Goal: Task Accomplishment & Management: Use online tool/utility

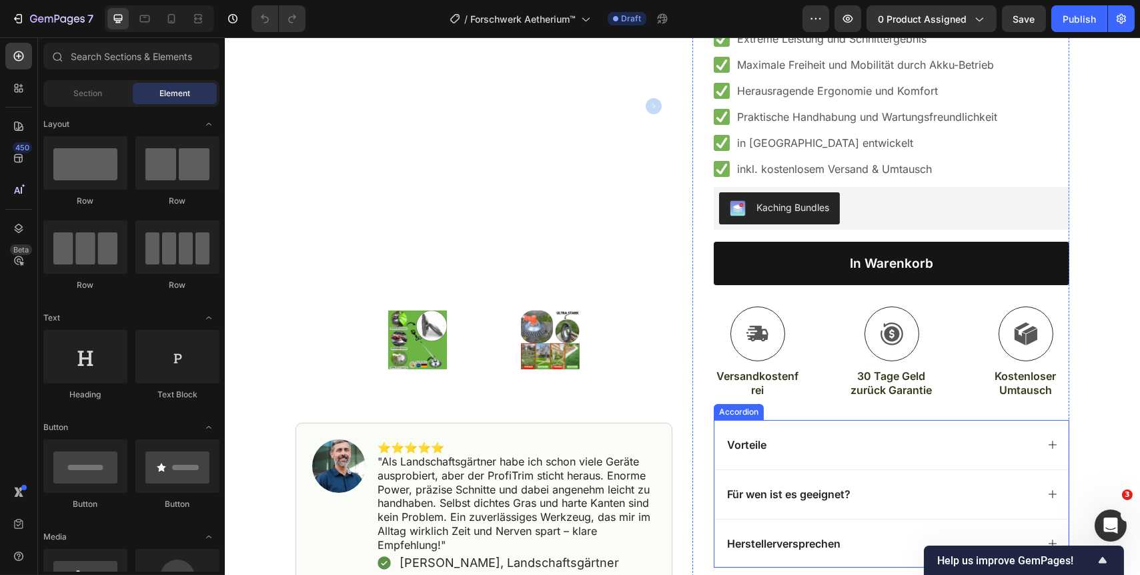
scroll to position [303, 0]
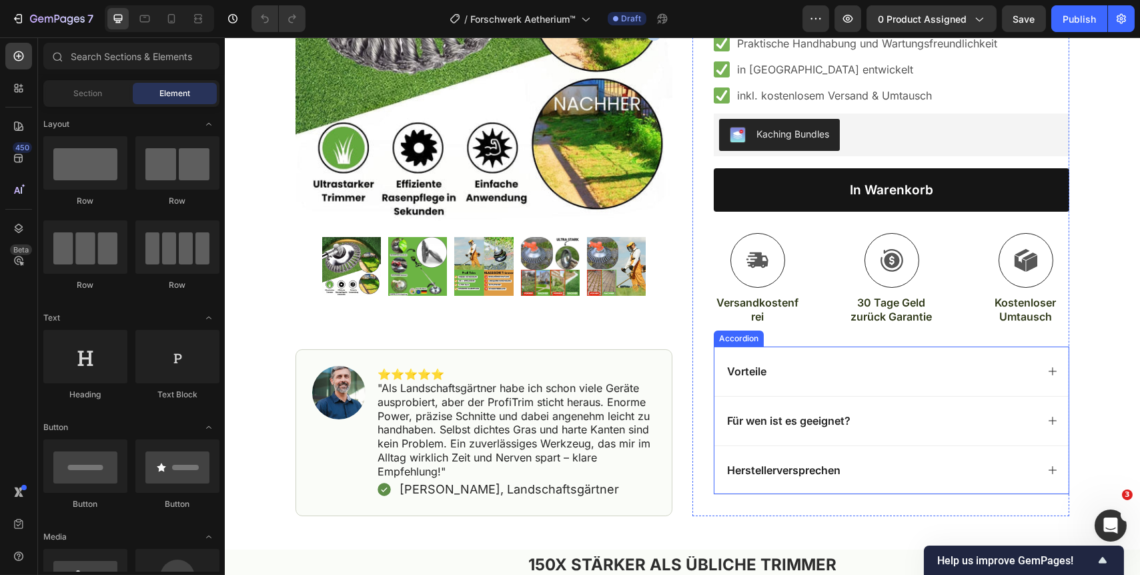
click at [1047, 371] on icon at bounding box center [1052, 371] width 11 height 11
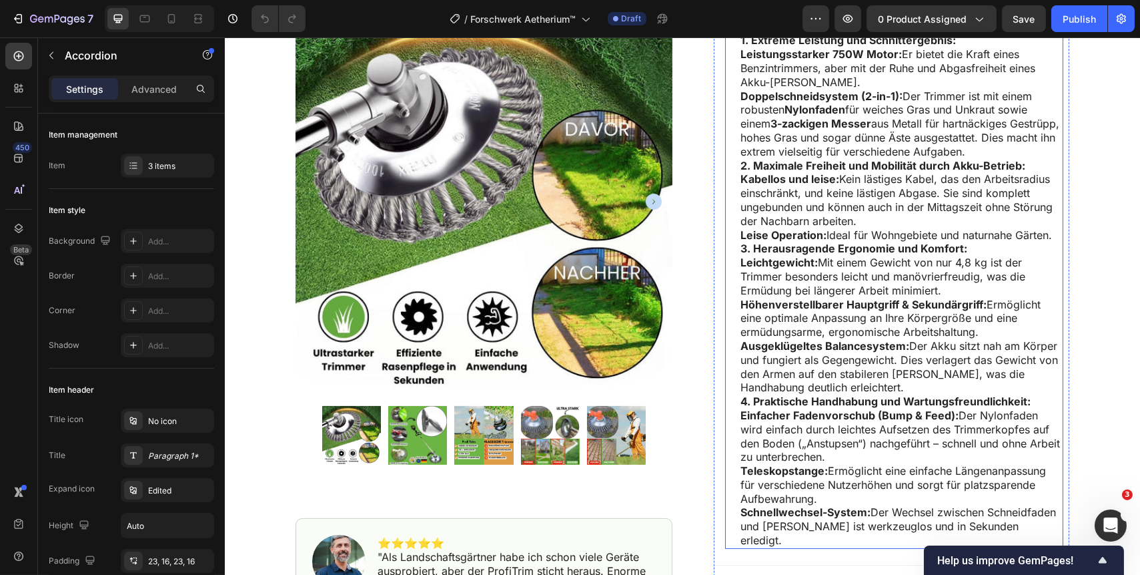
scroll to position [727, 0]
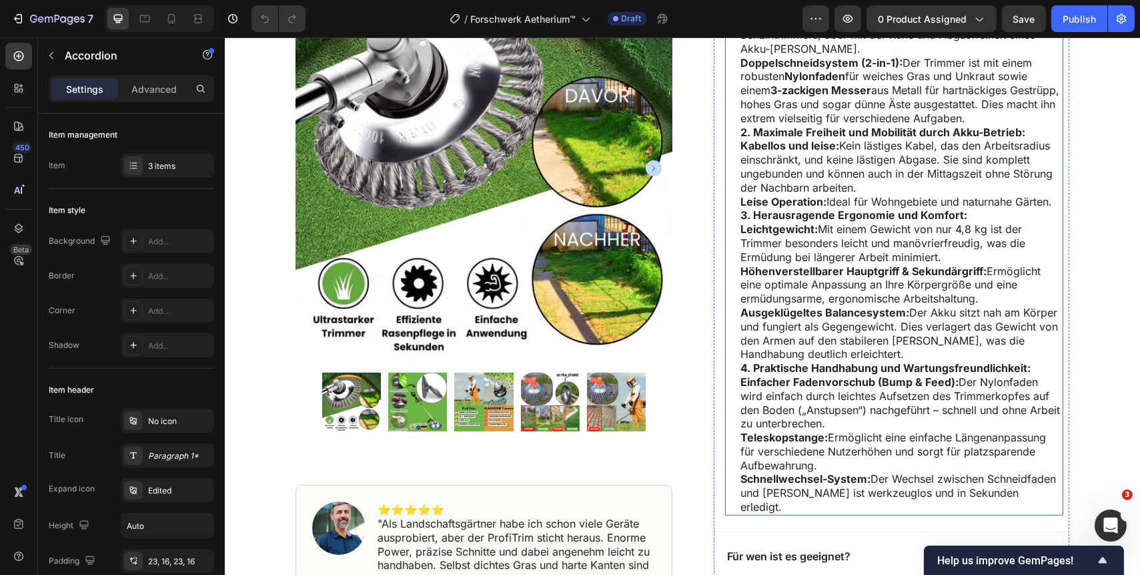
click at [1019, 493] on p "Schnellwechsel-System: Der Wechsel zwischen Schneidfaden und Messer ist werkzeu…" at bounding box center [901, 492] width 322 height 41
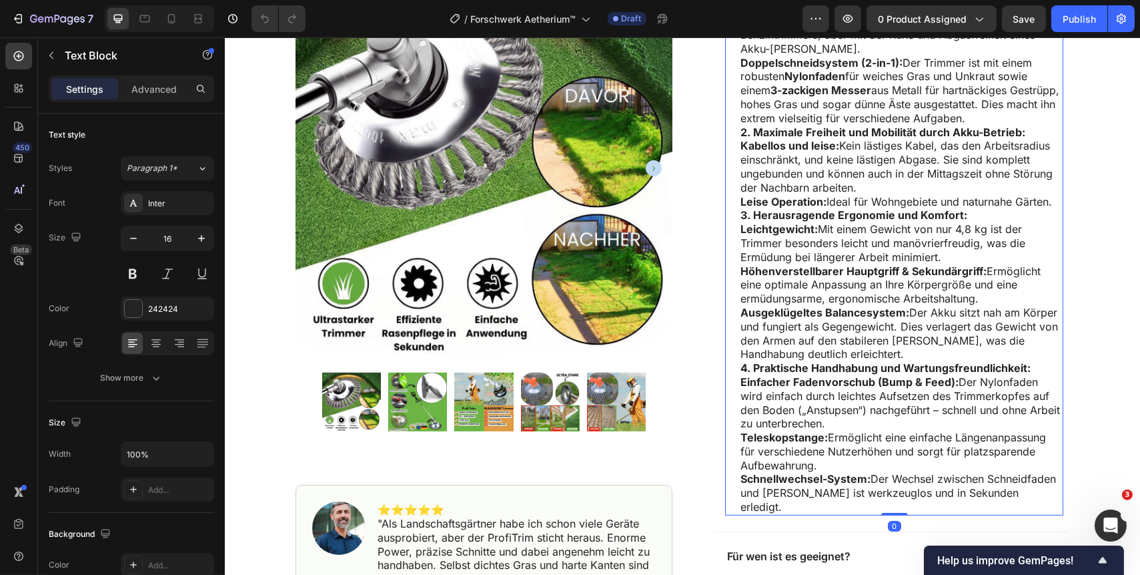
click at [1015, 491] on p "Schnellwechsel-System: Der Wechsel zwischen Schneidfaden und Messer ist werkzeu…" at bounding box center [901, 492] width 322 height 41
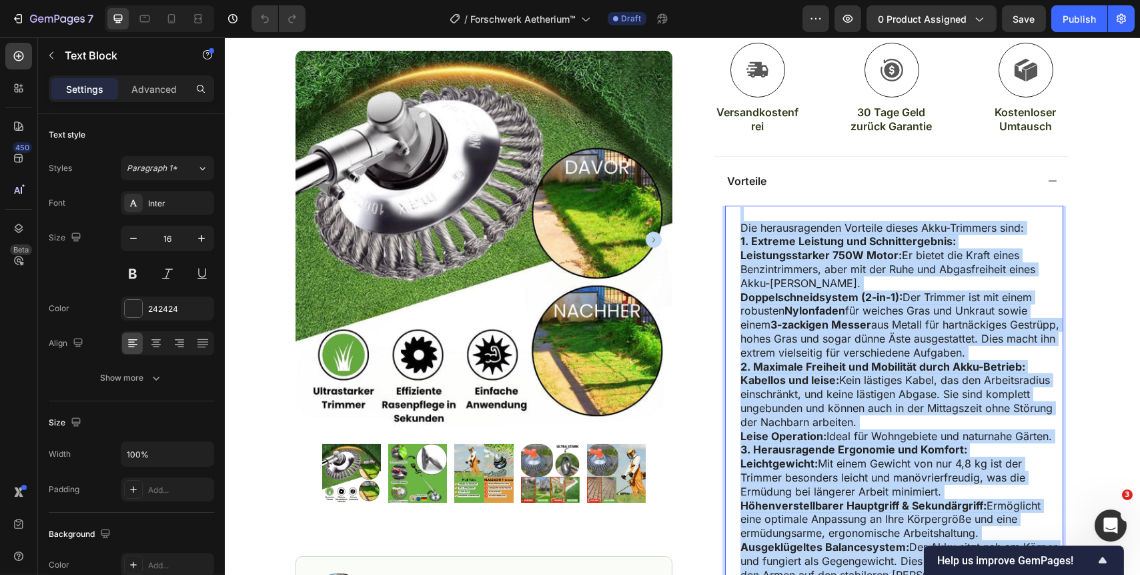
scroll to position [485, 0]
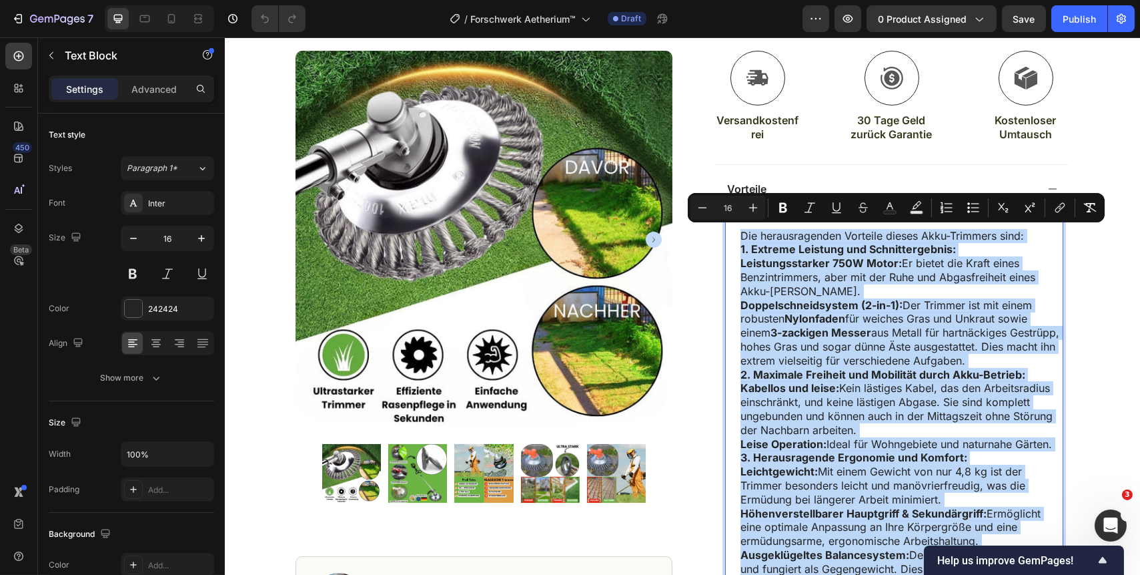
drag, startPoint x: 1014, startPoint y: 491, endPoint x: 737, endPoint y: 238, distance: 376.0
click at [739, 238] on div "Die herausragenden Vorteile dieses Akku-Trimmers sind: 1. Extreme Leistung und …" at bounding box center [901, 486] width 324 height 544
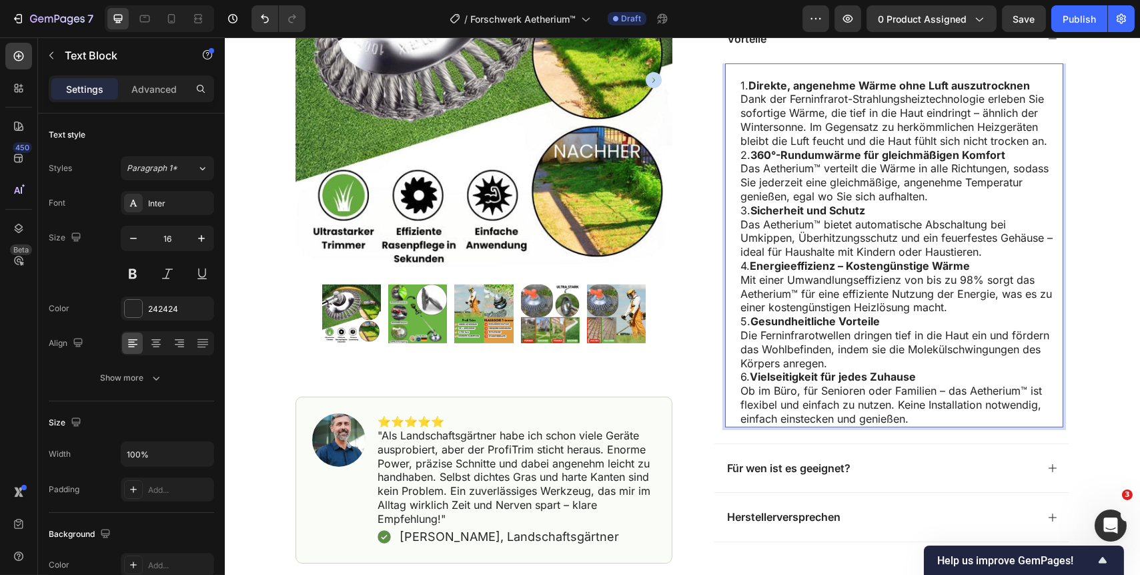
scroll to position [680, 0]
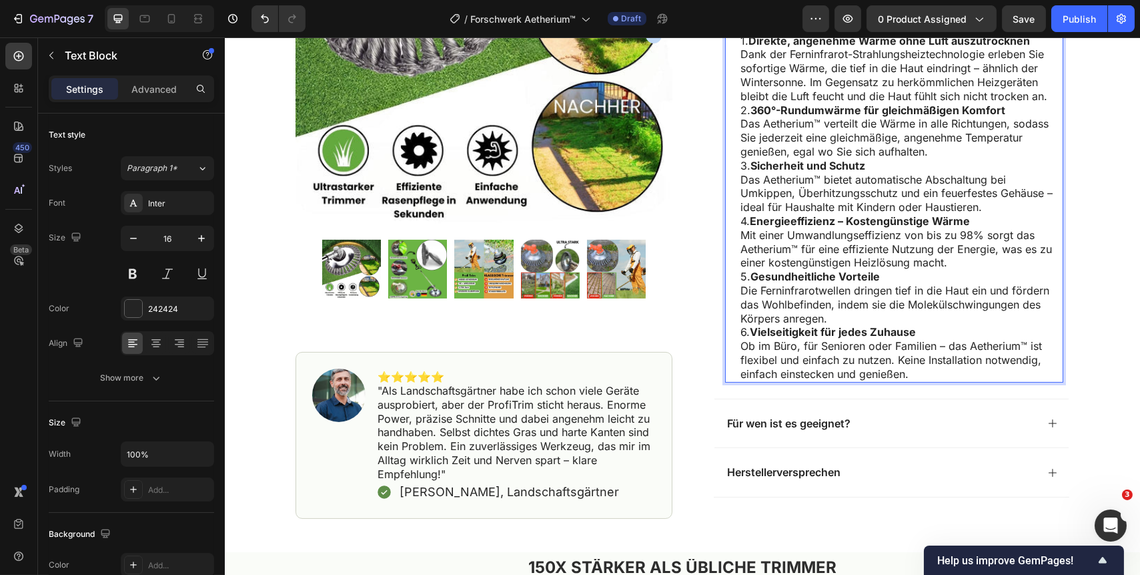
click at [920, 368] on p "Ob im Büro, für Senioren oder Familien – das Aetherium™ ist flexibel und einfac…" at bounding box center [901, 359] width 322 height 41
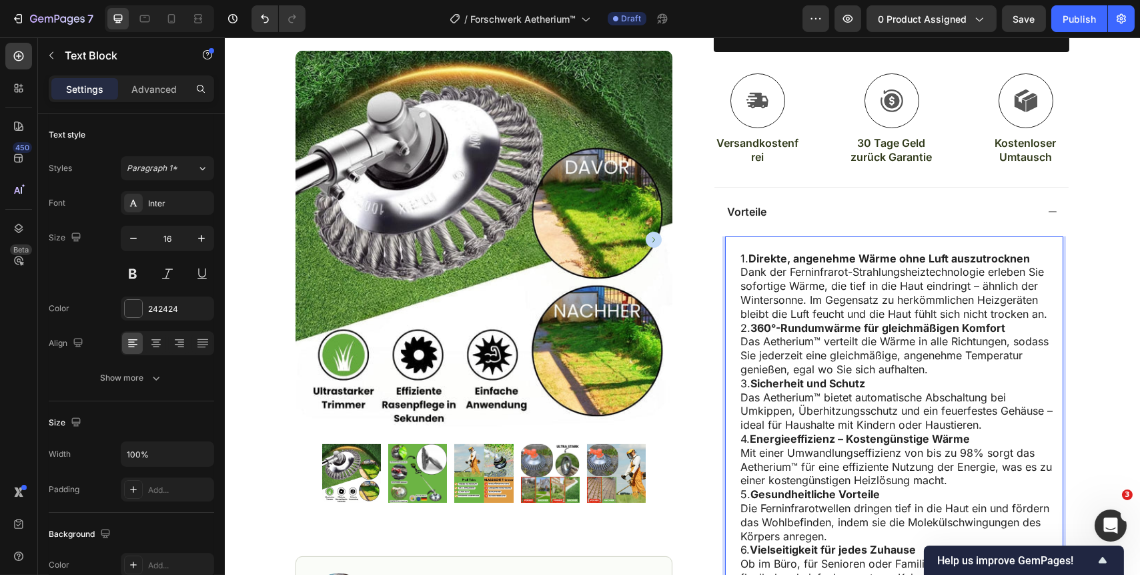
scroll to position [437, 0]
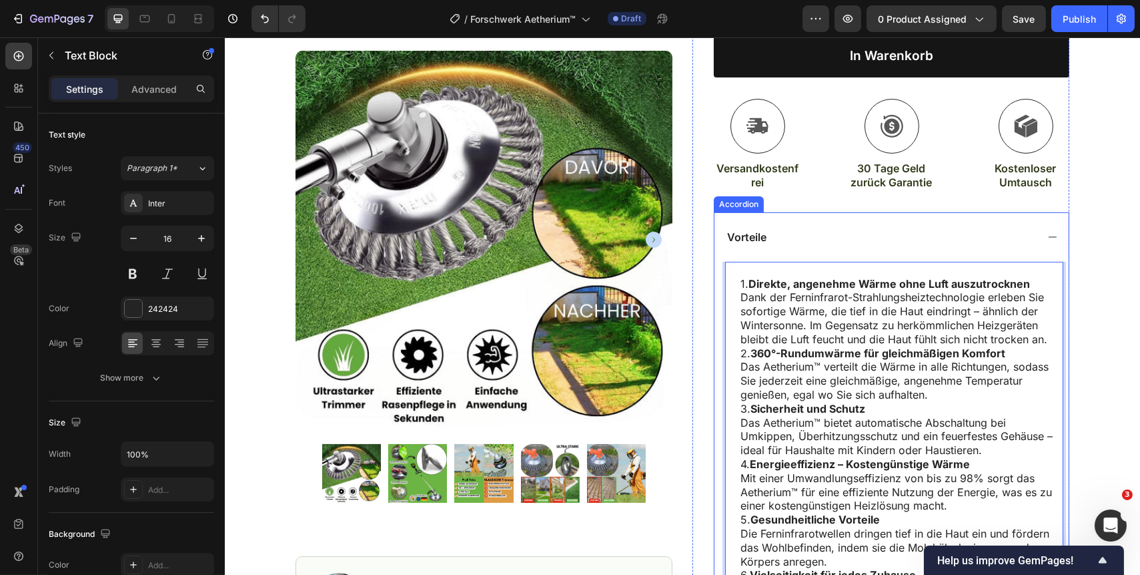
click at [1048, 236] on icon at bounding box center [1052, 237] width 11 height 11
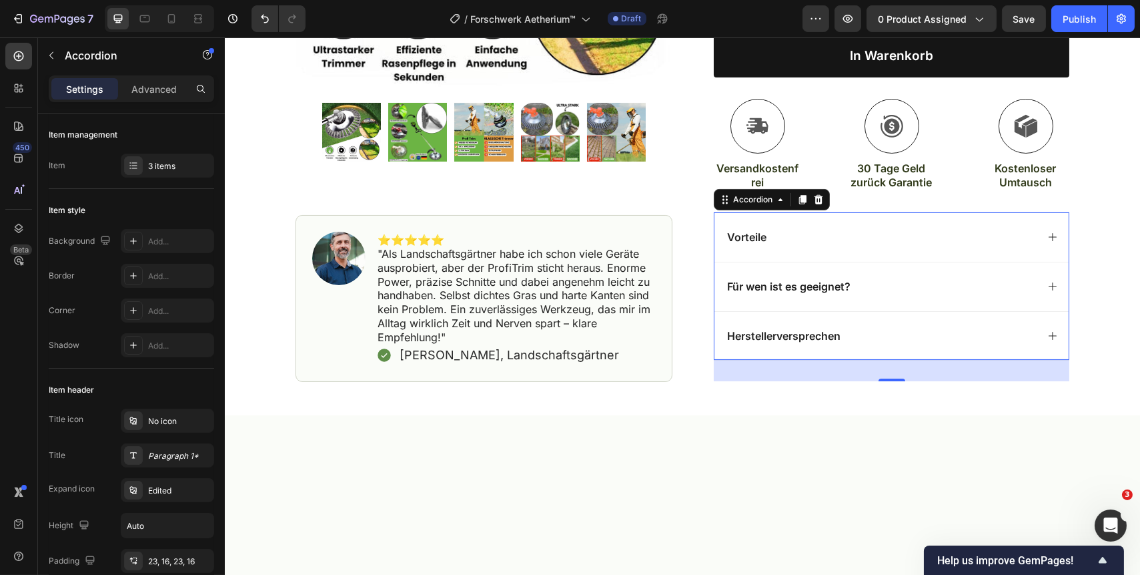
click at [1052, 282] on icon at bounding box center [1052, 286] width 11 height 11
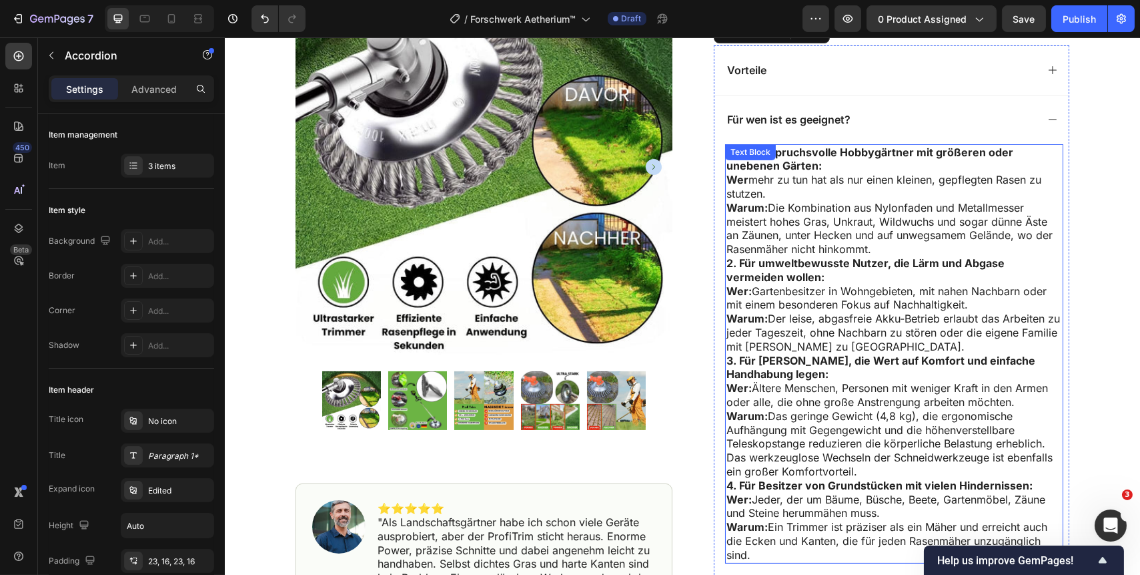
scroll to position [619, 0]
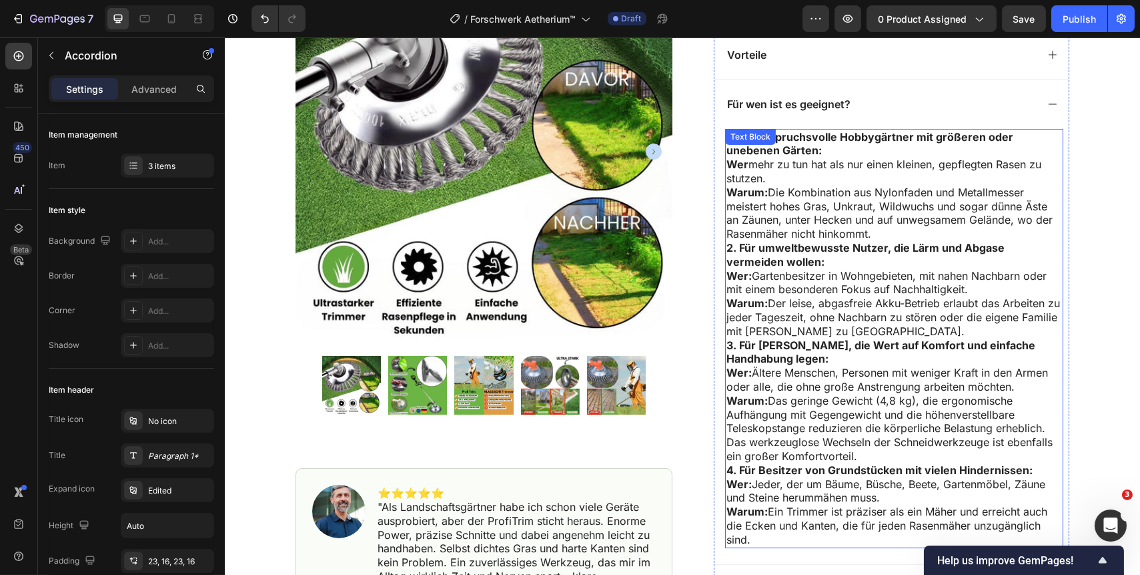
click at [769, 534] on p "Warum: Ein Trimmer ist präziser als ein Mäher und erreicht auch die Ecken und K…" at bounding box center [894, 524] width 336 height 41
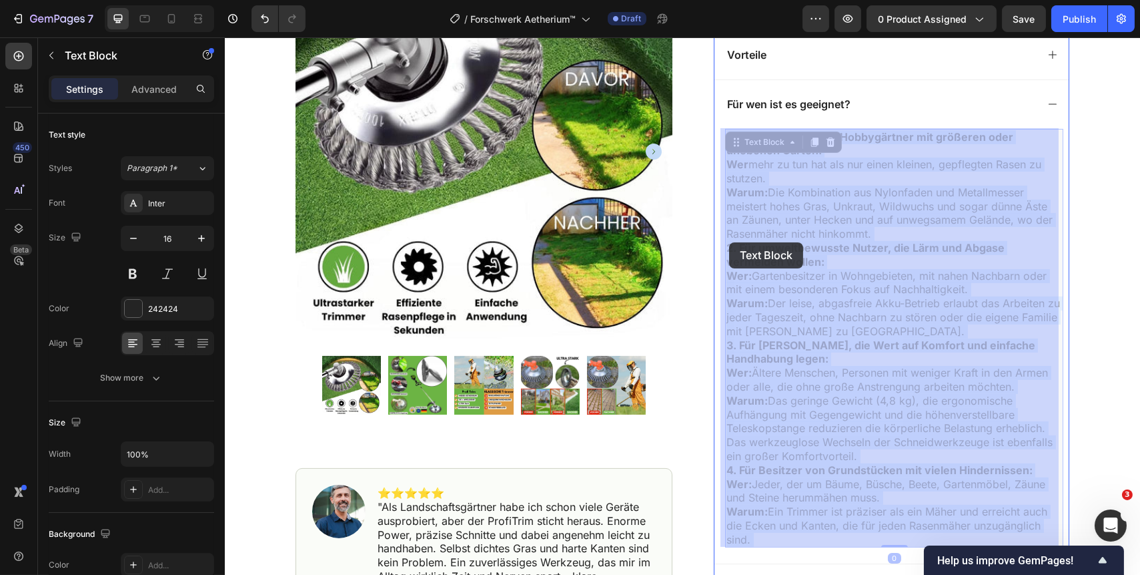
drag, startPoint x: 757, startPoint y: 538, endPoint x: 750, endPoint y: 294, distance: 244.3
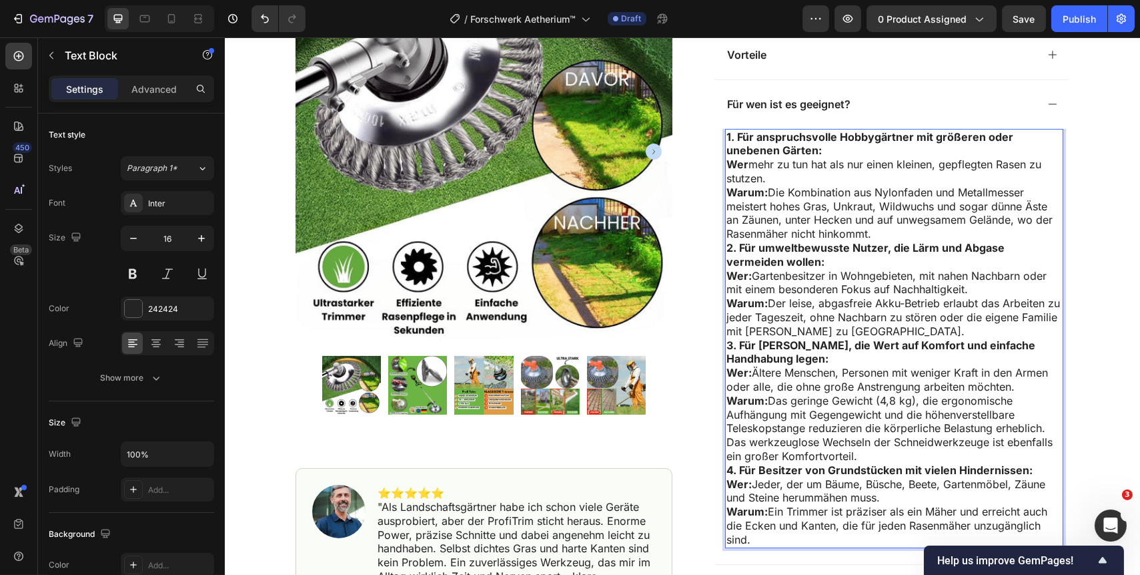
click at [753, 533] on p "Warum: Ein Trimmer ist präziser als ein Mäher und erreicht auch die Ecken und K…" at bounding box center [894, 524] width 336 height 41
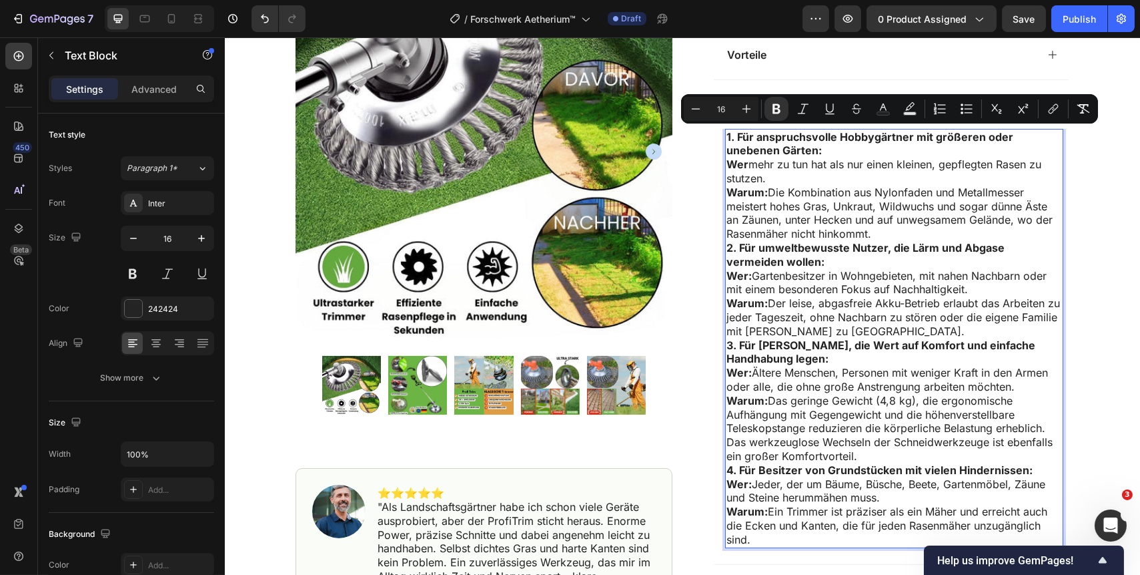
drag, startPoint x: 753, startPoint y: 539, endPoint x: 721, endPoint y: 137, distance: 403.6
click at [725, 137] on div "1. Für anspruchsvolle Hobbygärtner mit größeren oder unebenen Gärten: Wer mehr …" at bounding box center [894, 338] width 338 height 419
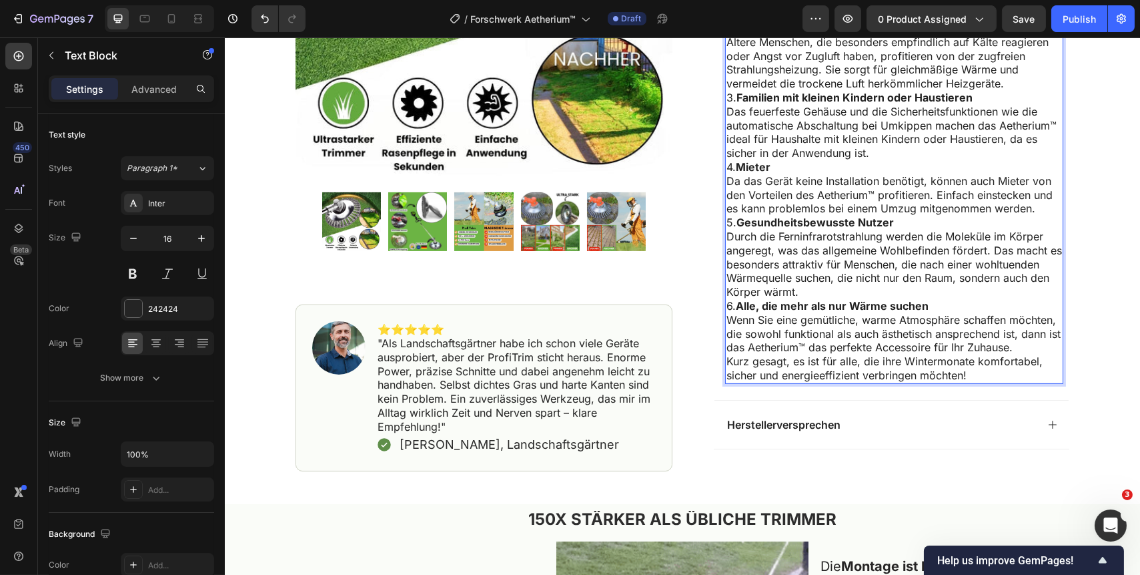
scroll to position [840, 0]
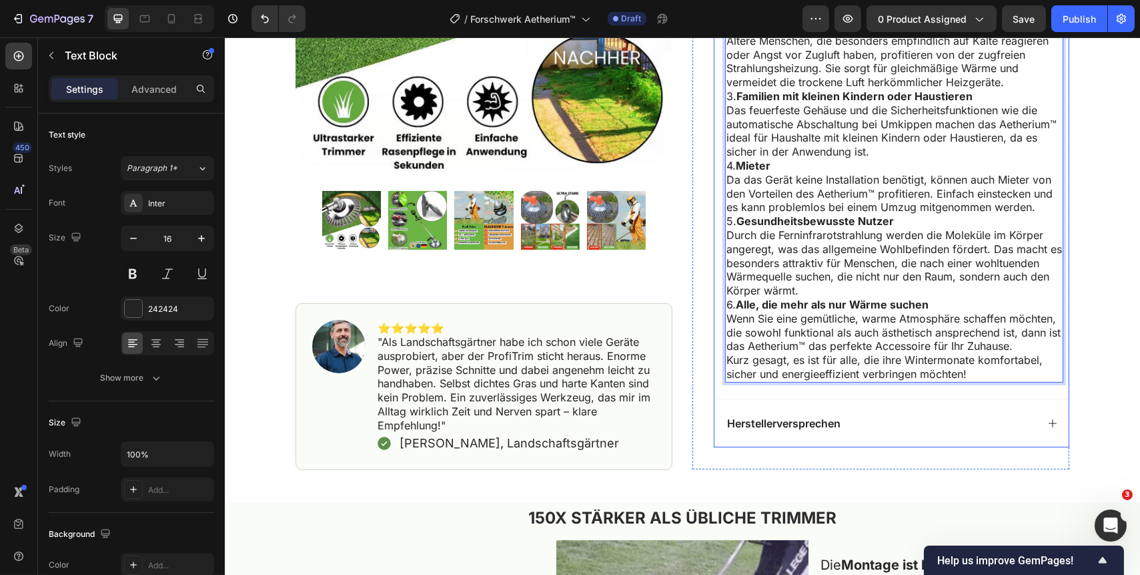
click at [951, 414] on div "Herstellerversprechen" at bounding box center [881, 423] width 312 height 18
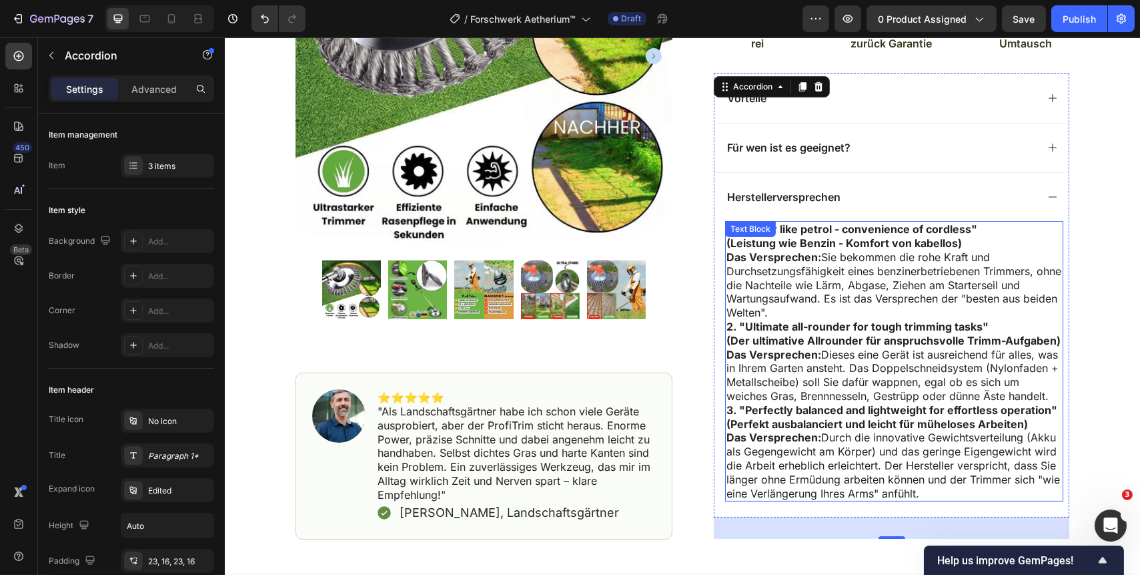
scroll to position [597, 0]
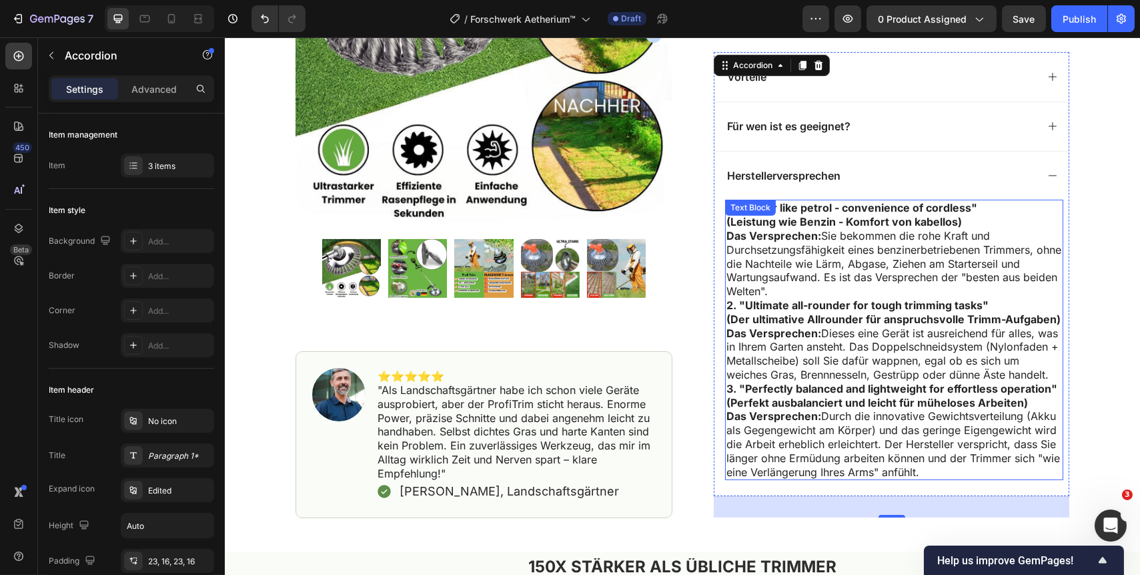
click at [924, 466] on p "Das Versprechen: Durch die innovative Gewichtsverteilung (Akku als Gegengewicht…" at bounding box center [894, 443] width 336 height 69
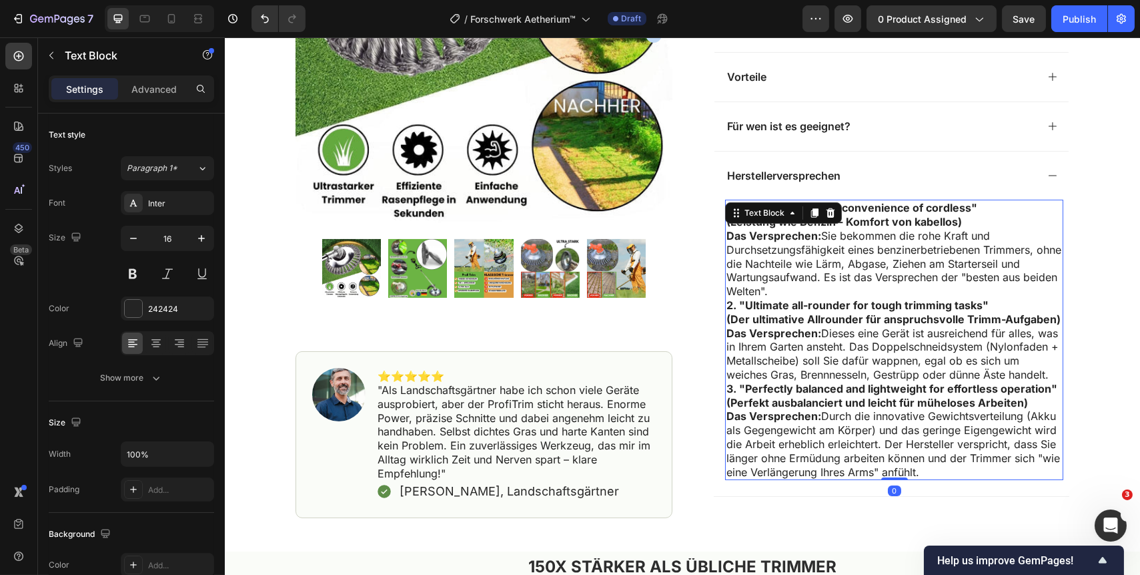
click at [924, 467] on p "Das Versprechen: Durch die innovative Gewichtsverteilung (Akku als Gegengewicht…" at bounding box center [894, 443] width 336 height 69
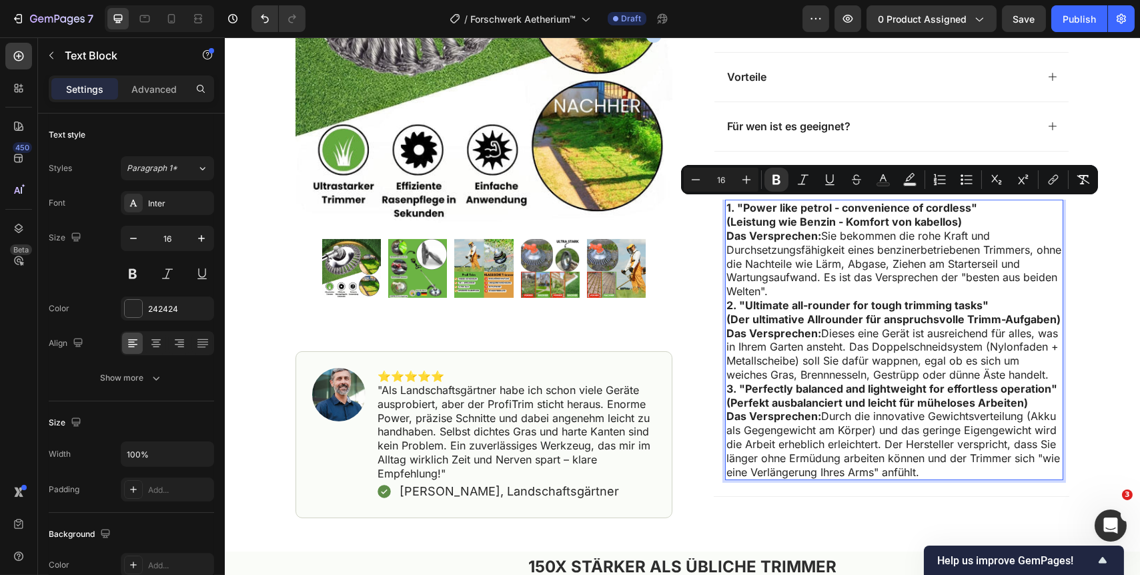
drag, startPoint x: 923, startPoint y: 469, endPoint x: 722, endPoint y: 206, distance: 331.4
click at [725, 206] on div "1. "Power like petrol - convenience of cordless" (Leistung wie Benzin - Komfort…" at bounding box center [894, 340] width 338 height 280
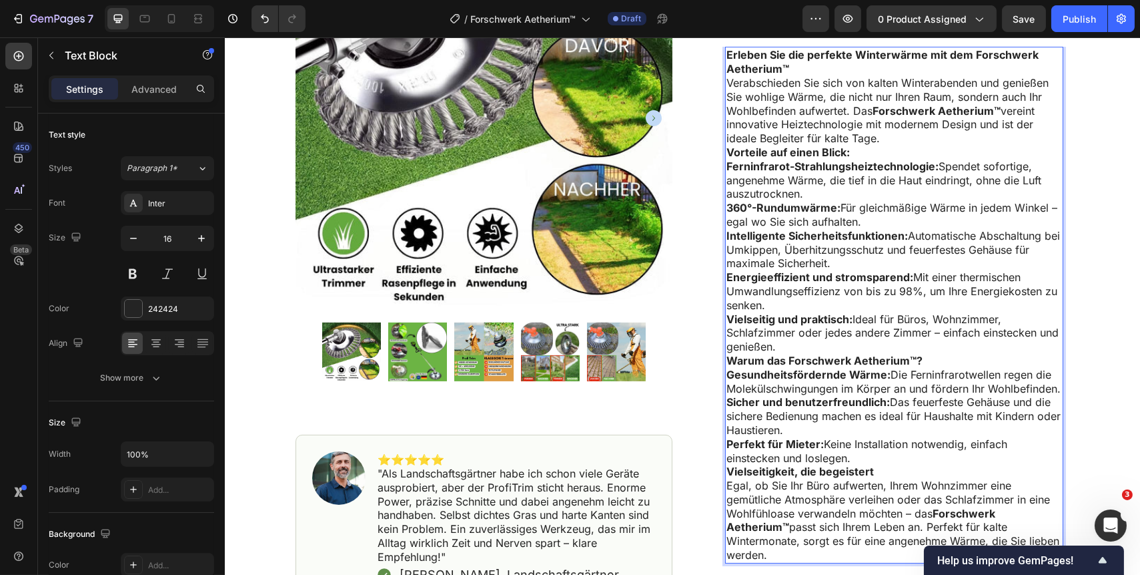
scroll to position [748, 0]
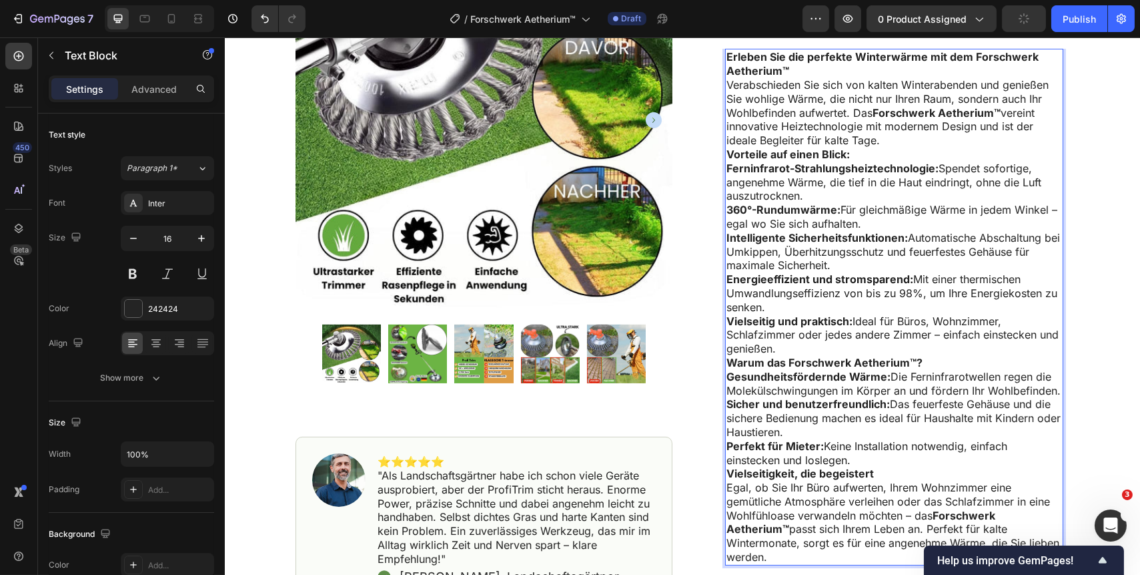
click at [779, 346] on p "Vielseitig und praktisch: Ideal für Büros, Wohnzimmer, Schlafzimmer oder jedes …" at bounding box center [894, 334] width 336 height 41
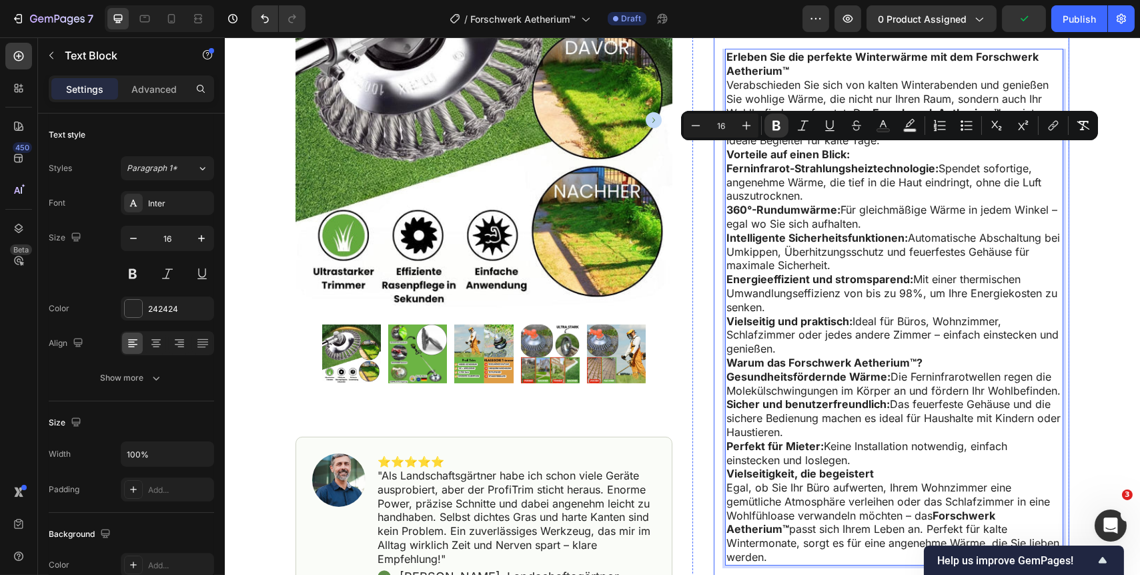
drag, startPoint x: 776, startPoint y: 348, endPoint x: 719, endPoint y: 153, distance: 202.5
click at [719, 153] on div "Erleben Sie die perfekte Winterwärme mit dem Forschwerk Aetherium™ Verabschiede…" at bounding box center [891, 315] width 354 height 532
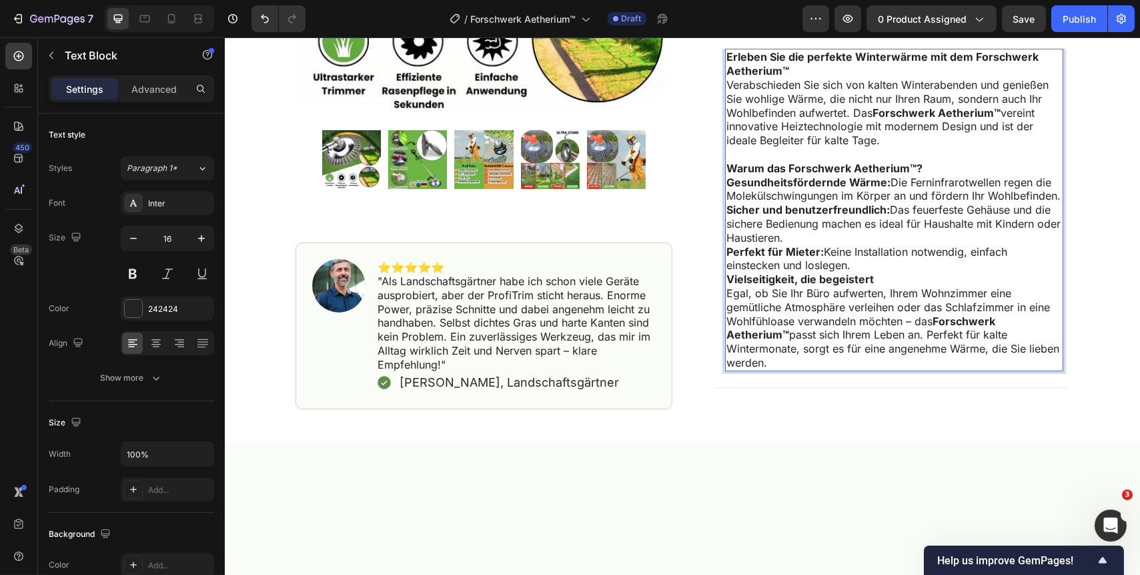
click at [726, 165] on strong "Warum das Forschwerk Aetherium™?" at bounding box center [824, 167] width 196 height 13
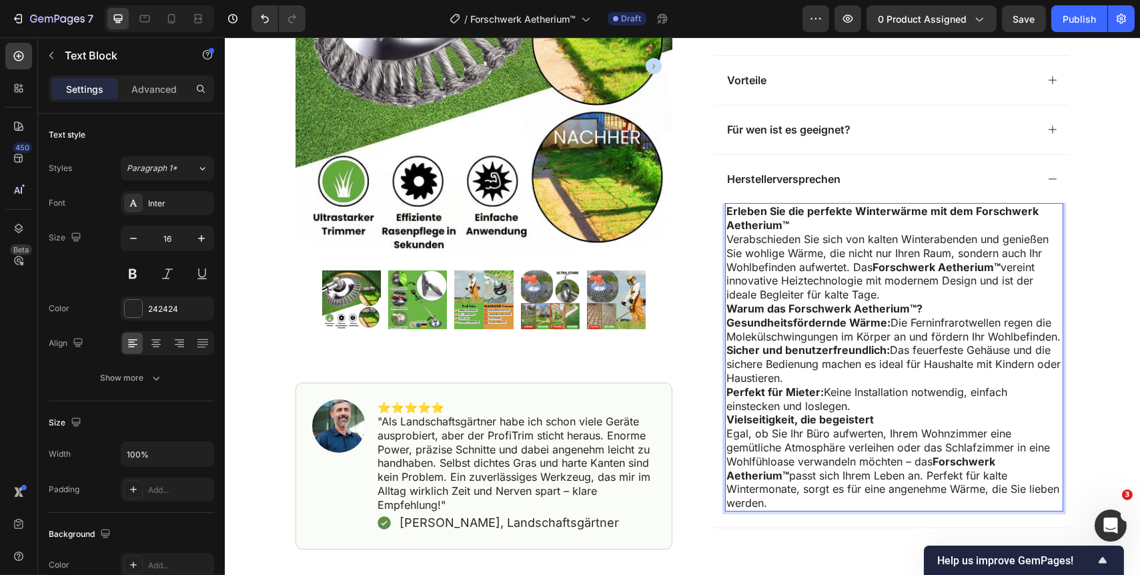
scroll to position [567, 0]
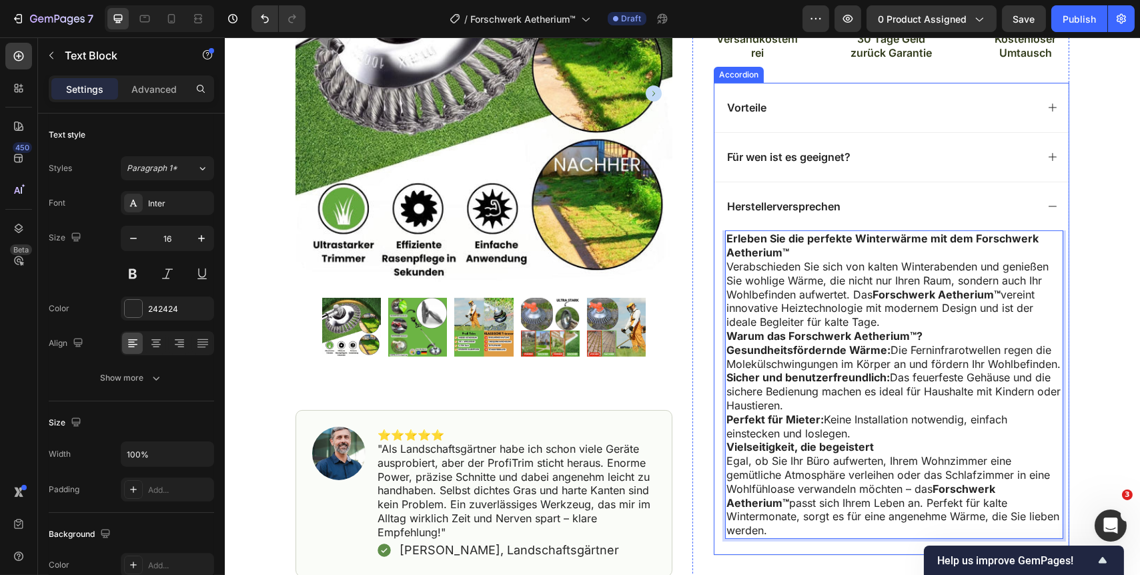
click at [1050, 203] on icon at bounding box center [1052, 206] width 11 height 11
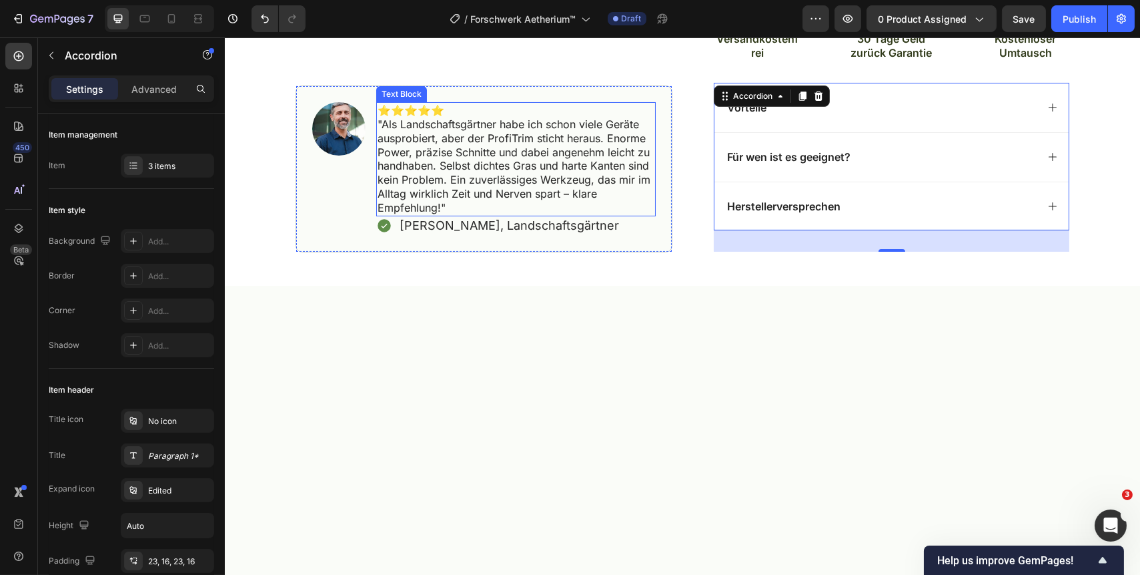
scroll to position [506, 0]
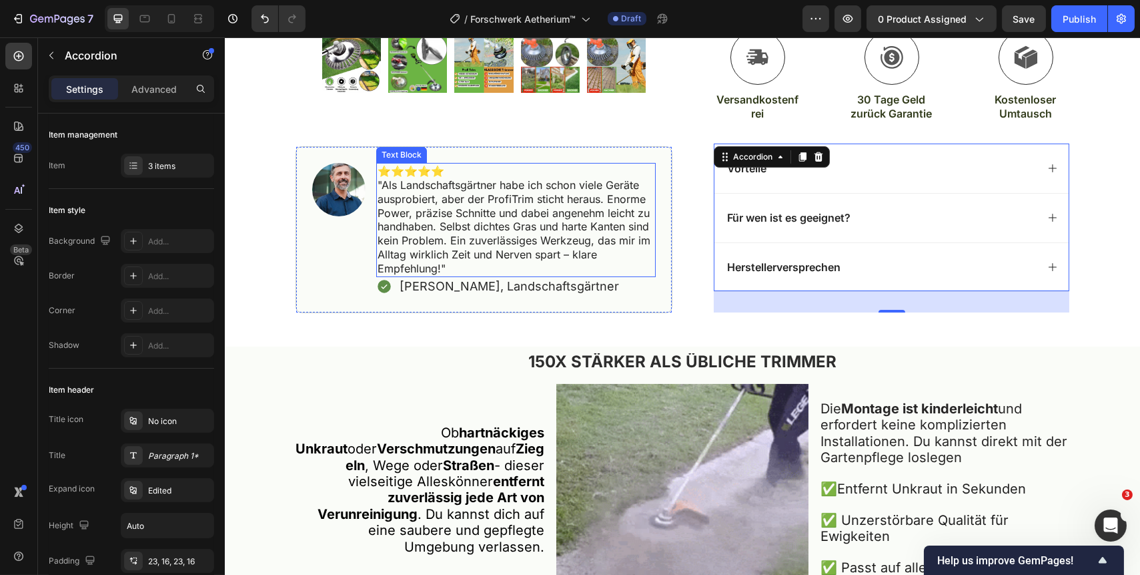
click at [440, 260] on p ""Als Landschaftsgärtner habe ich schon viele Geräte ausprobiert, aber der Profi…" at bounding box center [515, 226] width 277 height 97
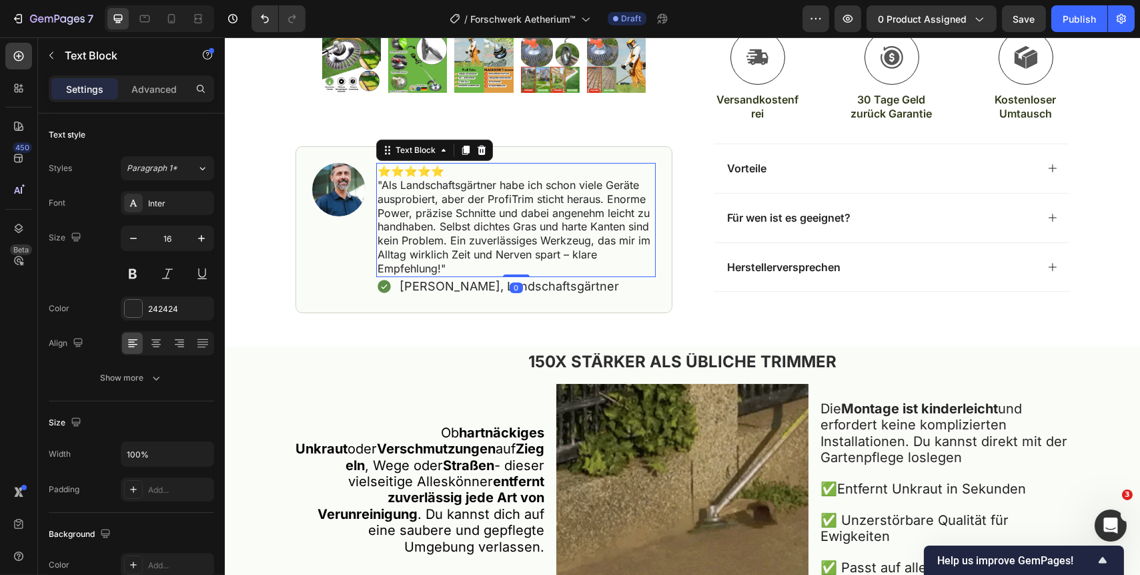
click at [447, 266] on p ""Als Landschaftsgärtner habe ich schon viele Geräte ausprobiert, aber der Profi…" at bounding box center [515, 226] width 277 height 97
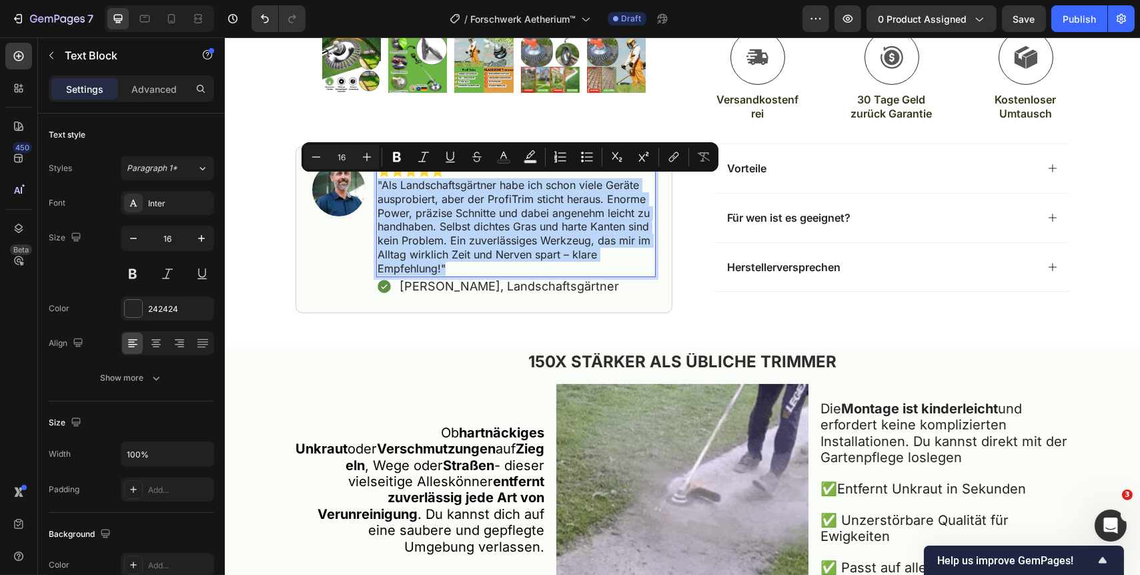
drag, startPoint x: 447, startPoint y: 266, endPoint x: 373, endPoint y: 180, distance: 113.6
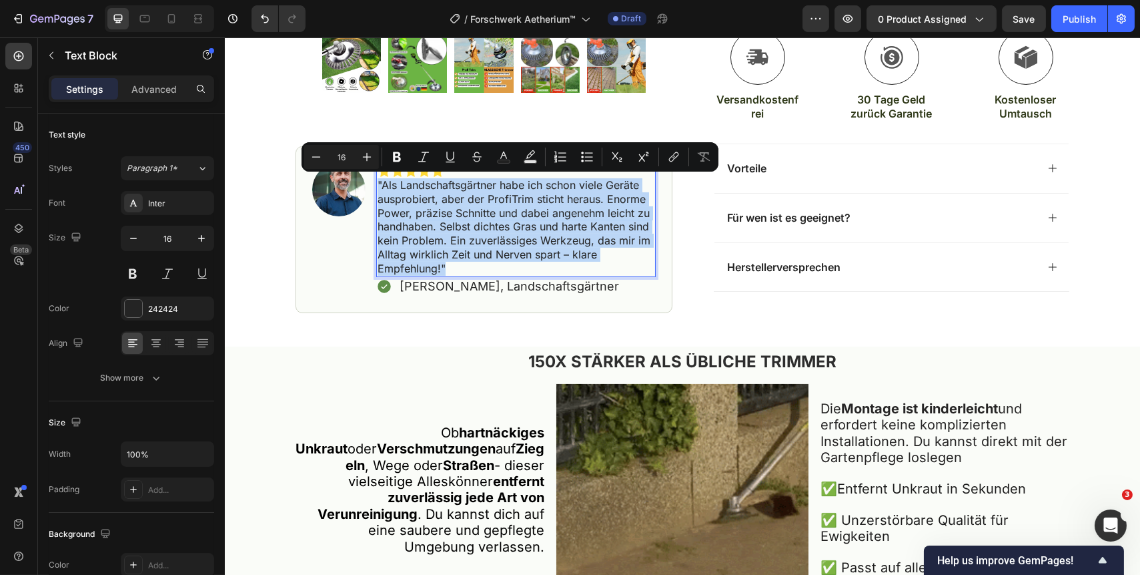
click at [377, 180] on p ""Als Landschaftsgärtner habe ich schon viele Geräte ausprobiert, aber der Profi…" at bounding box center [515, 226] width 277 height 97
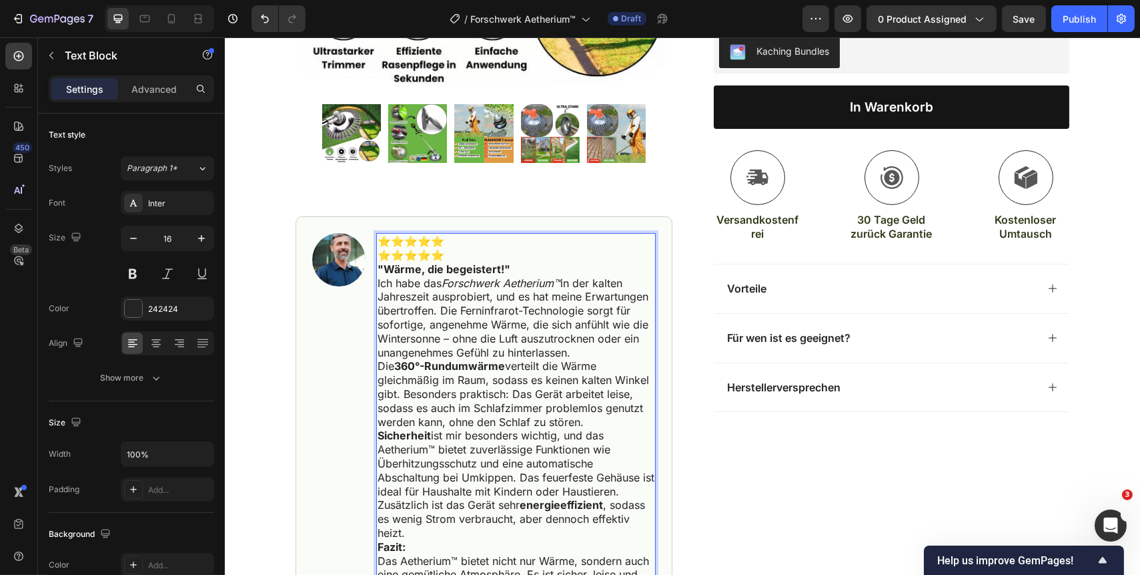
scroll to position [384, 0]
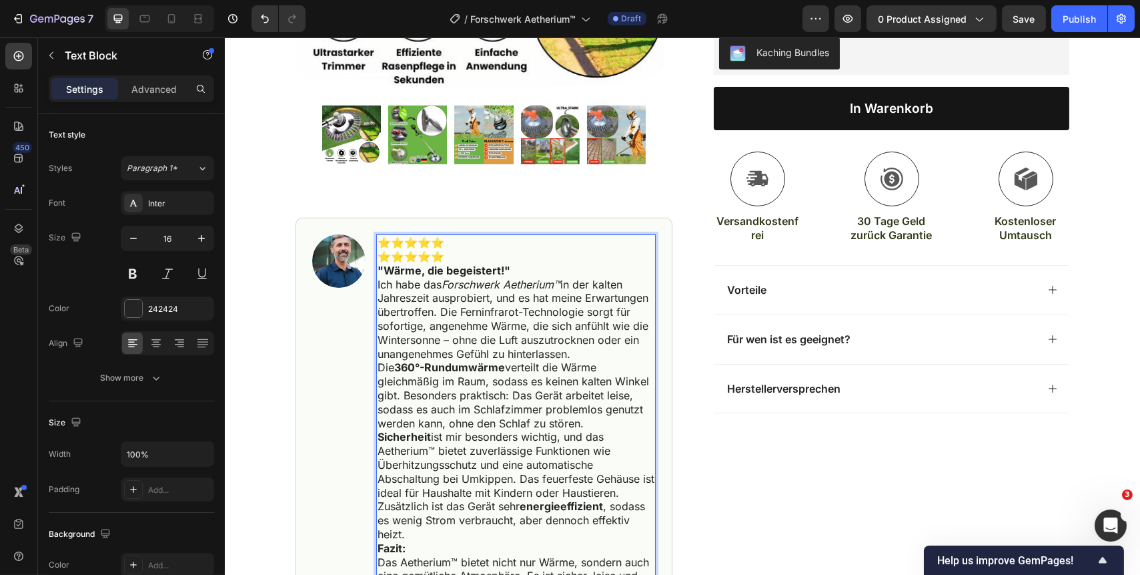
click at [377, 240] on p "⭐⭐⭐⭐⭐" at bounding box center [515, 243] width 277 height 14
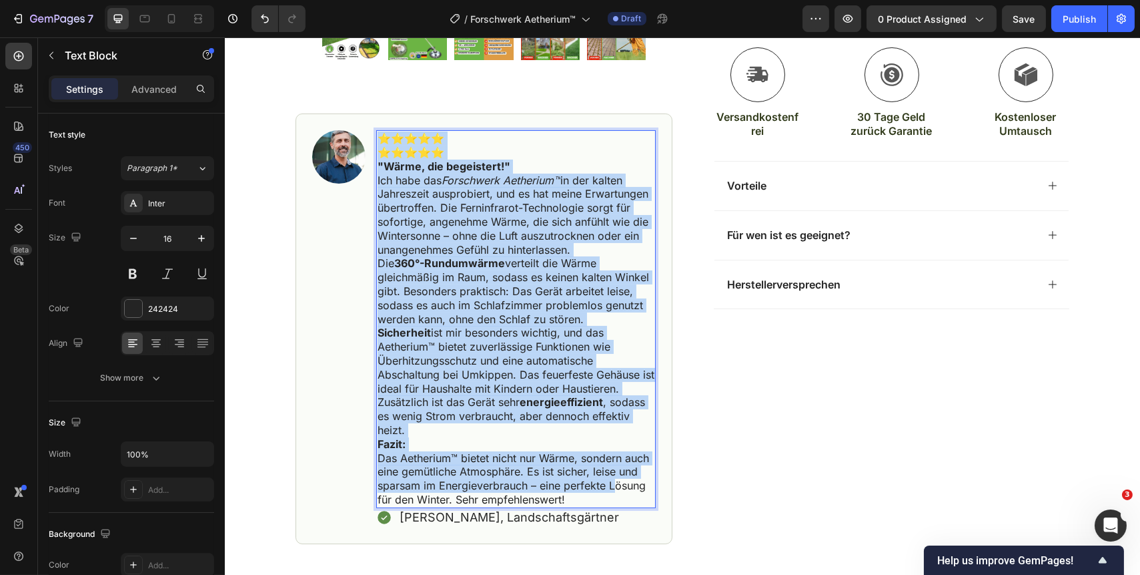
scroll to position [506, 0]
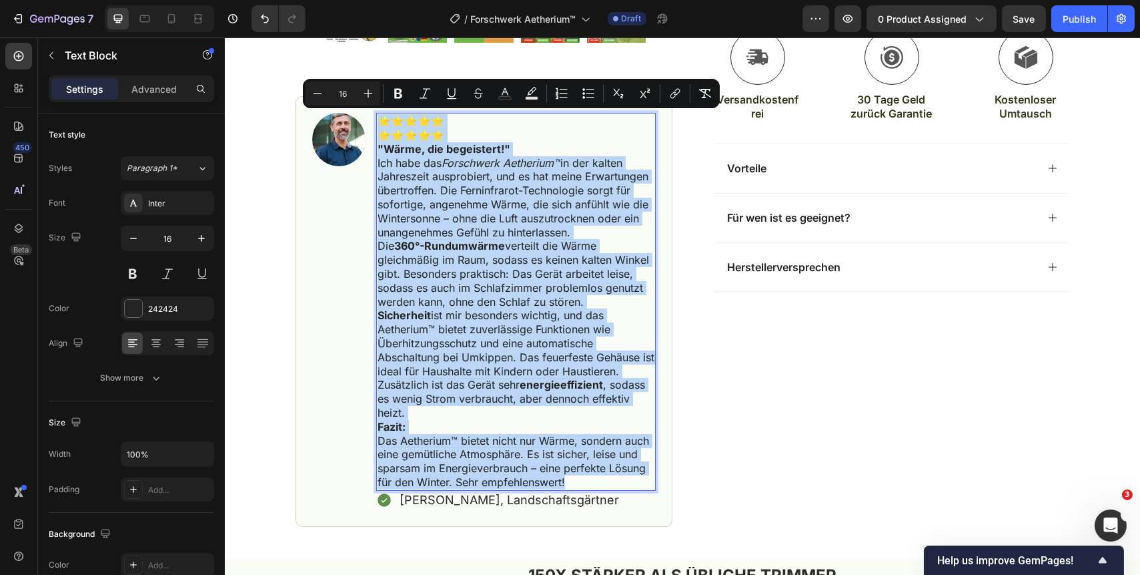
drag, startPoint x: 373, startPoint y: 240, endPoint x: 609, endPoint y: 483, distance: 338.4
click at [609, 483] on div "⭐⭐⭐⭐⭐ ⭐️⭐️⭐️⭐️⭐️ "Wärme, die begeistert!" Ich habe das Forschwerk Aetherium™ in…" at bounding box center [516, 302] width 280 height 378
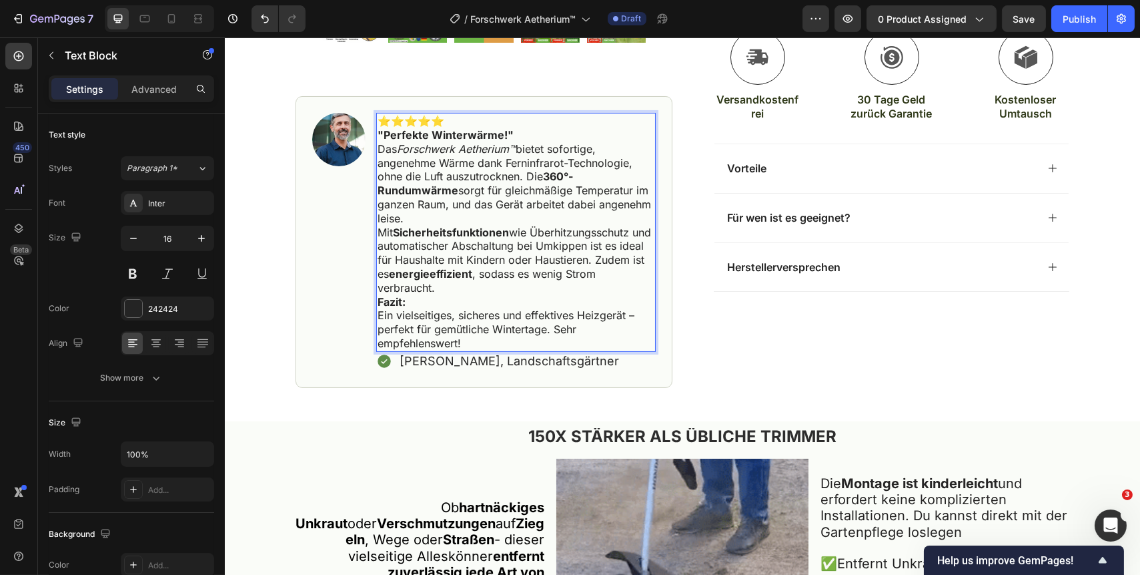
click at [580, 311] on p "Fazit: Ein vielseitiges, sicheres und effektives Heizgerät – perfekt für gemütl…" at bounding box center [515, 322] width 277 height 55
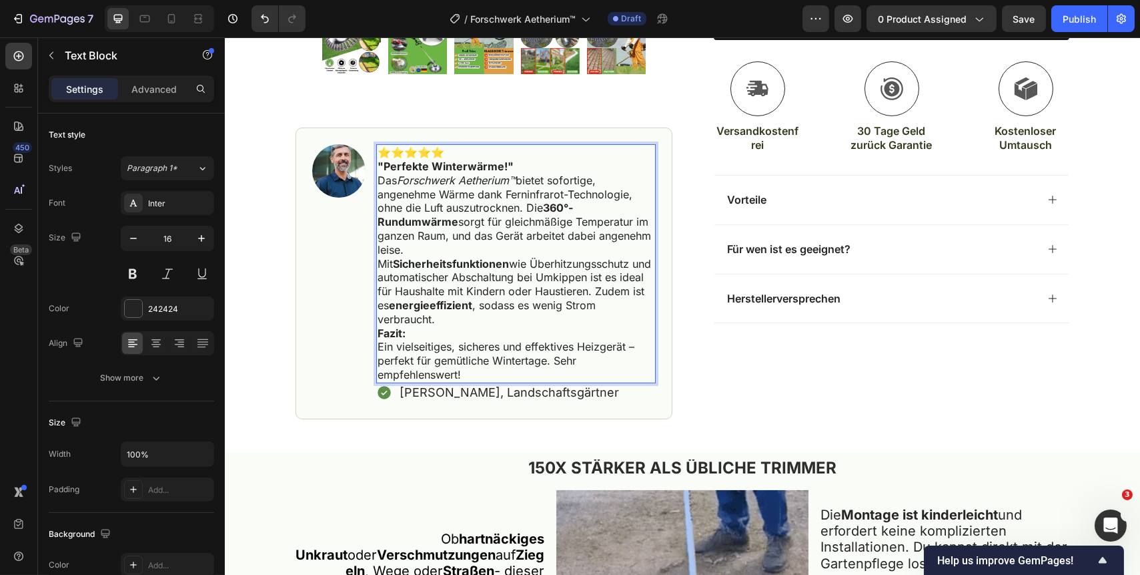
scroll to position [445, 0]
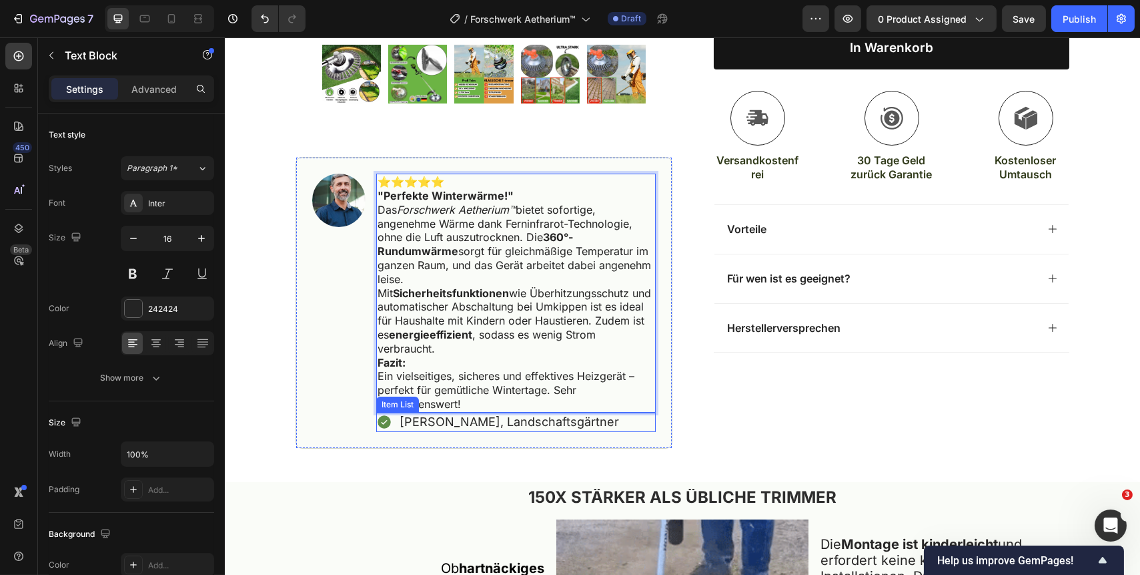
click at [585, 423] on div "[PERSON_NAME], Landschaftsgärtner" at bounding box center [516, 421] width 280 height 19
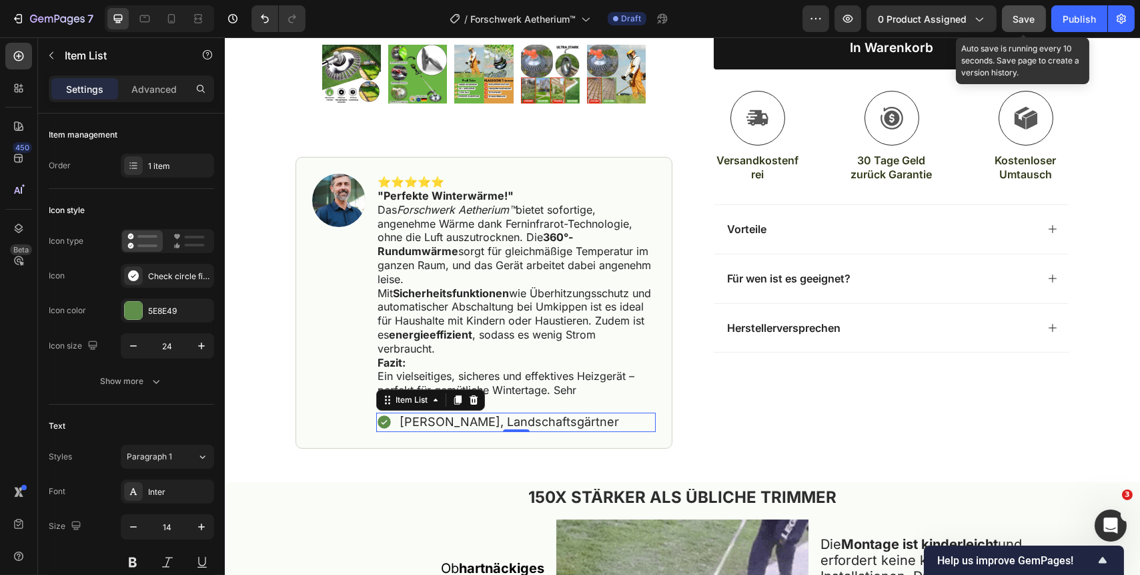
click at [1027, 24] on span "Save" at bounding box center [1025, 18] width 22 height 11
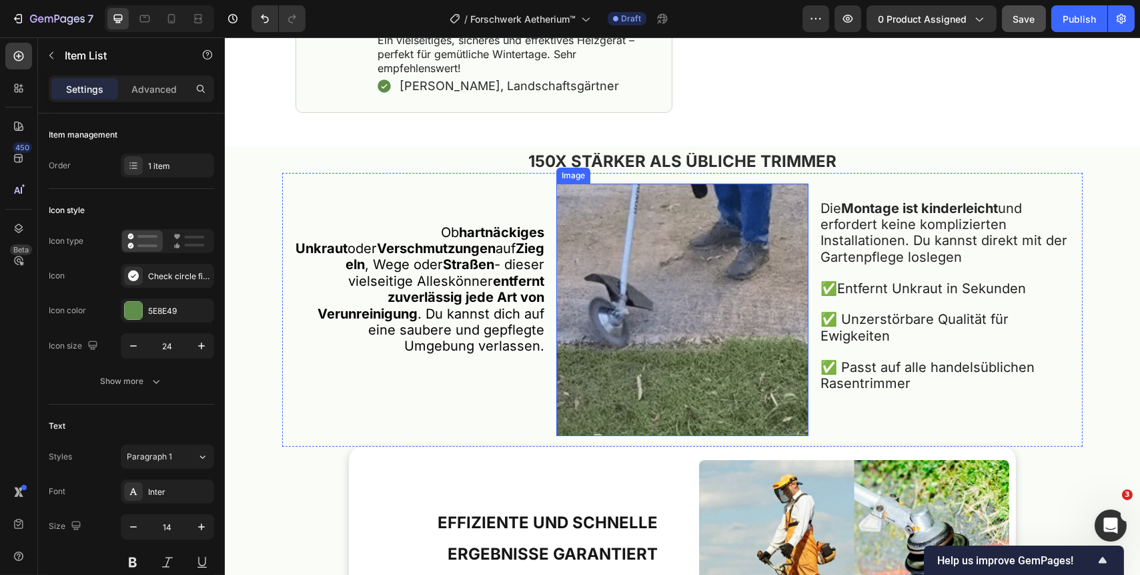
scroll to position [809, 0]
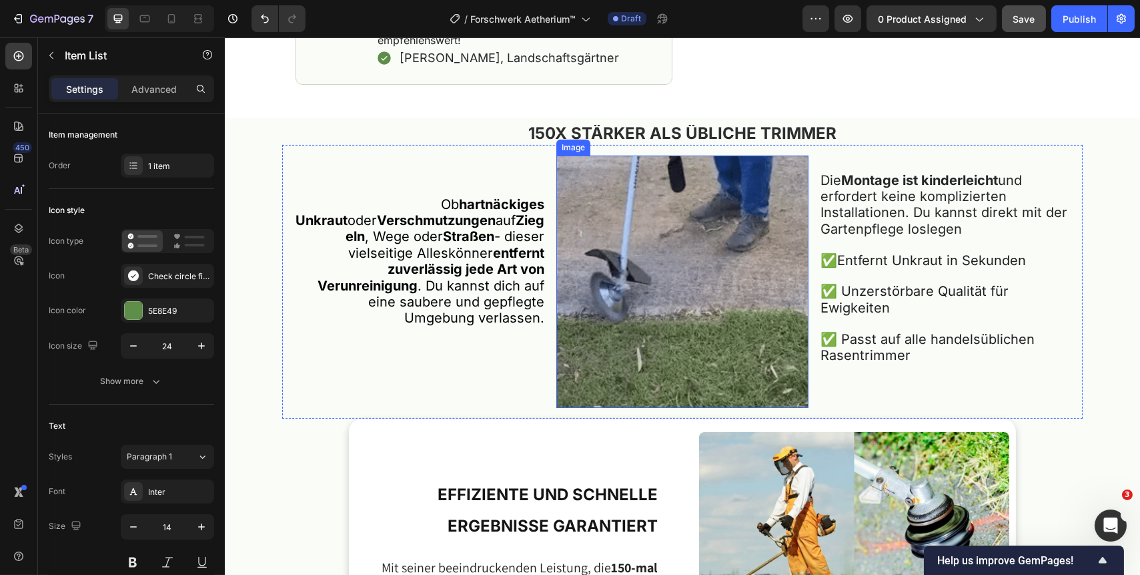
click at [695, 338] on img at bounding box center [682, 281] width 253 height 253
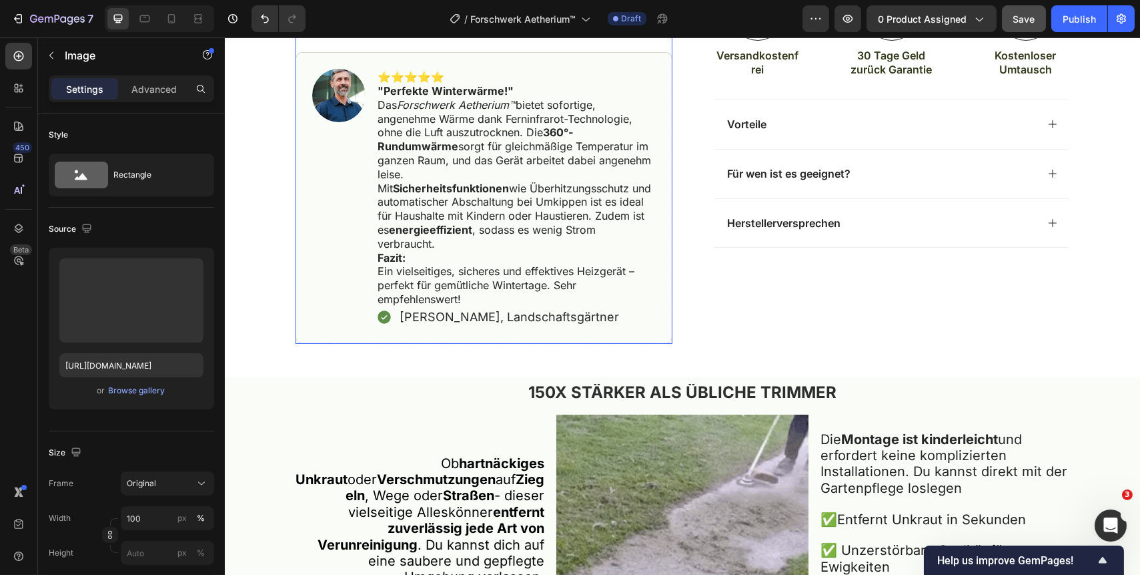
scroll to position [788, 0]
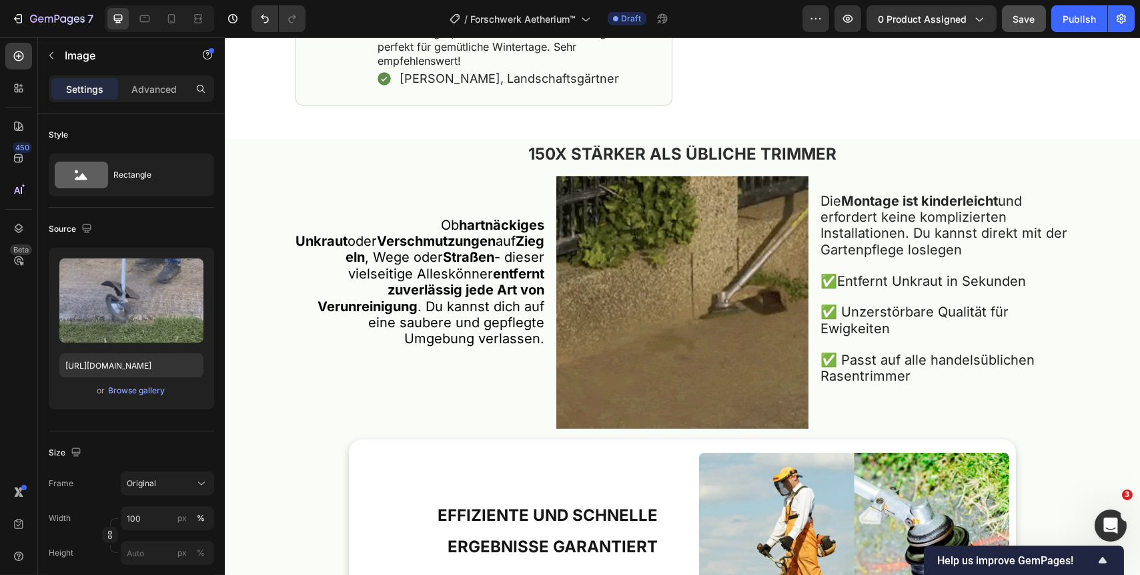
click at [673, 356] on img at bounding box center [682, 302] width 253 height 253
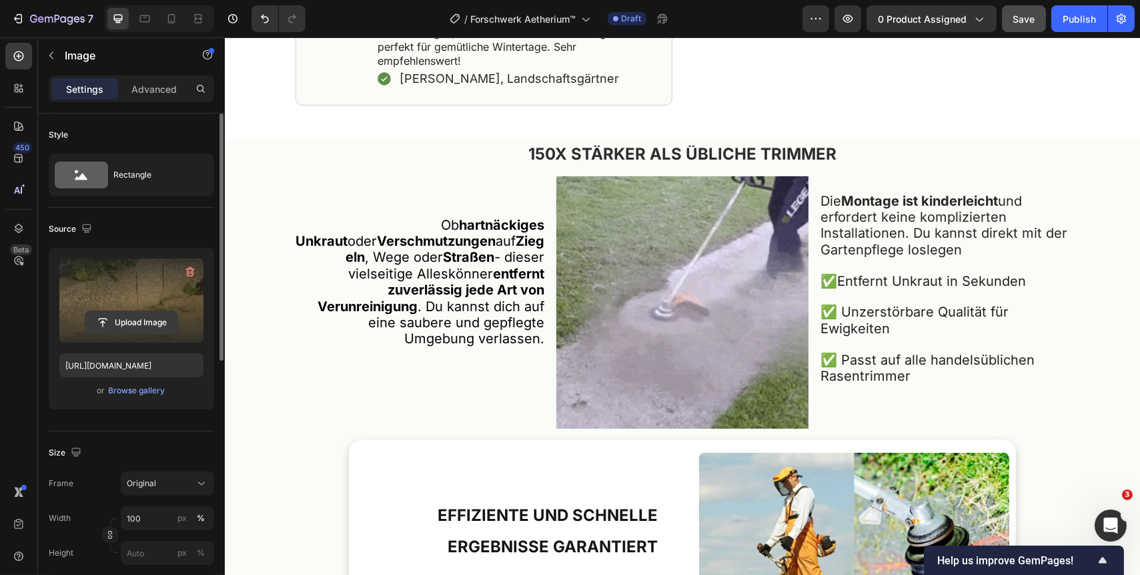
click at [148, 320] on input "file" at bounding box center [131, 322] width 92 height 23
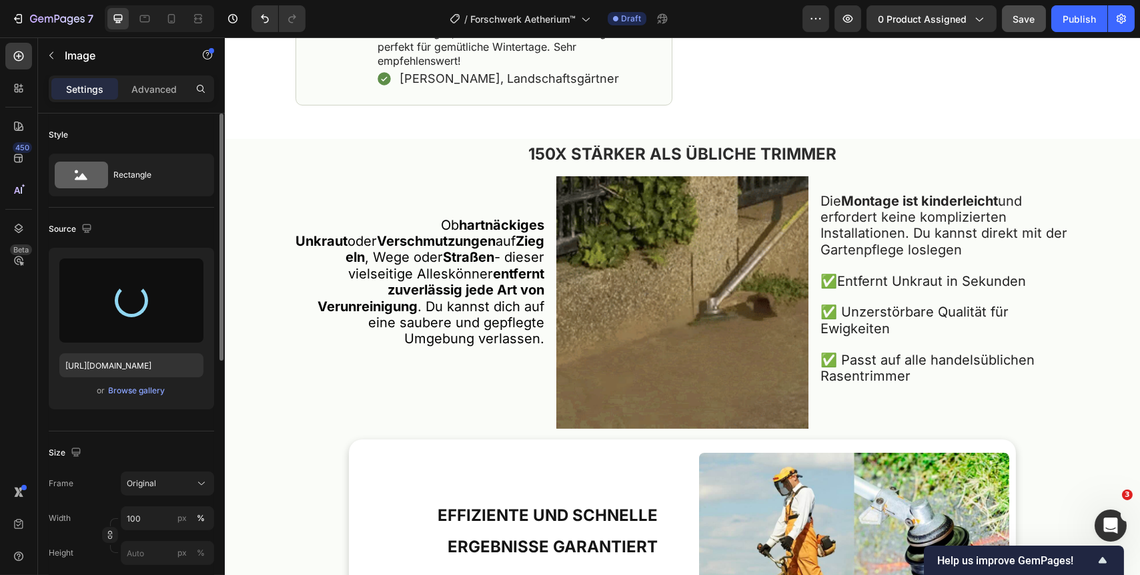
type input "https://cdn.shopify.com/s/files/1/0716/7151/3257/files/gempages_578863101407920…"
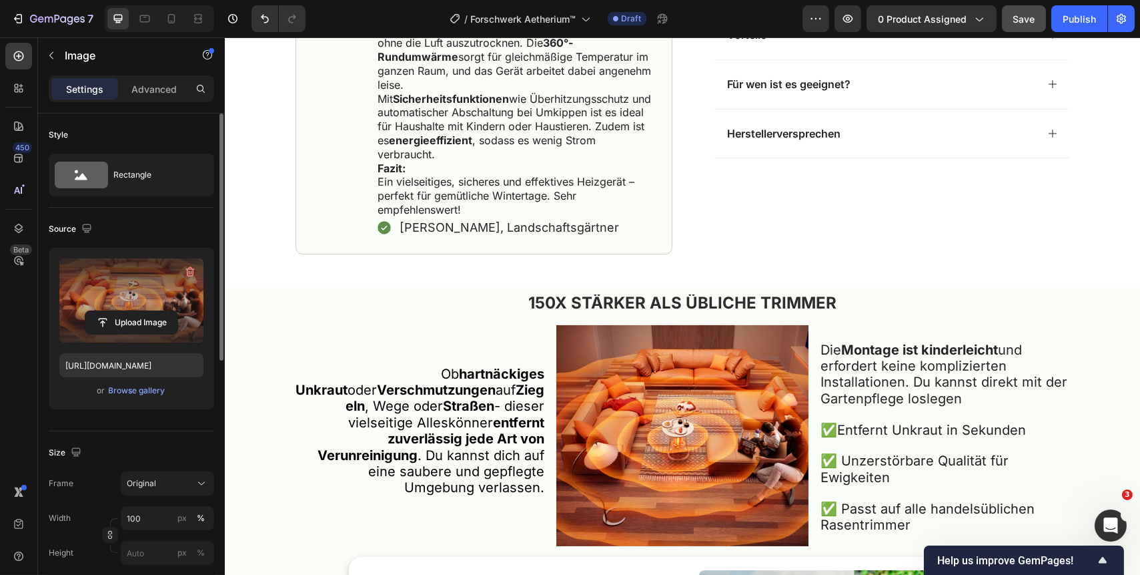
scroll to position [607, 0]
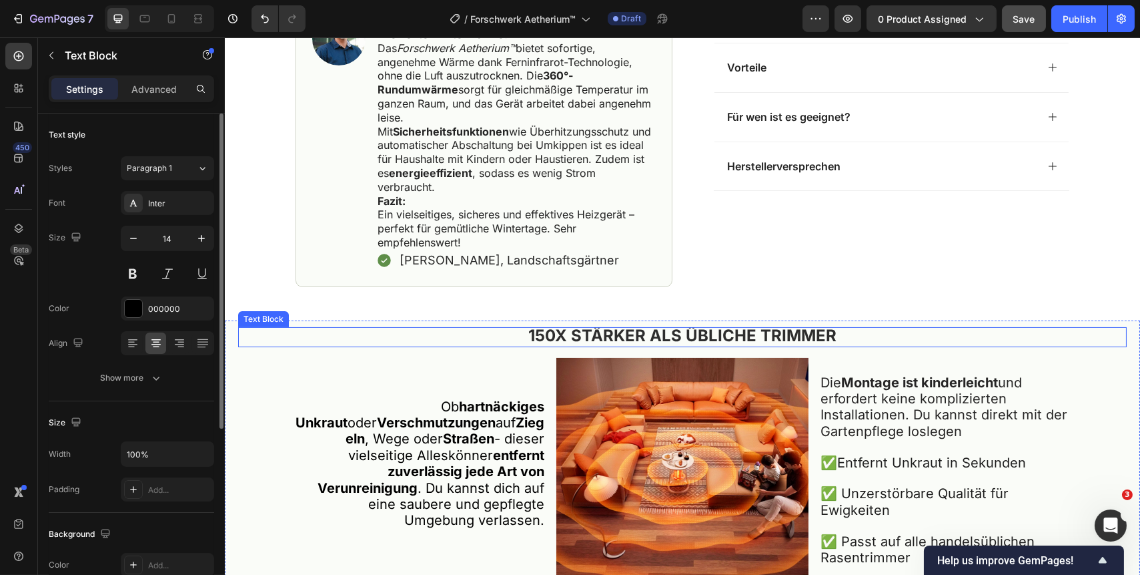
click at [698, 336] on strong "150X STÄRKER ALS ÜBLICHE TRIMMER" at bounding box center [682, 335] width 308 height 19
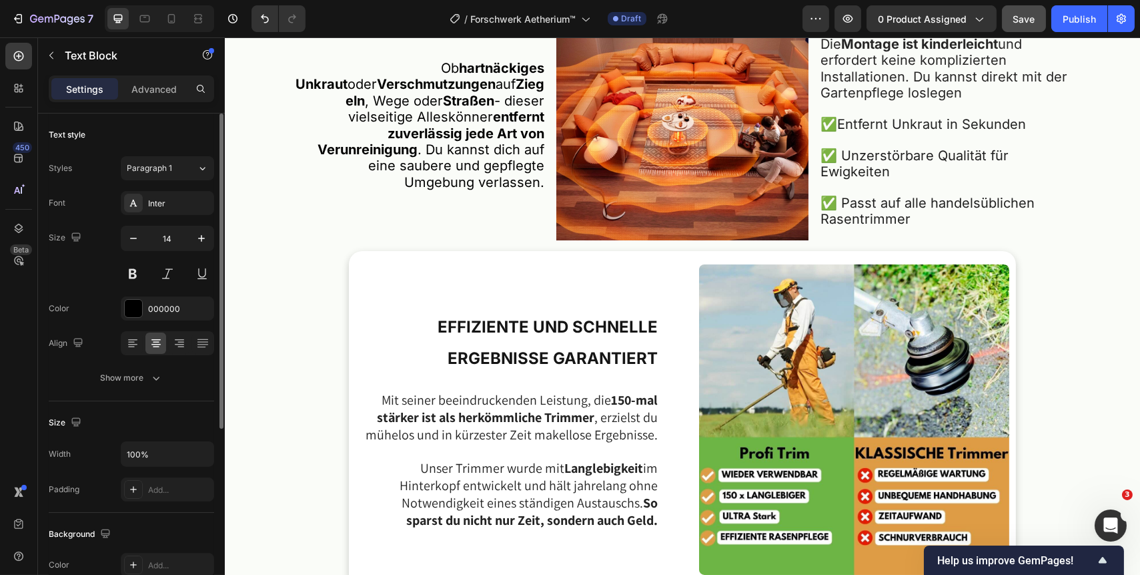
scroll to position [485, 0]
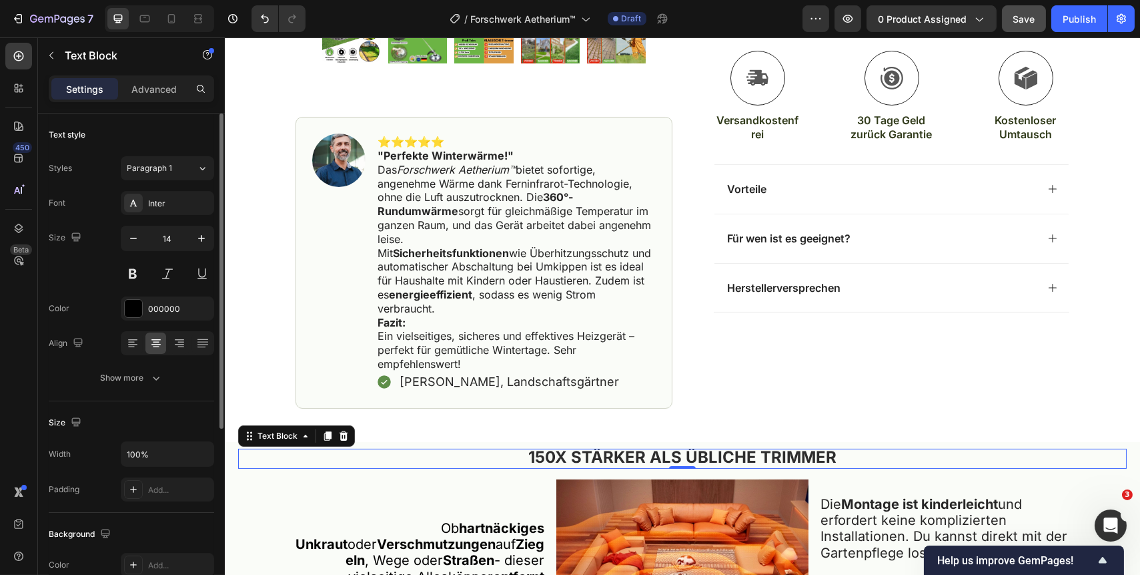
click at [834, 454] on p "150X STÄRKER ALS ÜBLICHE TRIMMER" at bounding box center [682, 458] width 886 height 17
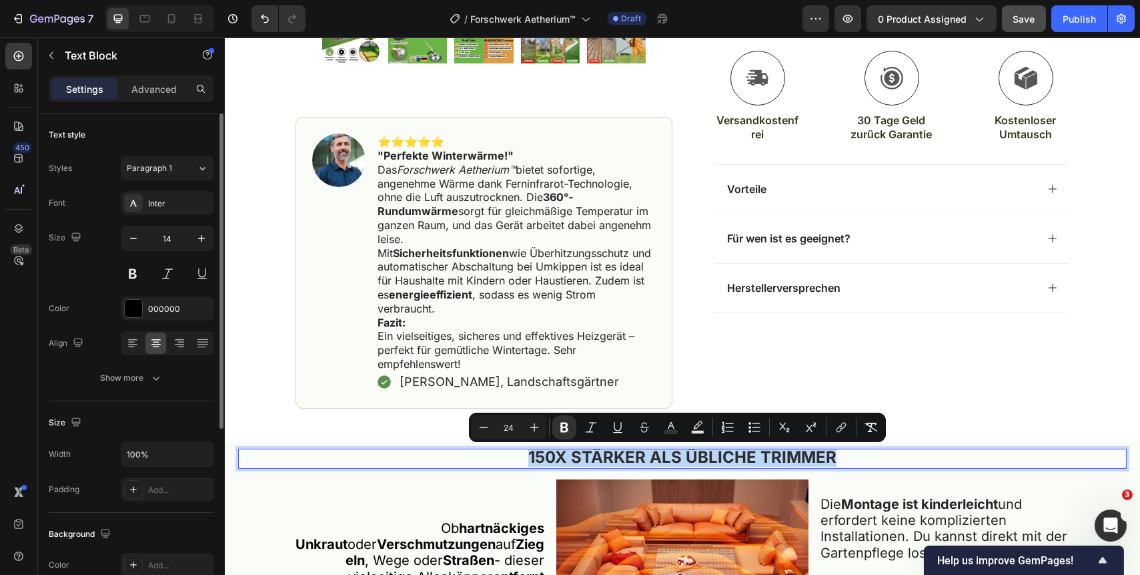
drag, startPoint x: 837, startPoint y: 456, endPoint x: 522, endPoint y: 458, distance: 314.3
click at [522, 458] on p "150X STÄRKER ALS ÜBLICHE TRIMMER" at bounding box center [682, 458] width 886 height 17
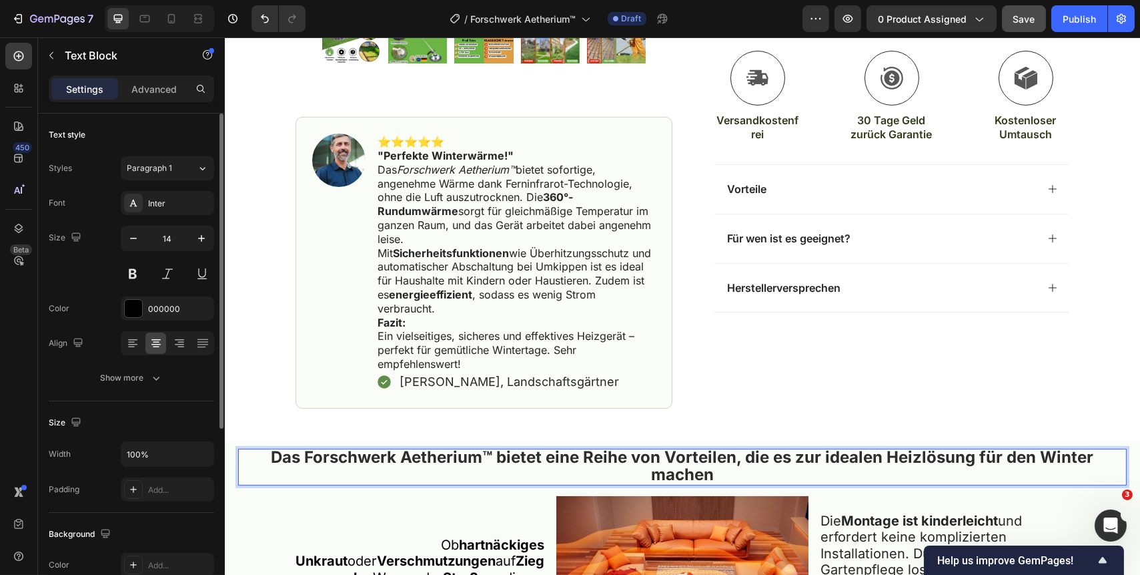
click at [524, 477] on p "Das Forschwerk Aetherium™ bietet eine Reihe von Vorteilen, die es zur idealen H…" at bounding box center [682, 467] width 886 height 34
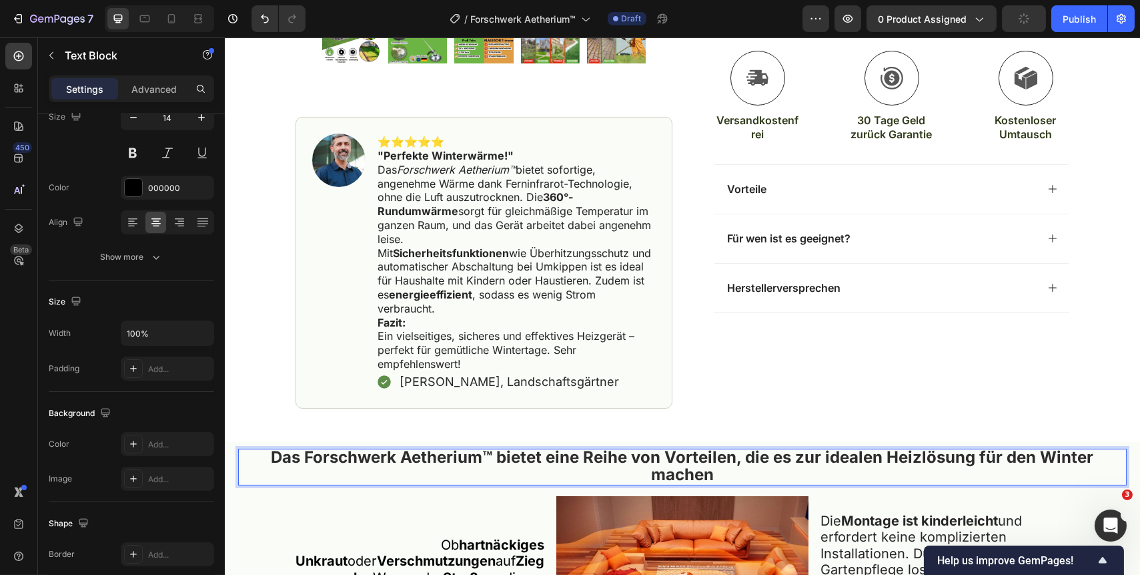
click at [304, 474] on p "Das Forschwerk Aetherium™ bietet eine Reihe von Vorteilen, die es zur idealen H…" at bounding box center [682, 467] width 886 height 34
click at [271, 462] on strong "Das Forschwerk Aetherium™ bietet eine Reihe von Vorteilen, die es zur idealen H…" at bounding box center [682, 465] width 823 height 36
click at [169, 334] on input "100%" at bounding box center [167, 333] width 92 height 24
click at [143, 88] on p "Advanced" at bounding box center [153, 89] width 45 height 14
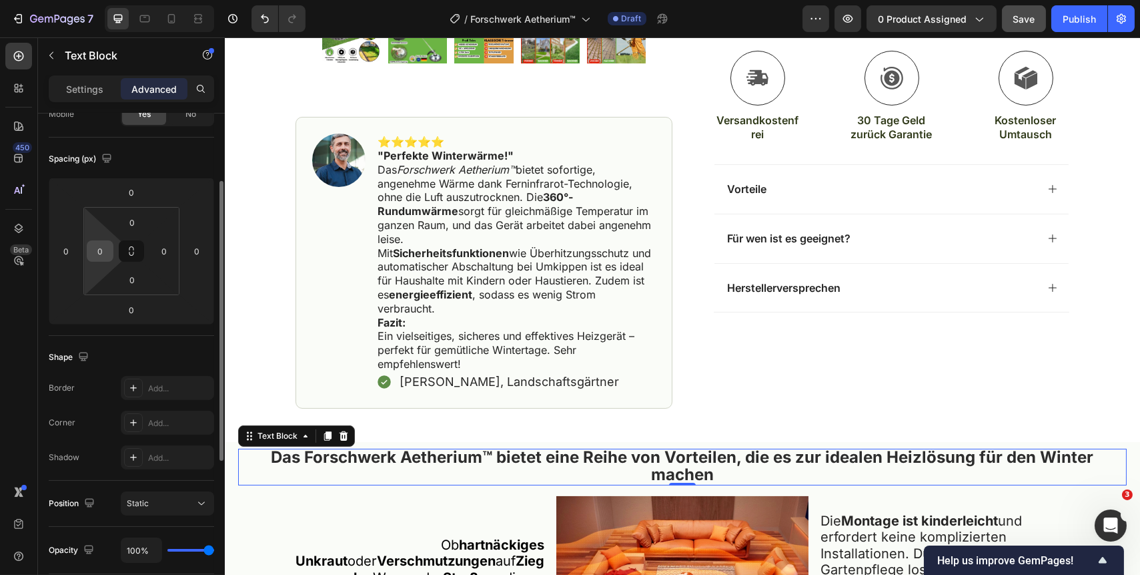
click at [103, 248] on input "0" at bounding box center [100, 251] width 20 height 20
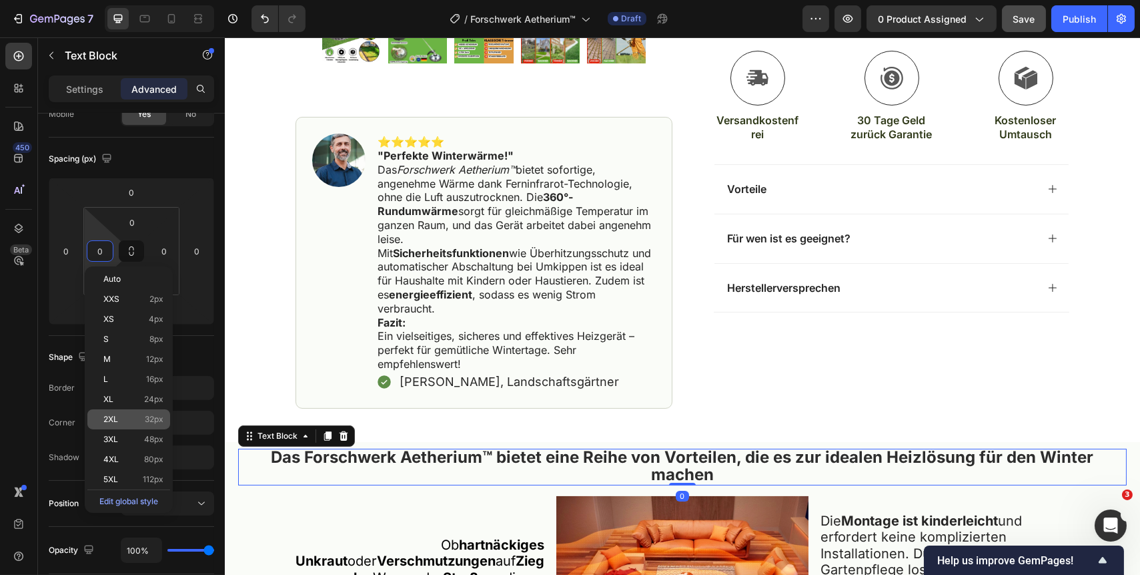
click at [127, 415] on p "2XL 32px" at bounding box center [133, 418] width 60 height 9
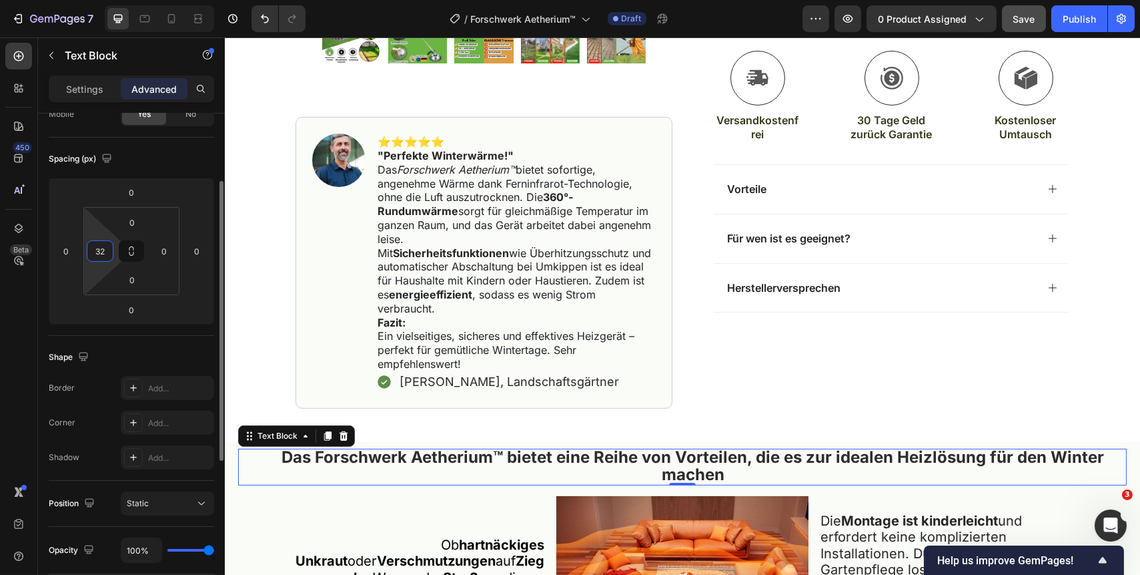
click at [107, 250] on input "32" at bounding box center [100, 251] width 20 height 20
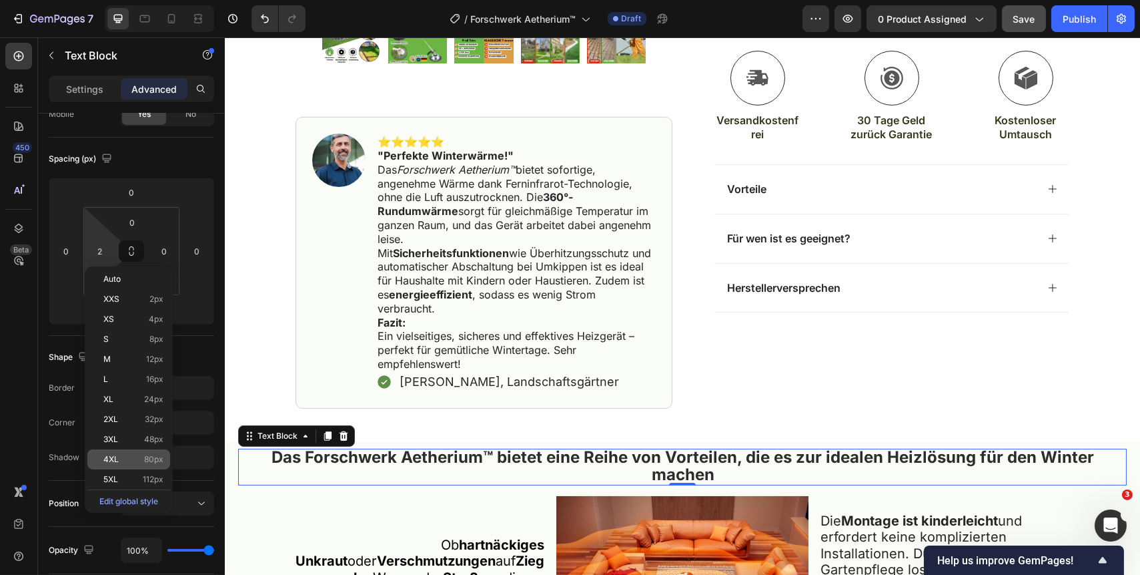
click at [114, 458] on span "4XL" at bounding box center [110, 458] width 15 height 9
type input "80"
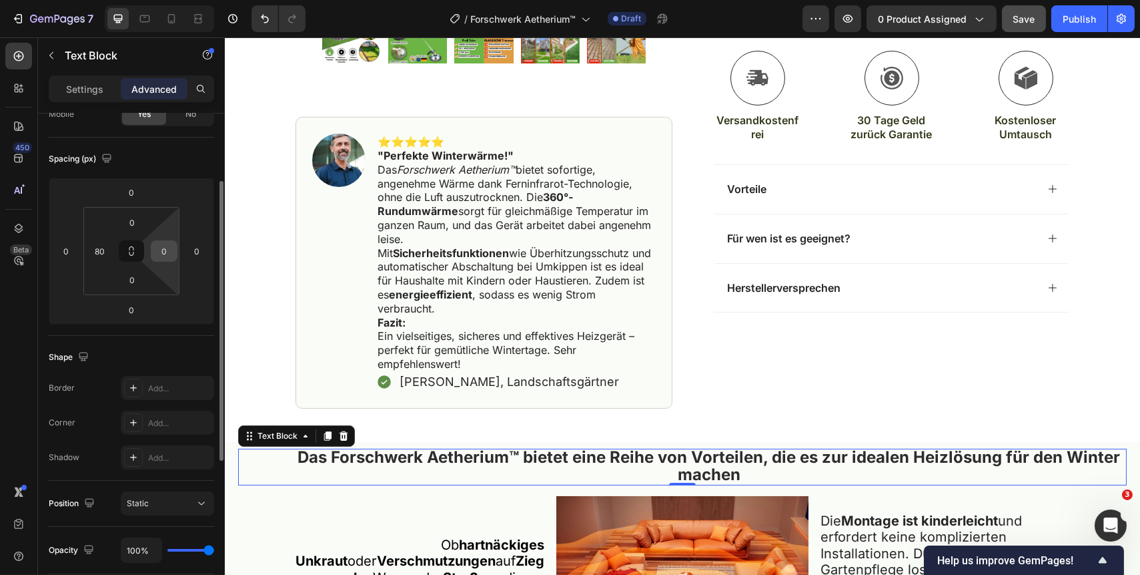
click at [165, 254] on input "0" at bounding box center [164, 251] width 20 height 20
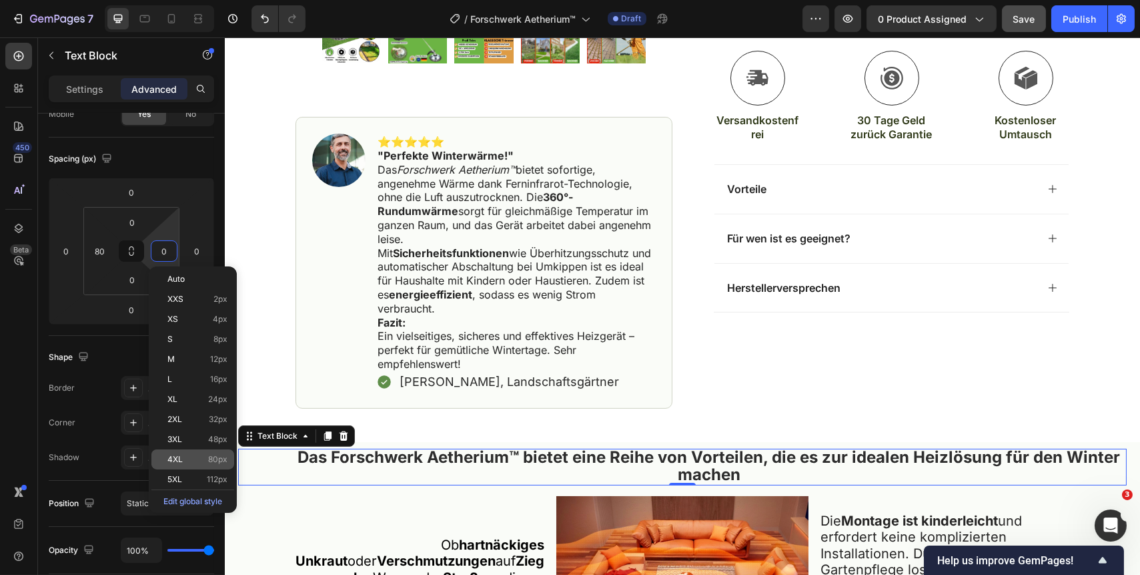
click at [173, 459] on span "4XL" at bounding box center [174, 458] width 15 height 9
type input "80"
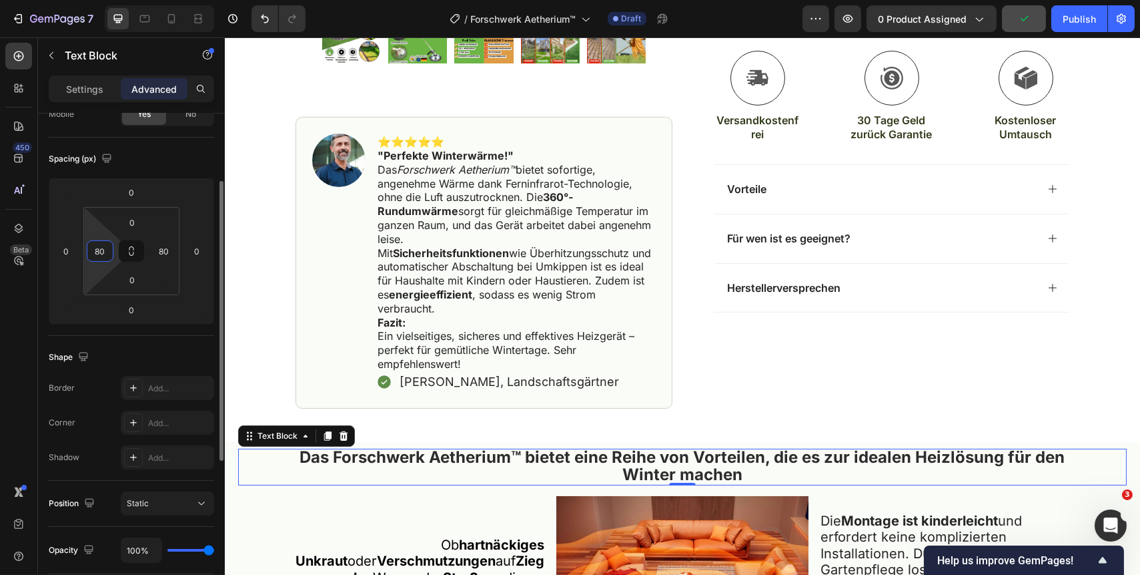
click at [101, 254] on input "80" at bounding box center [100, 251] width 20 height 20
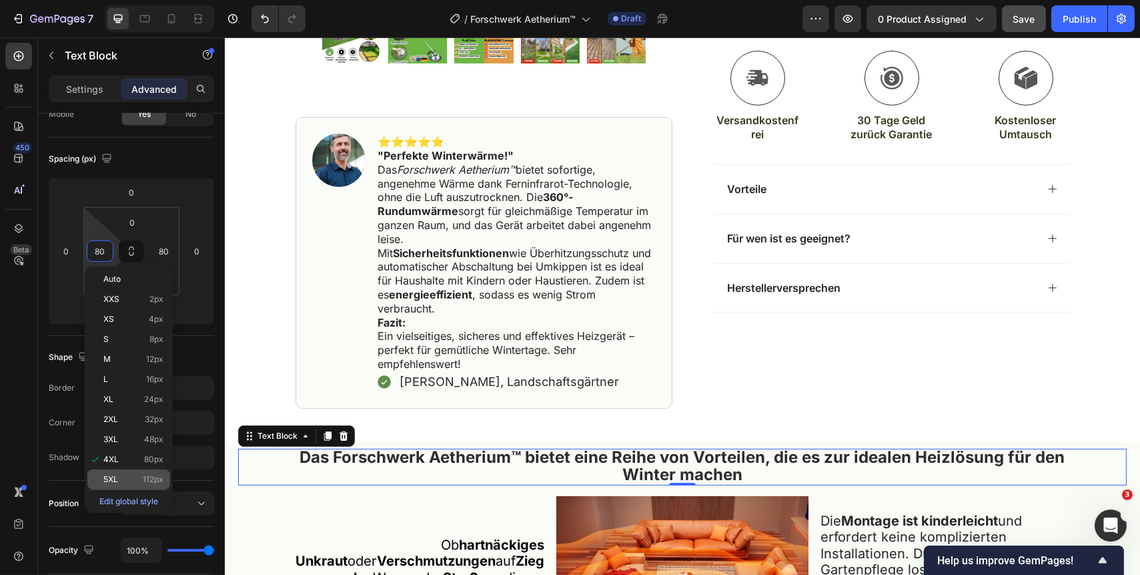
click at [123, 474] on p "5XL 112px" at bounding box center [133, 478] width 60 height 9
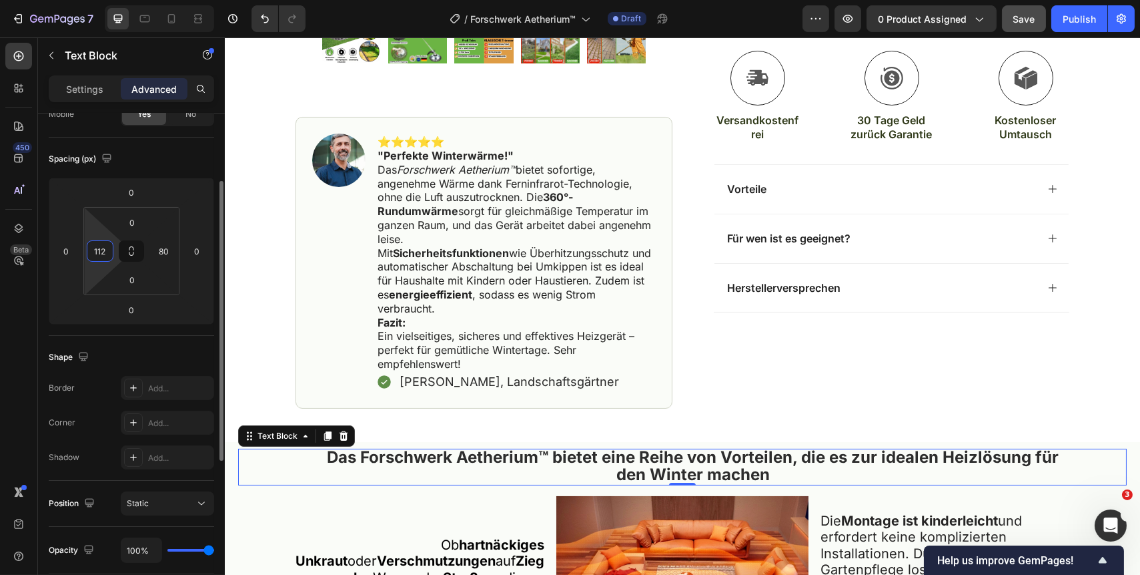
click at [105, 255] on input "112" at bounding box center [100, 251] width 20 height 20
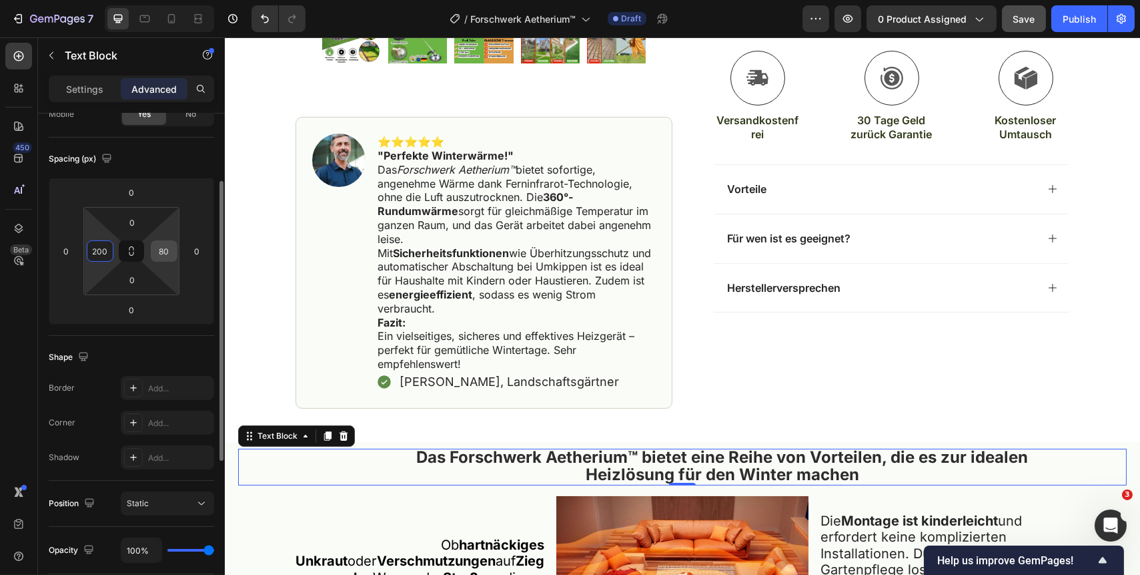
type input "200"
click at [168, 252] on input "80" at bounding box center [164, 251] width 20 height 20
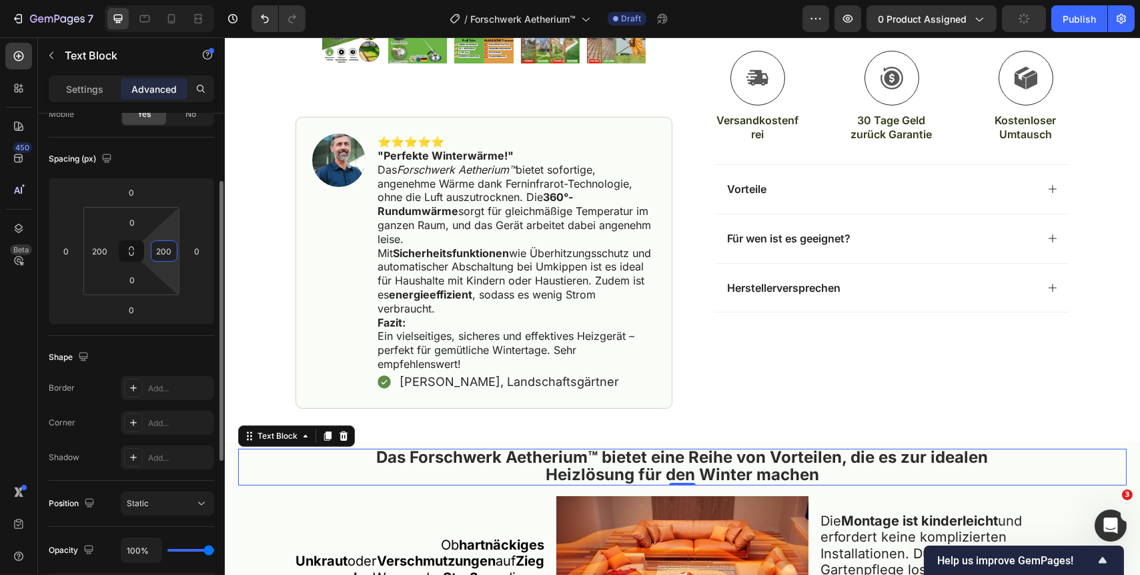
type input "200"
click at [171, 0] on html "7 Version history / Forschwerk Aetherium™ Draft Preview 0 product assigned Publ…" at bounding box center [570, 0] width 1140 height 0
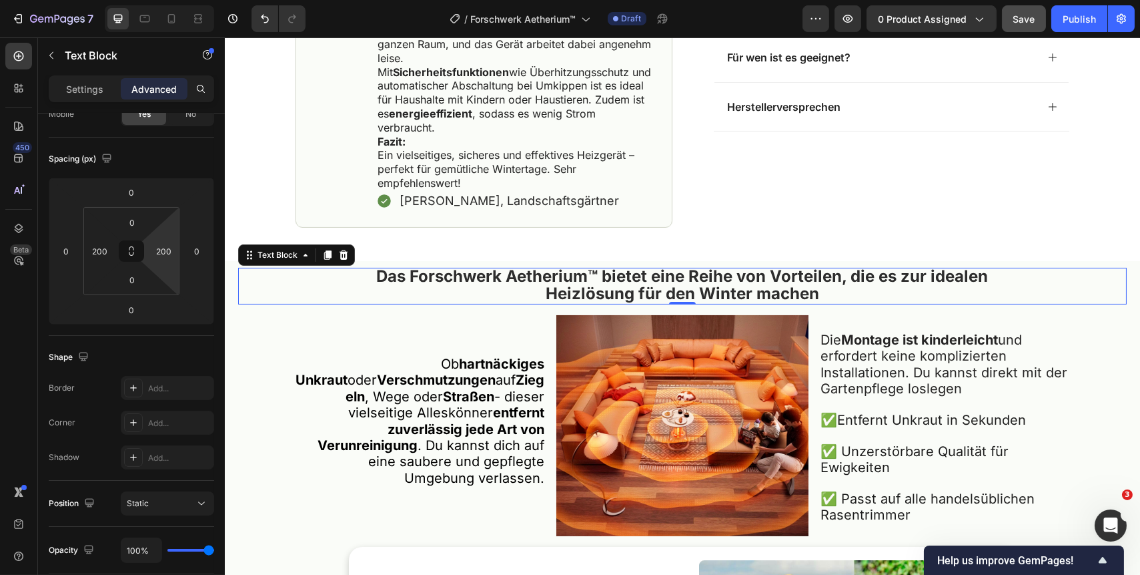
scroll to position [667, 0]
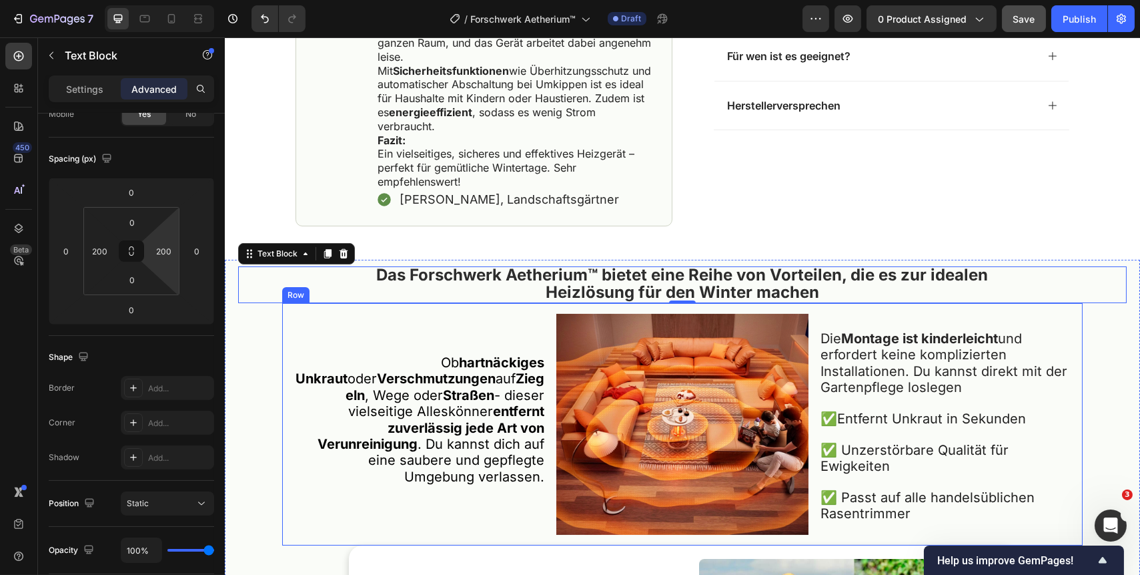
click at [464, 334] on div "Ob hartnäckiges Unkraut oder Verschmutzungen auf Ziegeln , Wege oder Straßen - …" at bounding box center [418, 424] width 253 height 221
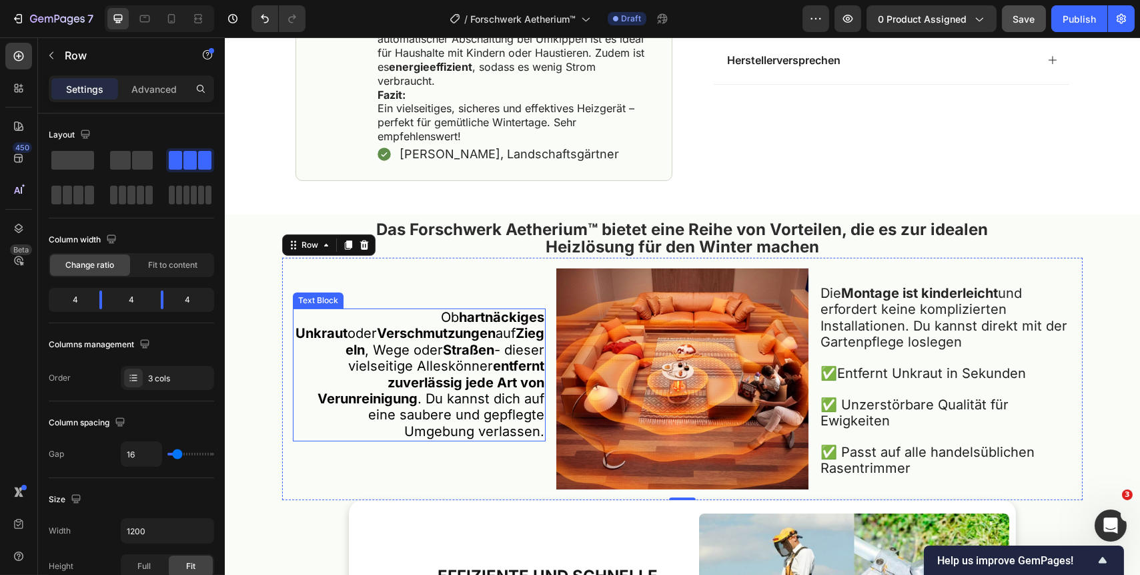
scroll to position [727, 0]
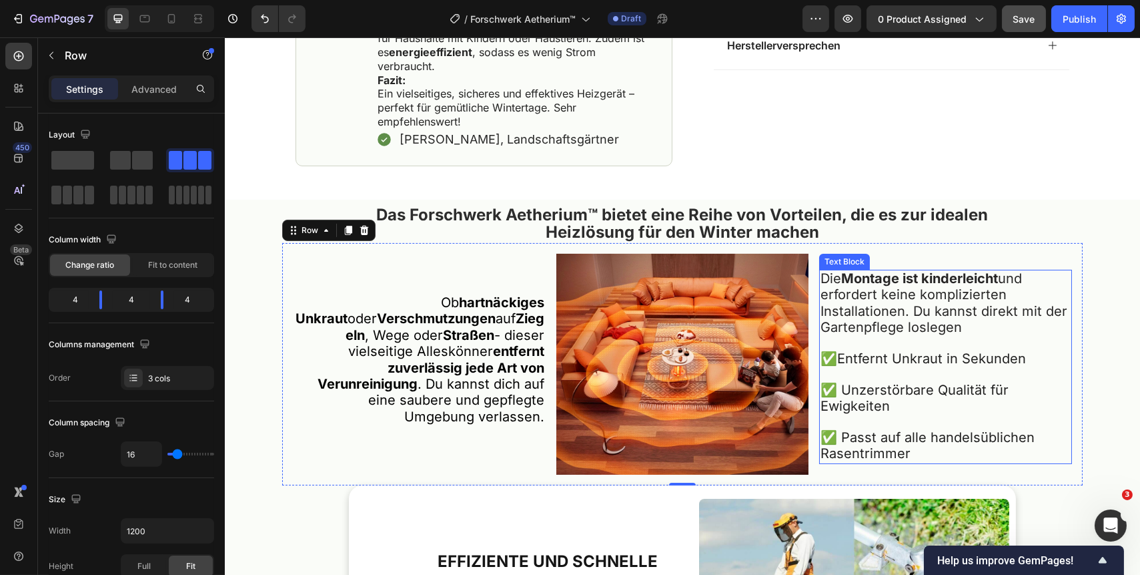
click at [926, 325] on span "Die Montage ist kinderleicht und erfordert keine komplizierten Installationen. …" at bounding box center [943, 302] width 247 height 65
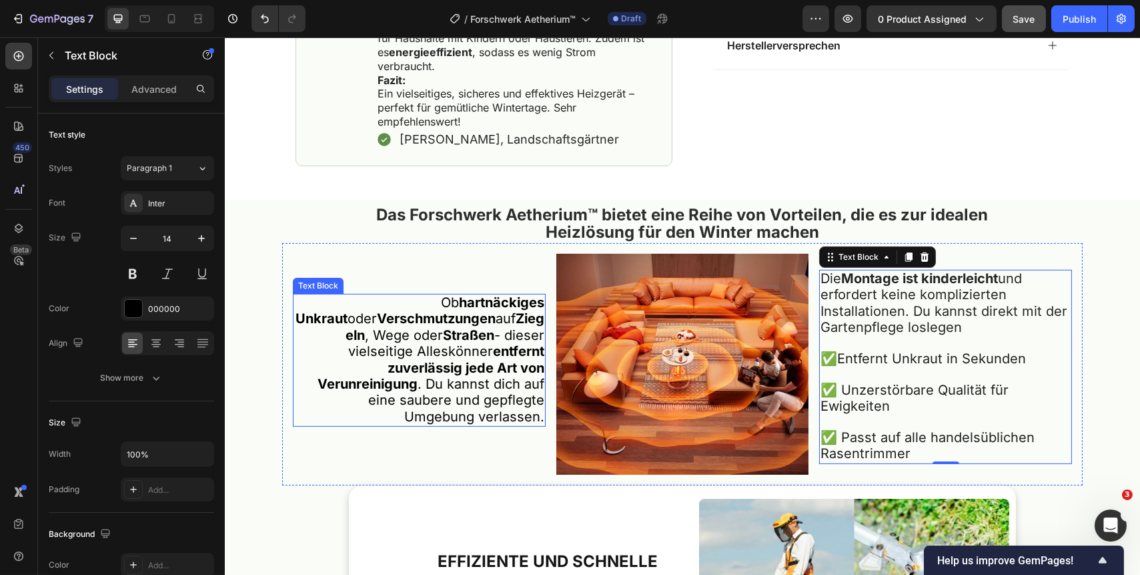
click at [476, 404] on span "Ob hartnäckiges Unkraut oder Verschmutzungen auf Ziegeln , Wege oder Straßen - …" at bounding box center [419, 359] width 249 height 130
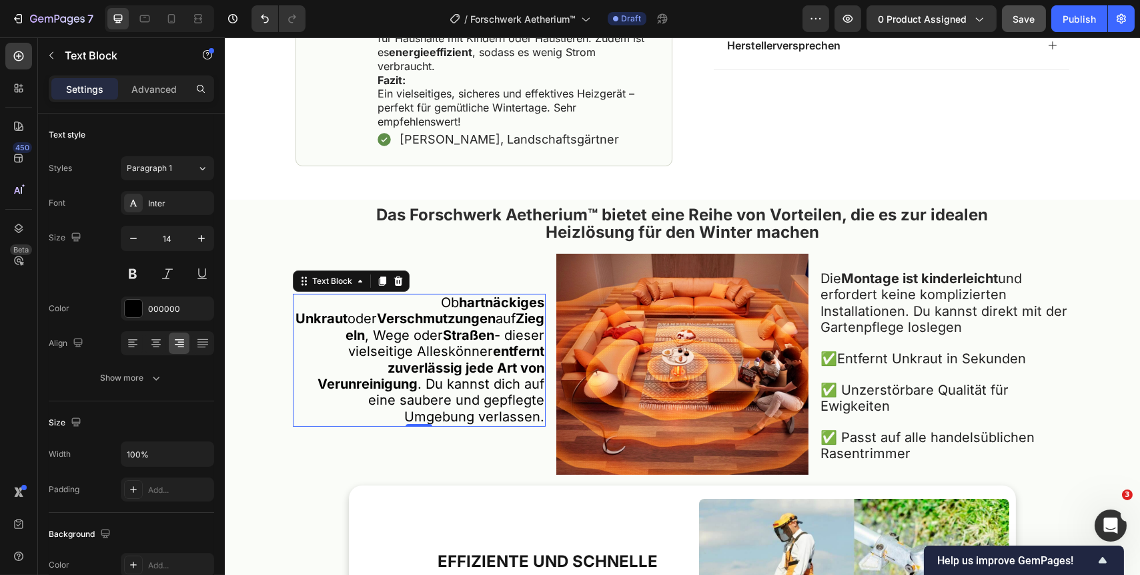
click at [488, 404] on span "Ob hartnäckiges Unkraut oder Verschmutzungen auf Ziegeln , Wege oder Straßen - …" at bounding box center [419, 359] width 249 height 130
click at [532, 402] on span "Ob hartnäckiges Unkraut oder Verschmutzungen auf Ziegeln , Wege oder Straßen - …" at bounding box center [419, 359] width 249 height 130
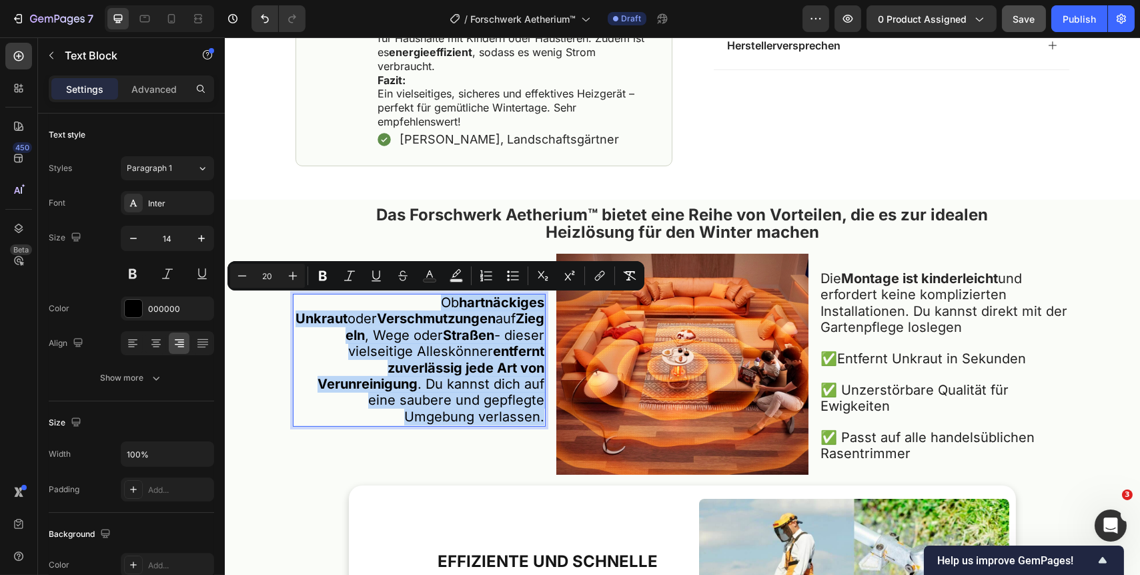
drag, startPoint x: 538, startPoint y: 407, endPoint x: 340, endPoint y: 304, distance: 223.2
click at [340, 304] on p "Ob hartnäckiges Unkraut oder Verschmutzungen auf Ziegeln , Wege oder Straßen - …" at bounding box center [419, 360] width 250 height 130
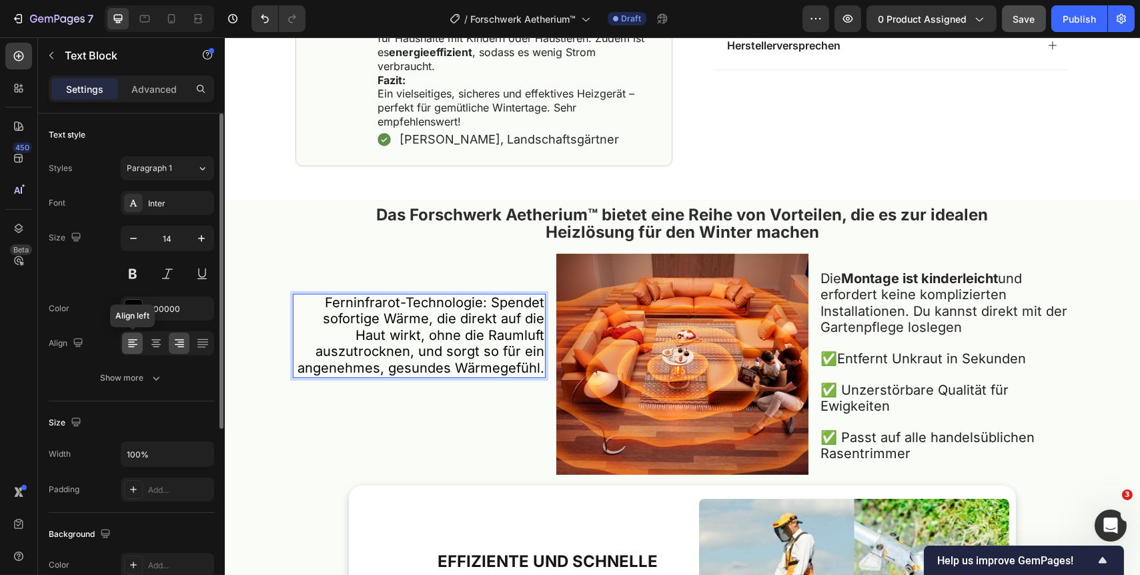
click at [133, 344] on icon at bounding box center [132, 344] width 9 height 1
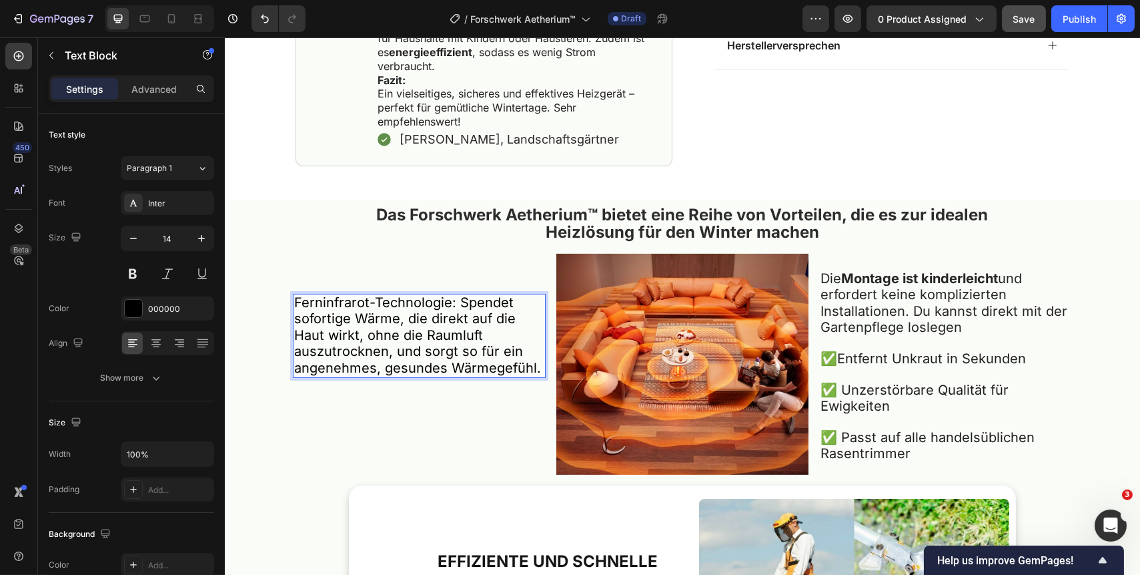
click at [450, 304] on span "Ferninfrarot-Technologie: Spendet sofortige Wärme, die direkt auf die Haut wirk…" at bounding box center [417, 334] width 247 height 81
click at [296, 320] on span "Spendet sofortige Wärme, die direkt auf die Haut wirkt, ohne die Raumluft auszu…" at bounding box center [417, 342] width 247 height 65
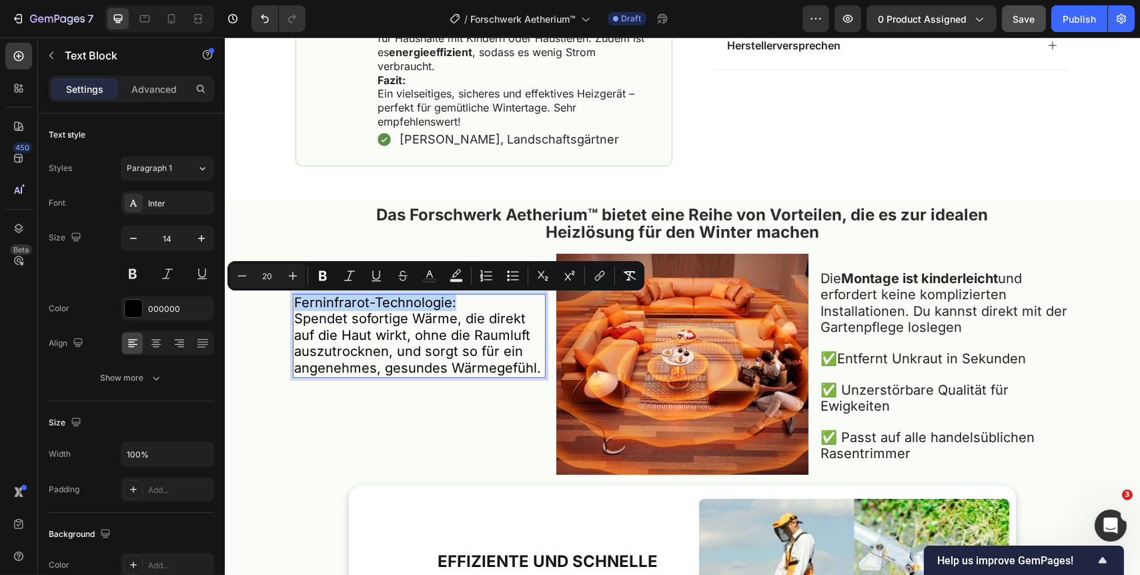
drag, startPoint x: 466, startPoint y: 305, endPoint x: 289, endPoint y: 302, distance: 176.9
click at [294, 302] on p "Ferninfrarot-Technologie:" at bounding box center [419, 303] width 250 height 16
click at [318, 278] on icon "Editor contextual toolbar" at bounding box center [322, 275] width 13 height 13
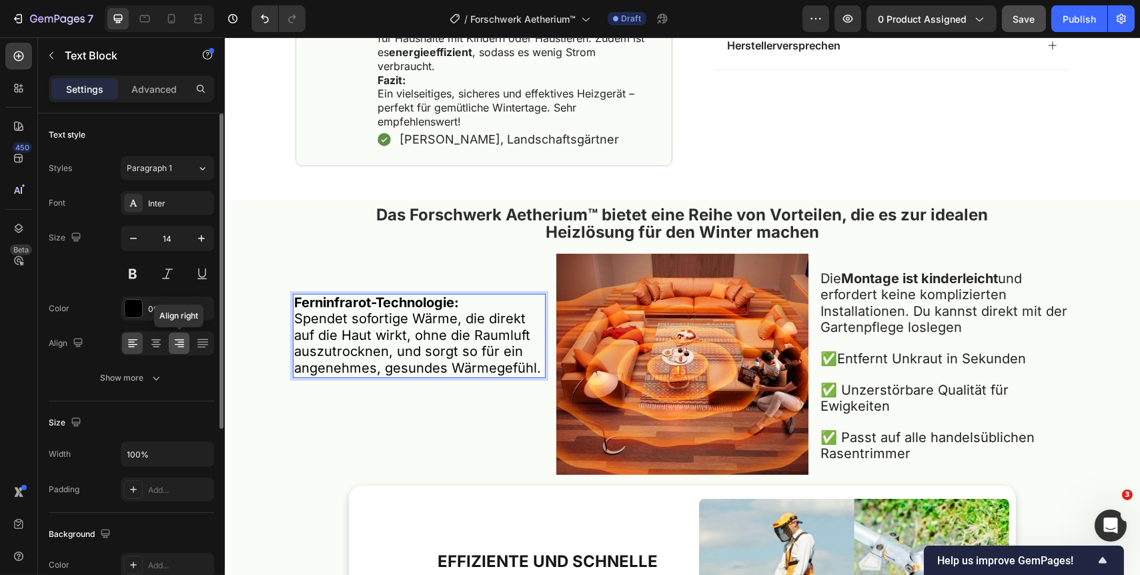
click at [182, 339] on icon at bounding box center [179, 339] width 9 height 1
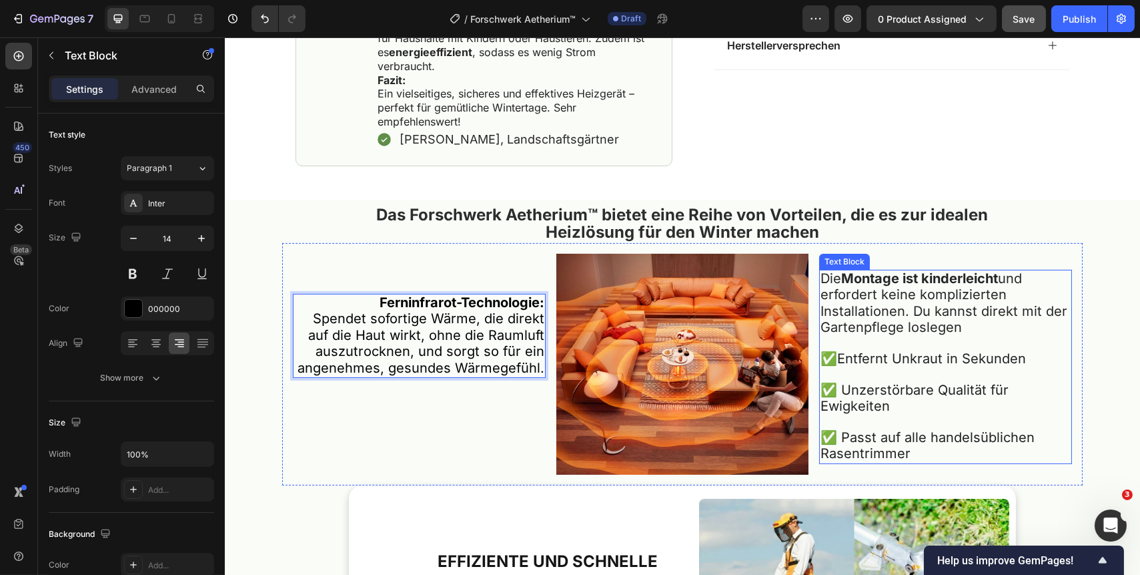
click at [913, 460] on p "✅ Passt auf alle handelsüblichen Rasentrimmer" at bounding box center [945, 446] width 250 height 33
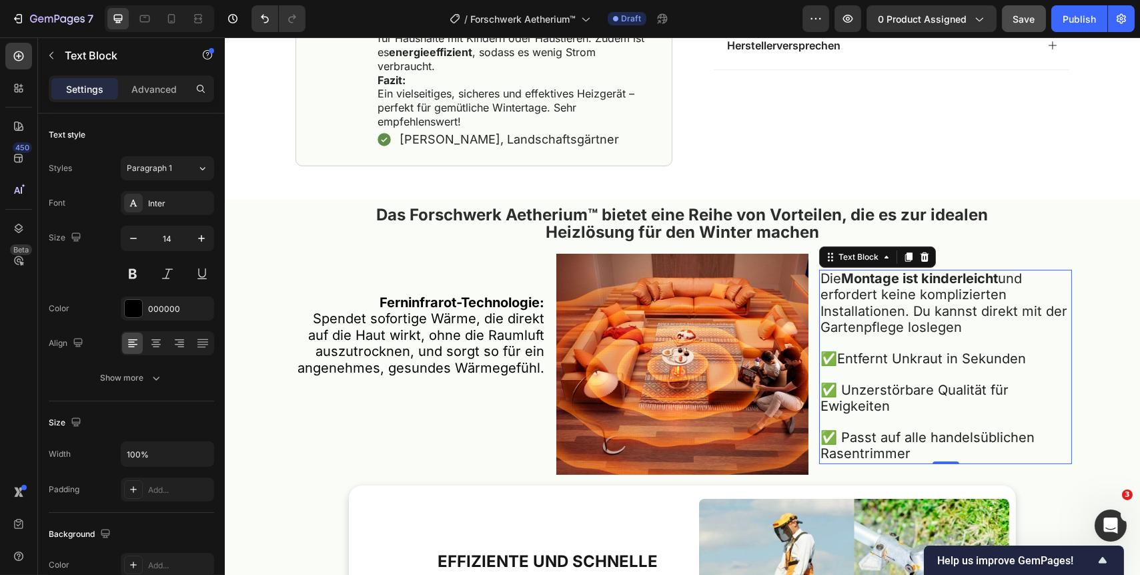
click at [913, 460] on p "✅ Passt auf alle handelsüblichen Rasentrimmer" at bounding box center [945, 446] width 250 height 33
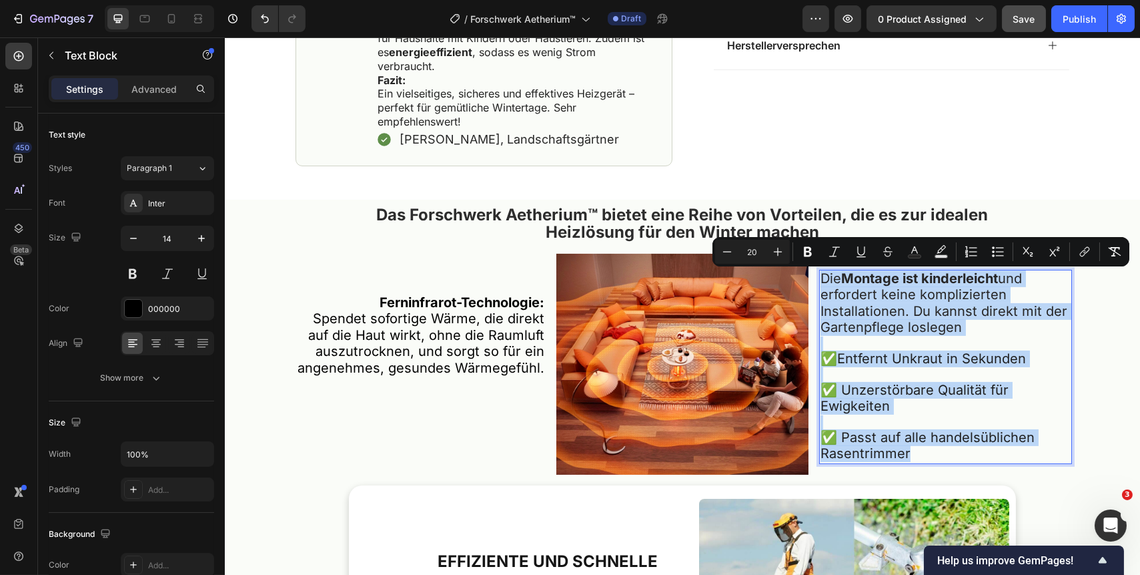
drag, startPoint x: 913, startPoint y: 460, endPoint x: 815, endPoint y: 283, distance: 202.8
click at [819, 283] on div "Die Montage ist kinderleicht und erfordert keine komplizierten Installationen. …" at bounding box center [945, 367] width 253 height 194
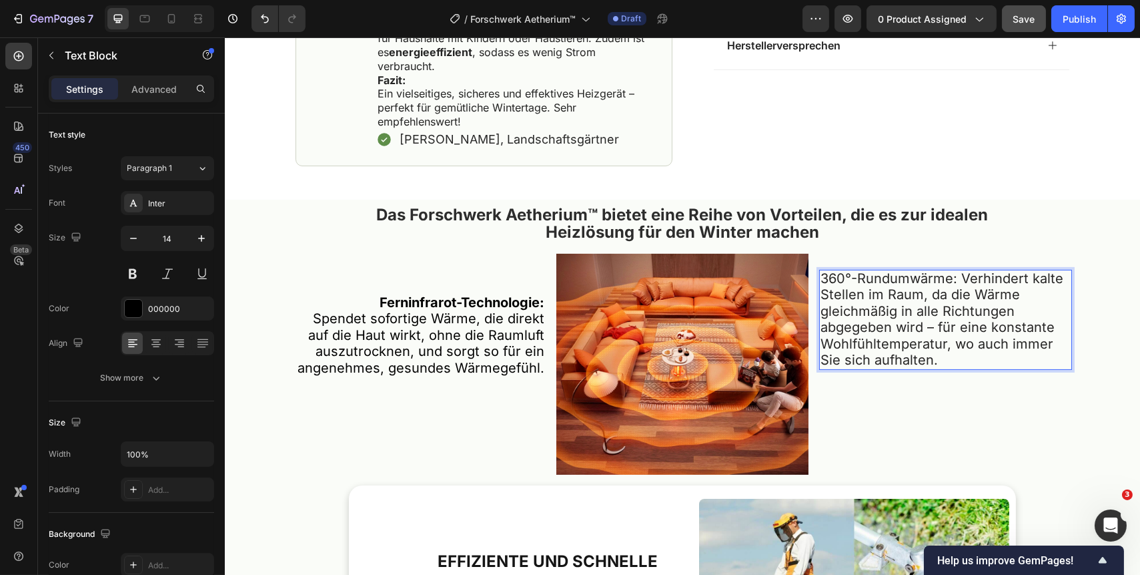
click at [953, 284] on span "360°-Rundumwärme: Verhindert kalte Stellen im Raum, da die Wärme gleichmäßig in…" at bounding box center [941, 318] width 243 height 97
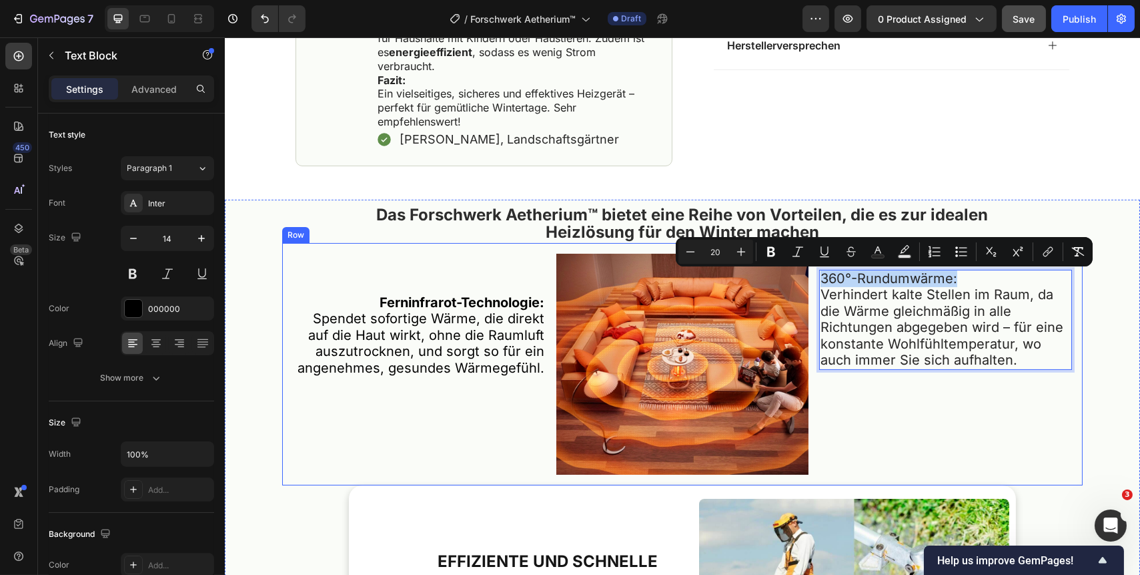
drag, startPoint x: 957, startPoint y: 281, endPoint x: 813, endPoint y: 279, distance: 144.1
click at [813, 279] on div "Ferninfrarot-Technologie: Spendet sofortige Wärme, die direkt auf die Haut wirk…" at bounding box center [682, 364] width 801 height 242
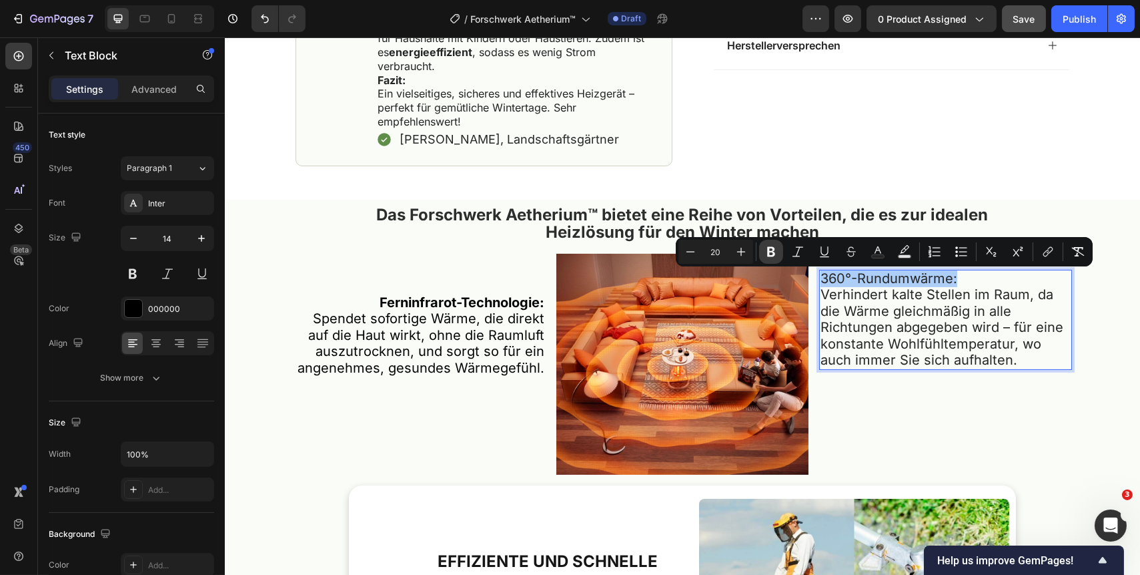
click at [773, 249] on icon "Editor contextual toolbar" at bounding box center [771, 252] width 8 height 10
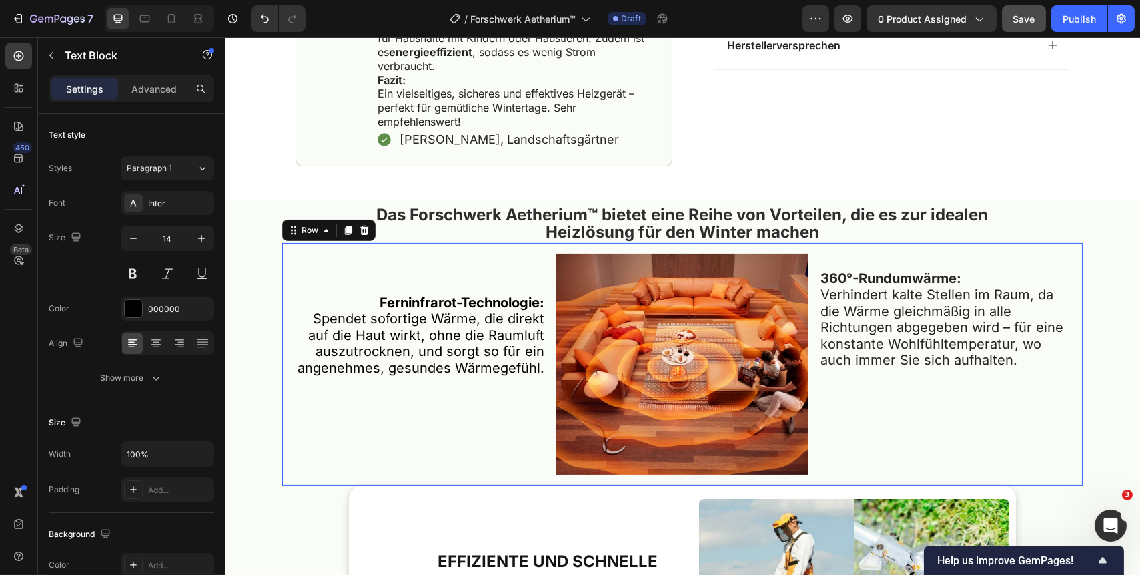
click at [886, 409] on div "360°-Rundumwärme: Verhindert kalte Stellen im Raum, da die Wärme gleichmäßig in…" at bounding box center [945, 364] width 253 height 221
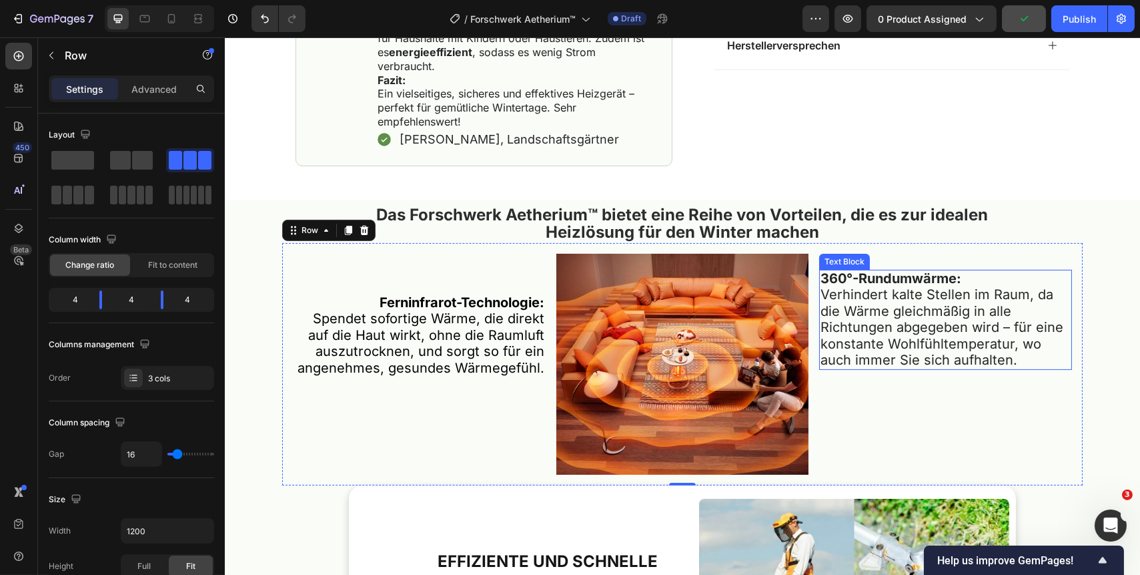
click at [873, 282] on strong "360°-Rundumwärme:" at bounding box center [890, 278] width 141 height 16
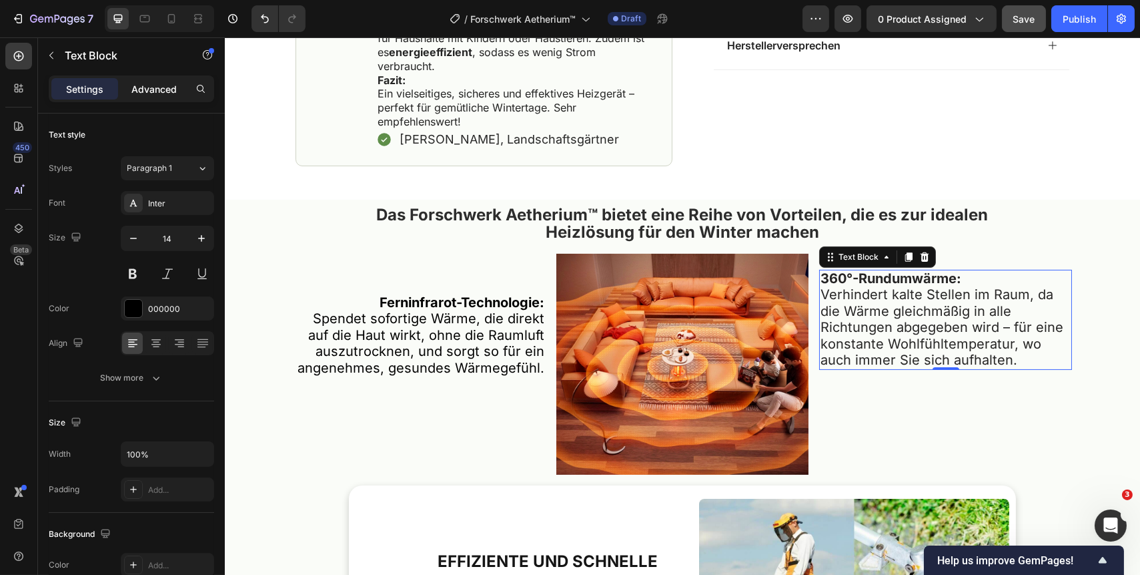
click at [159, 93] on p "Advanced" at bounding box center [153, 89] width 45 height 14
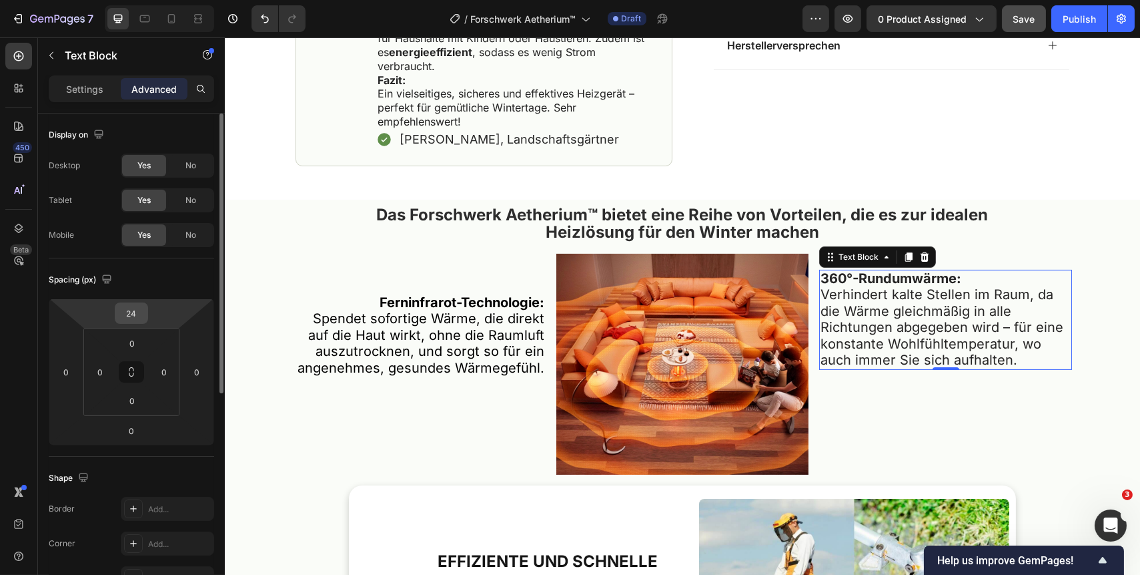
click at [140, 315] on input "24" at bounding box center [131, 313] width 27 height 20
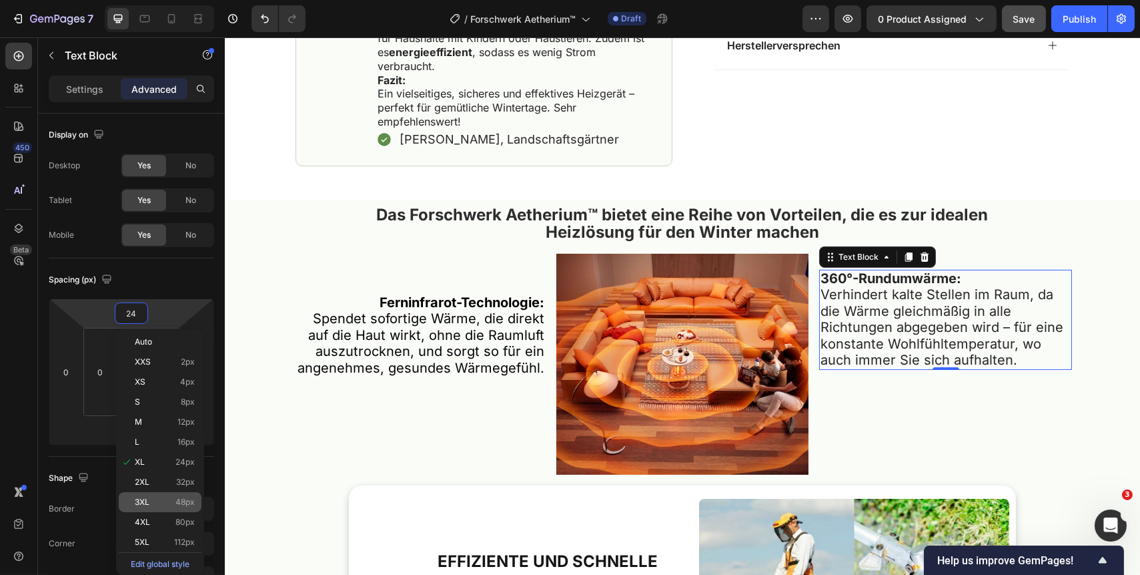
click at [163, 495] on div "3XL 48px" at bounding box center [160, 502] width 83 height 20
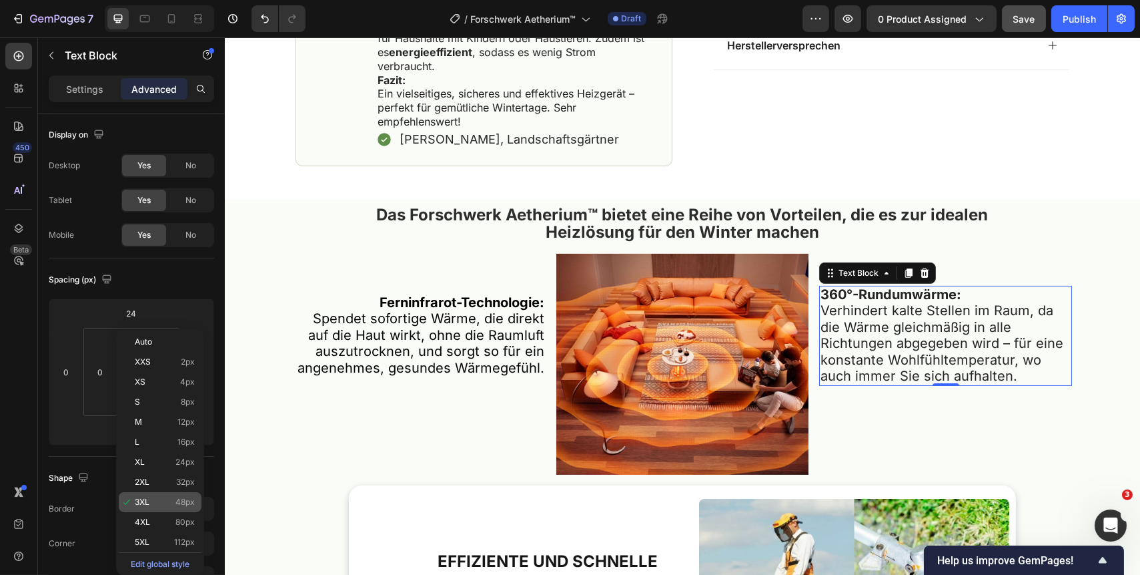
type input "48"
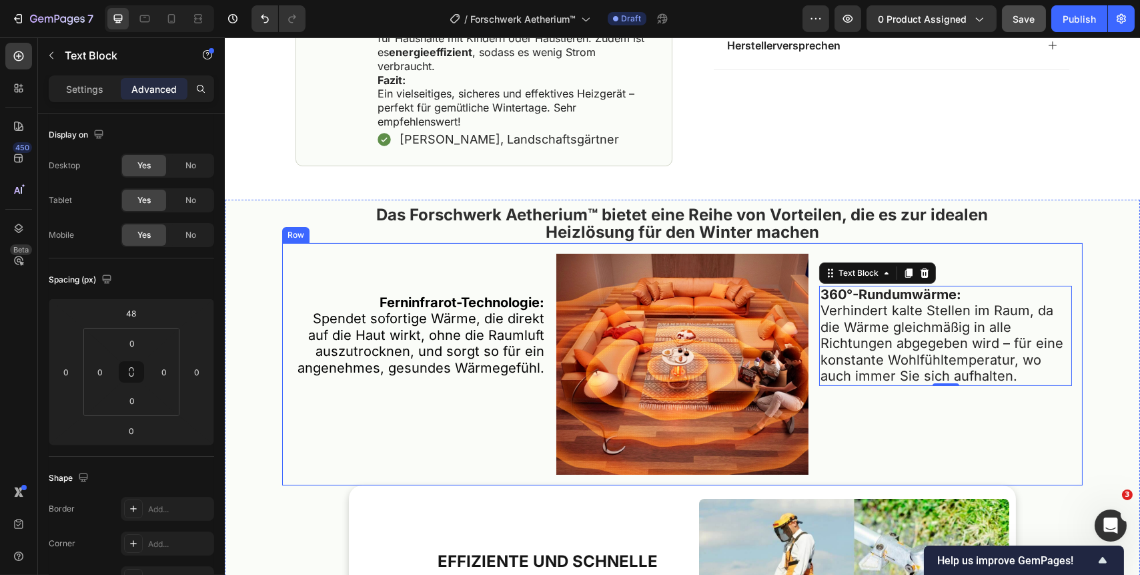
click at [428, 432] on div "Ferninfrarot-Technologie: Spendet sofortige Wärme, die direkt auf die Haut wirk…" at bounding box center [418, 364] width 253 height 221
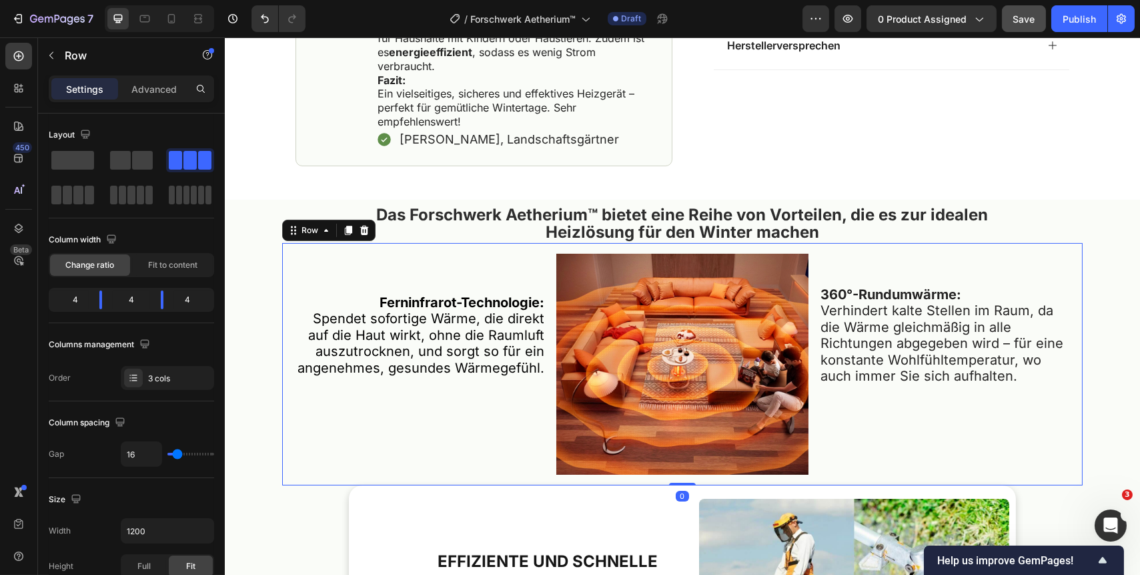
click at [900, 427] on div "360°-Rundumwärme: Verhindert kalte Stellen im Raum, da die Wärme gleichmäßig in…" at bounding box center [945, 364] width 253 height 221
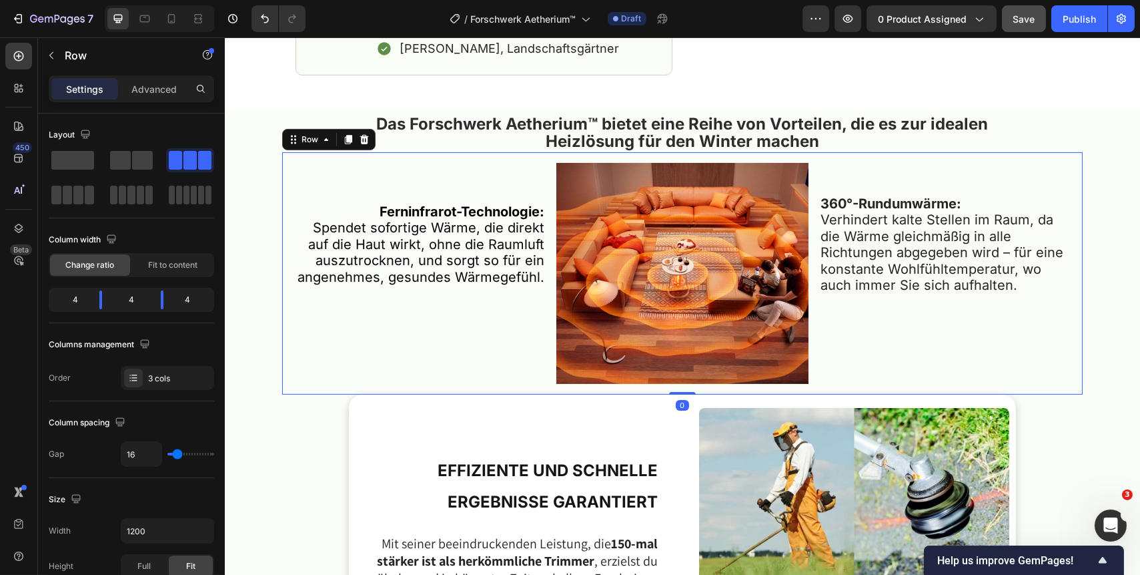
scroll to position [849, 0]
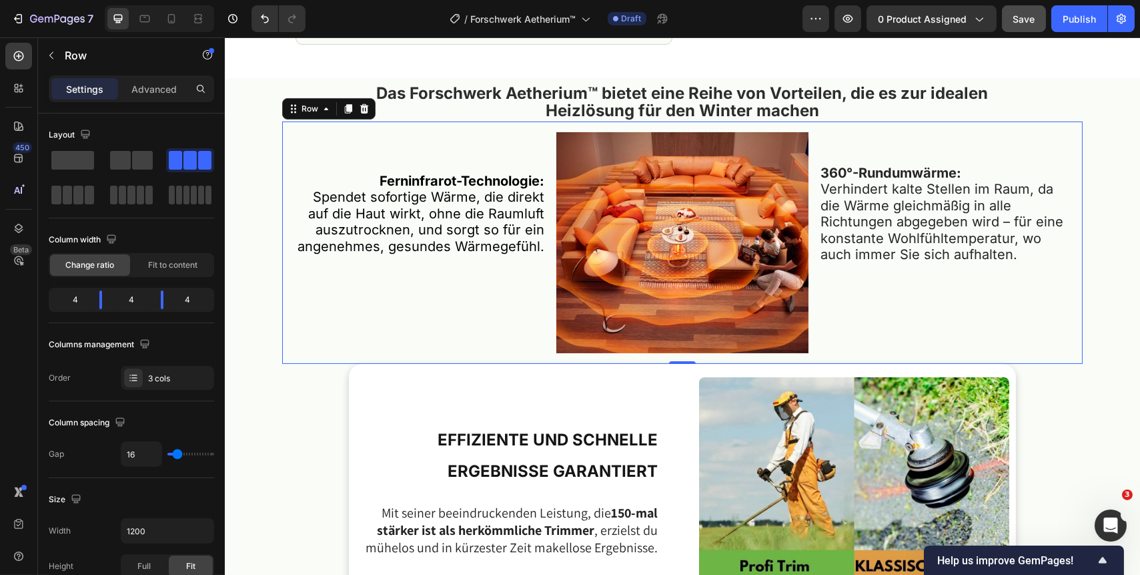
click at [488, 314] on div "Ferninfrarot-Technologie: Spendet sofortige Wärme, die direkt auf die Haut wirk…" at bounding box center [418, 242] width 253 height 221
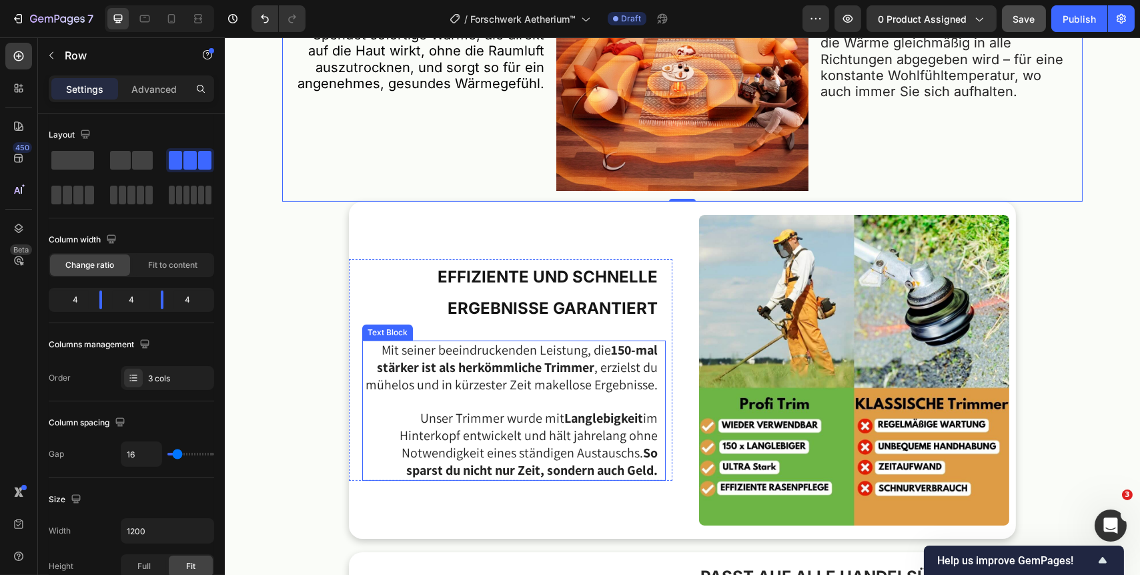
scroll to position [1092, 0]
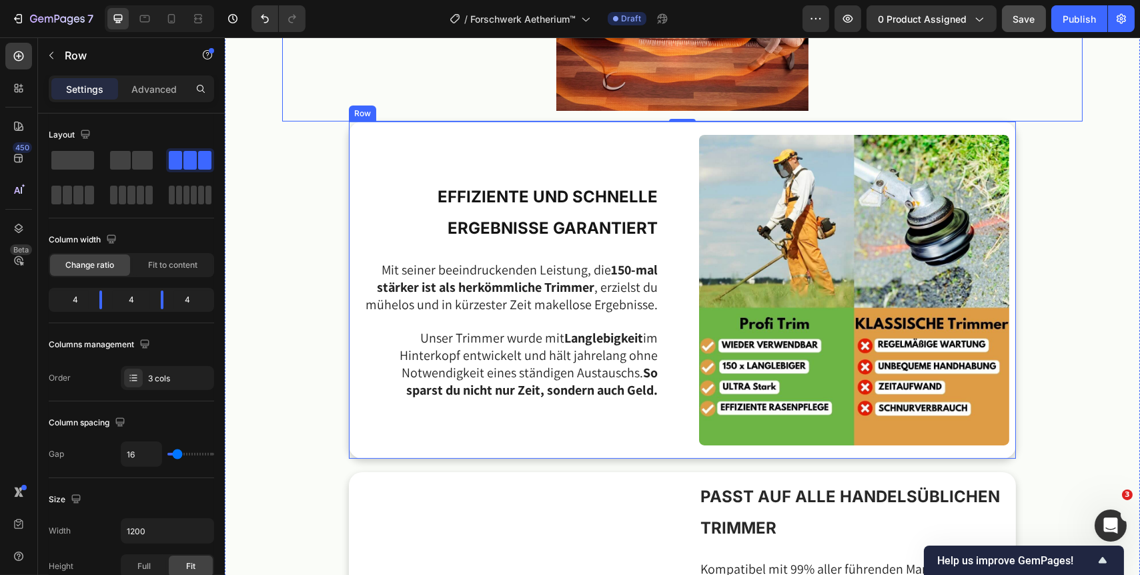
click at [544, 430] on div "EFFIZIENTE UND SCHNELLE ERGEBNISSE GARANTIERT Heading Mit seiner beeindruckende…" at bounding box center [510, 290] width 324 height 324
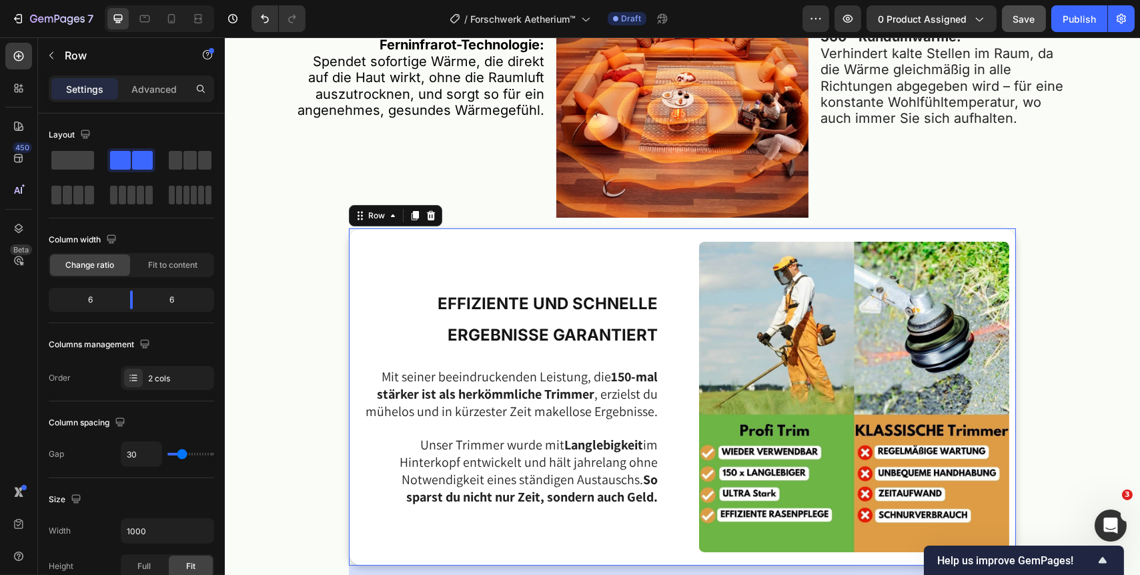
scroll to position [970, 0]
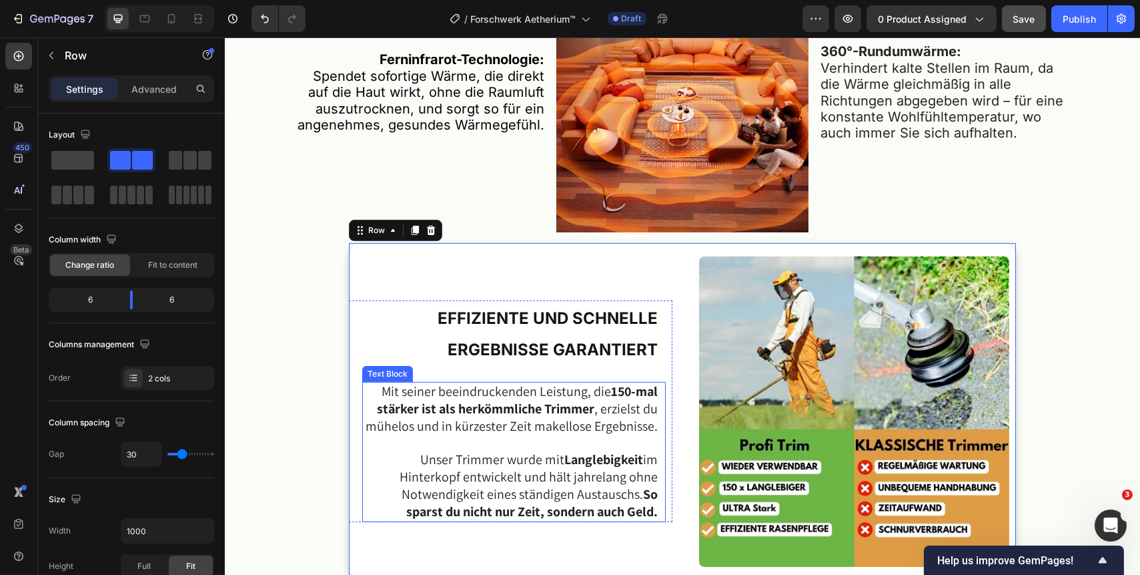
click at [613, 391] on strong "150-mal stärker ist als herkömmliche Trimmer" at bounding box center [516, 399] width 281 height 35
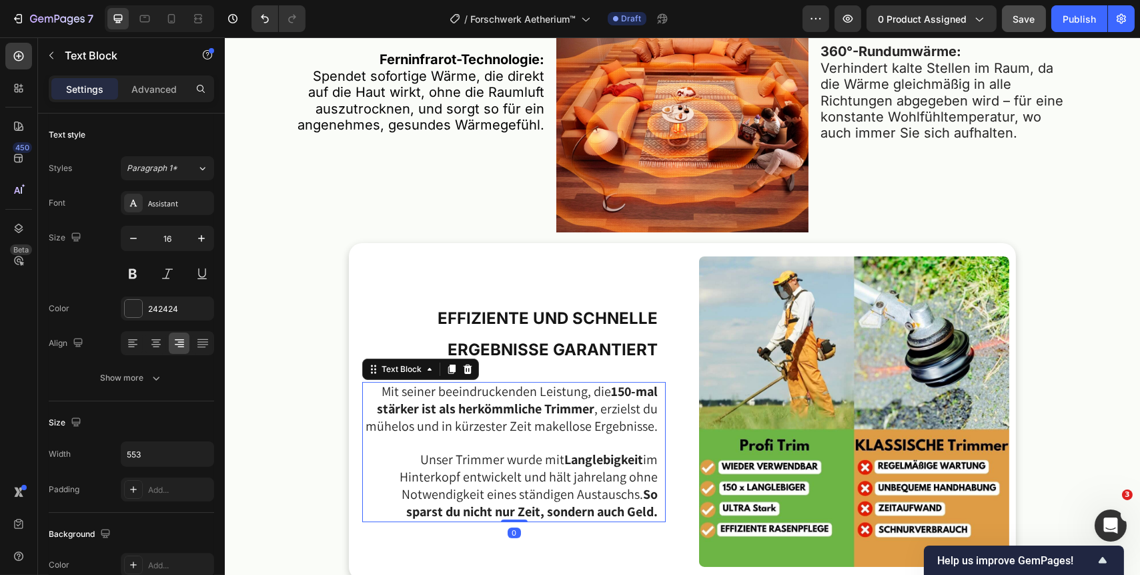
click at [615, 362] on h2 "EFFIZIENTE UND SCHNELLE ERGEBNISSE GARANTIERT" at bounding box center [510, 332] width 297 height 65
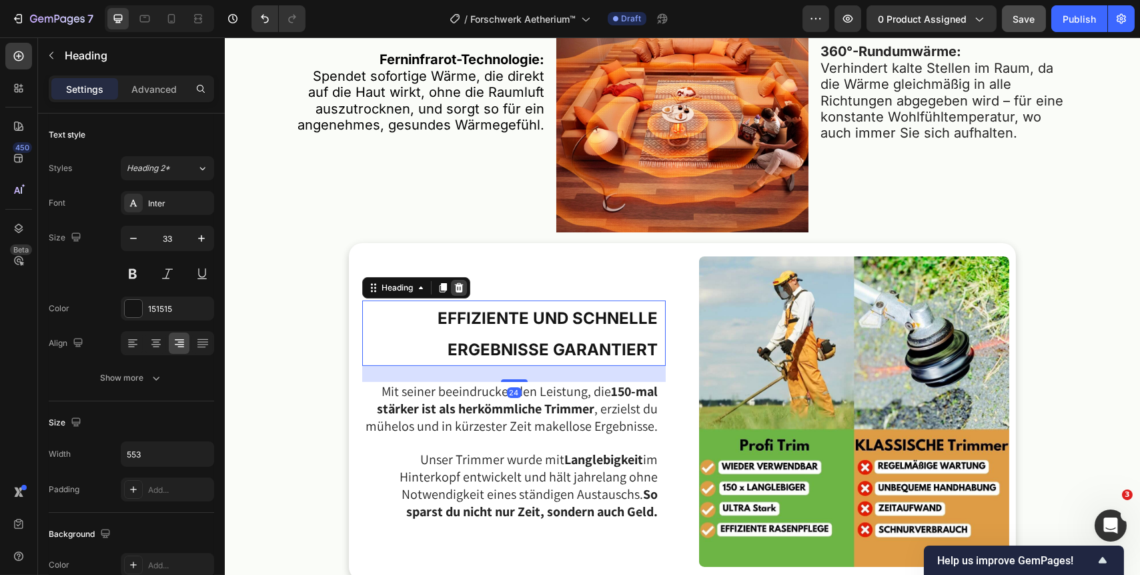
click at [460, 292] on div at bounding box center [458, 288] width 16 height 16
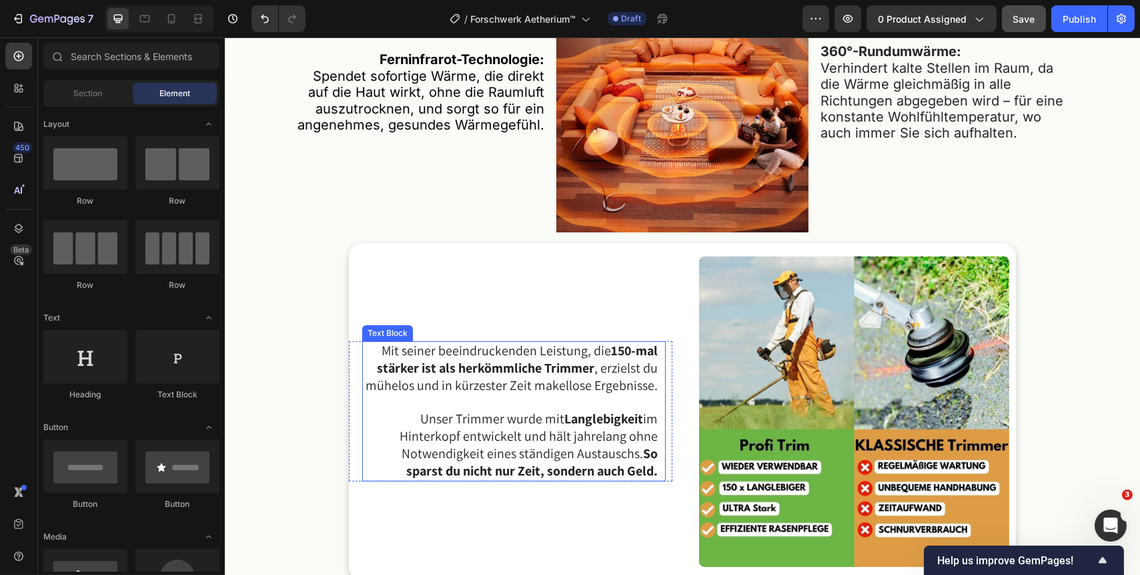
click at [569, 405] on p at bounding box center [510, 402] width 294 height 16
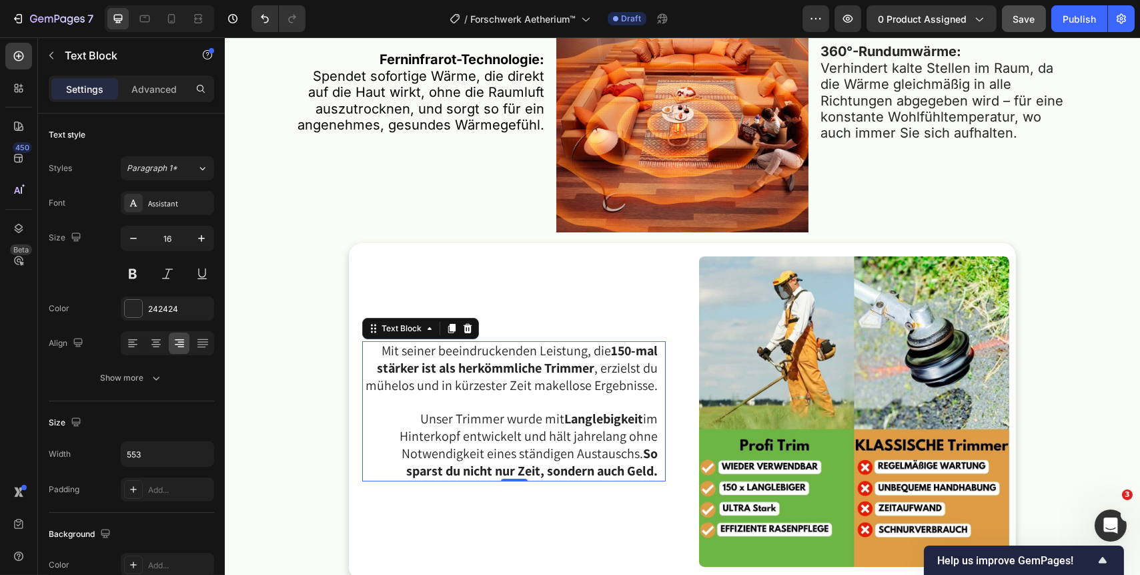
click at [573, 436] on span "Unser Trimmer wurde mit Langlebigkeit im Hinterkopf entwickelt und hält jahrela…" at bounding box center [528, 444] width 258 height 69
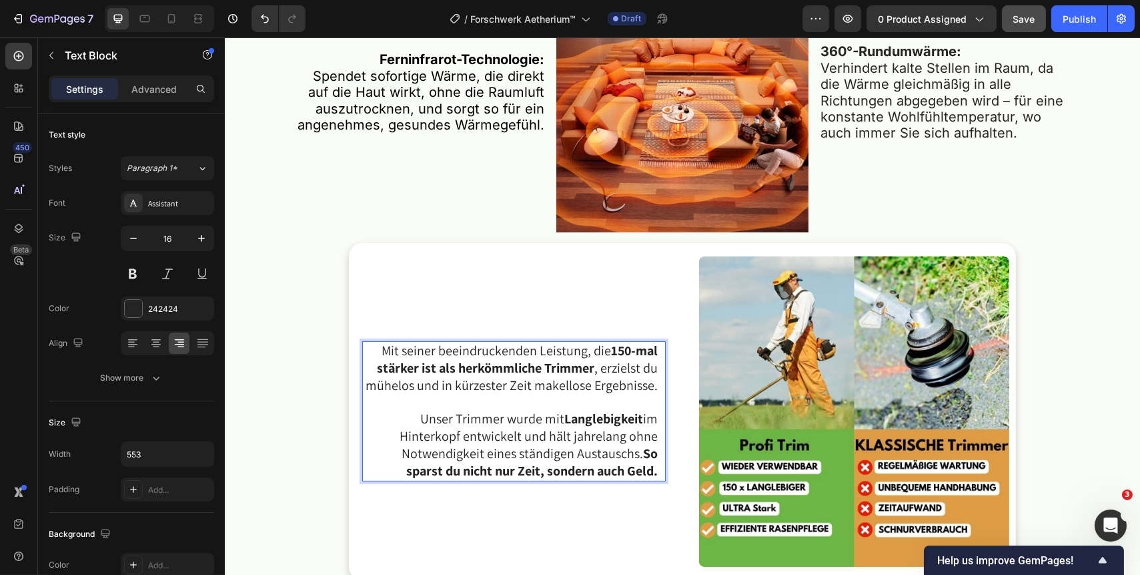
click at [645, 467] on strong "So sparst du nicht nur Zeit, sondern auch Geld." at bounding box center [532, 461] width 252 height 35
click at [651, 474] on strong "So sparst du nicht nur Zeit, sondern auch Geld." at bounding box center [532, 461] width 252 height 35
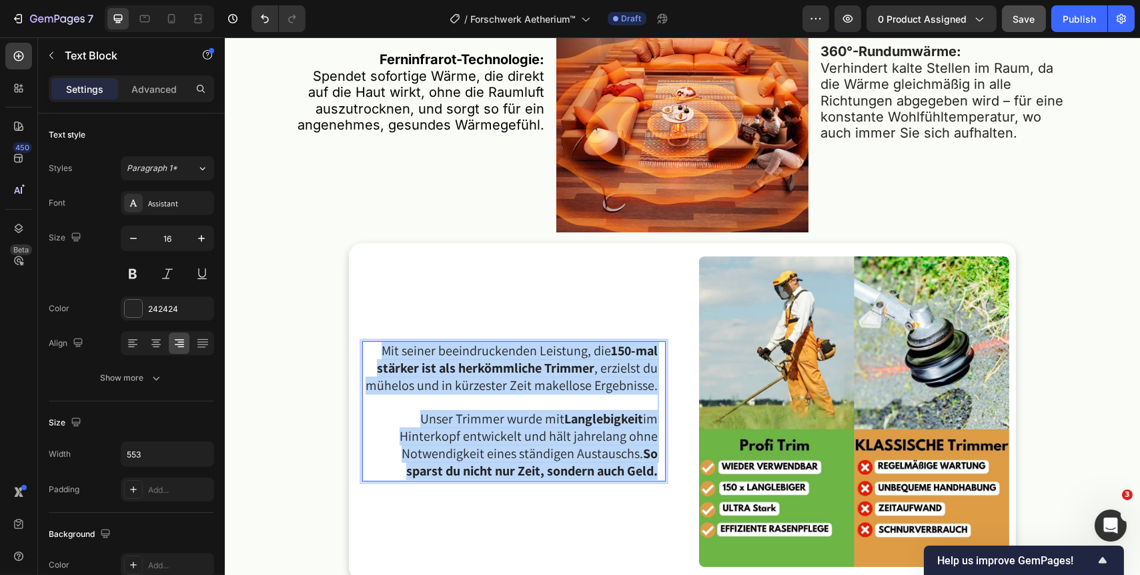
drag, startPoint x: 653, startPoint y: 474, endPoint x: 378, endPoint y: 354, distance: 300.9
click at [378, 354] on div "Mit seiner beeindruckenden Leistung, die 150-mal stärker ist als herkömmliche T…" at bounding box center [510, 411] width 297 height 140
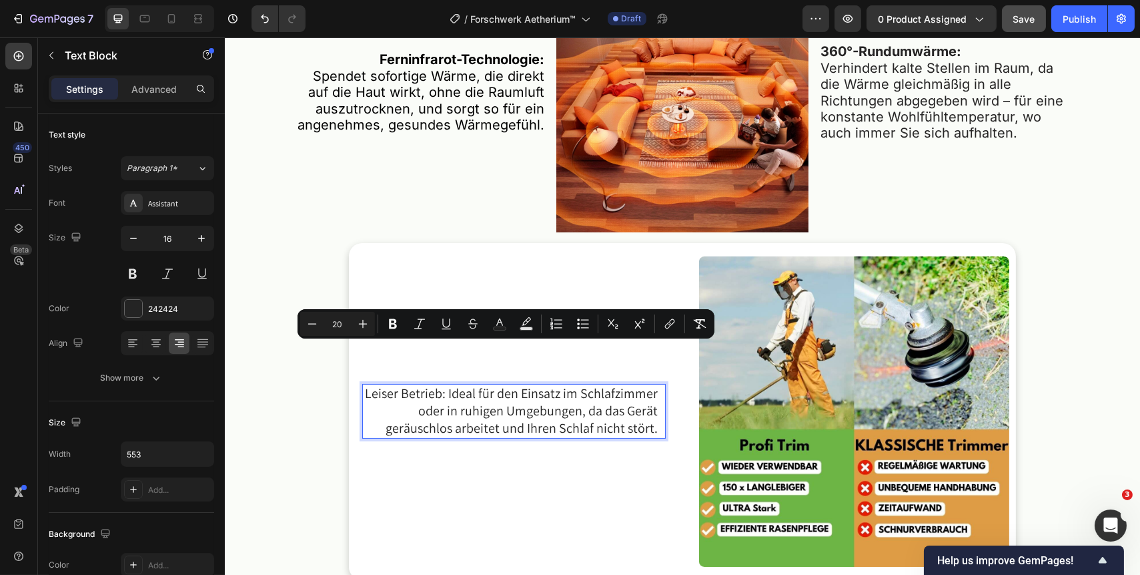
scroll to position [1013, 0]
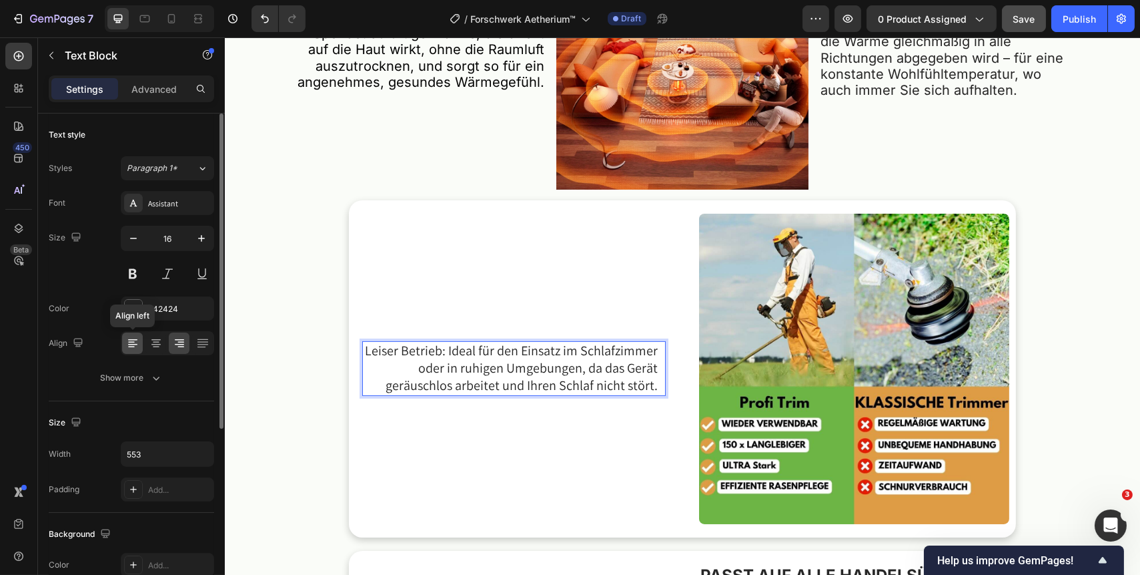
click at [126, 342] on icon at bounding box center [132, 342] width 13 height 13
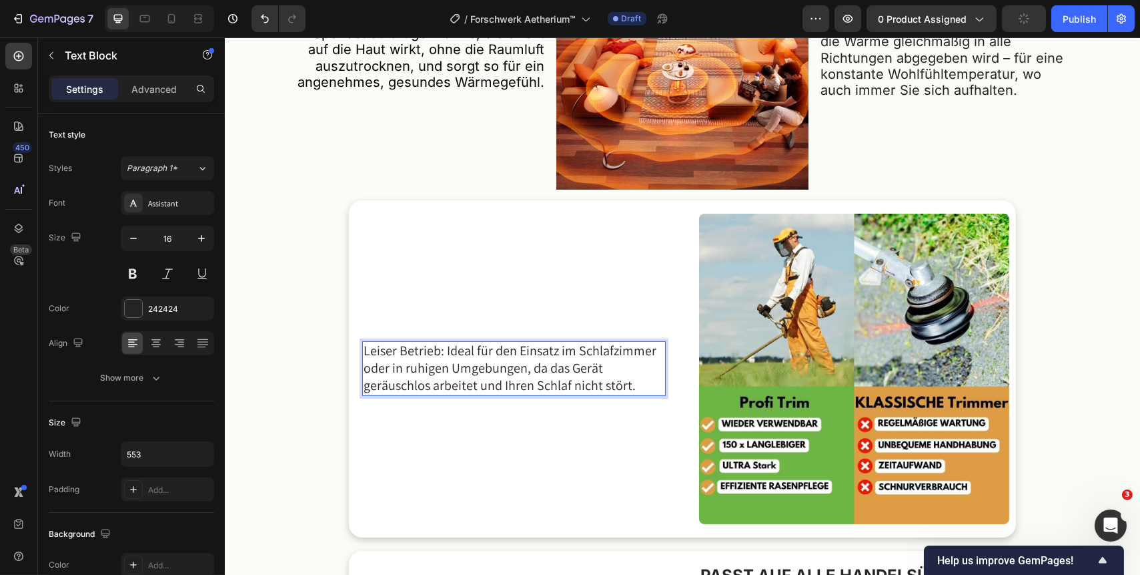
click at [439, 354] on span "Leiser Betrieb: Ideal für den Einsatz im Schlafzimmer oder in ruhigen Umgebunge…" at bounding box center [509, 368] width 293 height 52
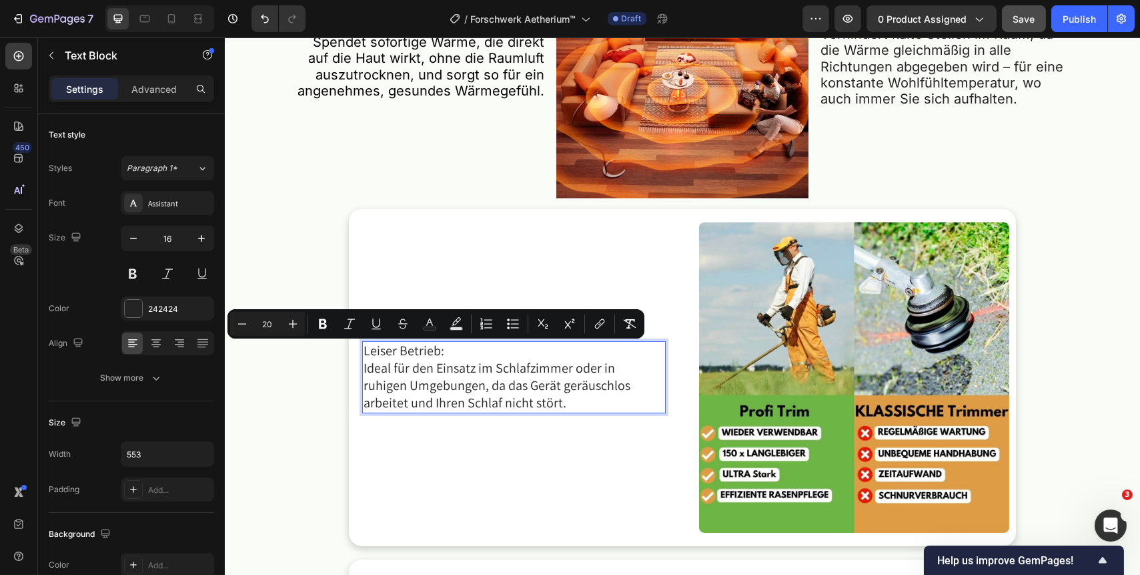
drag, startPoint x: 452, startPoint y: 358, endPoint x: 361, endPoint y: 354, distance: 91.5
click at [363, 354] on p "Leiser Betrieb:" at bounding box center [510, 350] width 294 height 17
click at [324, 322] on icon "Editor contextual toolbar" at bounding box center [323, 324] width 8 height 10
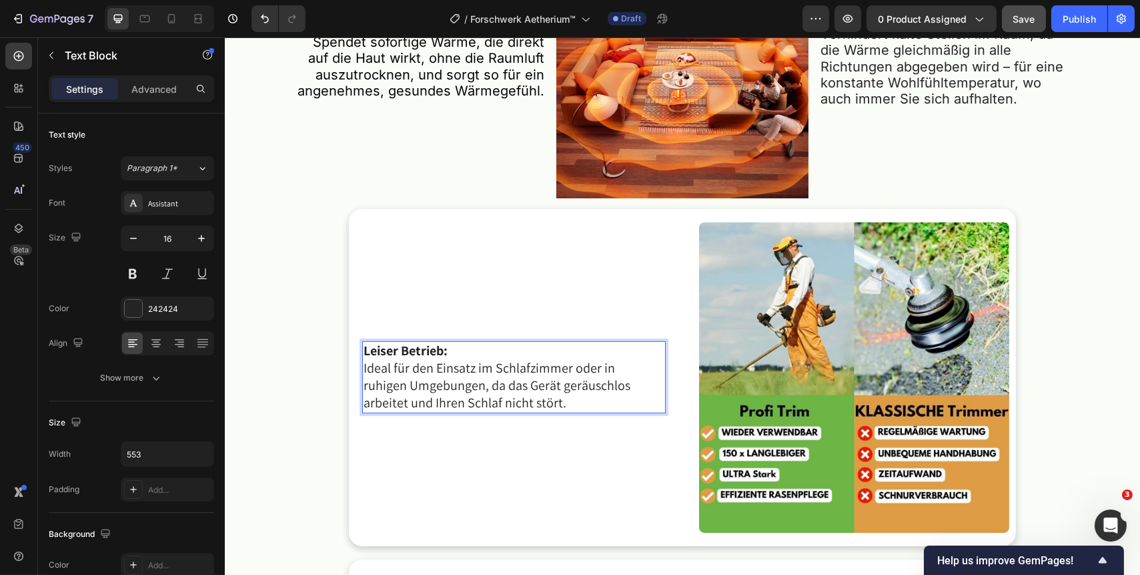
click at [509, 406] on p "Ideal für den Einsatz im Schlafzimmer oder in ruhigen Umgebungen, da das Gerät …" at bounding box center [510, 386] width 294 height 52
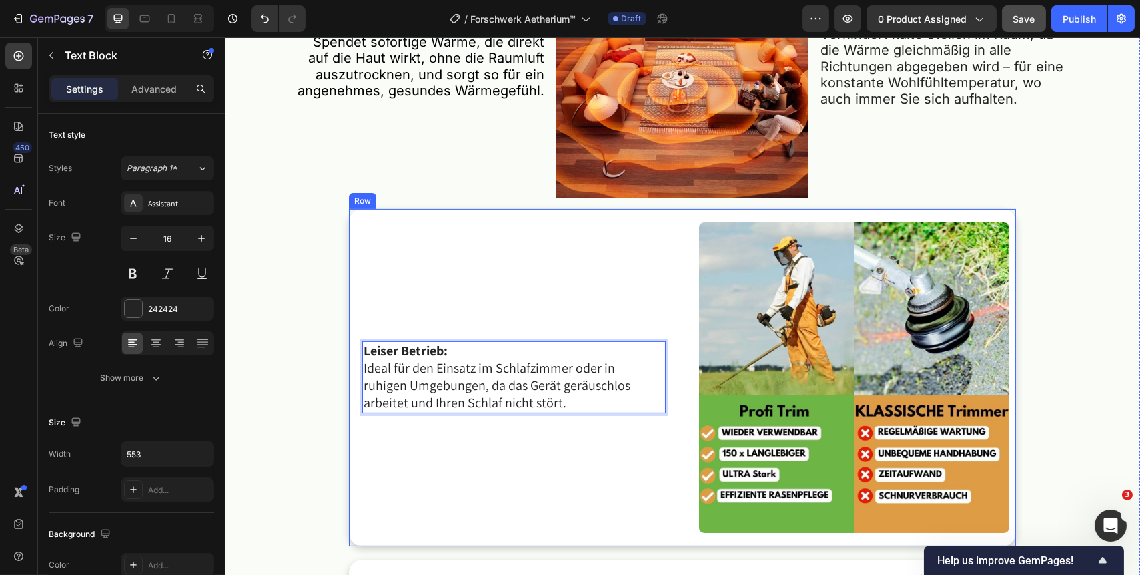
click at [623, 311] on div "Leiser Betrieb: Ideal für den Einsatz im Schlafzimmer oder in ruhigen Umgebunge…" at bounding box center [510, 378] width 324 height 324
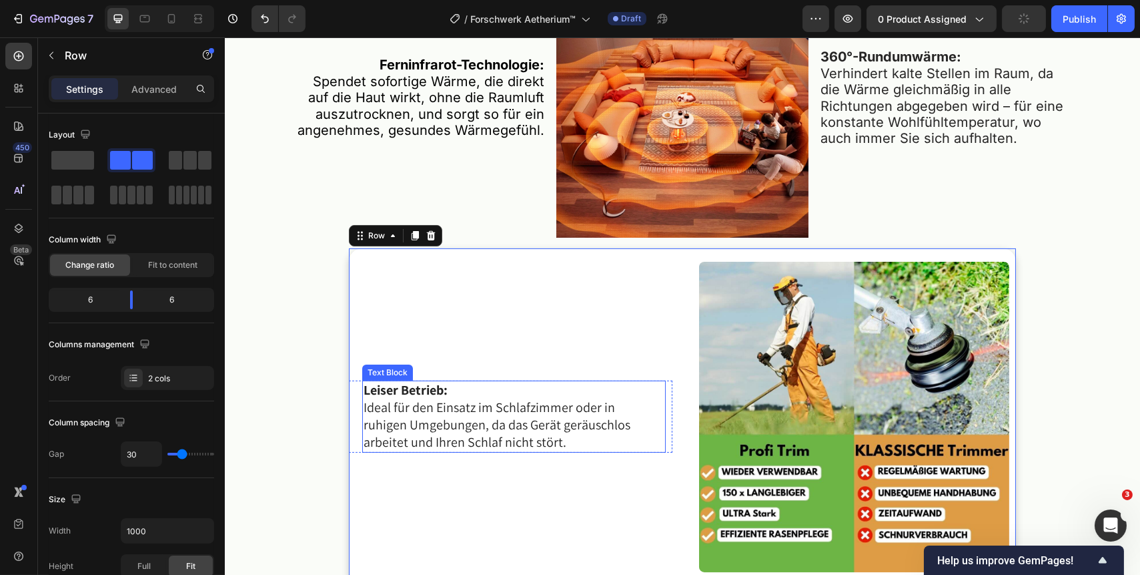
scroll to position [944, 0]
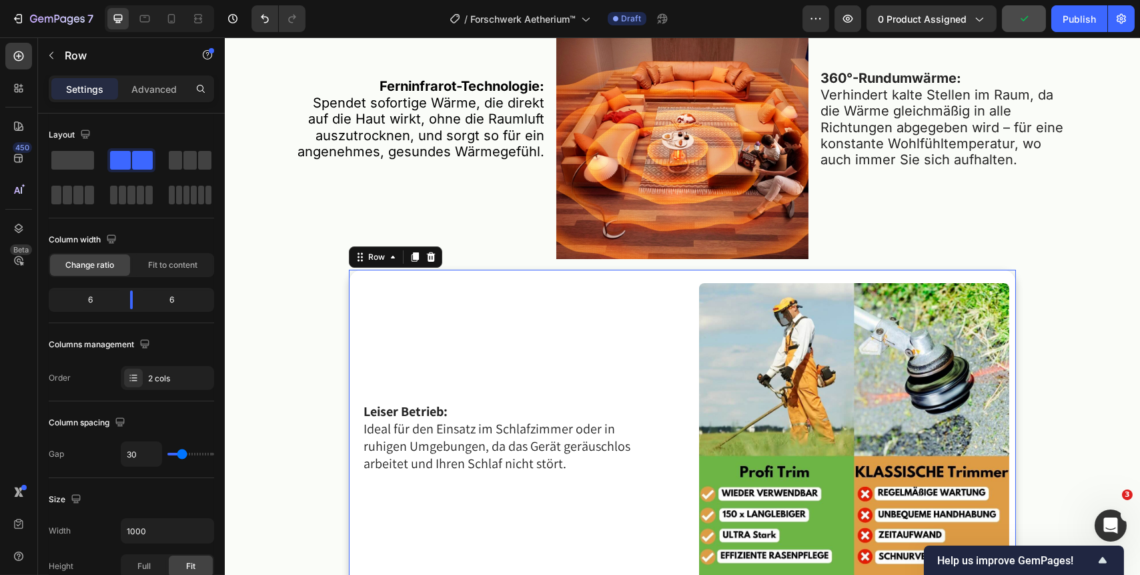
click at [671, 348] on div "Leiser Betrieb: Ideal für den Einsatz im Schlafzimmer oder in ruhigen Umgebunge…" at bounding box center [681, 438] width 667 height 337
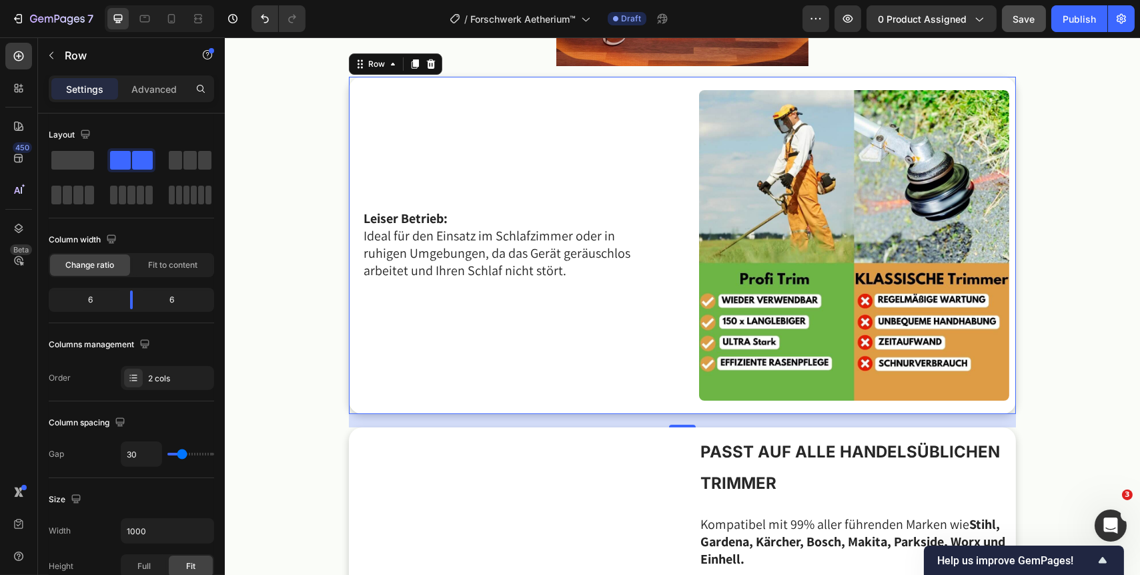
scroll to position [1126, 0]
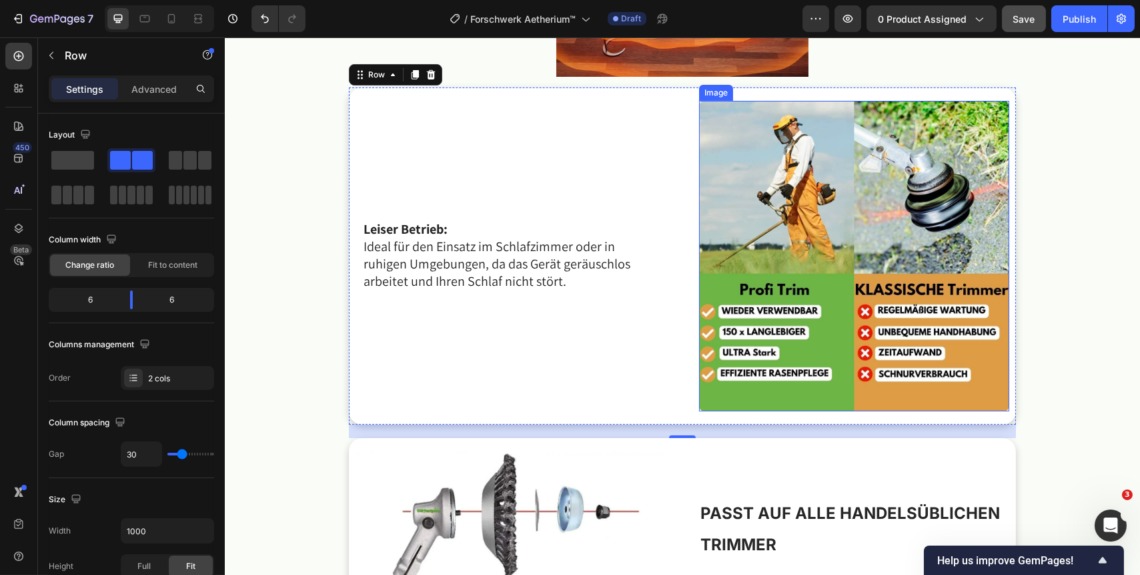
click at [813, 291] on img at bounding box center [854, 256] width 310 height 310
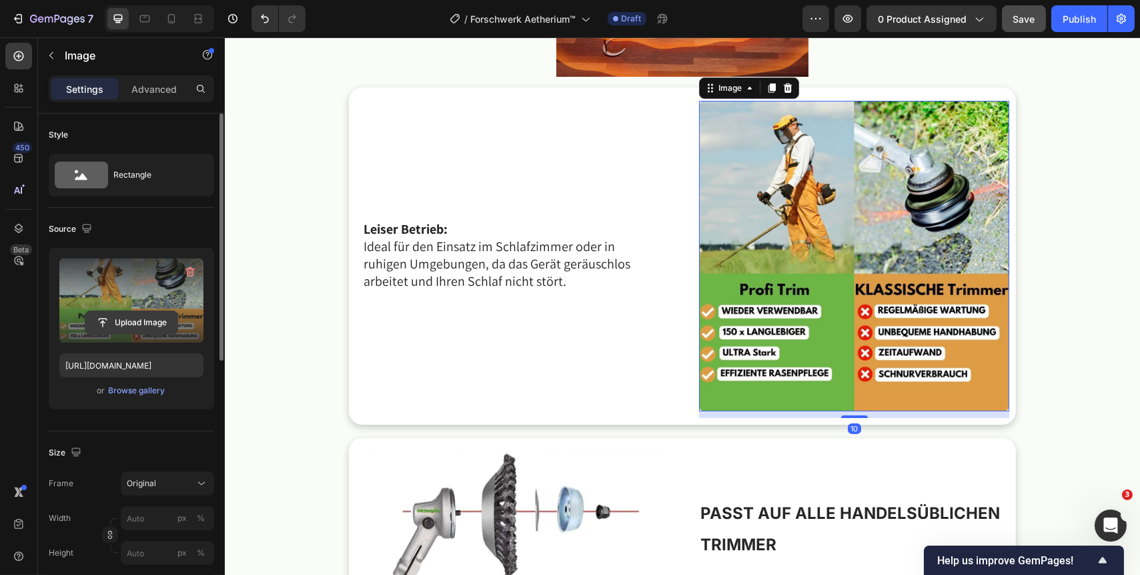
click at [144, 324] on input "file" at bounding box center [131, 322] width 92 height 23
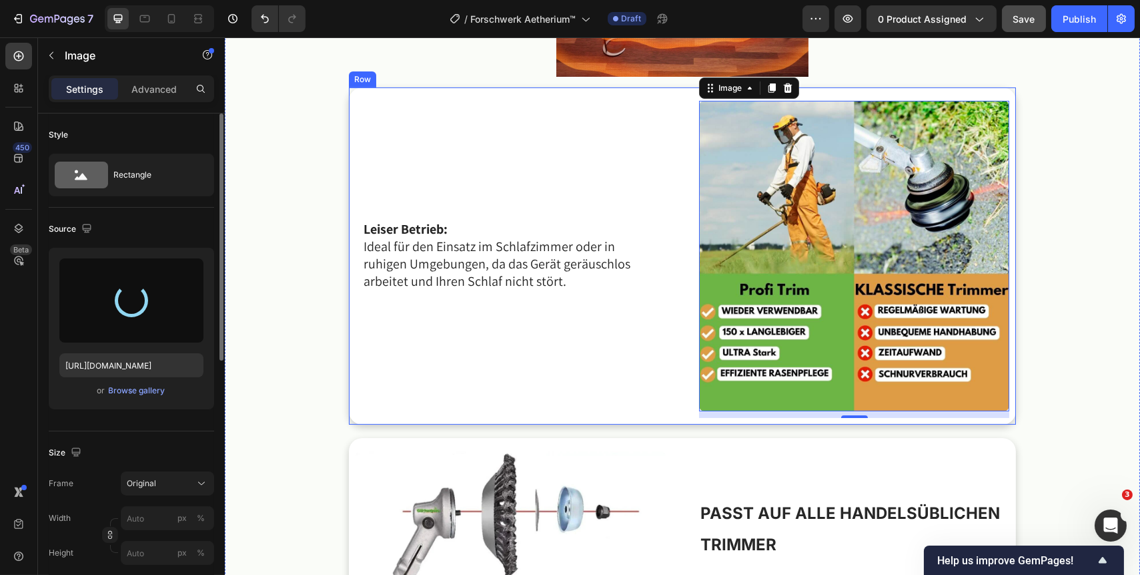
type input "https://cdn.shopify.com/s/files/1/0716/7151/3257/files/gempages_578863101407920…"
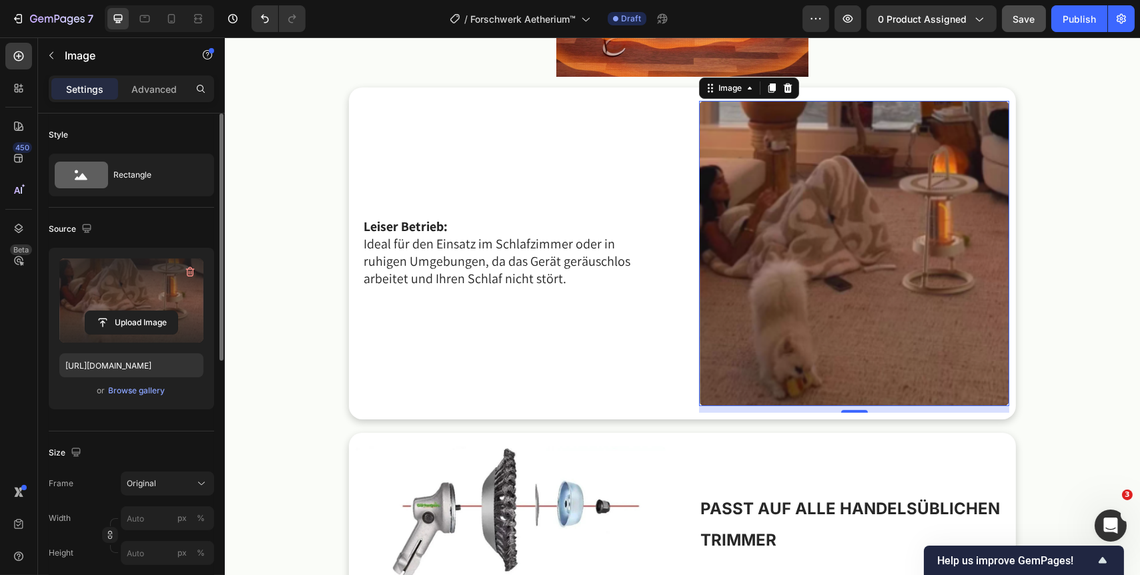
click at [814, 292] on img at bounding box center [854, 254] width 310 height 306
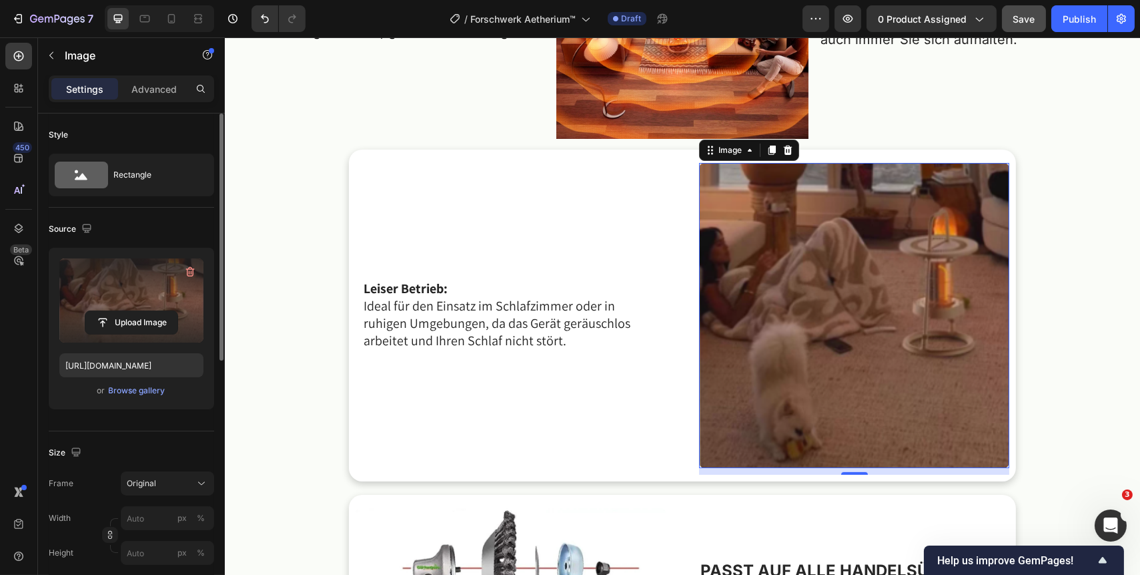
scroll to position [1065, 0]
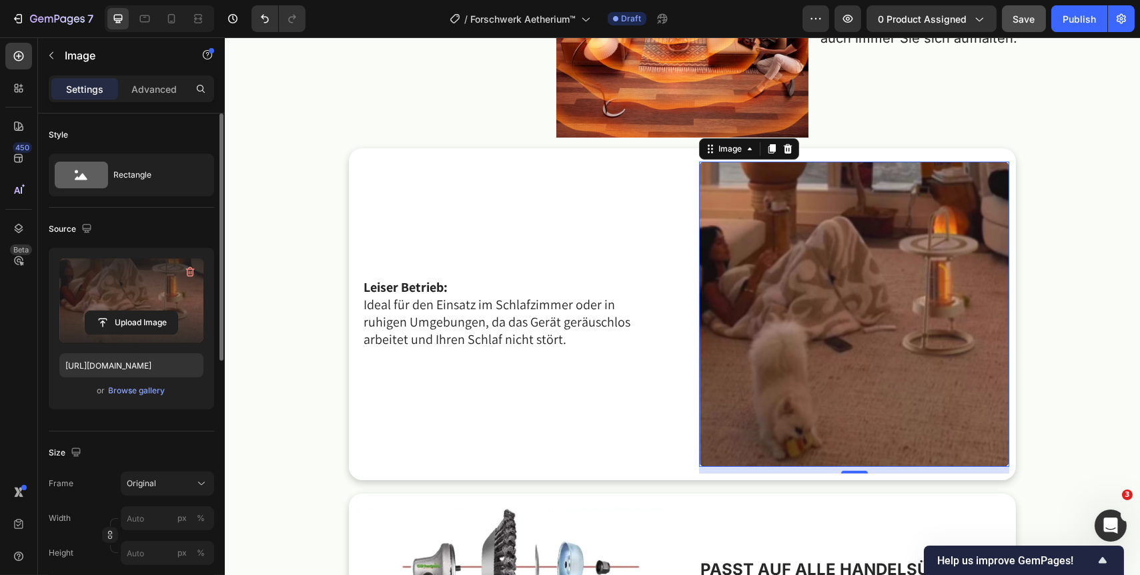
click at [859, 363] on img at bounding box center [854, 314] width 310 height 306
click at [143, 326] on input "file" at bounding box center [131, 322] width 92 height 23
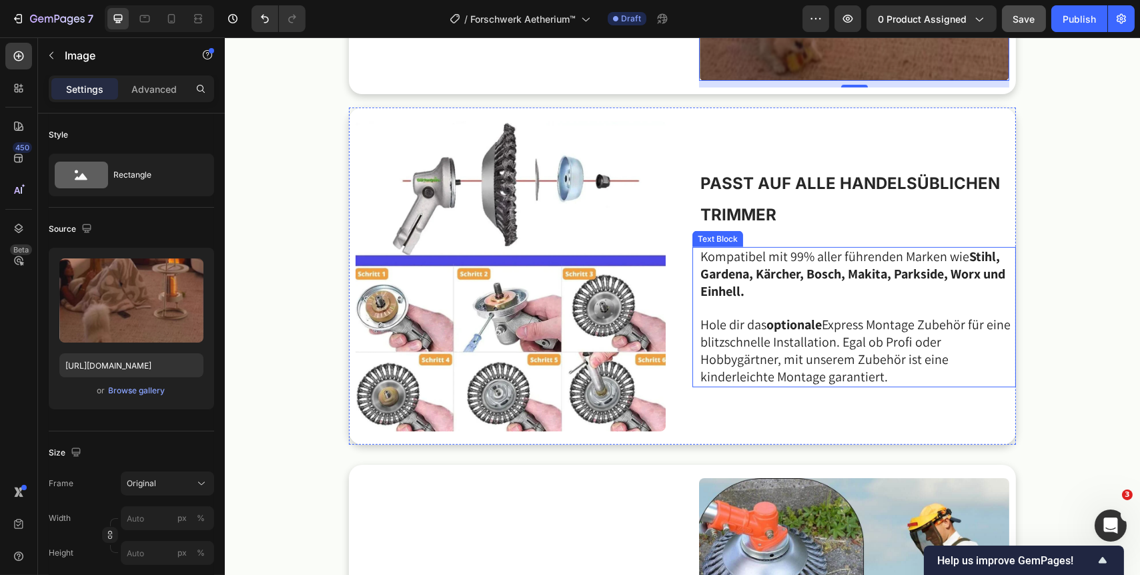
scroll to position [1429, 0]
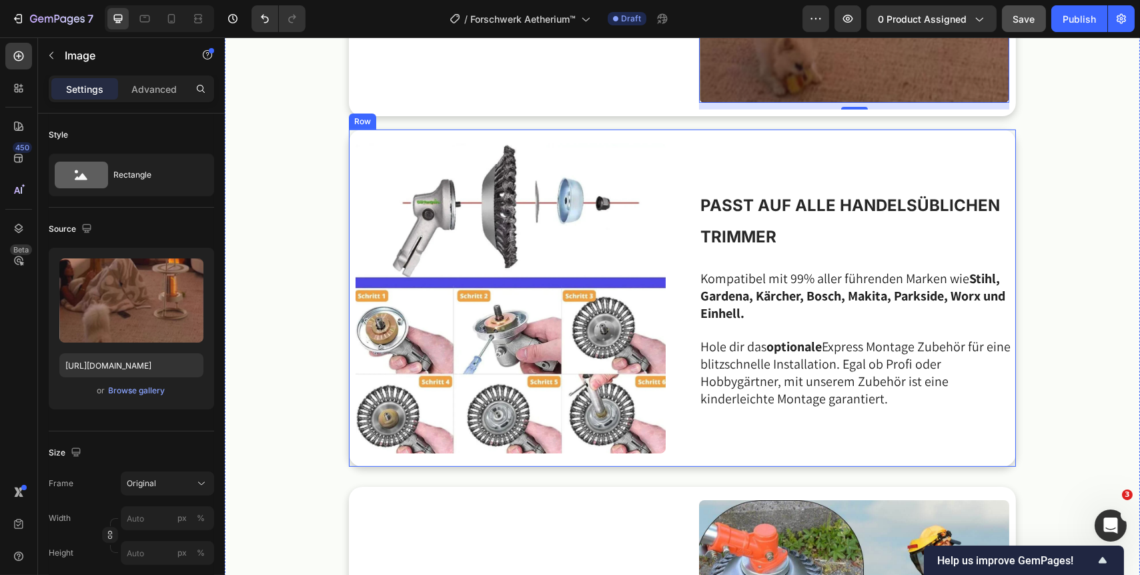
click at [788, 233] on h2 "PASST AUF ALLE HANDELSÜBLICHEN TRIMMER" at bounding box center [857, 220] width 317 height 65
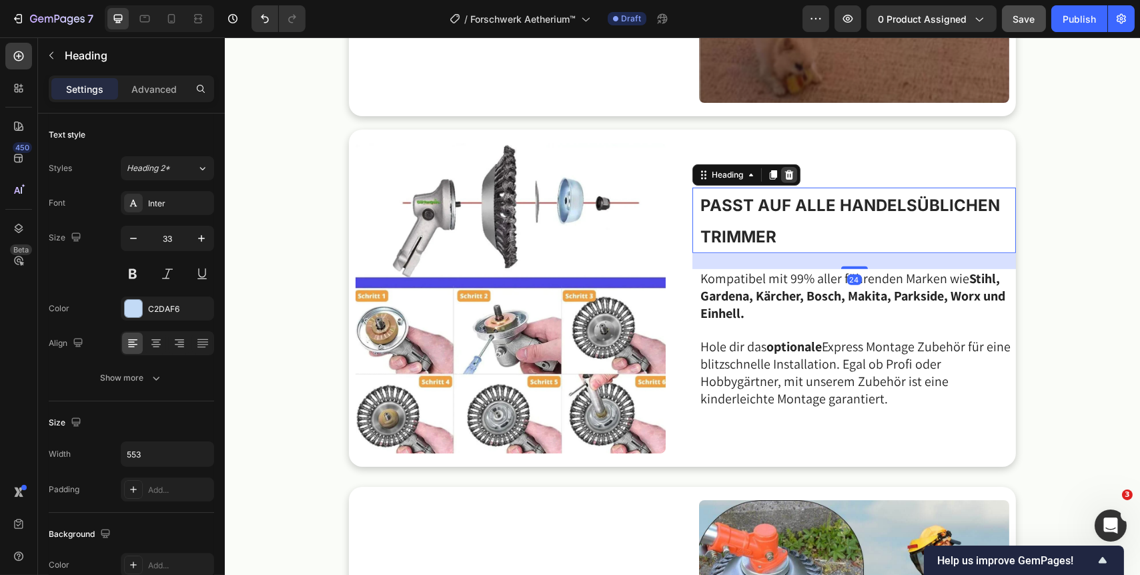
click at [787, 175] on icon at bounding box center [789, 174] width 9 height 9
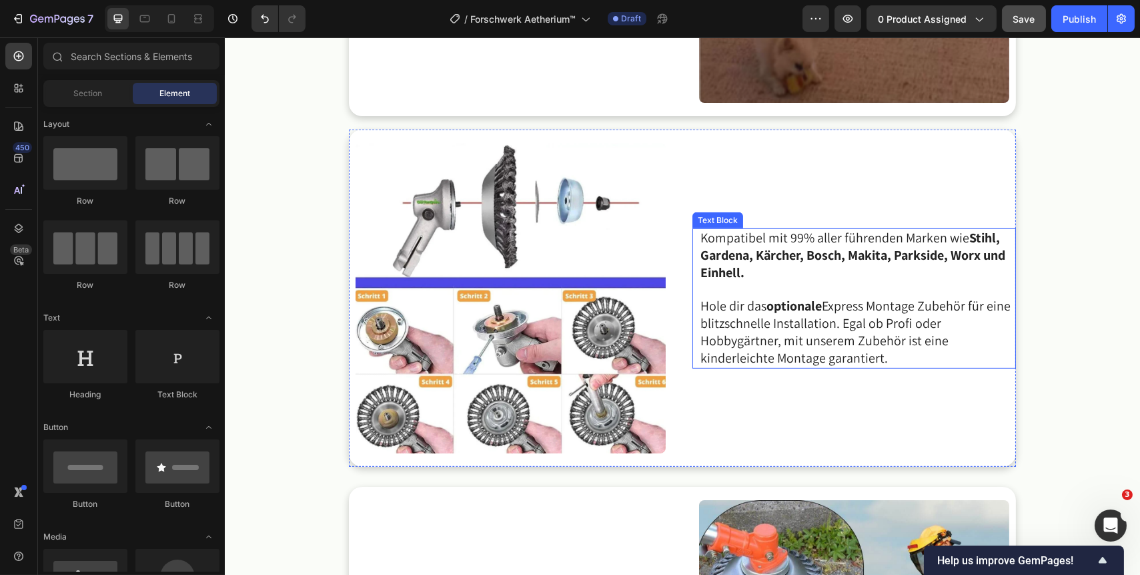
click at [779, 298] on strong "optionale" at bounding box center [793, 305] width 55 height 17
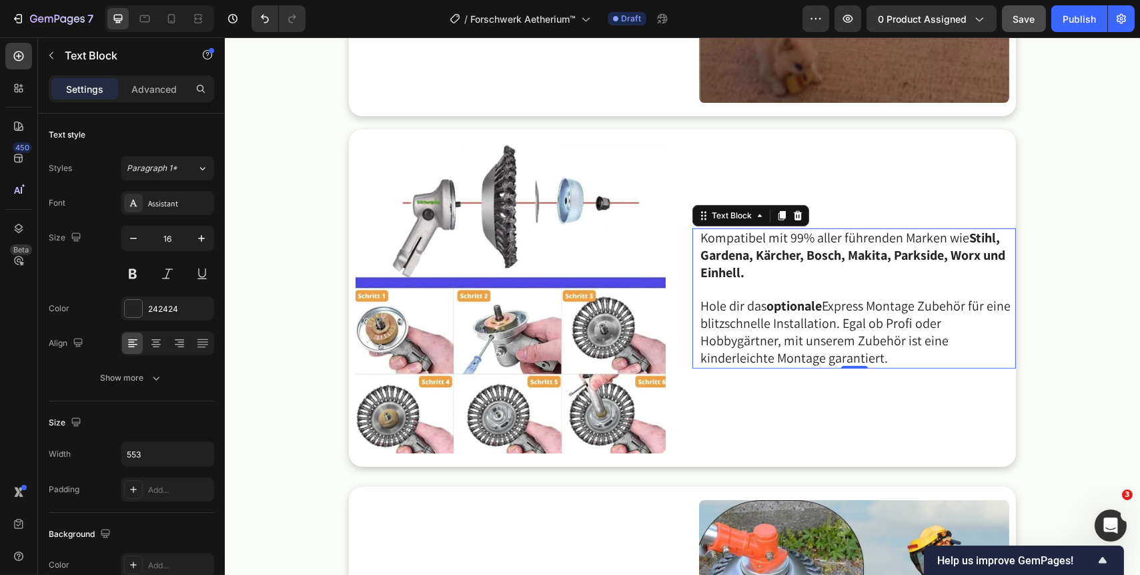
click at [887, 358] on p "Hole dir das optionale Express Montage Zubehör für eine blitzschnelle Installat…" at bounding box center [857, 332] width 314 height 69
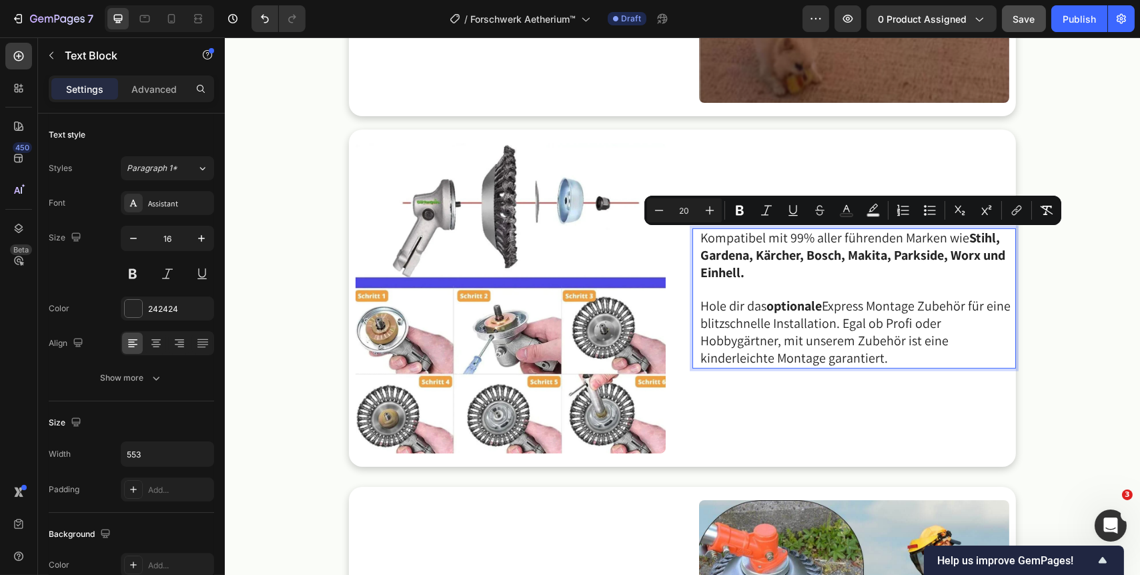
drag, startPoint x: 887, startPoint y: 358, endPoint x: 696, endPoint y: 238, distance: 225.9
click at [699, 238] on div "Kompatibel mit 99% aller führenden Marken wie Stihl, Gardena, Kärcher, Bosch, M…" at bounding box center [857, 298] width 317 height 140
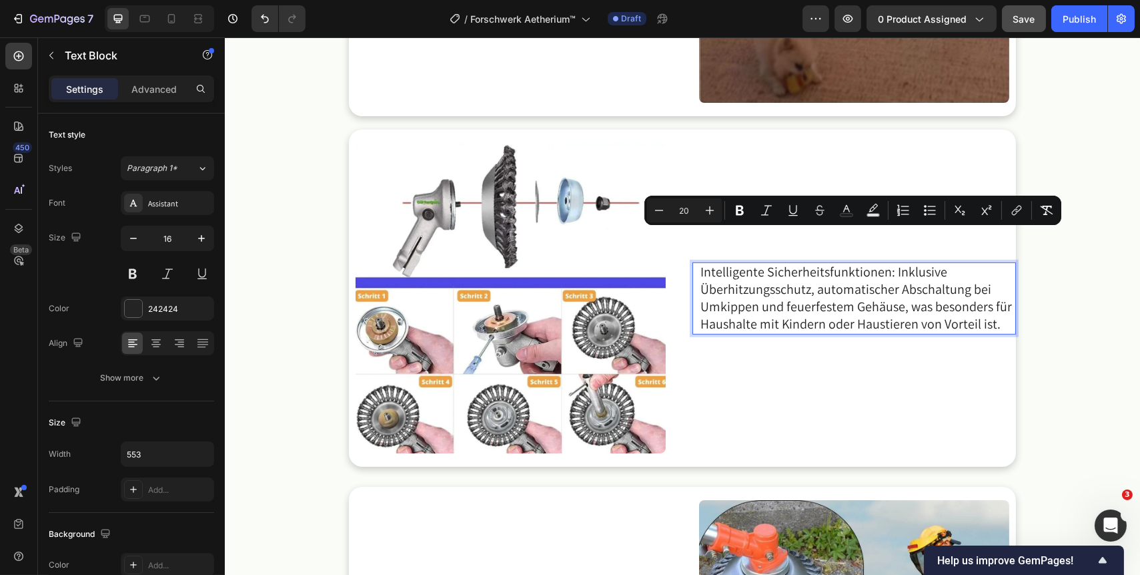
scroll to position [1463, 0]
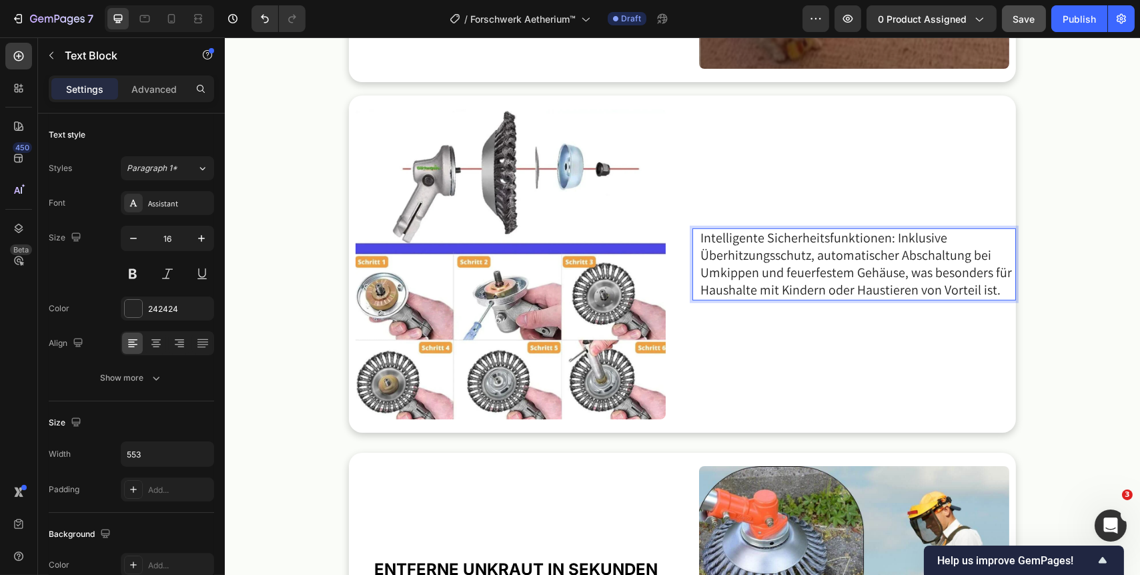
click at [886, 240] on span "Intelligente Sicherheitsfunktionen: Inklusive Überhitzungsschutz, automatischer…" at bounding box center [856, 263] width 312 height 69
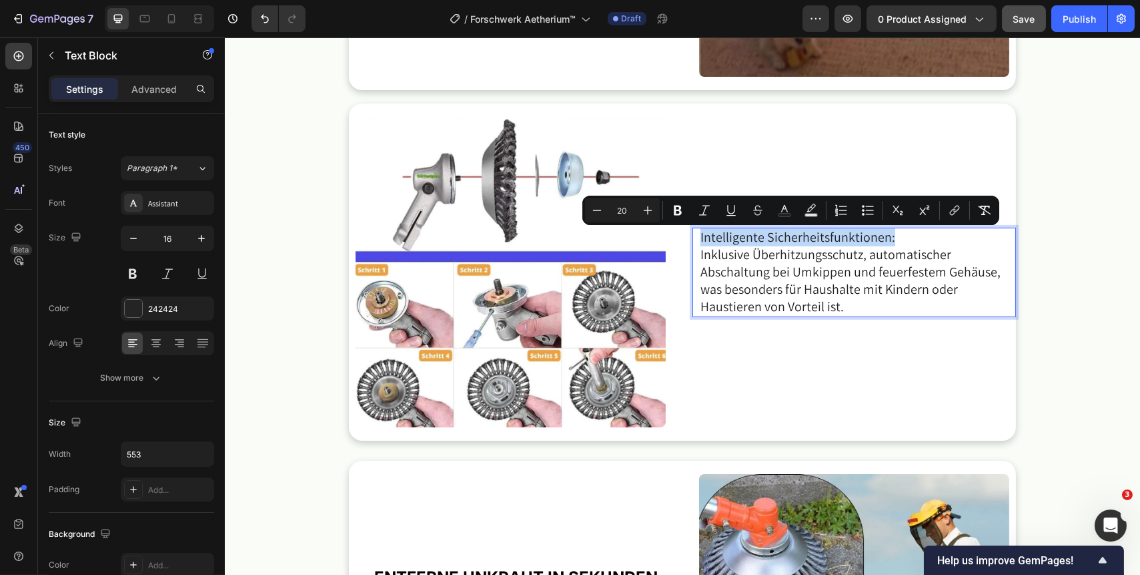
drag, startPoint x: 895, startPoint y: 240, endPoint x: 696, endPoint y: 239, distance: 198.9
click at [700, 239] on p "Intelligente Sicherheitsfunktionen:" at bounding box center [857, 237] width 314 height 17
click at [678, 207] on icon "Editor contextual toolbar" at bounding box center [677, 210] width 13 height 13
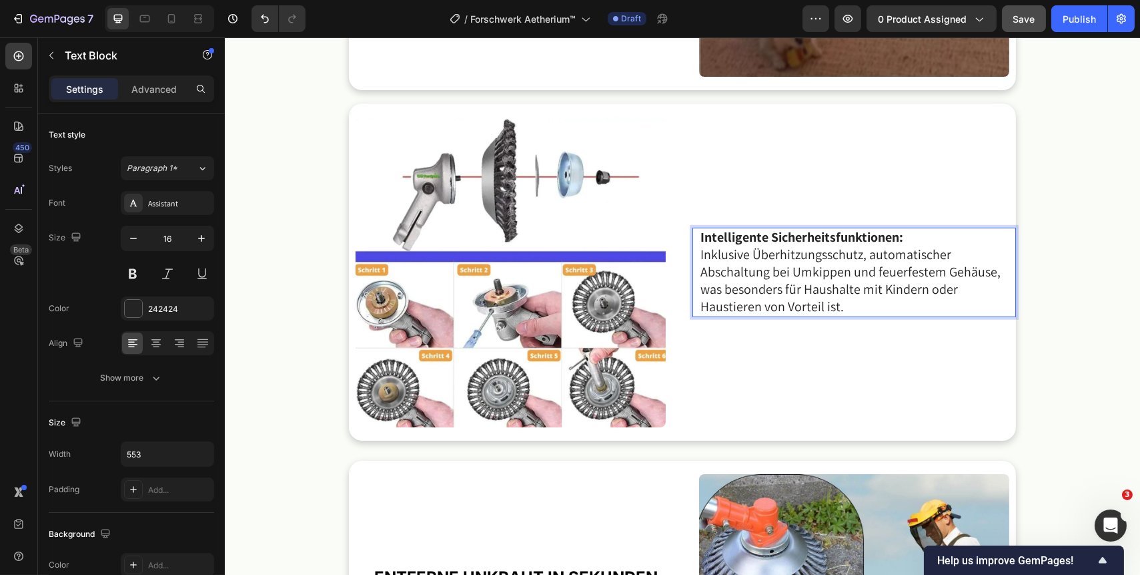
click at [849, 307] on p "Inklusive Überhitzungsschutz, automatischer Abschaltung bei Umkippen und feuerf…" at bounding box center [857, 280] width 314 height 69
click at [700, 256] on span "Inklusive Überhitzungsschutz, automatischer Abschaltung bei Umkippen und feuerf…" at bounding box center [850, 280] width 300 height 69
click at [692, 242] on div "Intelligente Sicherheitsfunktionen: Inklusive Überhitzungsschutz, automatischer…" at bounding box center [854, 272] width 324 height 89
click at [700, 258] on span "Inklusive Überhitzungsschutz, automatischer Abschaltung bei Umkippen und feuerf…" at bounding box center [850, 280] width 300 height 69
click at [846, 300] on p "Inklusive Überhitzungsschutz, automatischer Abschaltung bei Umkippen und feuerf…" at bounding box center [857, 280] width 314 height 69
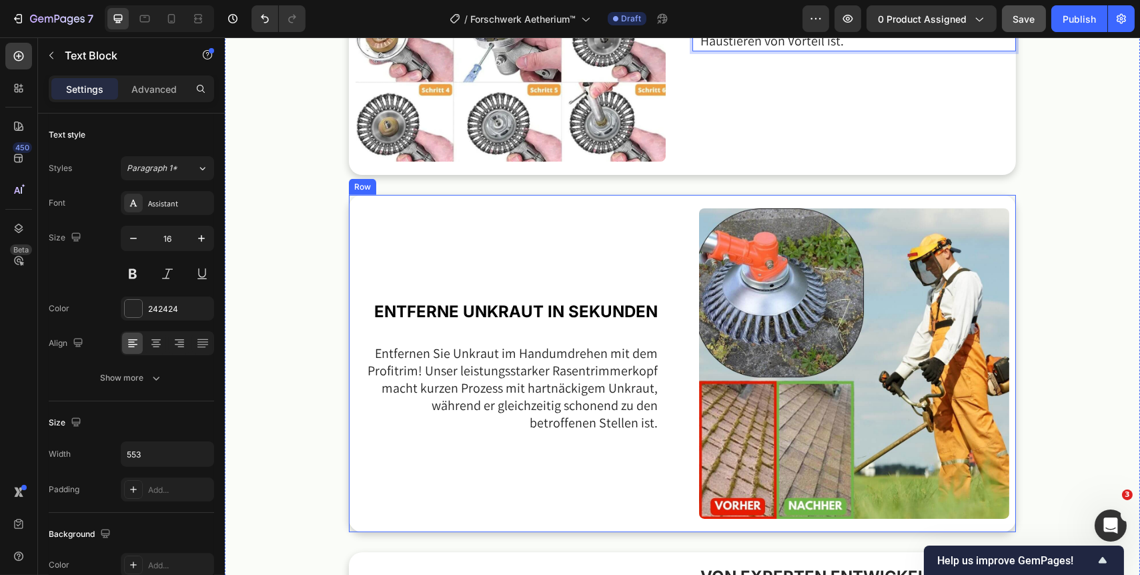
scroll to position [1758, 0]
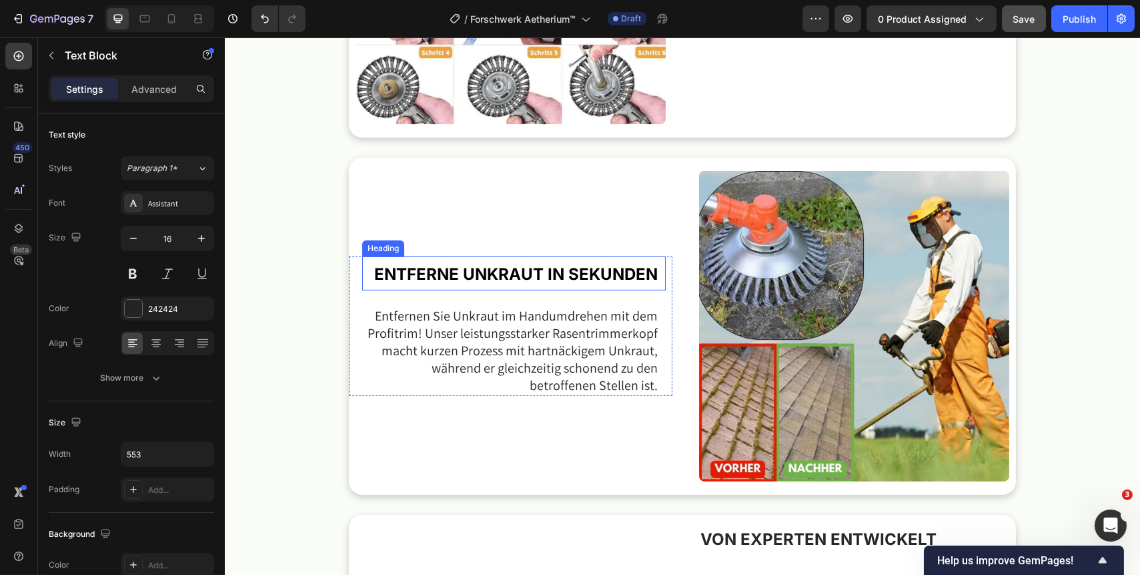
click at [559, 284] on strong "ENTFERNE UNKRAUT IN SEKUNDEN" at bounding box center [516, 273] width 284 height 19
click at [458, 248] on icon at bounding box center [458, 243] width 11 height 11
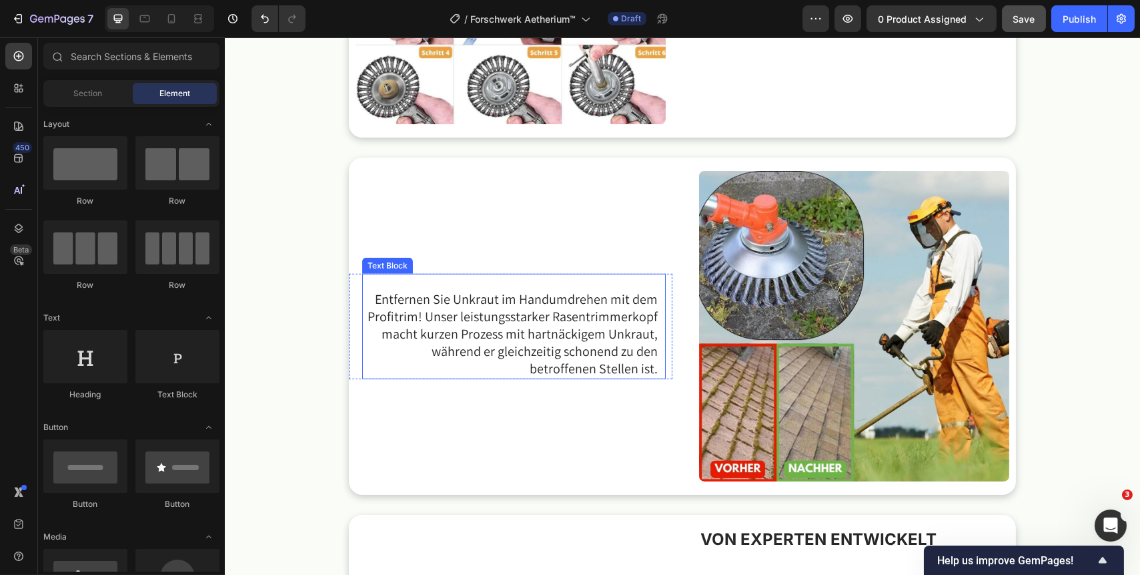
click at [560, 326] on span "Entfernen Sie Unkraut im Handumdrehen mit dem Profitrim! Unser leistungsstarker…" at bounding box center [512, 333] width 290 height 87
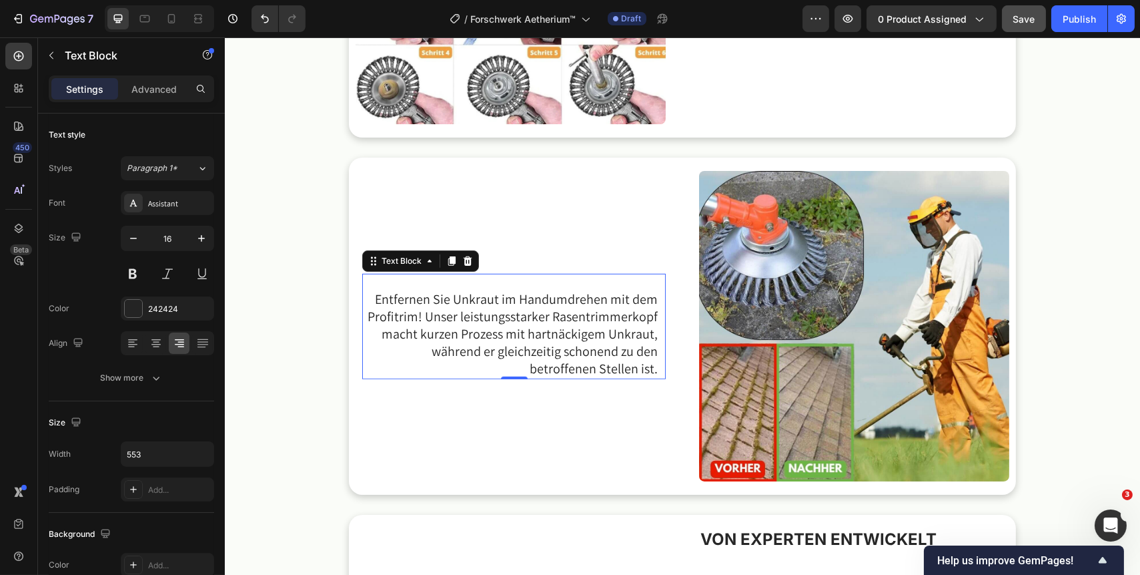
click at [607, 354] on span "Entfernen Sie Unkraut im Handumdrehen mit dem Profitrim! Unser leistungsstarker…" at bounding box center [512, 333] width 290 height 87
click at [646, 366] on span "Entfernen Sie Unkraut im Handumdrehen mit dem Profitrim! Unser leistungsstarker…" at bounding box center [512, 333] width 290 height 87
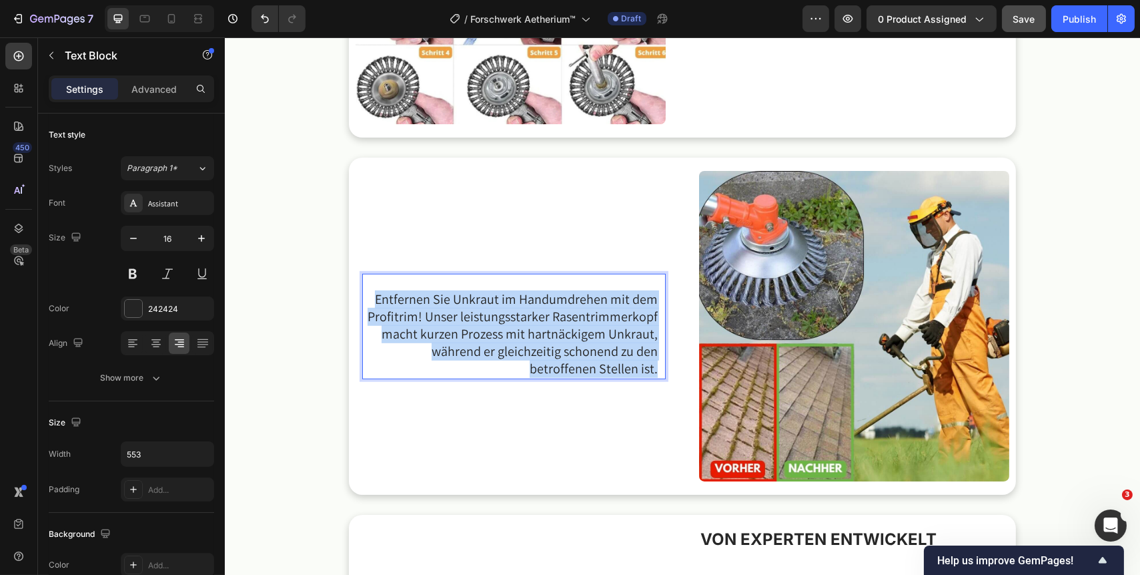
drag, startPoint x: 653, startPoint y: 372, endPoint x: 371, endPoint y: 299, distance: 290.8
click at [371, 299] on p "Entfernen Sie Unkraut im Handumdrehen mit dem Profitrim! Unser leistungsstarker…" at bounding box center [510, 334] width 294 height 87
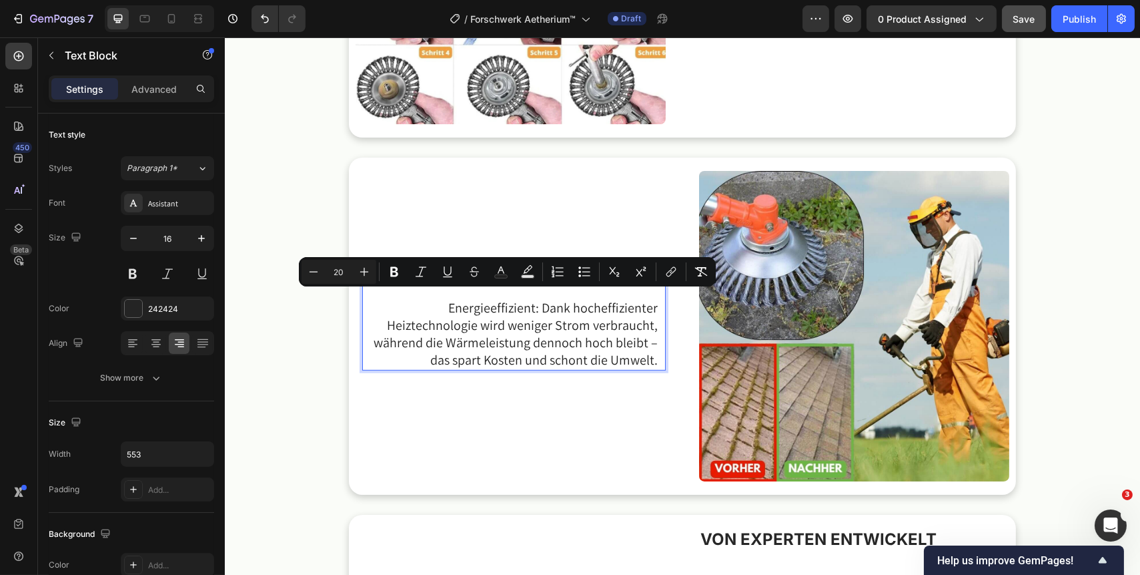
scroll to position [1766, 0]
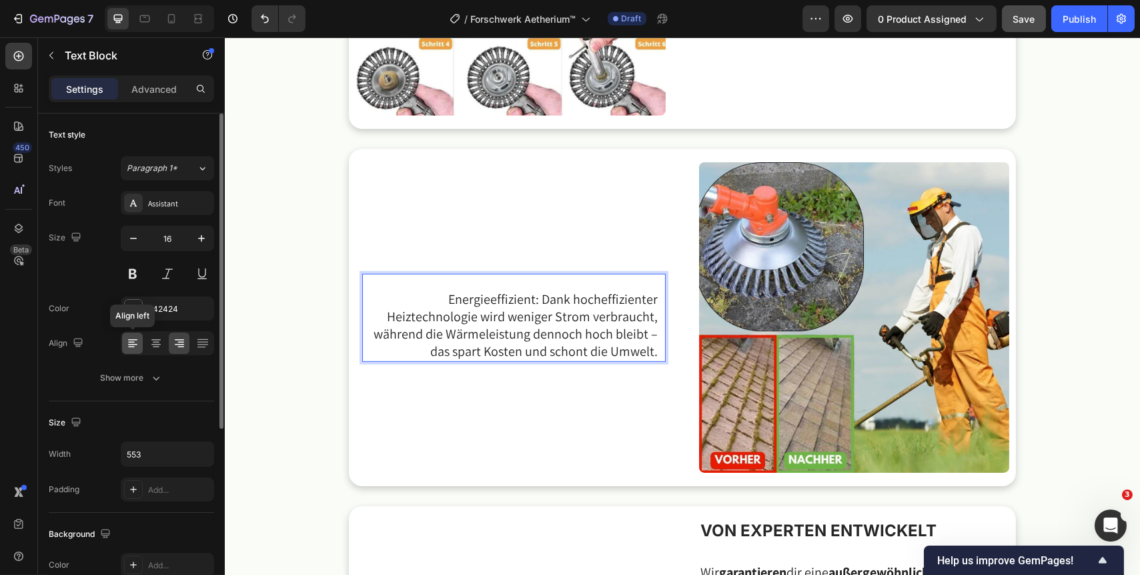
click at [129, 339] on icon at bounding box center [132, 339] width 9 height 1
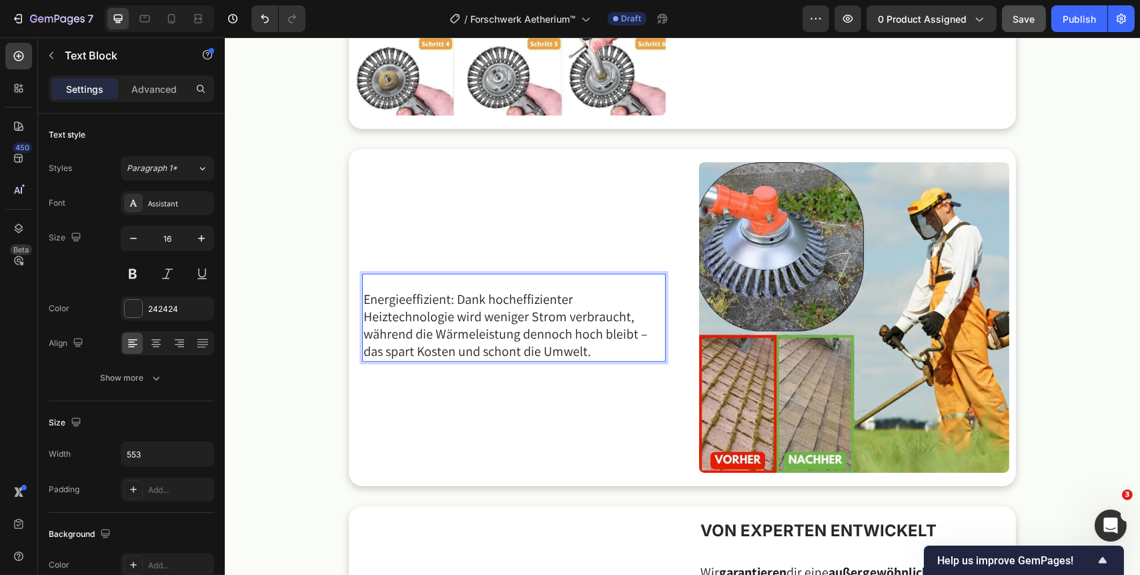
click at [450, 302] on span "Energieeffizient: Dank hocheffizienter Heiztechnologie wird weniger Strom verbr…" at bounding box center [505, 324] width 284 height 69
click at [388, 288] on p "Rich Text Editor. Editing area: main" at bounding box center [510, 283] width 294 height 16
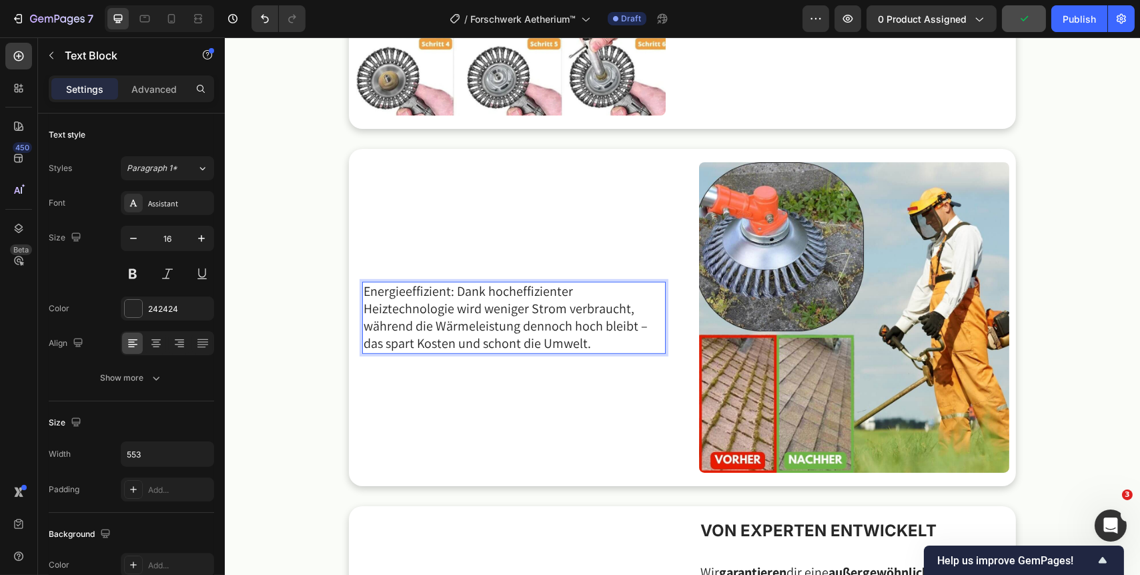
scroll to position [1775, 0]
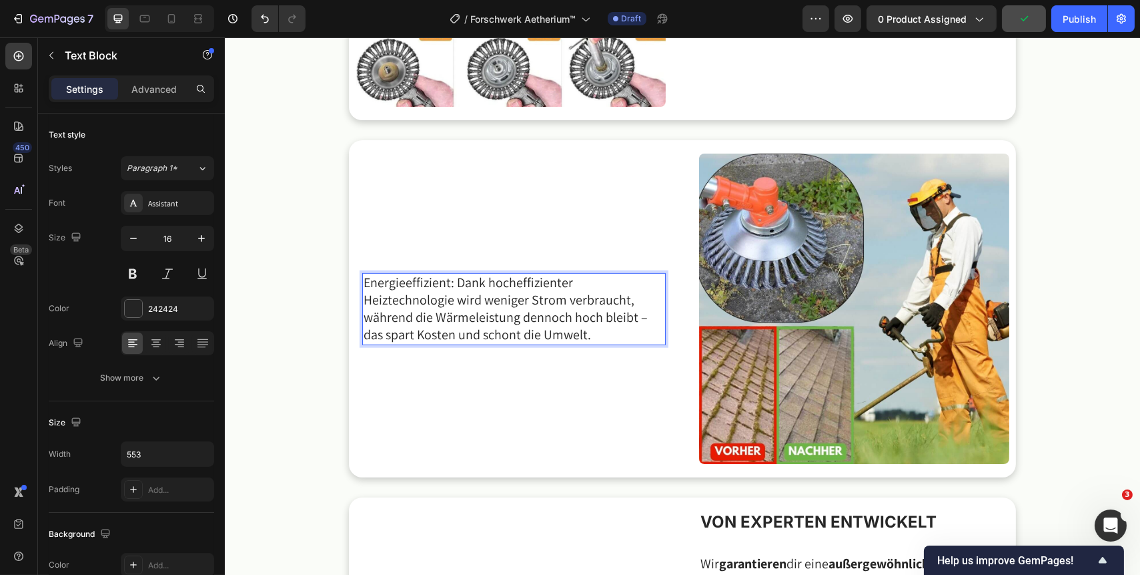
click at [451, 286] on span "Energieeffizient: Dank hocheffizienter Heiztechnologie wird weniger Strom verbr…" at bounding box center [505, 308] width 284 height 69
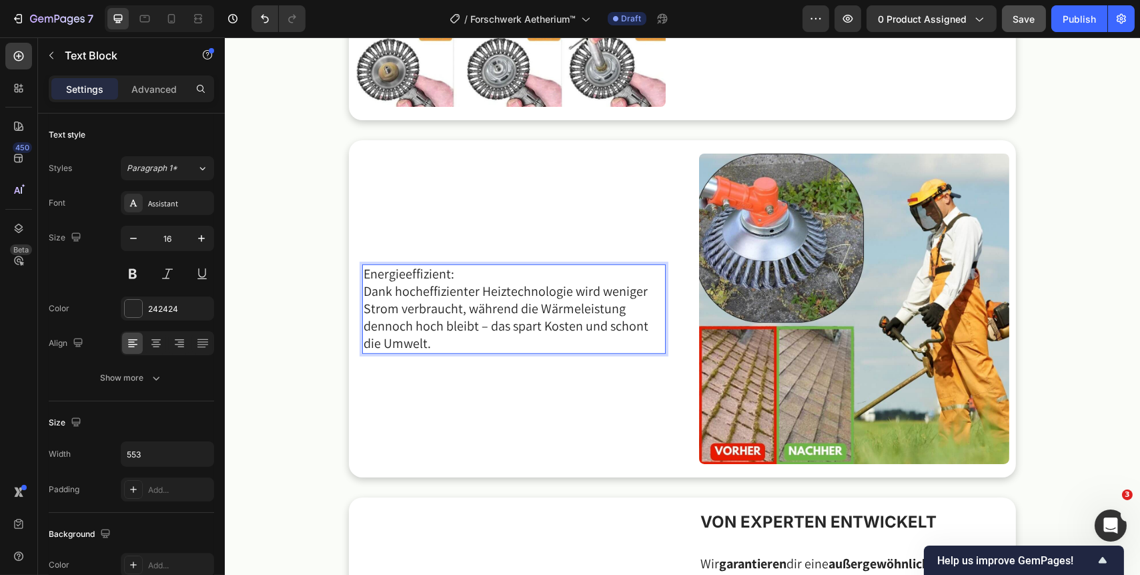
scroll to position [1766, 0]
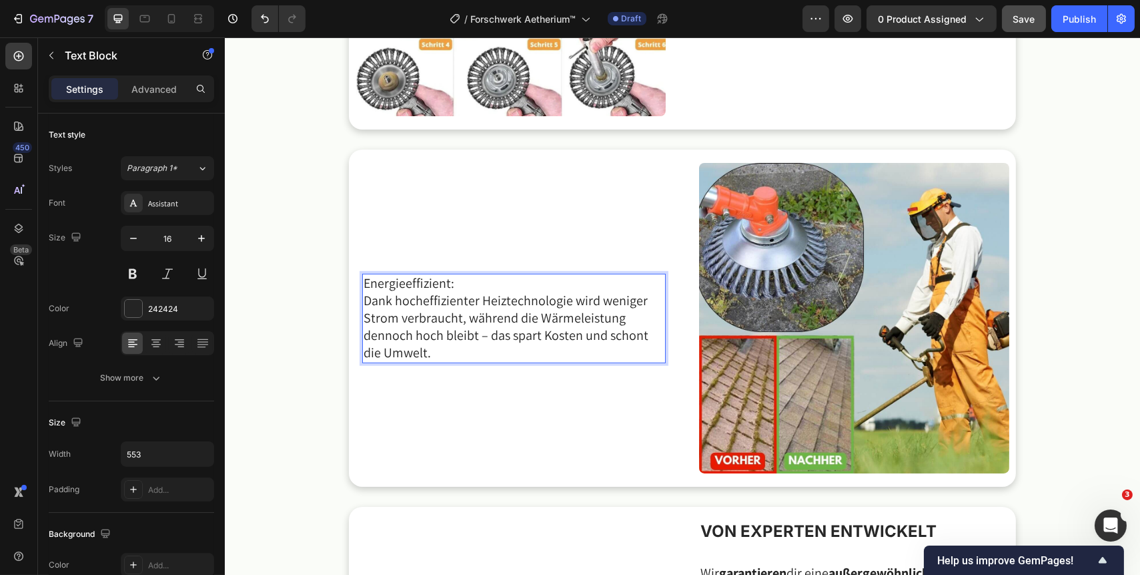
drag, startPoint x: 461, startPoint y: 285, endPoint x: 359, endPoint y: 284, distance: 102.1
click at [363, 284] on p "Energieeffizient:" at bounding box center [510, 283] width 294 height 17
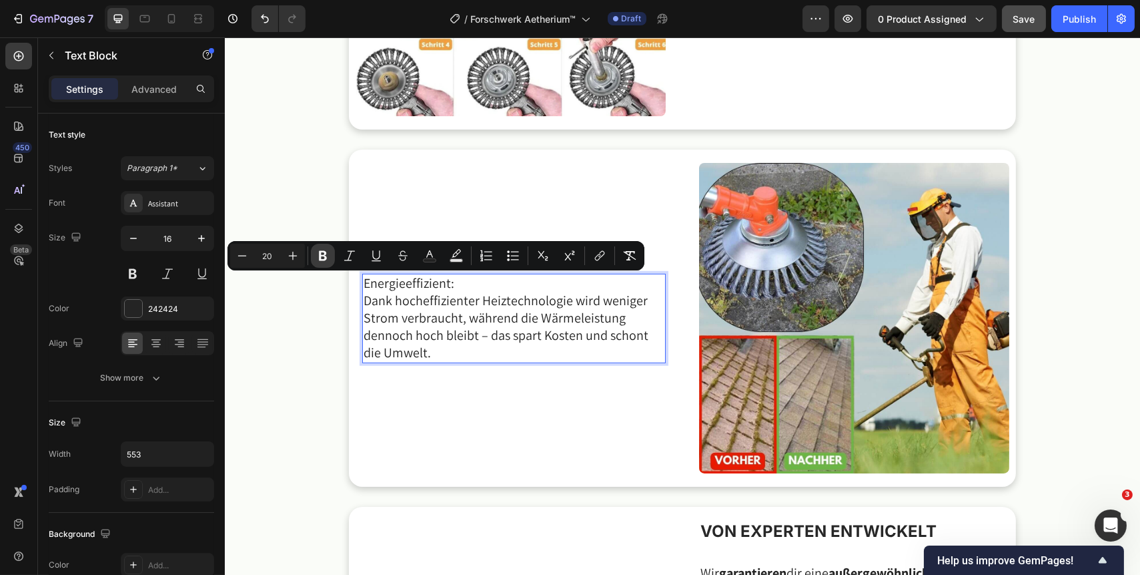
click at [324, 254] on icon "Editor contextual toolbar" at bounding box center [323, 256] width 8 height 10
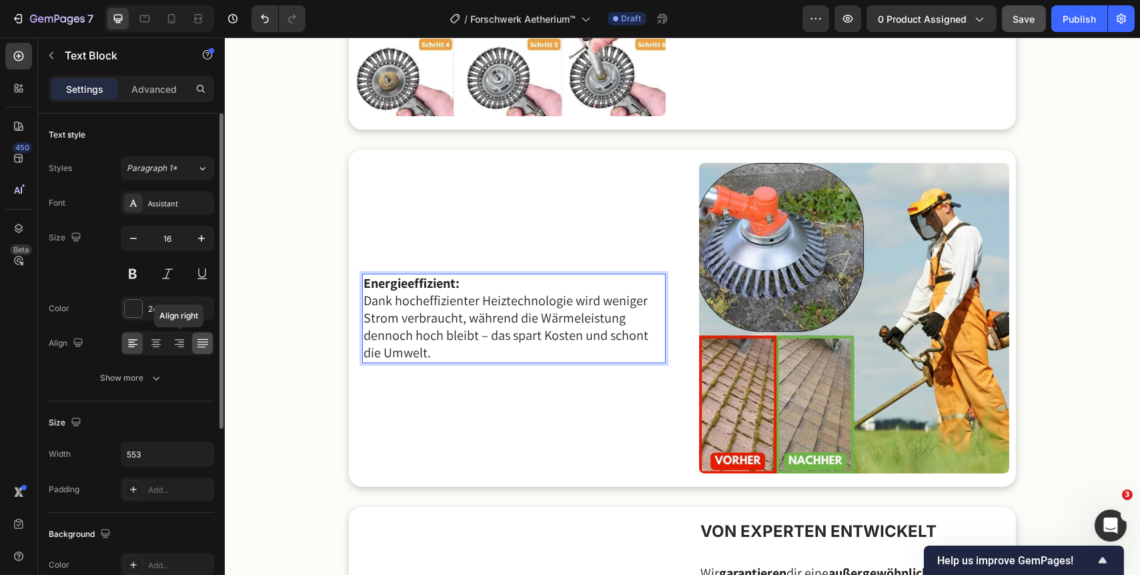
drag, startPoint x: 180, startPoint y: 342, endPoint x: 204, endPoint y: 341, distance: 24.0
click at [180, 342] on icon at bounding box center [179, 342] width 13 height 13
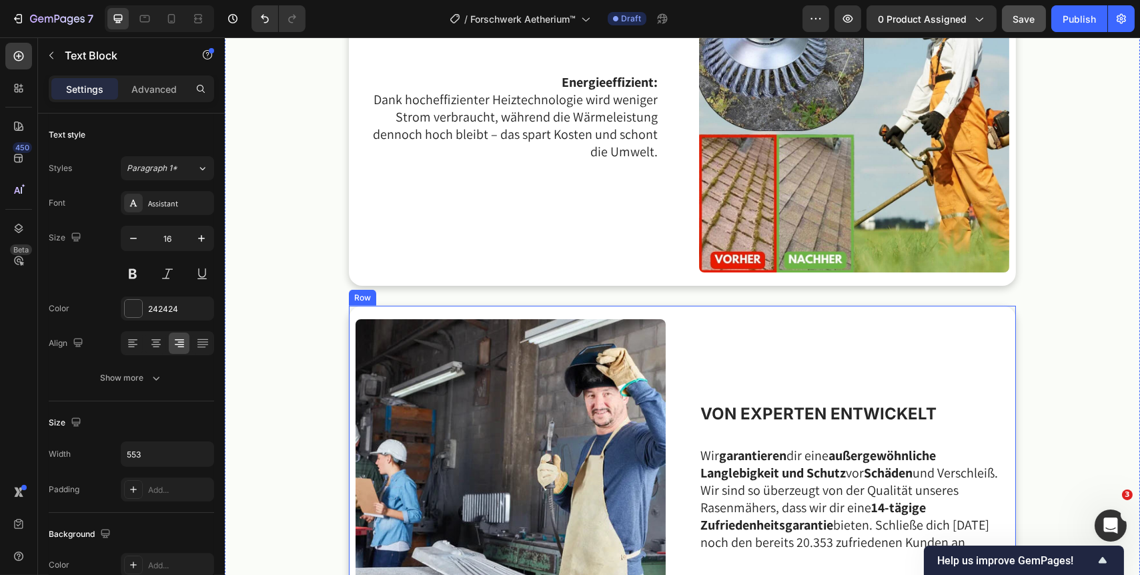
scroll to position [1948, 0]
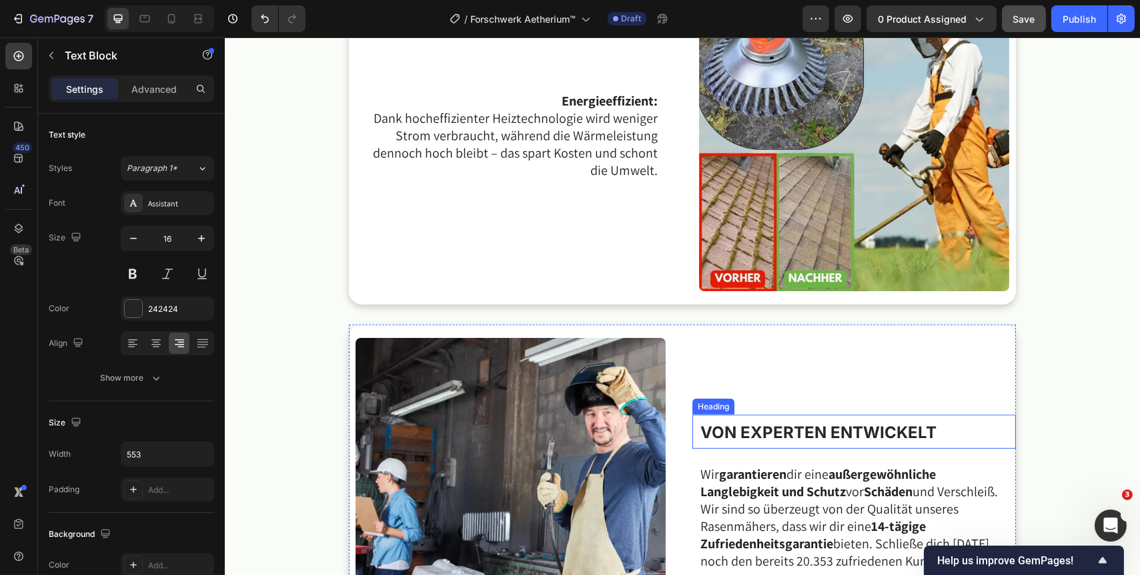
click at [779, 435] on strong "VON EXPERTEN ENTWICKELT" at bounding box center [818, 431] width 236 height 19
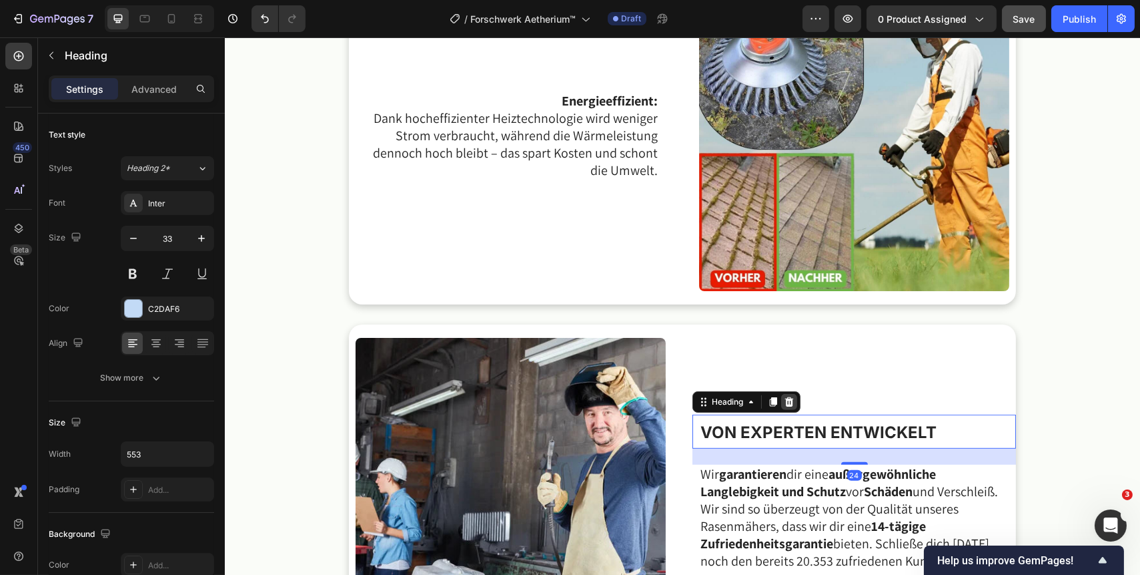
click at [783, 400] on icon at bounding box center [788, 401] width 11 height 11
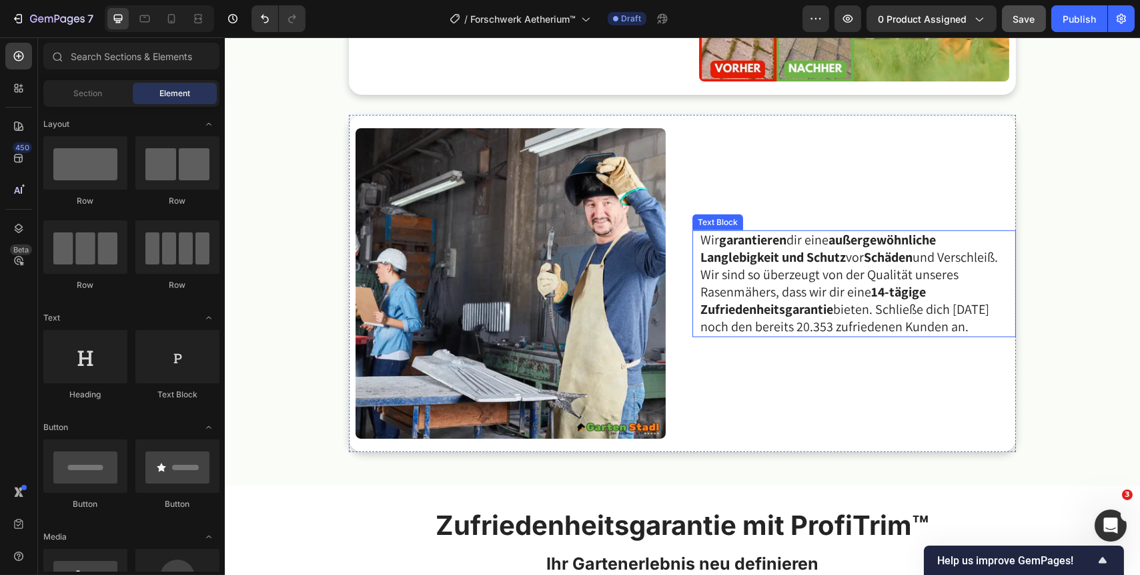
scroll to position [2129, 0]
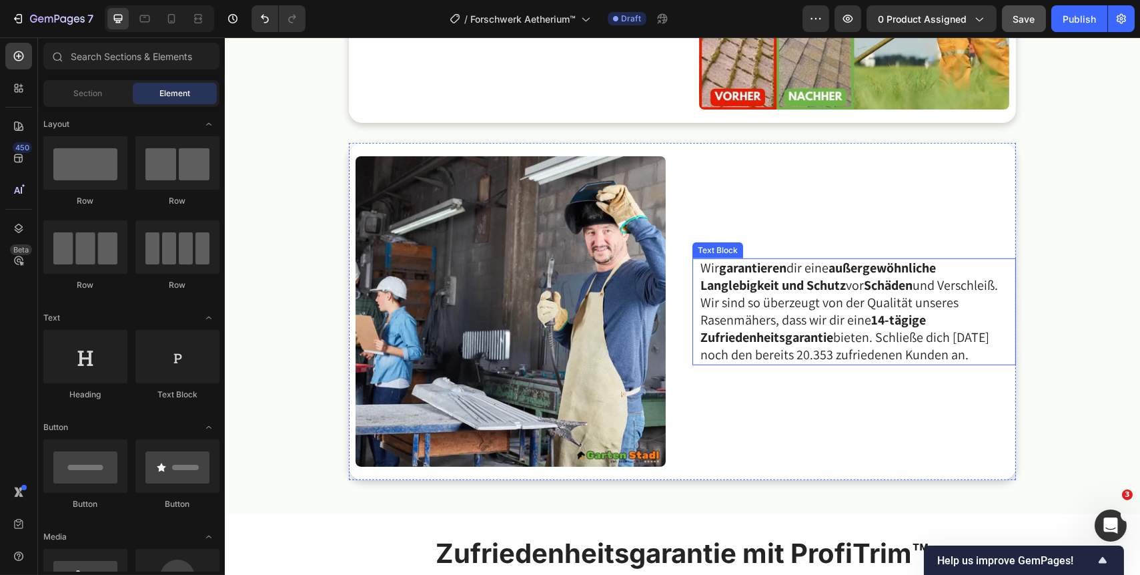
click at [976, 344] on span "Wir garantieren dir eine außergewöhnliche Langlebigkeit und Schutz vor Schäden …" at bounding box center [849, 311] width 298 height 104
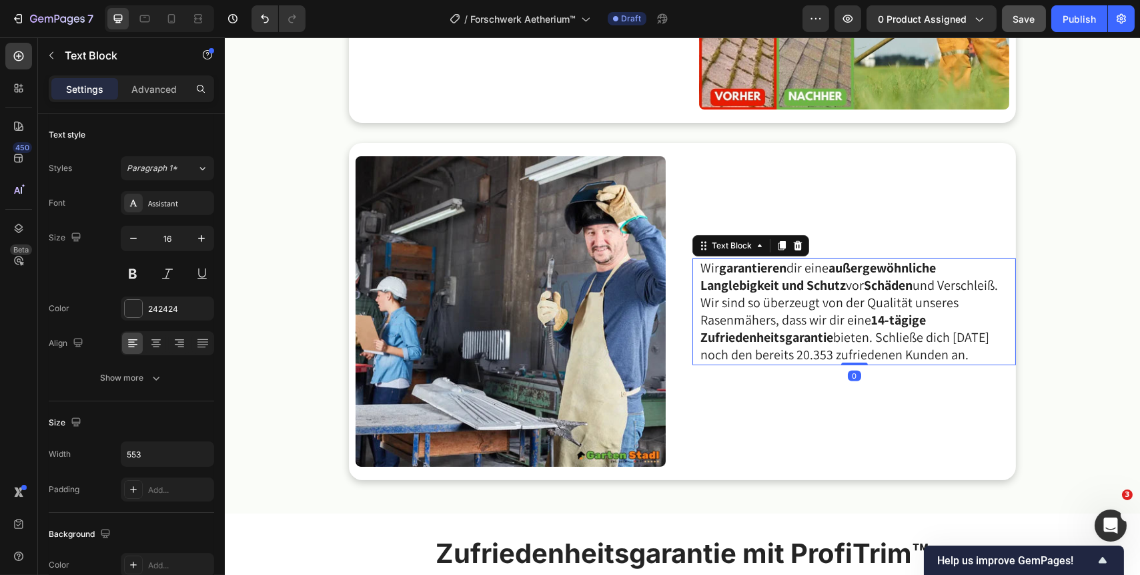
click at [966, 356] on p "Wir garantieren dir eine außergewöhnliche Langlebigkeit und Schutz vor Schäden …" at bounding box center [857, 312] width 314 height 104
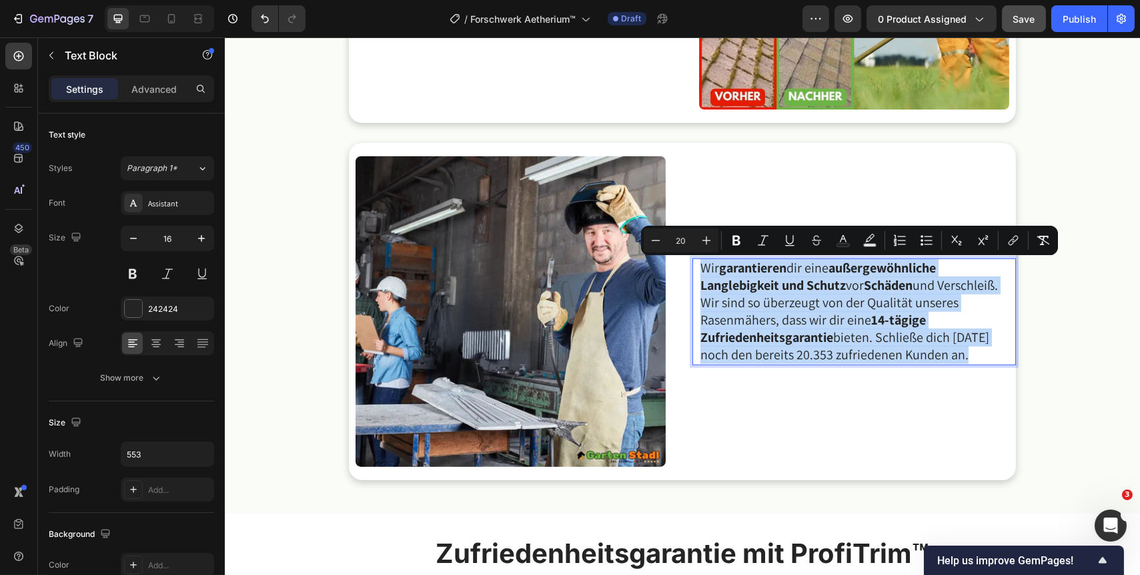
drag, startPoint x: 970, startPoint y: 359, endPoint x: 693, endPoint y: 262, distance: 294.0
click at [693, 262] on div "Wir garantieren dir eine außergewöhnliche Langlebigkeit und Schutz vor Schäden …" at bounding box center [854, 311] width 324 height 107
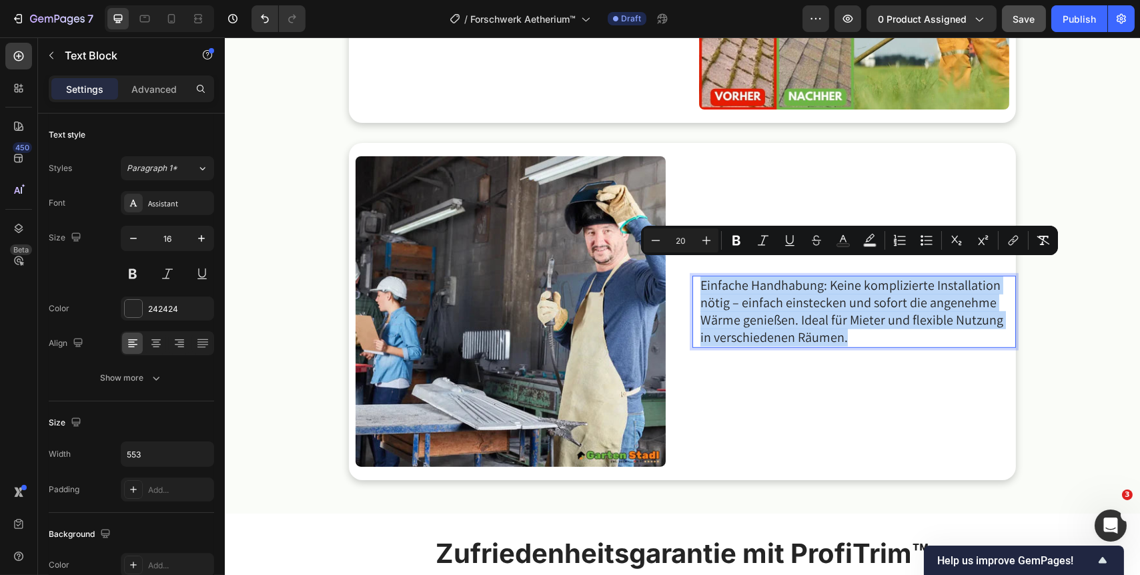
scroll to position [2147, 0]
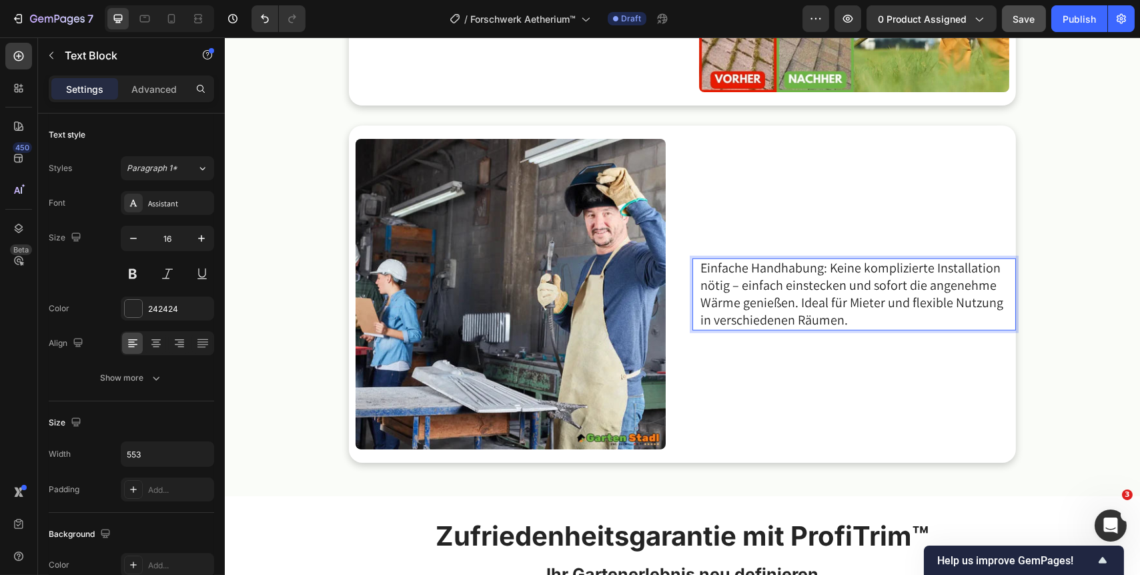
click at [822, 270] on span "Einfache Handhabung: Keine komplizierte Installation nötig – einfach einstecken…" at bounding box center [851, 293] width 303 height 69
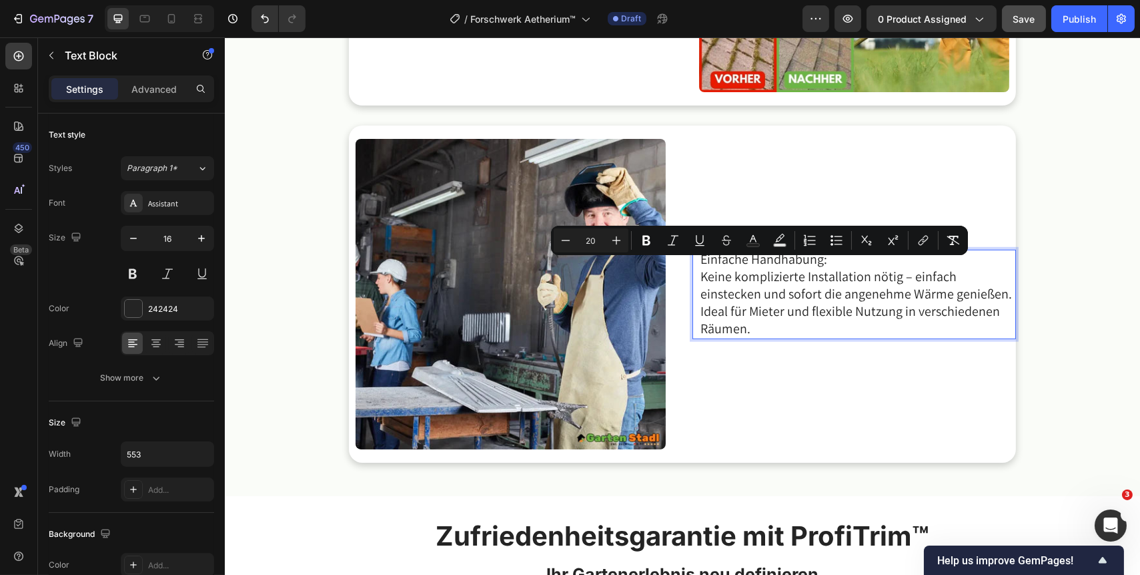
drag, startPoint x: 827, startPoint y: 273, endPoint x: 697, endPoint y: 270, distance: 130.1
click at [700, 268] on p "Einfache Handhabung:" at bounding box center [857, 259] width 314 height 17
drag, startPoint x: 645, startPoint y: 239, endPoint x: 651, endPoint y: 244, distance: 7.1
click at [645, 239] on icon "Editor contextual toolbar" at bounding box center [646, 240] width 13 height 13
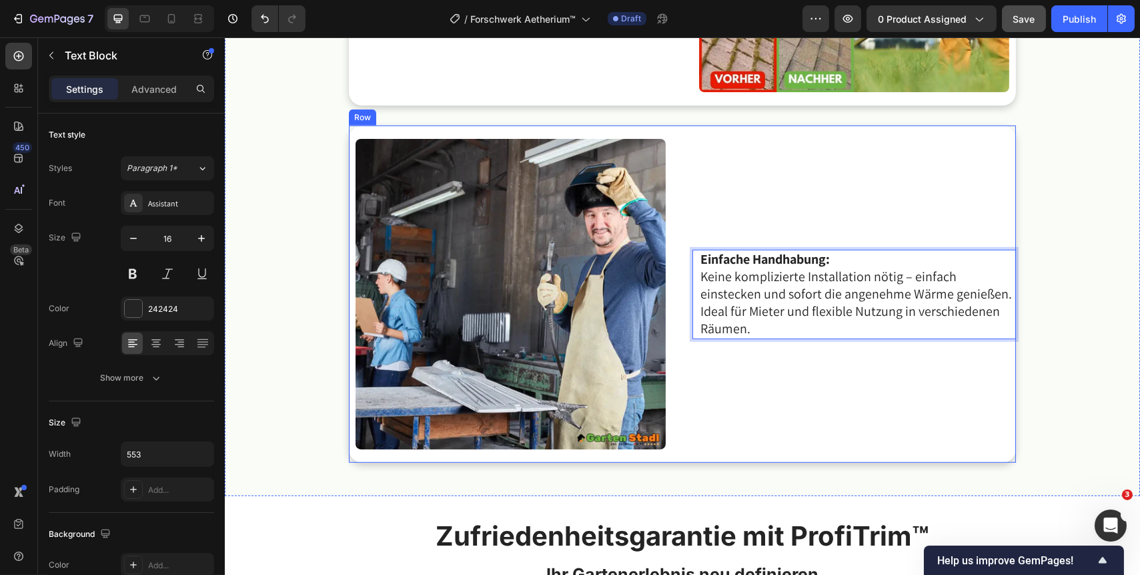
click at [849, 350] on div "Einfache Handhabung: Keine komplizierte Installation nötig – einfach einstecken…" at bounding box center [854, 294] width 324 height 324
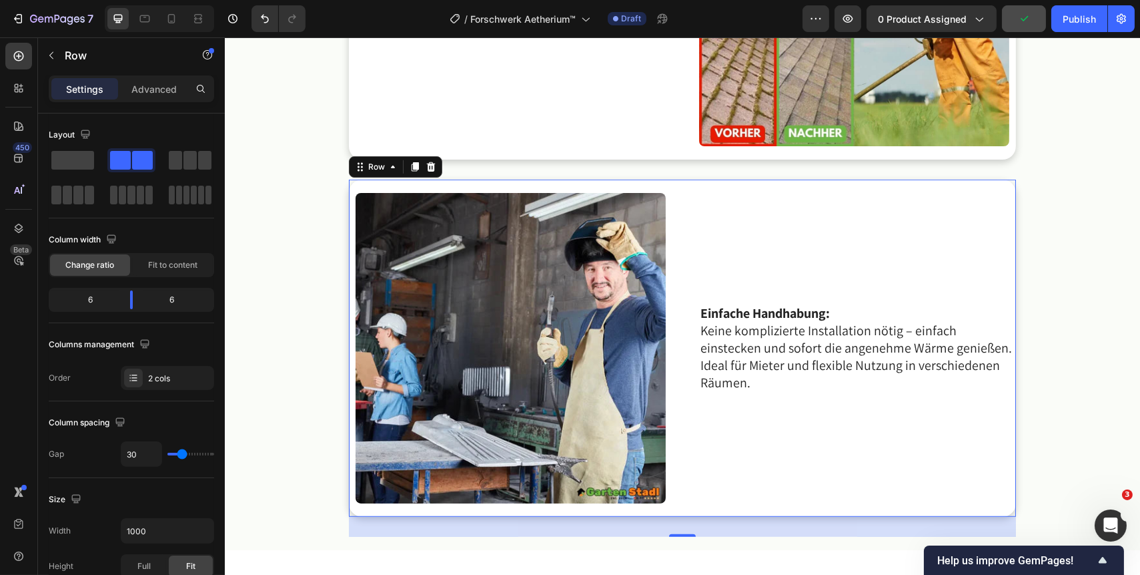
scroll to position [2207, 0]
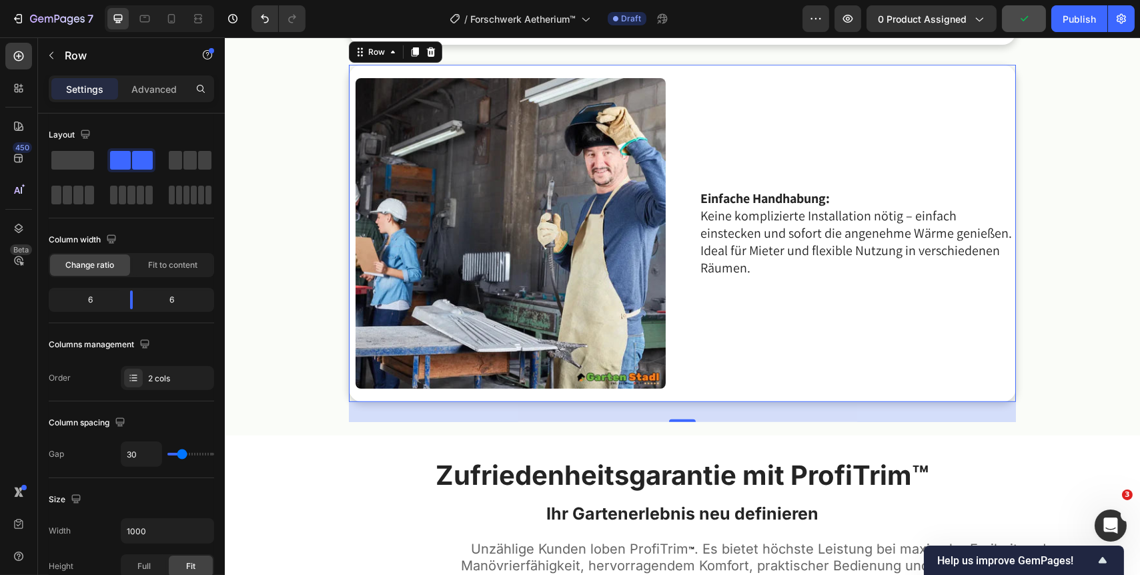
click at [579, 398] on div "Image Einfache Handhabung: Keine komplizierte Installation nötig – einfach eins…" at bounding box center [681, 233] width 667 height 337
click at [551, 309] on img at bounding box center [510, 233] width 310 height 310
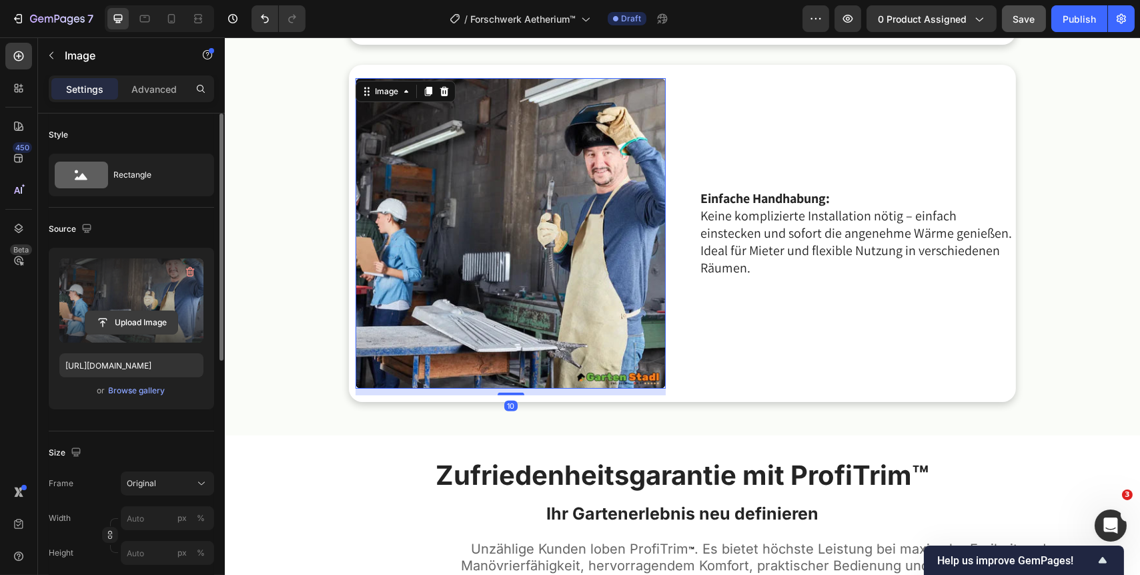
click at [151, 320] on input "file" at bounding box center [131, 322] width 92 height 23
click at [135, 325] on input "file" at bounding box center [131, 322] width 92 height 23
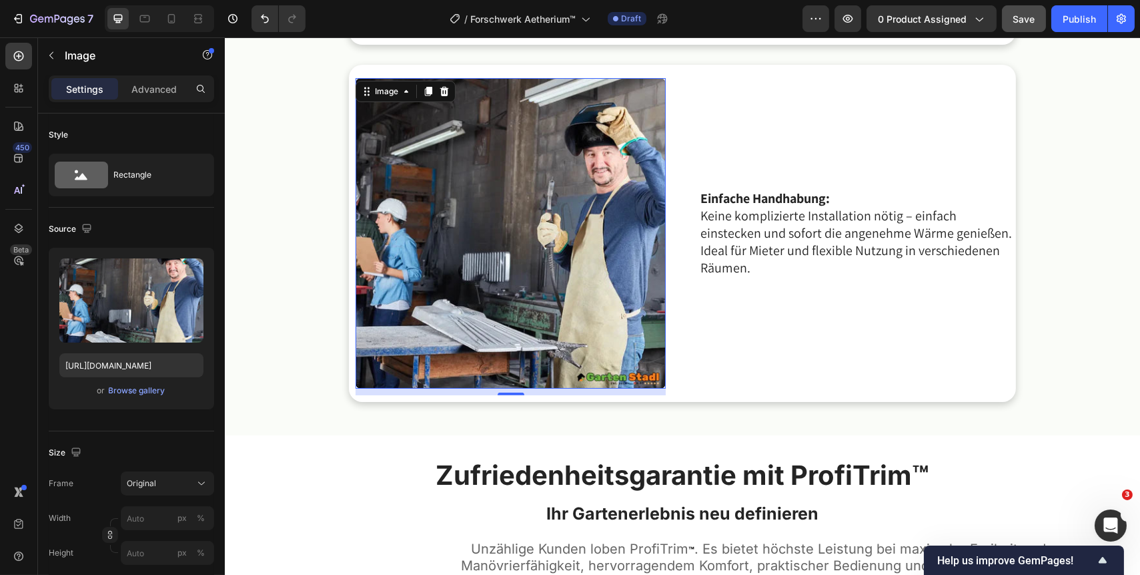
click at [521, 319] on img at bounding box center [510, 233] width 310 height 310
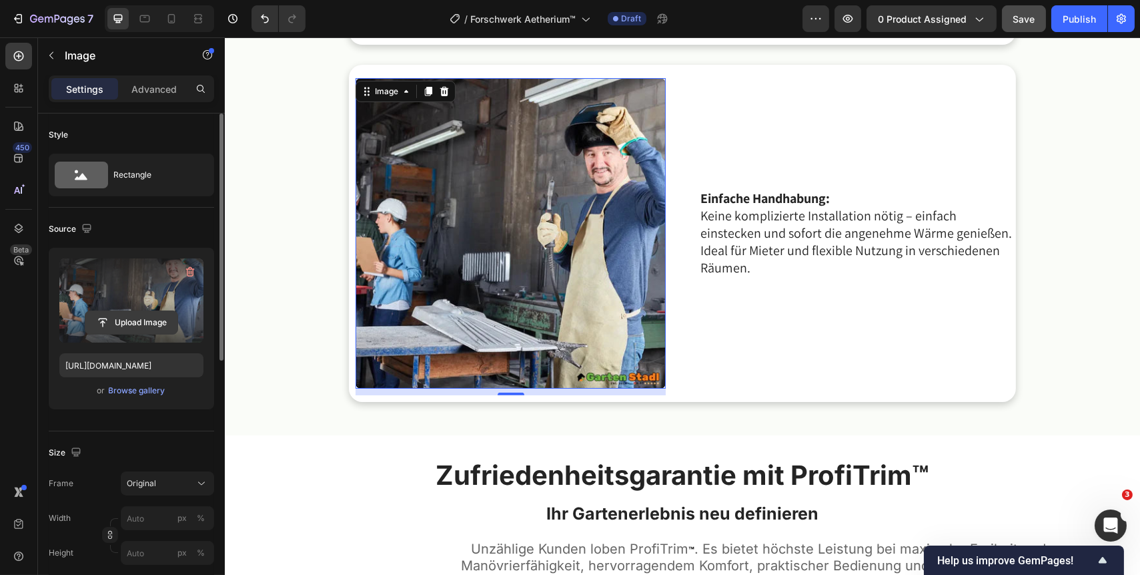
click at [143, 327] on input "file" at bounding box center [131, 322] width 92 height 23
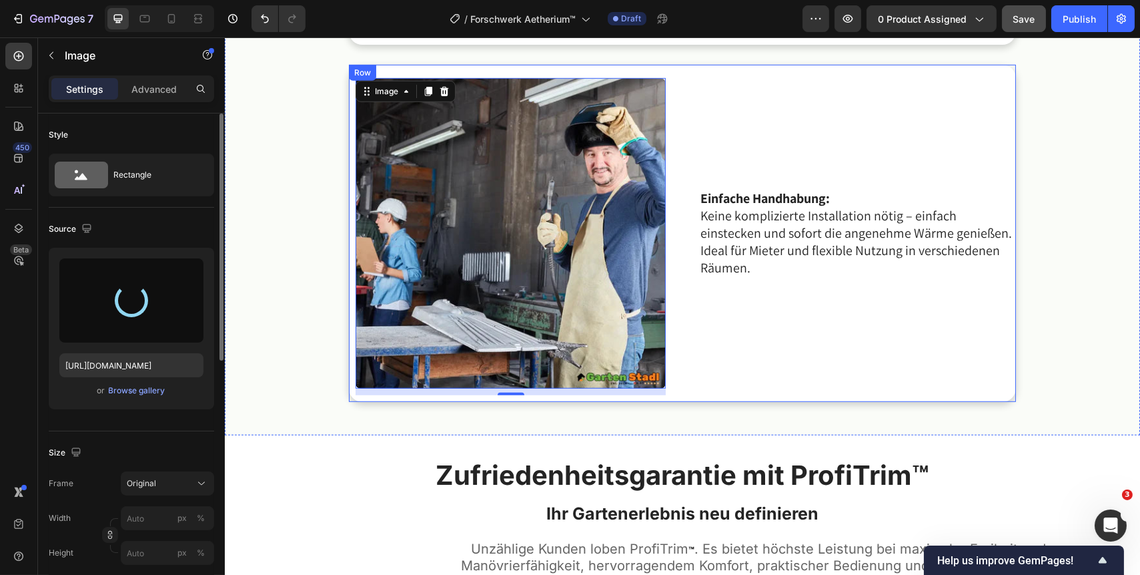
type input "https://cdn.shopify.com/s/files/1/0716/7151/3257/files/gempages_578863101407920…"
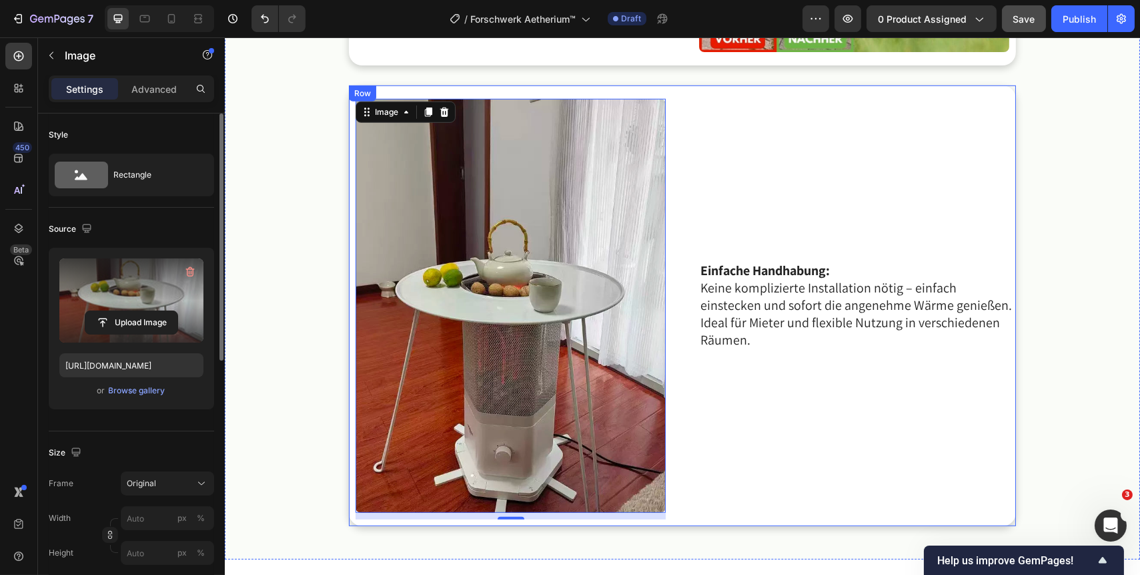
scroll to position [2147, 0]
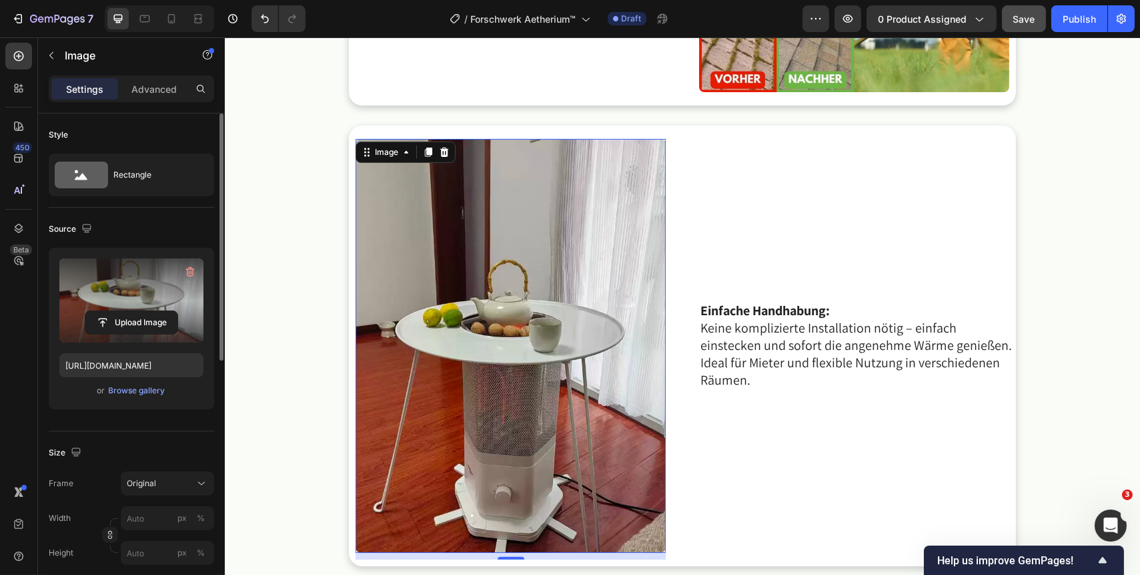
click at [585, 334] on img at bounding box center [510, 346] width 310 height 414
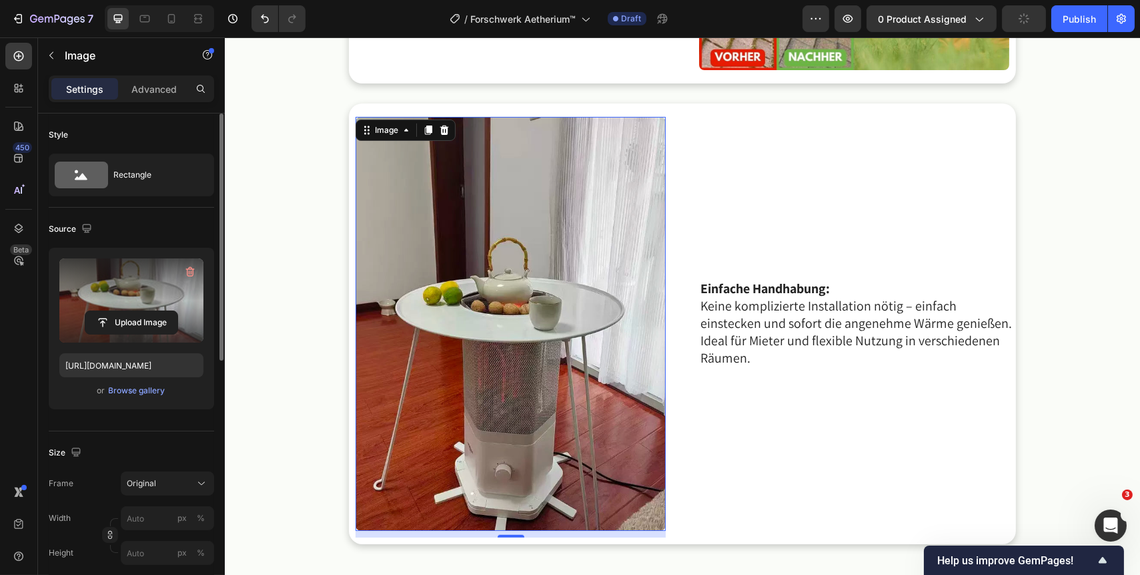
scroll to position [2207, 0]
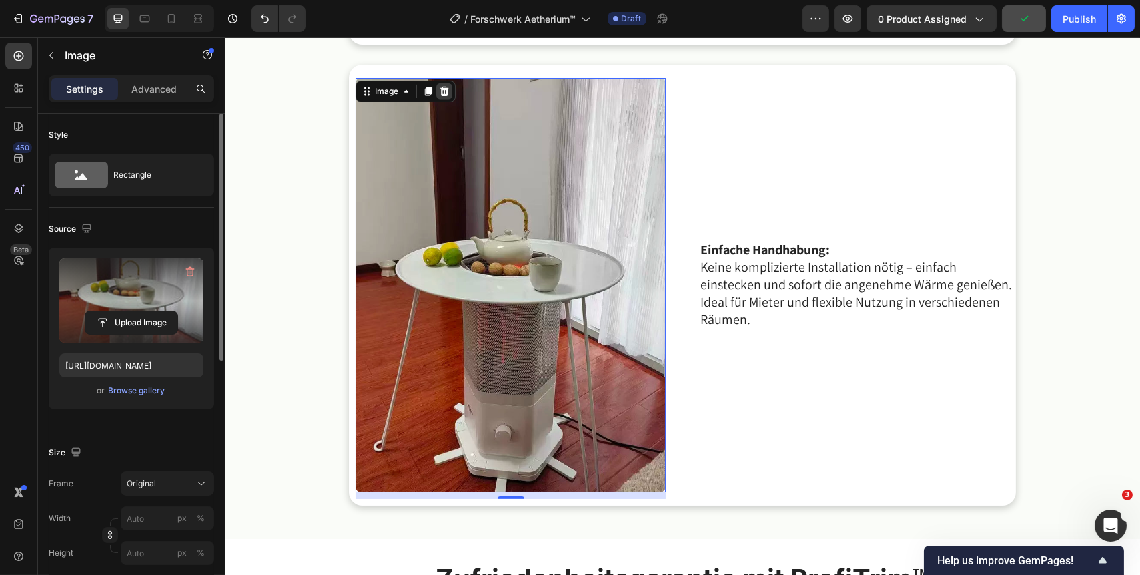
click at [440, 94] on icon at bounding box center [443, 91] width 11 height 11
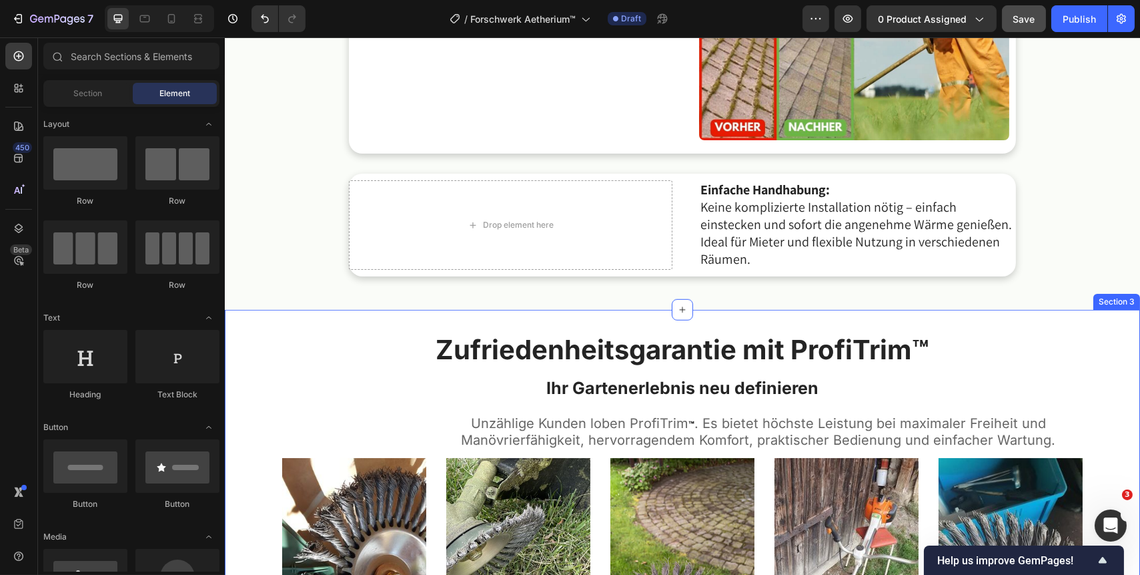
scroll to position [2086, 0]
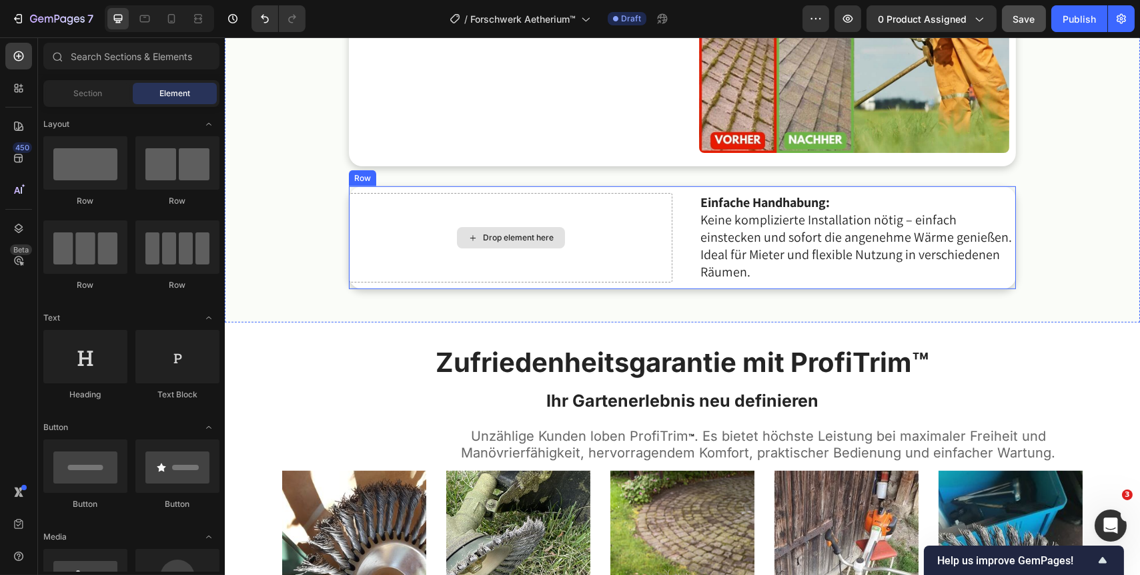
click at [494, 232] on div "Drop element here" at bounding box center [518, 237] width 71 height 11
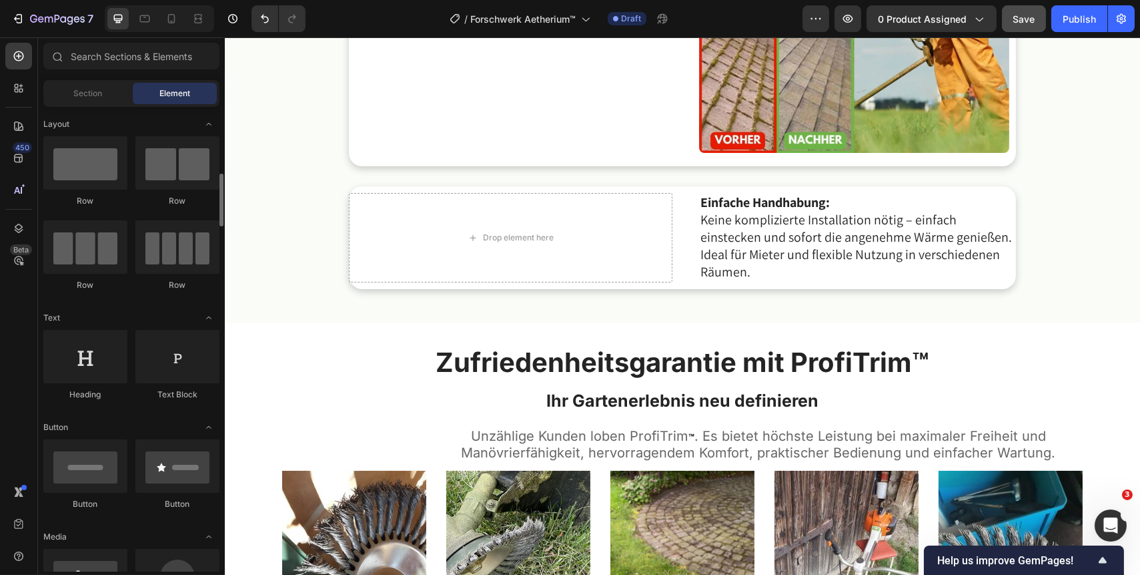
scroll to position [121, 0]
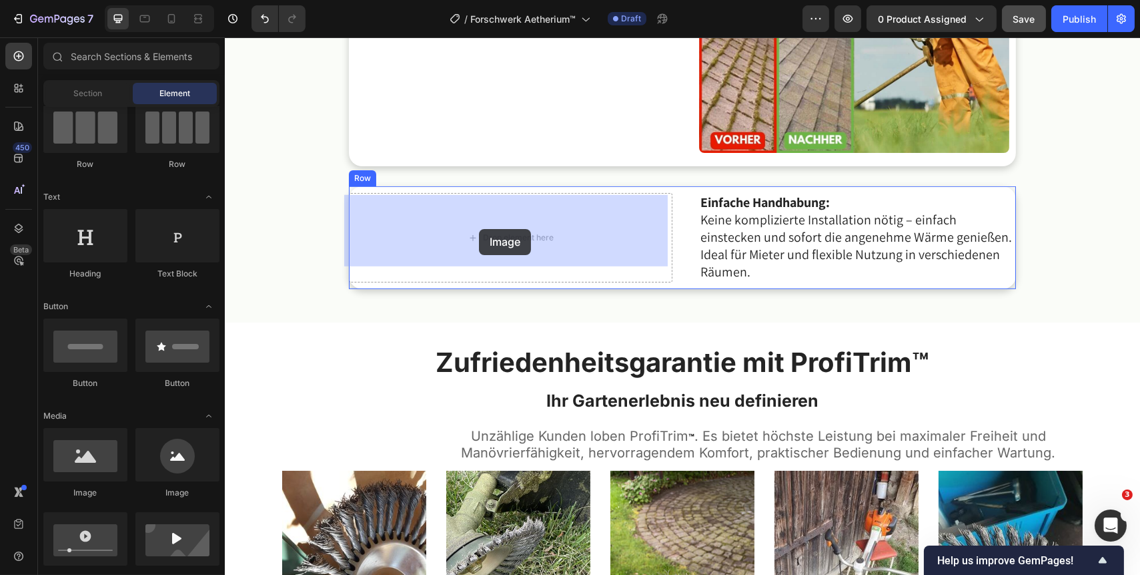
drag, startPoint x: 328, startPoint y: 494, endPoint x: 411, endPoint y: 448, distance: 95.0
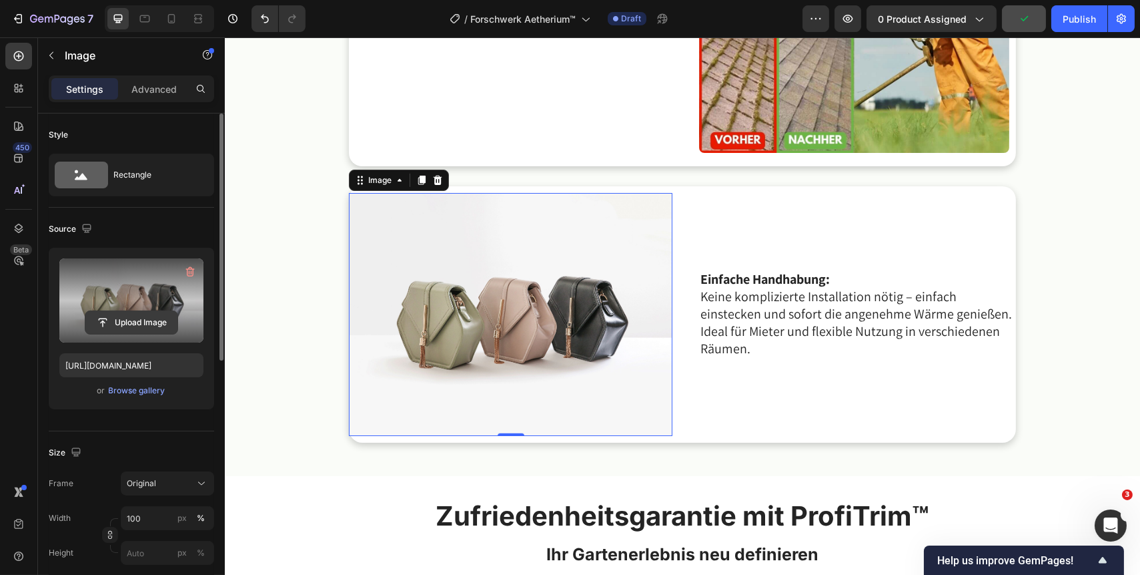
click at [137, 325] on input "file" at bounding box center [131, 322] width 92 height 23
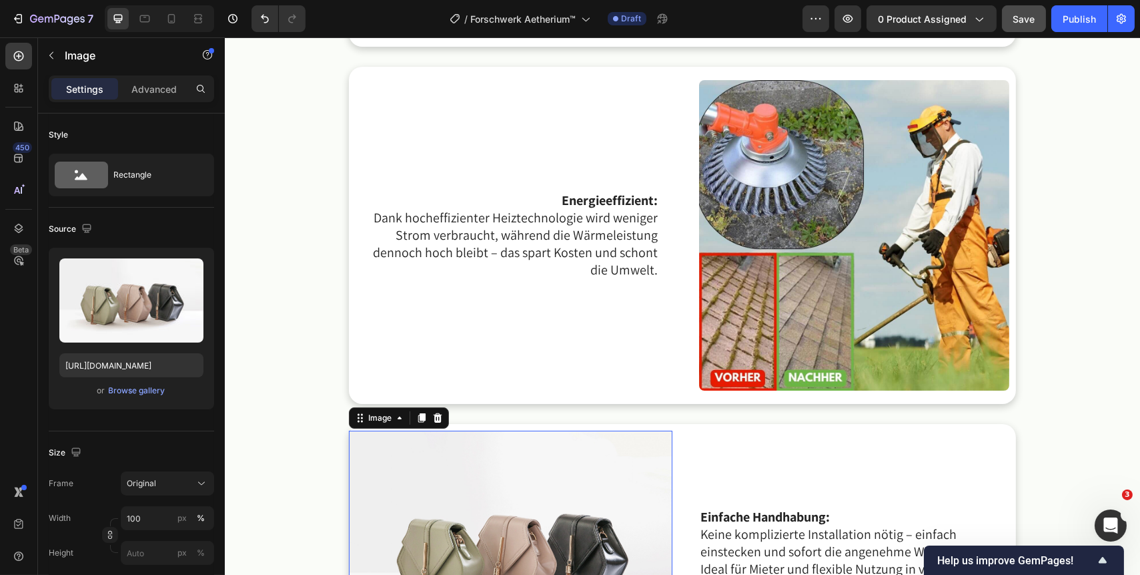
scroll to position [1843, 0]
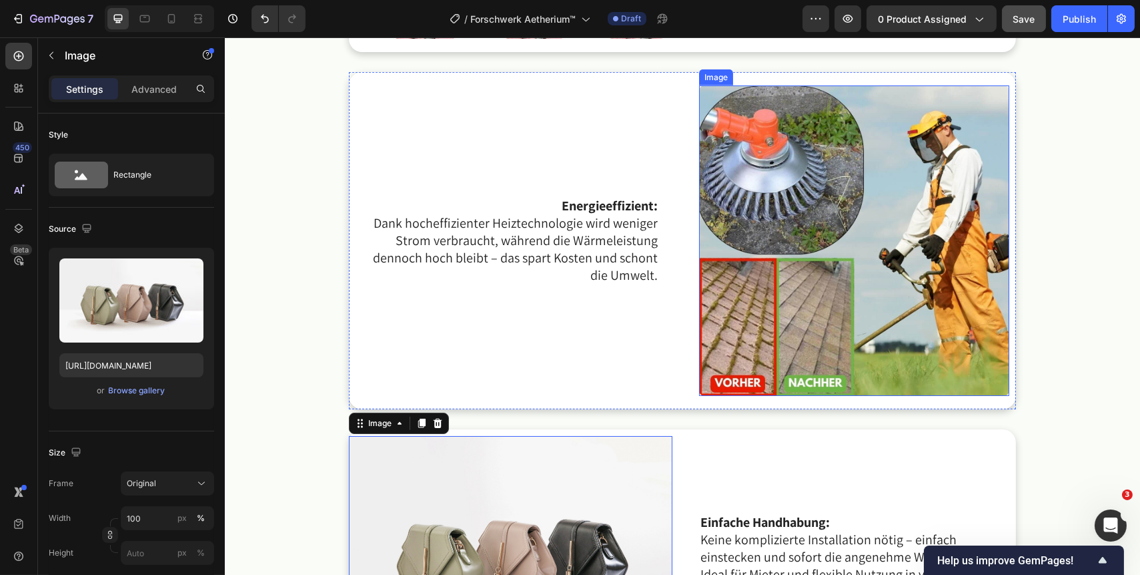
click at [826, 295] on img at bounding box center [854, 240] width 310 height 310
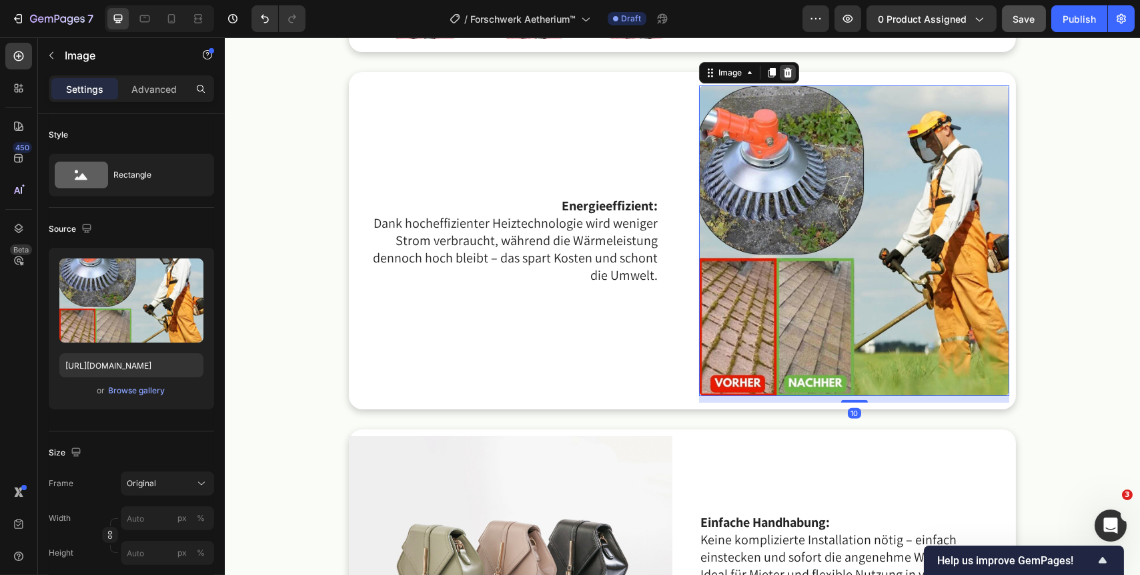
click at [783, 75] on icon at bounding box center [787, 72] width 9 height 9
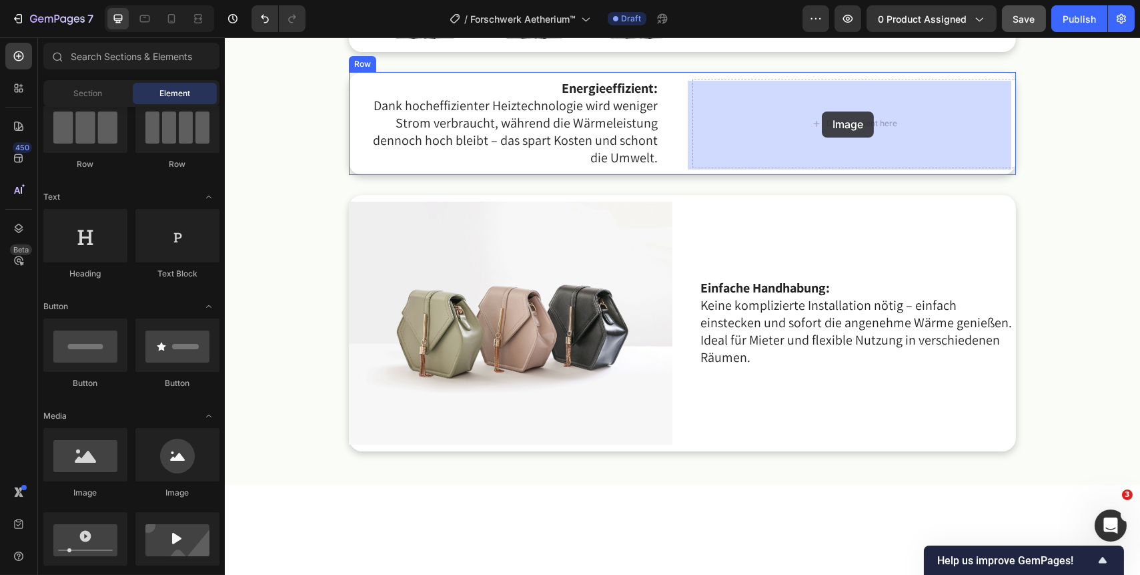
drag, startPoint x: 313, startPoint y: 493, endPoint x: 821, endPoint y: 111, distance: 635.8
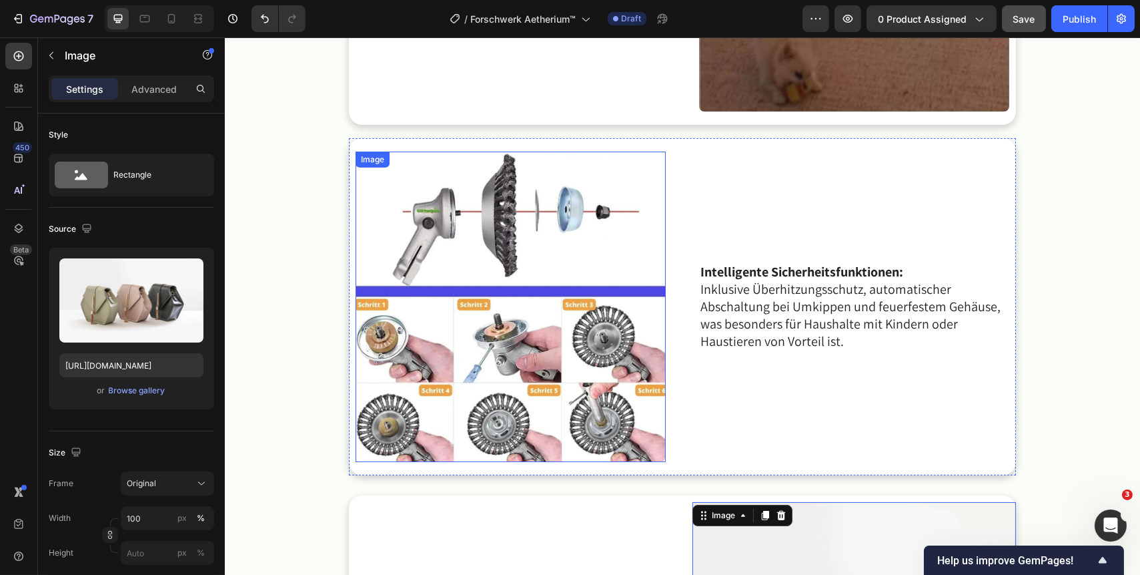
scroll to position [1419, 0]
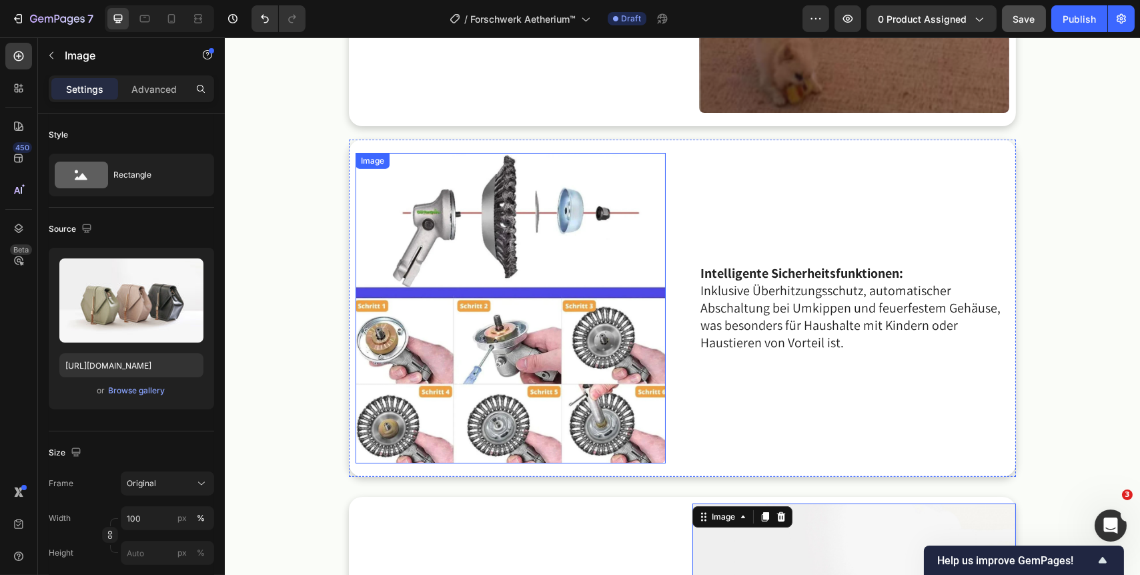
click at [601, 250] on img at bounding box center [510, 308] width 310 height 310
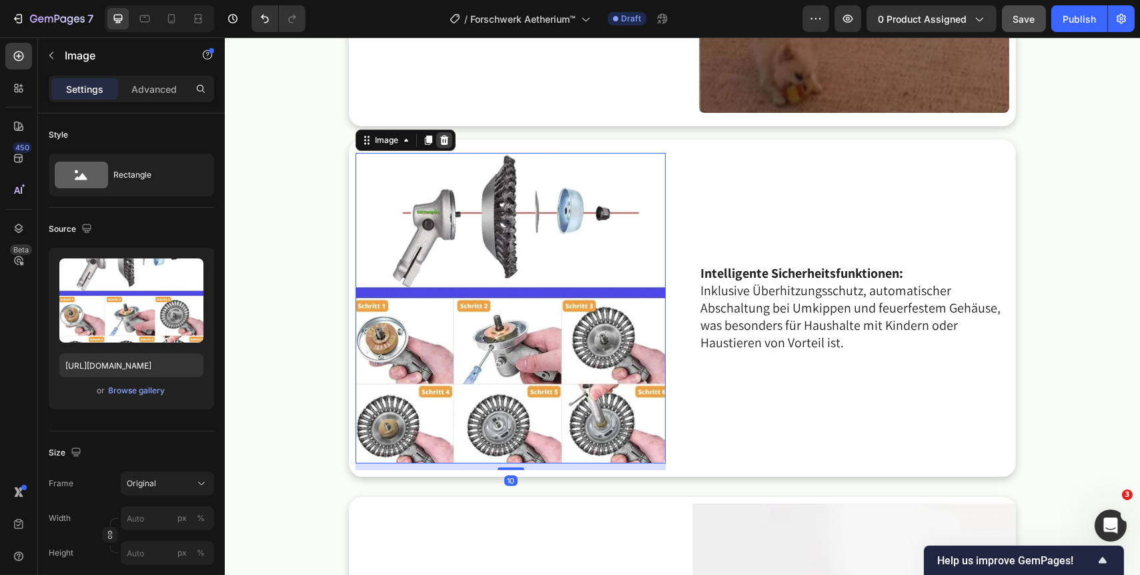
click at [440, 143] on icon at bounding box center [444, 139] width 9 height 9
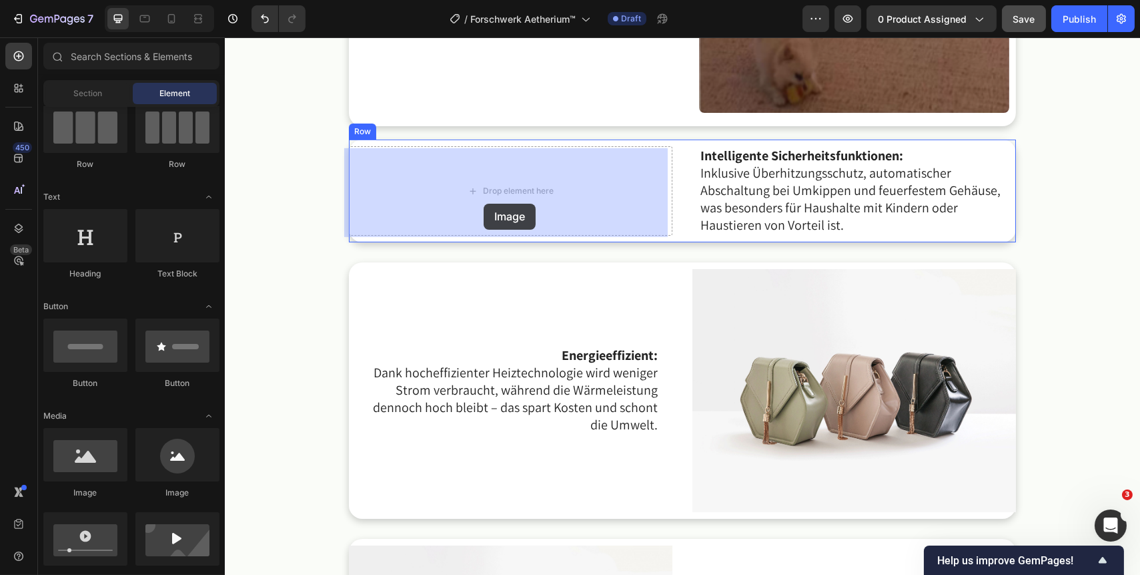
drag, startPoint x: 314, startPoint y: 501, endPoint x: 483, endPoint y: 204, distance: 342.5
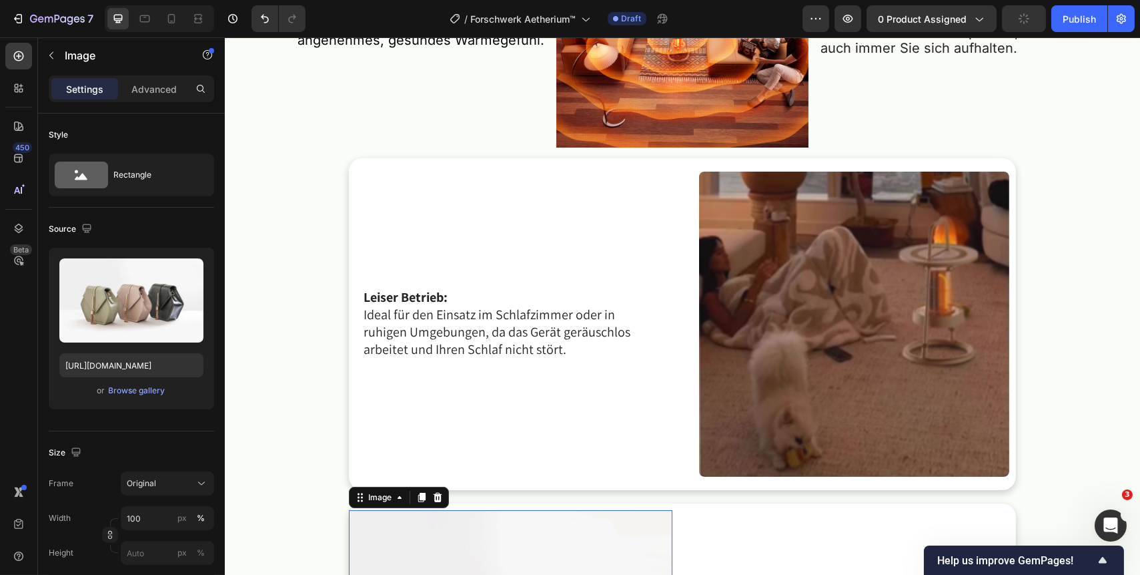
scroll to position [1054, 0]
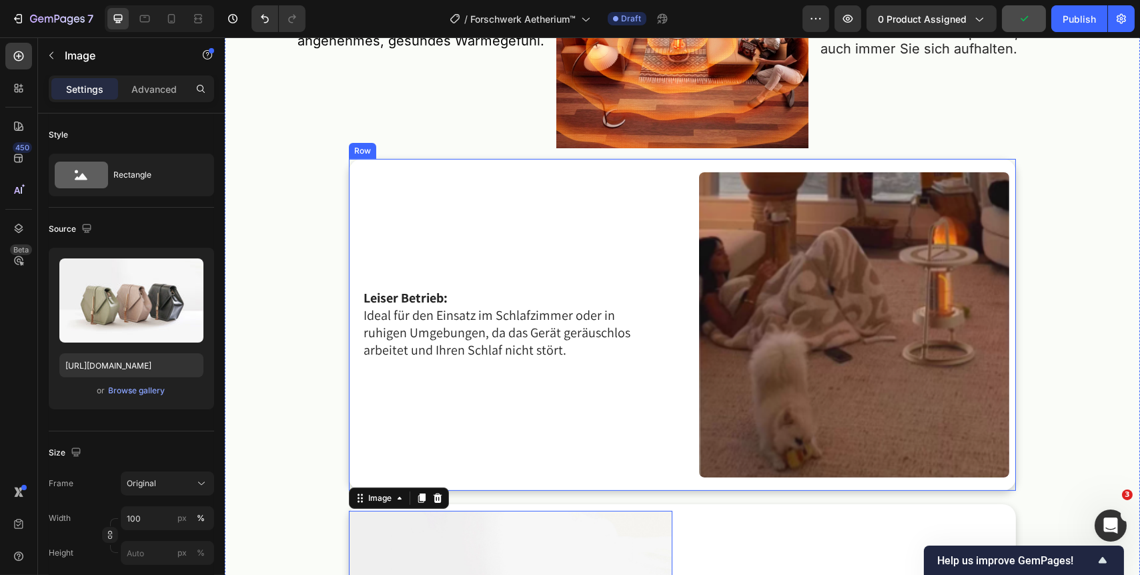
click at [761, 315] on img at bounding box center [854, 325] width 310 height 306
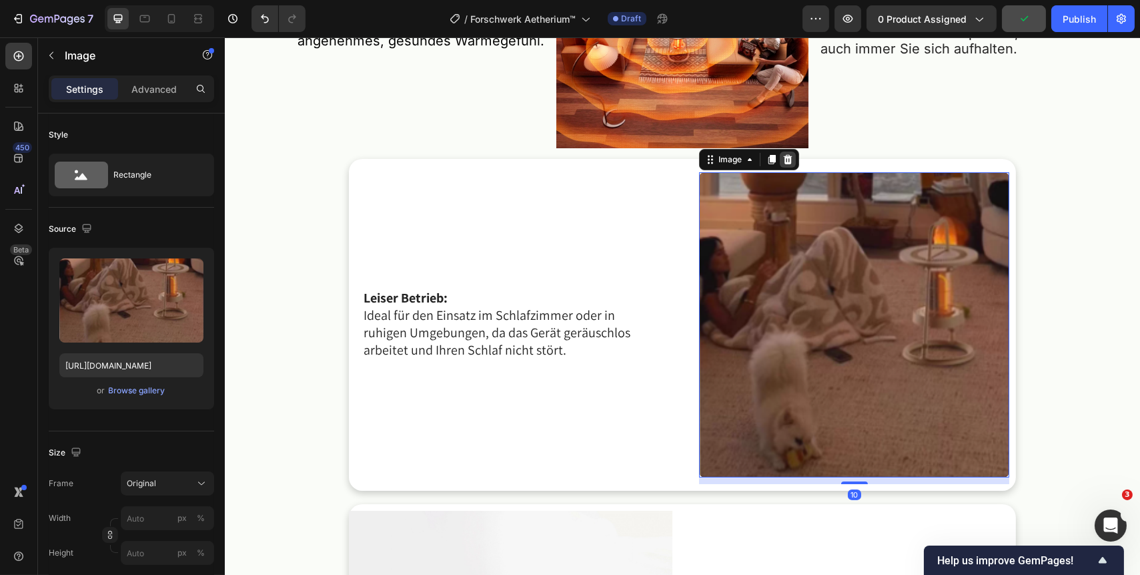
click at [787, 161] on icon at bounding box center [787, 159] width 11 height 11
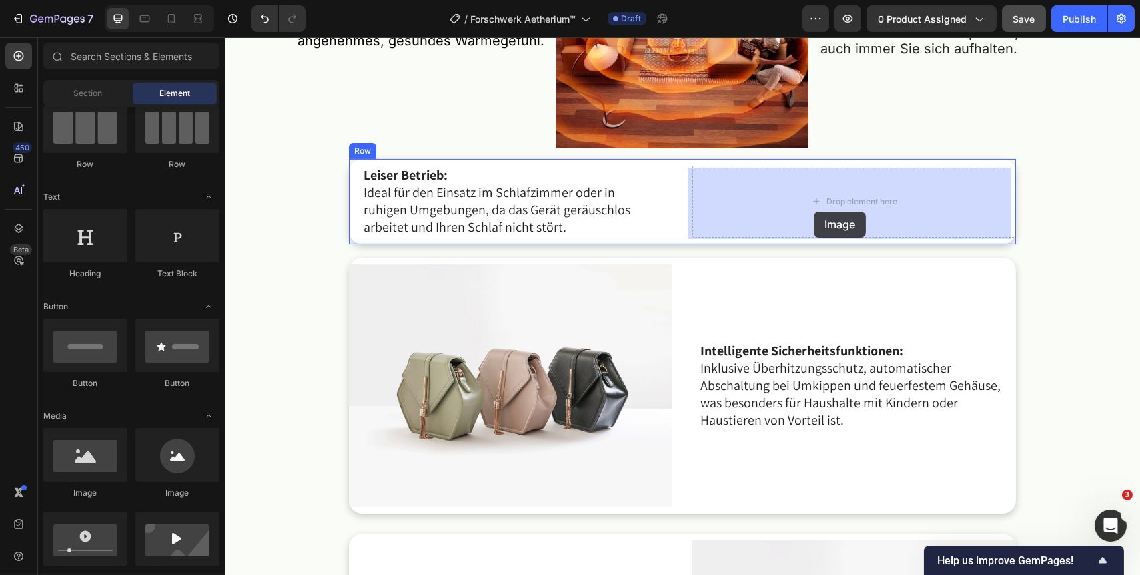
drag, startPoint x: 318, startPoint y: 500, endPoint x: 816, endPoint y: 210, distance: 576.2
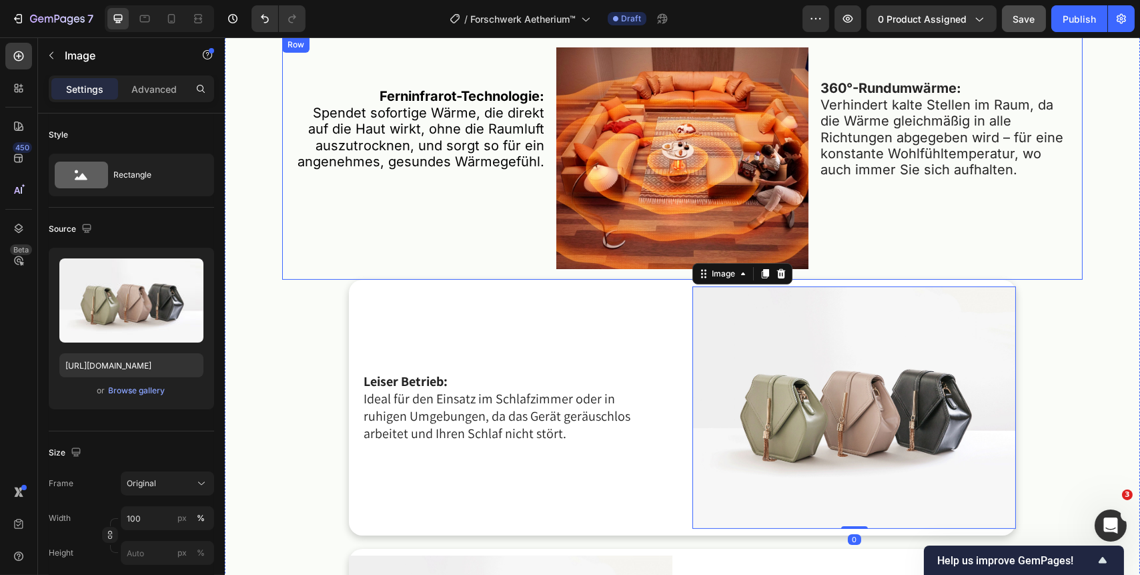
scroll to position [878, 0]
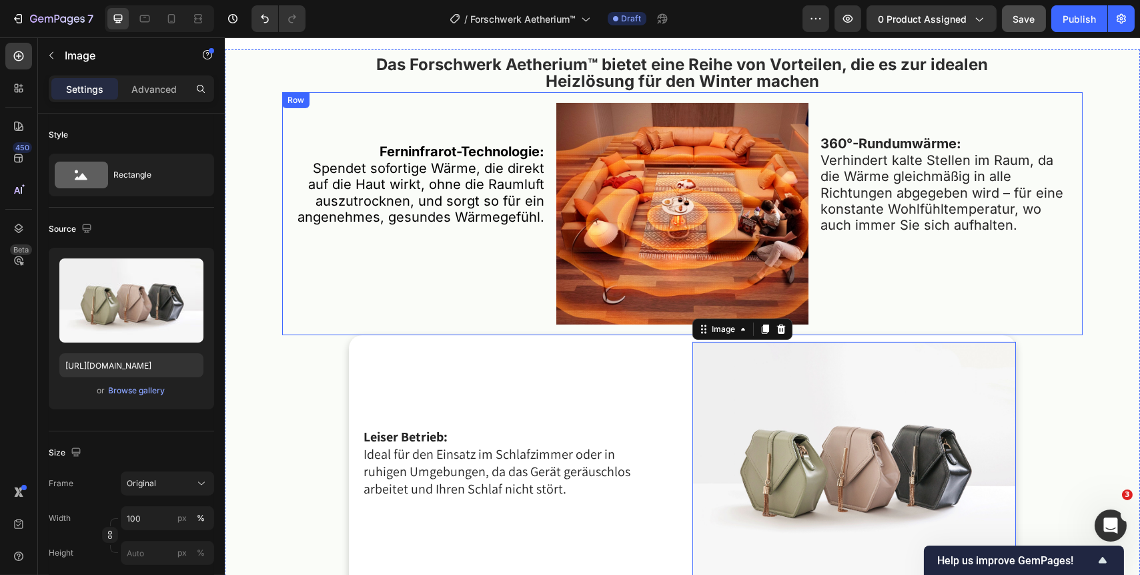
click at [713, 234] on img at bounding box center [682, 213] width 253 height 221
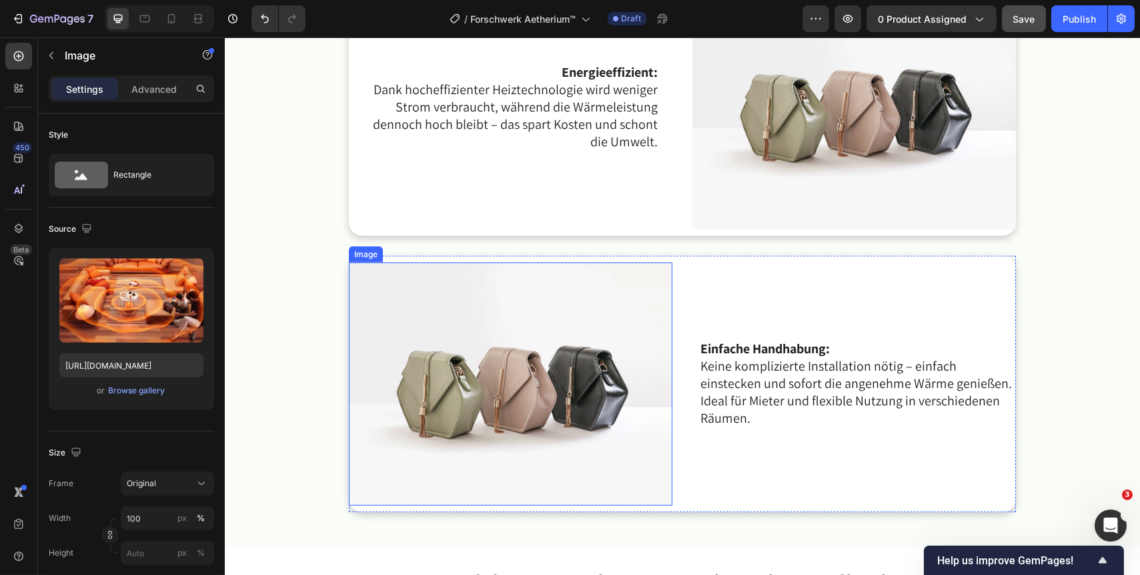
scroll to position [1722, 0]
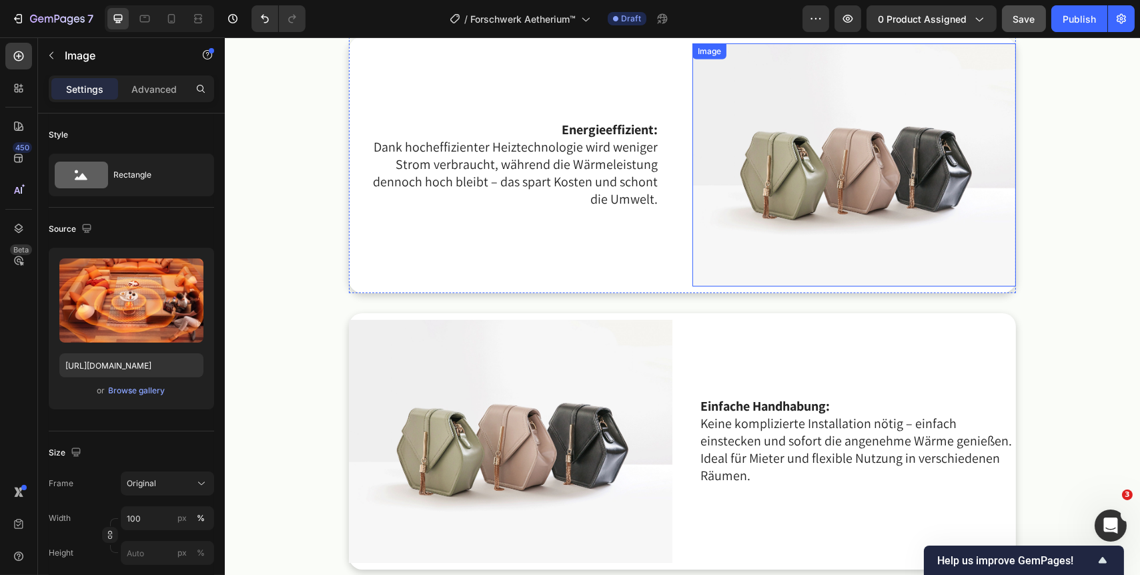
click at [795, 189] on img at bounding box center [854, 164] width 324 height 243
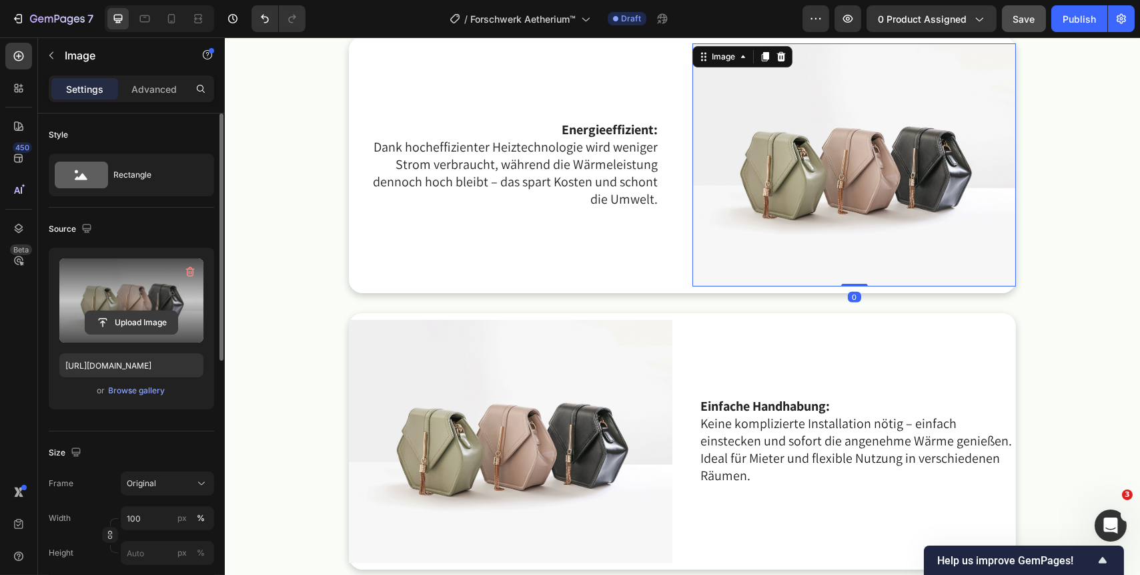
click at [140, 312] on input "file" at bounding box center [131, 322] width 92 height 23
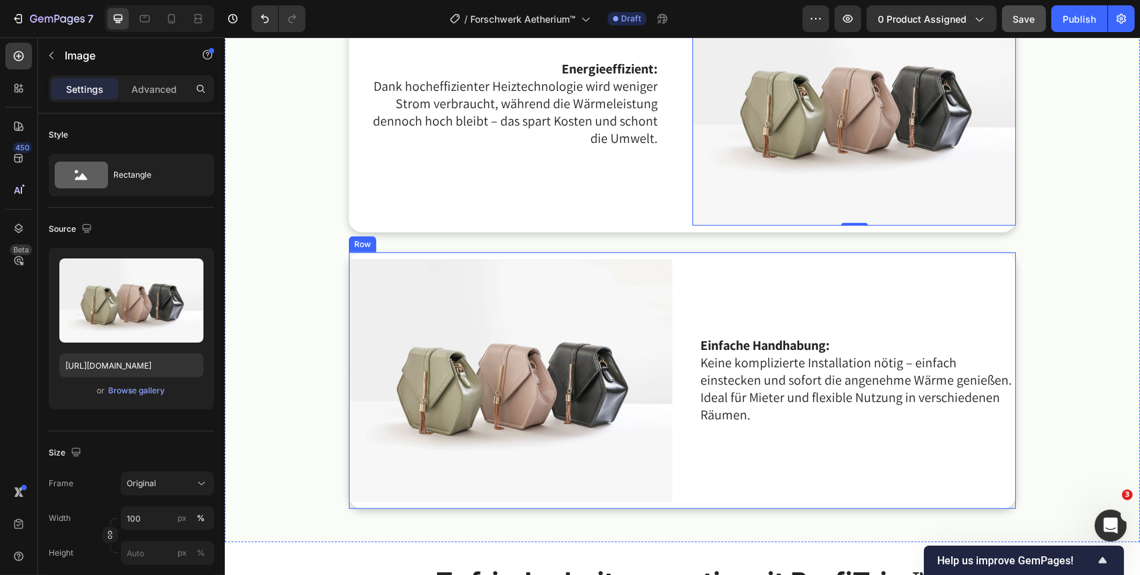
scroll to position [1662, 0]
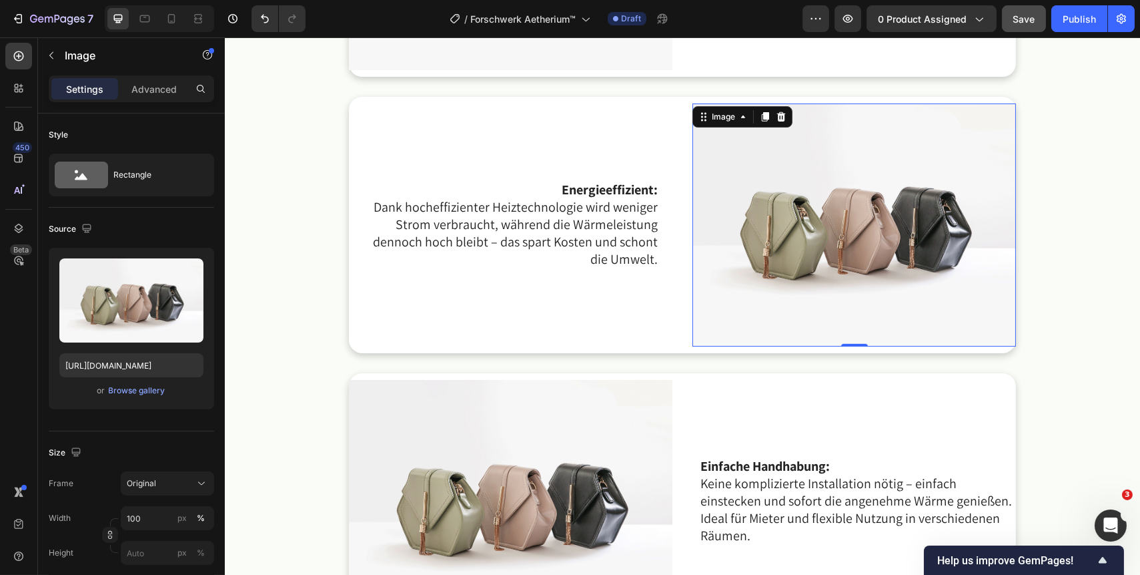
click at [803, 260] on img at bounding box center [854, 224] width 324 height 243
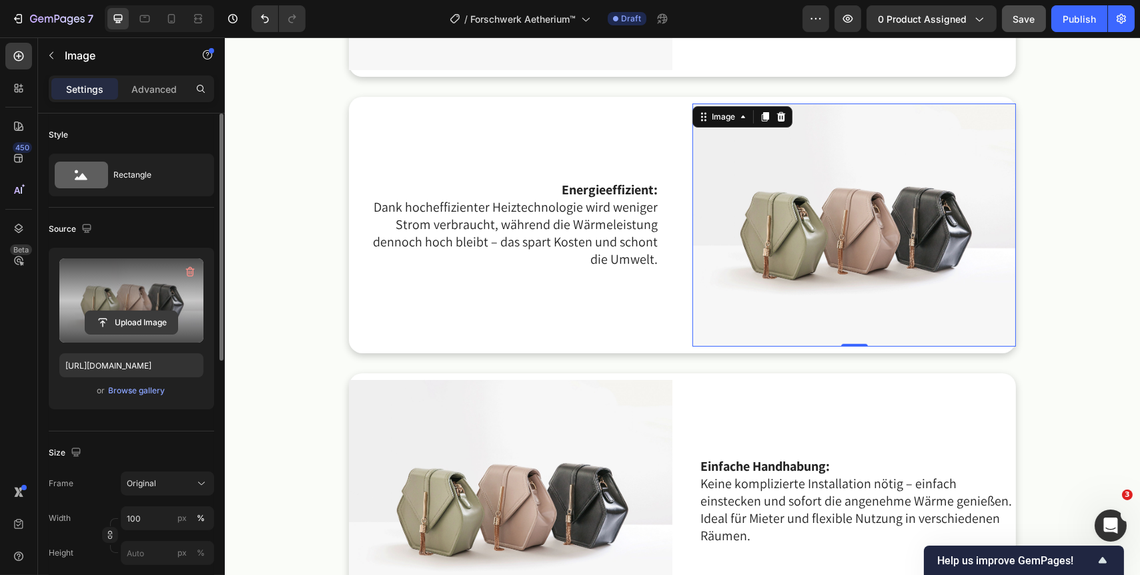
click at [127, 320] on input "file" at bounding box center [131, 322] width 92 height 23
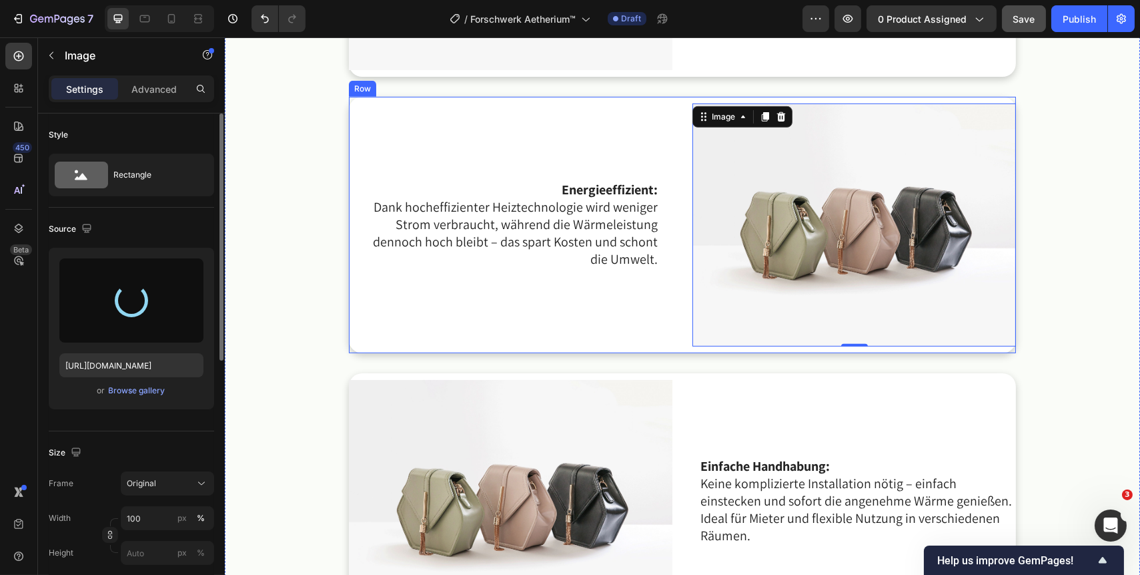
type input "https://cdn.shopify.com/s/files/1/0716/7151/3257/files/gempages_578863101407920…"
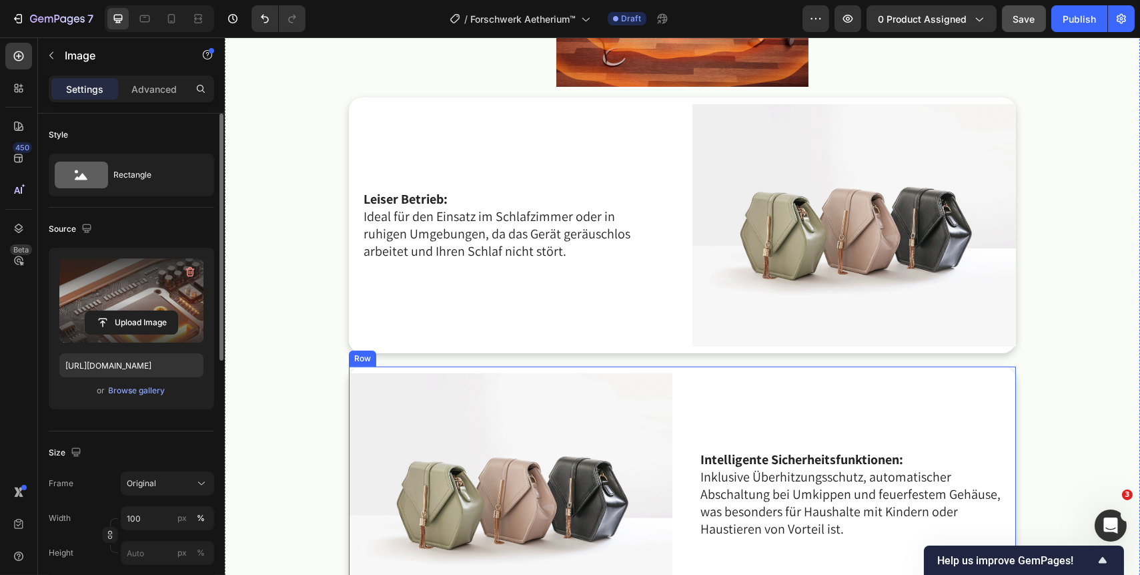
scroll to position [1115, 0]
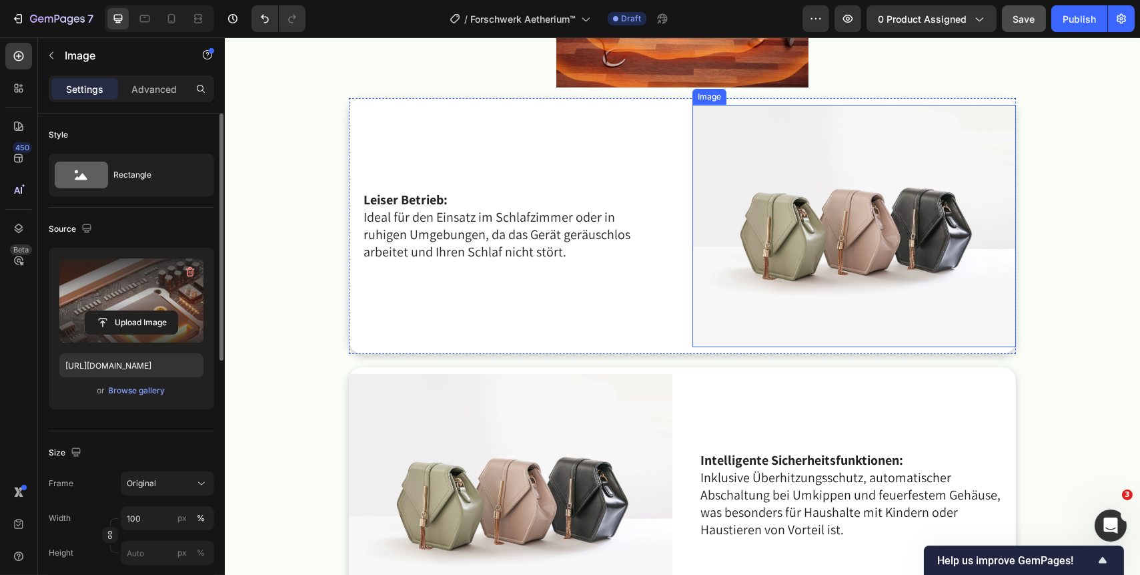
click at [787, 264] on img at bounding box center [854, 226] width 324 height 243
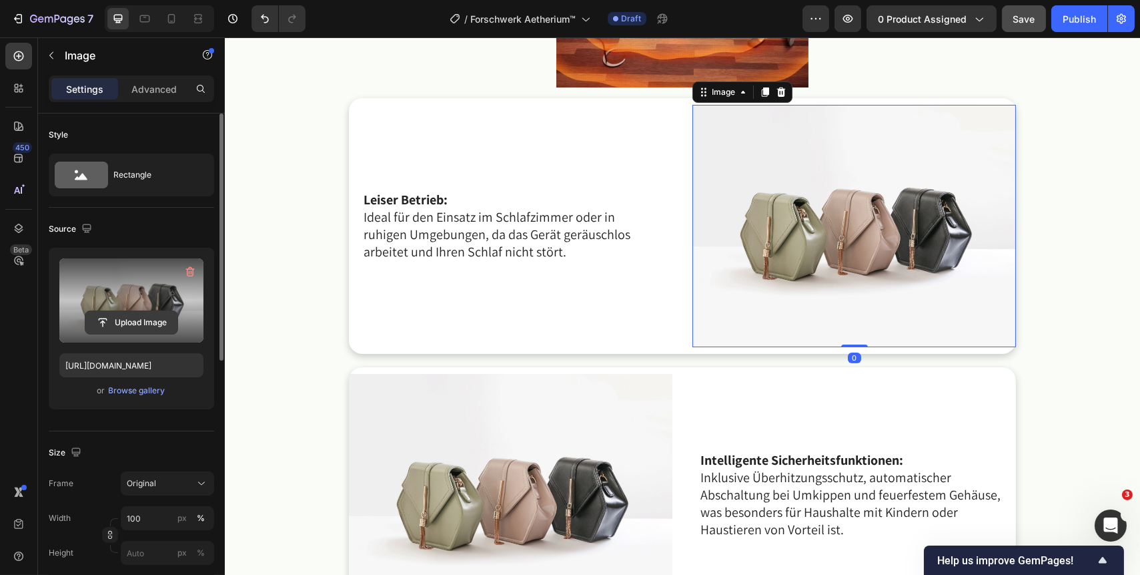
click at [143, 312] on input "file" at bounding box center [131, 322] width 92 height 23
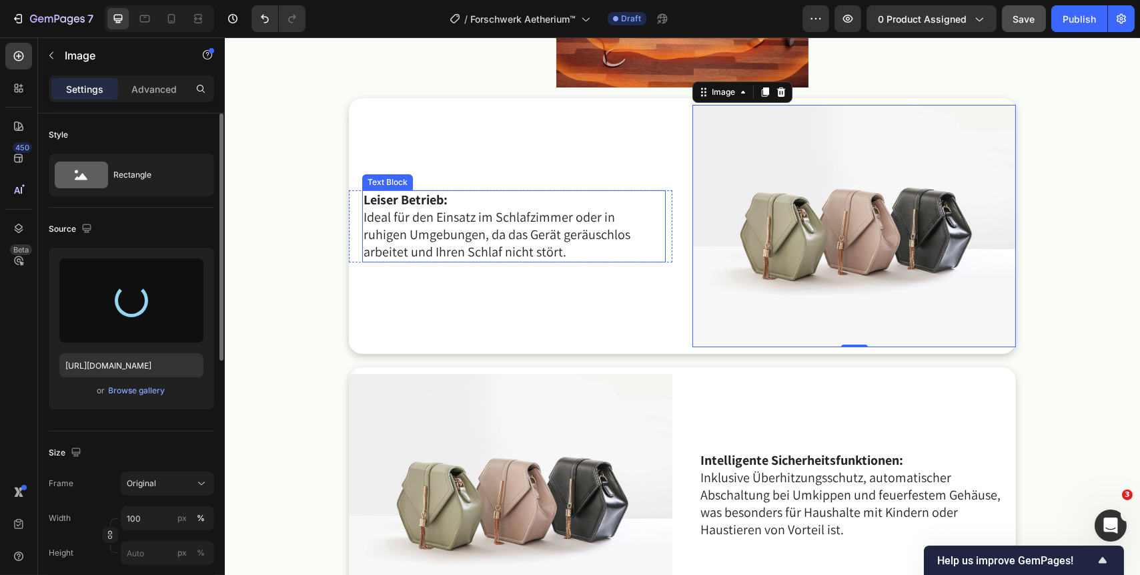
type input "https://cdn.shopify.com/s/files/1/0716/7151/3257/files/gempages_578863101407920…"
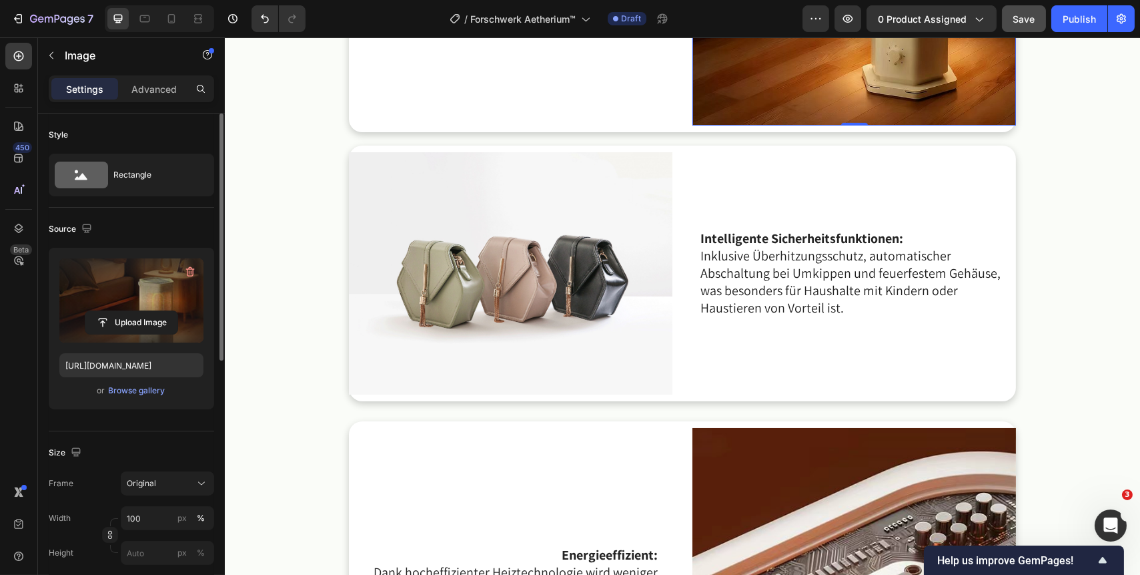
scroll to position [1419, 0]
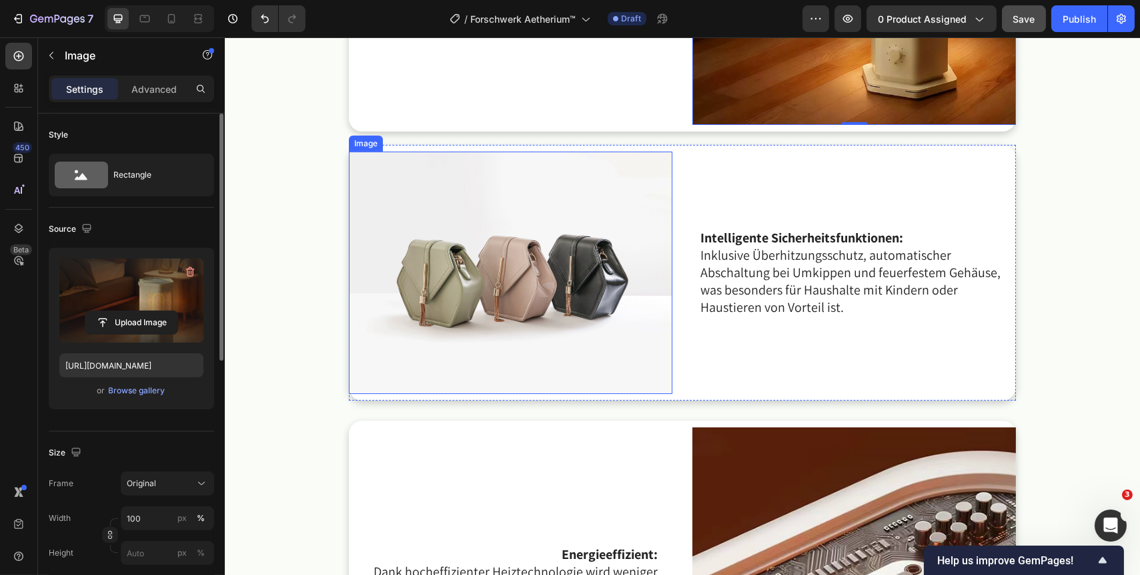
click at [586, 278] on img at bounding box center [510, 272] width 324 height 243
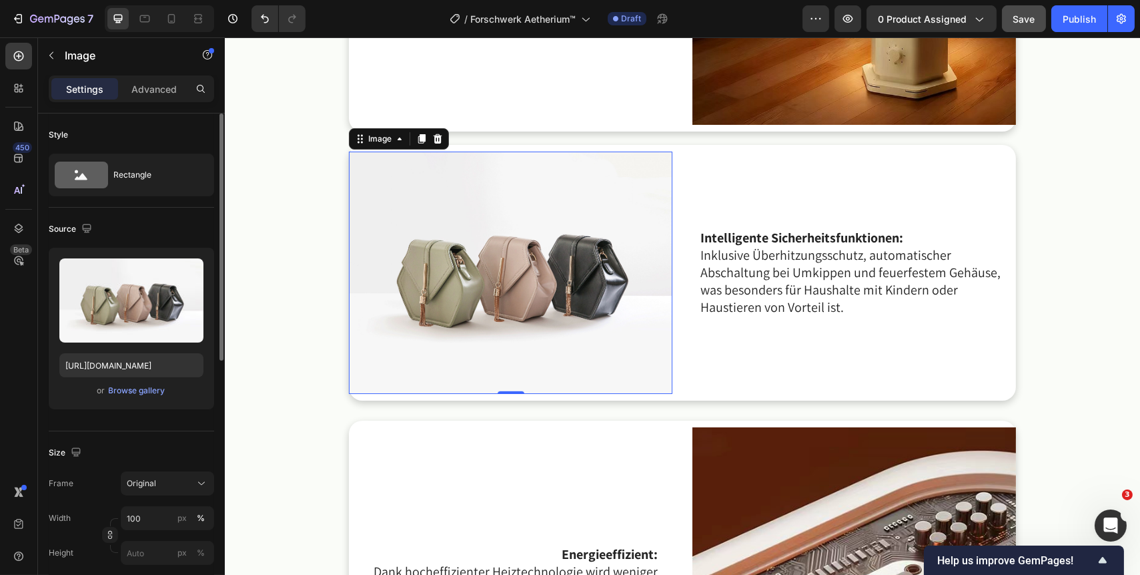
click at [571, 288] on img at bounding box center [510, 272] width 324 height 243
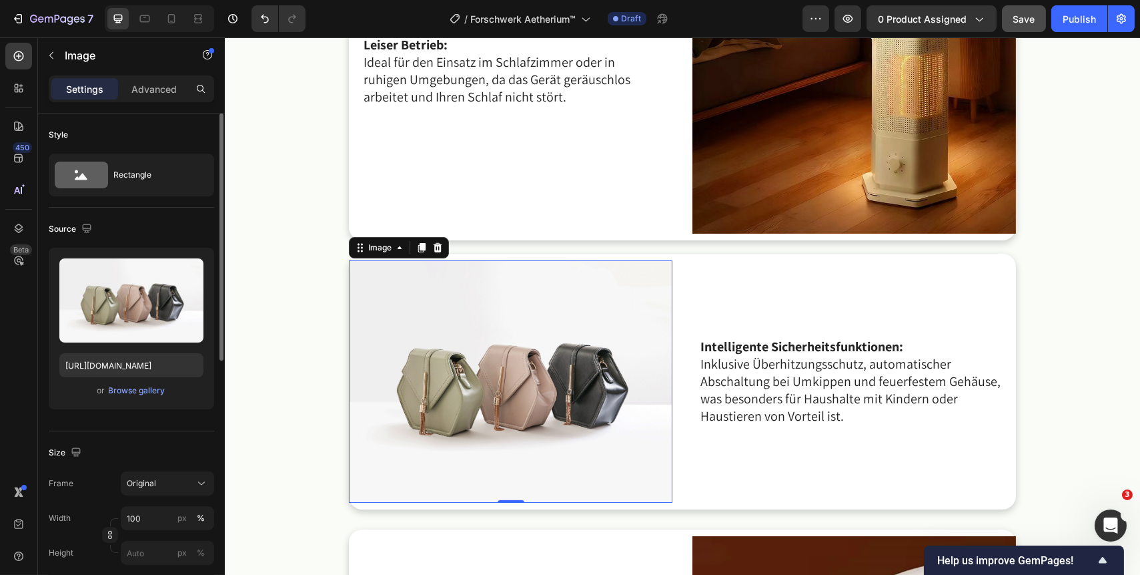
scroll to position [1297, 0]
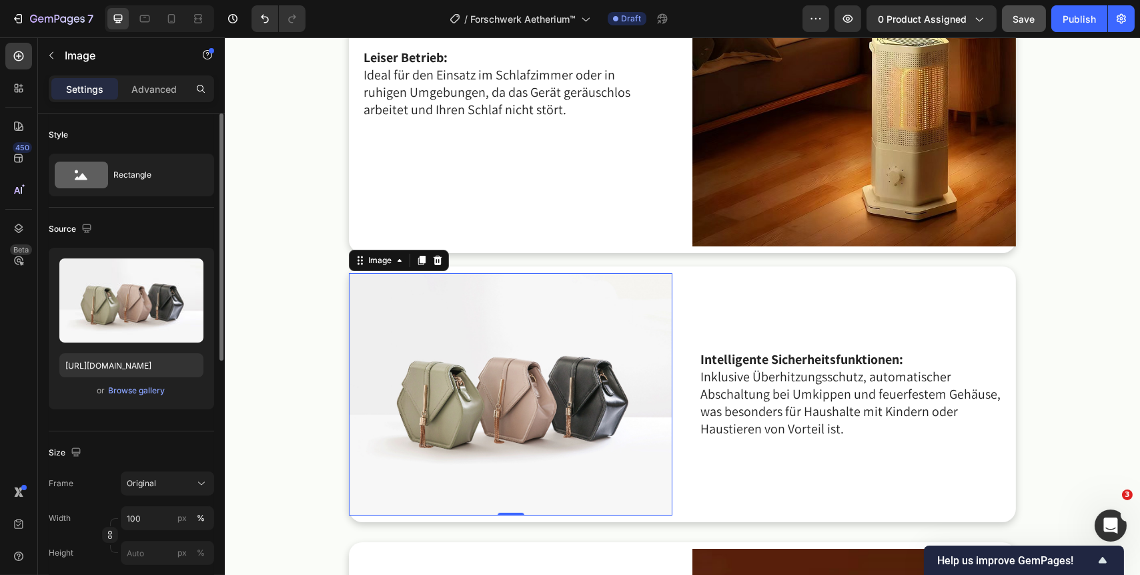
click at [533, 378] on img at bounding box center [510, 394] width 324 height 243
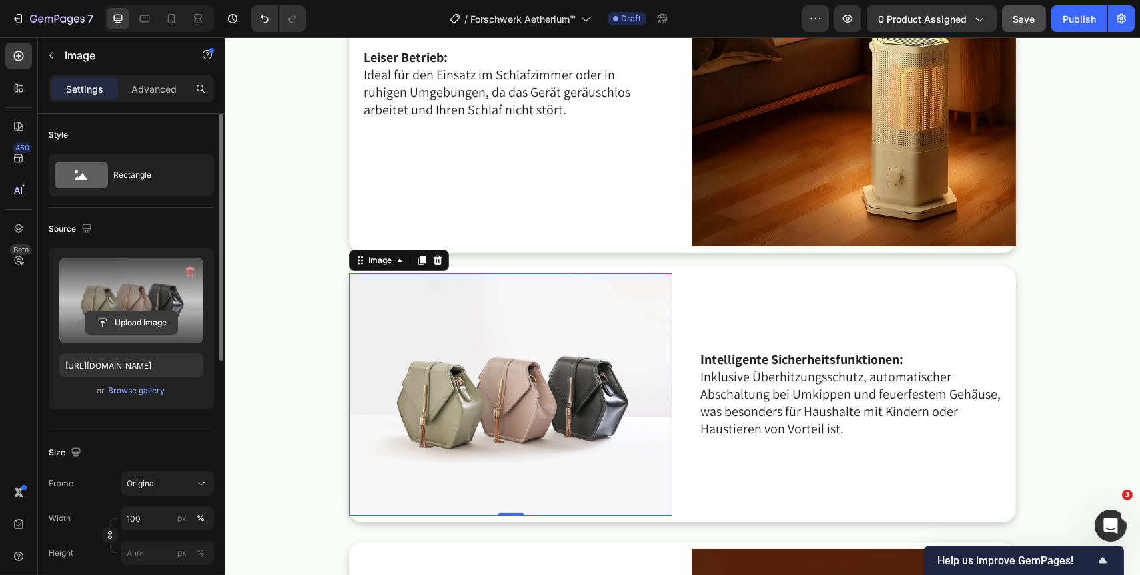
click at [153, 314] on input "file" at bounding box center [131, 322] width 92 height 23
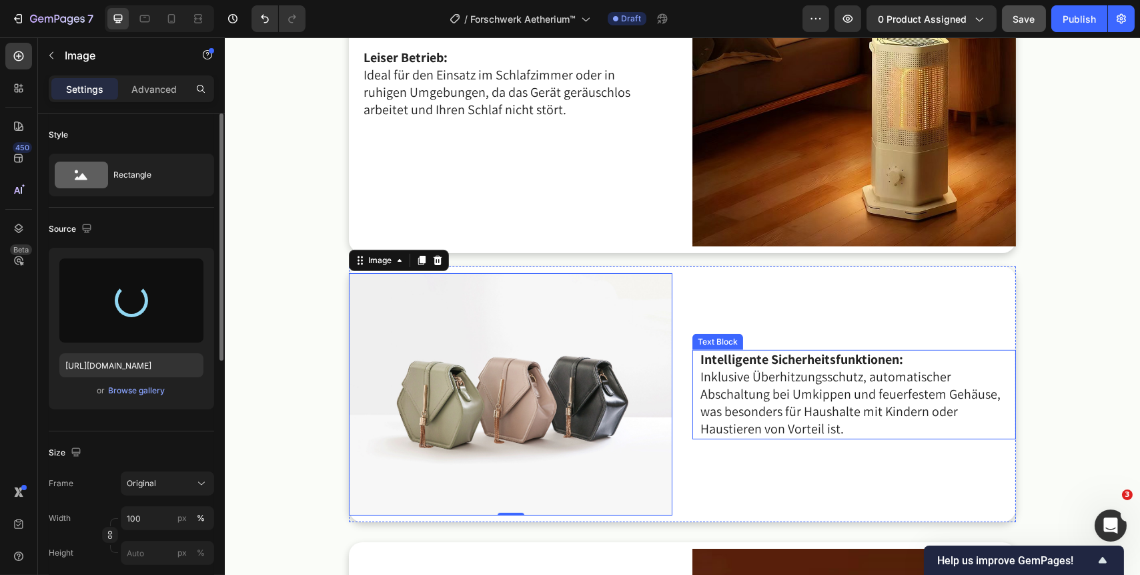
type input "https://cdn.shopify.com/s/files/1/0716/7151/3257/files/gempages_578863101407920…"
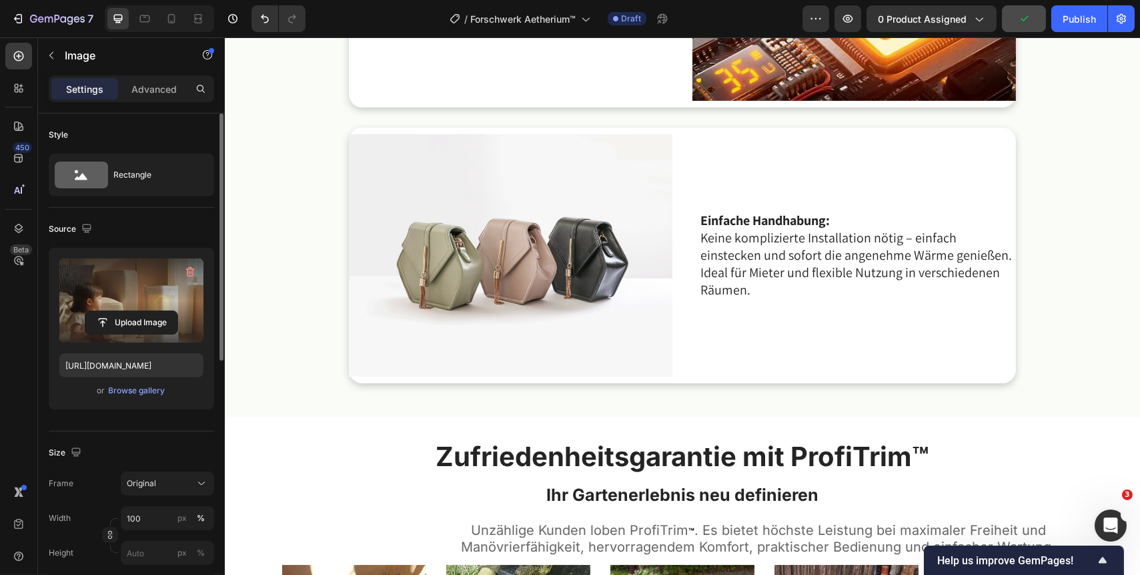
scroll to position [2147, 0]
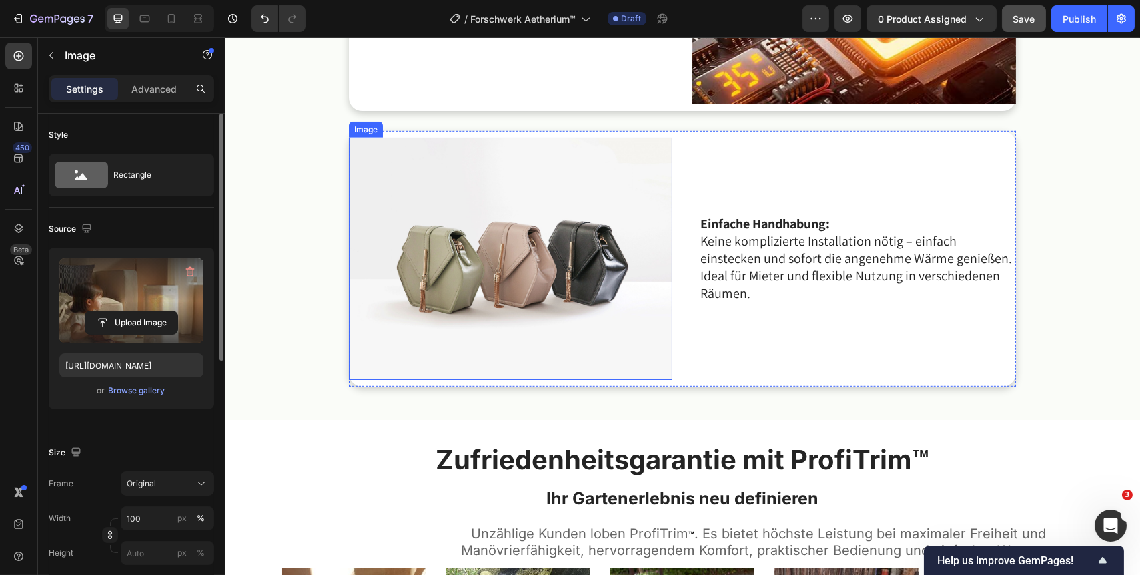
click at [583, 303] on img at bounding box center [510, 258] width 324 height 243
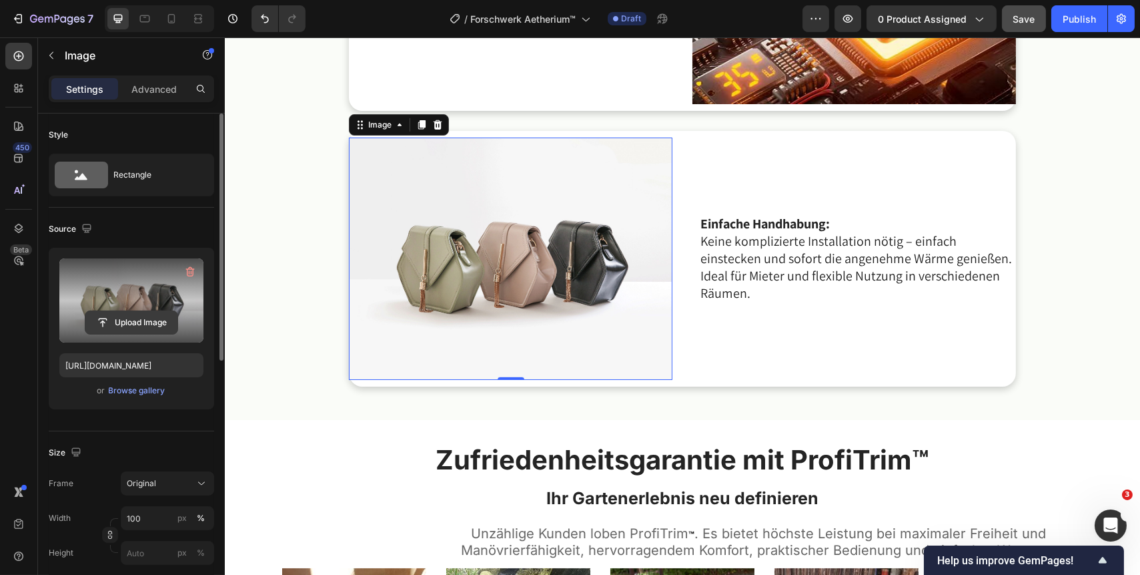
click at [149, 313] on input "file" at bounding box center [131, 322] width 92 height 23
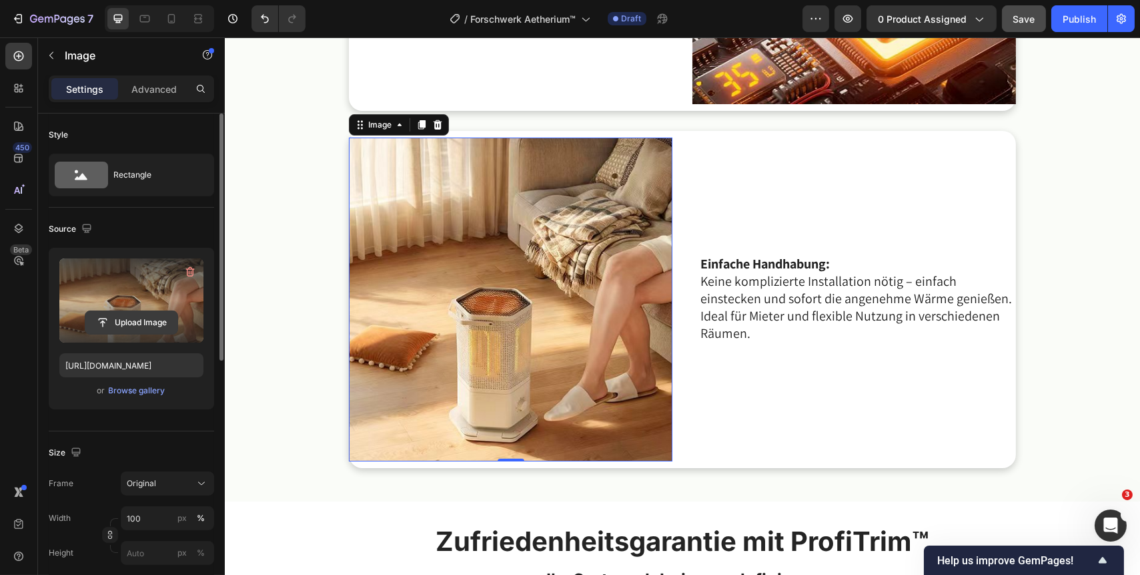
click at [143, 325] on input "file" at bounding box center [131, 322] width 92 height 23
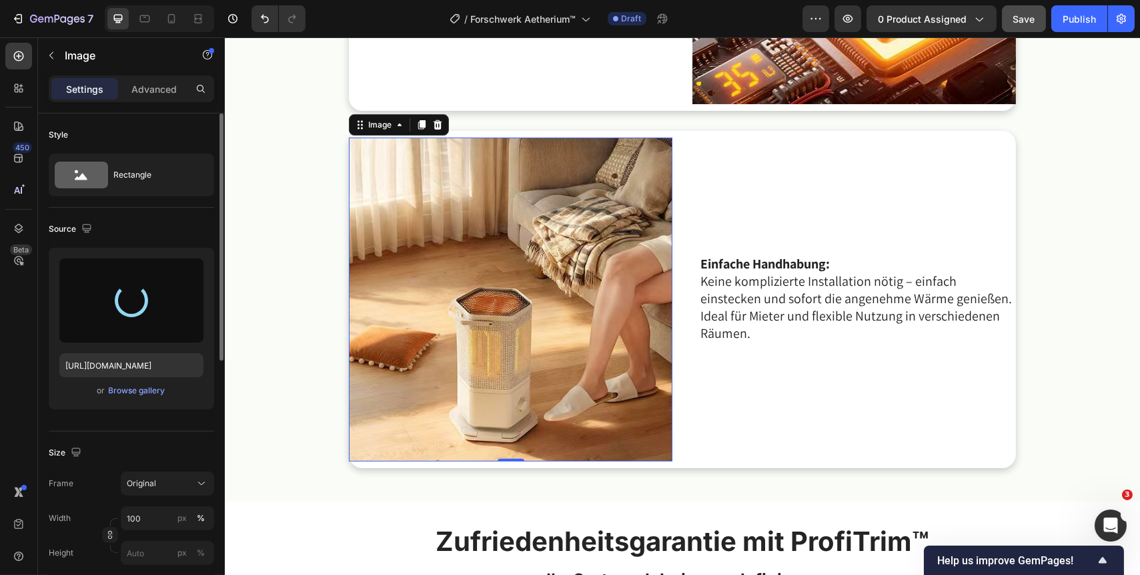
type input "https://cdn.shopify.com/s/files/1/0716/7151/3257/files/gempages_578863101407920…"
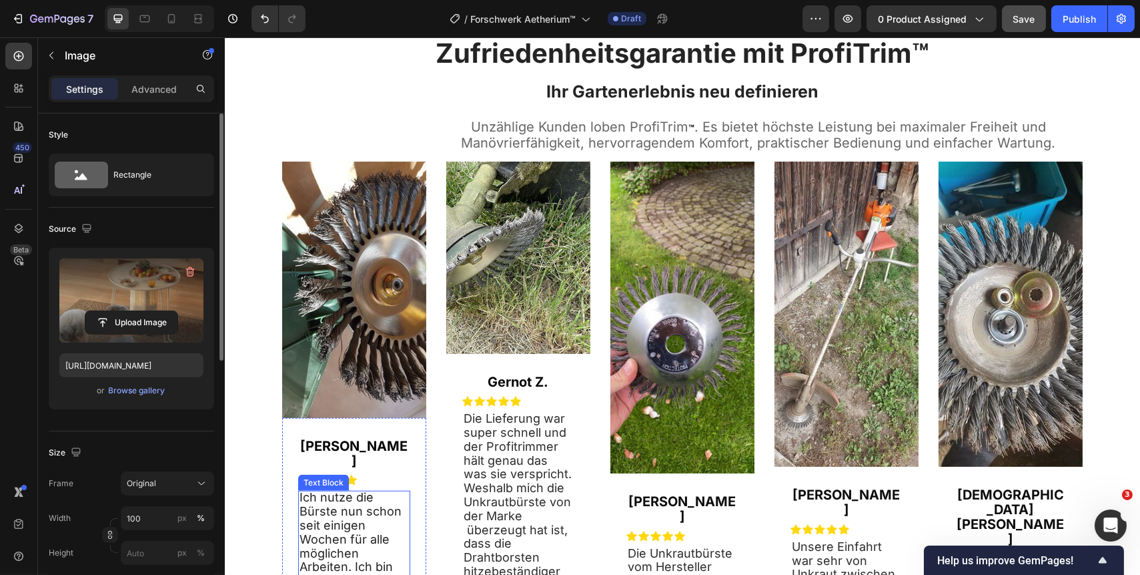
scroll to position [2632, 0]
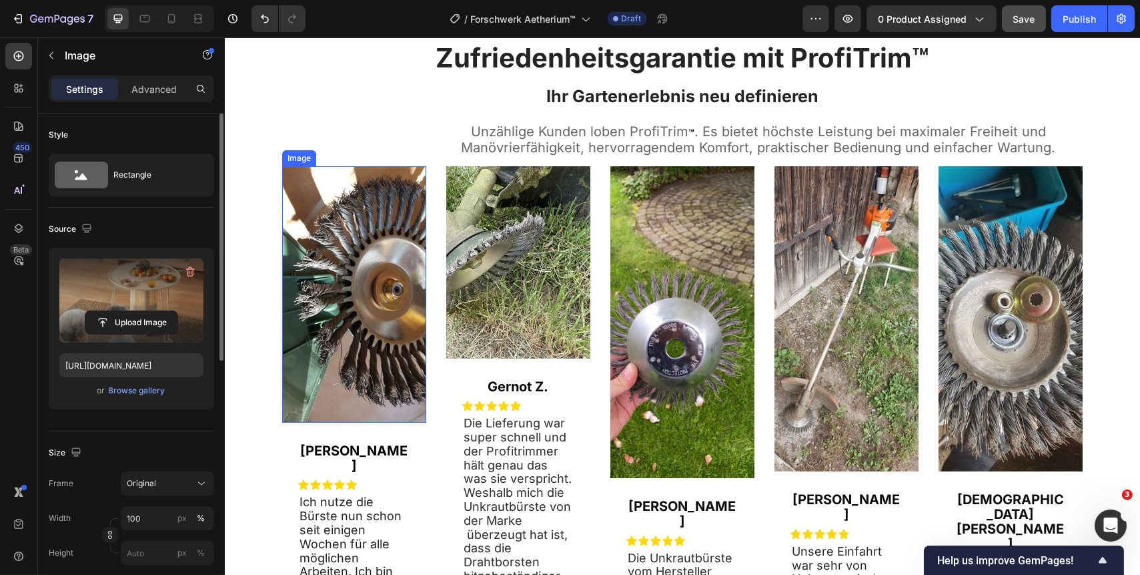
click at [370, 334] on img at bounding box center [354, 294] width 144 height 256
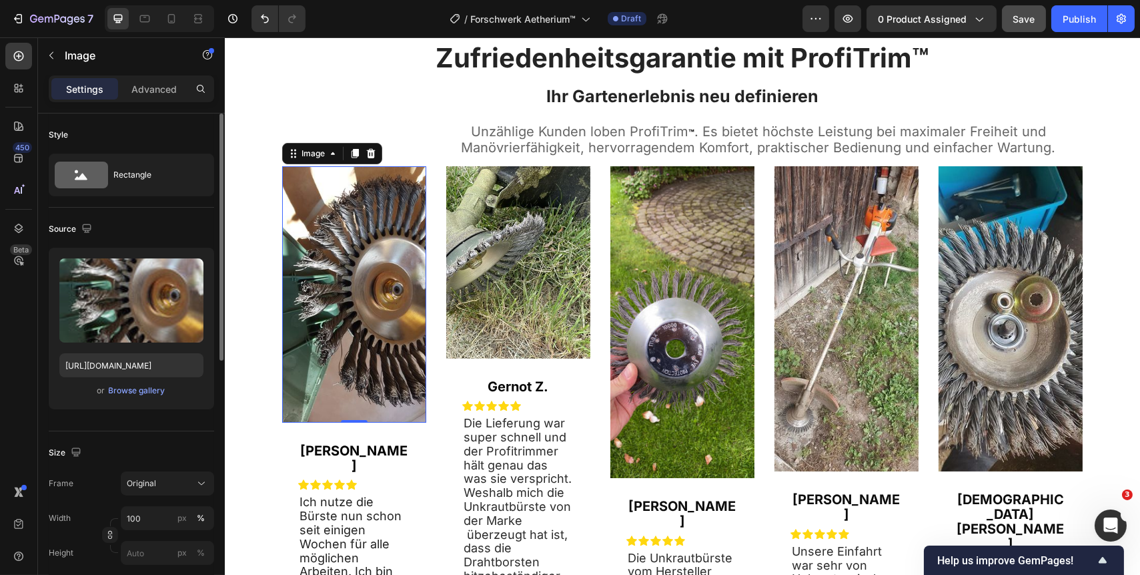
scroll to position [2693, 0]
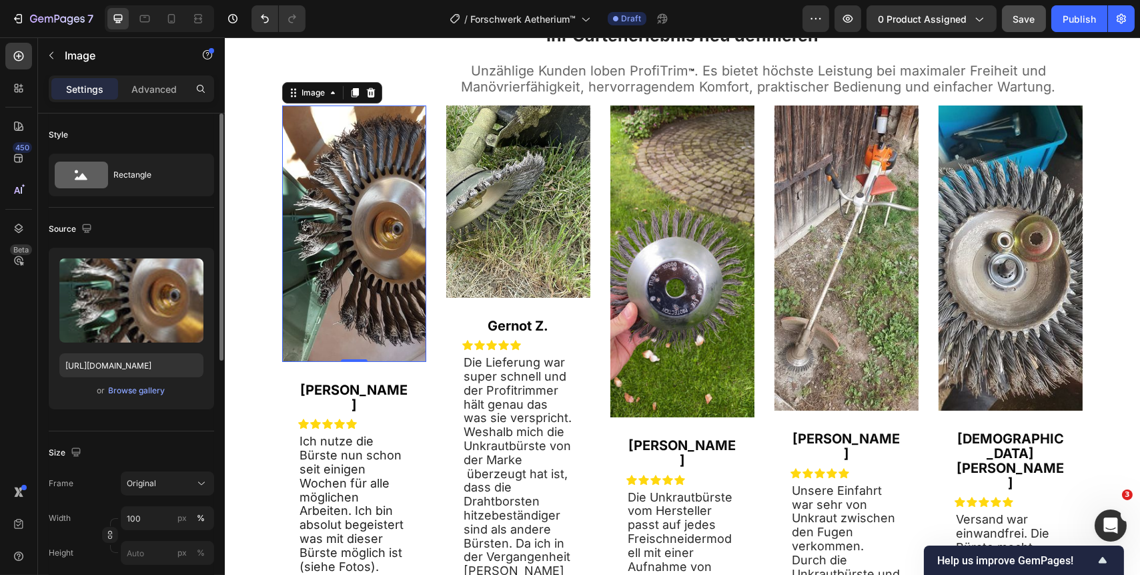
click at [474, 268] on img at bounding box center [518, 201] width 144 height 192
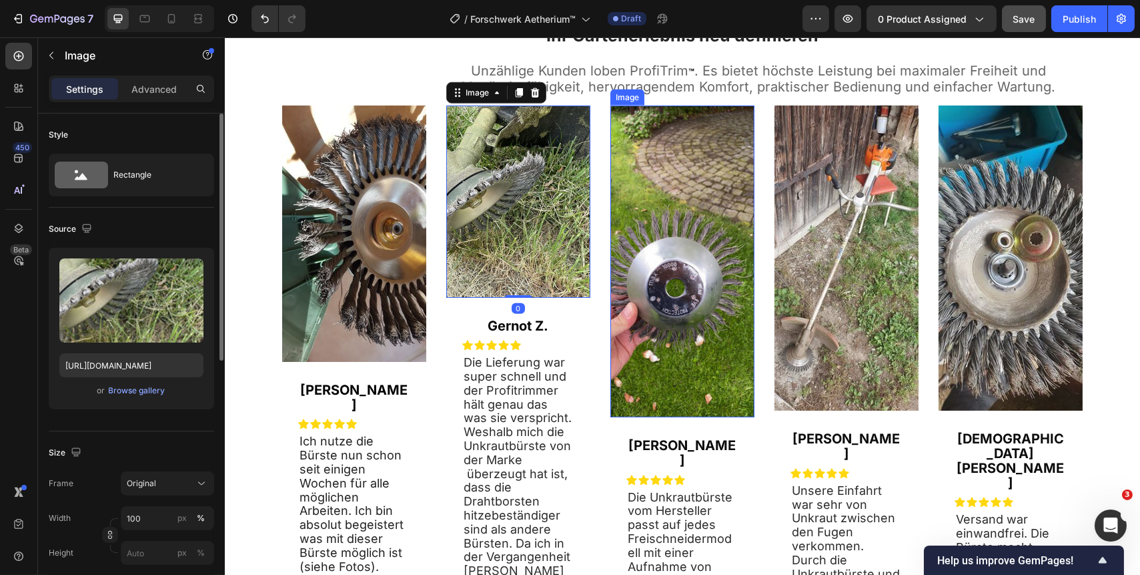
click at [651, 242] on img at bounding box center [682, 261] width 144 height 312
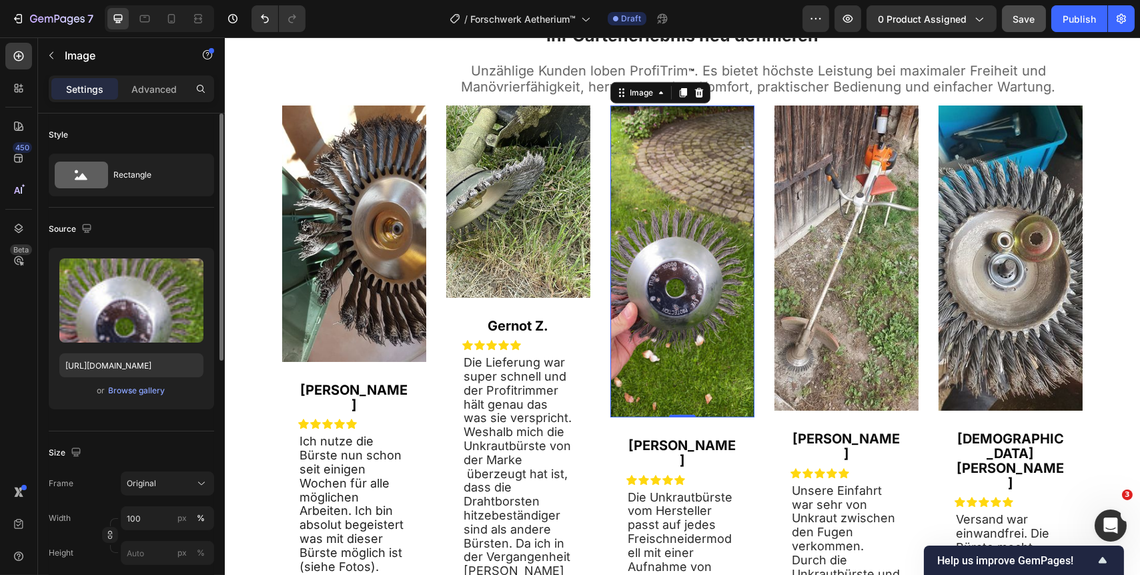
click at [671, 197] on img at bounding box center [682, 261] width 144 height 312
click at [863, 233] on img at bounding box center [846, 258] width 144 height 306
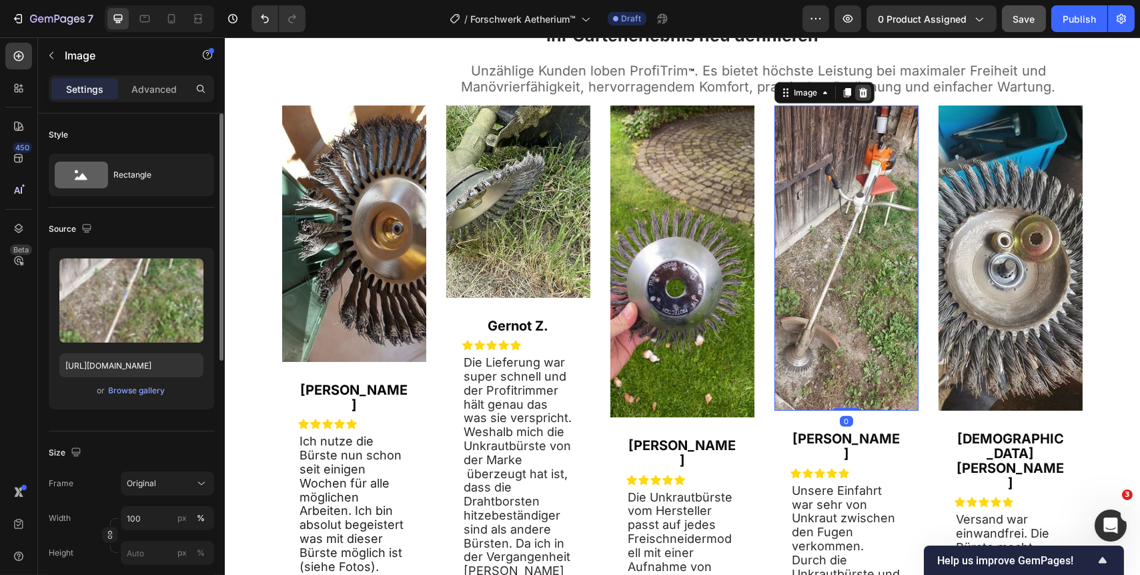
click at [857, 91] on icon at bounding box center [862, 92] width 11 height 11
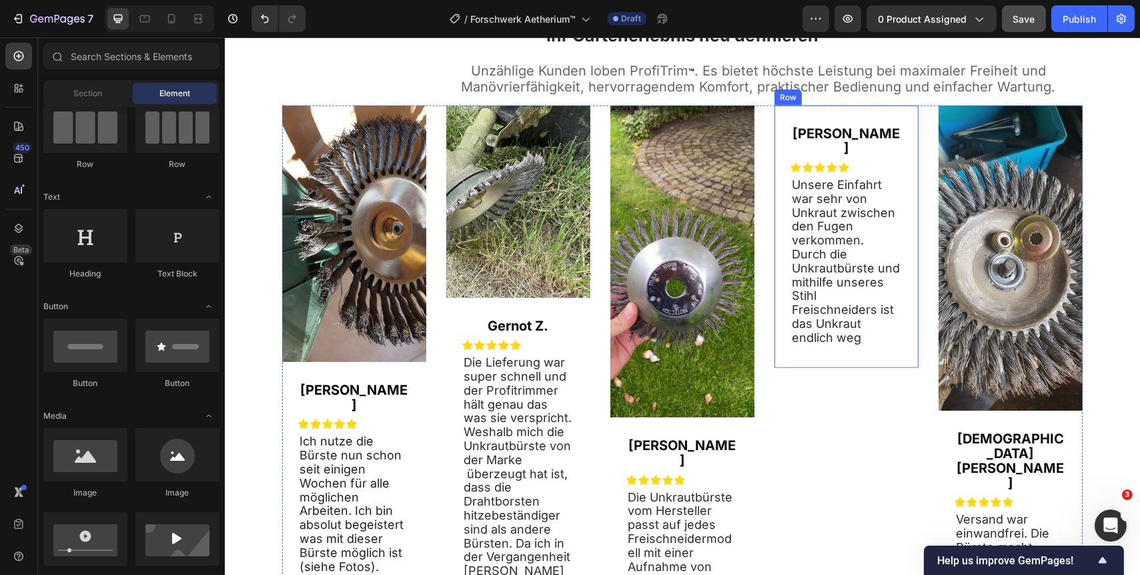
click at [881, 117] on div "Max S. Text Block Icon Icon Icon Icon Icon Icon List Unsere Einfahrt war sehr v…" at bounding box center [846, 236] width 144 height 262
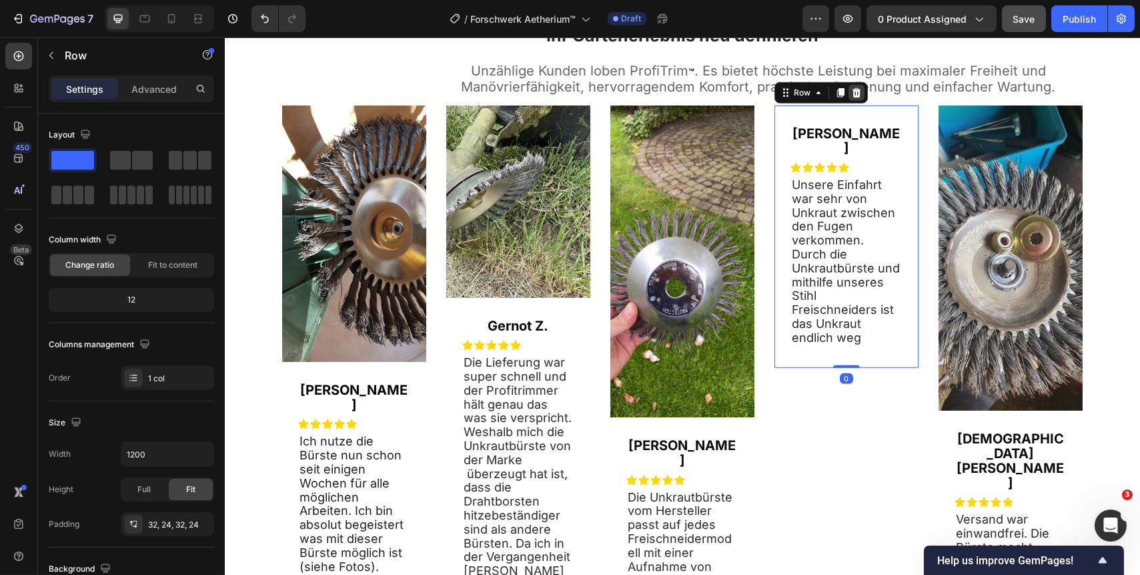
click at [852, 93] on icon at bounding box center [856, 91] width 9 height 9
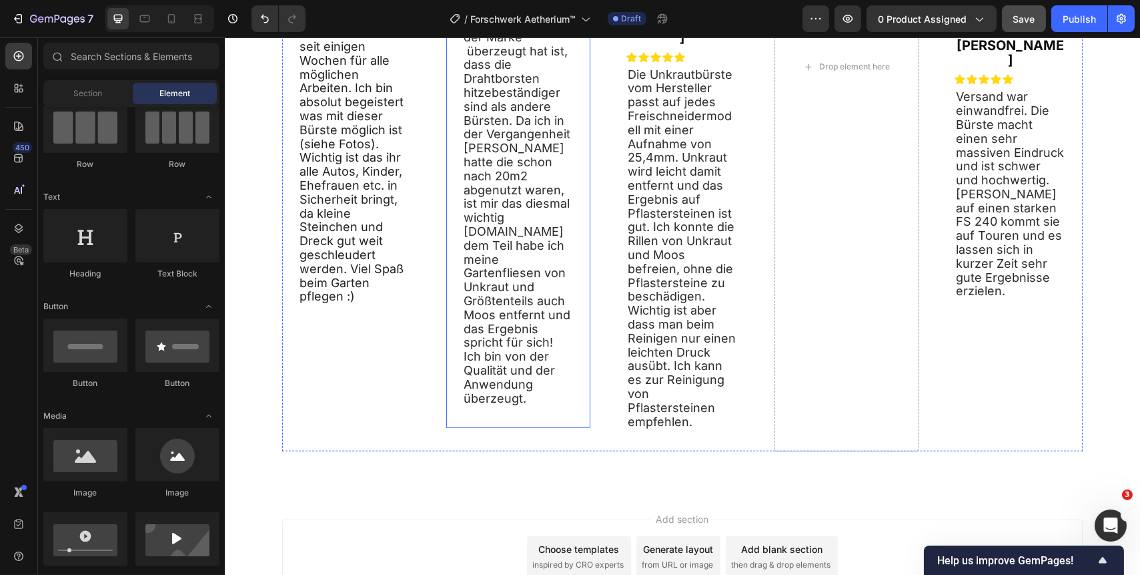
scroll to position [3117, 0]
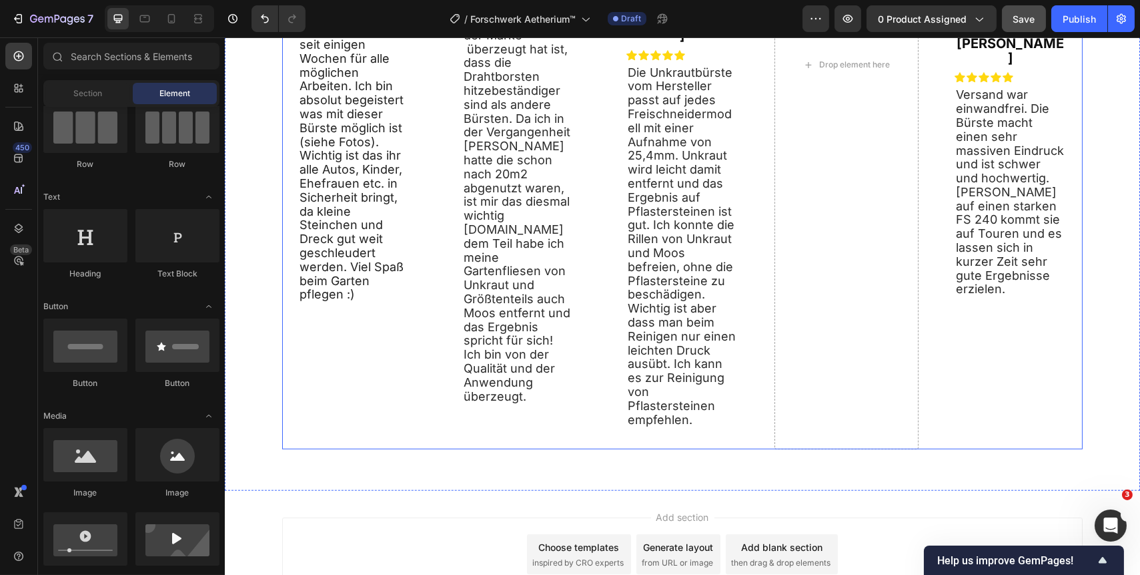
click at [416, 427] on div "Image Row Walter N. Text Block Icon Icon Icon Icon Icon Icon List Ich nutze die…" at bounding box center [354, 65] width 144 height 769
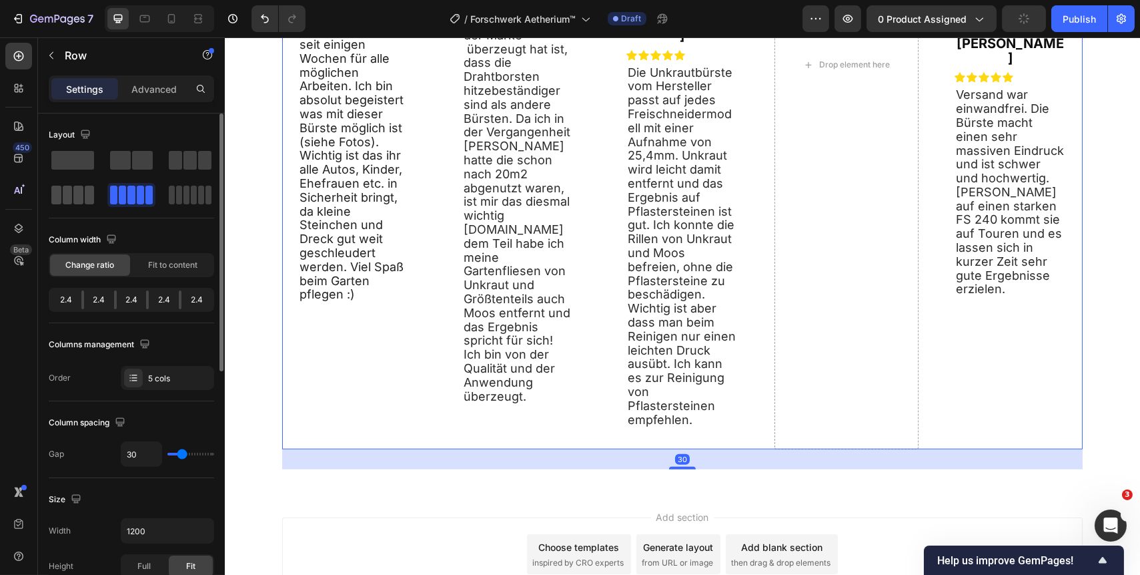
click at [87, 201] on span at bounding box center [90, 195] width 10 height 19
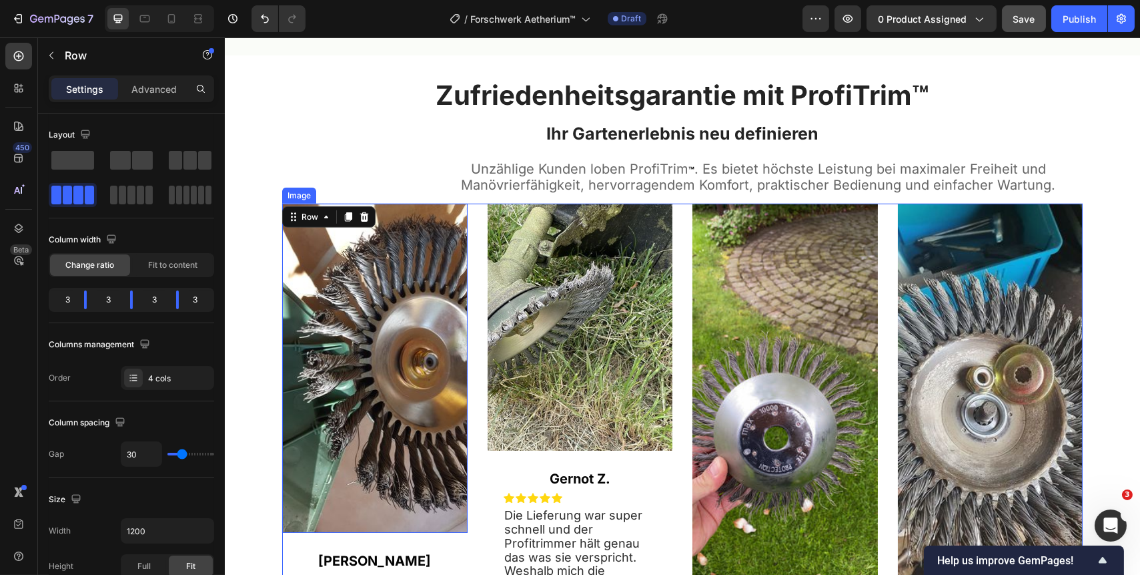
scroll to position [2576, 0]
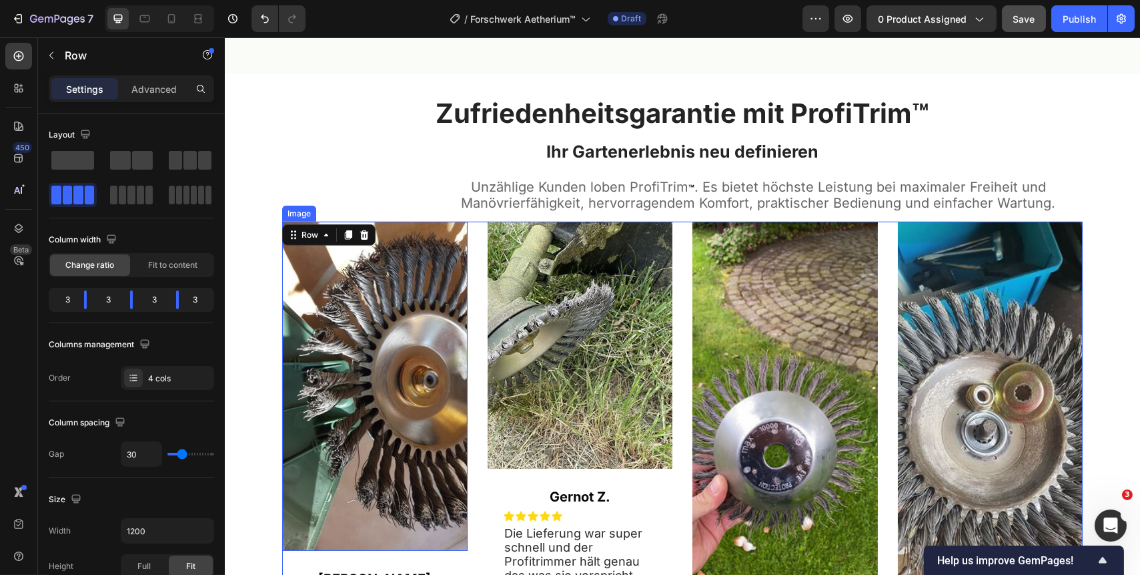
click at [384, 342] on img at bounding box center [375, 387] width 186 height 330
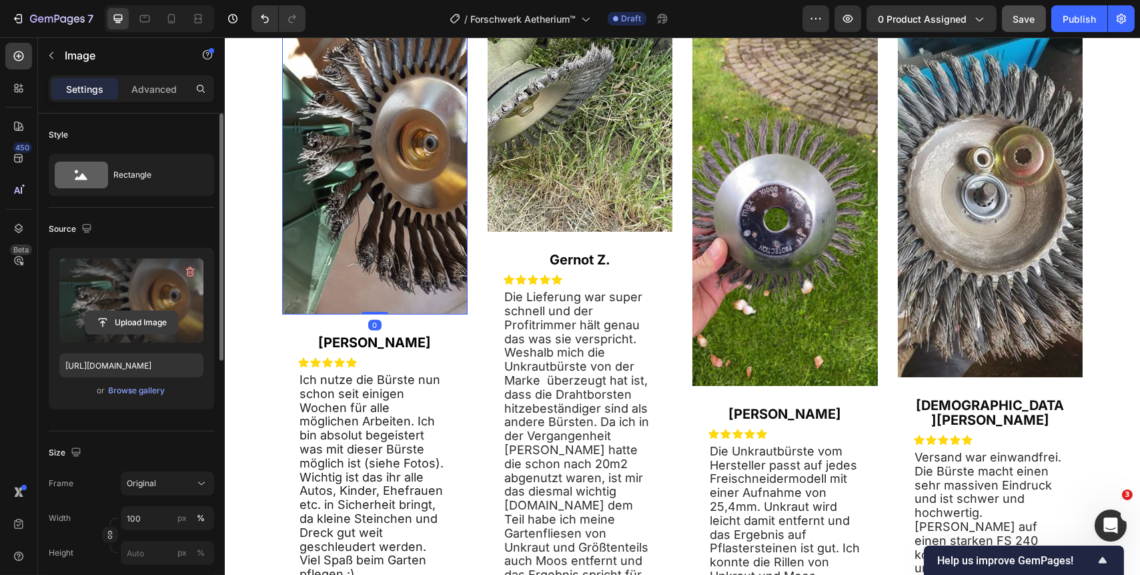
click at [146, 320] on input "file" at bounding box center [131, 322] width 92 height 23
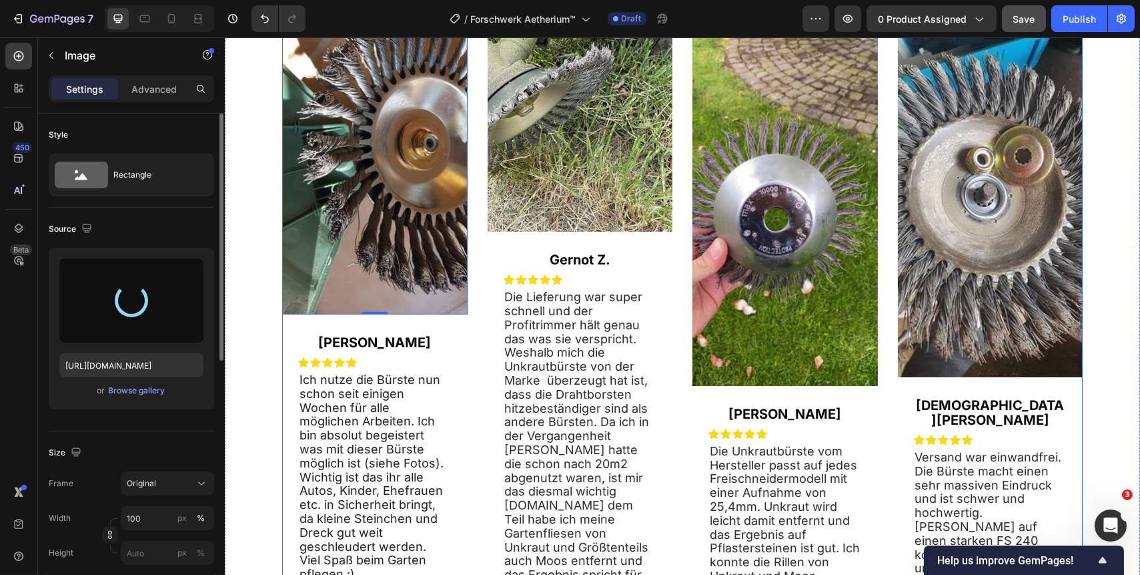
type input "https://cdn.shopify.com/s/files/1/0716/7151/3257/files/gempages_578863101407920…"
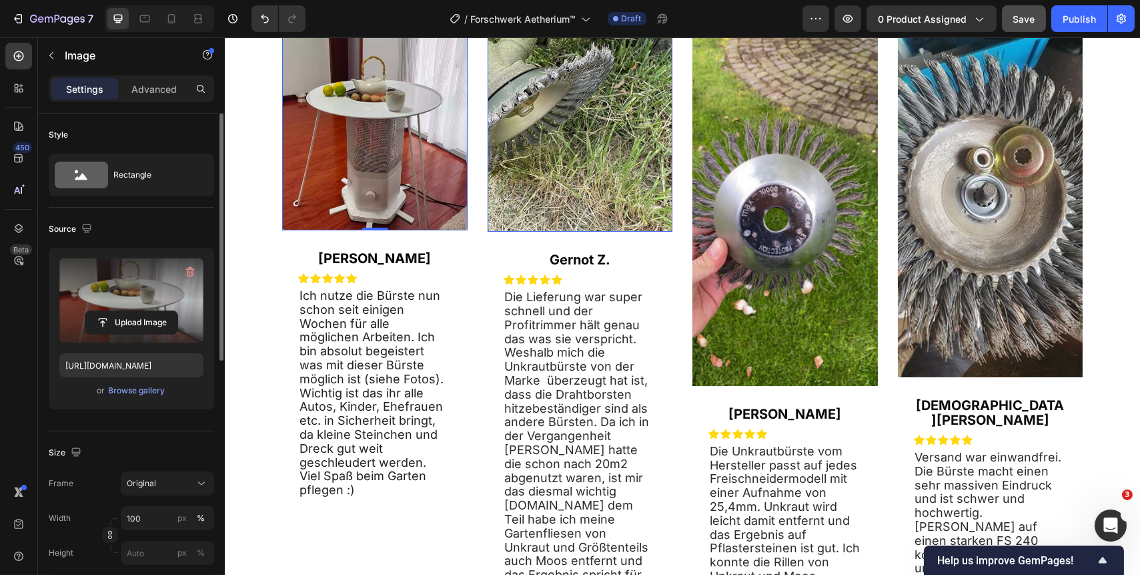
click at [563, 232] on img at bounding box center [580, 108] width 186 height 247
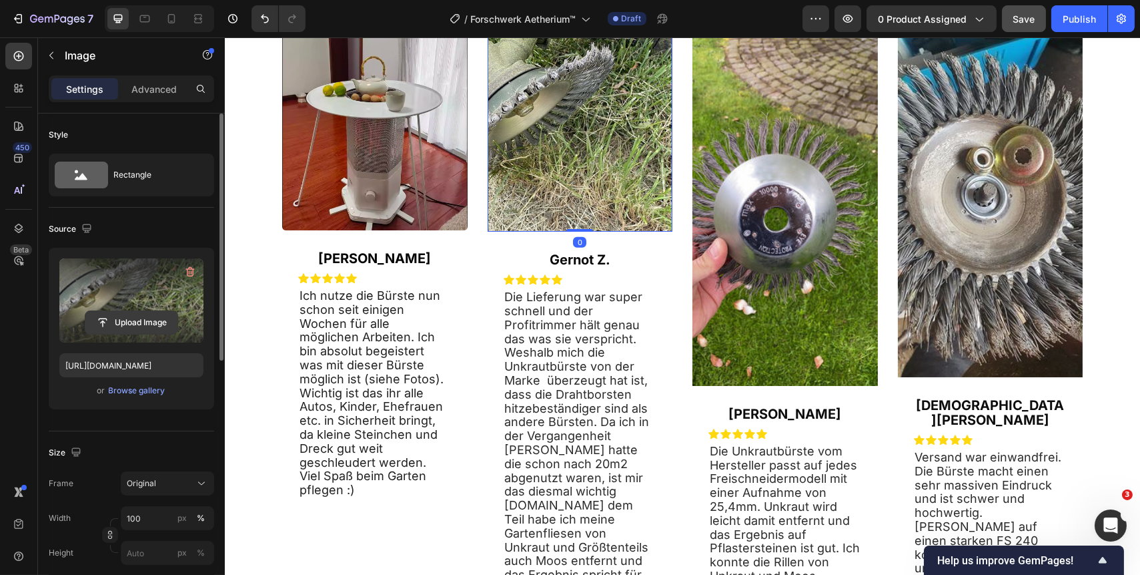
click at [156, 314] on input "file" at bounding box center [131, 322] width 92 height 23
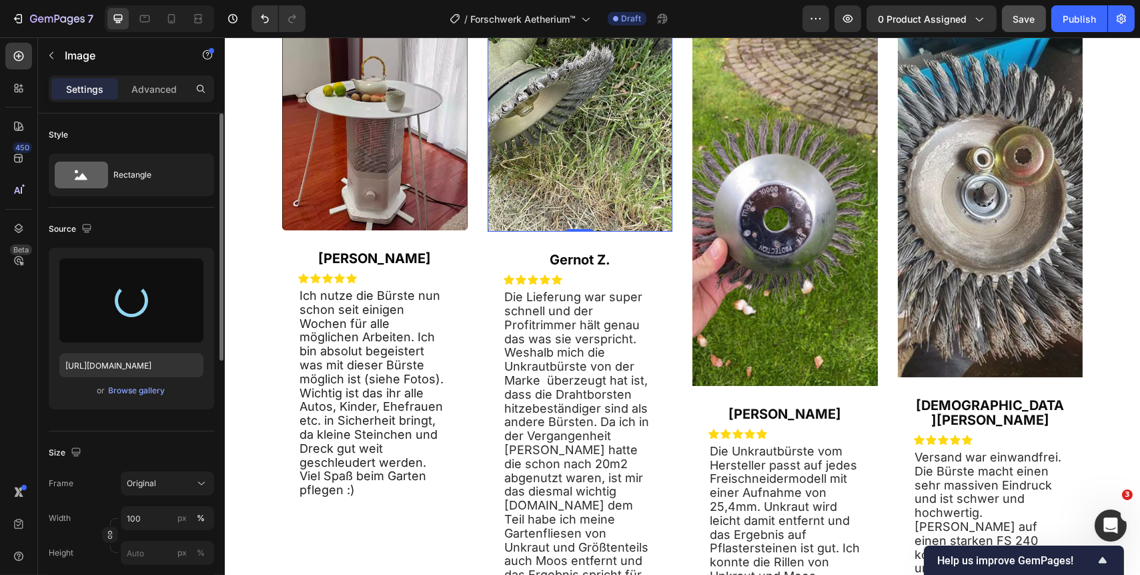
type input "https://cdn.shopify.com/s/files/1/0716/7151/3257/files/gempages_578863101407920…"
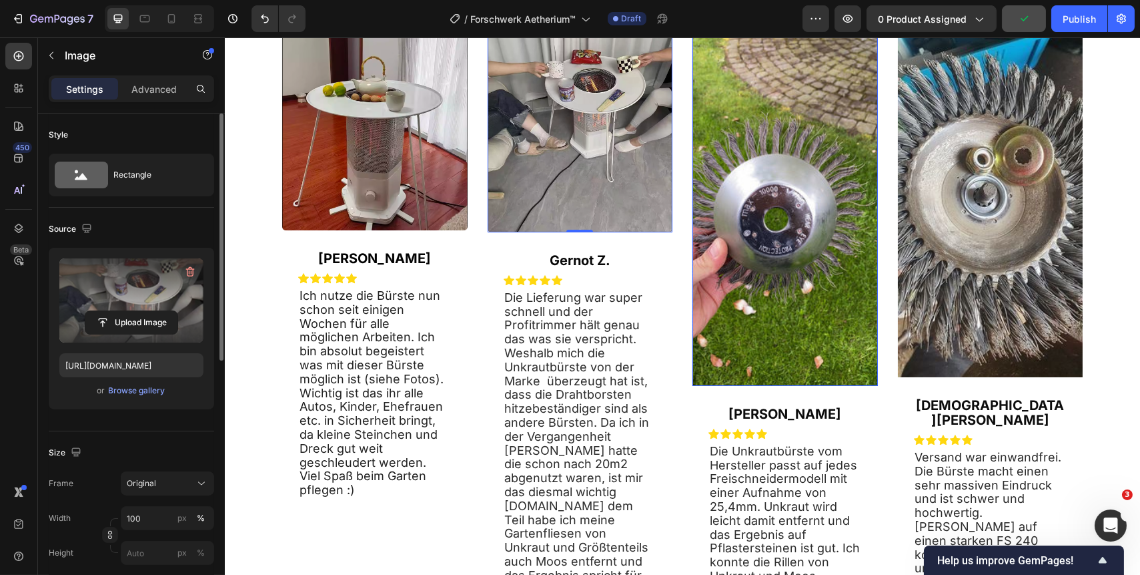
click at [783, 360] on img at bounding box center [785, 185] width 186 height 401
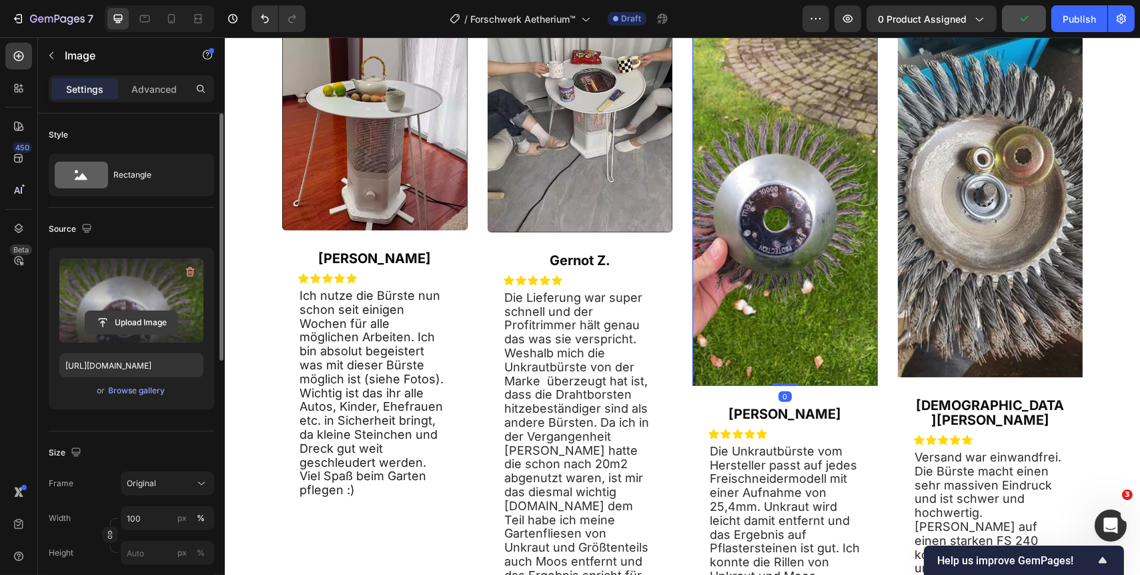
click at [148, 326] on input "file" at bounding box center [131, 322] width 92 height 23
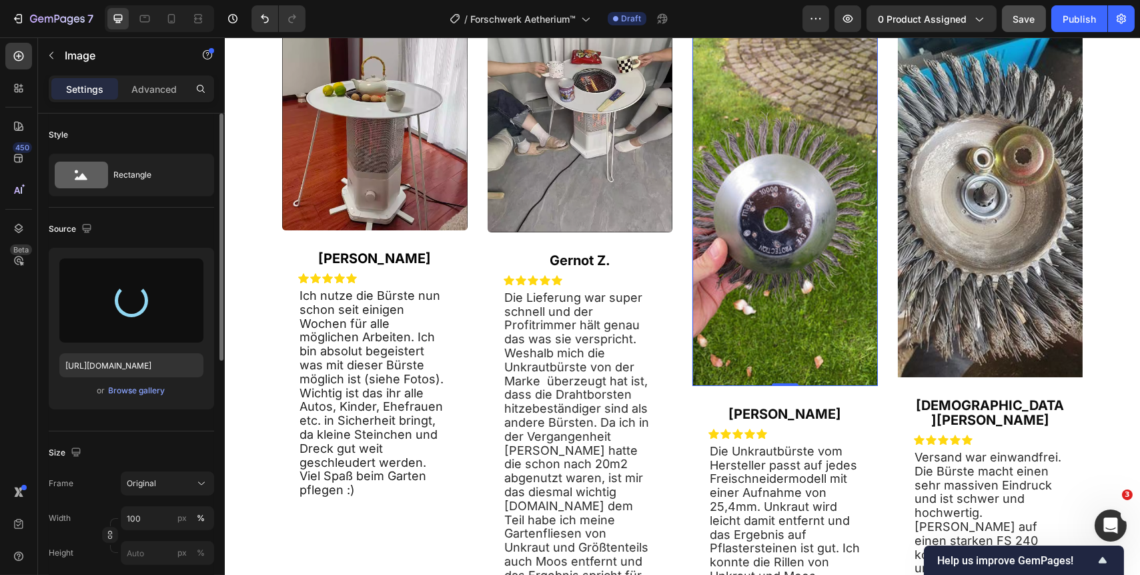
type input "https://cdn.shopify.com/s/files/1/0716/7151/3257/files/gempages_578863101407920…"
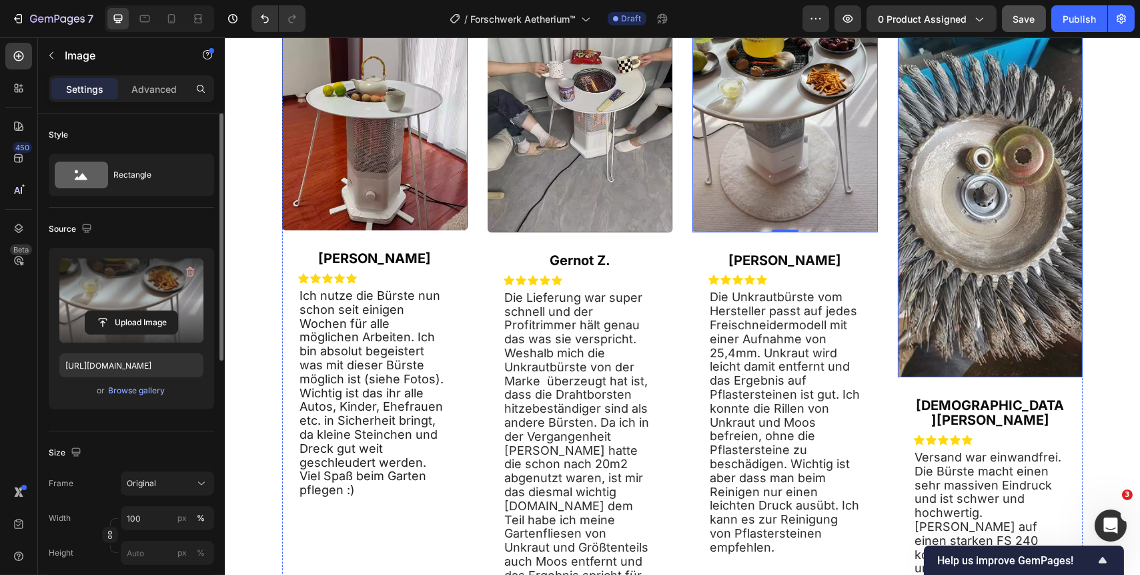
click at [950, 340] on img at bounding box center [991, 181] width 186 height 392
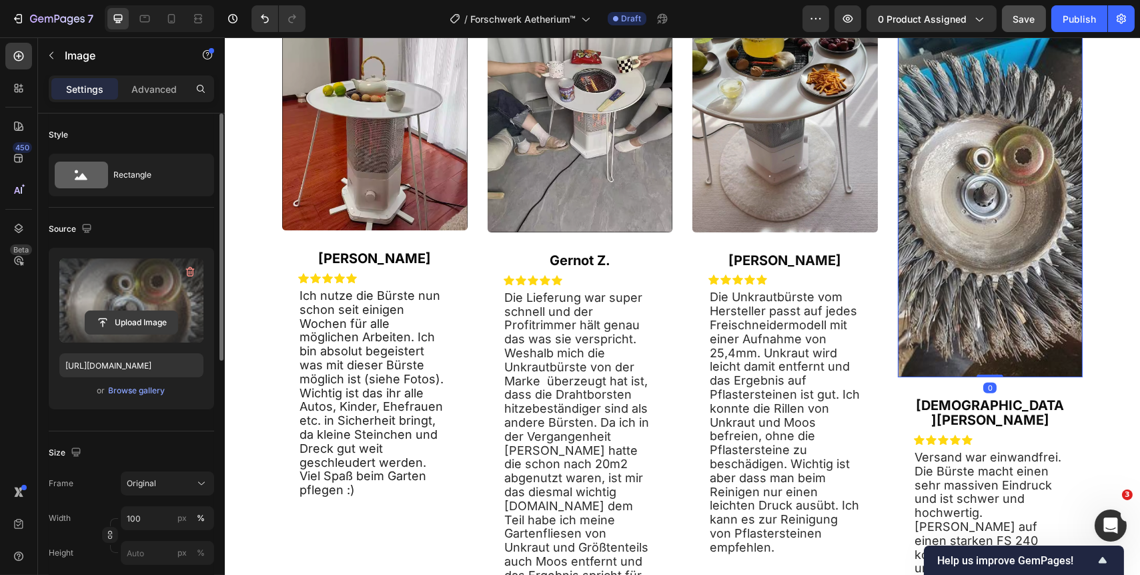
click at [134, 315] on input "file" at bounding box center [131, 322] width 92 height 23
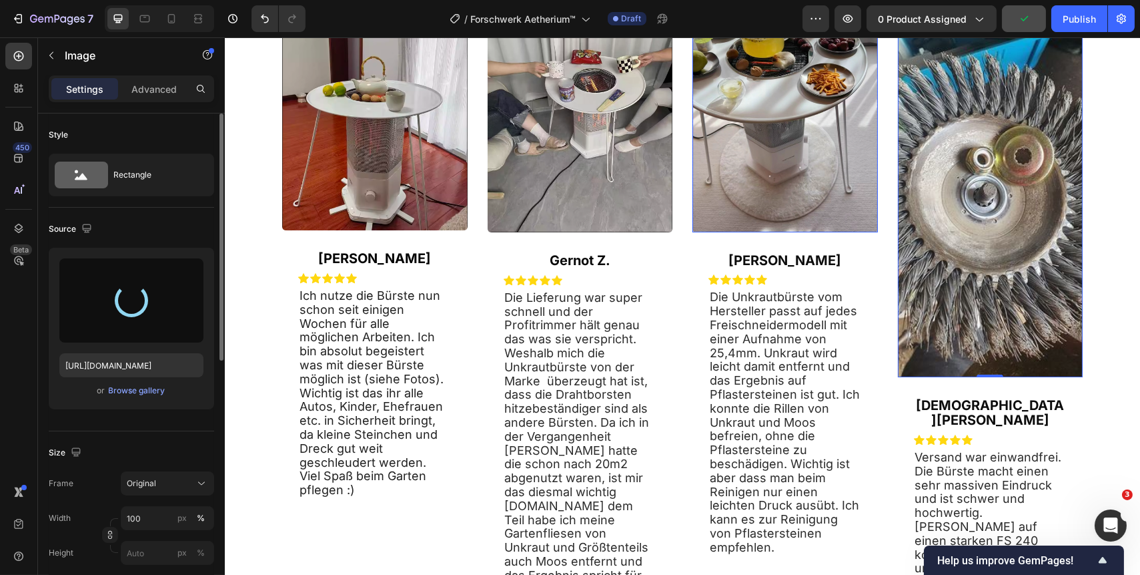
type input "https://cdn.shopify.com/s/files/1/0716/7151/3257/files/gempages_578863101407920…"
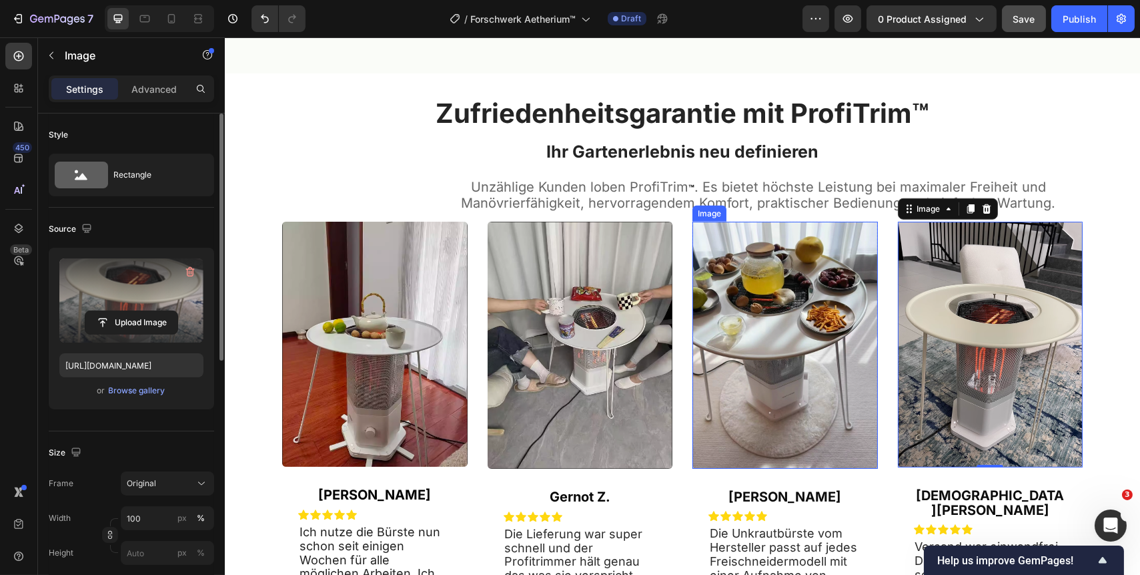
scroll to position [2516, 0]
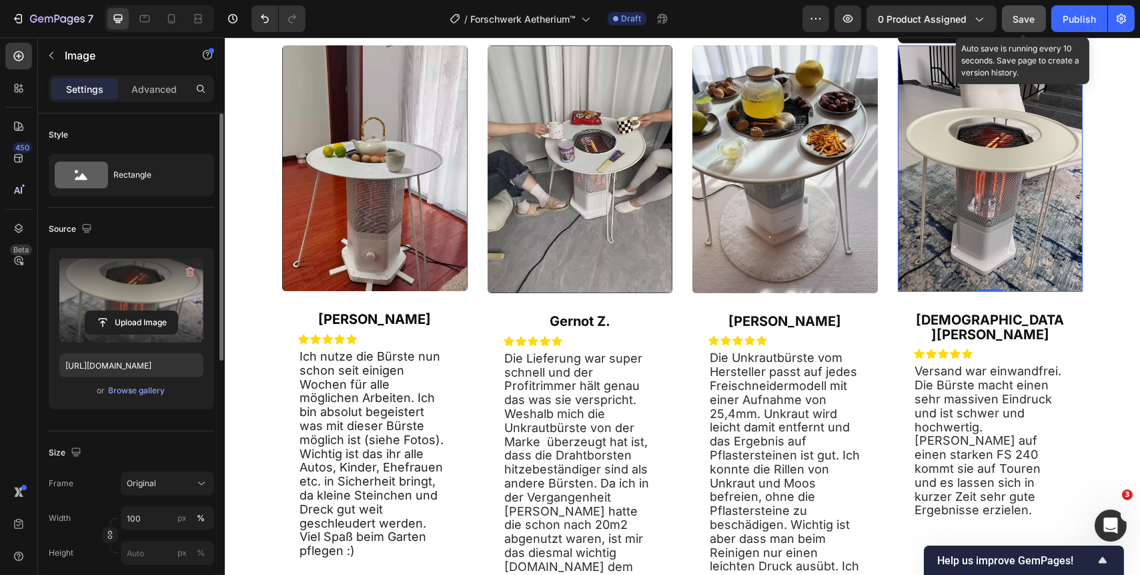
click at [1027, 19] on span "Save" at bounding box center [1025, 18] width 22 height 11
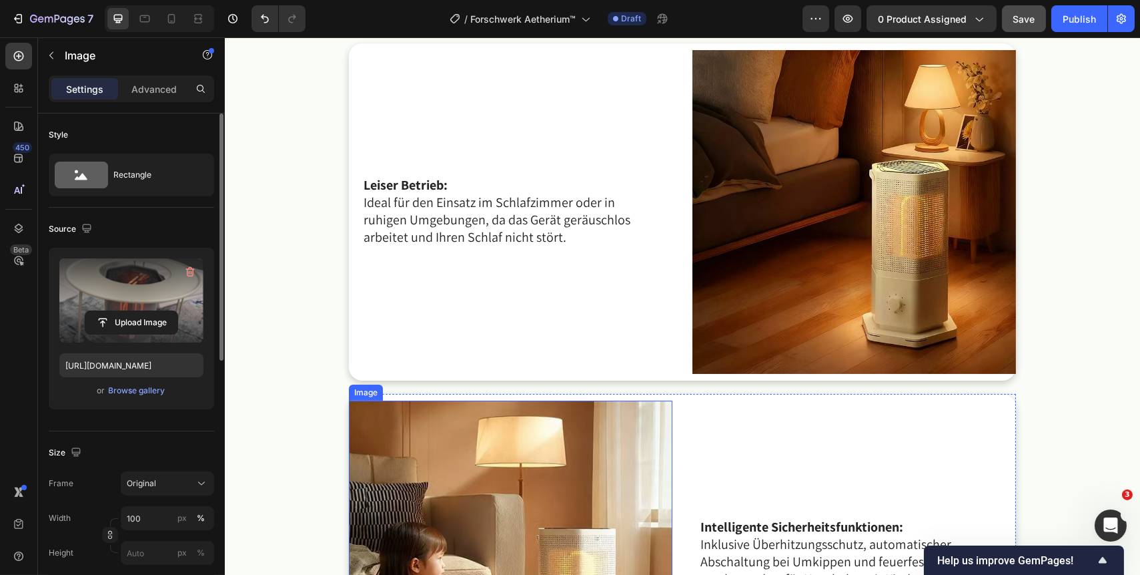
scroll to position [1152, 0]
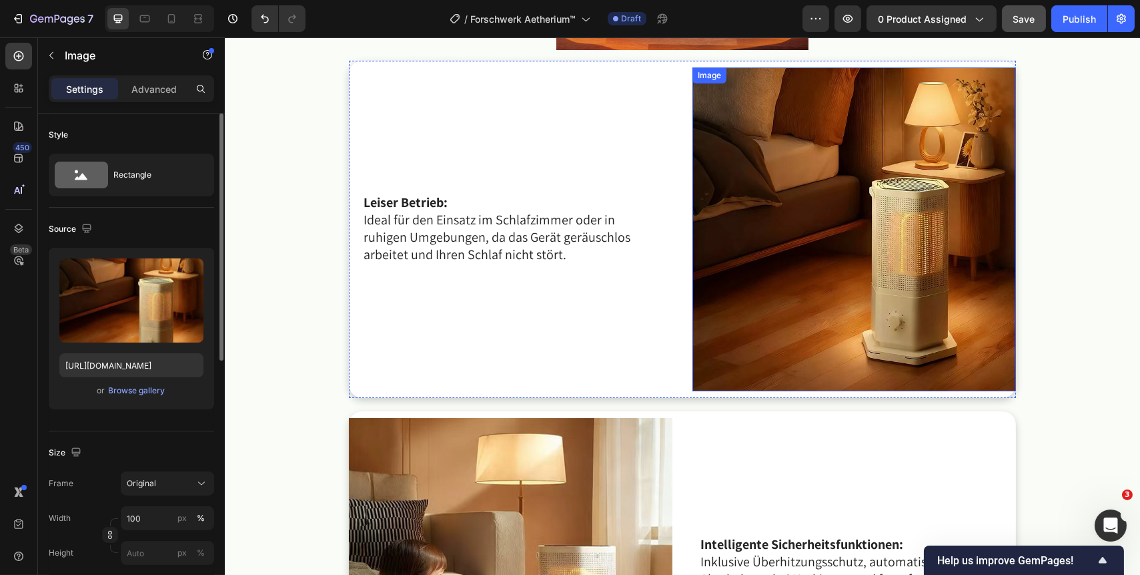
click at [741, 358] on img at bounding box center [854, 229] width 324 height 324
click at [161, 521] on input "100" at bounding box center [167, 518] width 93 height 24
type input "60"
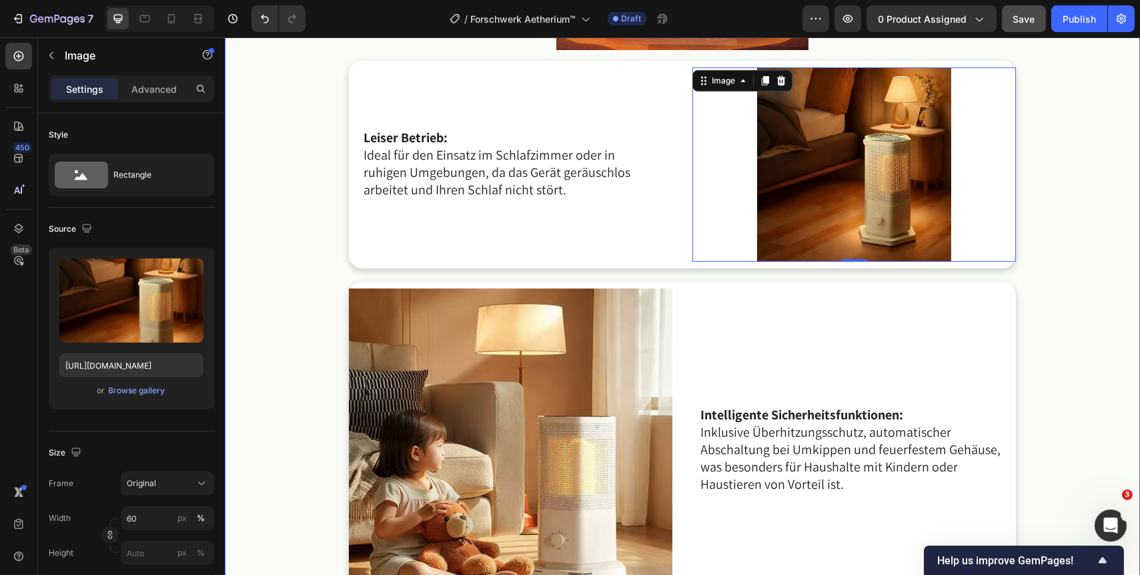
click at [1064, 242] on div "Das Forschwerk Aetherium™ bietet eine Reihe von Vorteilen, die es zur idealen H…" at bounding box center [682, 450] width 889 height 1337
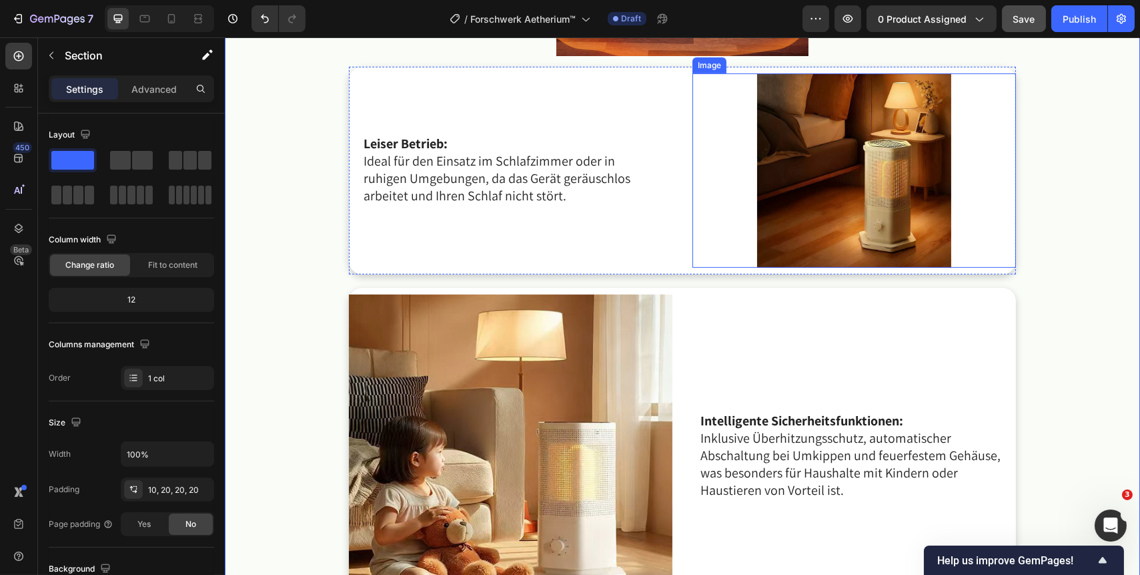
scroll to position [1092, 0]
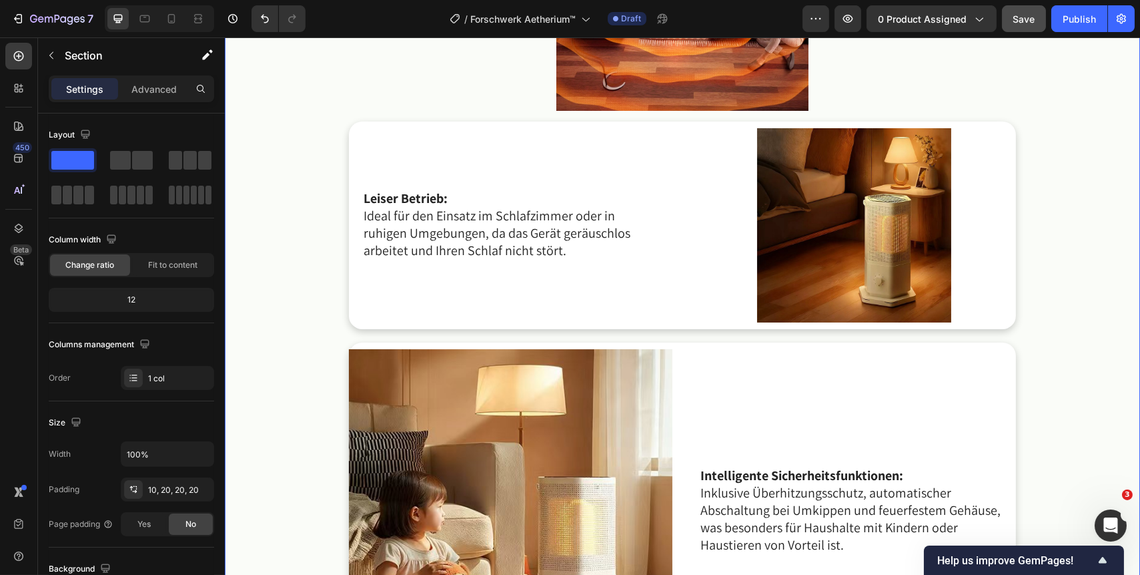
click at [1056, 284] on div "Das Forschwerk Aetherium™ bietet eine Reihe von Vorteilen, die es zur idealen H…" at bounding box center [682, 511] width 889 height 1337
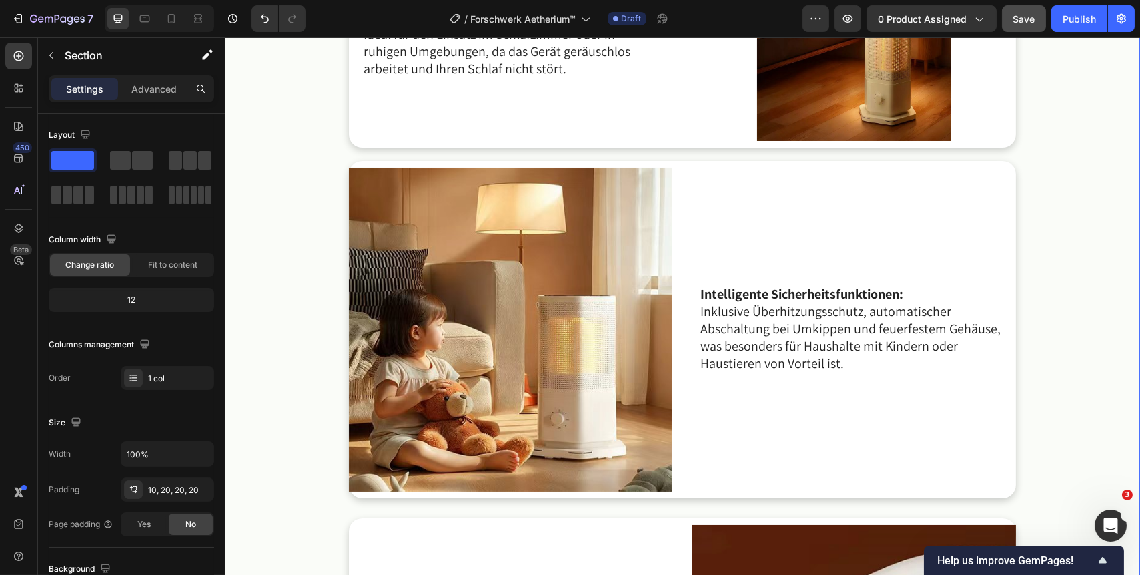
scroll to position [1274, 0]
click at [893, 130] on img at bounding box center [854, 43] width 194 height 194
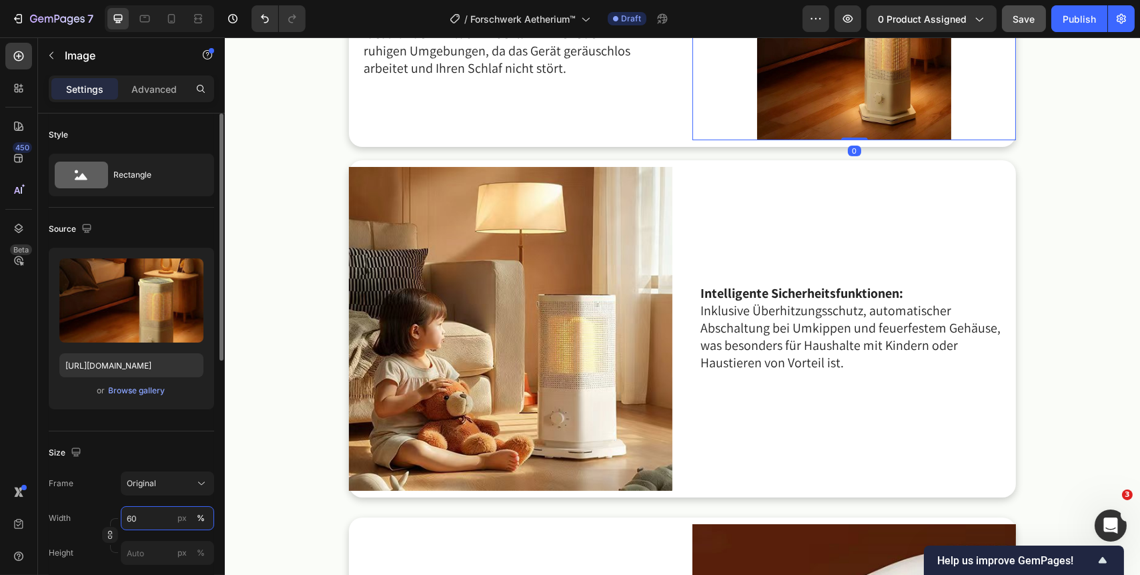
click at [145, 516] on input "60" at bounding box center [167, 518] width 93 height 24
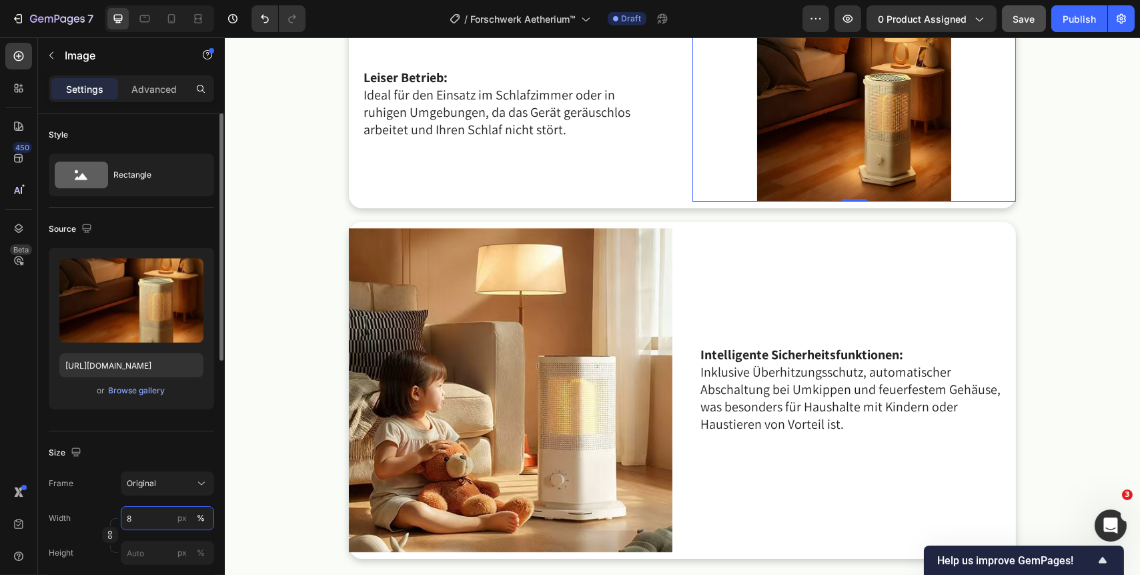
type input "80"
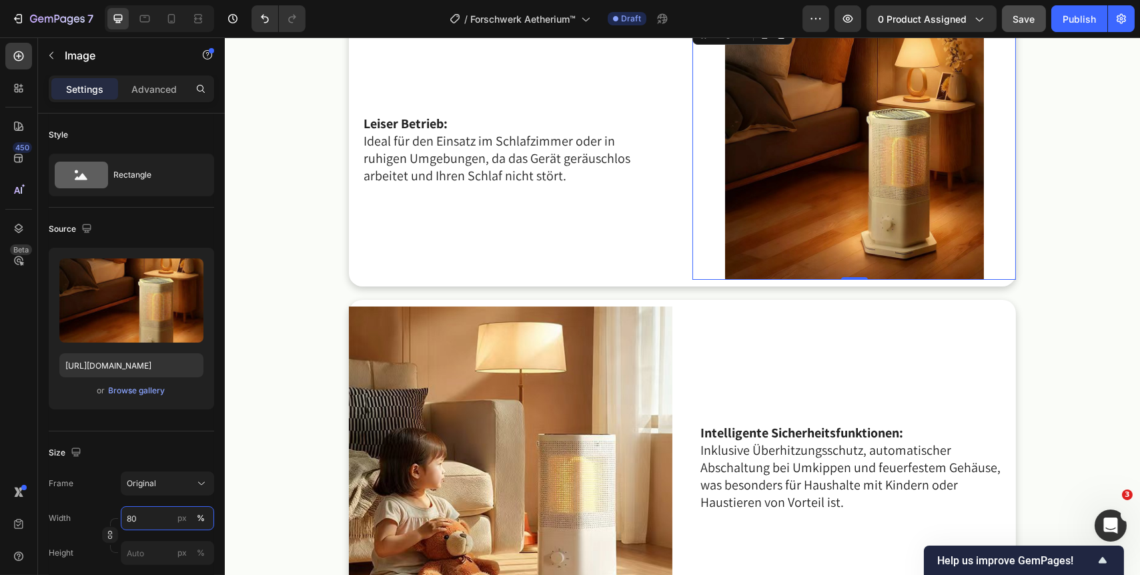
scroll to position [1124, 0]
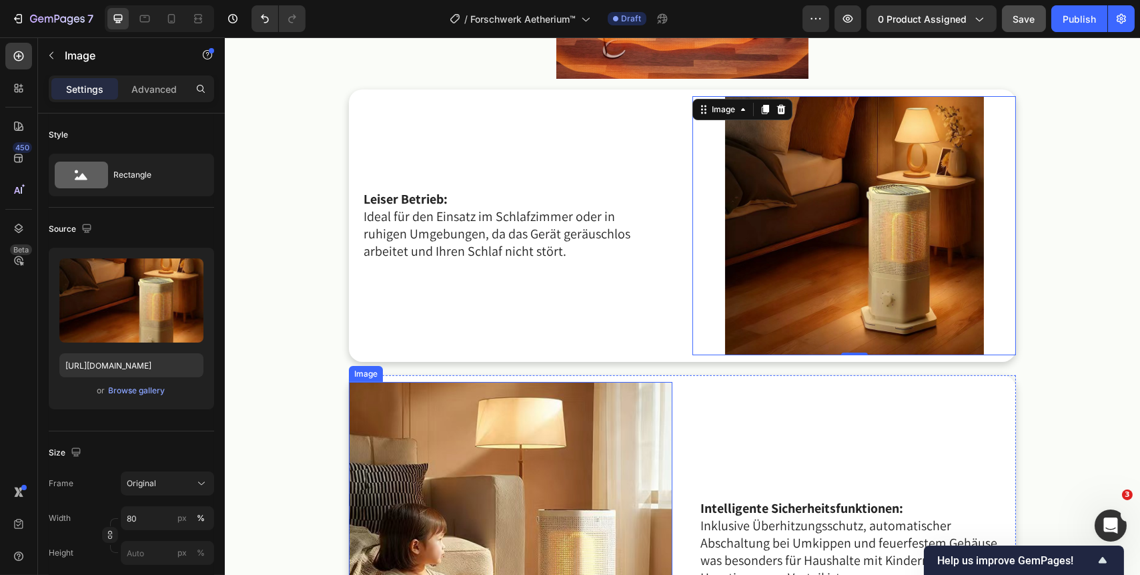
click at [553, 465] on img at bounding box center [510, 544] width 324 height 324
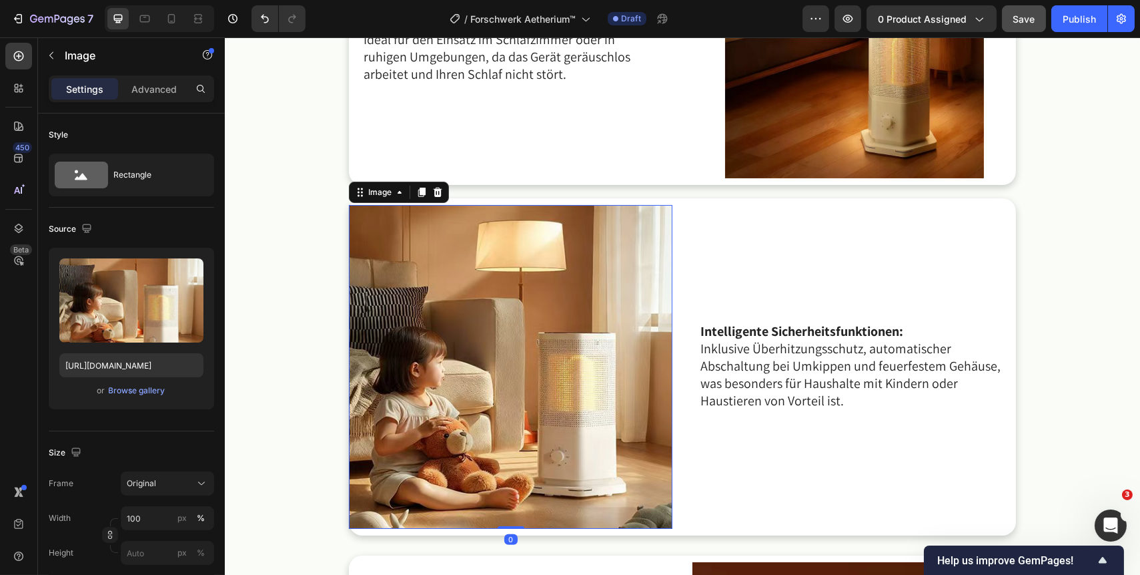
scroll to position [1306, 0]
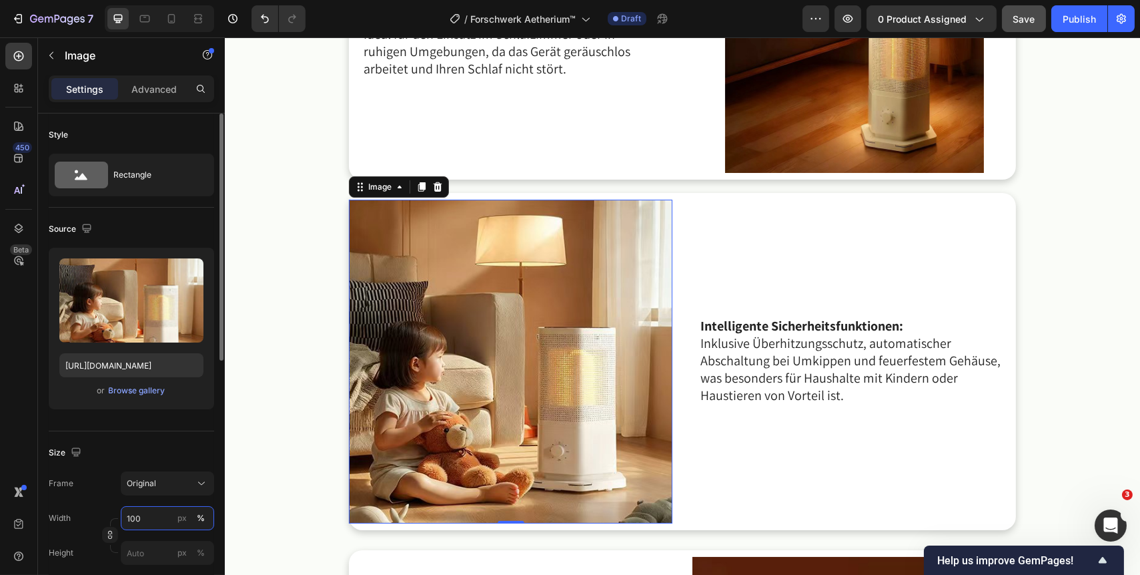
click at [146, 514] on input "100" at bounding box center [167, 518] width 93 height 24
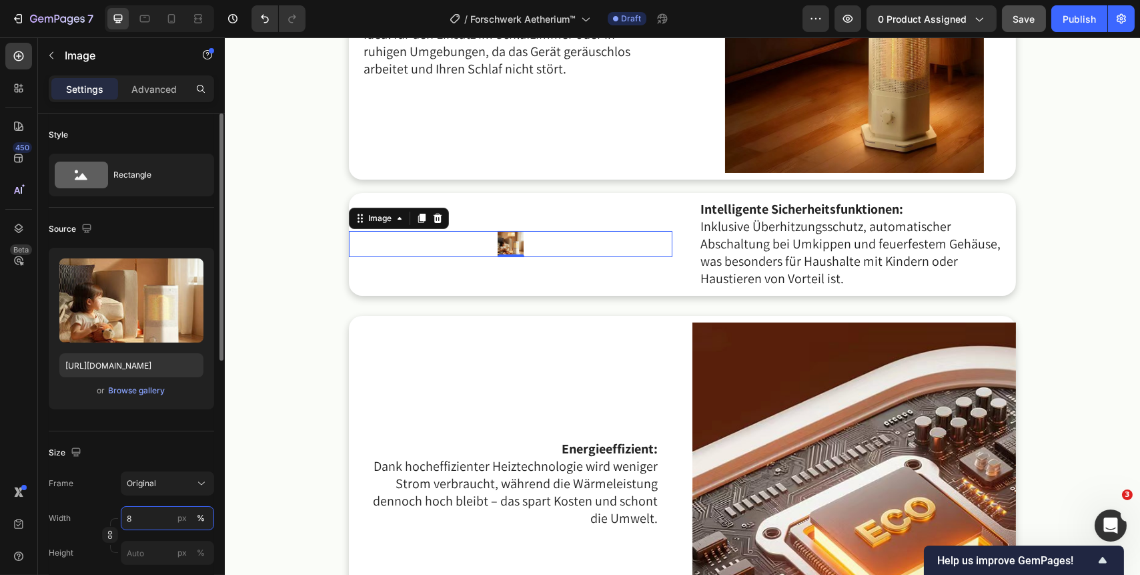
type input "80"
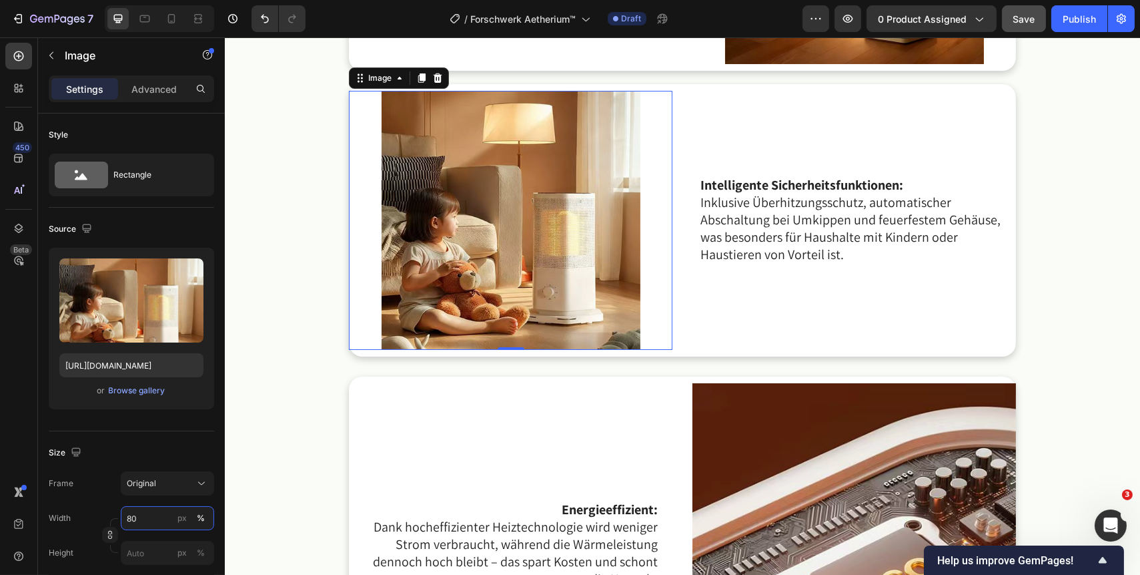
scroll to position [1427, 0]
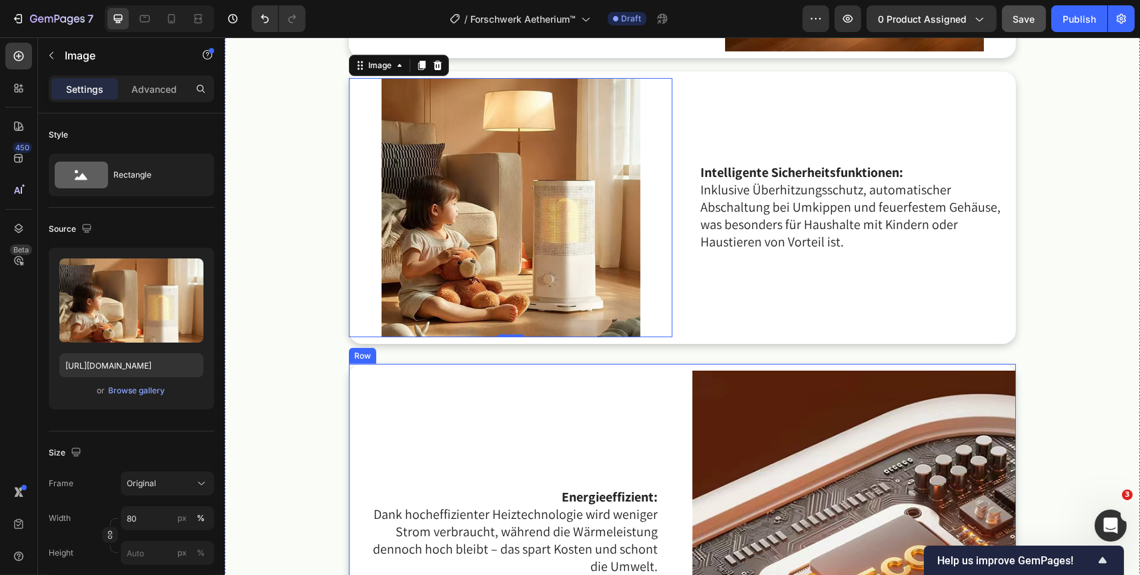
click at [597, 443] on div "Energieeffizient: Dank hocheffizienter Heiztechnologie wird weniger Strom verbr…" at bounding box center [510, 532] width 324 height 324
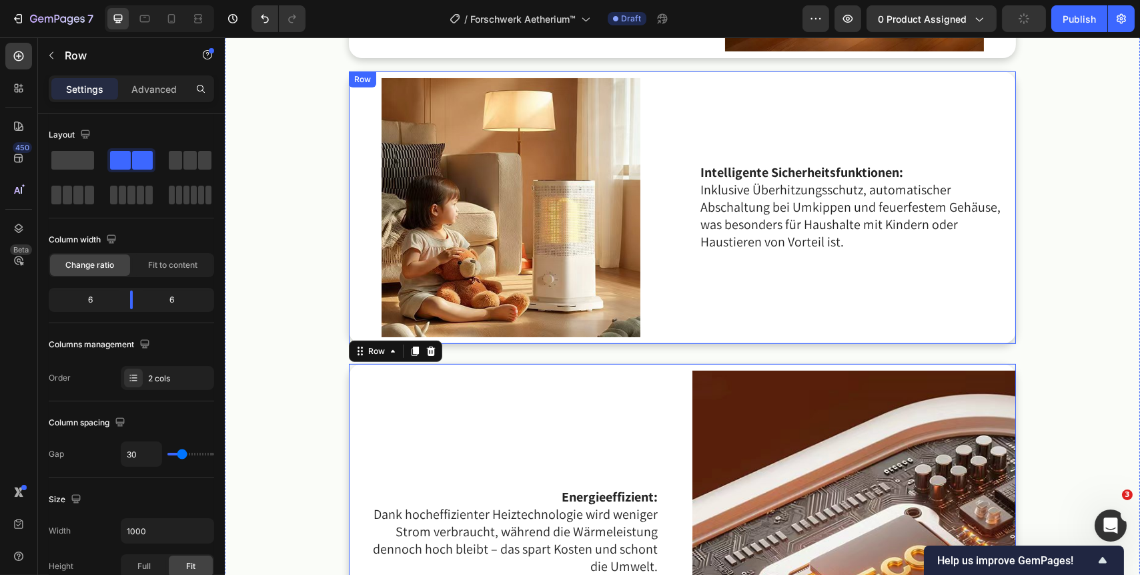
click at [837, 325] on div "Intelligente Sicherheitsfunktionen: Inklusive Überhitzungsschutz, automatischer…" at bounding box center [854, 207] width 324 height 259
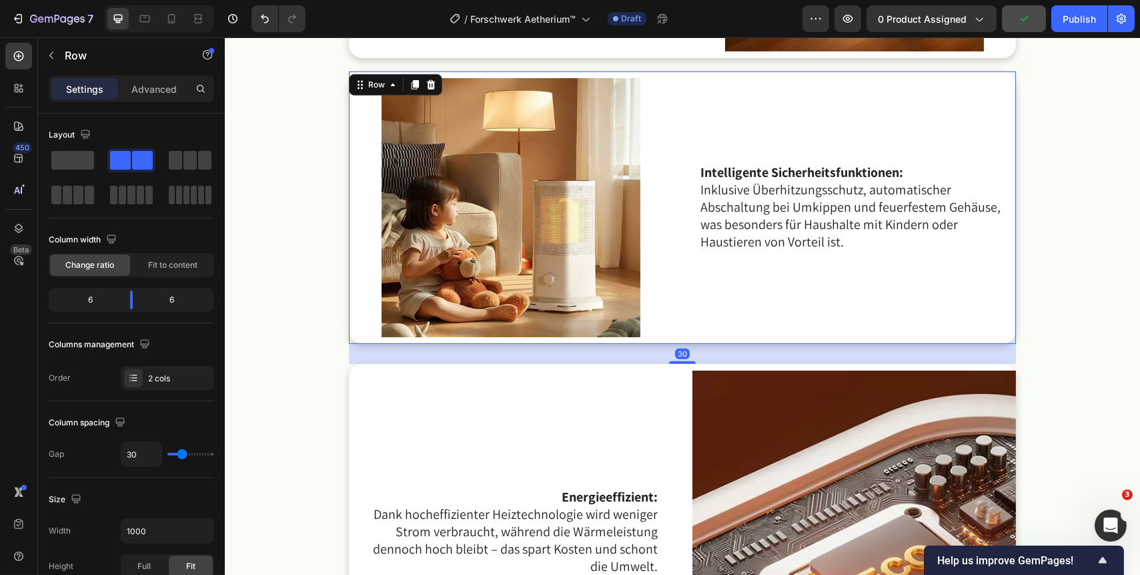
scroll to position [1367, 0]
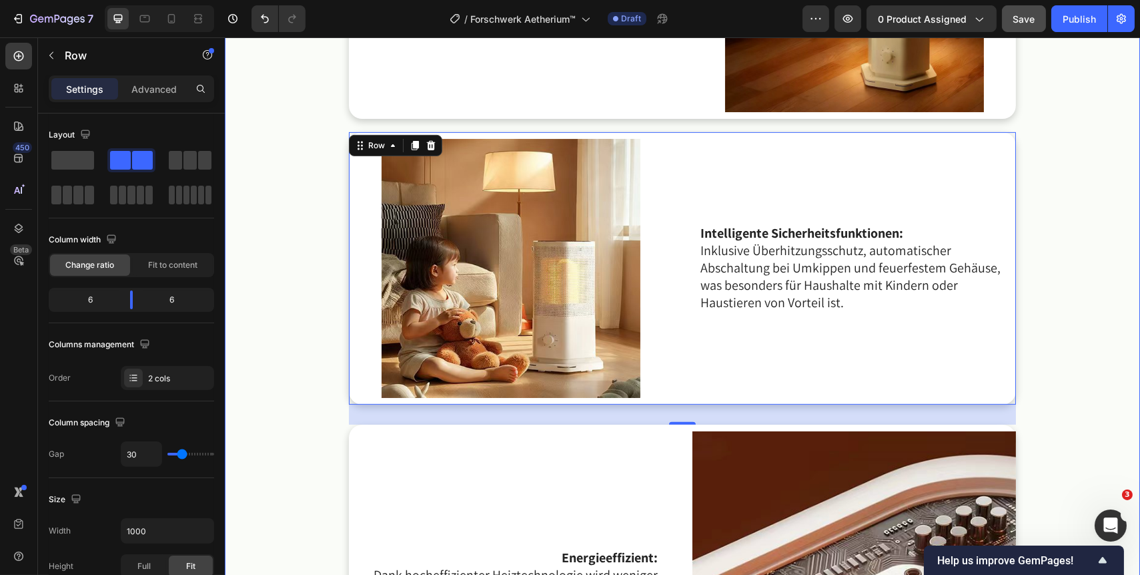
click at [1044, 342] on div "Das Forschwerk Aetherium™ bietet eine Reihe von Vorteilen, die es zur idealen H…" at bounding box center [682, 236] width 889 height 1337
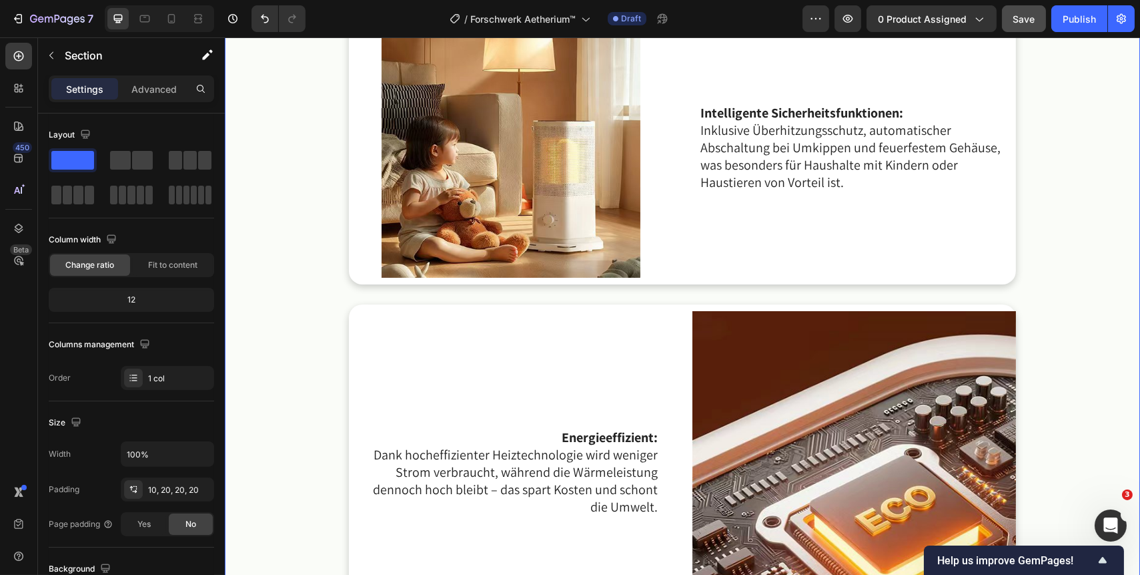
scroll to position [1488, 0]
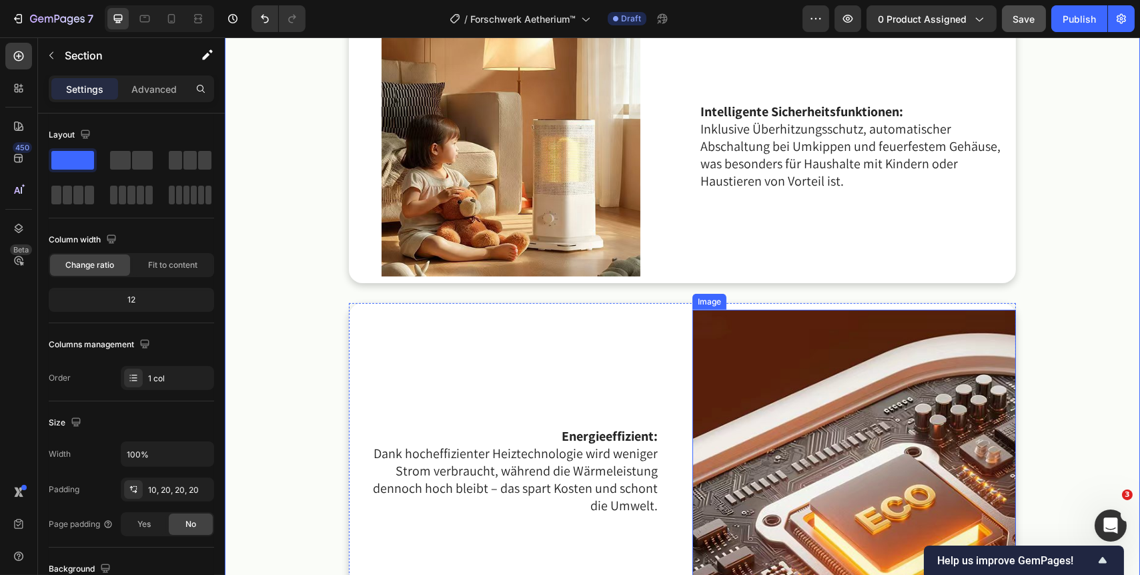
click at [878, 423] on img at bounding box center [854, 472] width 324 height 324
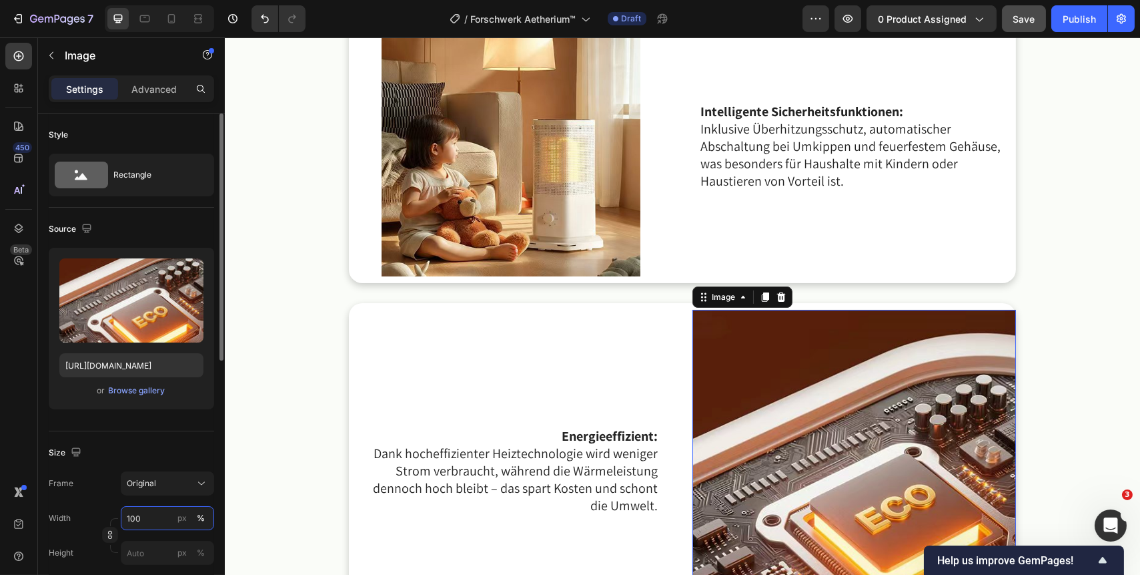
click at [146, 517] on input "100" at bounding box center [167, 518] width 93 height 24
type input "80"
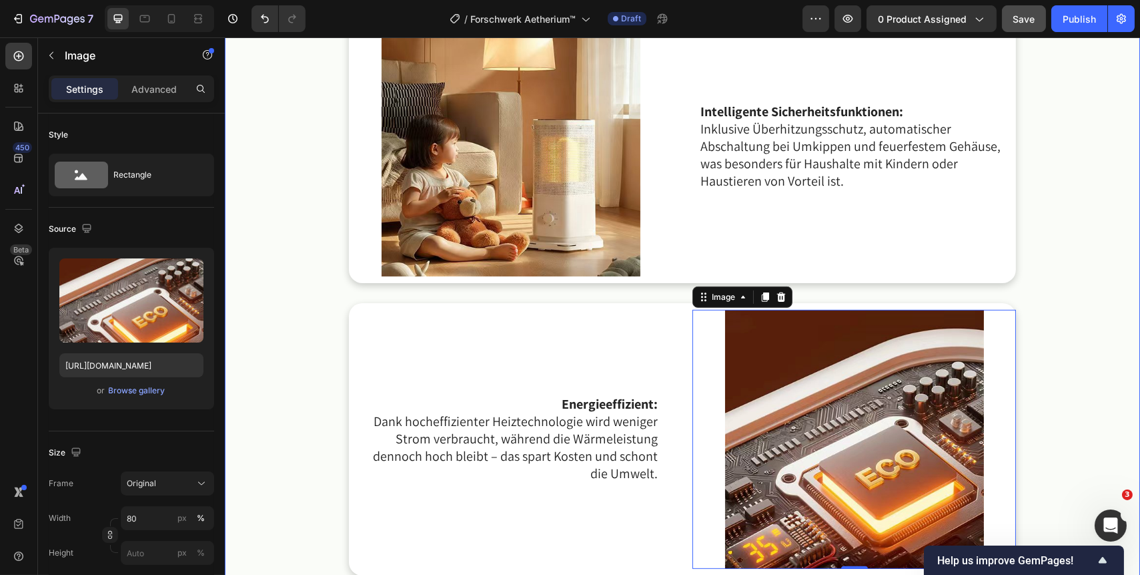
click at [1054, 405] on div "Das Forschwerk Aetherium™ bietet eine Reihe von Vorteilen, die es zur idealen H…" at bounding box center [682, 82] width 889 height 1272
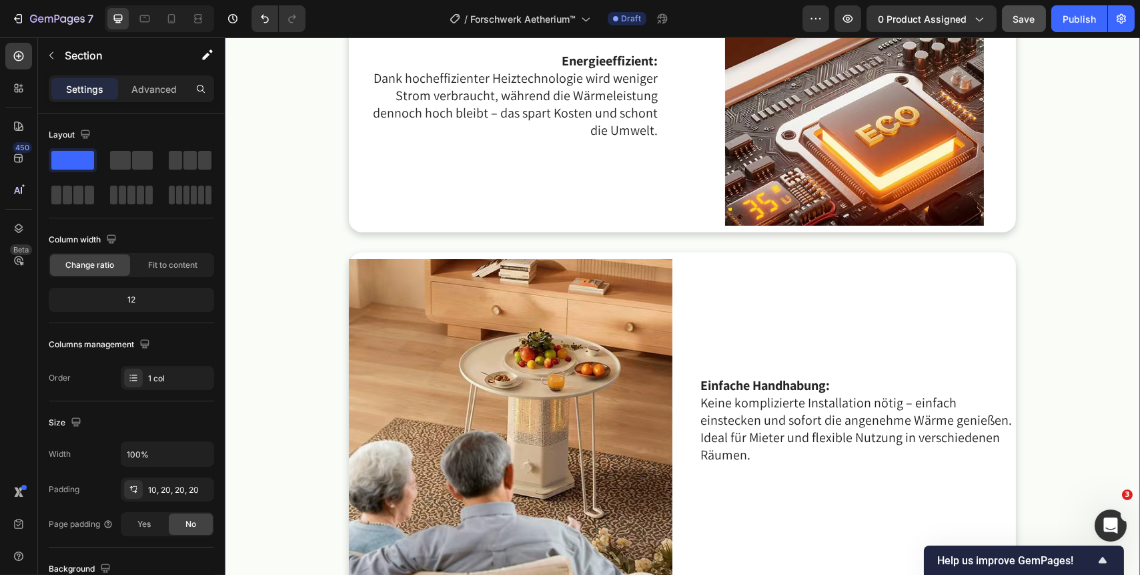
scroll to position [1973, 0]
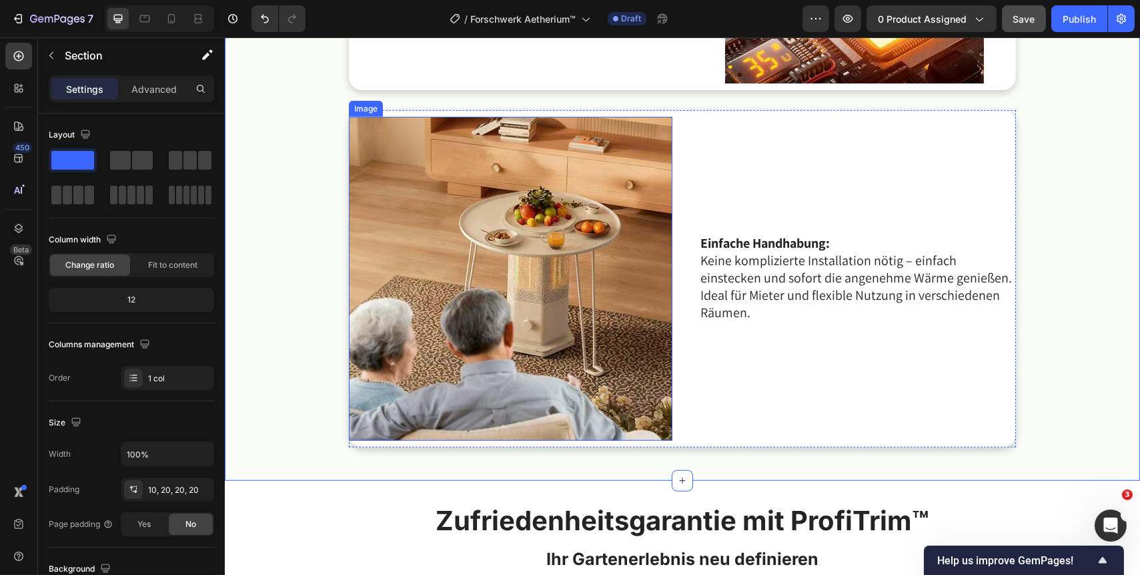
click at [526, 353] on img at bounding box center [510, 279] width 324 height 324
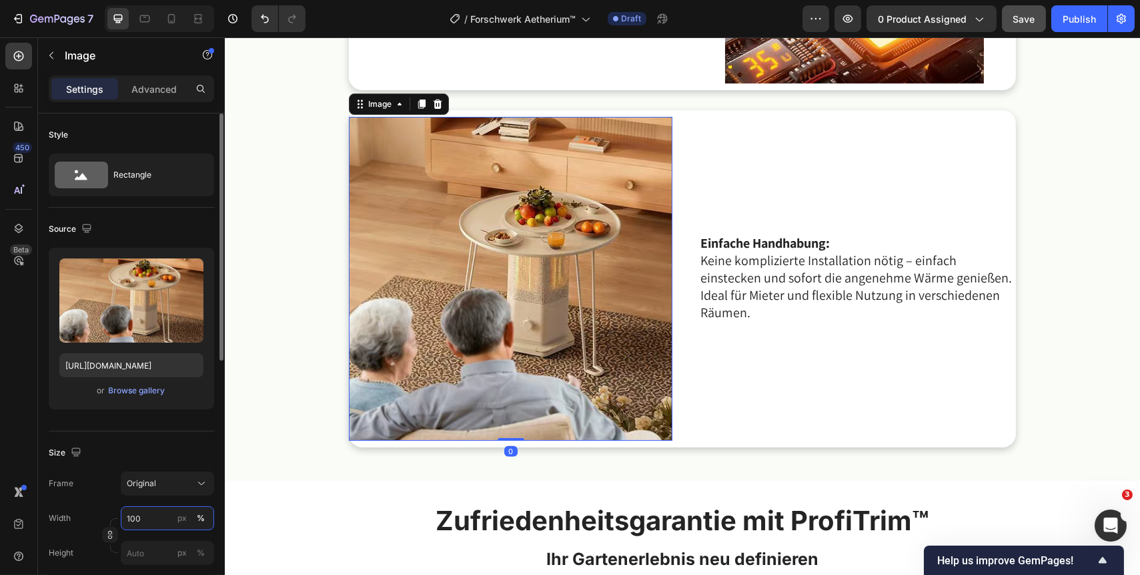
click at [149, 518] on input "100" at bounding box center [167, 518] width 93 height 24
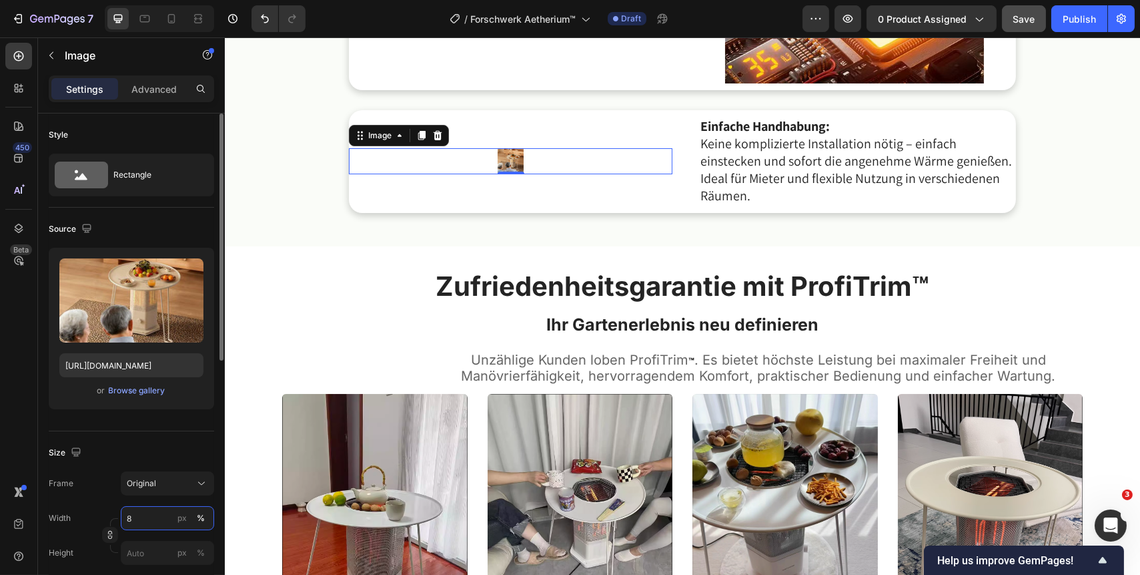
type input "80"
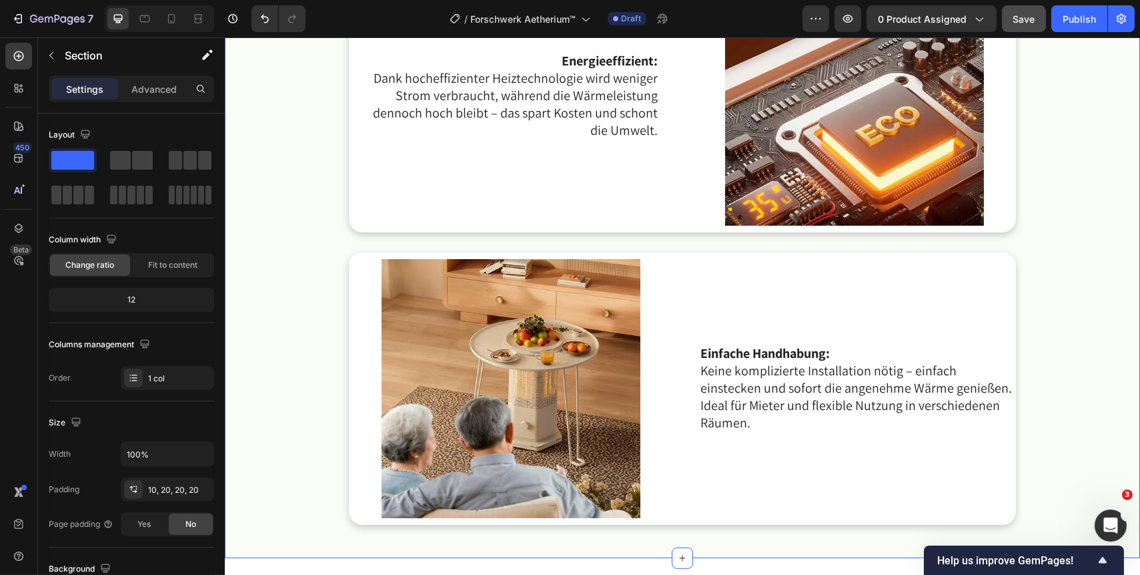
scroll to position [1791, 0]
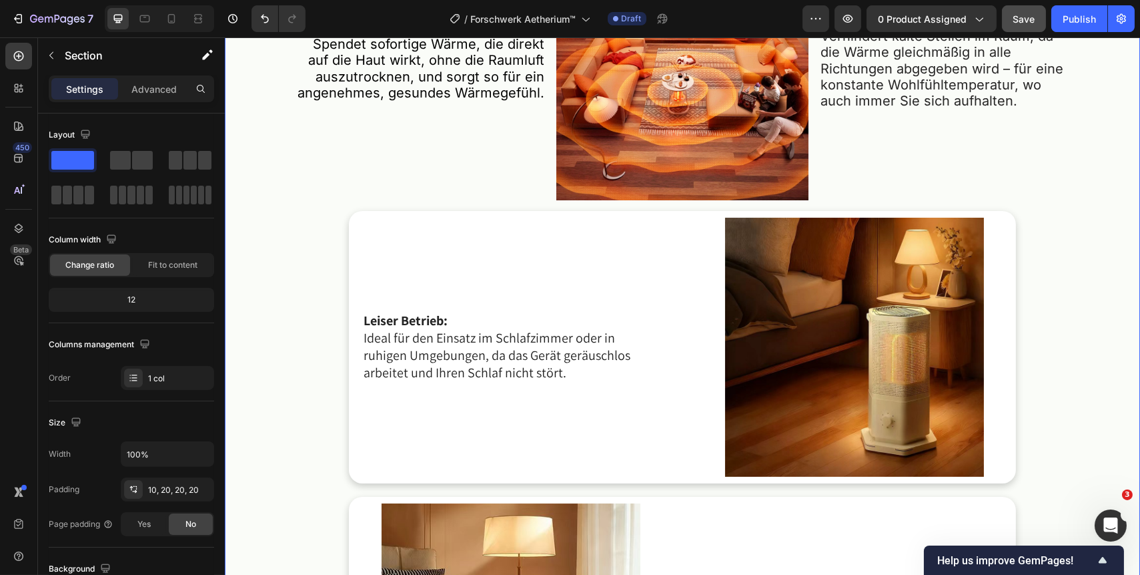
scroll to position [957, 0]
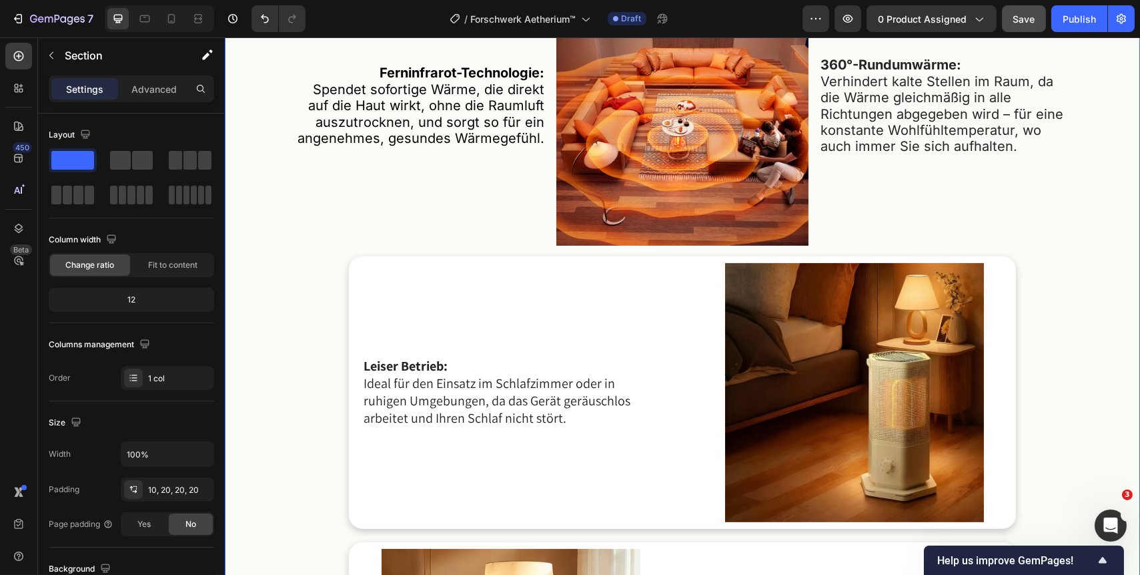
click at [1019, 13] on span "Save" at bounding box center [1025, 18] width 22 height 11
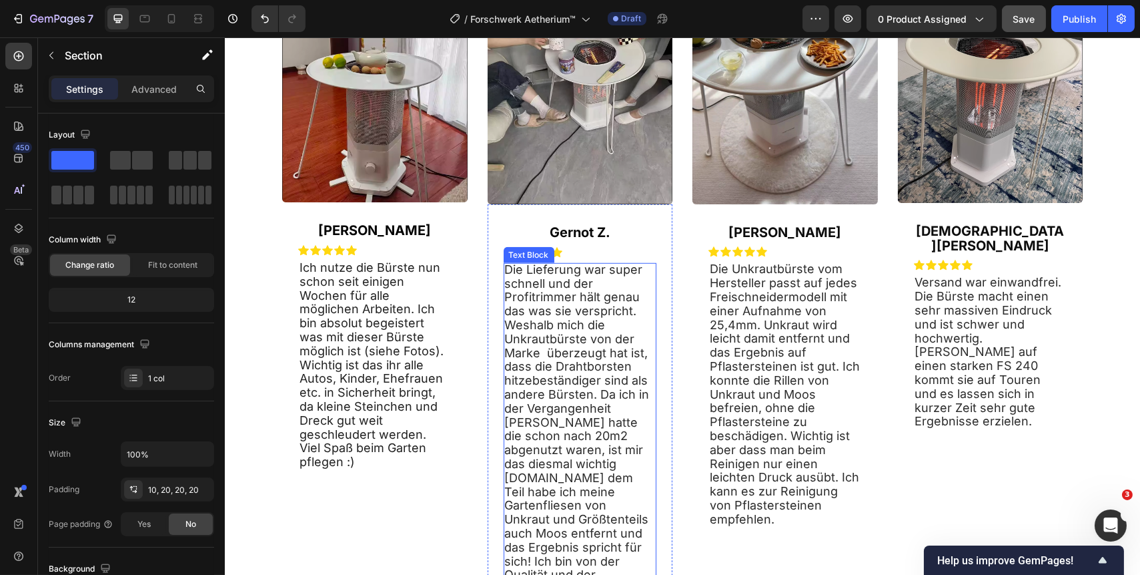
scroll to position [2640, 0]
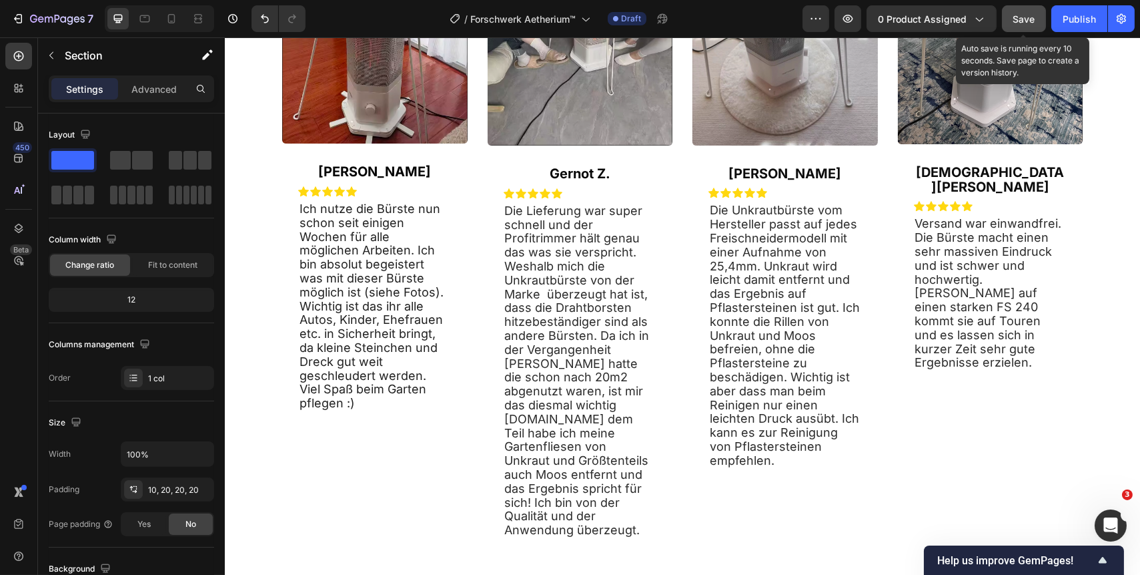
click at [1022, 13] on span "Save" at bounding box center [1025, 18] width 22 height 11
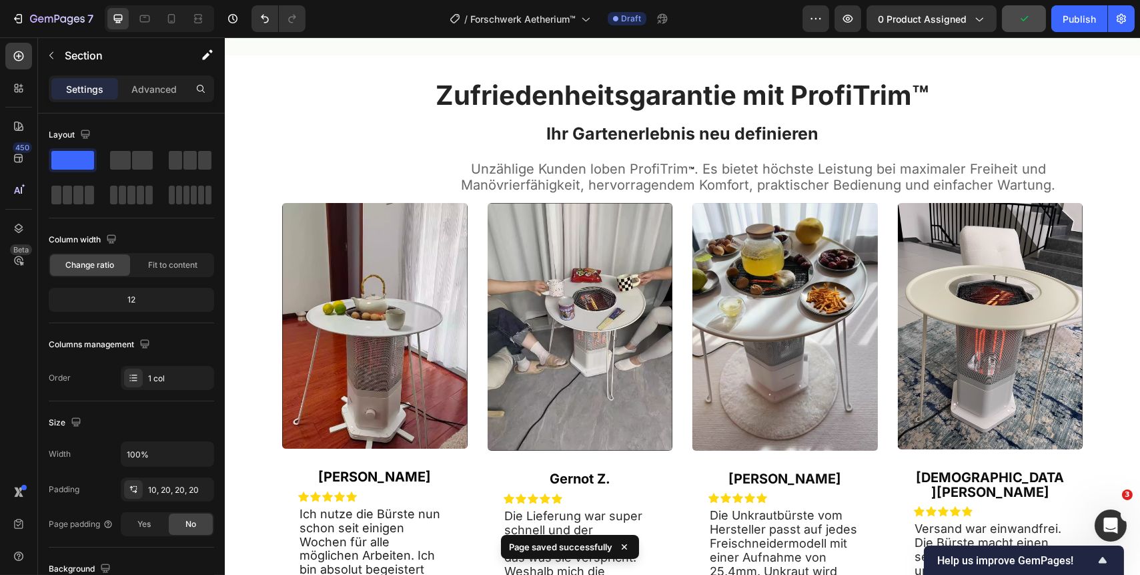
scroll to position [2215, 0]
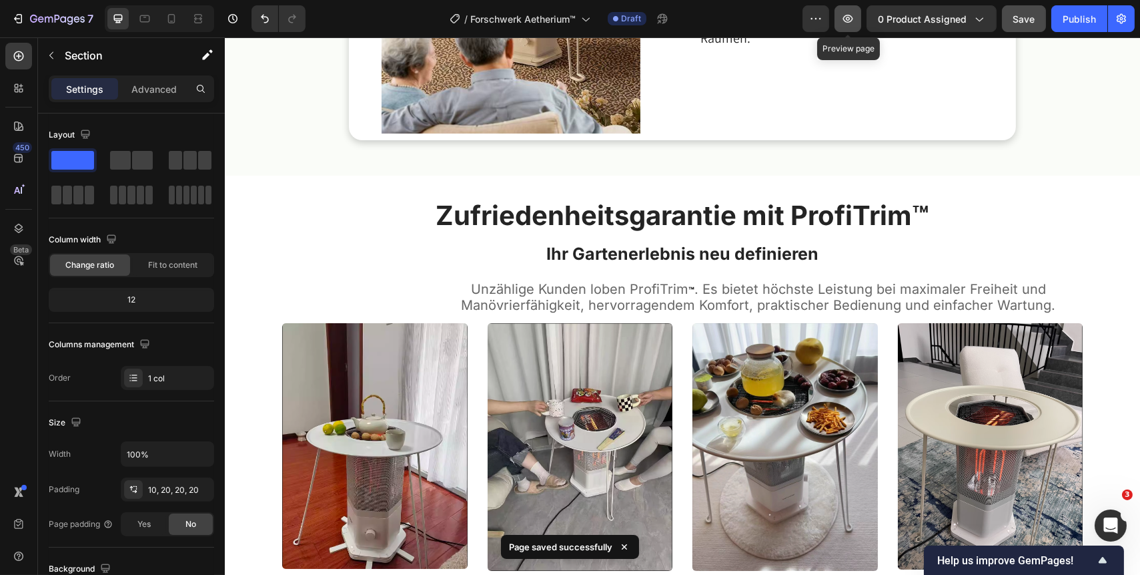
click at [853, 20] on icon "button" at bounding box center [848, 19] width 10 height 8
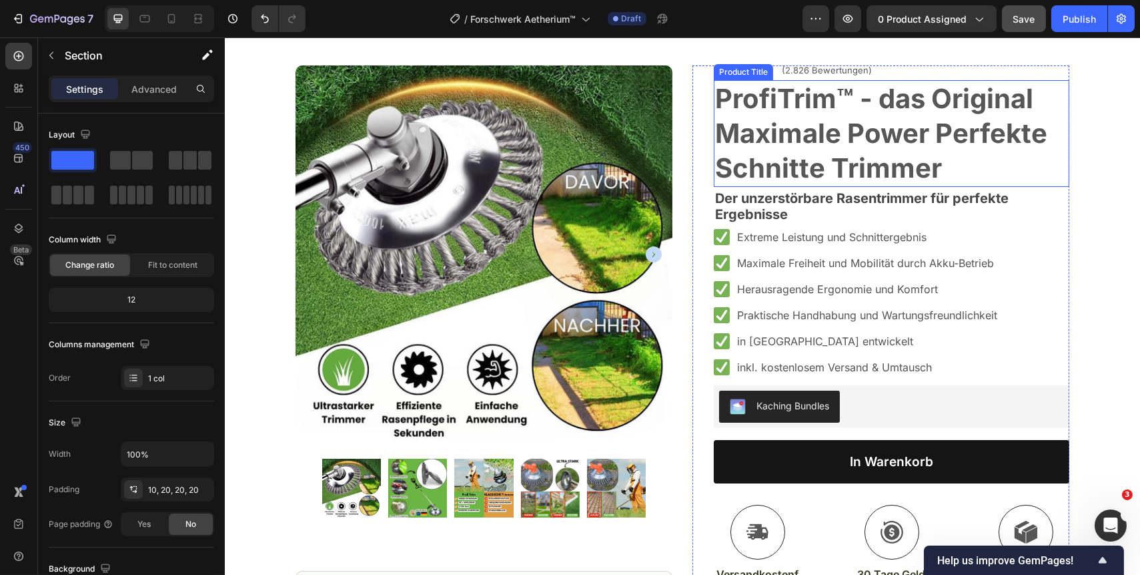
scroll to position [0, 0]
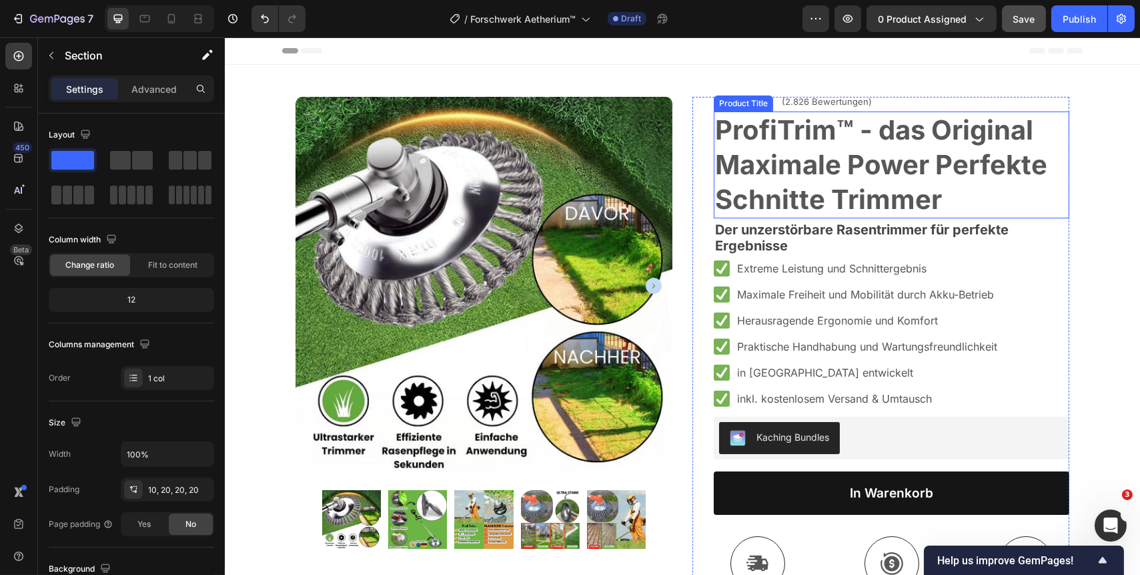
click at [964, 185] on h1 "ProfiTrim™ - das Original Maximale Power Perfekte Schnitte Trimmer" at bounding box center [891, 164] width 356 height 107
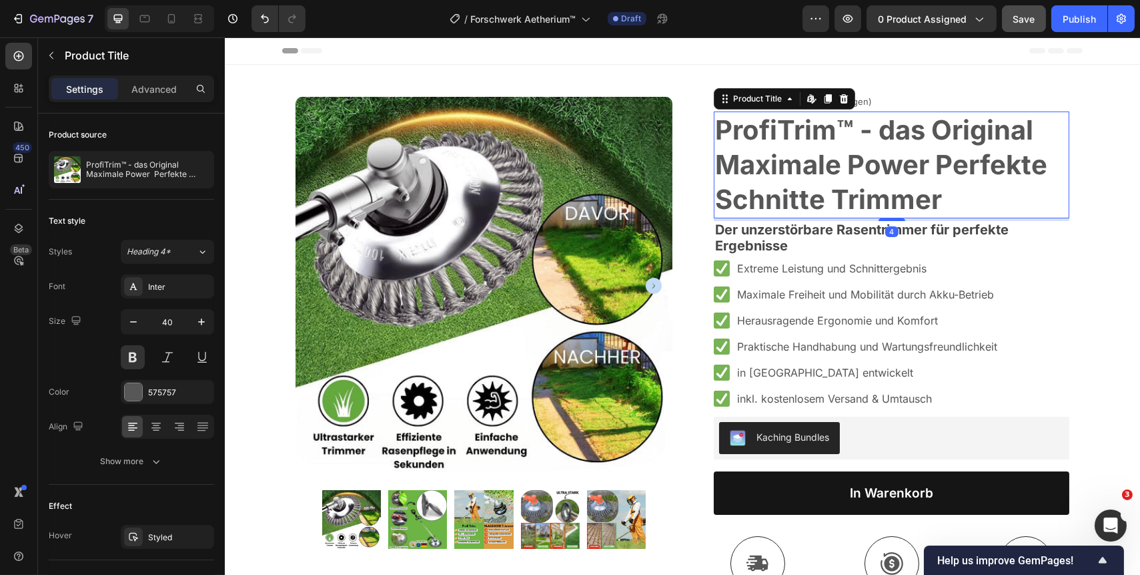
click at [954, 192] on h1 "ProfiTrim™ - das Original Maximale Power Perfekte Schnitte Trimmer" at bounding box center [891, 164] width 356 height 107
click at [940, 200] on h1 "ProfiTrim™ - das Original Maximale Power Perfekte Schnitte Trimmer" at bounding box center [891, 164] width 356 height 107
click at [806, 249] on p "Der unzerstörbare Rasentrimmer für perfekte Ergebnisse" at bounding box center [891, 238] width 353 height 33
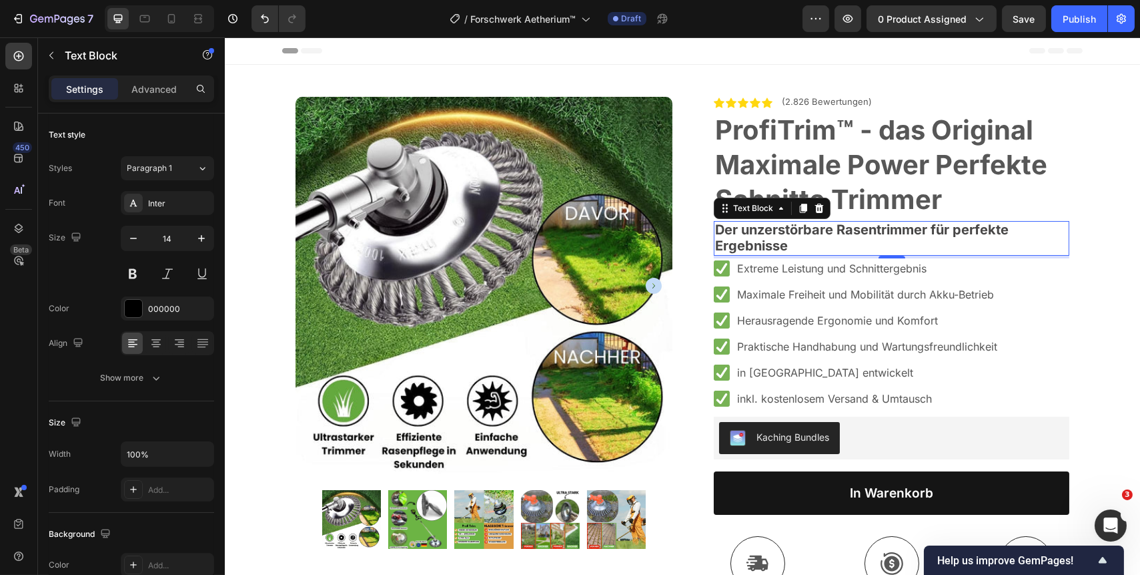
click at [825, 248] on p "Der unzerstörbare Rasentrimmer für perfekte Ergebnisse" at bounding box center [891, 238] width 353 height 33
click at [1032, 246] on p "Der unzerstörbare Rasentrimmer für perfekte Ergebnisse" at bounding box center [891, 238] width 353 height 33
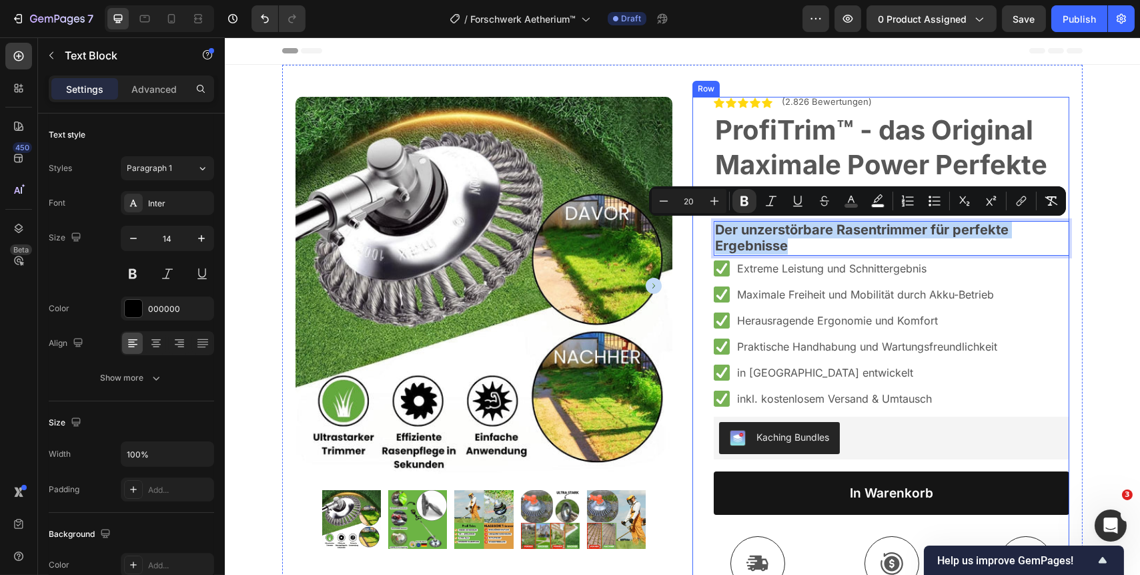
drag, startPoint x: 809, startPoint y: 242, endPoint x: 699, endPoint y: 222, distance: 111.3
click at [699, 222] on div "Icon Icon Icon Icon Icon Icon List (2.826 Bewertungen) Text Block Row ProfiTrim…" at bounding box center [880, 458] width 377 height 722
click at [805, 240] on p "Der unzerstörbare Rasentrimmer für perfekte Ergebnisse" at bounding box center [891, 238] width 353 height 33
click at [1048, 280] on div "Extreme Leistung und Schnittergebnis Maximale Freiheit und Mobilität durch Akku…" at bounding box center [891, 333] width 356 height 150
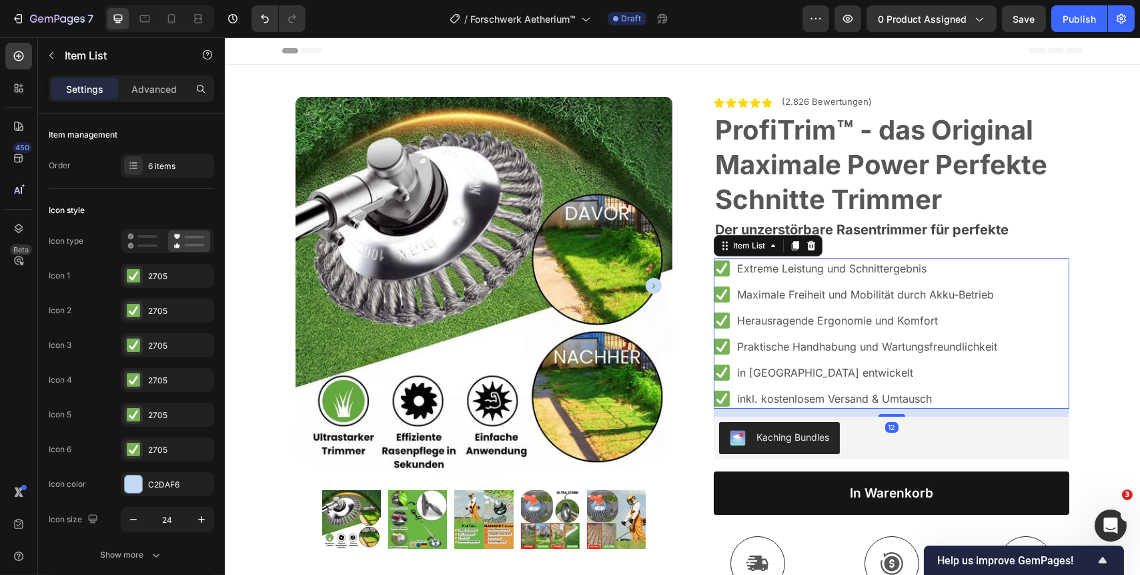
click at [1033, 241] on p "Der unzerstörbare Rasentrimmer für perfekte Ergebnisse" at bounding box center [891, 238] width 353 height 33
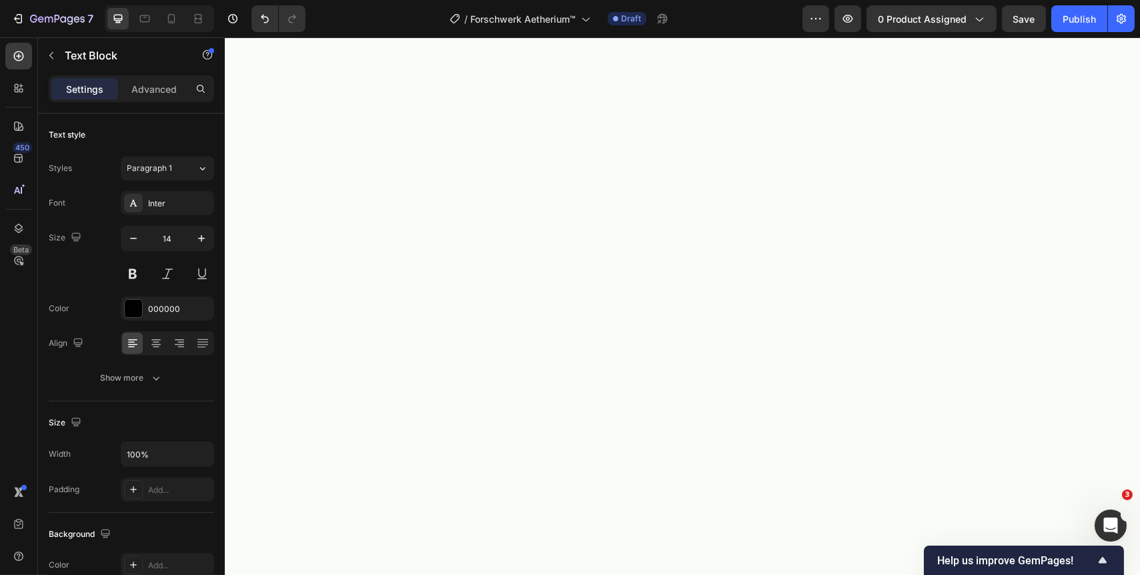
scroll to position [60, 0]
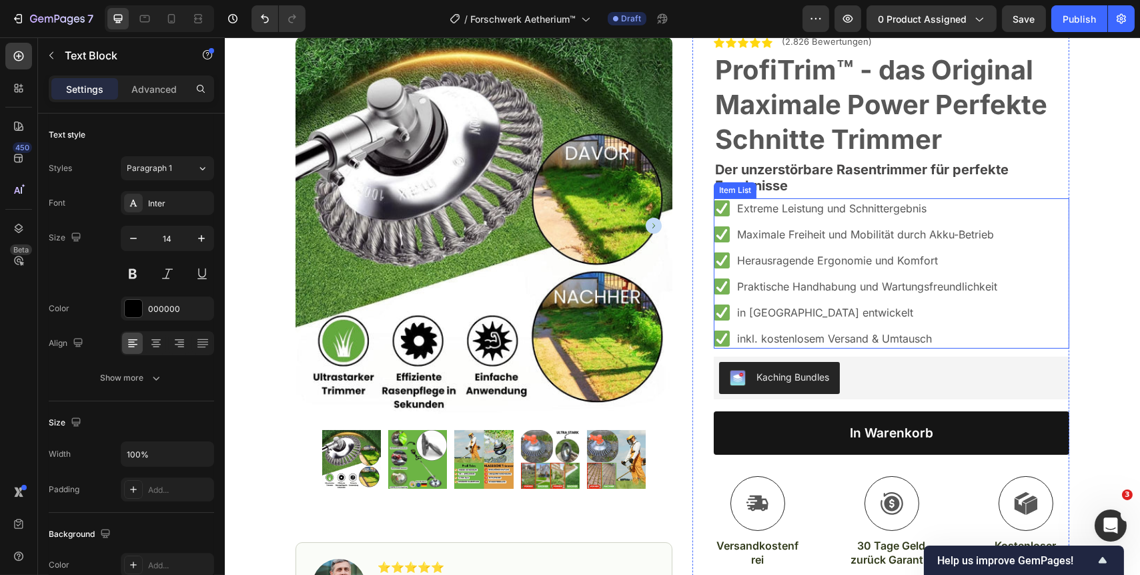
click at [967, 204] on p "Extreme Leistung und Schnittergebnis" at bounding box center [867, 208] width 260 height 16
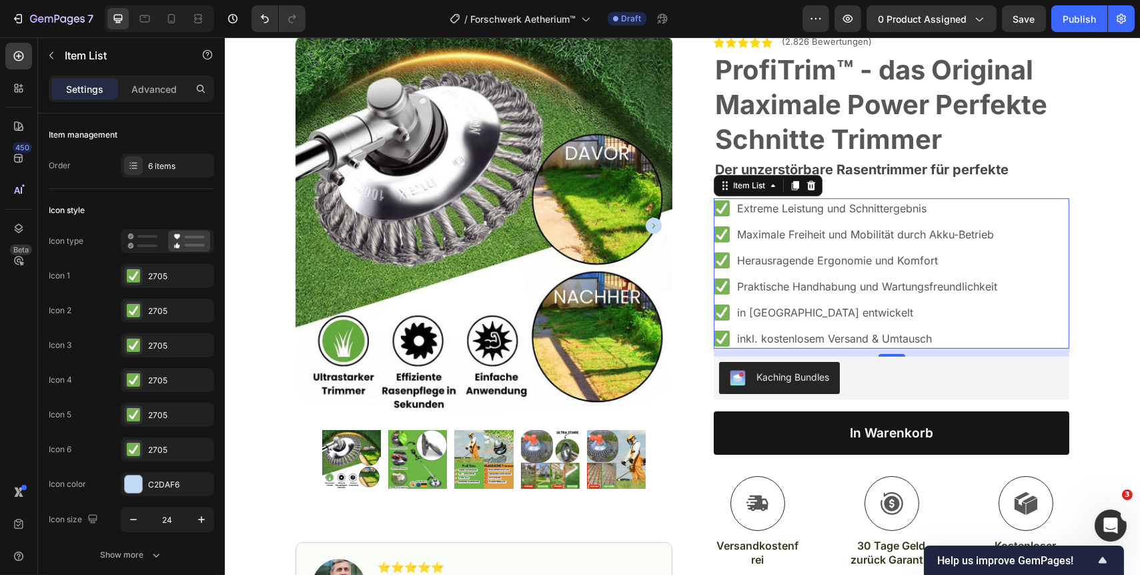
click at [940, 212] on p "Extreme Leistung und Schnittergebnis" at bounding box center [867, 208] width 260 height 16
click at [943, 210] on p "Extreme Leistung und Schnittergebnis" at bounding box center [867, 208] width 260 height 16
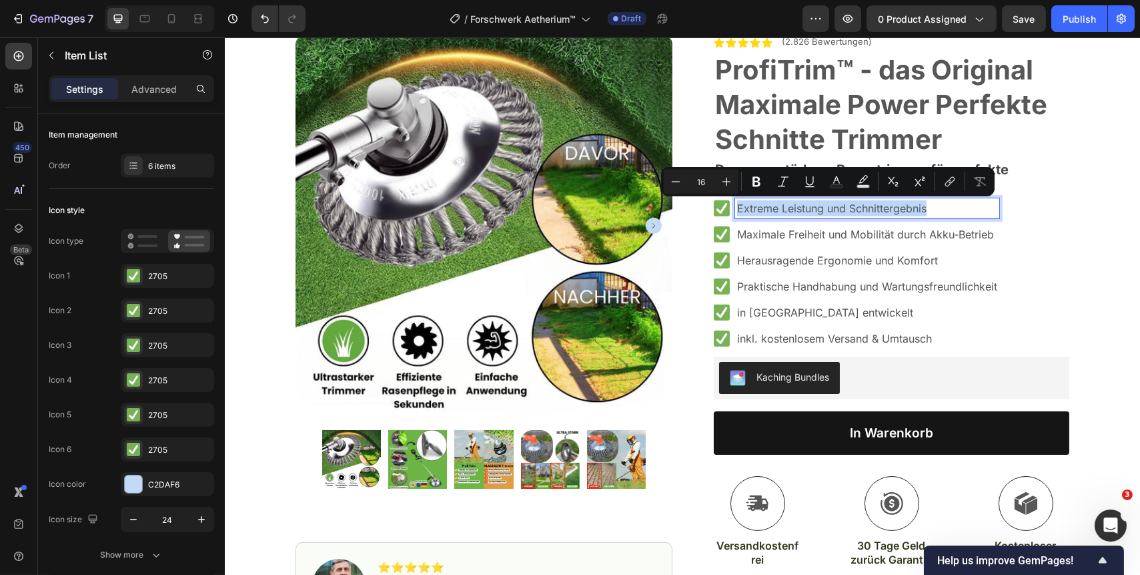
drag, startPoint x: 943, startPoint y: 210, endPoint x: 733, endPoint y: 210, distance: 210.2
click at [737, 210] on p "Extreme Leistung und Schnittergebnis" at bounding box center [867, 208] width 260 height 16
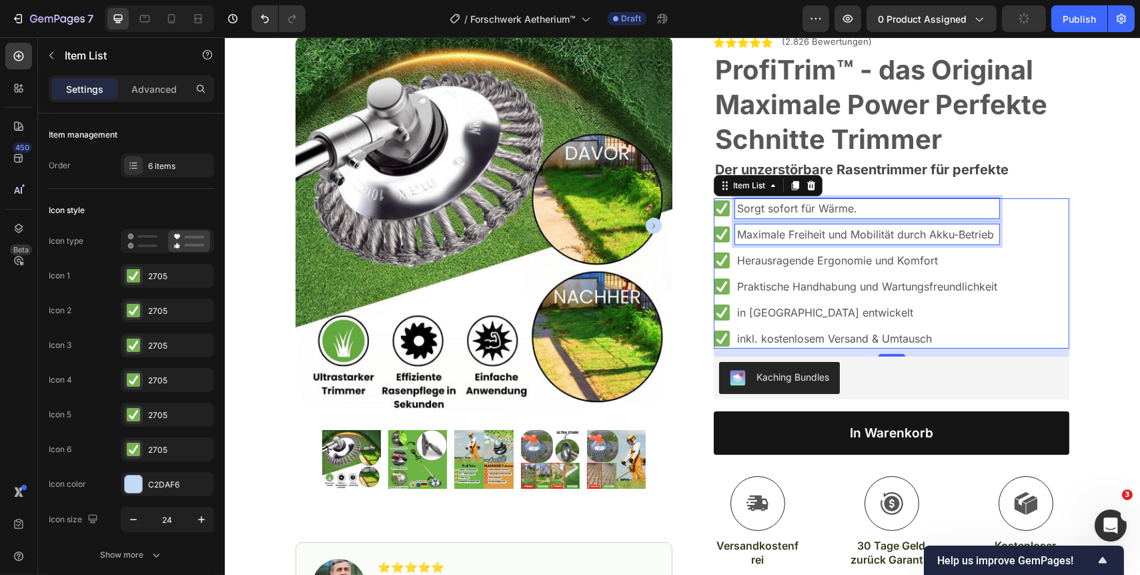
click at [946, 234] on p "Maximale Freiheit und Mobilität durch Akku-Betrieb" at bounding box center [867, 234] width 260 height 16
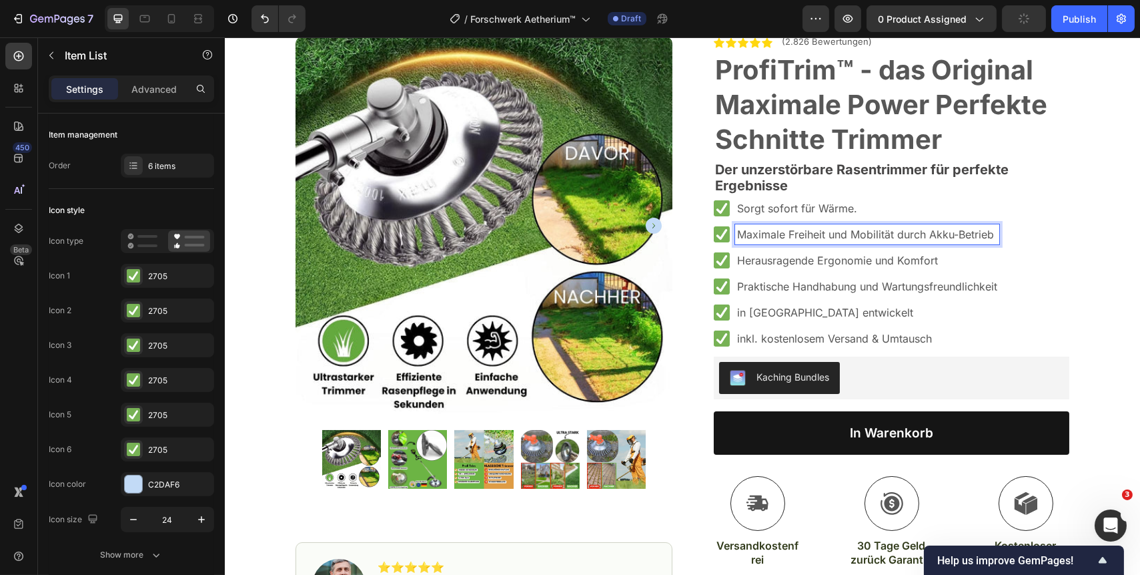
click at [989, 235] on p "Maximale Freiheit und Mobilität durch Akku-Betrieb" at bounding box center [867, 234] width 260 height 16
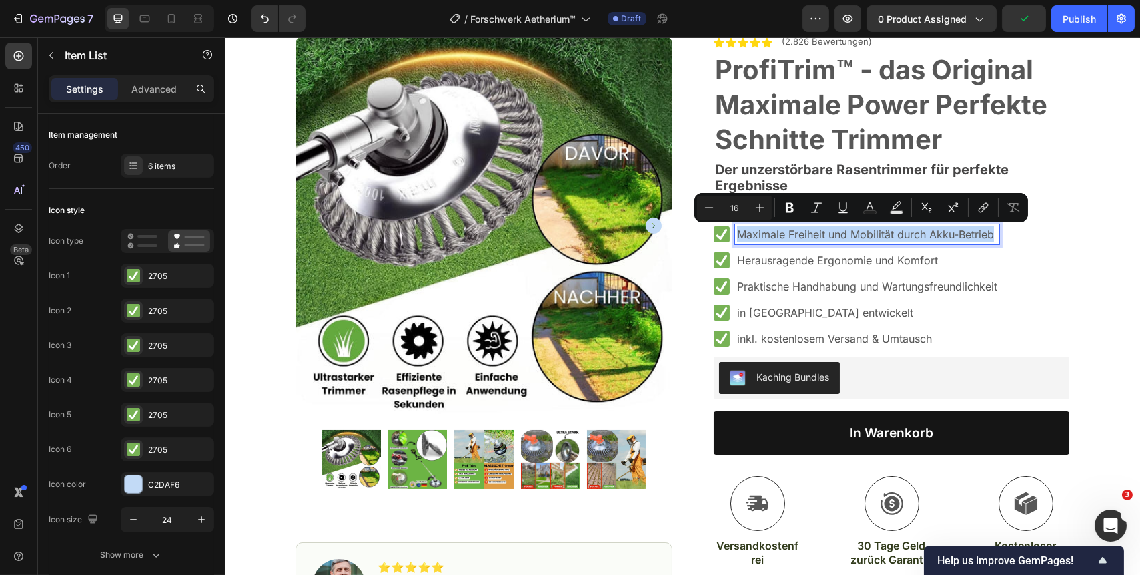
drag, startPoint x: 990, startPoint y: 235, endPoint x: 725, endPoint y: 237, distance: 265.6
click at [725, 237] on div "Maximale Freiheit und Mobilität durch Akku-Betrieb" at bounding box center [856, 234] width 286 height 20
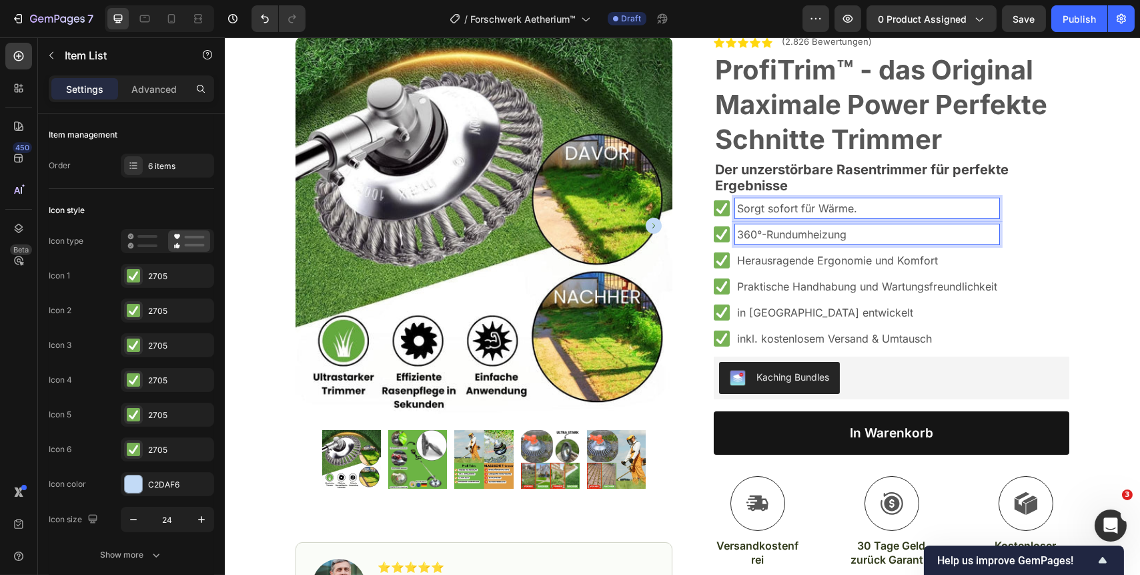
click at [876, 212] on p "Sorgt sofort für Wärme." at bounding box center [867, 208] width 260 height 16
click at [877, 230] on p "360°-Rundumheizung" at bounding box center [867, 234] width 260 height 16
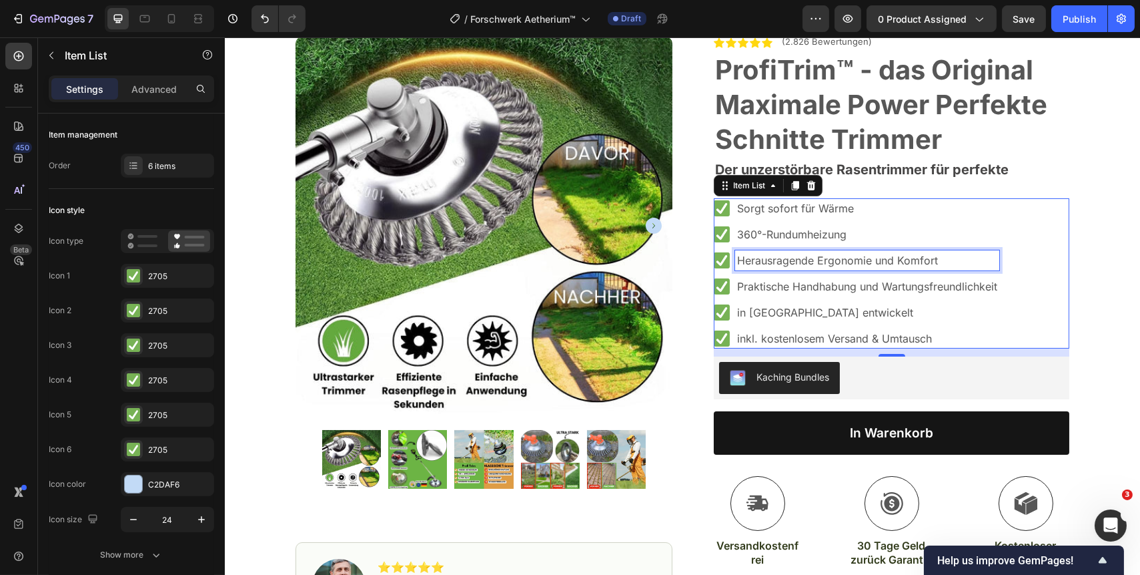
click at [920, 267] on p "Herausragende Ergonomie und Komfort" at bounding box center [867, 260] width 260 height 16
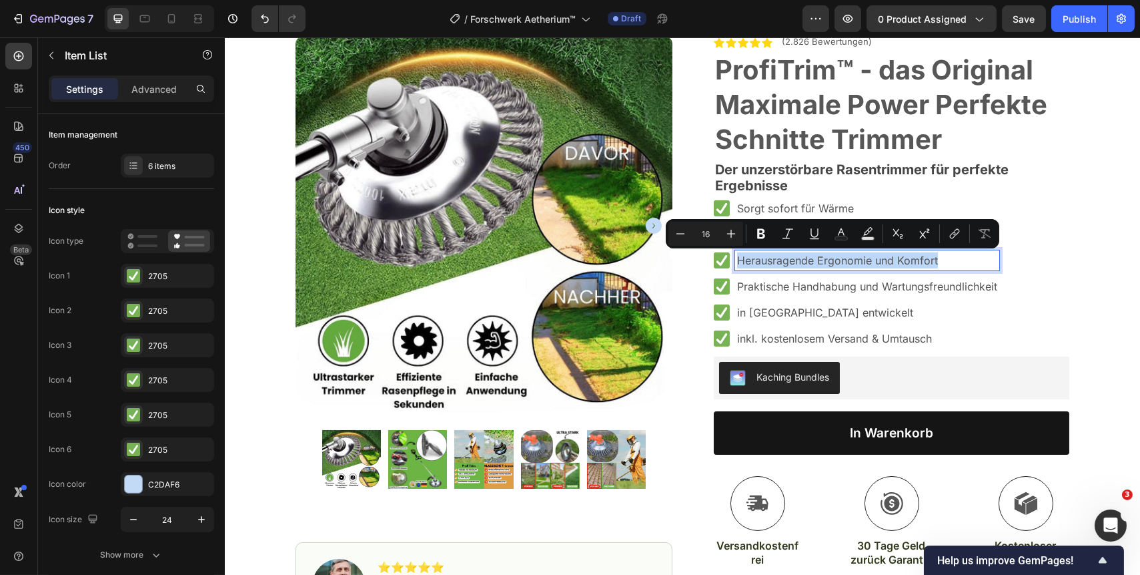
drag, startPoint x: 948, startPoint y: 262, endPoint x: 717, endPoint y: 261, distance: 230.2
click at [717, 261] on div "Herausragende Ergonomie und Komfort" at bounding box center [856, 260] width 286 height 20
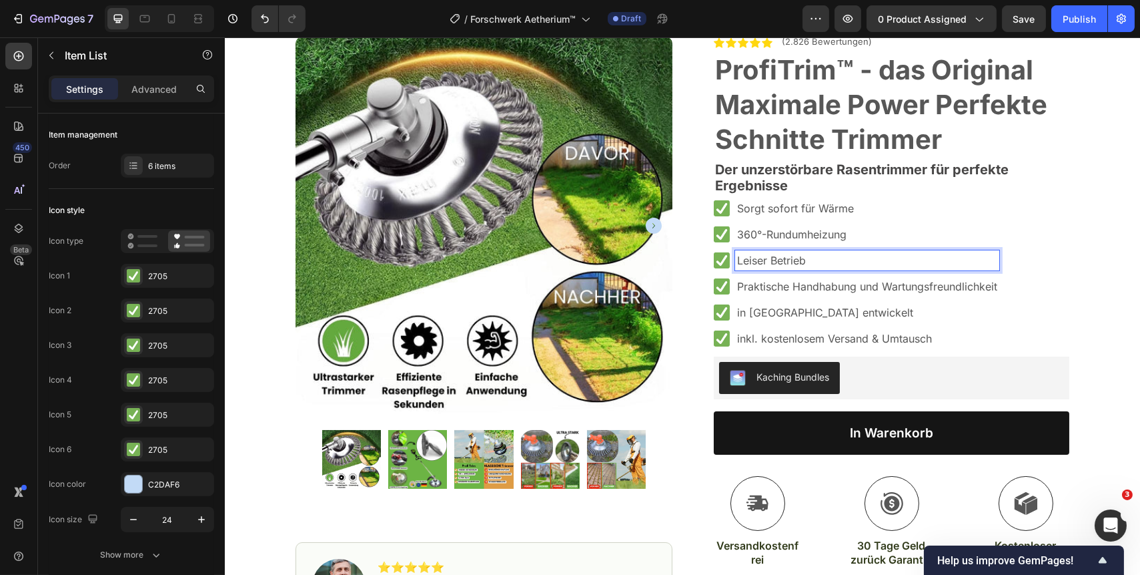
click at [865, 281] on p "Praktische Handhabung und Wartungsfreundlichkeit" at bounding box center [867, 286] width 260 height 16
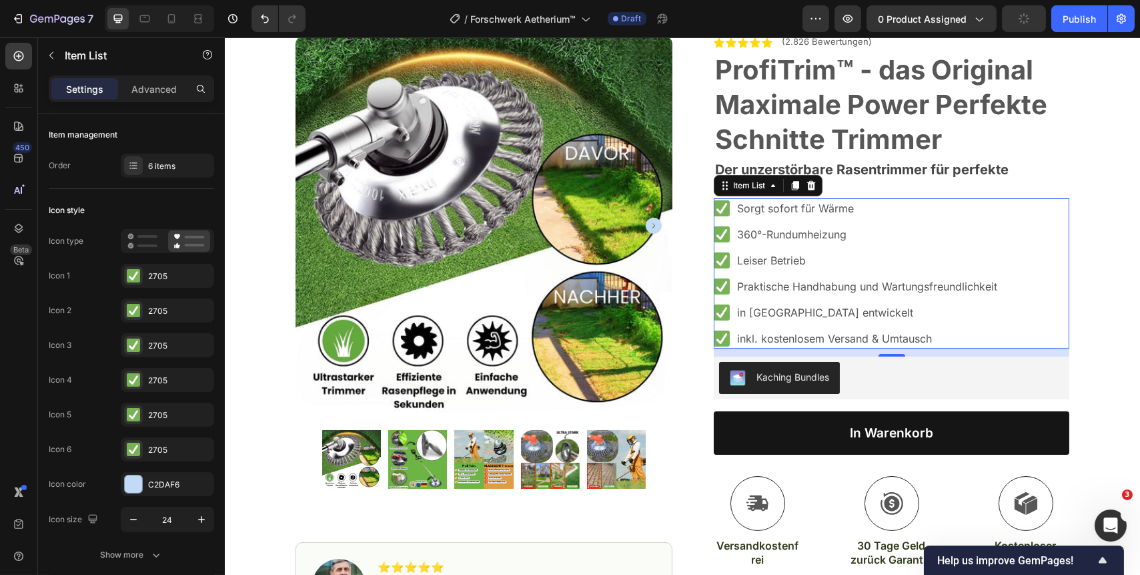
click at [866, 263] on p "Leiser Betrieb" at bounding box center [867, 260] width 260 height 16
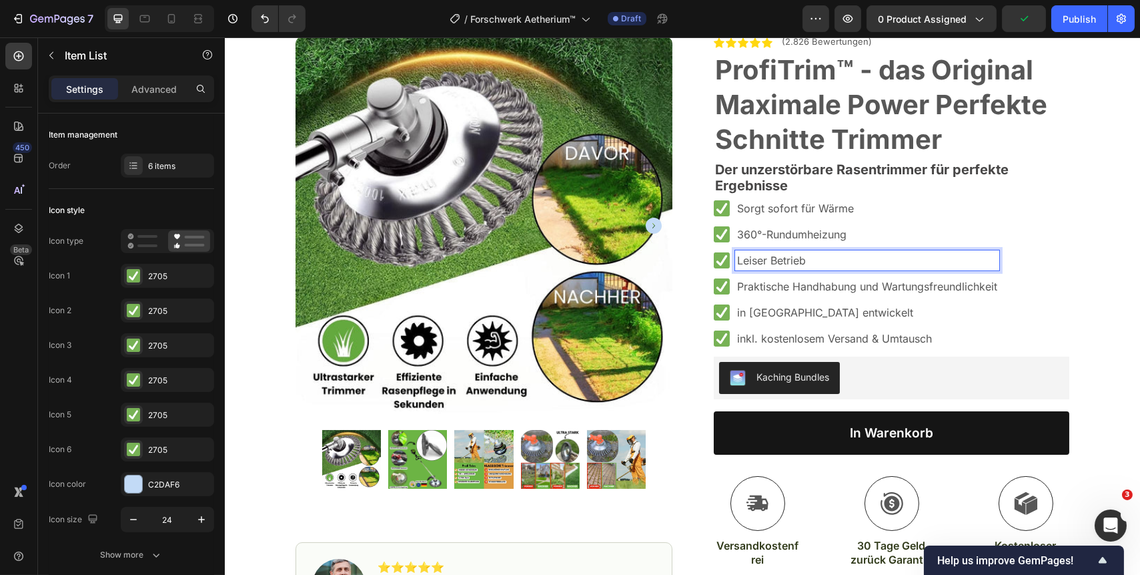
click at [877, 287] on p "Praktische Handhabung und Wartungsfreundlichkeit" at bounding box center [867, 286] width 260 height 16
click at [989, 288] on p "Praktische Handhabung und Wartungsfreundlichkeit" at bounding box center [867, 286] width 260 height 16
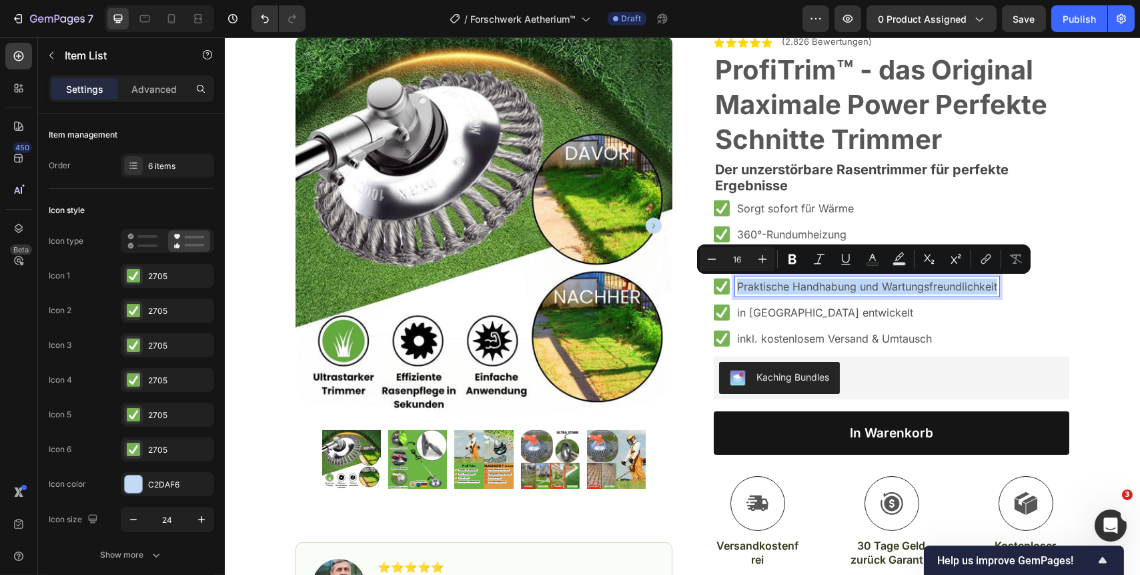
drag, startPoint x: 994, startPoint y: 288, endPoint x: 728, endPoint y: 293, distance: 265.6
click at [728, 293] on div "Praktische Handhabung und Wartungsfreundlichkeit" at bounding box center [856, 286] width 286 height 20
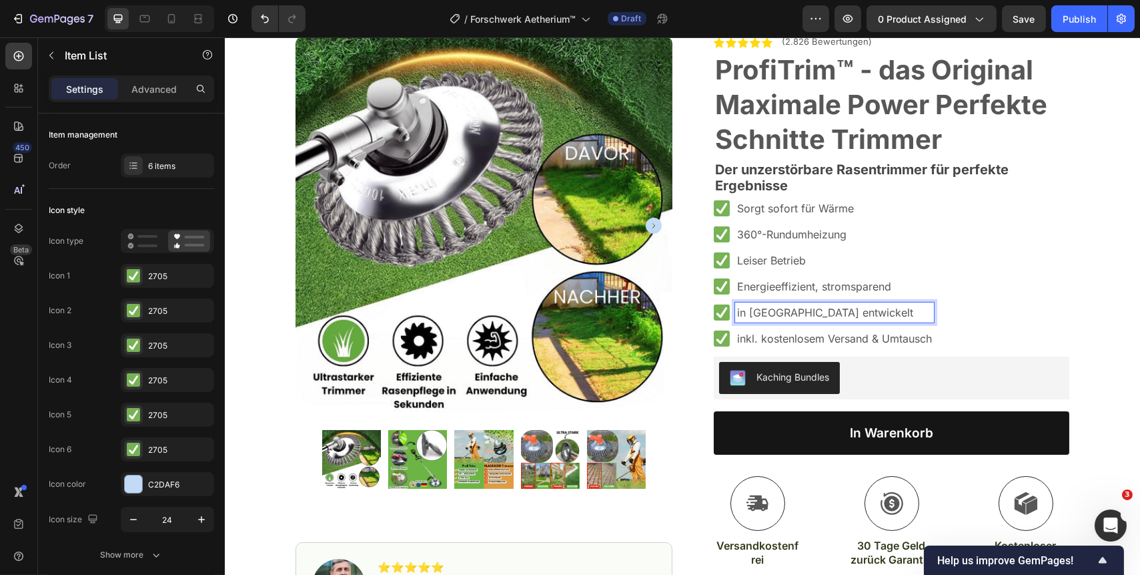
click at [900, 307] on p "in Deutschland entwickelt" at bounding box center [834, 312] width 195 height 16
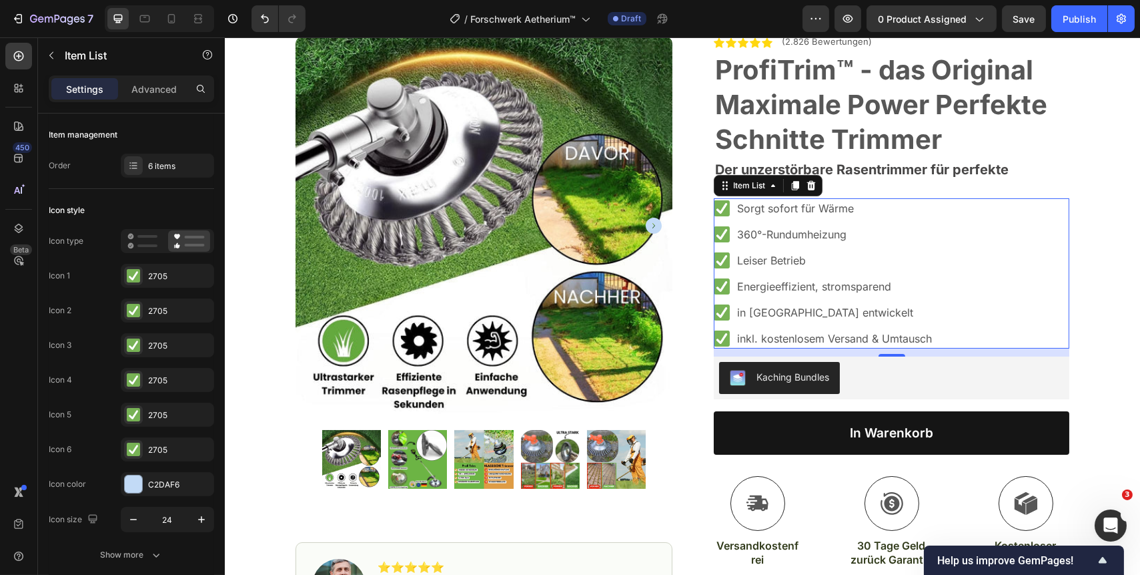
click at [875, 307] on p "in Deutschland entwickelt" at bounding box center [834, 312] width 195 height 16
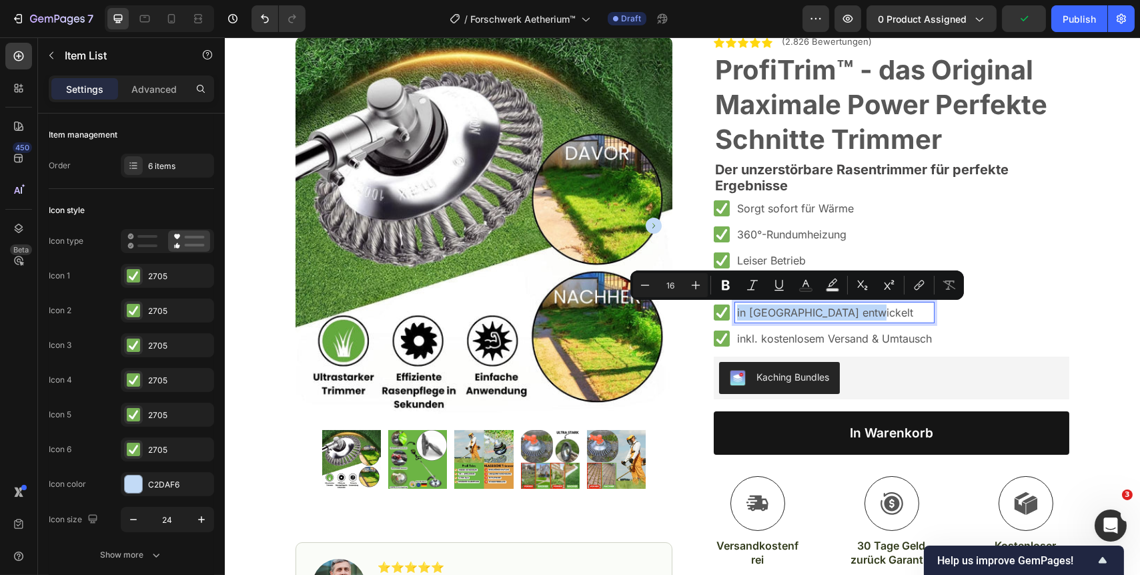
drag, startPoint x: 892, startPoint y: 312, endPoint x: 733, endPoint y: 314, distance: 159.5
click at [737, 314] on p "in Deutschland entwickelt" at bounding box center [834, 312] width 195 height 16
drag, startPoint x: 893, startPoint y: 317, endPoint x: 733, endPoint y: 316, distance: 160.2
click at [737, 316] on p "Keine Installation erforderlich" at bounding box center [834, 312] width 195 height 16
click at [815, 288] on rect "Editor contextual toolbar" at bounding box center [815, 289] width 13 height 3
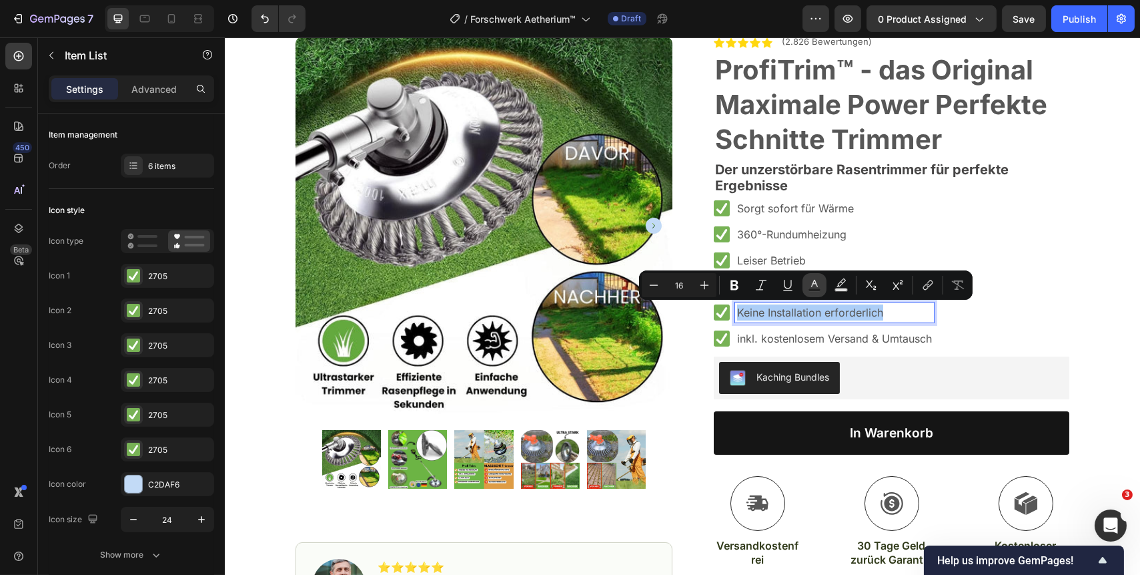
type input "575757"
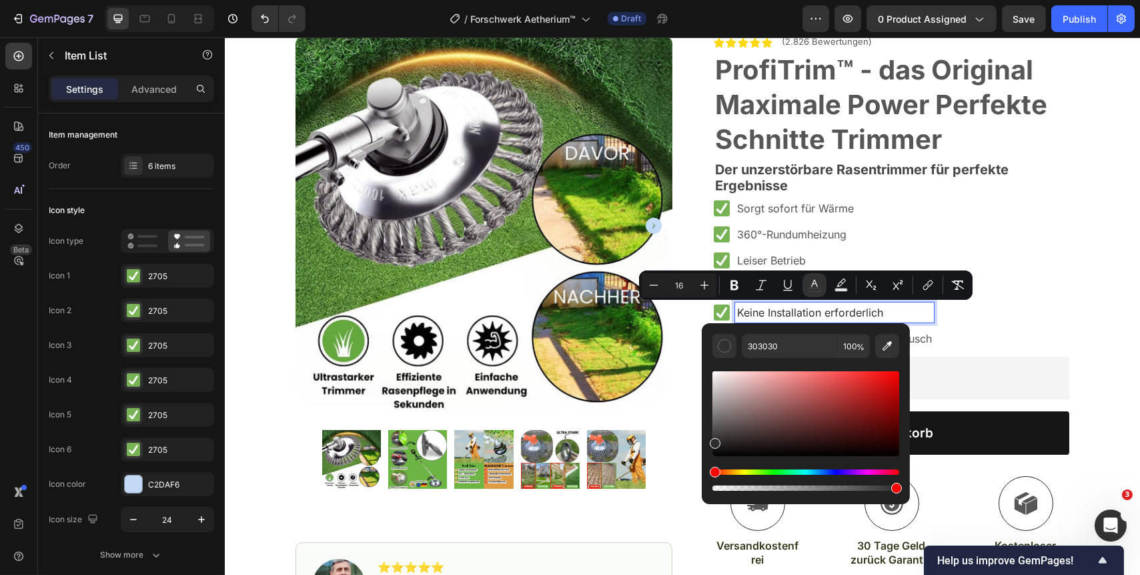
type input "2D2D2D"
drag, startPoint x: 716, startPoint y: 430, endPoint x: 709, endPoint y: 440, distance: 12.0
click at [709, 440] on div "2D2D2D 100 %" at bounding box center [806, 408] width 208 height 170
click at [938, 335] on div "Sorgt sofort für Wärme 360°-Rundumheizung Leiser Betrieb Energieeffizient, stro…" at bounding box center [891, 273] width 356 height 150
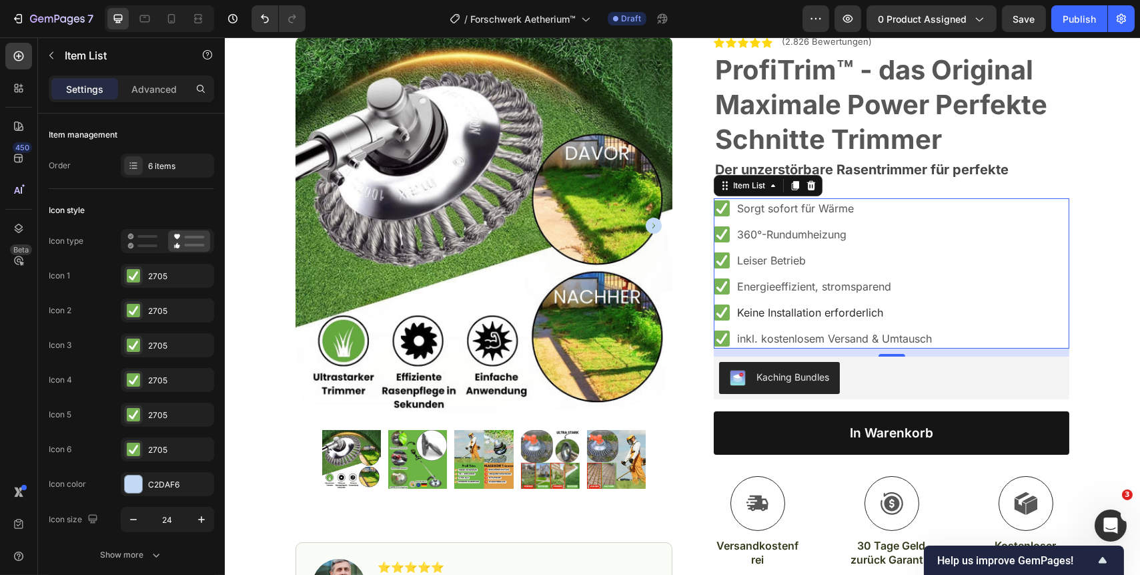
click at [924, 339] on p "inkl. kostenlosem Versand & Umtausch" at bounding box center [834, 338] width 195 height 16
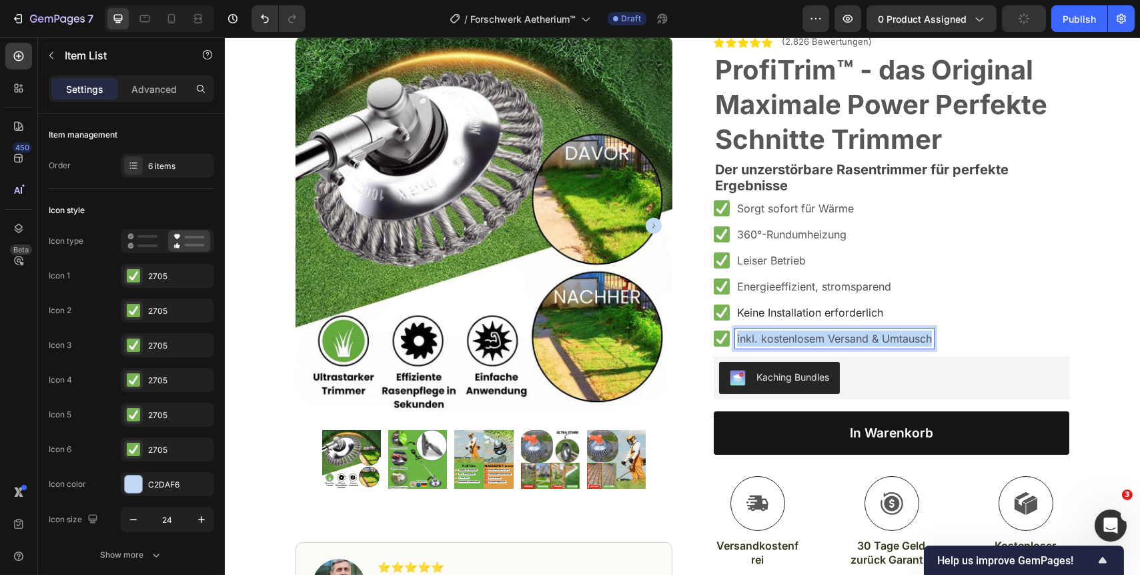
drag, startPoint x: 928, startPoint y: 338, endPoint x: 744, endPoint y: 332, distance: 184.3
click at [735, 339] on div "inkl. kostenlosem Versand & Umtausch" at bounding box center [834, 338] width 199 height 20
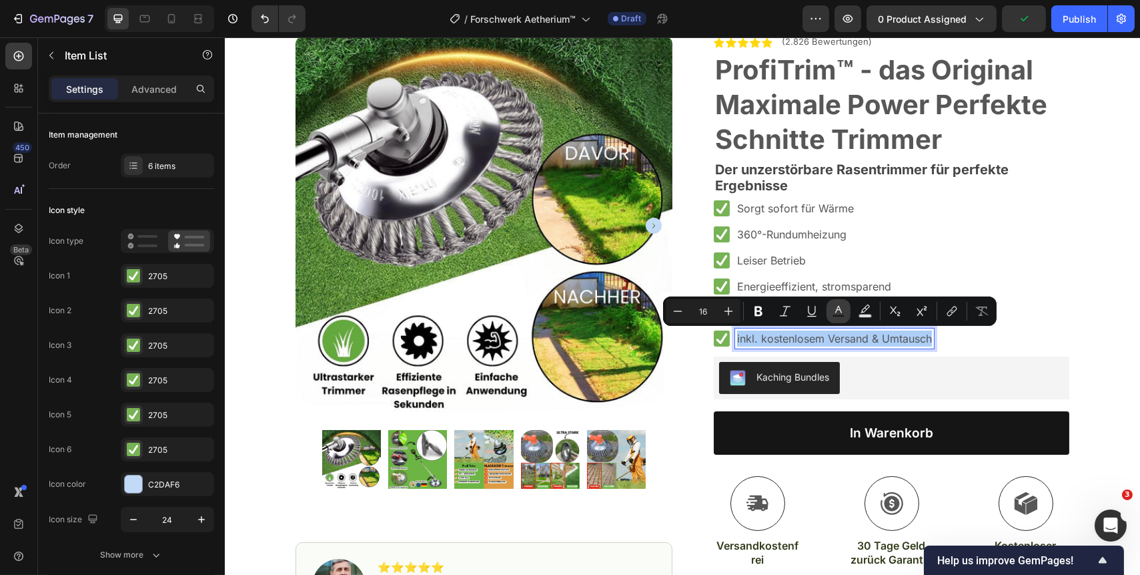
click at [837, 316] on rect "Editor contextual toolbar" at bounding box center [839, 315] width 13 height 3
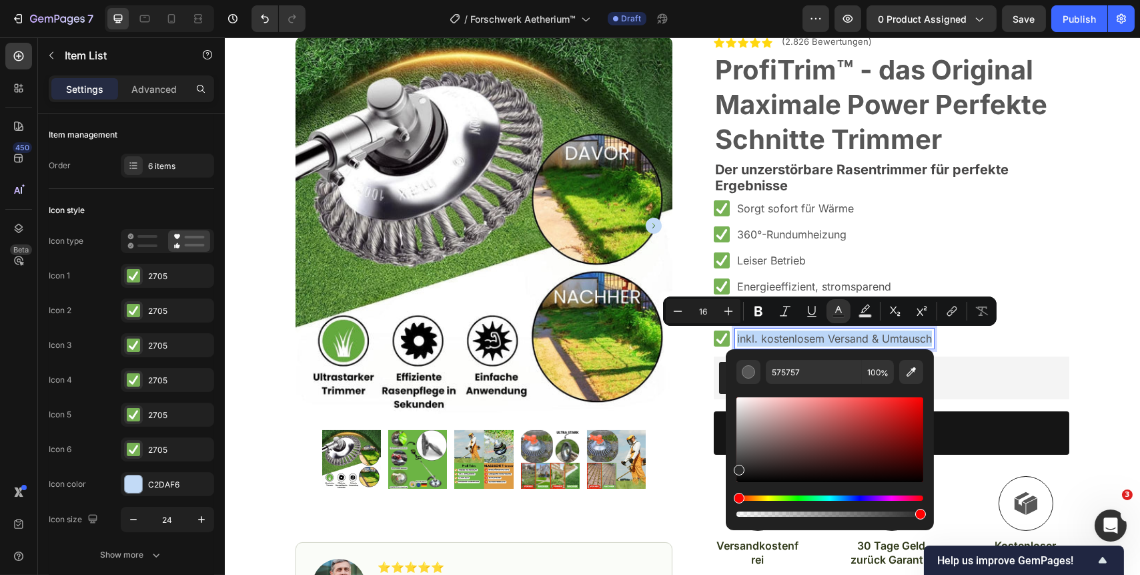
type input "2B2B2B"
drag, startPoint x: 740, startPoint y: 457, endPoint x: 737, endPoint y: 467, distance: 10.4
click at [737, 467] on div "Editor contextual toolbar" at bounding box center [739, 469] width 11 height 11
click at [859, 267] on p "Leiser Betrieb" at bounding box center [834, 260] width 195 height 16
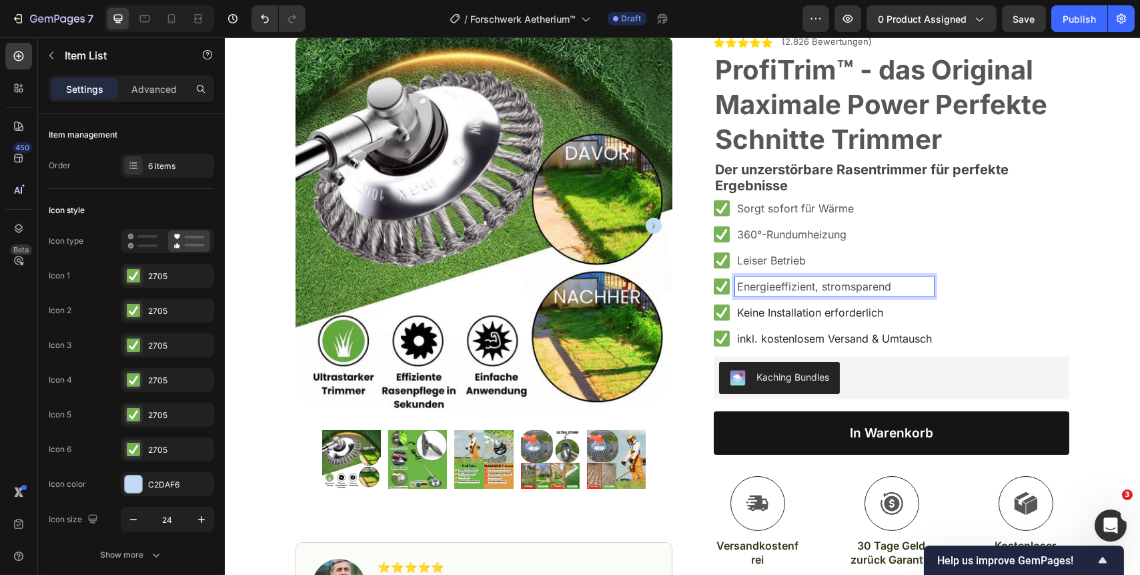
click at [878, 283] on p "Energieeffizient, stromsparend" at bounding box center [834, 286] width 195 height 16
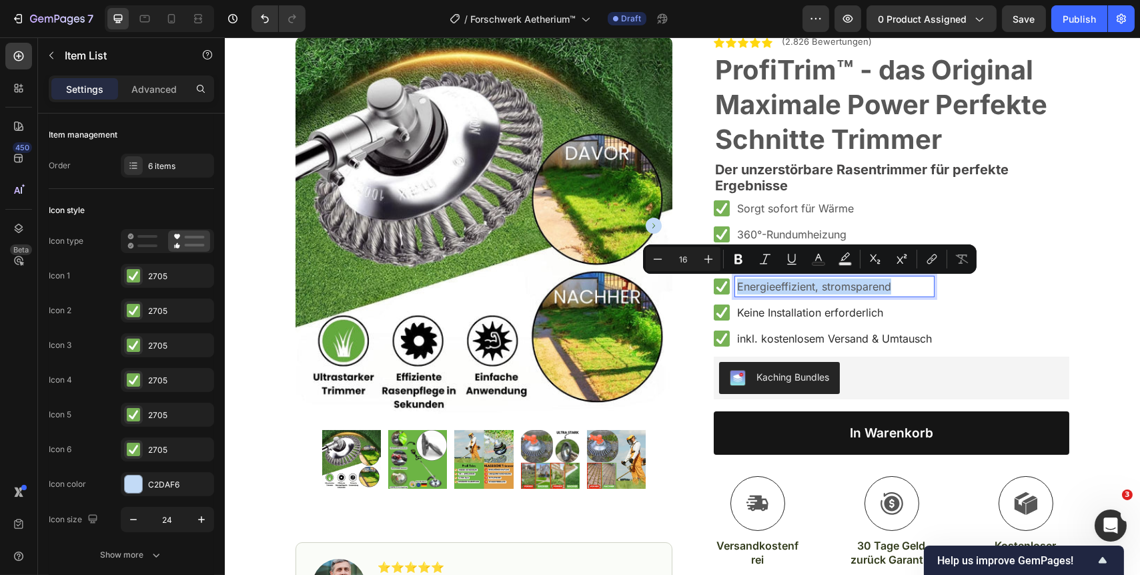
drag, startPoint x: 899, startPoint y: 287, endPoint x: 735, endPoint y: 290, distance: 164.2
click at [737, 290] on p "Energieeffizient, stromsparend" at bounding box center [834, 286] width 195 height 16
click at [818, 262] on rect "Editor contextual toolbar" at bounding box center [819, 263] width 13 height 3
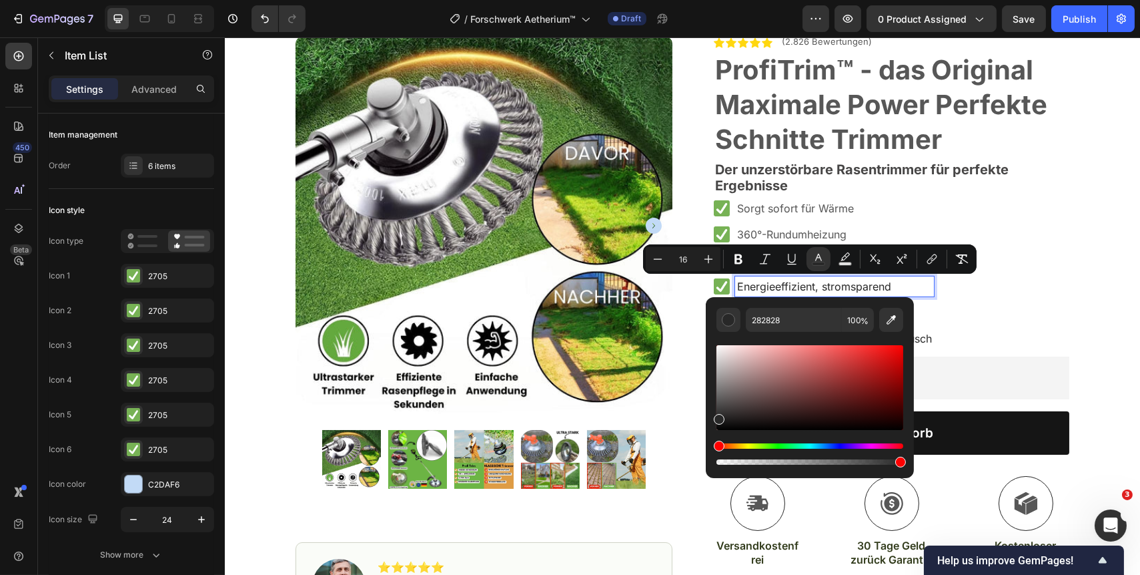
drag, startPoint x: 722, startPoint y: 404, endPoint x: 714, endPoint y: 416, distance: 14.4
click at [714, 416] on div "Editor contextual toolbar" at bounding box center [719, 419] width 11 height 11
type input "2B2B2B"
click at [717, 415] on div "Editor contextual toolbar" at bounding box center [719, 417] width 11 height 11
click at [855, 232] on p "360°-Rundumheizung" at bounding box center [834, 234] width 195 height 16
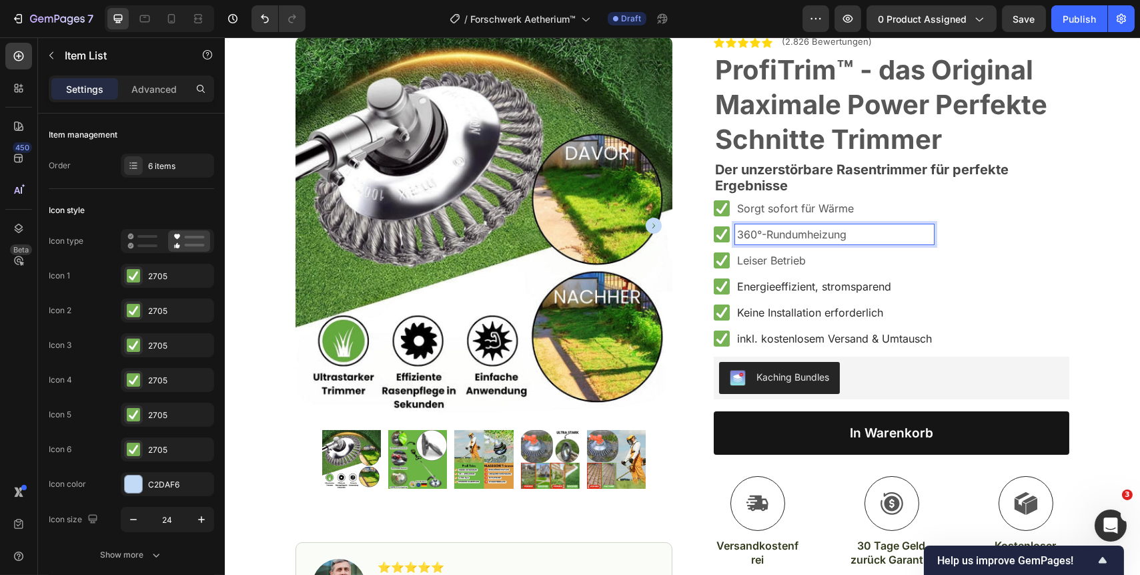
click at [819, 262] on p "Leiser Betrieb" at bounding box center [834, 260] width 195 height 16
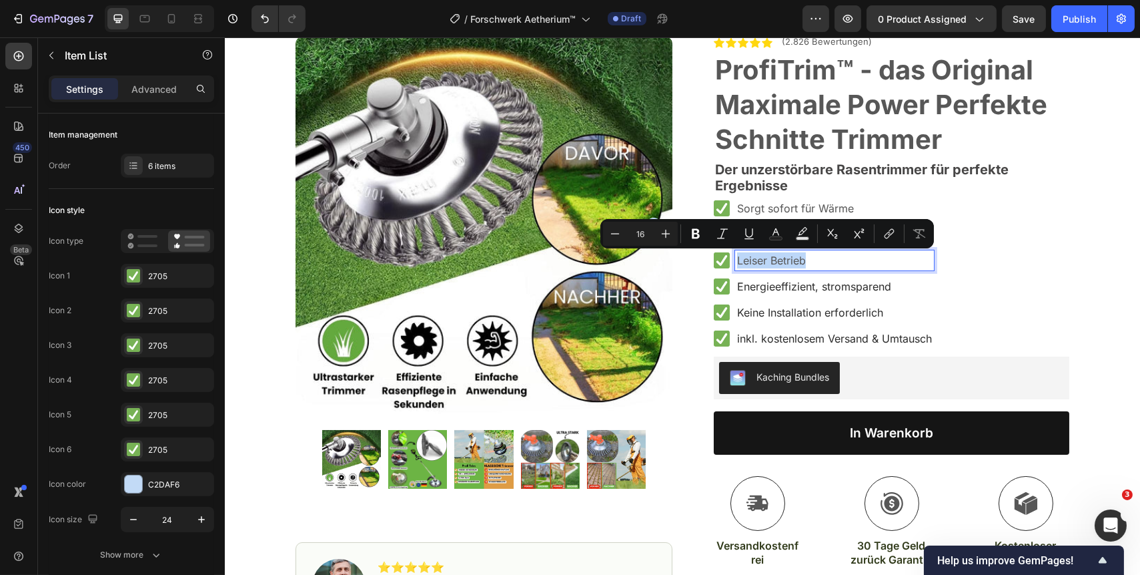
drag, startPoint x: 833, startPoint y: 263, endPoint x: 731, endPoint y: 262, distance: 102.8
click at [735, 262] on div "Leiser Betrieb" at bounding box center [834, 260] width 199 height 20
click at [776, 237] on rect "Editor contextual toolbar" at bounding box center [776, 238] width 13 height 3
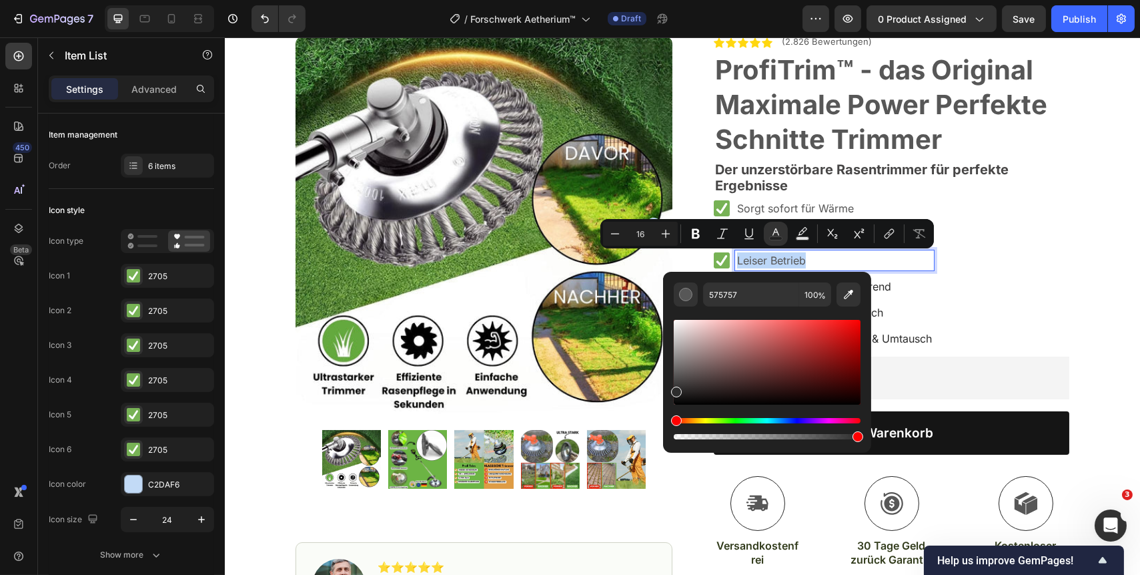
type input "2D2D2D"
drag, startPoint x: 677, startPoint y: 380, endPoint x: 673, endPoint y: 389, distance: 9.6
click at [673, 389] on div "Editor contextual toolbar" at bounding box center [676, 391] width 11 height 11
click at [821, 208] on p "Sorgt sofort für Wärme" at bounding box center [834, 208] width 195 height 16
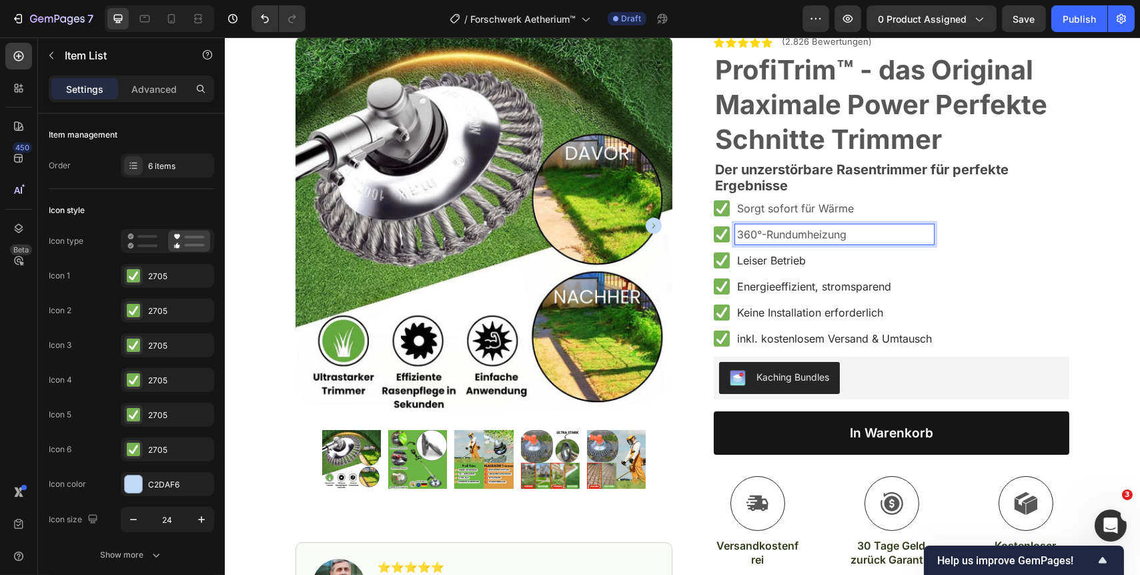
click at [855, 233] on p "360°-Rundumheizung" at bounding box center [834, 234] width 195 height 16
drag, startPoint x: 863, startPoint y: 234, endPoint x: 733, endPoint y: 238, distance: 130.2
click at [737, 238] on p "360°-Rundumheizung" at bounding box center [834, 234] width 195 height 16
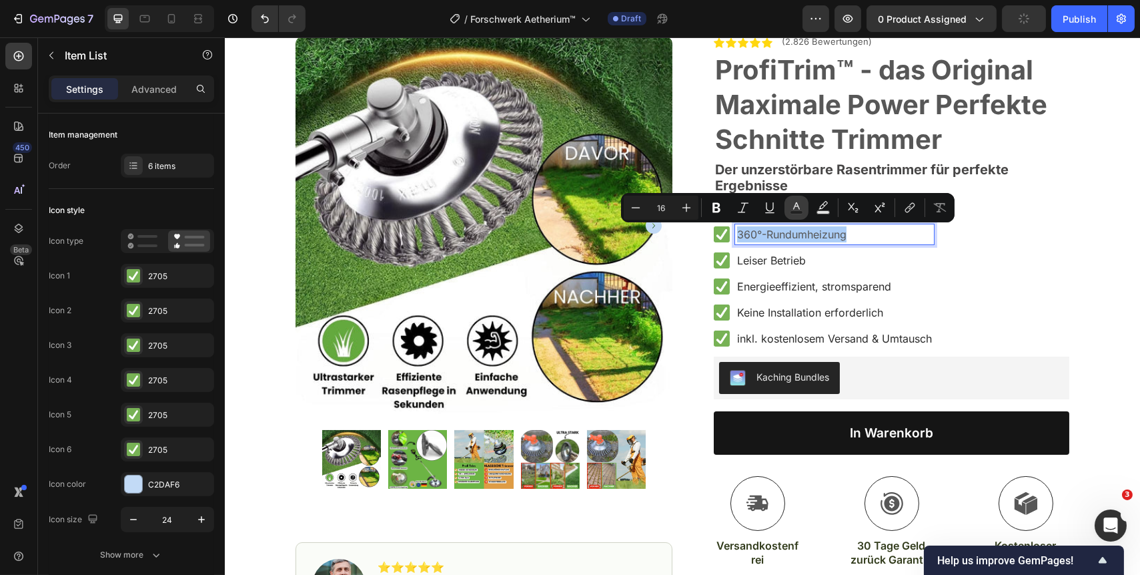
click at [796, 209] on icon "Editor contextual toolbar" at bounding box center [796, 207] width 13 height 13
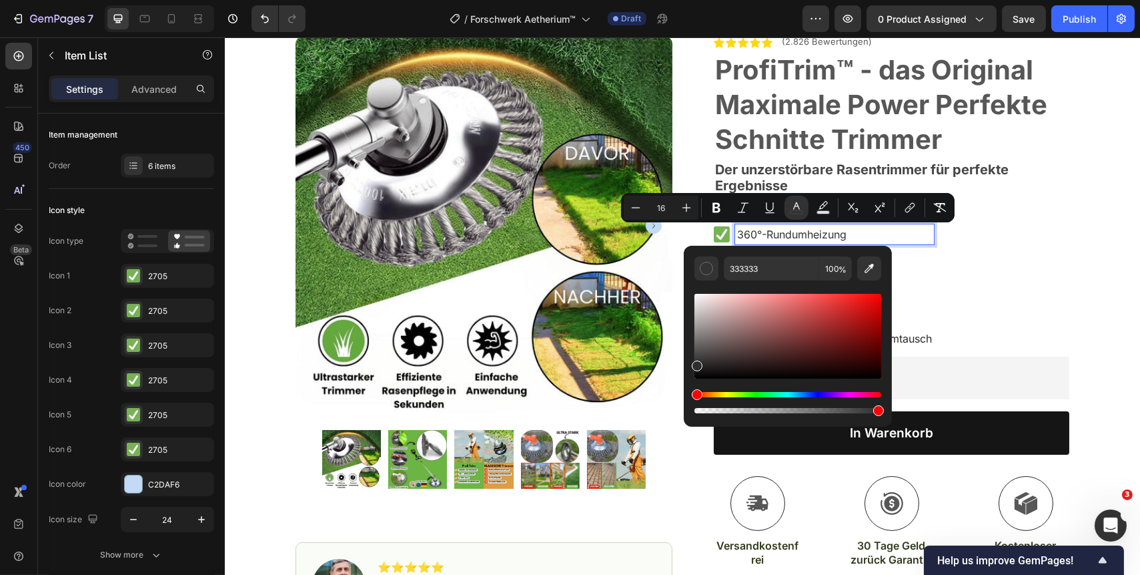
type input "2D2D2D"
drag, startPoint x: 696, startPoint y: 354, endPoint x: 687, endPoint y: 362, distance: 11.8
click at [687, 362] on div "2D2D2D 100 %" at bounding box center [788, 331] width 208 height 170
click at [880, 171] on strong "Der unzerstörbare Rasentrimmer für perfekte Ergebnisse" at bounding box center [862, 177] width 294 height 32
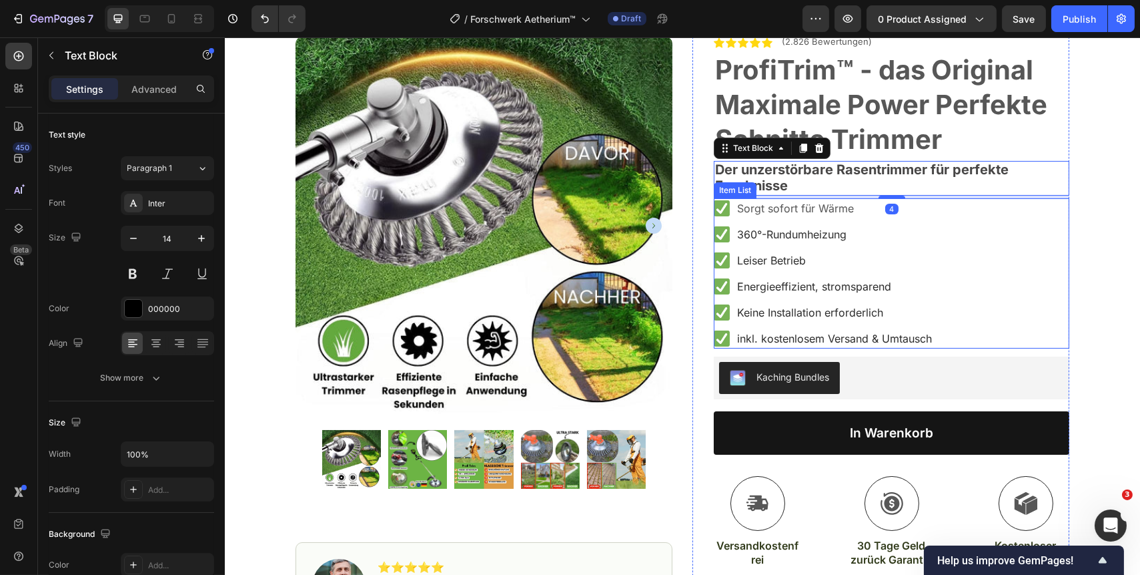
click at [858, 200] on p "Sorgt sofort für Wärme" at bounding box center [834, 208] width 195 height 16
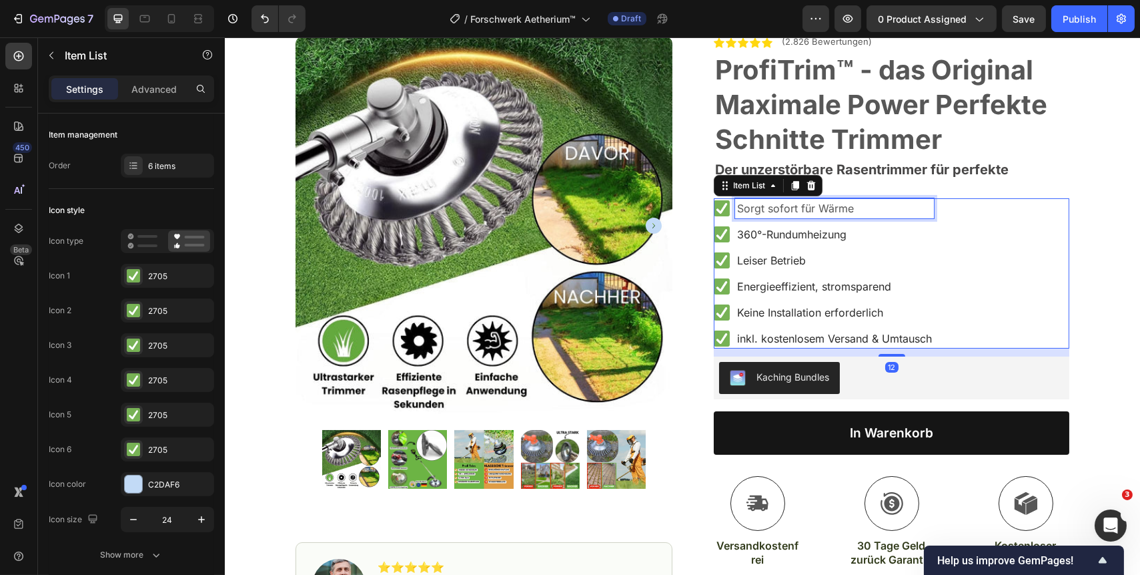
click at [856, 211] on p "Sorgt sofort für Wärme" at bounding box center [834, 208] width 195 height 16
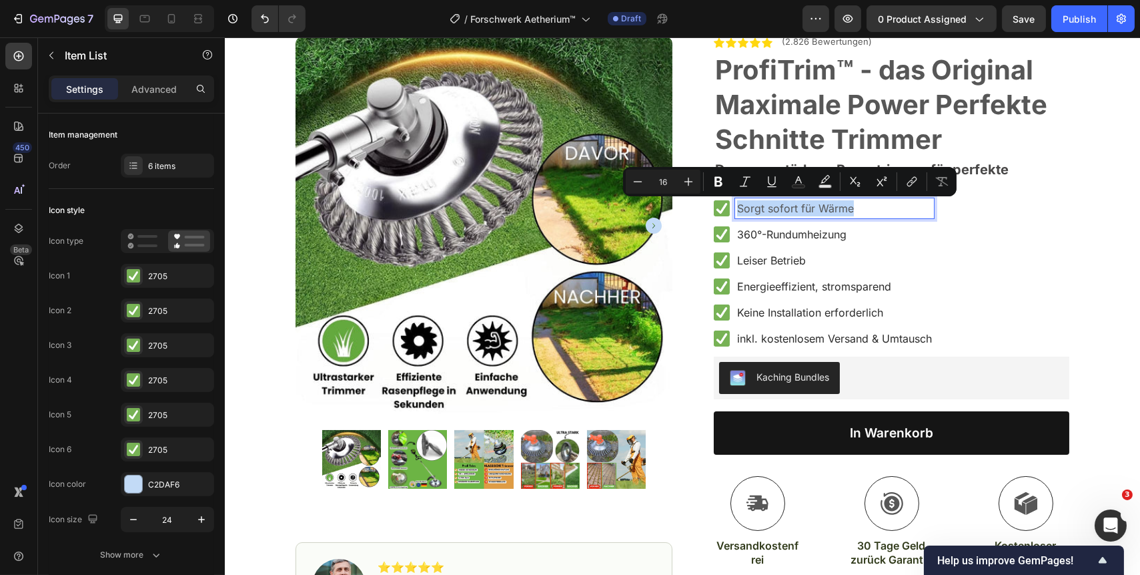
drag, startPoint x: 859, startPoint y: 210, endPoint x: 734, endPoint y: 205, distance: 125.5
click at [737, 205] on p "Sorgt sofort für Wärme" at bounding box center [834, 208] width 195 height 16
click at [799, 186] on rect "Editor contextual toolbar" at bounding box center [799, 186] width 13 height 3
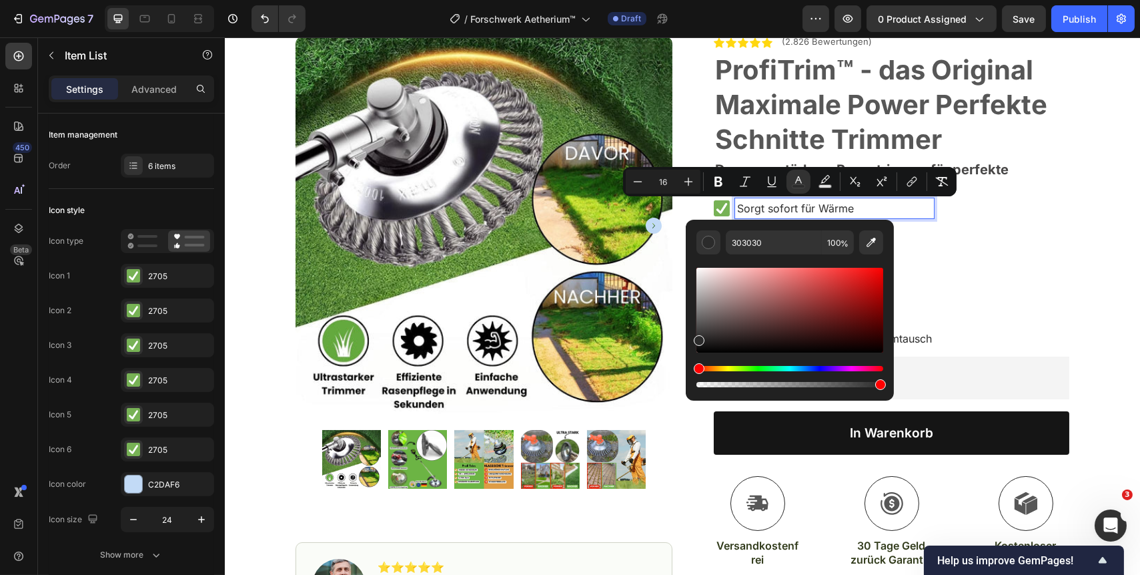
type input "2B2B2B"
drag, startPoint x: 700, startPoint y: 330, endPoint x: 695, endPoint y: 338, distance: 9.3
click at [695, 338] on div "Editor contextual toolbar" at bounding box center [699, 340] width 11 height 11
click at [991, 263] on div "Sorgt sofort für Wärme 360°-Rundumheizung Leiser Betrieb Energieeffizient, stro…" at bounding box center [891, 273] width 356 height 150
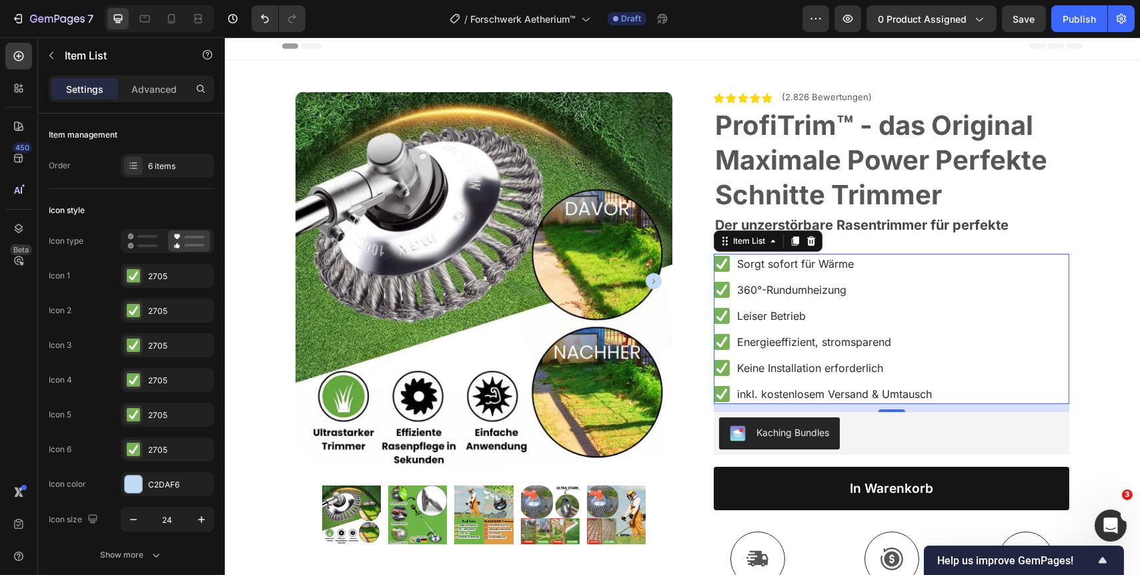
scroll to position [0, 0]
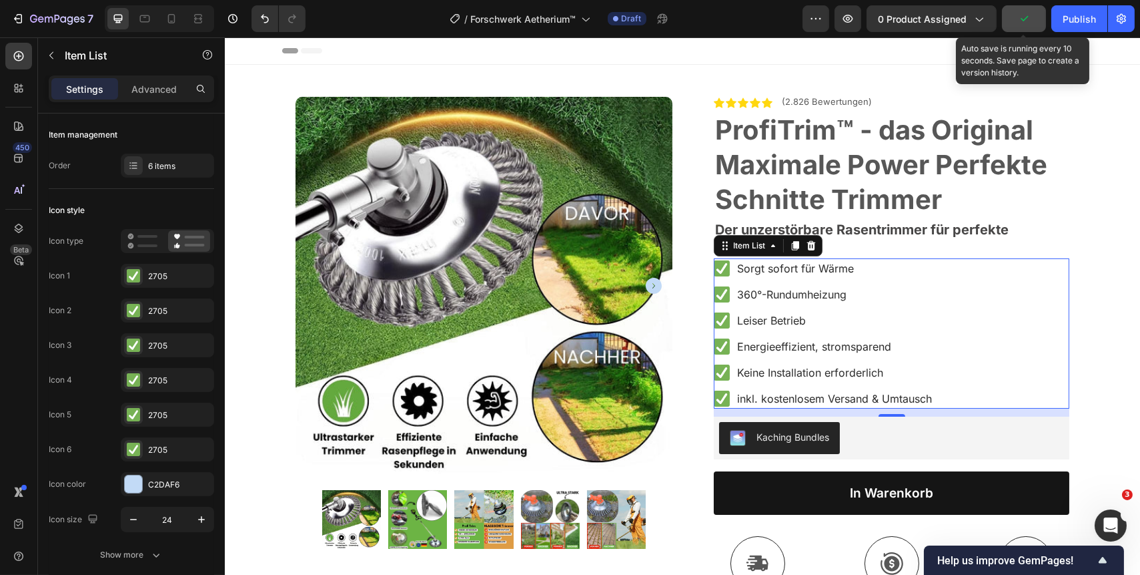
click at [1028, 22] on icon "button" at bounding box center [1024, 18] width 13 height 13
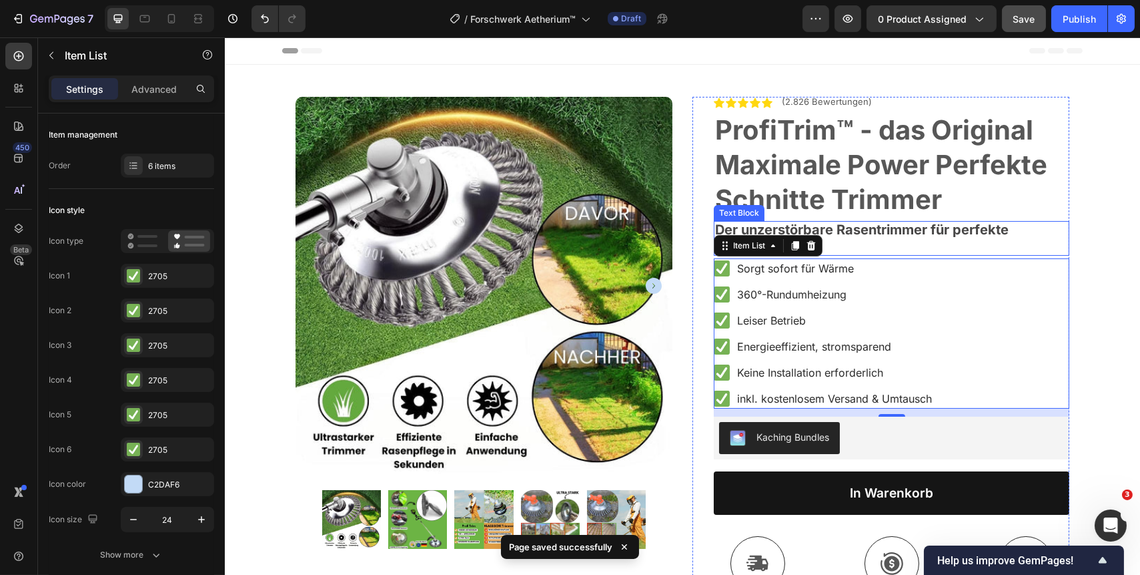
click at [927, 241] on p "Der unzerstörbare Rasentrimmer für perfekte Ergebnisse" at bounding box center [891, 238] width 353 height 33
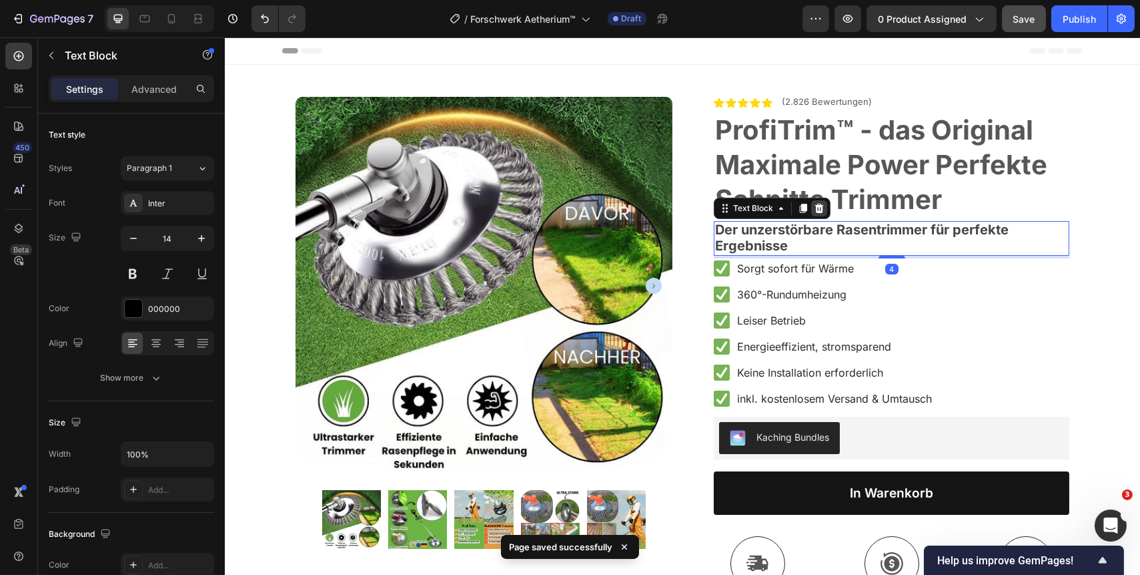
click at [818, 206] on icon at bounding box center [818, 208] width 11 height 11
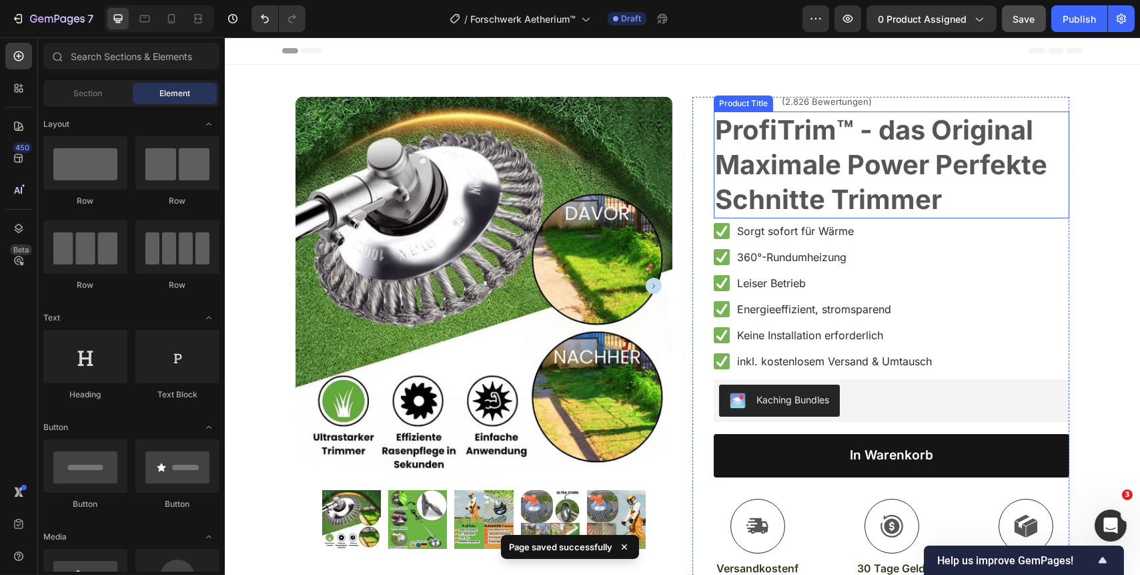
click at [951, 205] on h1 "ProfiTrim™ - das Original Maximale Power Perfekte Schnitte Trimmer" at bounding box center [891, 164] width 356 height 107
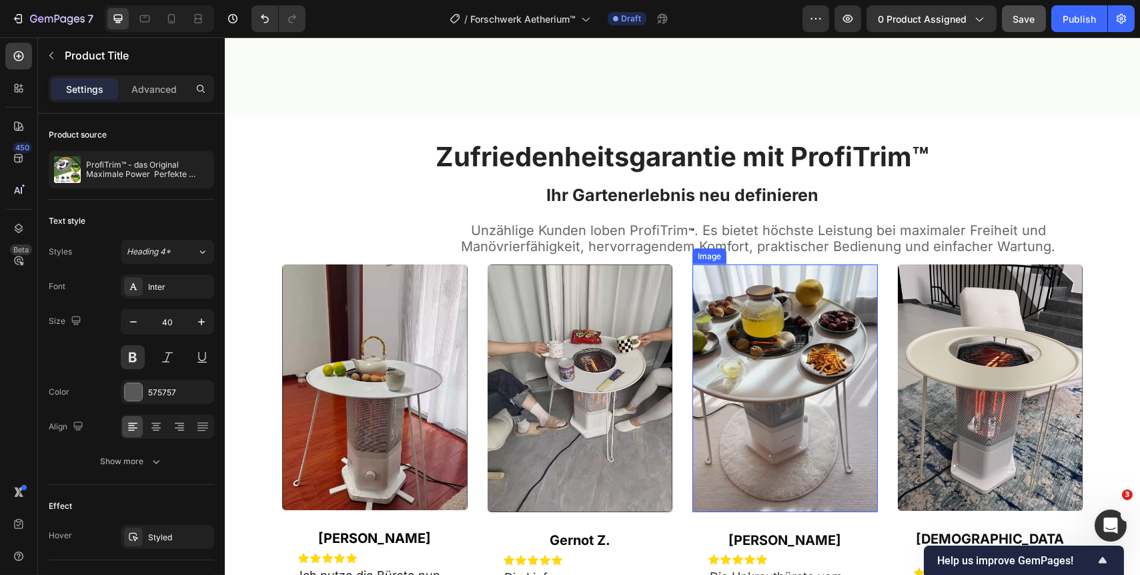
scroll to position [2244, 0]
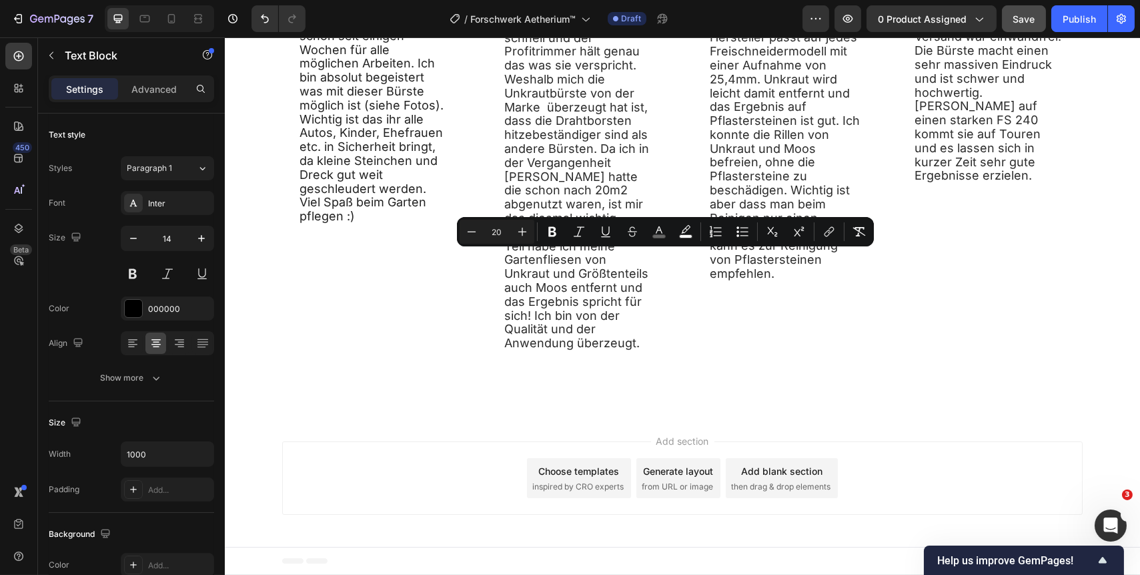
drag, startPoint x: 635, startPoint y: 260, endPoint x: 693, endPoint y: 263, distance: 58.8
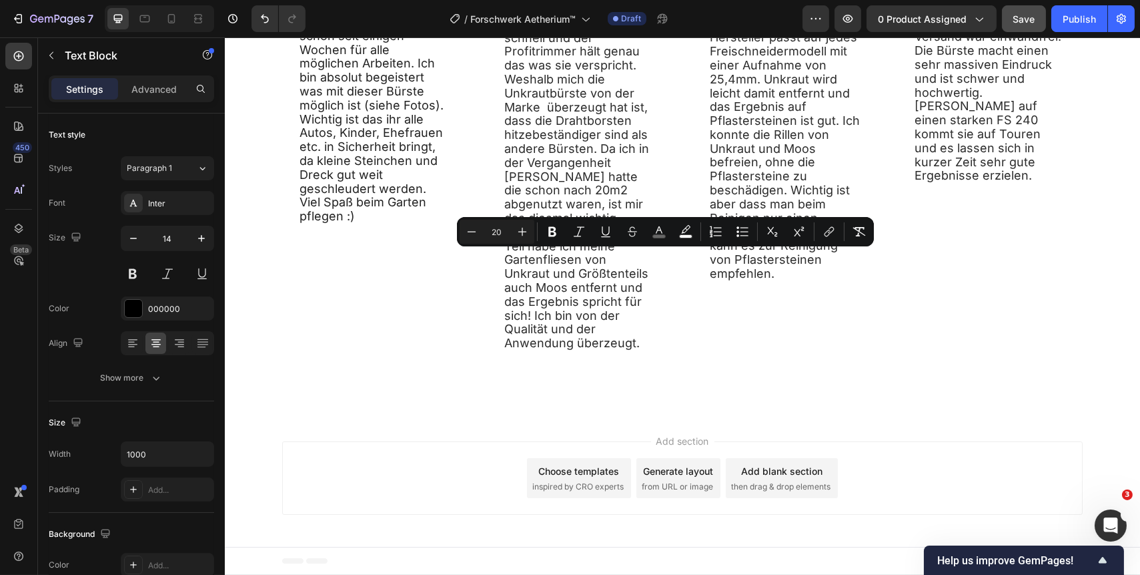
drag, startPoint x: 633, startPoint y: 260, endPoint x: 694, endPoint y: 264, distance: 61.5
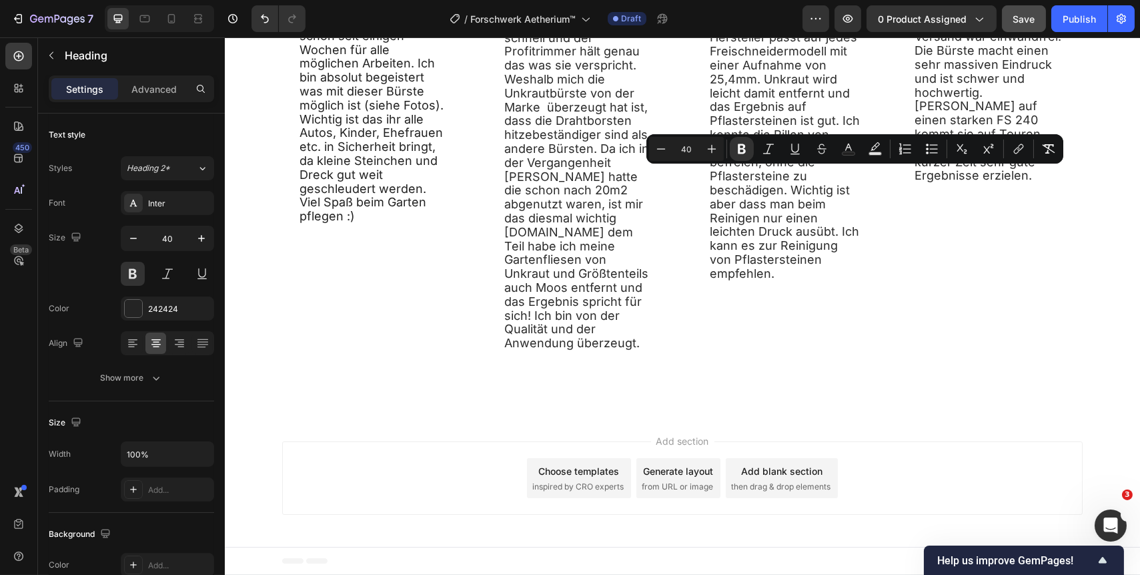
drag, startPoint x: 789, startPoint y: 185, endPoint x: 925, endPoint y: 185, distance: 136.1
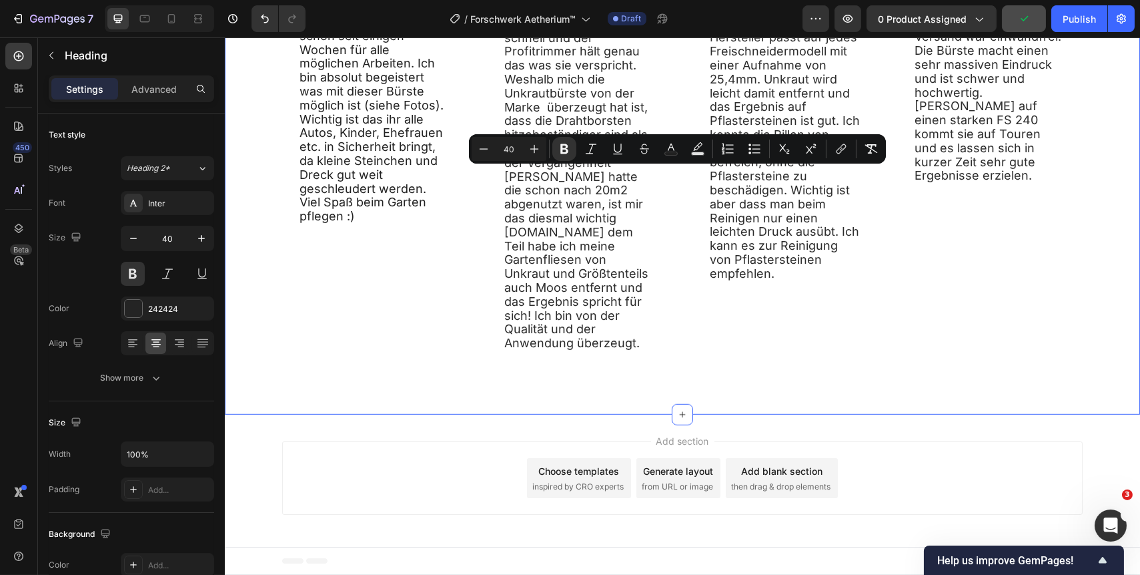
drag, startPoint x: 407, startPoint y: 175, endPoint x: 907, endPoint y: 246, distance: 504.9
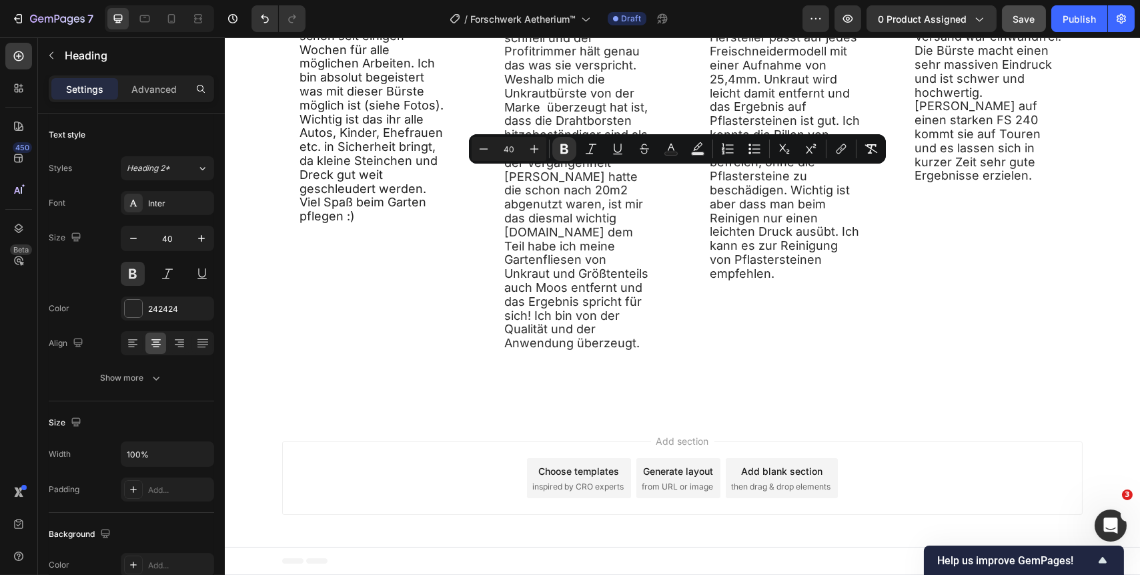
drag, startPoint x: 948, startPoint y: 186, endPoint x: 402, endPoint y: 192, distance: 545.9
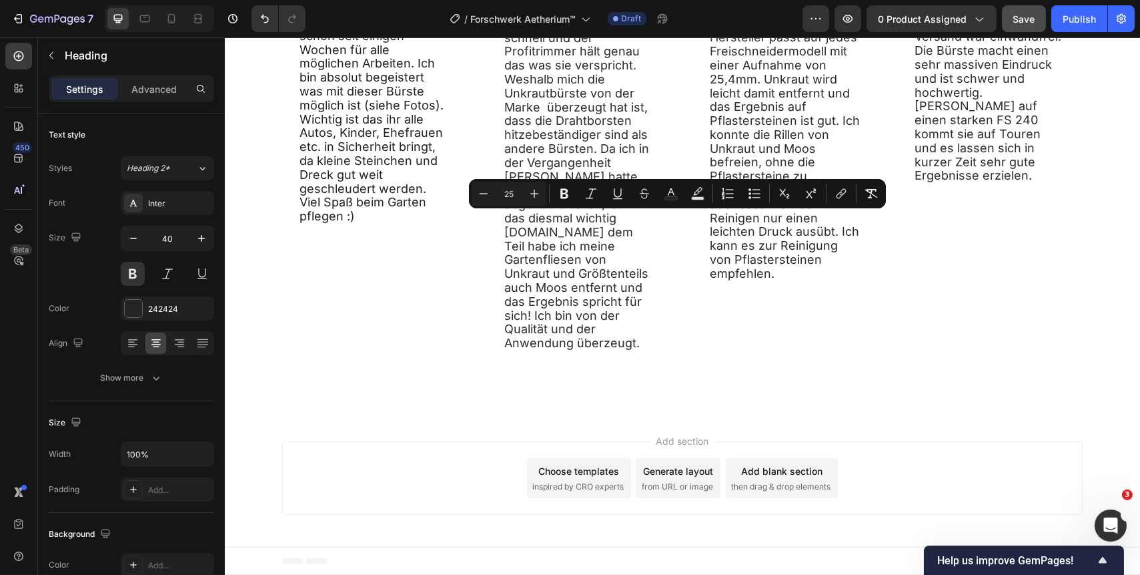
drag, startPoint x: 821, startPoint y: 224, endPoint x: 532, endPoint y: 224, distance: 288.3
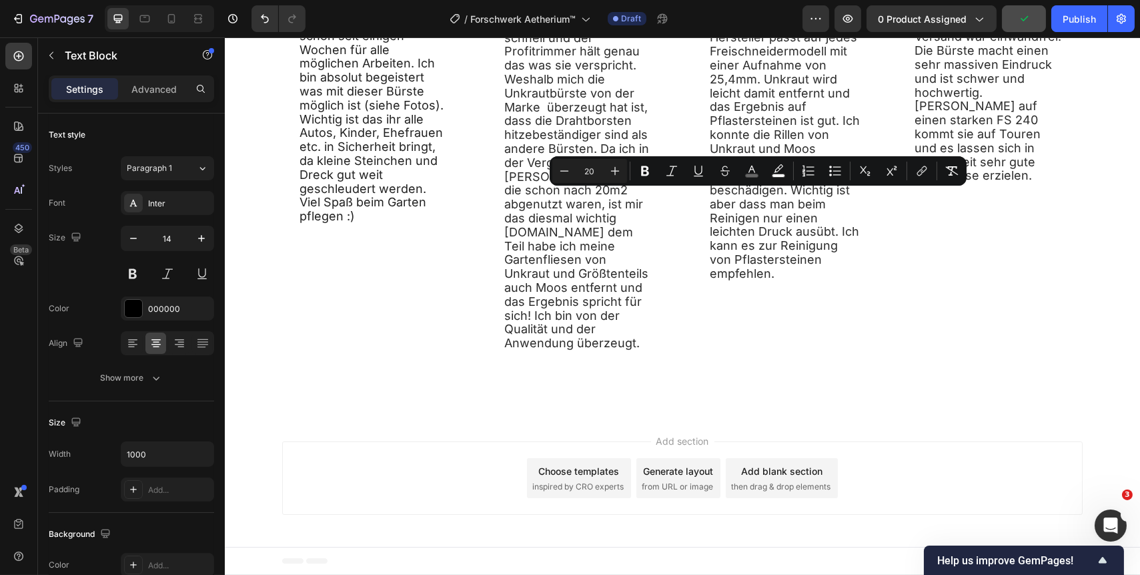
drag, startPoint x: 460, startPoint y: 199, endPoint x: 1053, endPoint y: 220, distance: 593.6
copy span "Unzählige Kunden loben Aetherium™. Es bietet höchste Leistung bei maximaler Fre…"
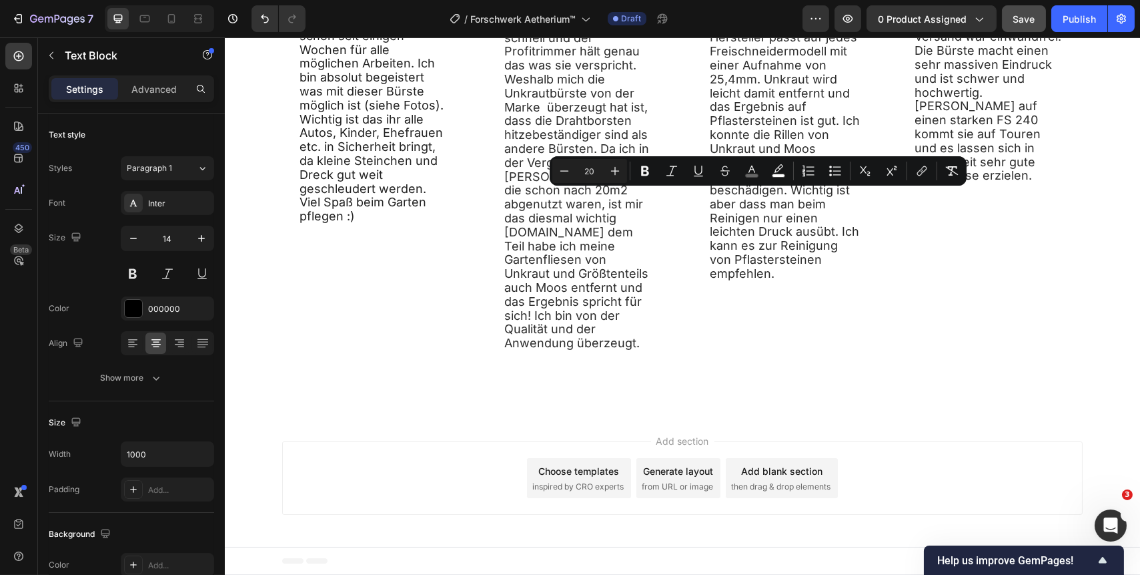
drag, startPoint x: 1060, startPoint y: 220, endPoint x: 448, endPoint y: 203, distance: 611.5
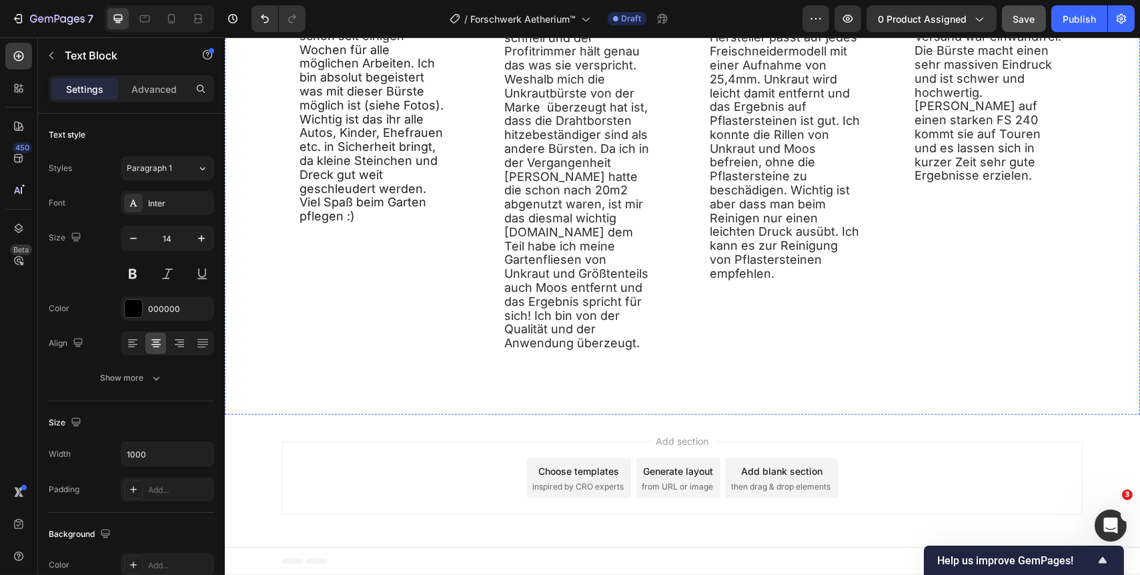
click at [123, 342] on div at bounding box center [132, 342] width 21 height 21
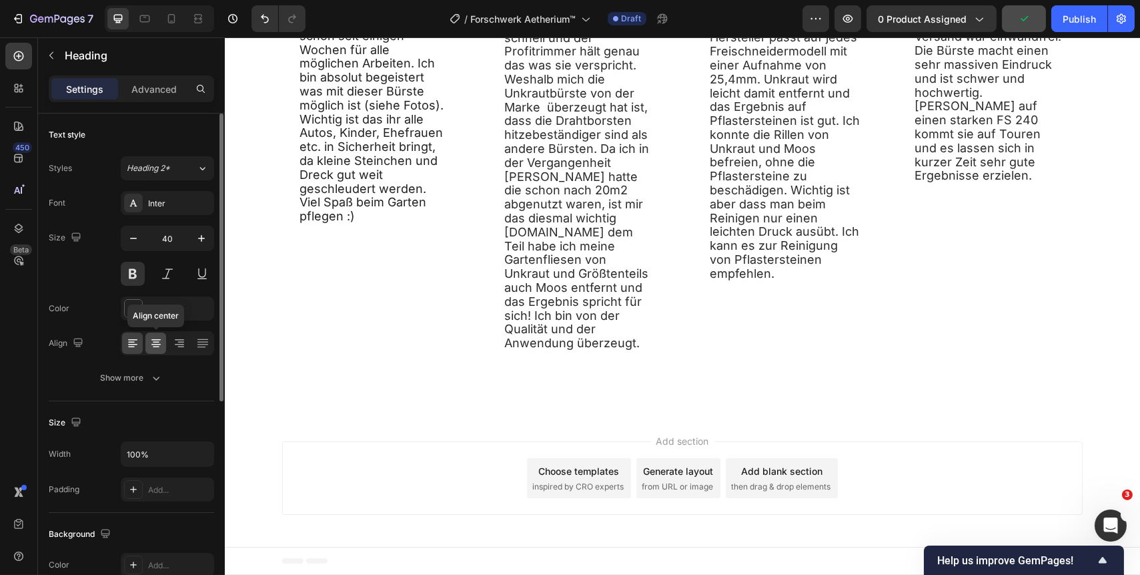
click at [150, 347] on icon at bounding box center [155, 342] width 13 height 13
click at [129, 342] on icon at bounding box center [132, 342] width 13 height 13
click at [155, 342] on icon at bounding box center [155, 342] width 13 height 13
click at [154, 93] on p "Advanced" at bounding box center [153, 89] width 45 height 14
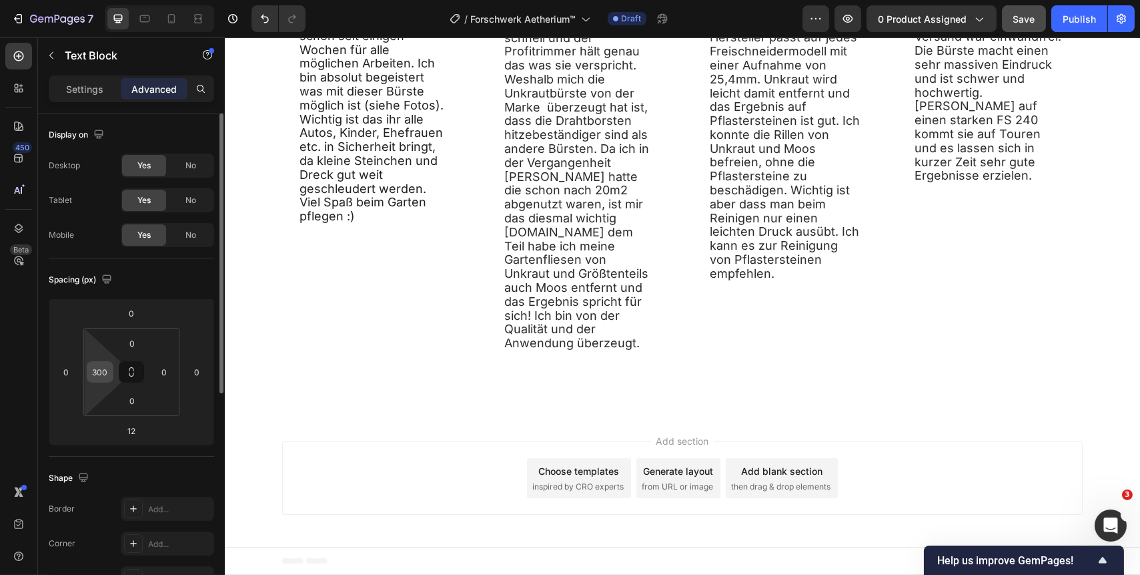
click at [107, 373] on input "300" at bounding box center [100, 372] width 20 height 20
type input "200"
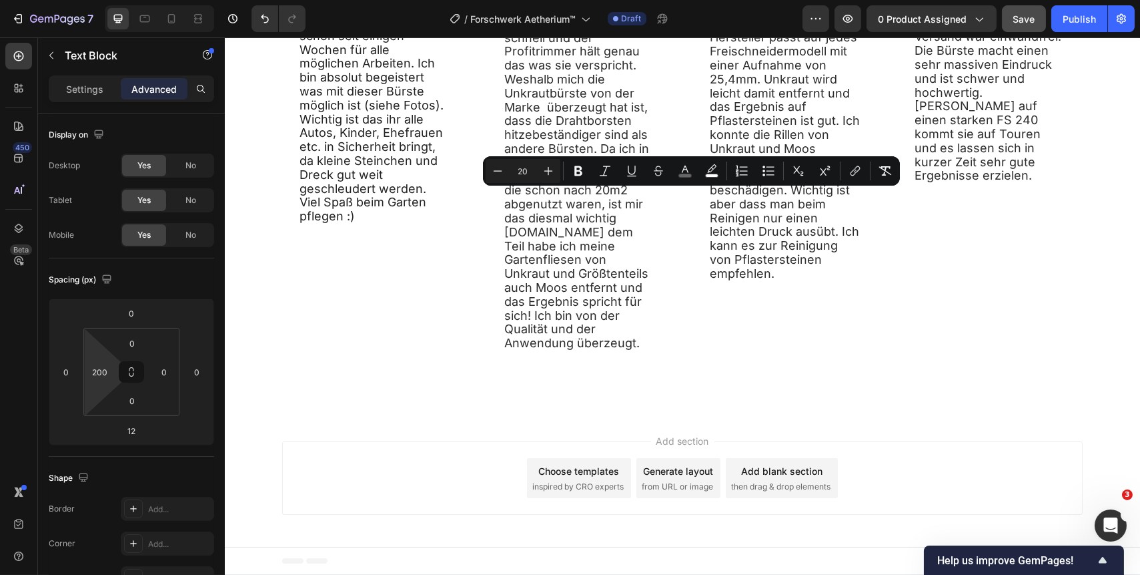
drag, startPoint x: 883, startPoint y: 221, endPoint x: 414, endPoint y: 204, distance: 469.4
click at [687, 173] on icon "Editor contextual toolbar" at bounding box center [685, 170] width 13 height 13
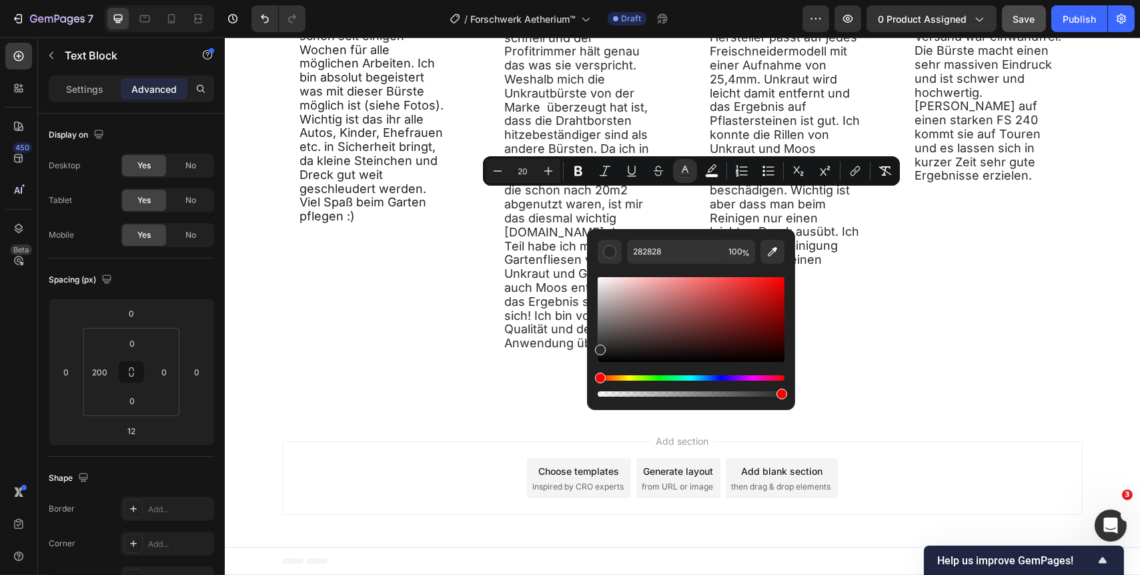
type input "2B2B2B"
drag, startPoint x: 600, startPoint y: 330, endPoint x: 597, endPoint y: 347, distance: 17.0
click at [597, 347] on div "Editor contextual toolbar" at bounding box center [600, 349] width 11 height 11
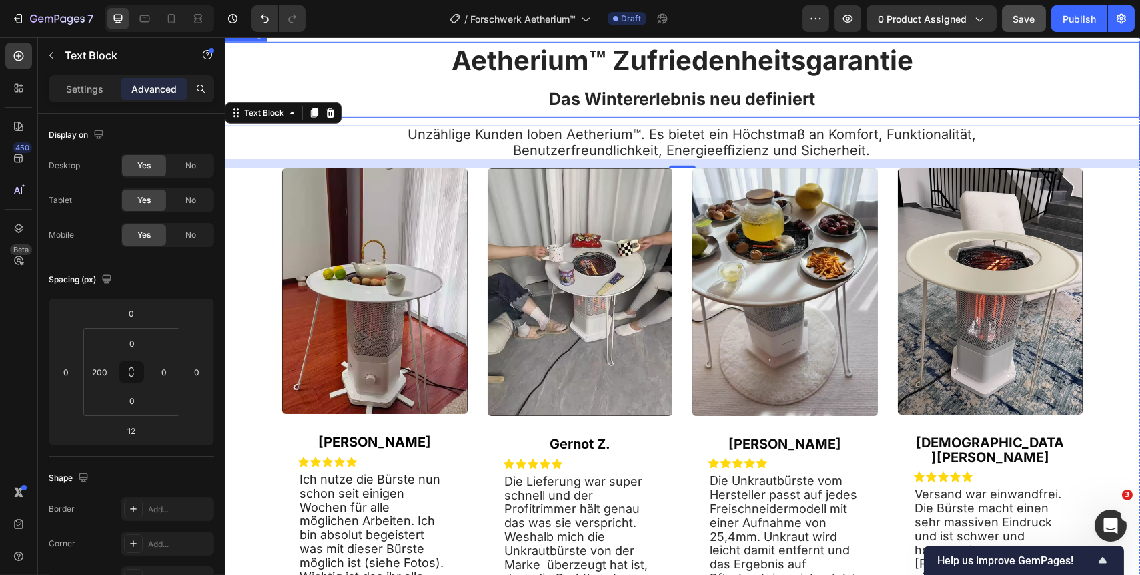
scroll to position [2244, 0]
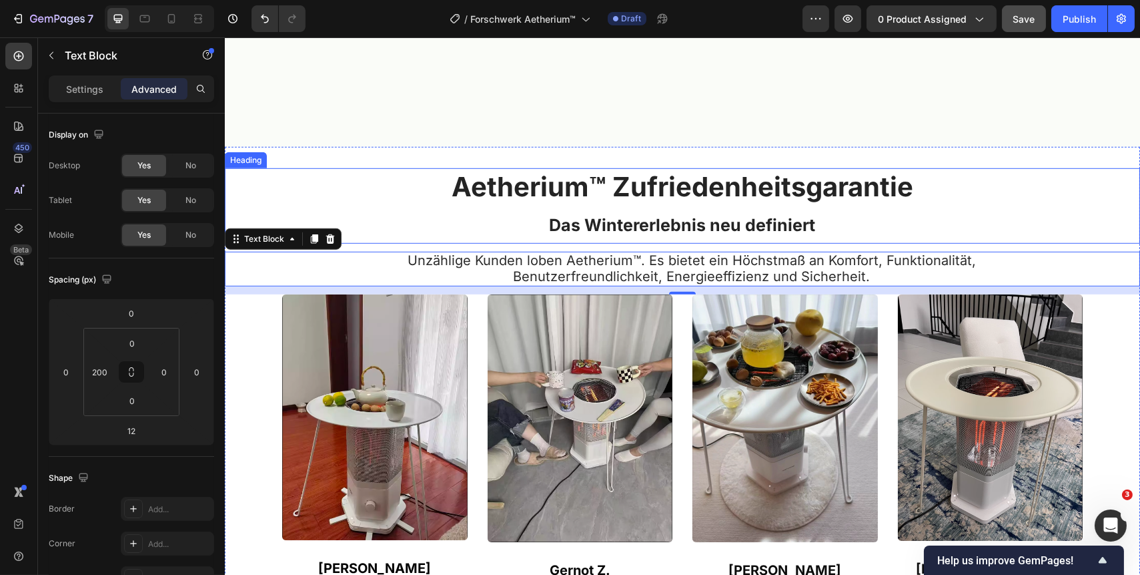
click at [842, 210] on p "⁠⁠⁠⁠⁠⁠⁠ Aetherium™ Zufriedenheitsgarantie Das Wintererlebnis neu definiert" at bounding box center [682, 205] width 913 height 73
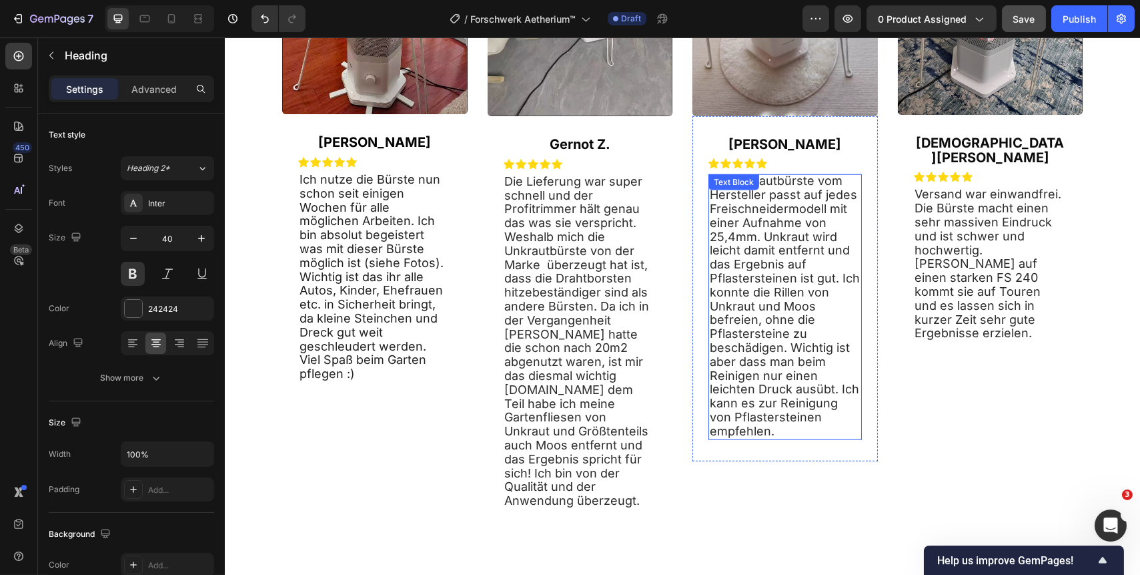
scroll to position [2669, 0]
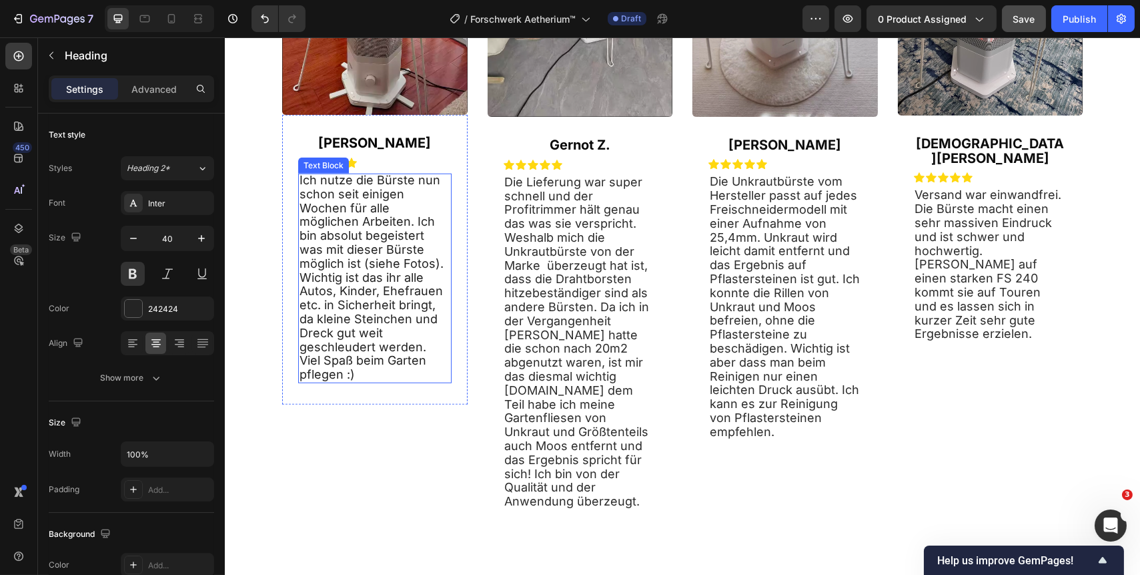
click at [306, 382] on p "Ich nutze die Bürste nun schon seit einigen Wochen für alle möglichen Arbeiten.…" at bounding box center [374, 277] width 151 height 208
click at [312, 382] on p "Ich nutze die Bürste nun schon seit einigen Wochen für alle möglichen Arbeiten.…" at bounding box center [374, 277] width 151 height 208
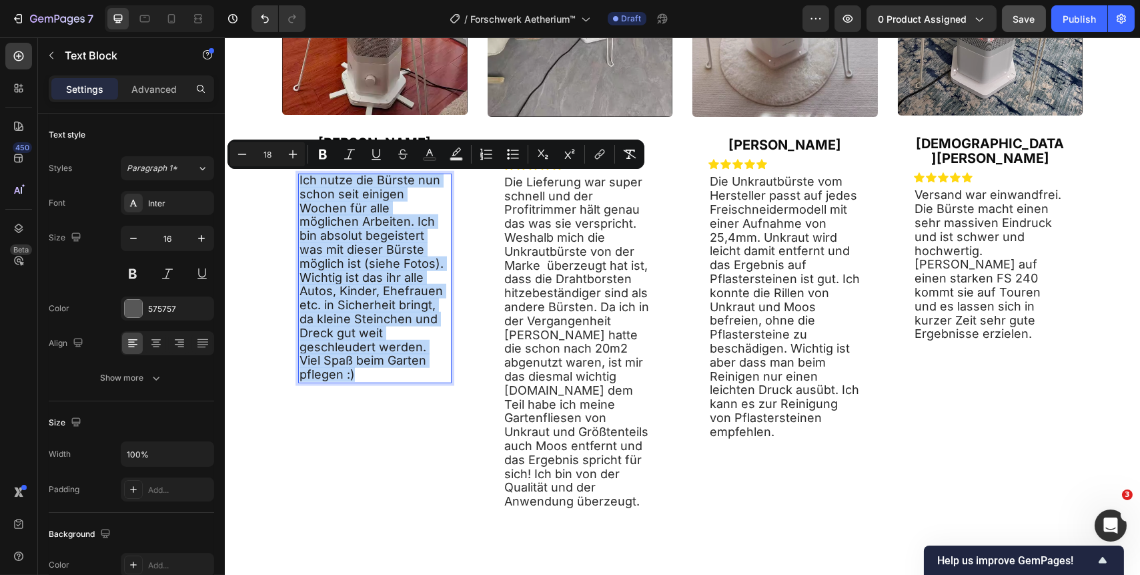
drag, startPoint x: 312, startPoint y: 384, endPoint x: 293, endPoint y: 186, distance: 198.5
click at [298, 186] on div "Ich nutze die Bürste nun schon seit einigen Wochen für alle möglichen Arbeiten.…" at bounding box center [374, 278] width 153 height 210
copy span "Ich nutze die Bürste nun schon seit einigen Wochen für alle möglichen Arbeiten.…"
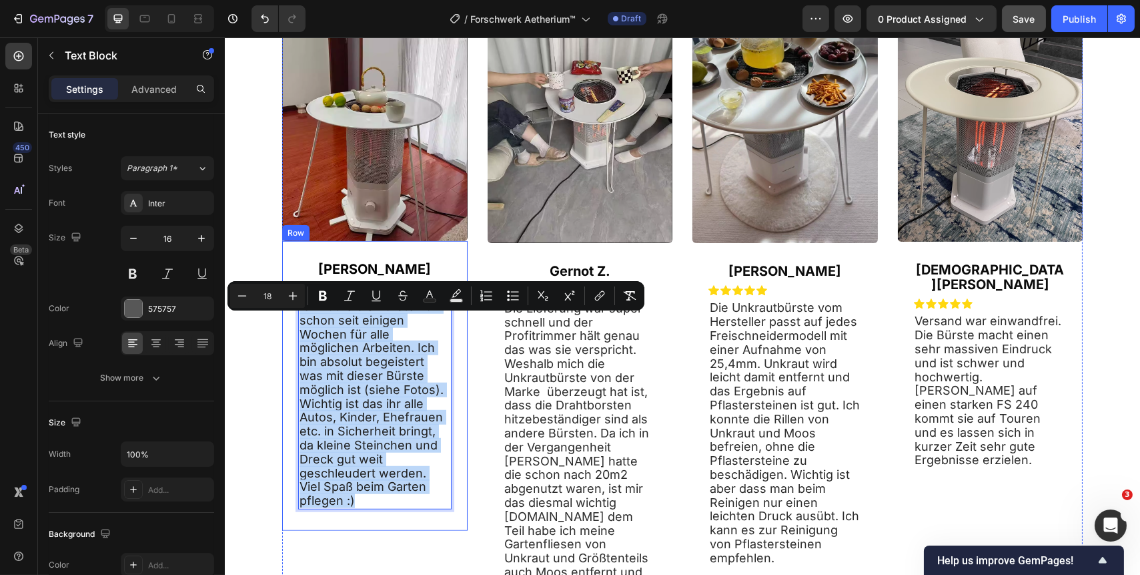
scroll to position [2548, 0]
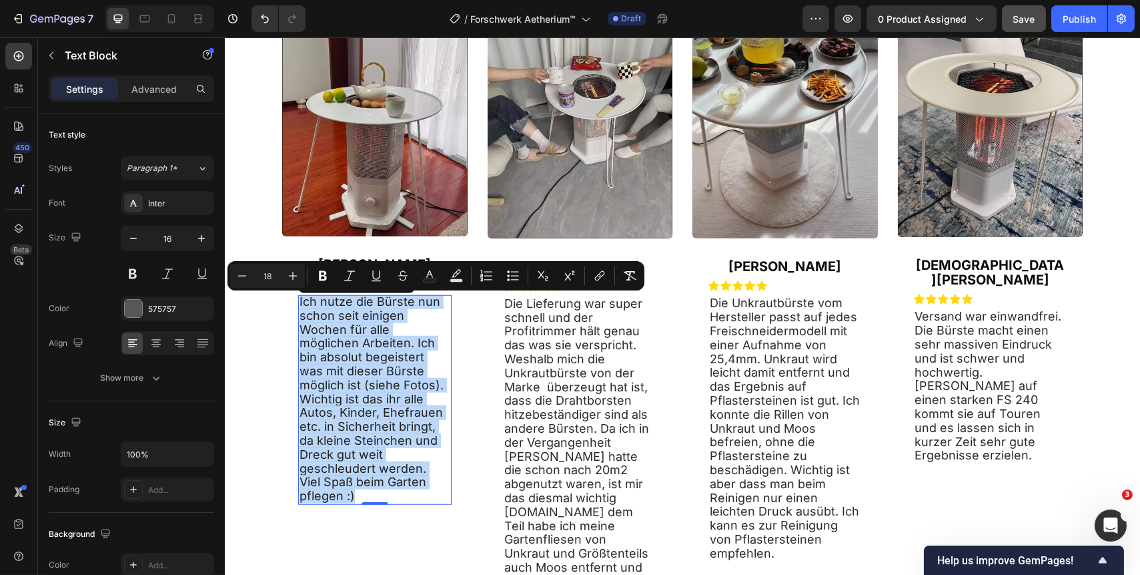
click at [309, 500] on p "Ich nutze die Bürste nun schon seit einigen Wochen für alle möglichen Arbeiten.…" at bounding box center [374, 399] width 151 height 208
drag, startPoint x: 310, startPoint y: 501, endPoint x: 294, endPoint y: 300, distance: 202.2
click at [299, 300] on p "Ich nutze die Bürste nun schon seit einigen Wochen für alle möglichen Arbeiten.…" at bounding box center [374, 399] width 151 height 208
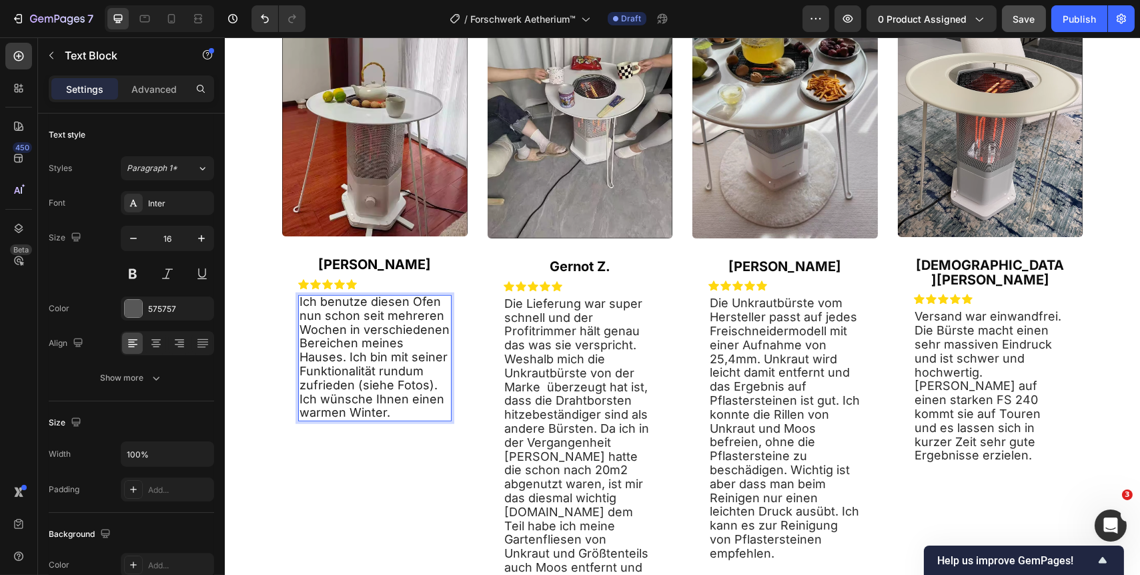
click at [398, 414] on p "Ich benutze diesen Ofen nun schon seit mehreren Wochen in verschiedenen Bereich…" at bounding box center [374, 357] width 151 height 125
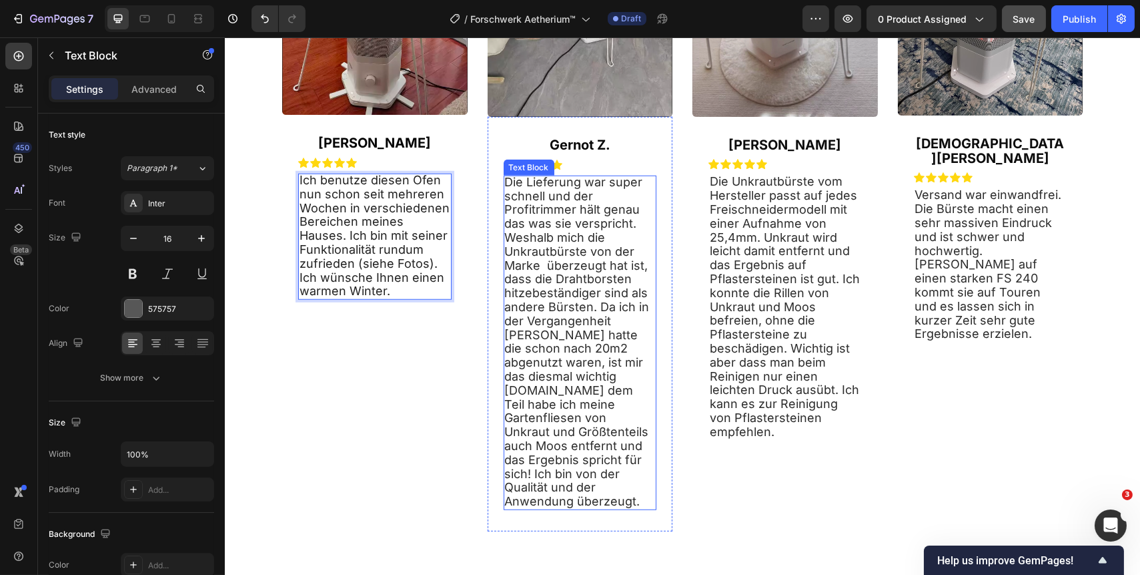
scroll to position [2729, 0]
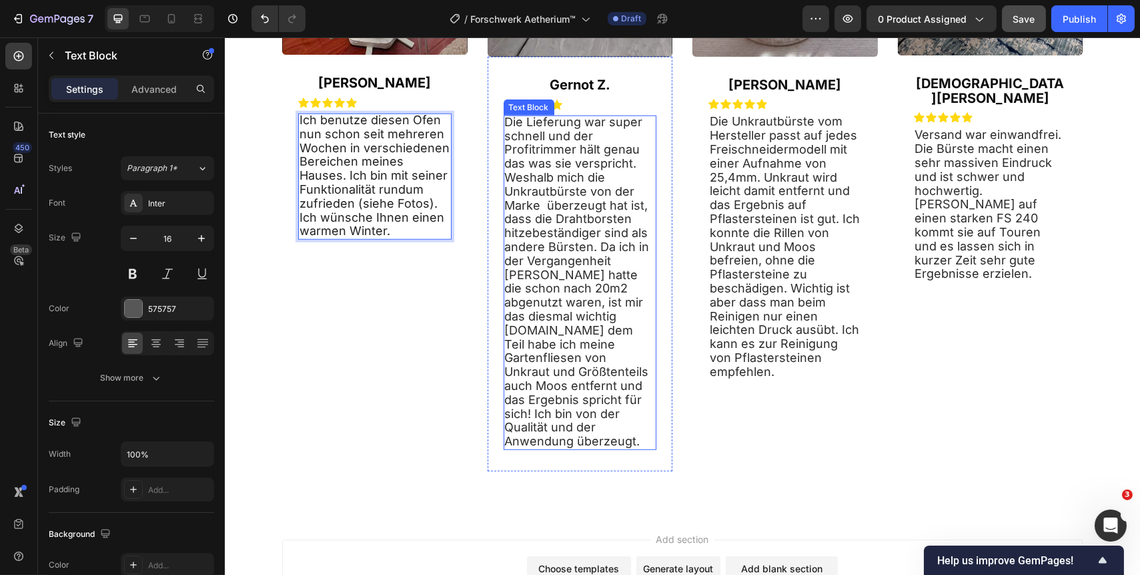
click at [569, 443] on p "Die Lieferung war super schnell und der Profitrimmer hält genau das was sie ver…" at bounding box center [579, 281] width 151 height 333
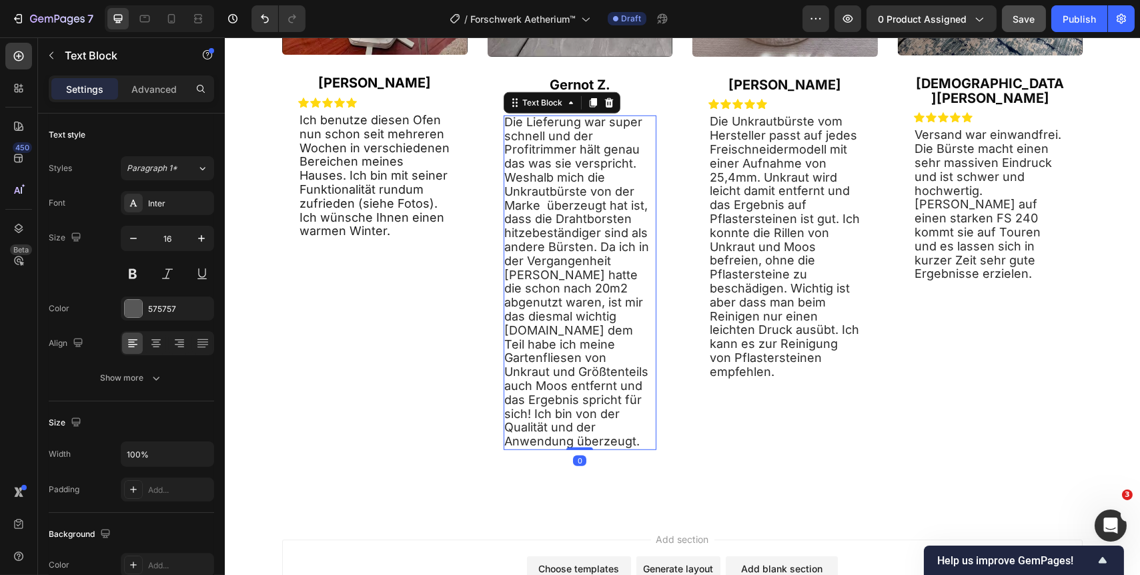
click at [570, 442] on p "Die Lieferung war super schnell und der Profitrimmer hält genau das was sie ver…" at bounding box center [579, 281] width 151 height 333
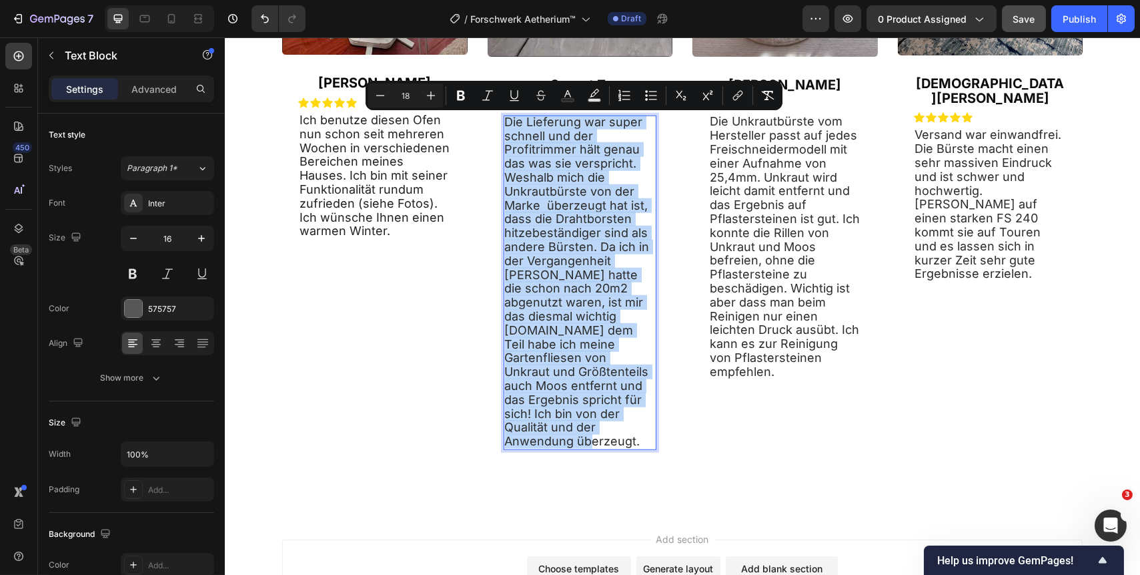
drag, startPoint x: 564, startPoint y: 441, endPoint x: 498, endPoint y: 125, distance: 322.3
click at [503, 125] on div "Die Lieferung war super schnell und der Profitrimmer hält genau das was sie ver…" at bounding box center [579, 282] width 153 height 334
copy span "Die Lieferung war super schnell und der Profitrimmer hält genau das was sie ver…"
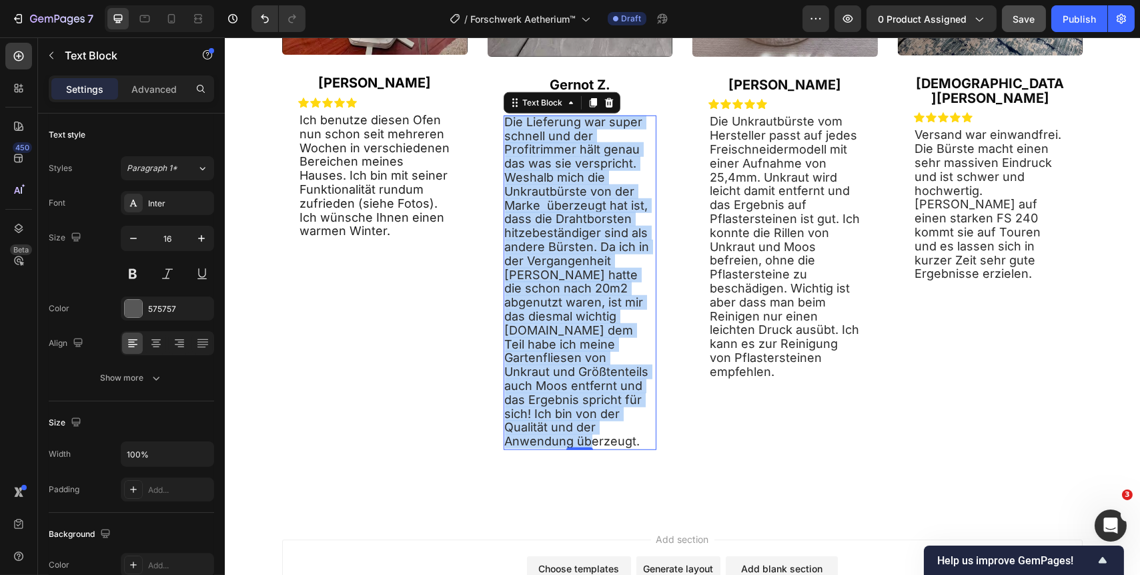
click at [565, 438] on p "Die Lieferung war super schnell und der Profitrimmer hält genau das was sie ver…" at bounding box center [579, 281] width 151 height 333
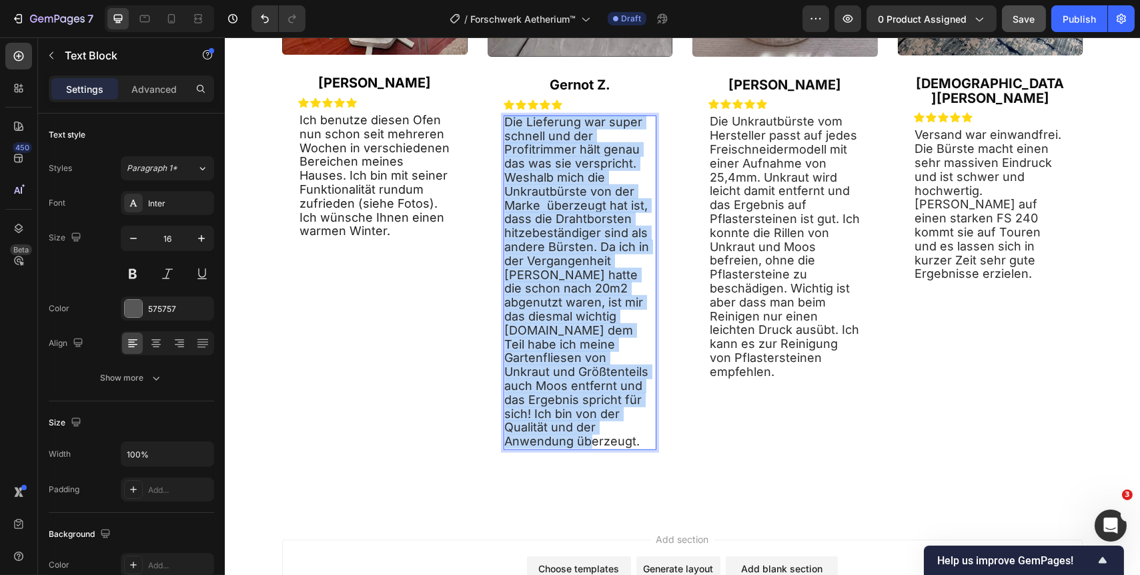
drag, startPoint x: 564, startPoint y: 442, endPoint x: 499, endPoint y: 122, distance: 326.1
click at [504, 122] on p "Die Lieferung war super schnell und der Profitrimmer hält genau das was sie ver…" at bounding box center [579, 281] width 151 height 333
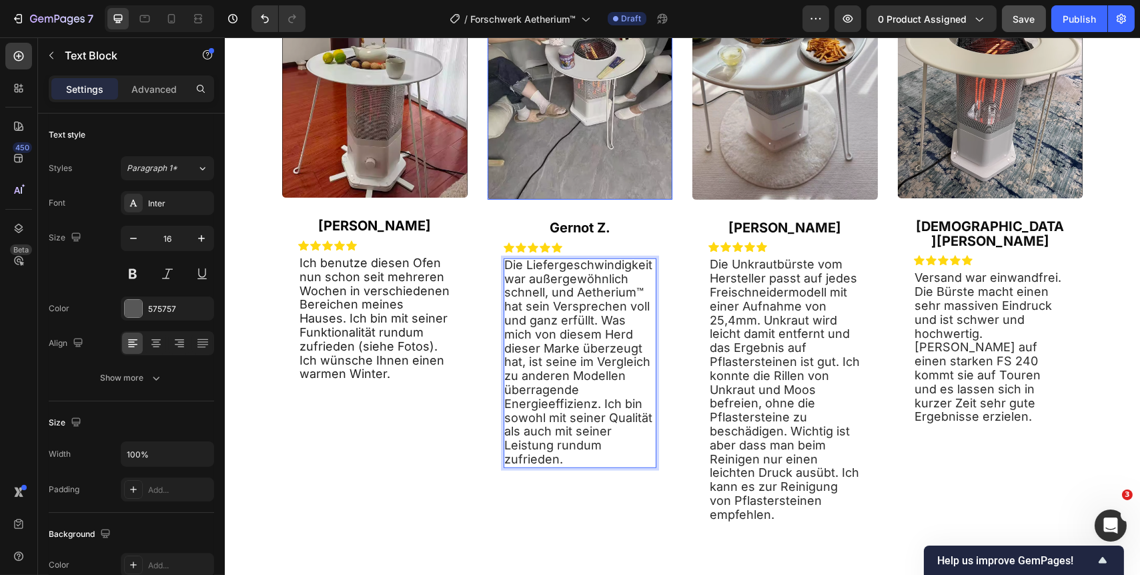
scroll to position [2608, 0]
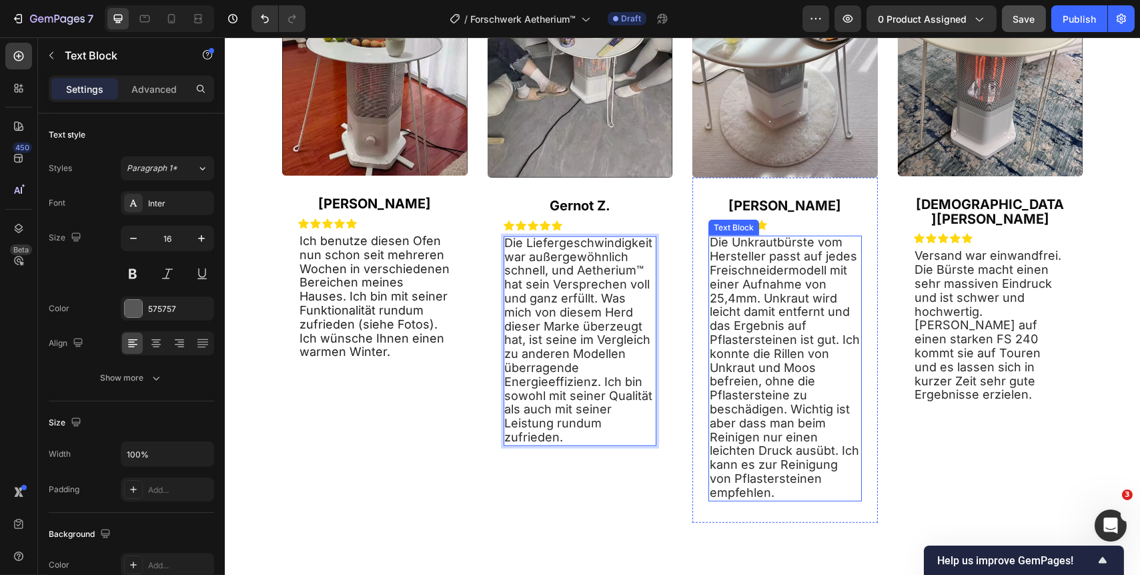
click at [769, 499] on p "Die Unkrautbürste vom Hersteller passt auf jedes Freischneidermodell mit einer …" at bounding box center [784, 368] width 151 height 264
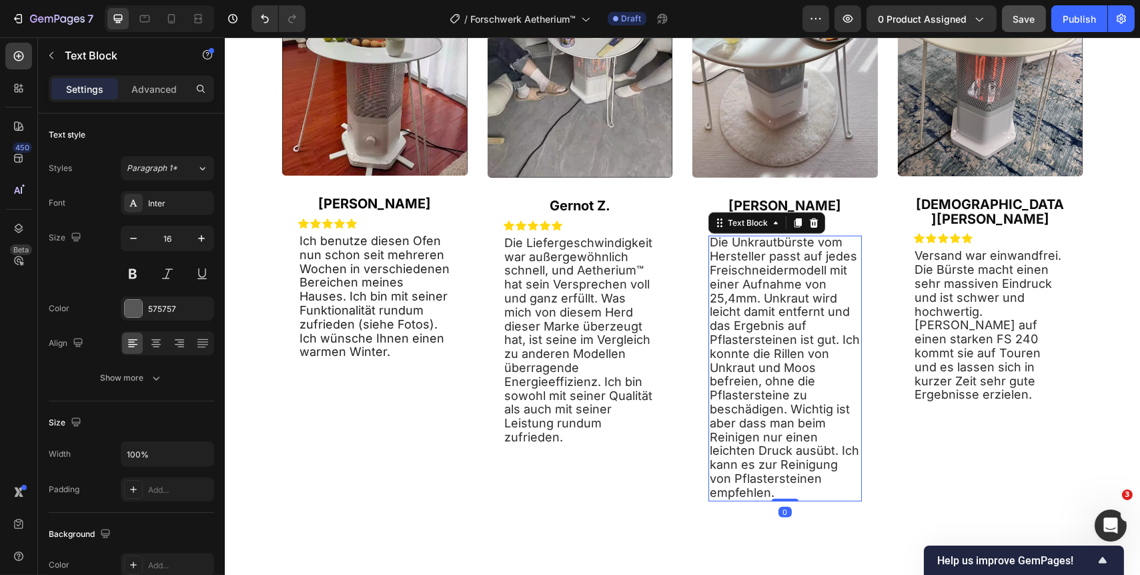
click at [773, 499] on p "Die Unkrautbürste vom Hersteller passt auf jedes Freischneidermodell mit einer …" at bounding box center [784, 368] width 151 height 264
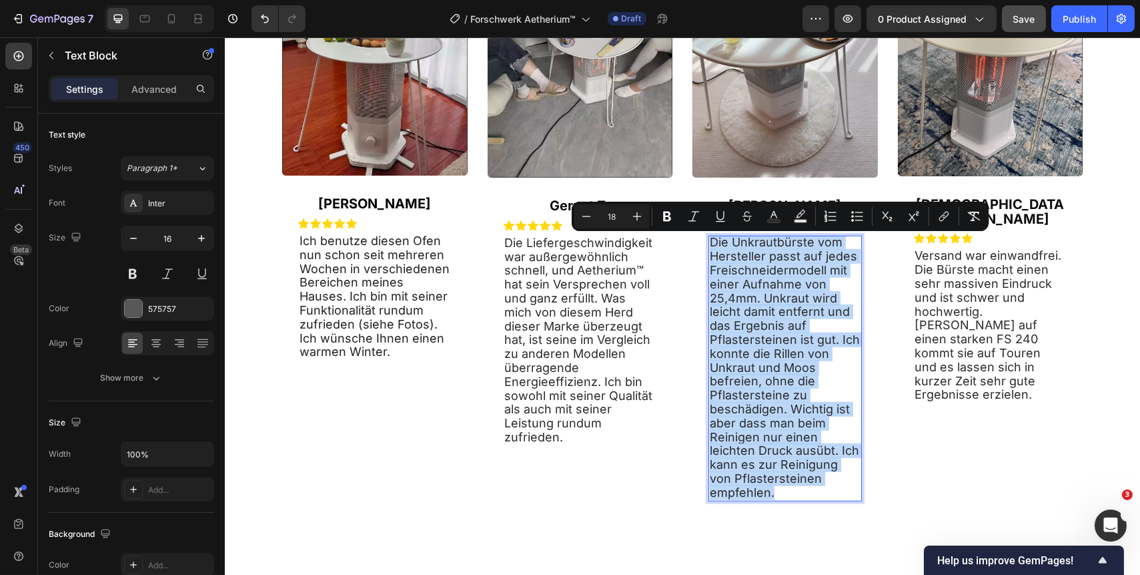
drag, startPoint x: 774, startPoint y: 506, endPoint x: 703, endPoint y: 248, distance: 268.6
click at [708, 248] on div "Die Unkrautbürste vom Hersteller passt auf jedes Freischneidermodell mit einer …" at bounding box center [784, 368] width 153 height 265
copy span "Die Unkrautbürste vom Hersteller passt auf jedes Freischneidermodell mit einer …"
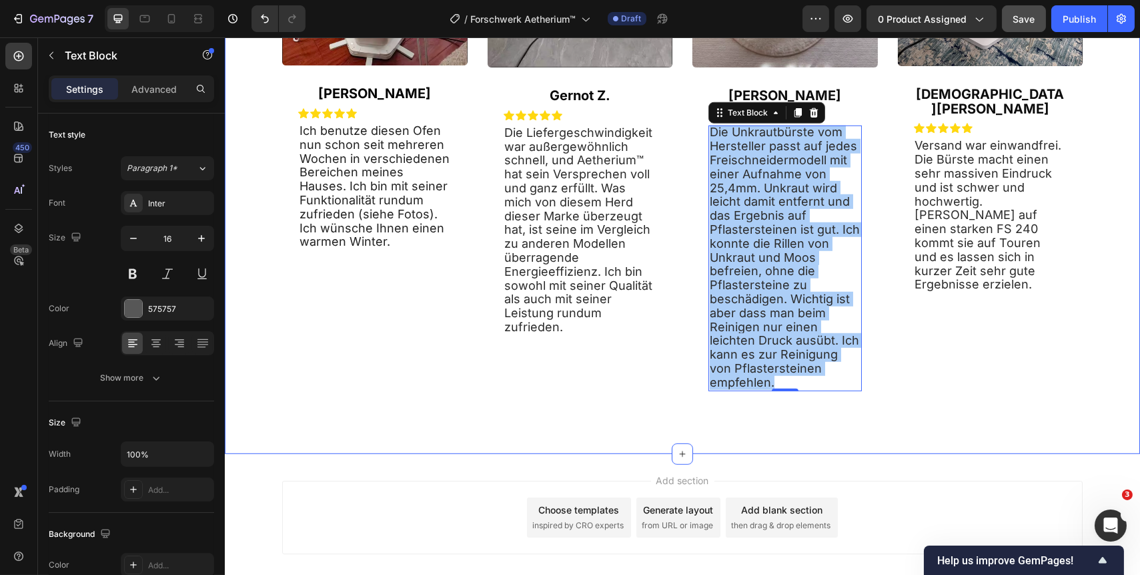
scroll to position [2729, 0]
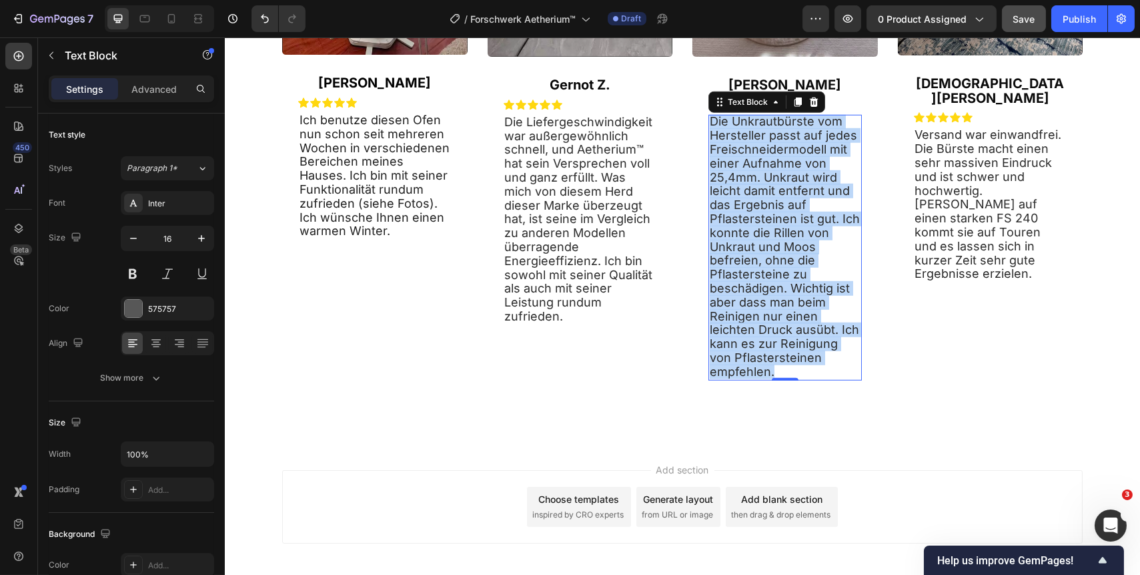
click at [776, 378] on p "Die Unkrautbürste vom Hersteller passt auf jedes Freischneidermodell mit einer …" at bounding box center [784, 247] width 151 height 264
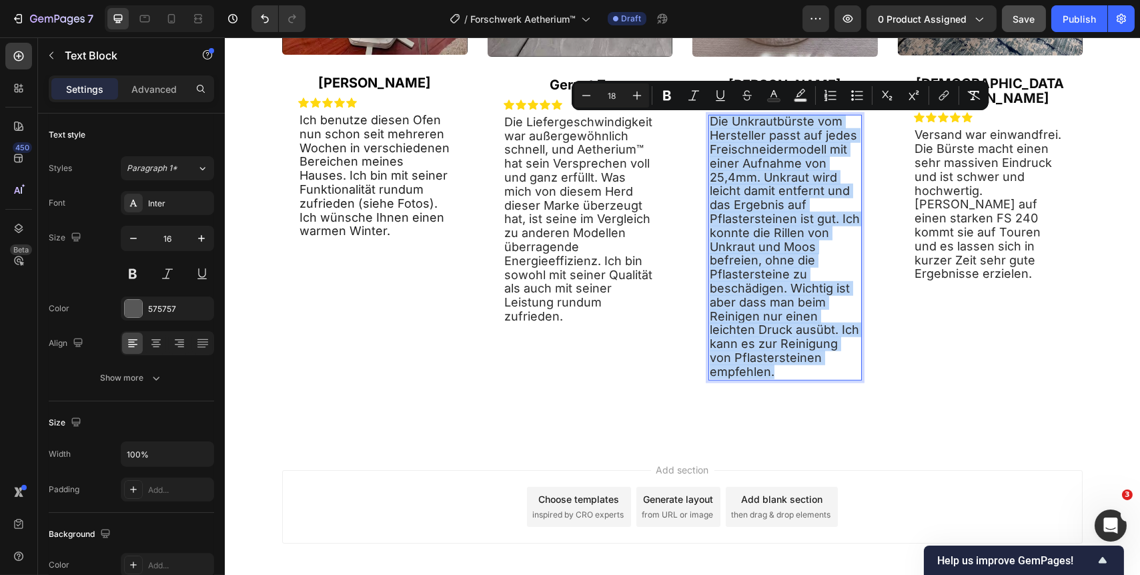
drag, startPoint x: 776, startPoint y: 385, endPoint x: 706, endPoint y: 120, distance: 274.0
click at [709, 120] on p "Die Unkrautbürste vom Hersteller passt auf jedes Freischneidermodell mit einer …" at bounding box center [784, 247] width 151 height 264
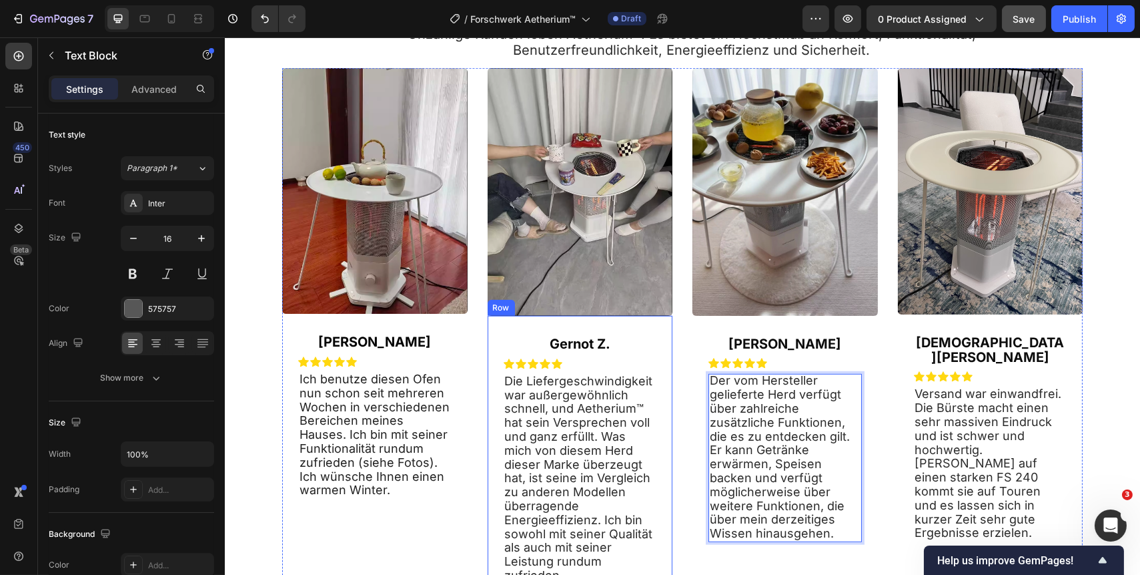
scroll to position [2531, 0]
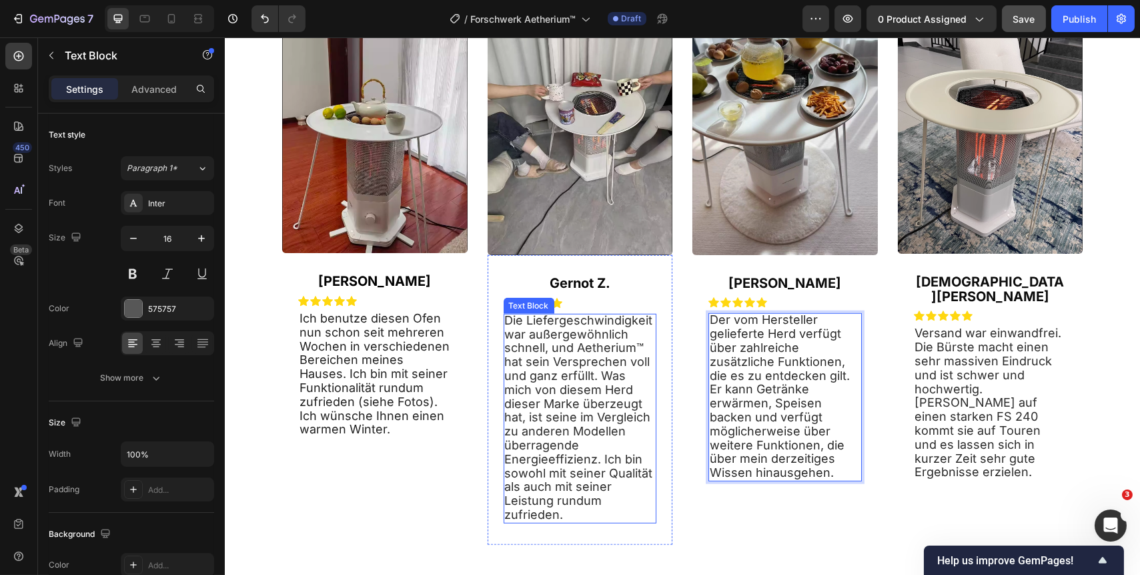
click at [597, 516] on p "Die Liefergeschwindigkeit war außergewöhnlich schnell, und Aetherium™ hat sein …" at bounding box center [579, 418] width 151 height 208
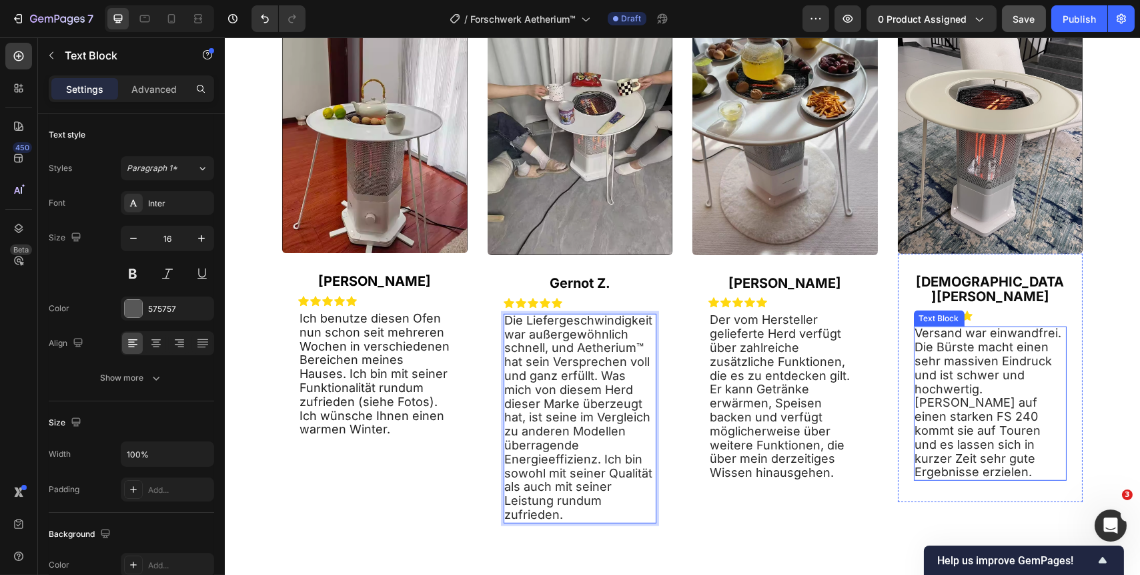
click at [972, 453] on p "Versand war einwandfrei. Die Bürste macht einen sehr massiven Eindruck und ist …" at bounding box center [990, 402] width 151 height 153
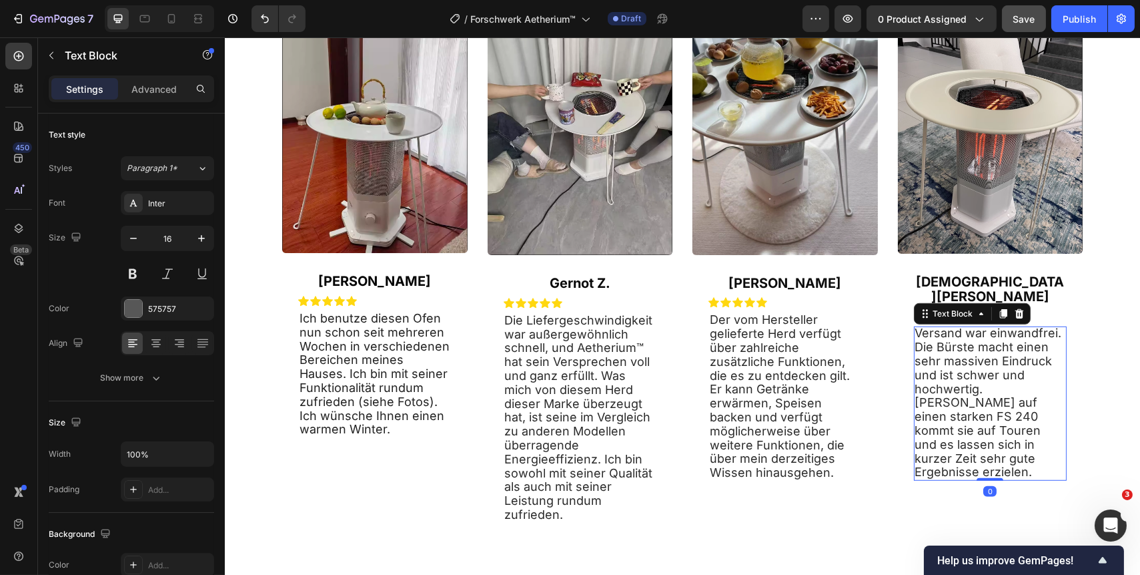
click at [967, 452] on p "Versand war einwandfrei. Die Bürste macht einen sehr massiven Eindruck und ist …" at bounding box center [990, 402] width 151 height 153
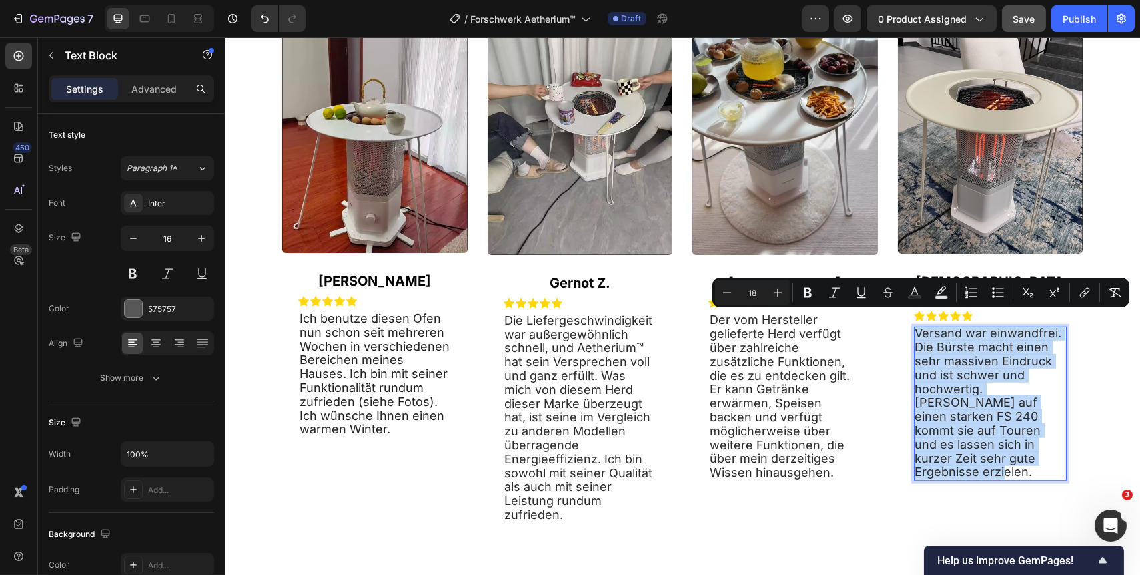
drag, startPoint x: 965, startPoint y: 452, endPoint x: 909, endPoint y: 314, distance: 148.5
click at [914, 326] on div "Versand war einwandfrei. Die Bürste macht einen sehr massiven Eindruck und ist …" at bounding box center [990, 403] width 153 height 154
copy span "Versand war einwandfrei. Die Bürste macht einen sehr massiven Eindruck und ist …"
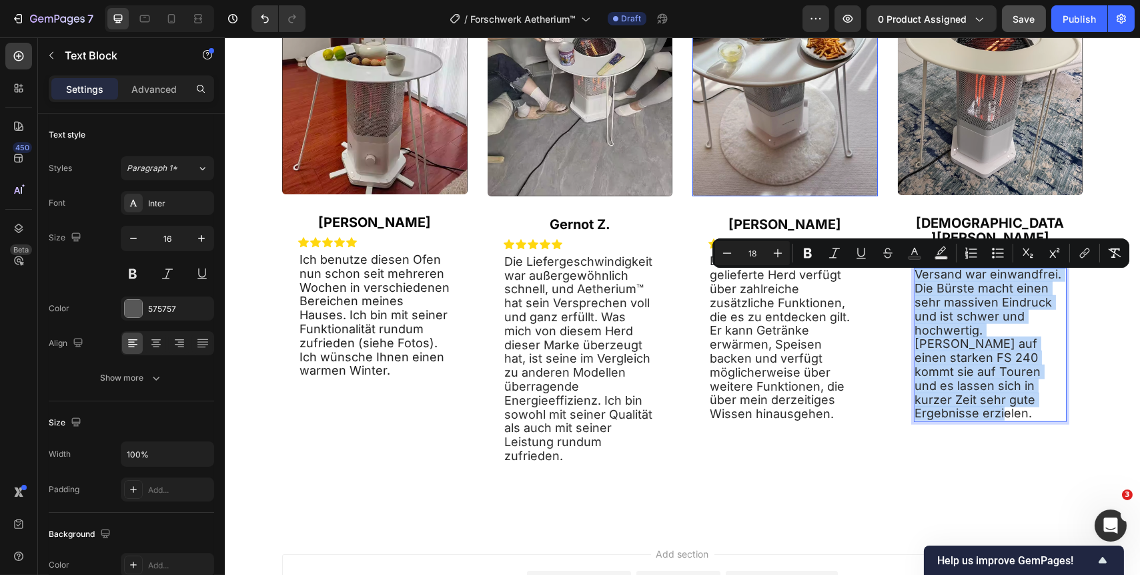
scroll to position [2470, 0]
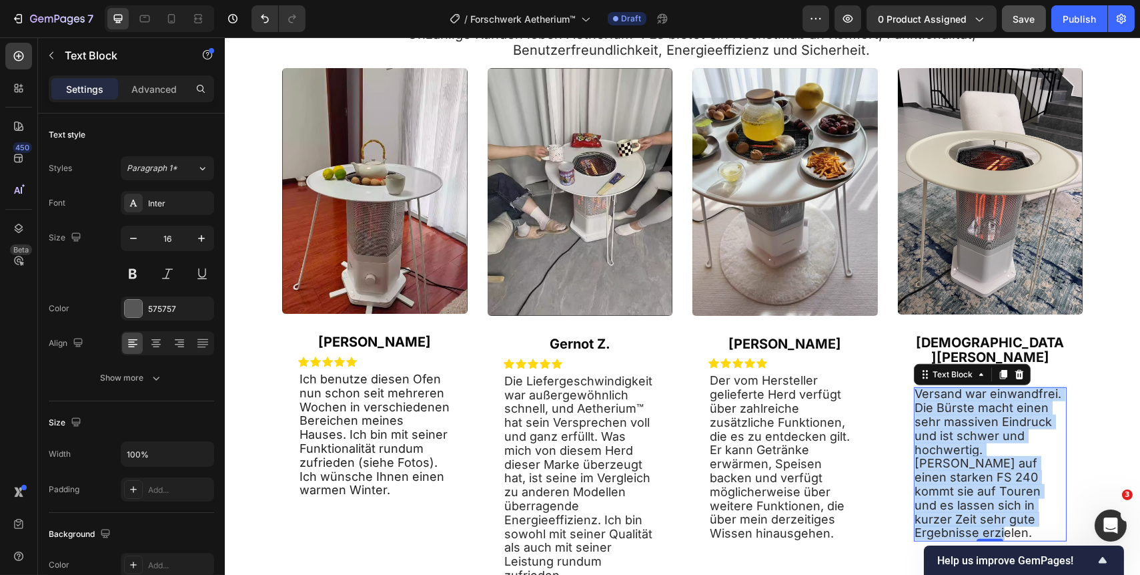
click at [964, 510] on p "Versand war einwandfrei. Die Bürste macht einen sehr massiven Eindruck und ist …" at bounding box center [990, 463] width 151 height 153
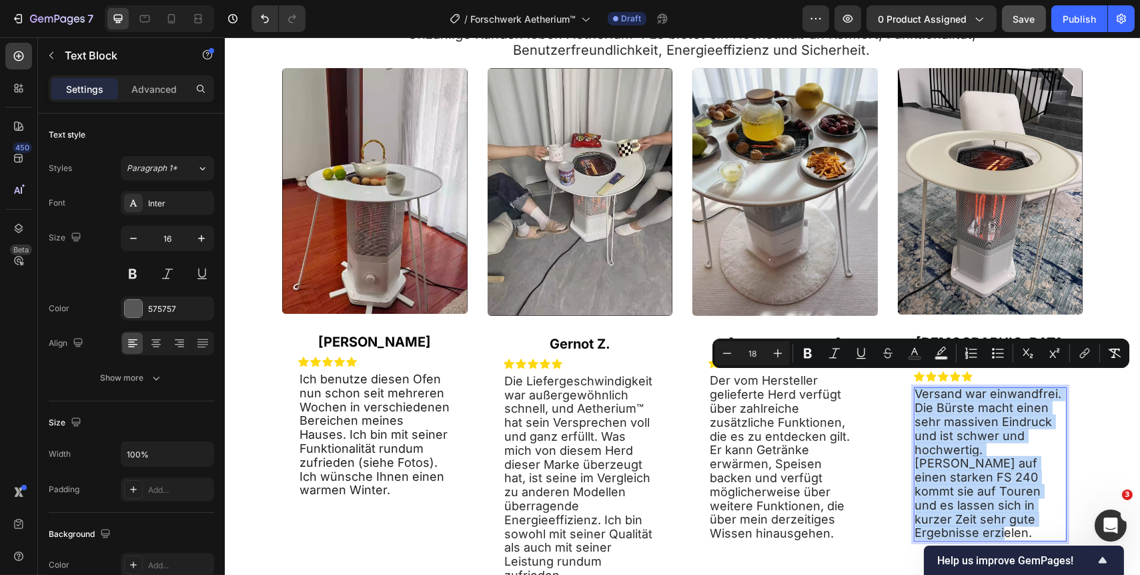
drag, startPoint x: 962, startPoint y: 513, endPoint x: 910, endPoint y: 379, distance: 143.9
click at [915, 387] on p "Versand war einwandfrei. Die Bürste macht einen sehr massiven Eindruck und ist …" at bounding box center [990, 463] width 151 height 153
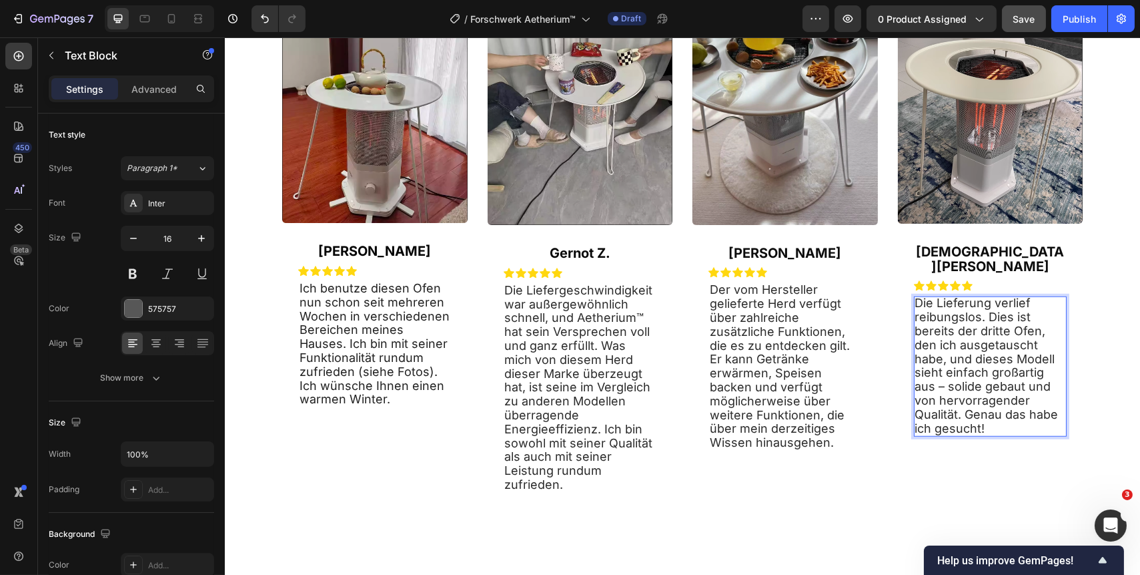
scroll to position [2531, 0]
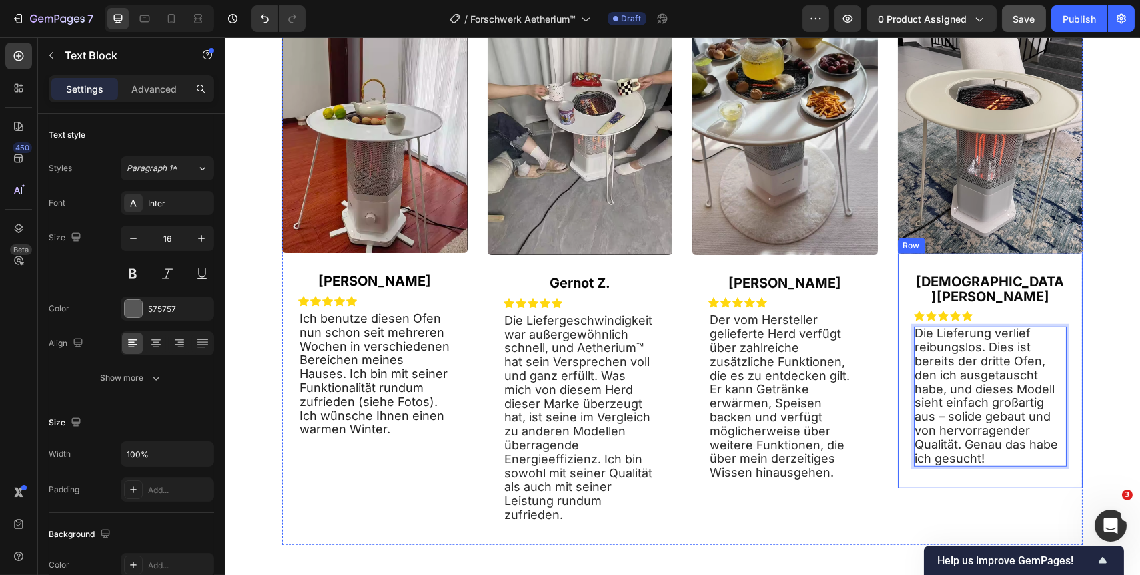
click at [900, 432] on div "Christian K. Text Block Icon Icon Icon Icon Icon Icon List Die Lieferung verlie…" at bounding box center [991, 371] width 186 height 235
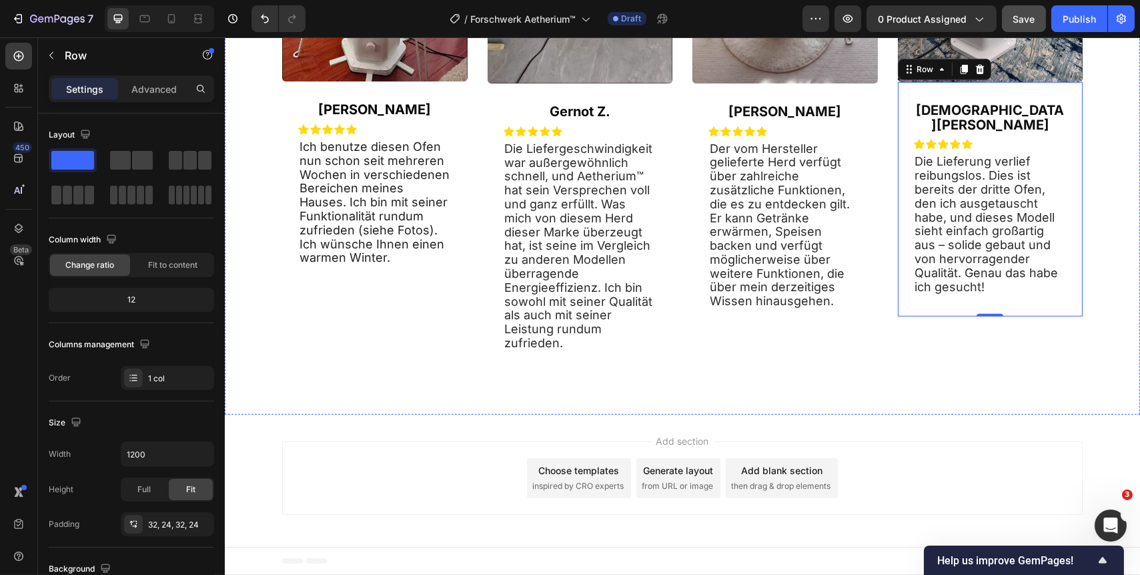
scroll to position [2046, 0]
click at [1022, 15] on span "Save" at bounding box center [1025, 18] width 22 height 11
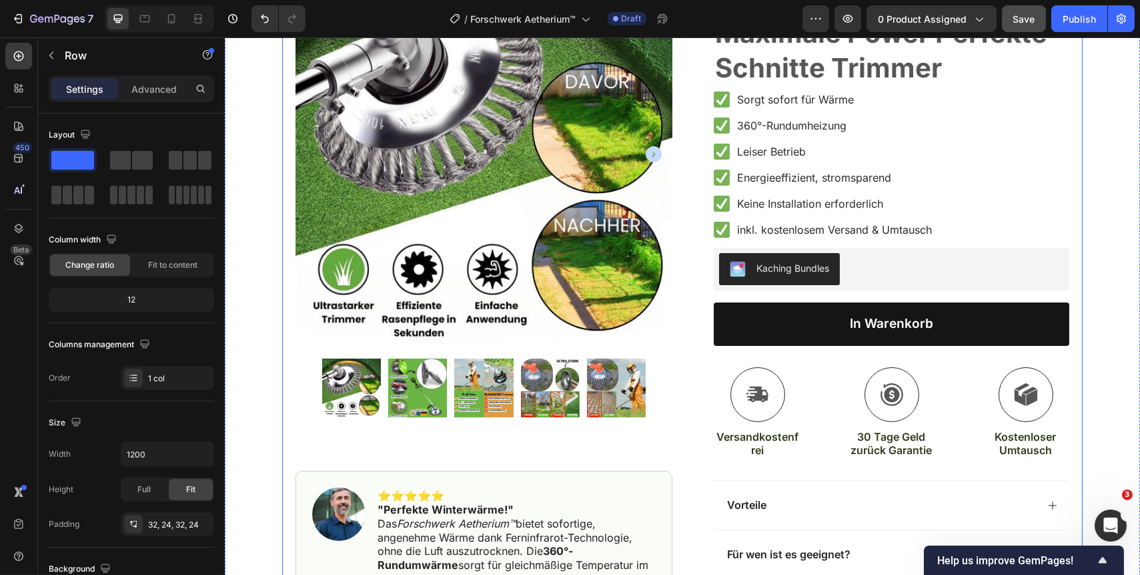
scroll to position [121, 0]
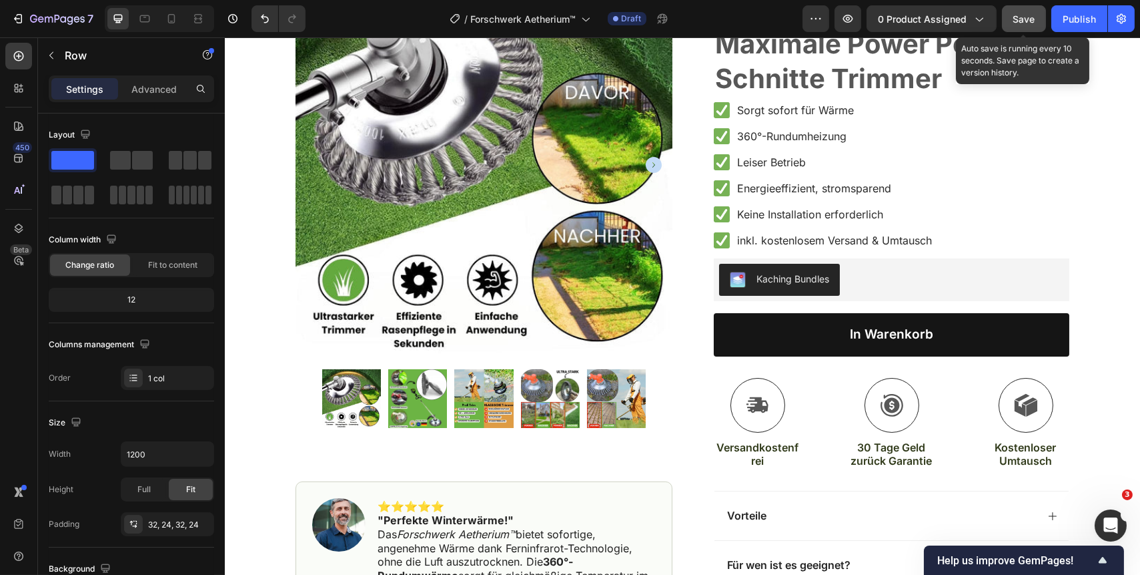
click at [1021, 15] on span "Save" at bounding box center [1025, 18] width 22 height 11
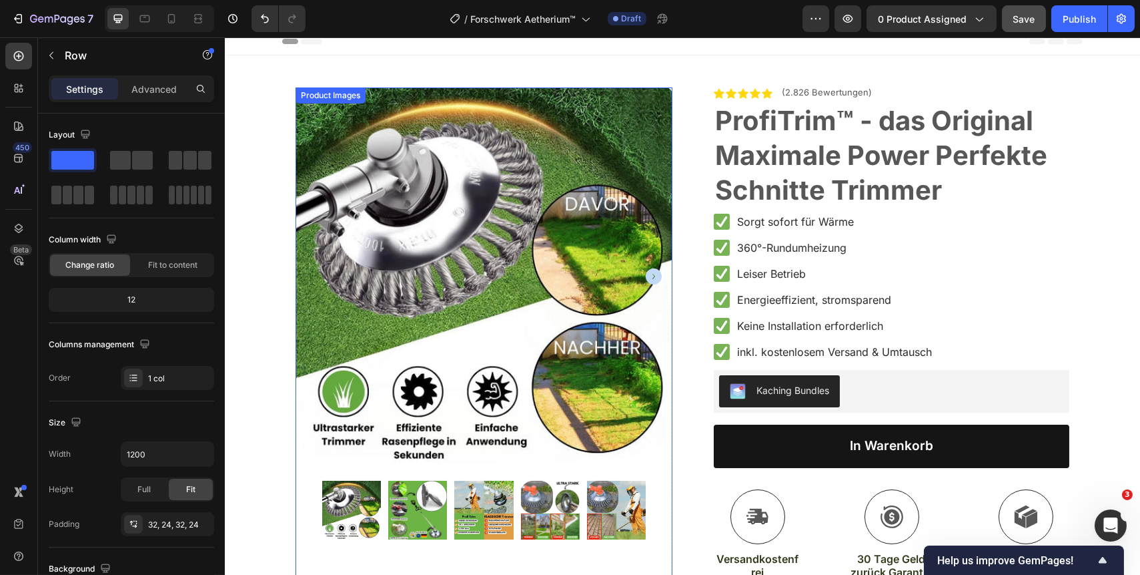
scroll to position [0, 0]
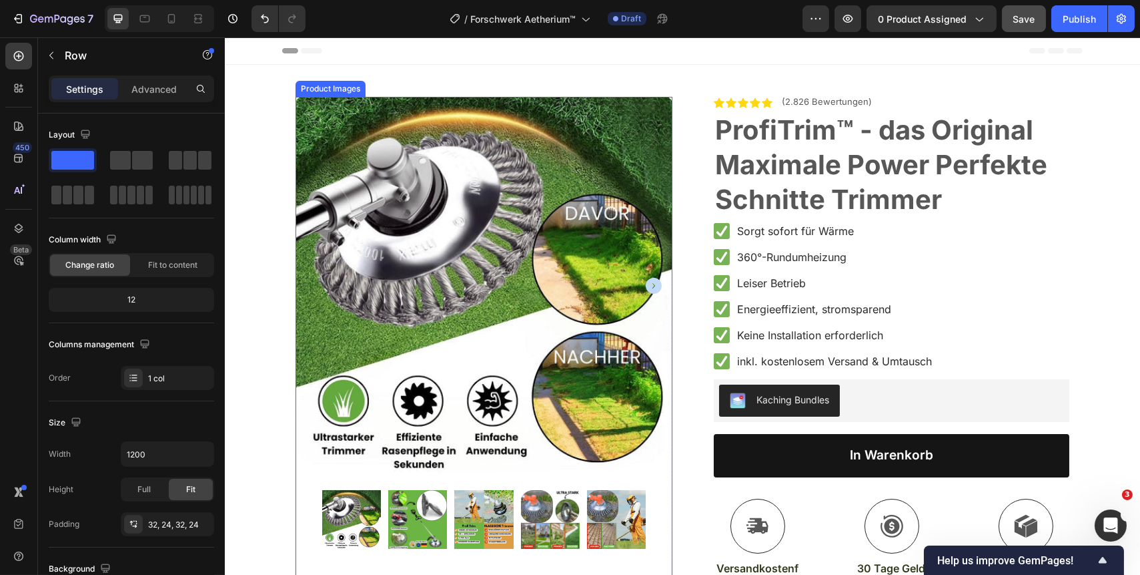
click at [470, 310] on img at bounding box center [483, 285] width 377 height 377
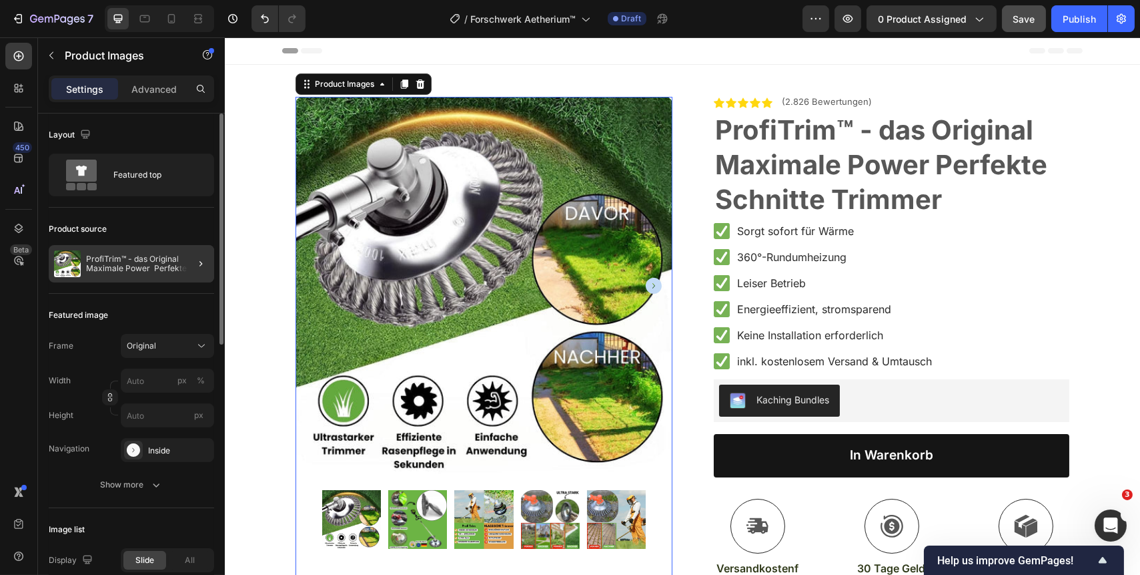
click at [186, 266] on div at bounding box center [195, 263] width 37 height 37
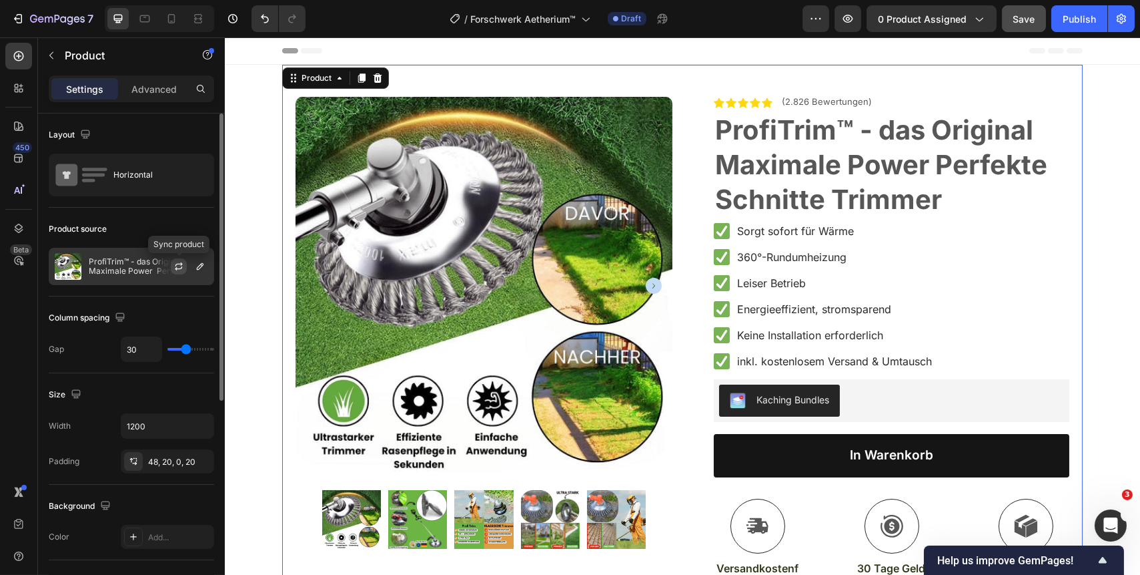
click at [179, 266] on icon "button" at bounding box center [178, 266] width 11 height 11
click at [195, 268] on icon "button" at bounding box center [200, 266] width 11 height 11
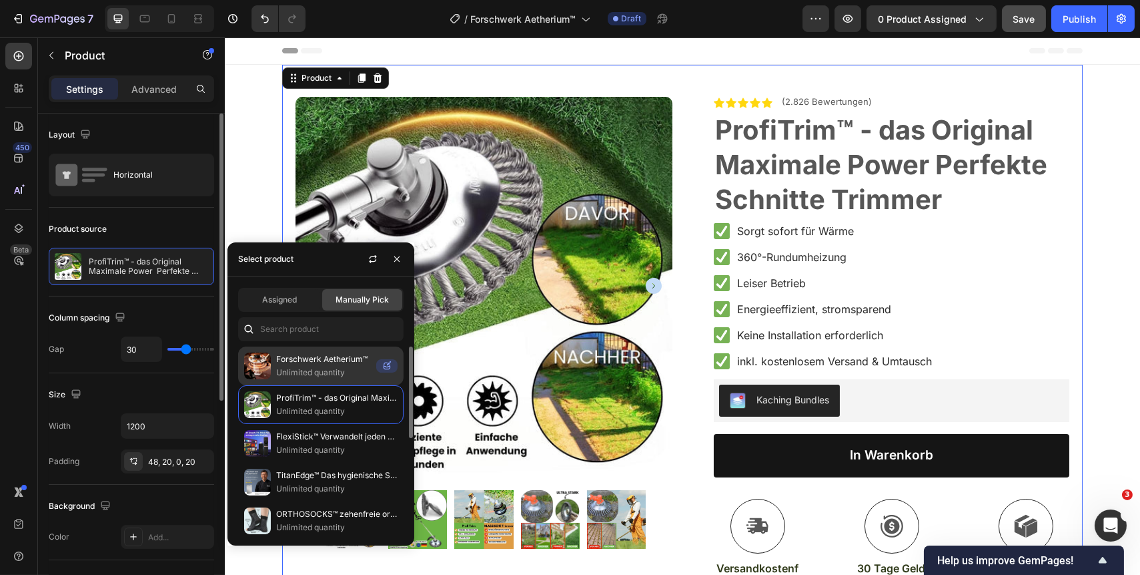
click at [362, 358] on p "Forschwerk Aetherium™" at bounding box center [323, 358] width 95 height 13
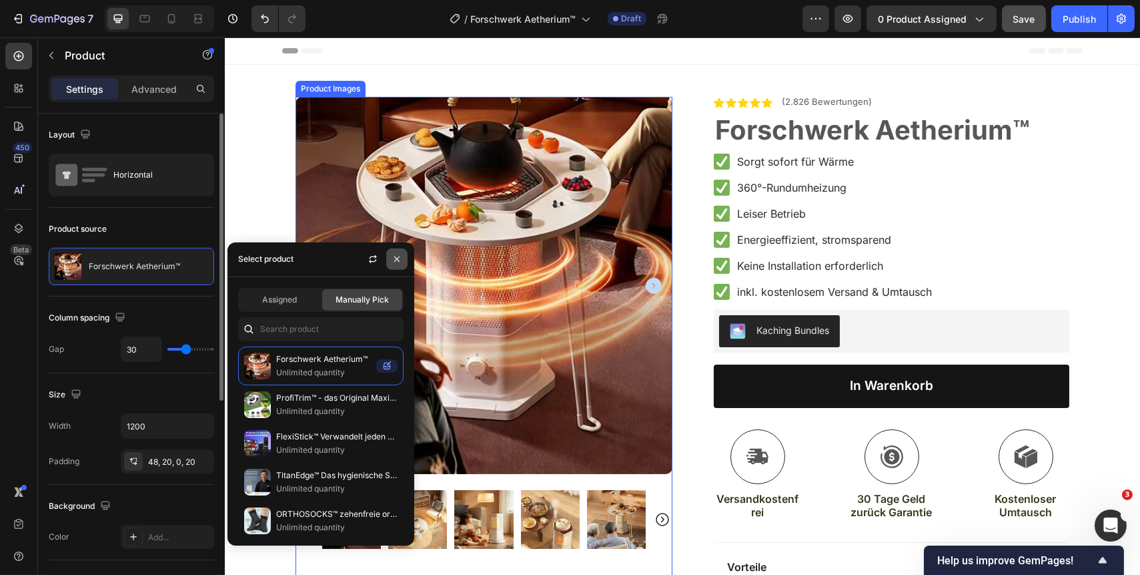
click at [398, 255] on icon "button" at bounding box center [397, 259] width 11 height 11
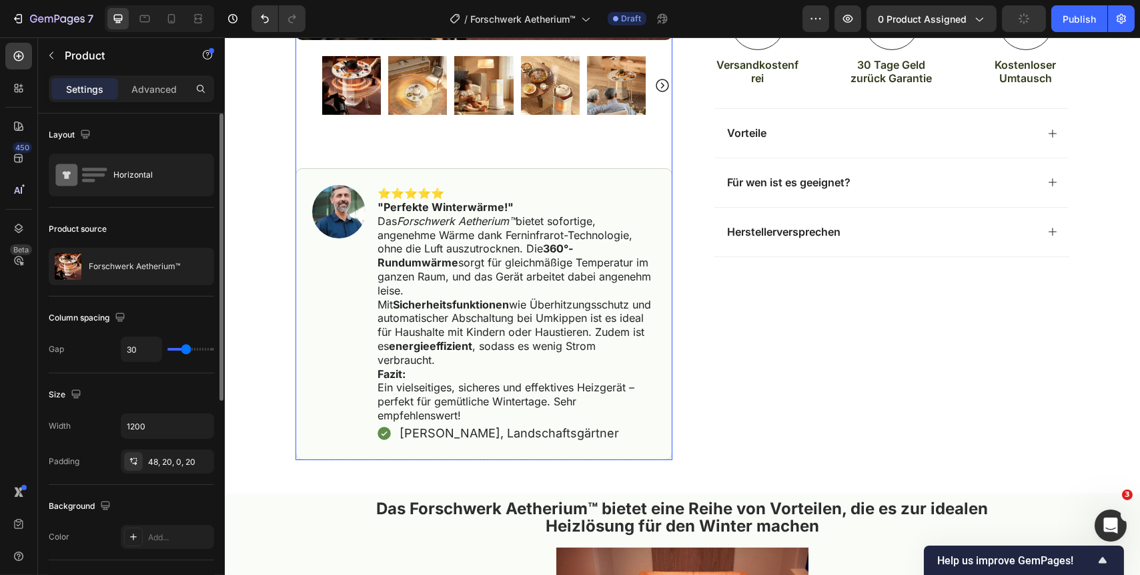
scroll to position [424, 0]
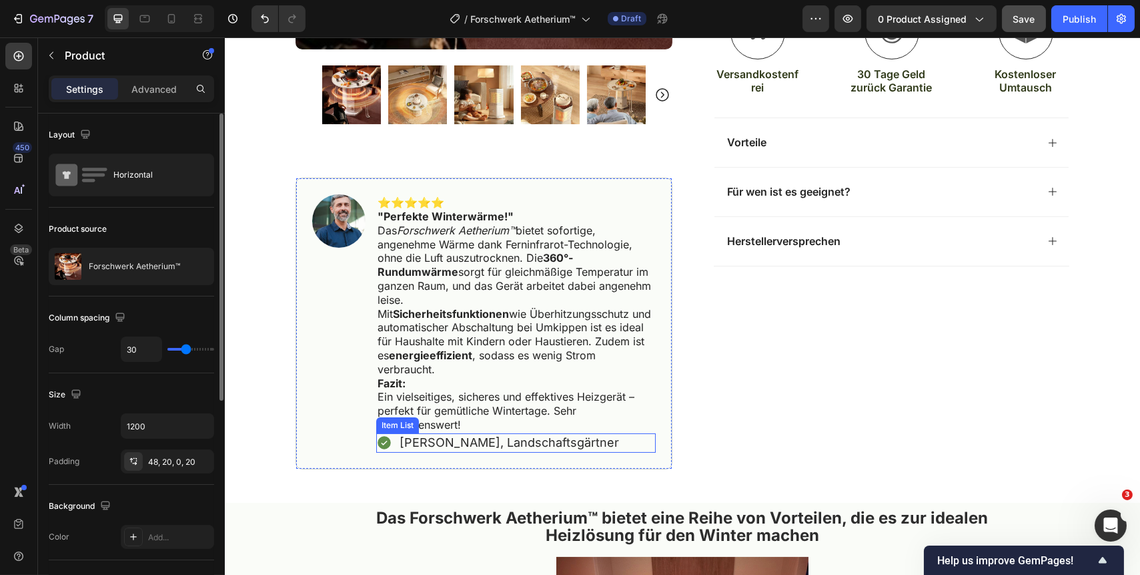
click at [470, 442] on span "[PERSON_NAME], Landschaftsgärtner" at bounding box center [509, 442] width 220 height 14
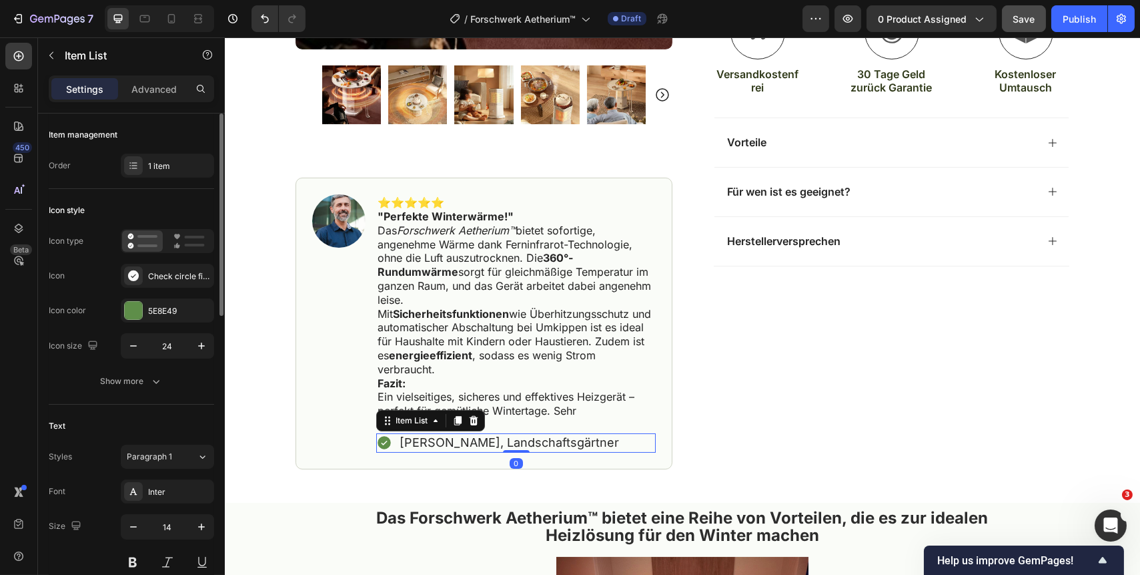
click at [518, 444] on span "[PERSON_NAME], Landschaftsgärtner" at bounding box center [509, 442] width 220 height 14
click at [562, 443] on span "[PERSON_NAME], Landschaftsgärtner" at bounding box center [509, 442] width 220 height 14
click at [455, 444] on span "[PERSON_NAME], Landschaftsgärtner" at bounding box center [509, 442] width 220 height 14
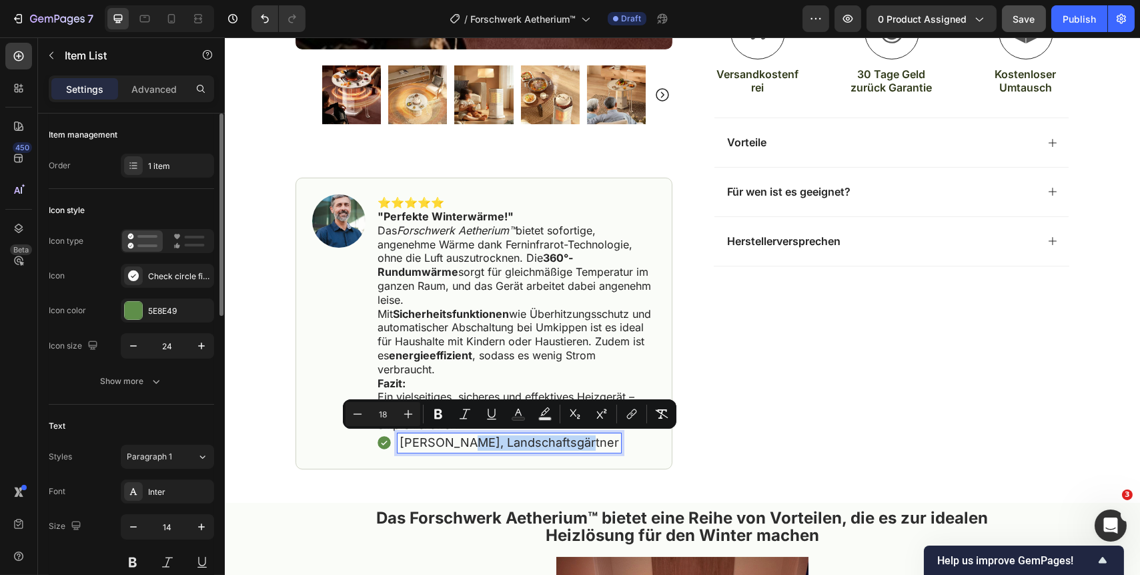
drag, startPoint x: 452, startPoint y: 442, endPoint x: 566, endPoint y: 444, distance: 113.4
click at [566, 444] on span "[PERSON_NAME], Landschaftsgärtner" at bounding box center [509, 442] width 220 height 14
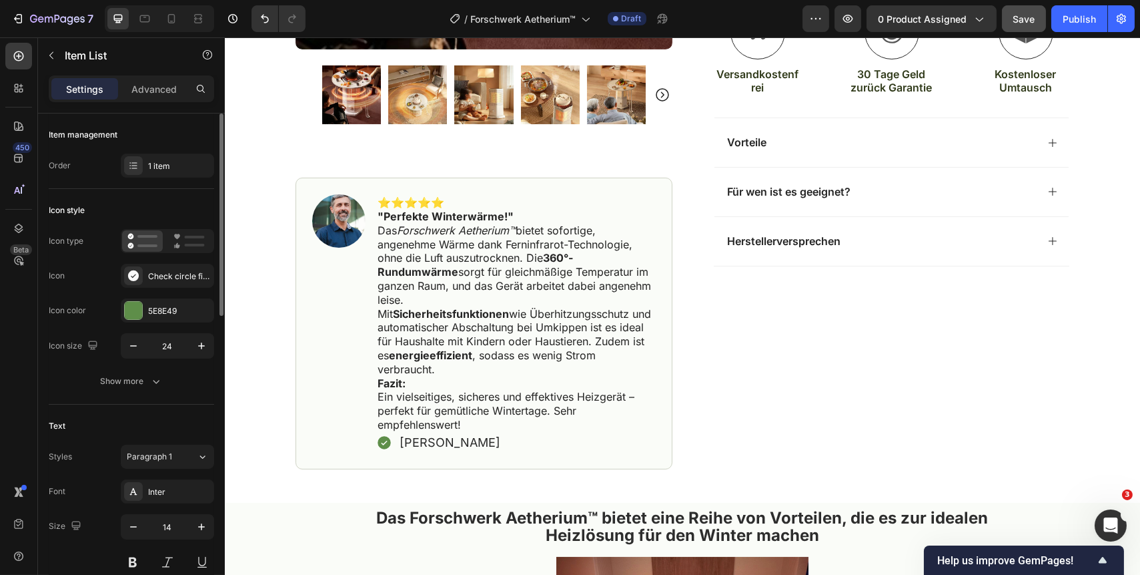
click at [545, 436] on div "[PERSON_NAME]" at bounding box center [516, 442] width 280 height 19
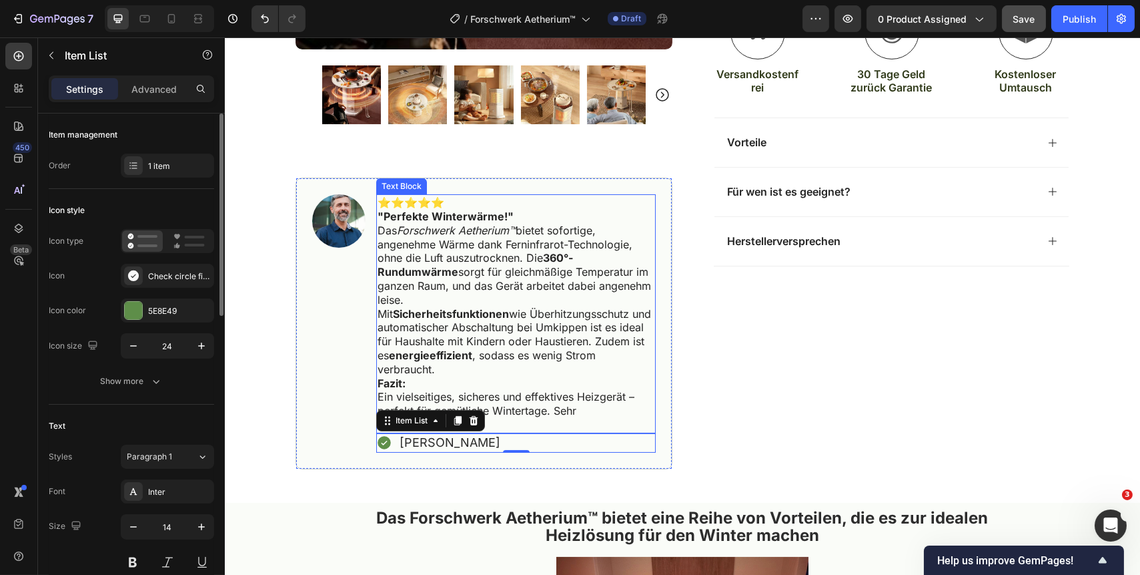
click at [613, 420] on p "Fazit: Ein vielseitiges, sicheres und effektives Heizgerät – perfekt für gemütl…" at bounding box center [515, 403] width 277 height 55
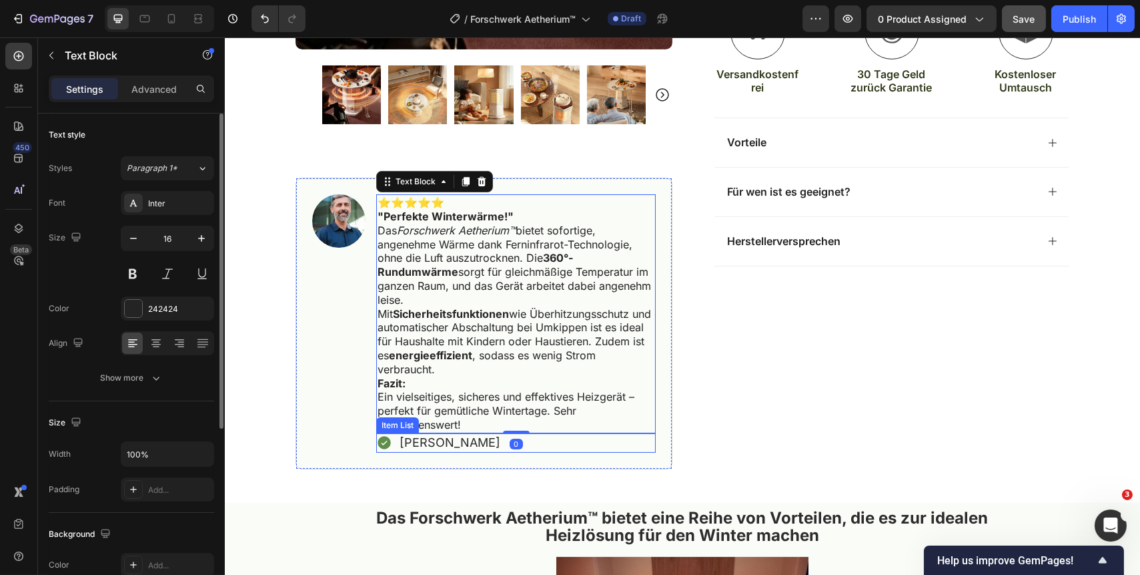
click at [457, 444] on div "[PERSON_NAME]" at bounding box center [516, 442] width 280 height 19
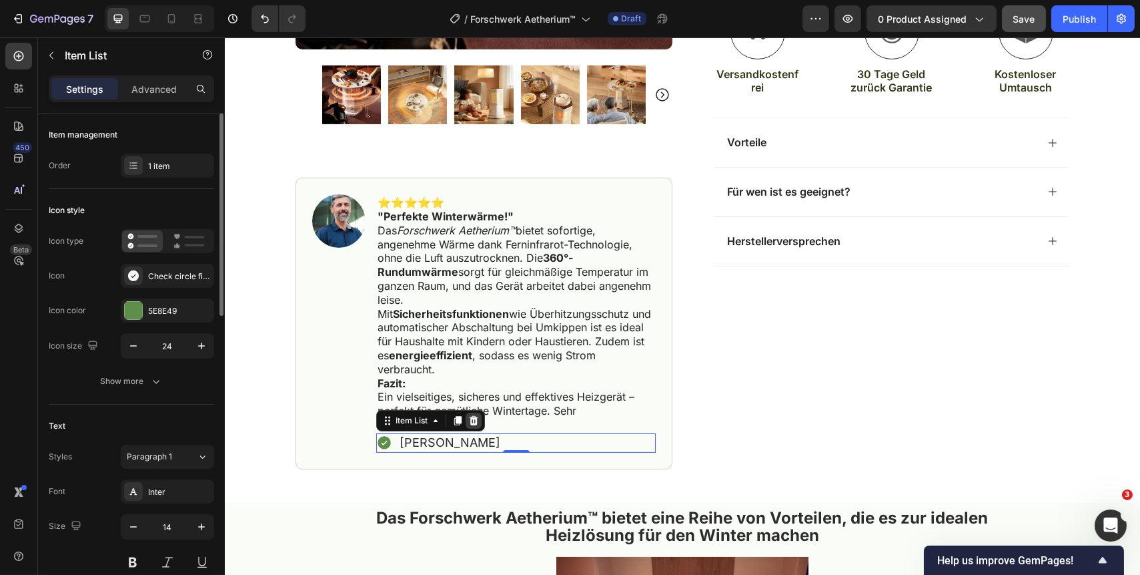
click at [469, 420] on icon at bounding box center [473, 420] width 9 height 9
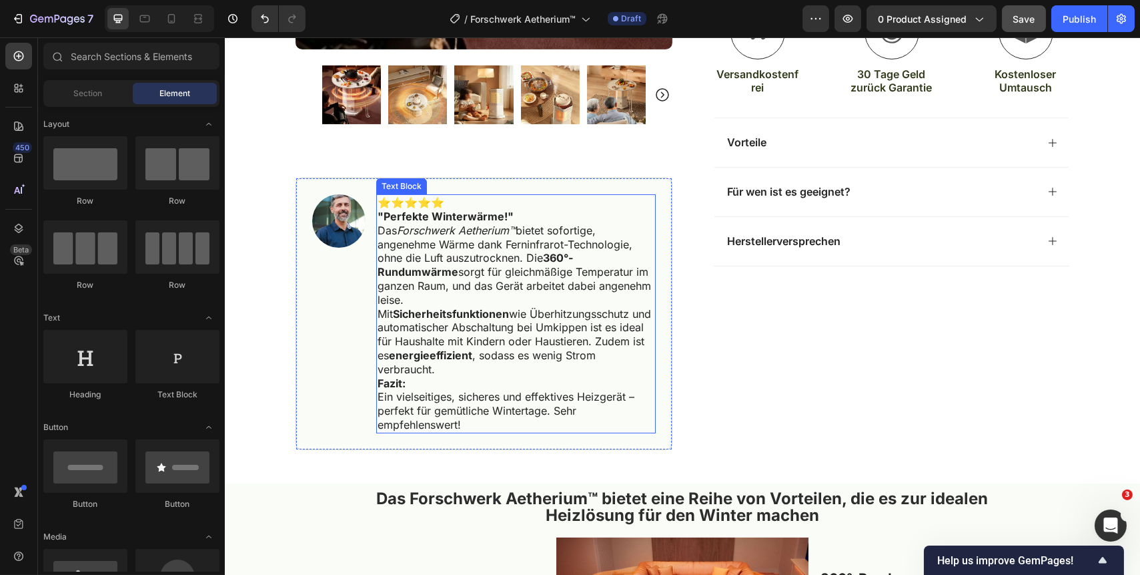
click at [483, 420] on p "Fazit: Ein vielseitiges, sicheres und effektives Heizgerät – perfekt für gemütl…" at bounding box center [515, 403] width 277 height 55
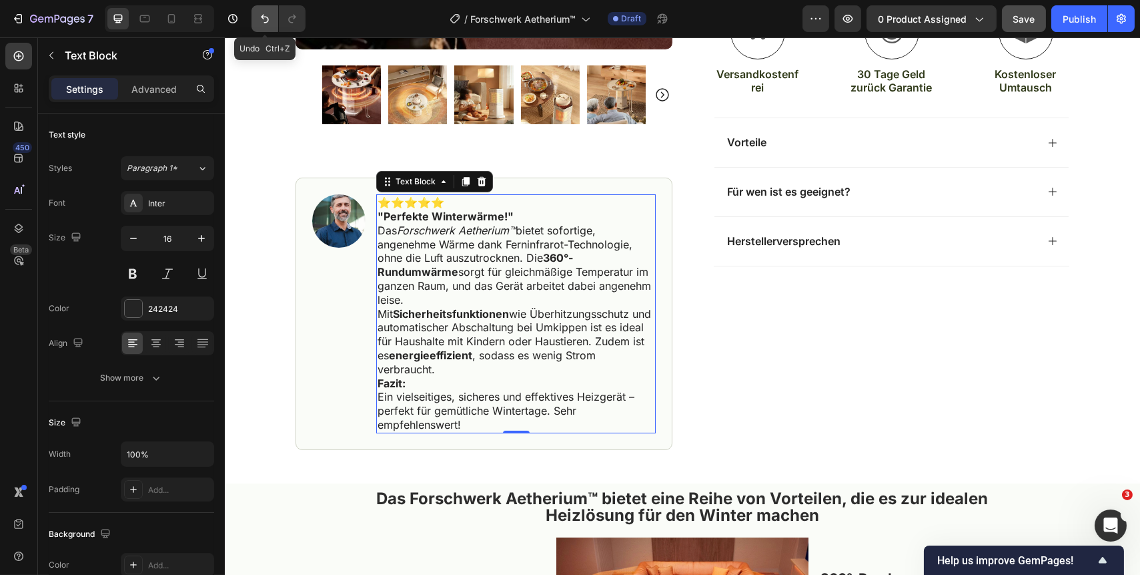
click at [268, 19] on icon "Undo/Redo" at bounding box center [265, 19] width 8 height 9
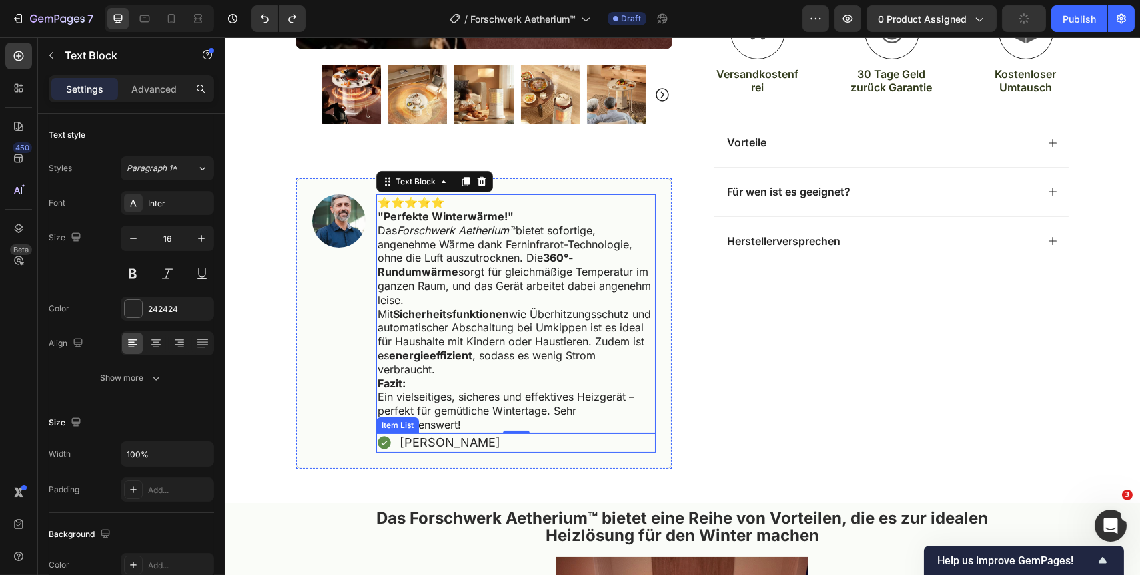
click at [496, 443] on div "[PERSON_NAME]" at bounding box center [516, 442] width 280 height 19
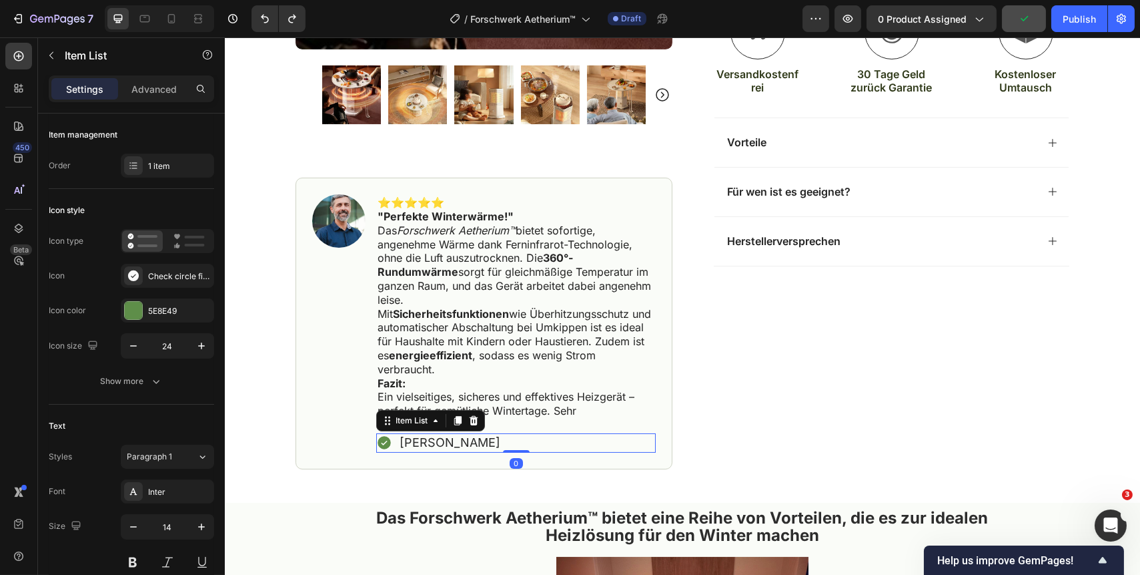
click at [484, 439] on div "[PERSON_NAME]" at bounding box center [516, 442] width 280 height 19
click at [482, 446] on div "[PERSON_NAME]" at bounding box center [516, 442] width 280 height 19
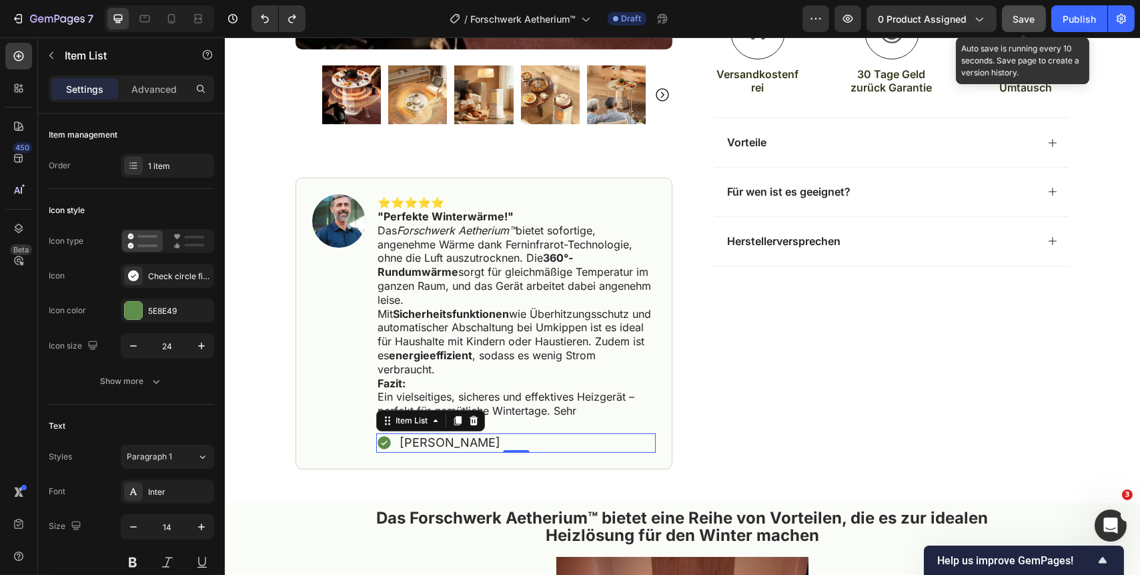
click at [1012, 21] on button "Save" at bounding box center [1024, 18] width 44 height 27
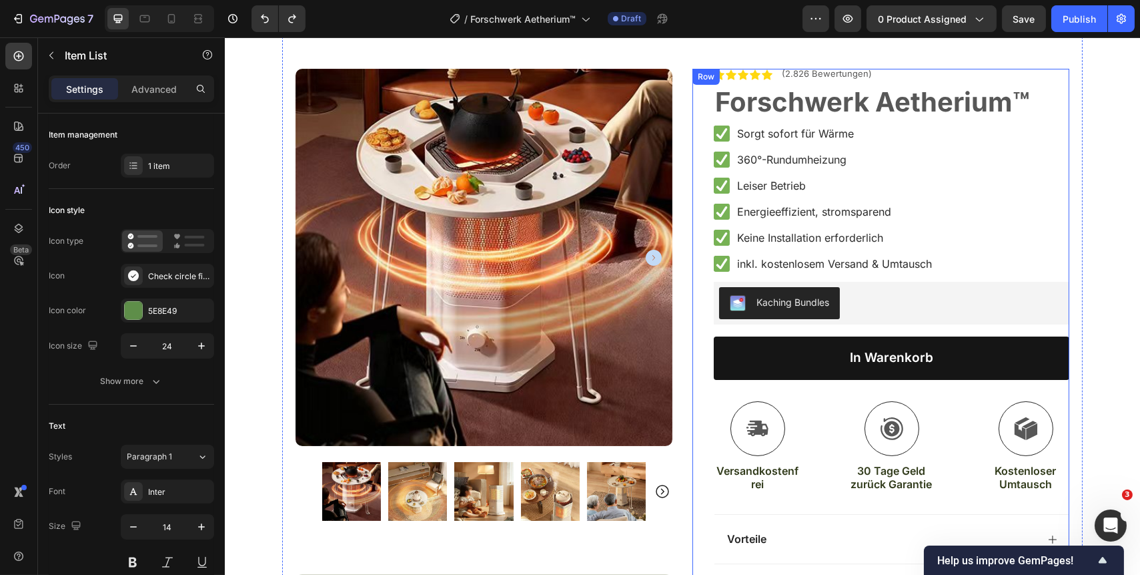
scroll to position [0, 0]
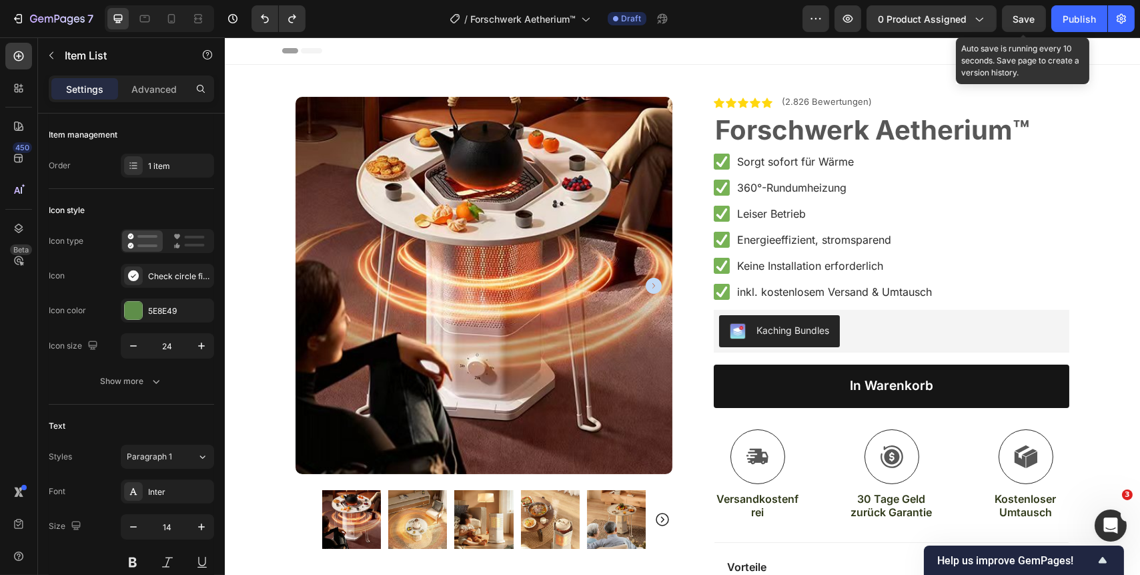
click at [1015, 21] on span "Save" at bounding box center [1025, 18] width 22 height 11
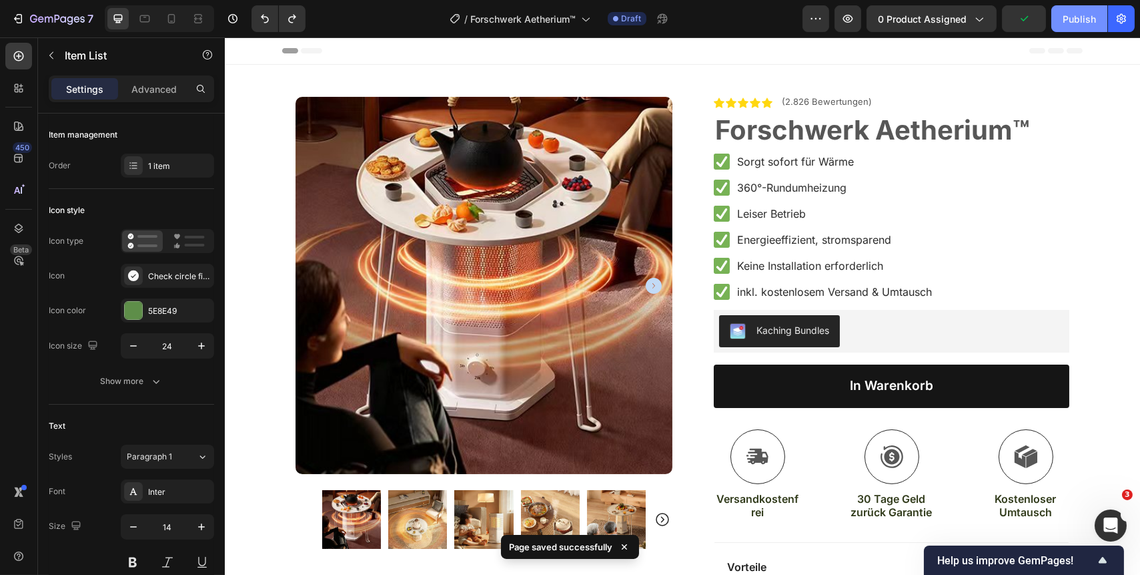
click at [1058, 23] on button "Publish" at bounding box center [1080, 18] width 56 height 27
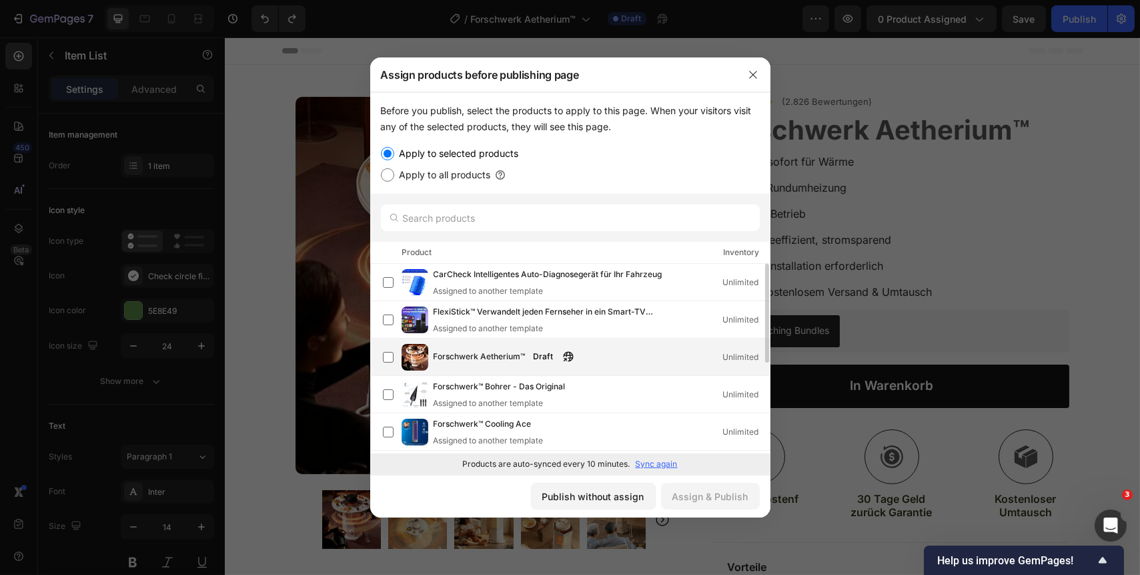
click at [617, 356] on div "Forschwerk Aetherium™ Draft Unlimited" at bounding box center [602, 357] width 336 height 15
click at [711, 496] on div "Assign & Publish" at bounding box center [711, 496] width 76 height 14
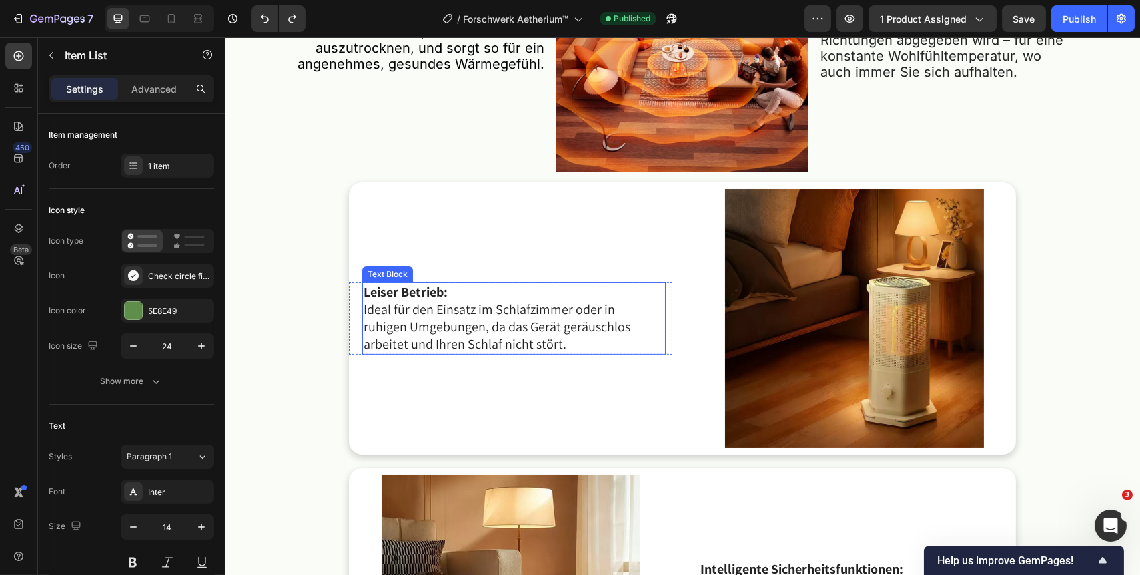
scroll to position [994, 0]
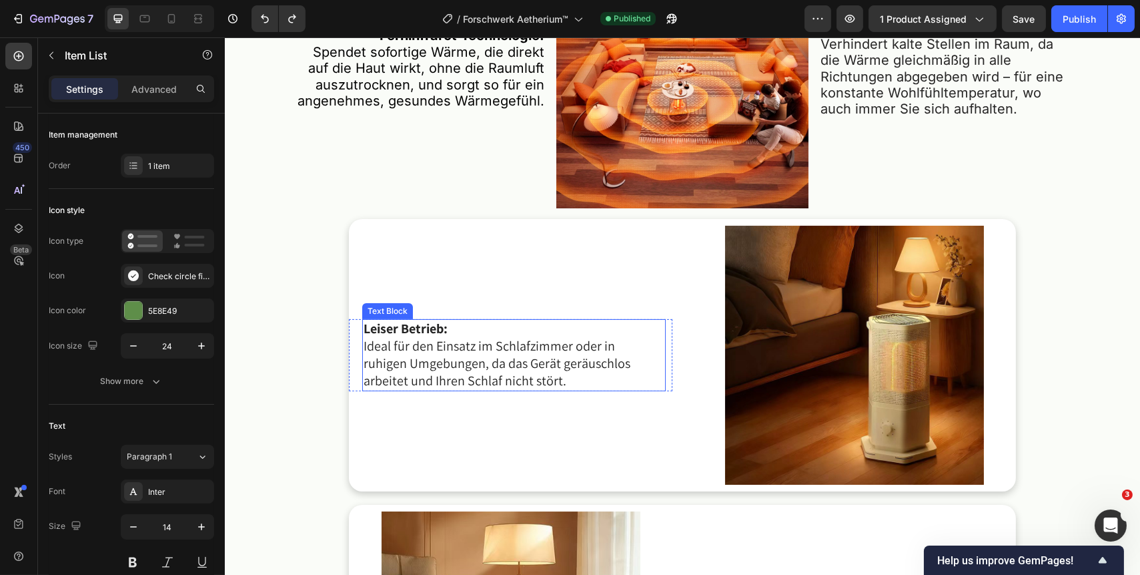
click at [1021, 23] on span "Save" at bounding box center [1025, 18] width 22 height 11
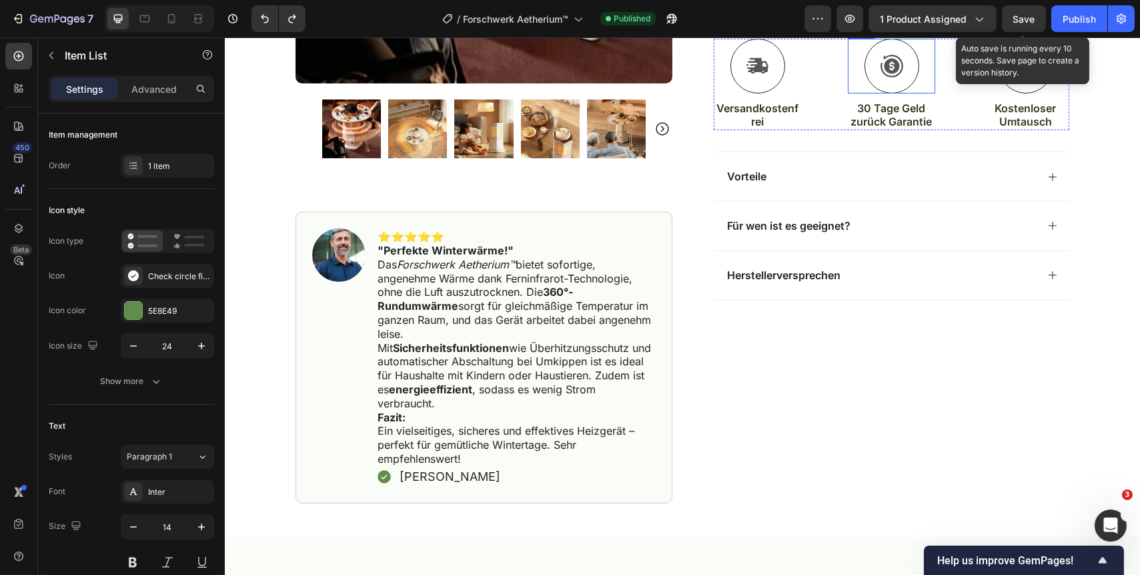
scroll to position [0, 0]
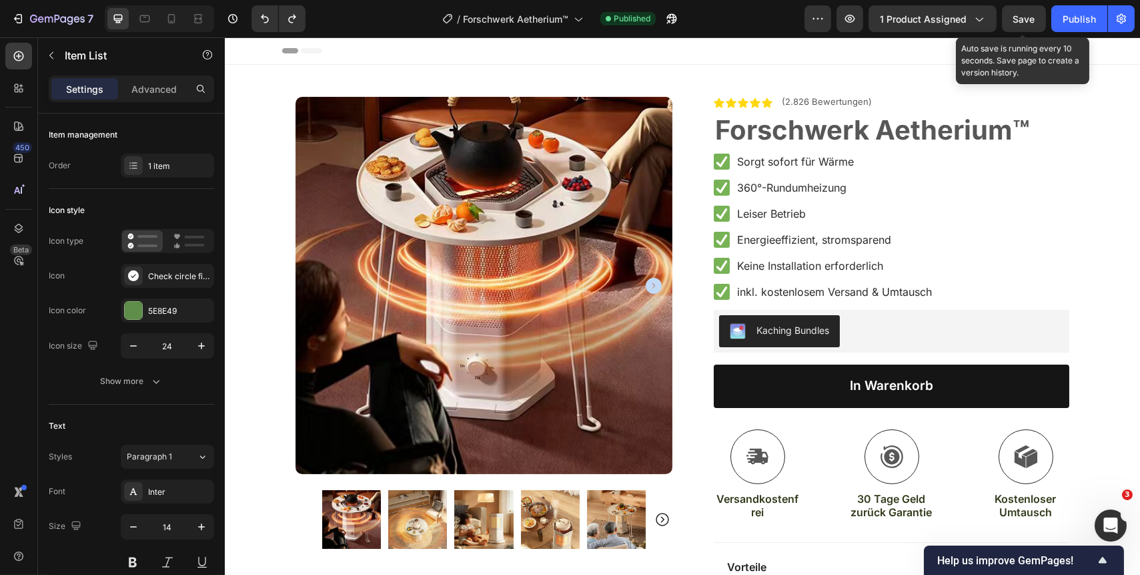
click at [1016, 20] on span "Save" at bounding box center [1025, 18] width 22 height 11
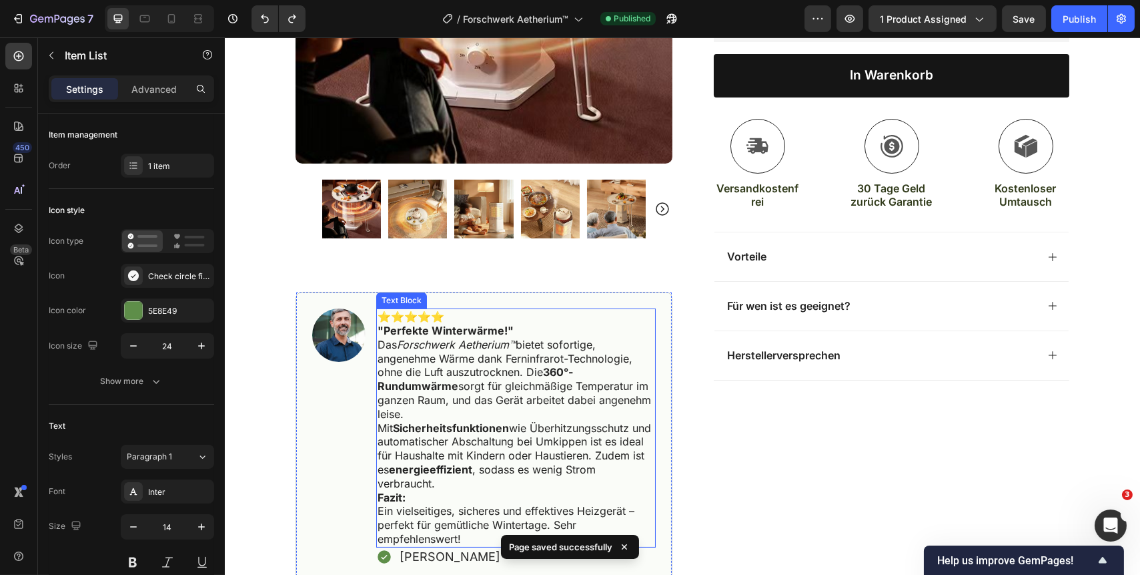
scroll to position [546, 0]
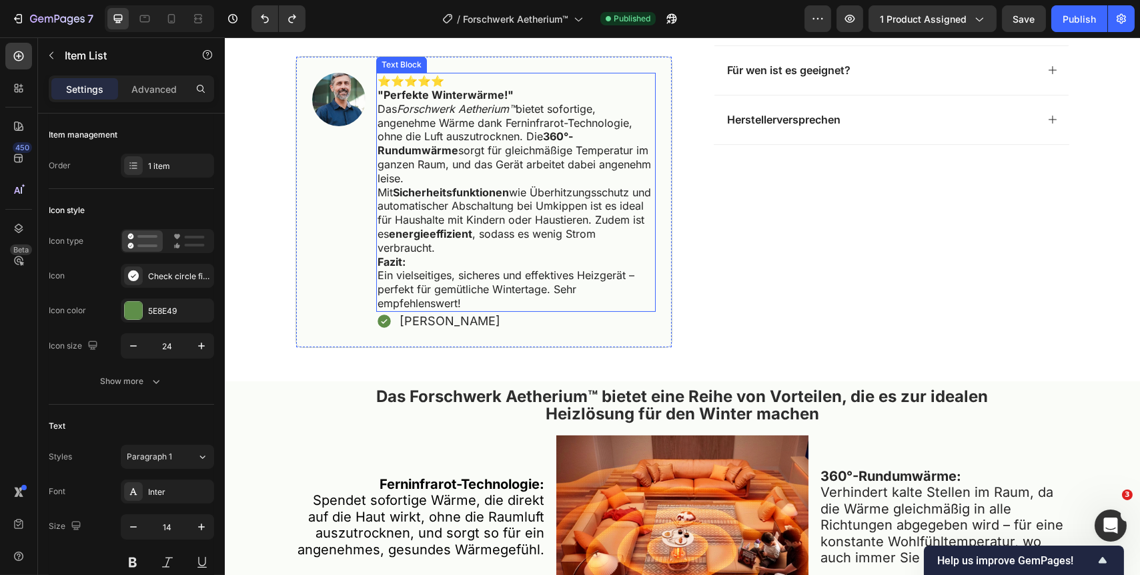
click at [473, 297] on p "Fazit: Ein vielseitiges, sicheres und effektives Heizgerät – perfekt für gemütl…" at bounding box center [515, 282] width 277 height 55
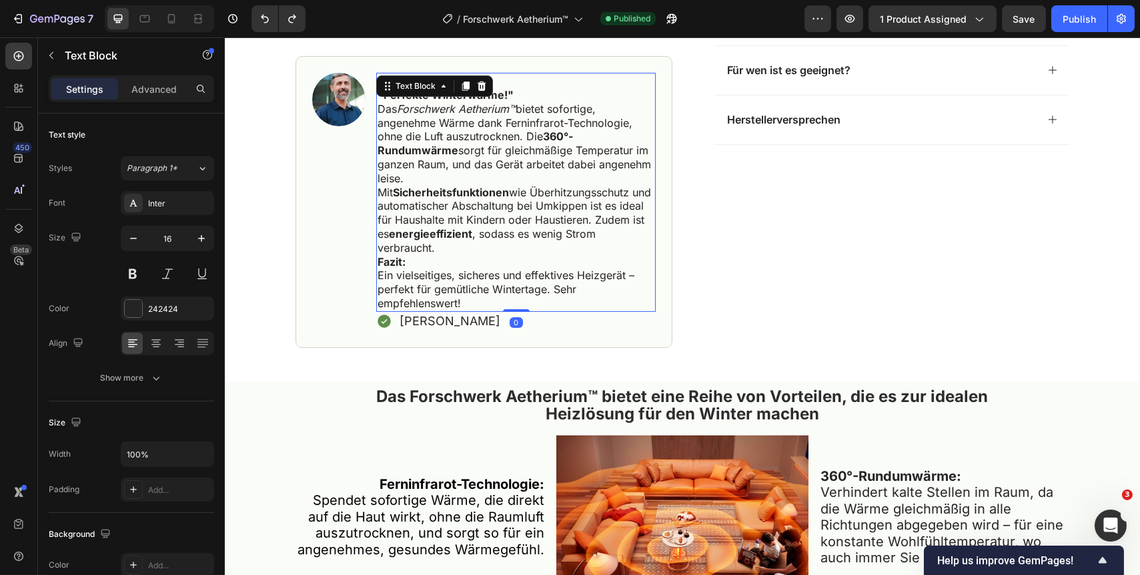
click at [471, 298] on p "Fazit: Ein vielseitiges, sicheres und effektives Heizgerät – perfekt für gemütl…" at bounding box center [515, 282] width 277 height 55
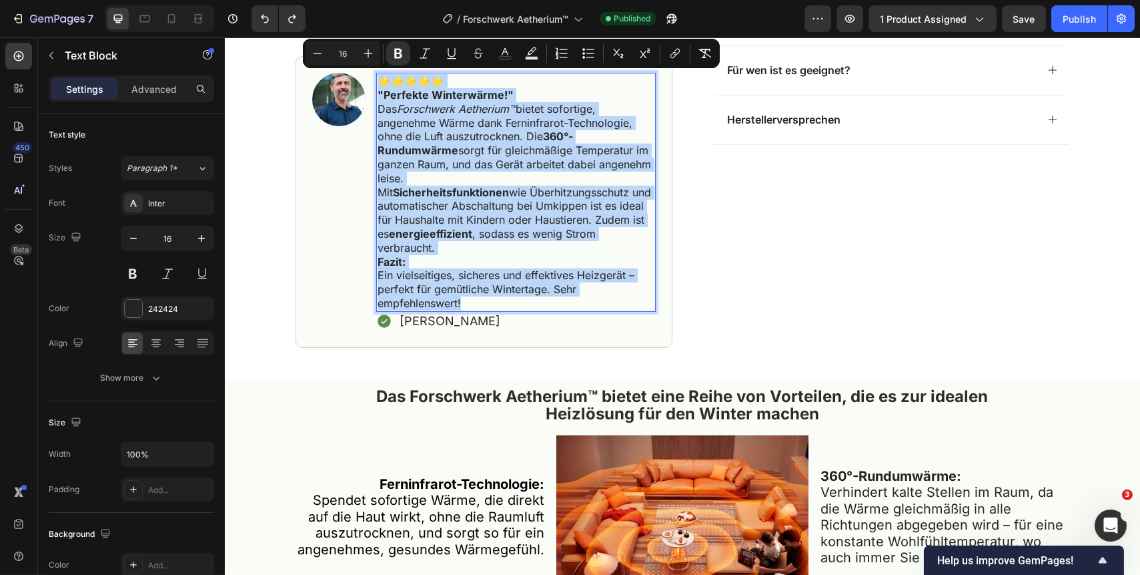
drag, startPoint x: 469, startPoint y: 300, endPoint x: 376, endPoint y: 78, distance: 241.0
click at [376, 78] on div "⭐️⭐️⭐️⭐️⭐️ "Perfekte Winterwärme!" Das Forschwerk Aetherium™ bietet sofortige, …" at bounding box center [516, 192] width 280 height 239
copy div "⭐️⭐️⭐️⭐️⭐️ "Perfekte Winterwärme!" Das Forschwerk Aetherium™ bietet sofortige, …"
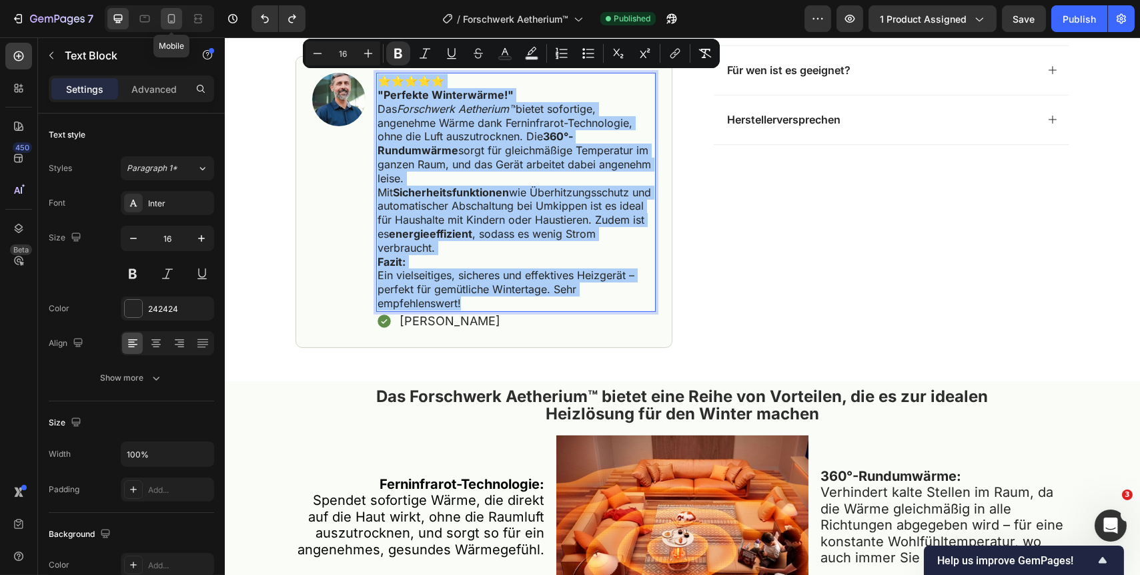
click at [168, 20] on icon at bounding box center [171, 18] width 7 height 9
type input "14"
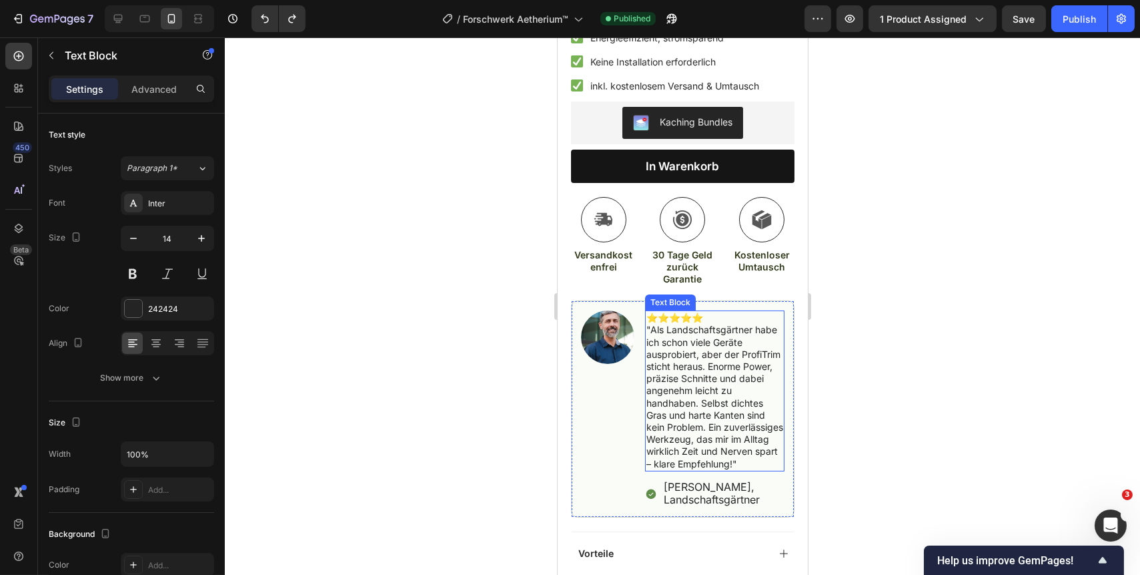
scroll to position [480, 0]
click at [723, 469] on p ""Als Landschaftsgärtner habe ich schon viele Geräte ausprobiert, aber der Profi…" at bounding box center [714, 396] width 137 height 145
click at [713, 469] on p ""Als Landschaftsgärtner habe ich schon viele Geräte ausprobiert, aber der Profi…" at bounding box center [714, 396] width 137 height 145
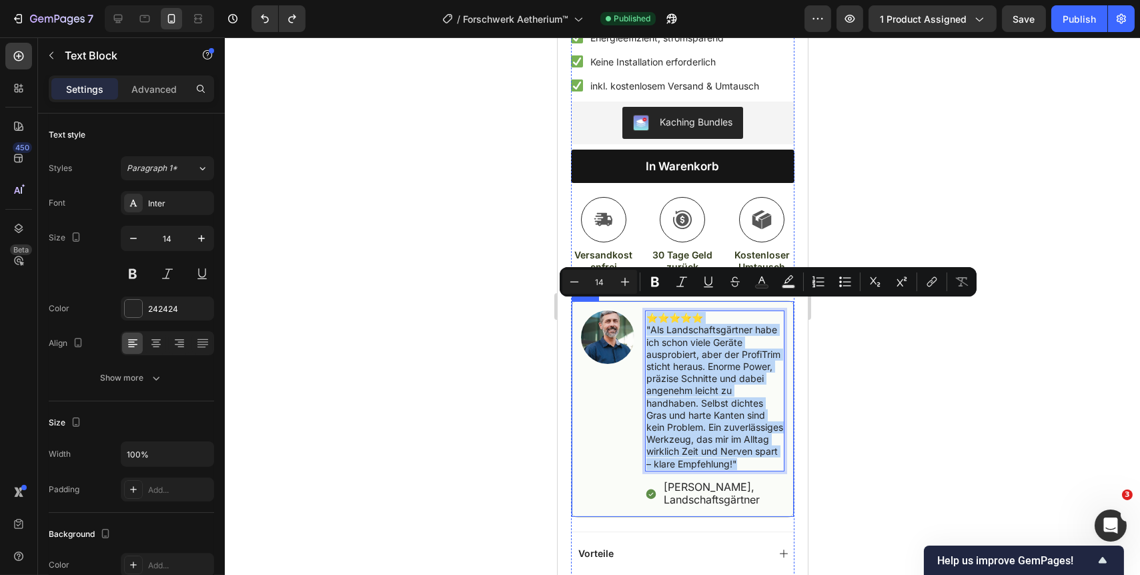
drag, startPoint x: 711, startPoint y: 478, endPoint x: 643, endPoint y: 308, distance: 183.3
click at [643, 308] on div "Image ⭐⭐⭐⭐⭐ "Als Landschaftsgärtner habe ich schon viele Geräte ausprobiert, ab…" at bounding box center [683, 408] width 224 height 217
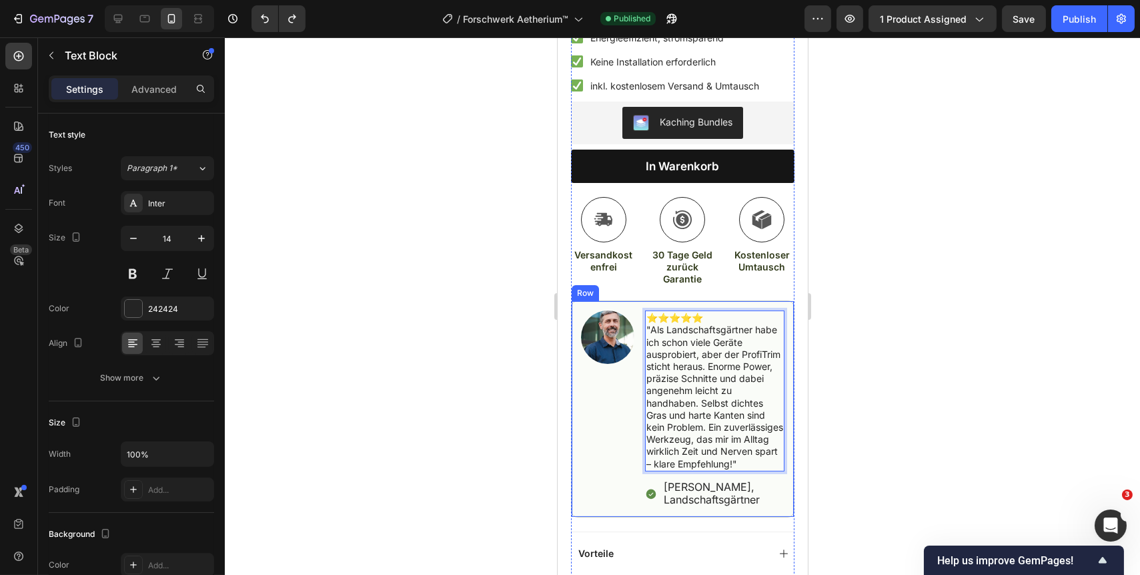
scroll to position [524, 0]
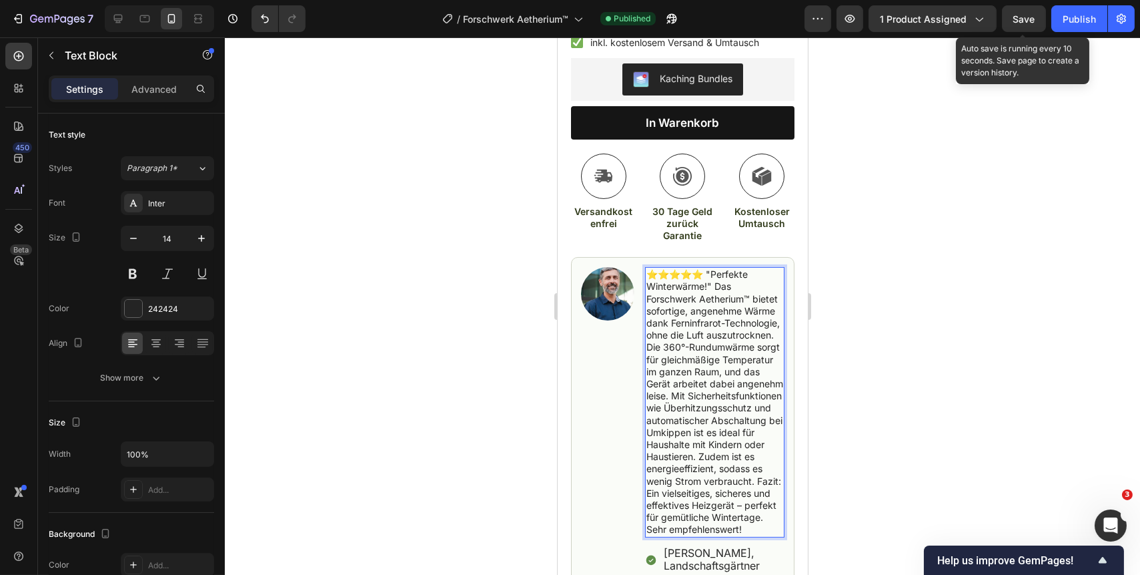
click at [1030, 21] on span "Save" at bounding box center [1025, 18] width 22 height 11
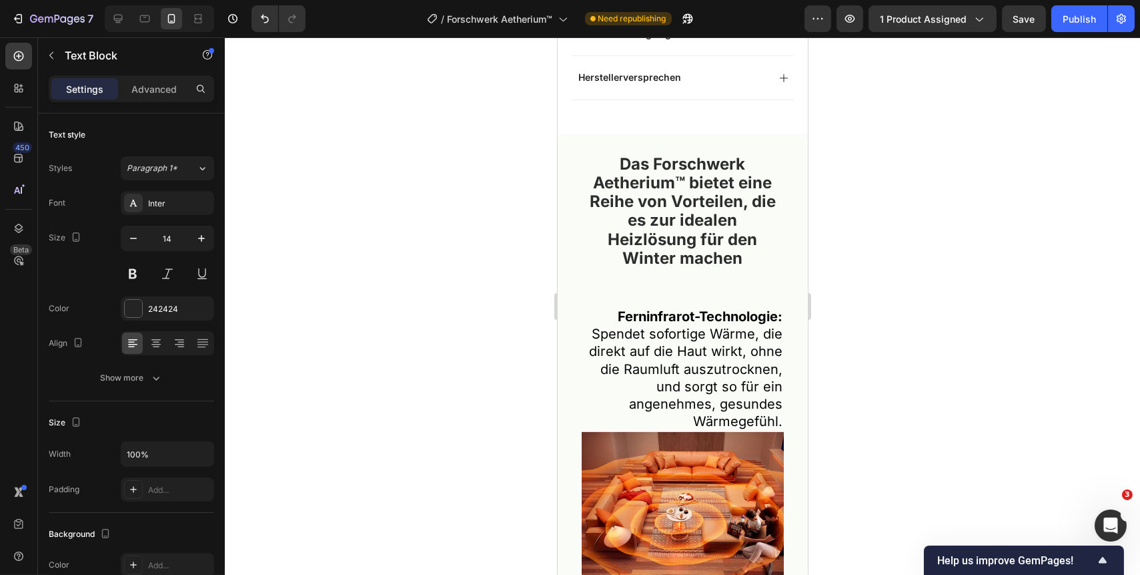
scroll to position [1223, 0]
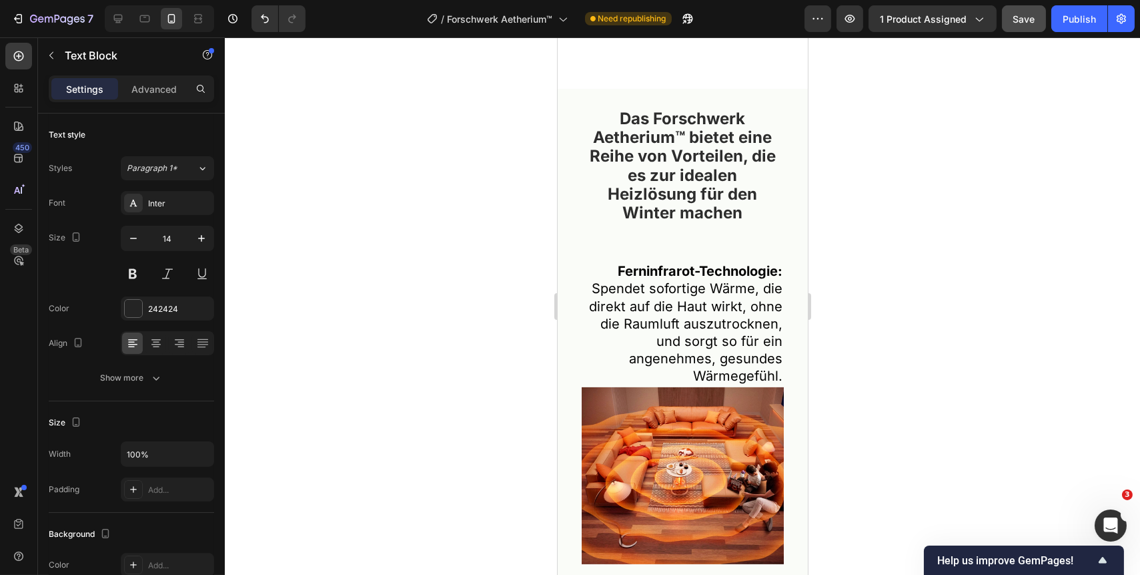
click at [1021, 26] on button "Save" at bounding box center [1024, 18] width 44 height 27
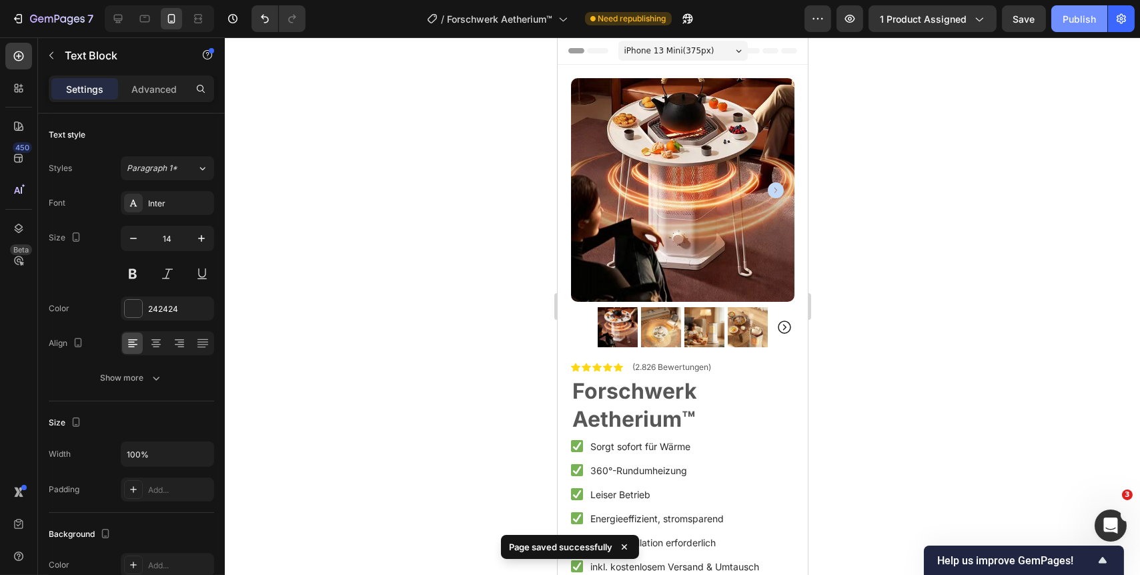
click at [1078, 21] on div "Publish" at bounding box center [1079, 19] width 33 height 14
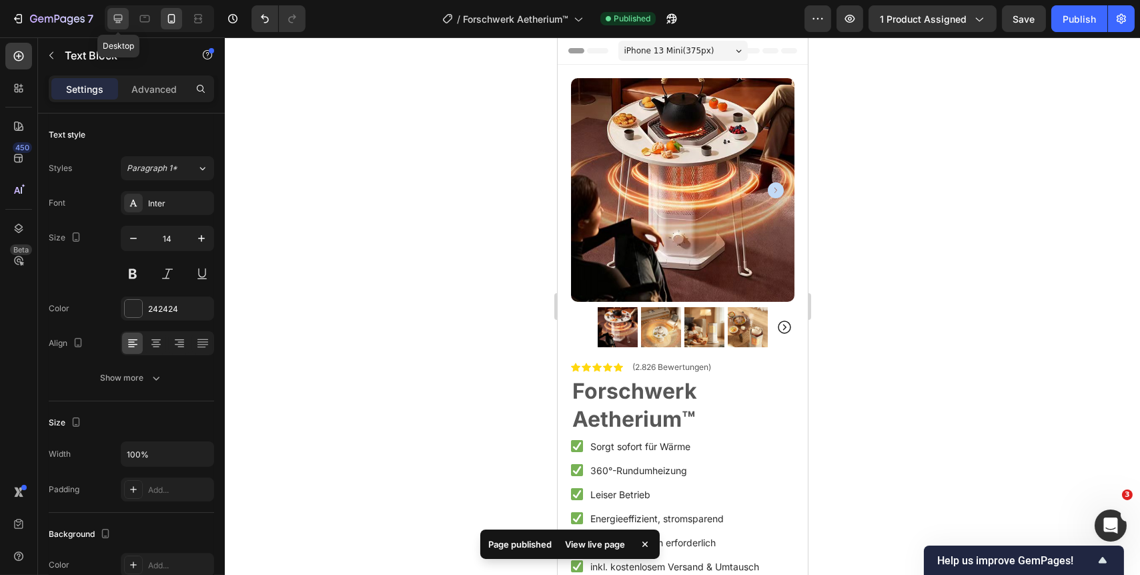
click at [117, 18] on icon at bounding box center [117, 18] width 13 height 13
type input "16"
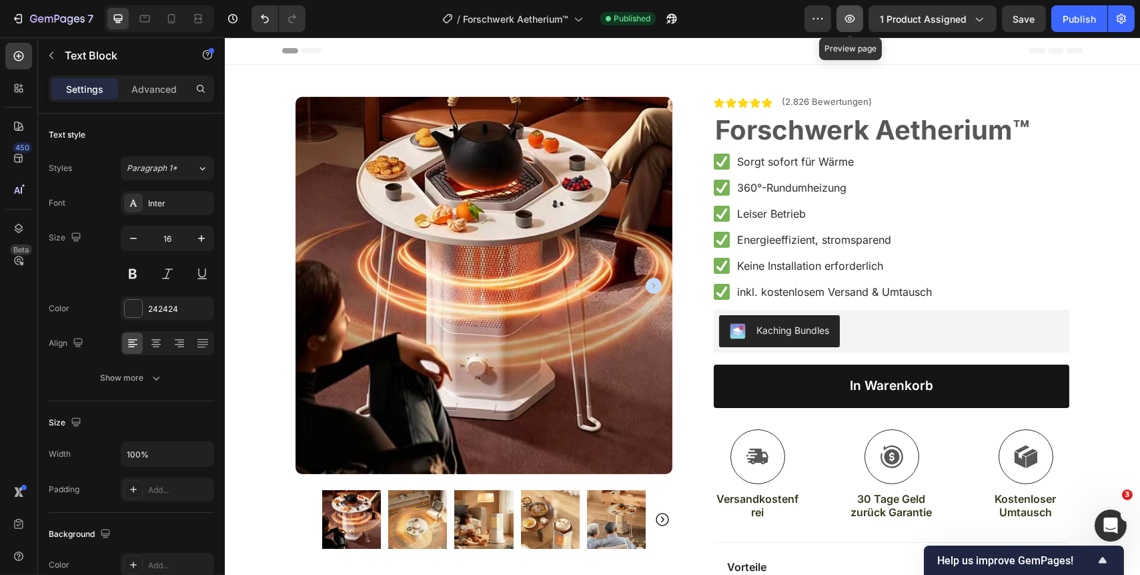
click at [855, 16] on icon "button" at bounding box center [850, 19] width 10 height 8
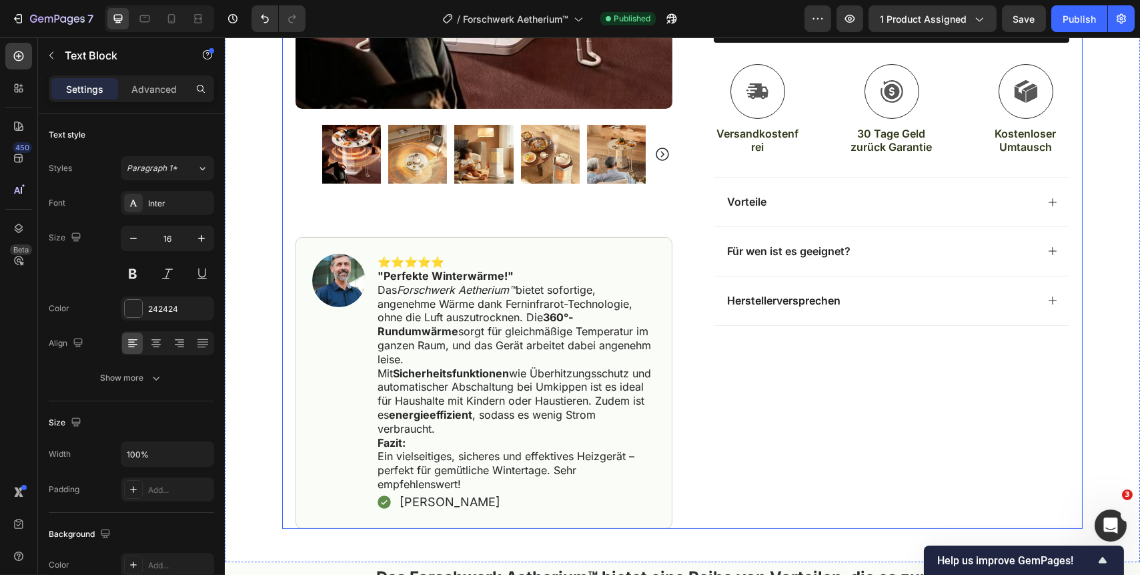
scroll to position [364, 0]
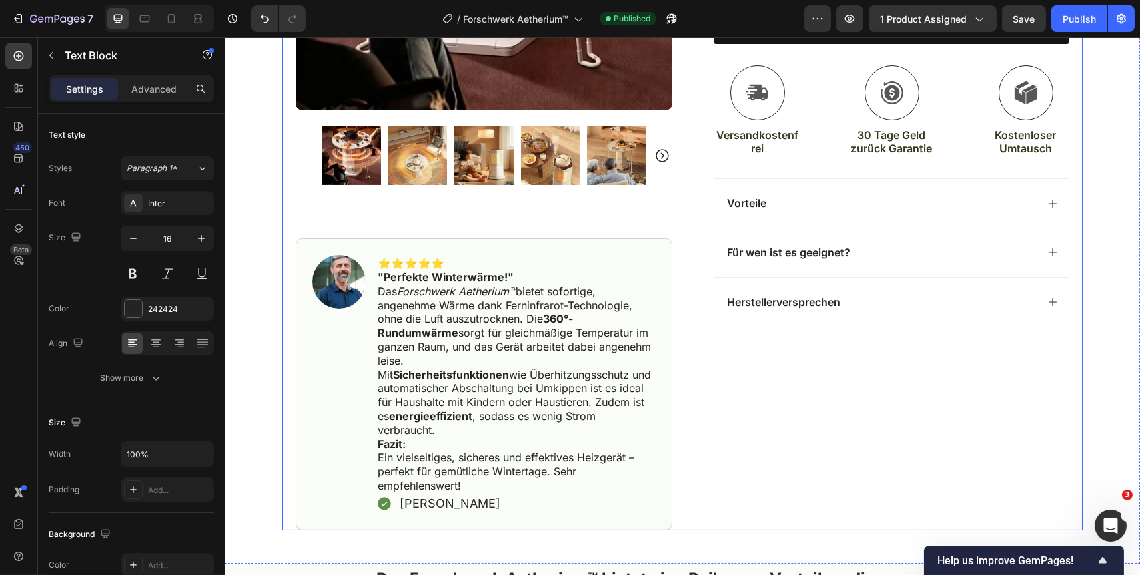
click at [779, 472] on div "Icon Icon Icon Icon Icon Icon List (2.826 Bewertungen) Text Block Row Forschwer…" at bounding box center [880, 131] width 377 height 797
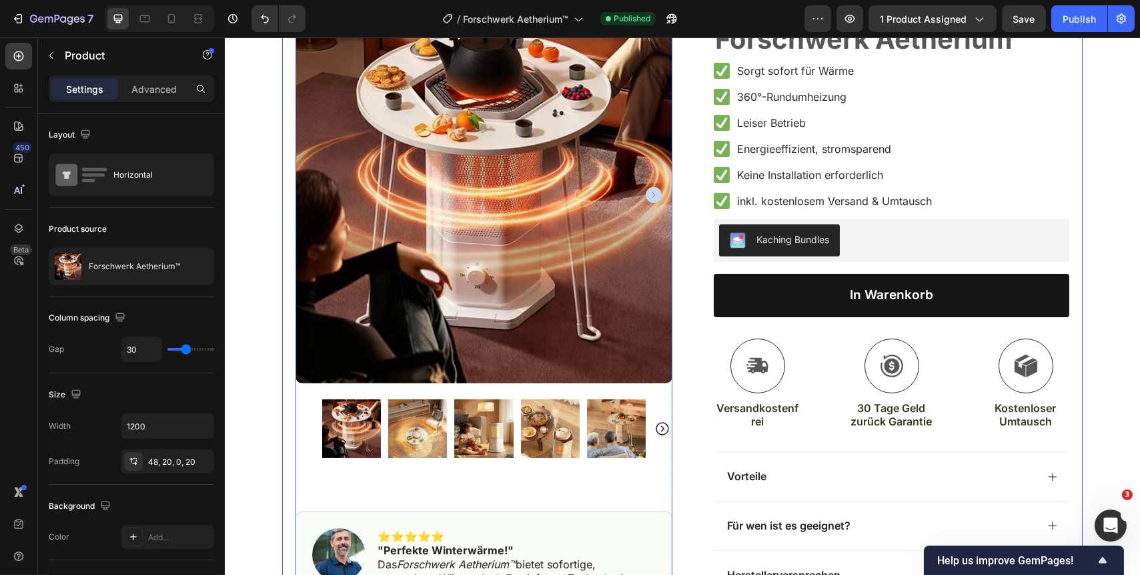
scroll to position [60, 0]
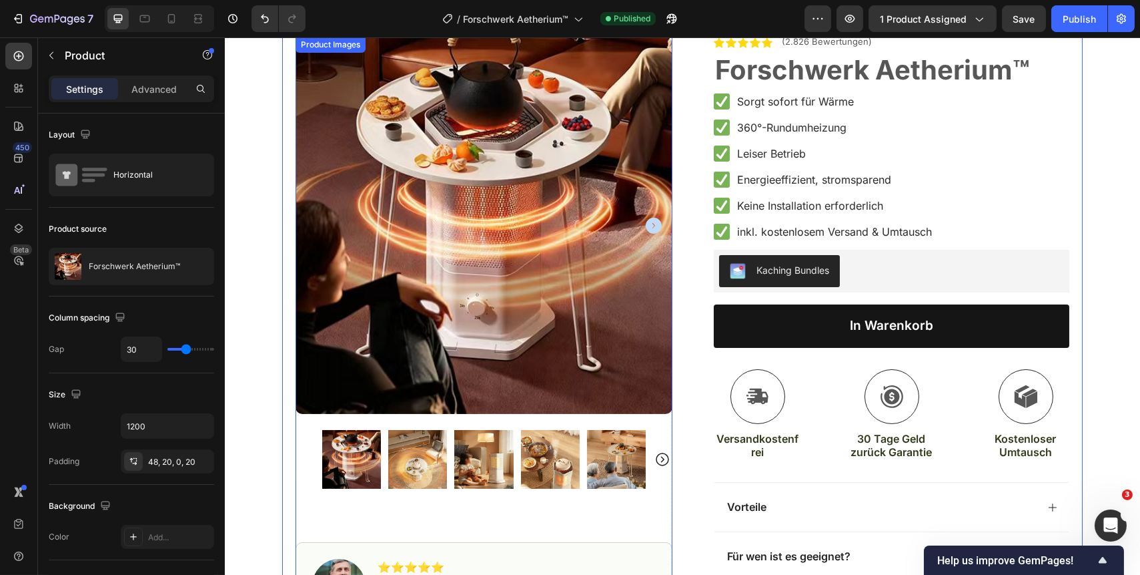
click at [622, 360] on img at bounding box center [483, 225] width 377 height 377
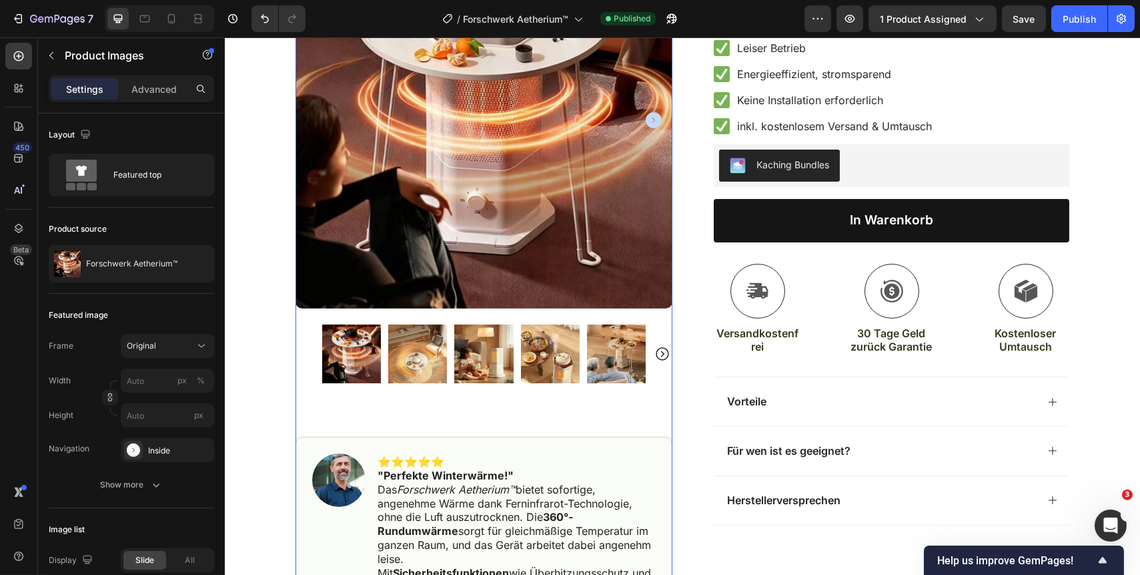
scroll to position [182, 0]
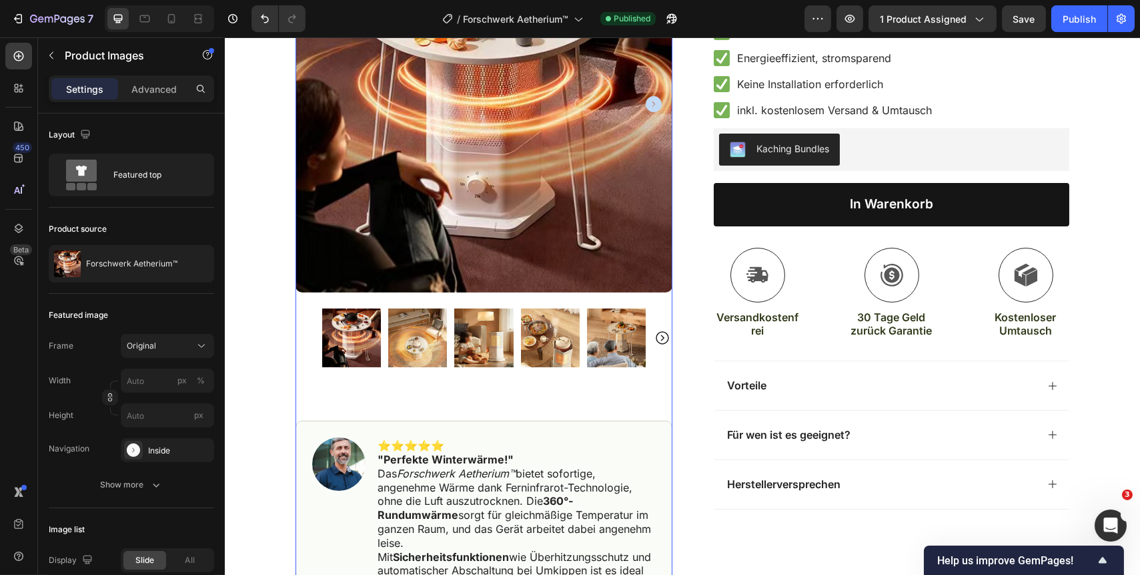
click at [658, 338] on icon "Carousel Next Arrow" at bounding box center [661, 337] width 13 height 13
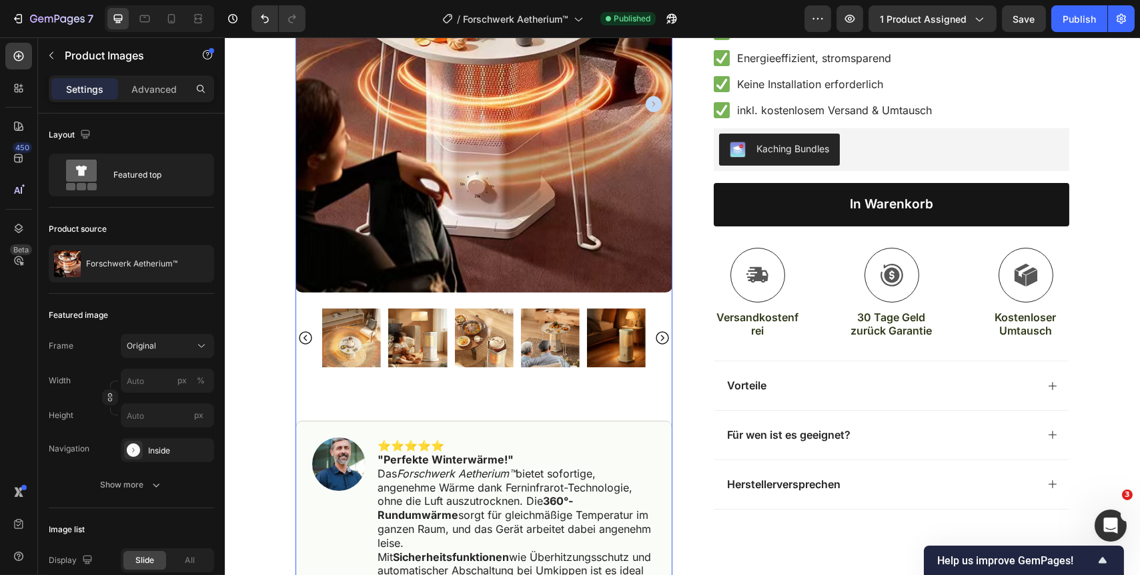
click at [658, 338] on icon "Carousel Next Arrow" at bounding box center [661, 337] width 13 height 13
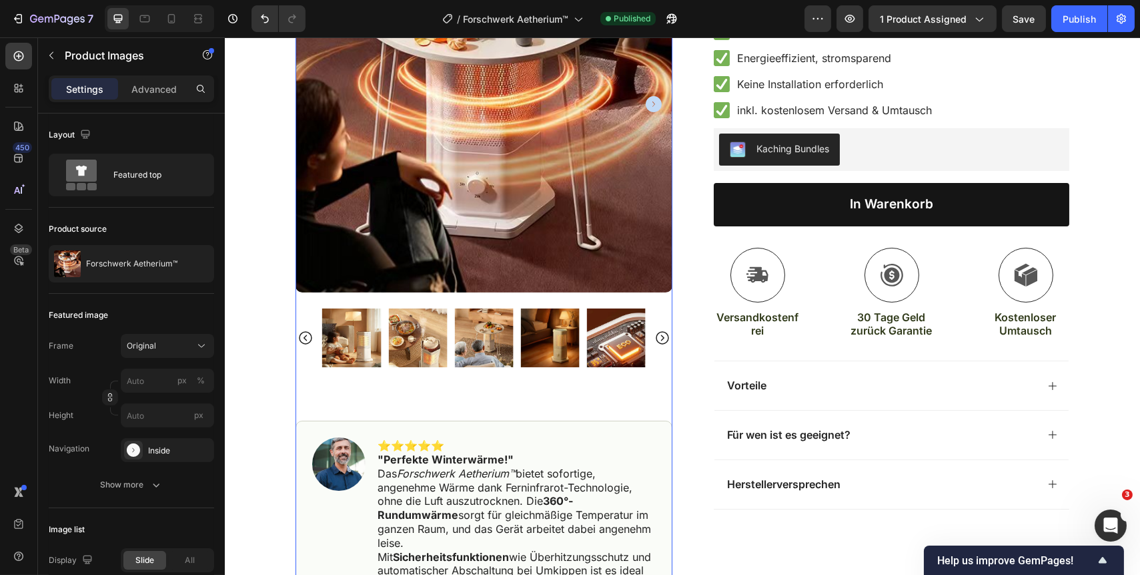
click at [658, 338] on icon "Carousel Next Arrow" at bounding box center [661, 337] width 13 height 13
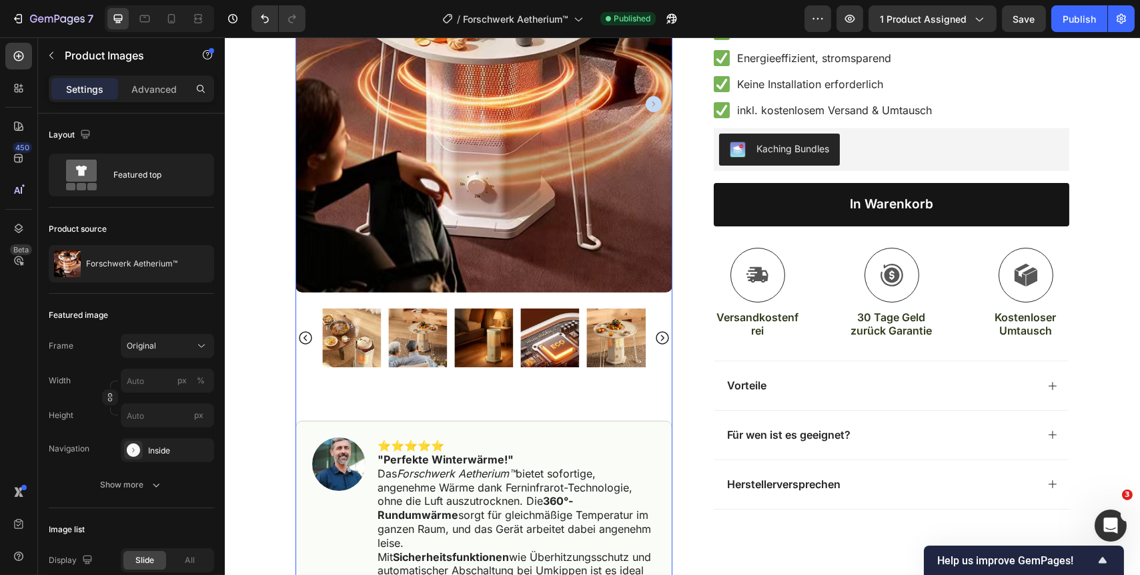
click at [658, 338] on icon "Carousel Next Arrow" at bounding box center [661, 337] width 13 height 13
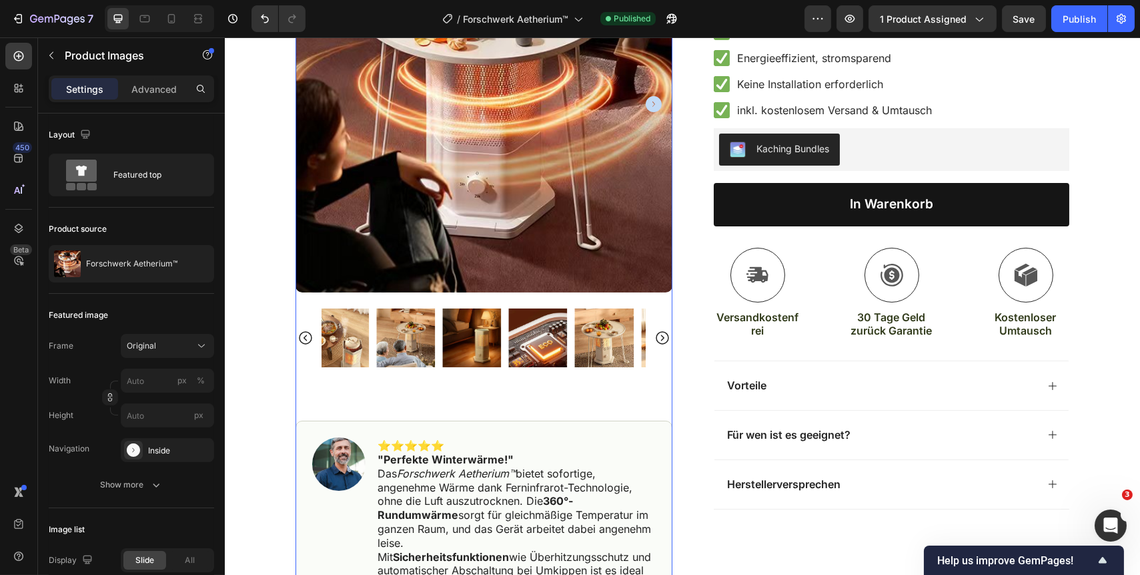
click at [658, 338] on icon "Carousel Next Arrow" at bounding box center [661, 337] width 13 height 13
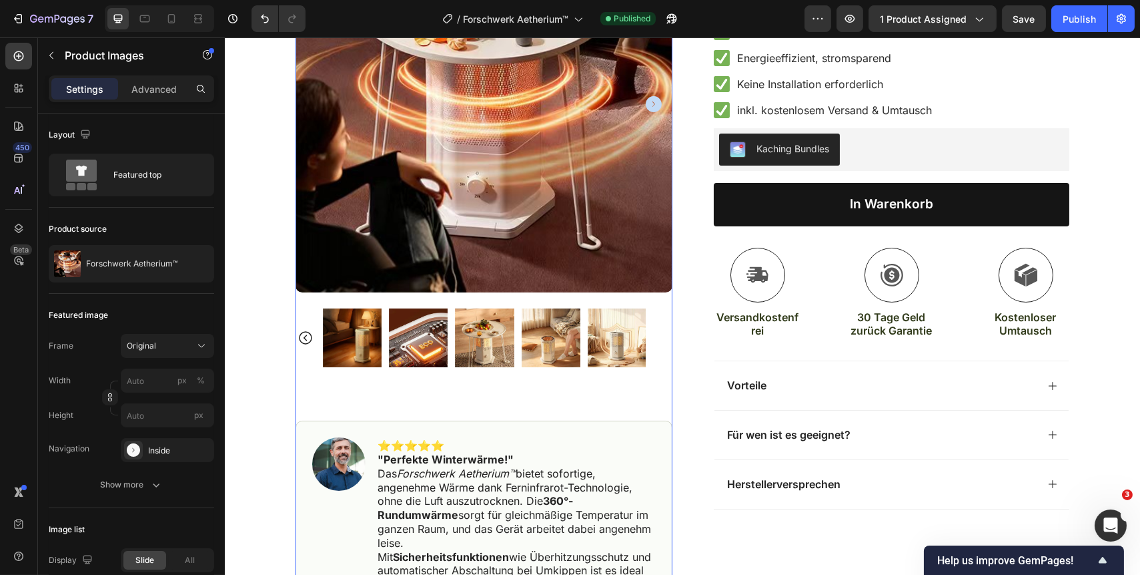
click at [658, 338] on div at bounding box center [483, 337] width 377 height 59
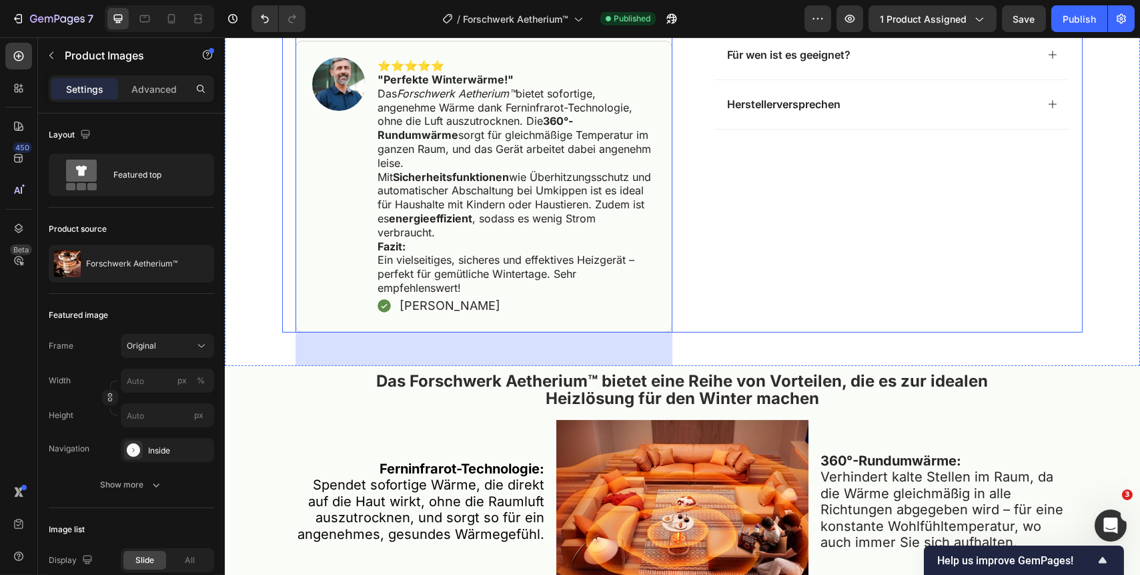
scroll to position [546, 0]
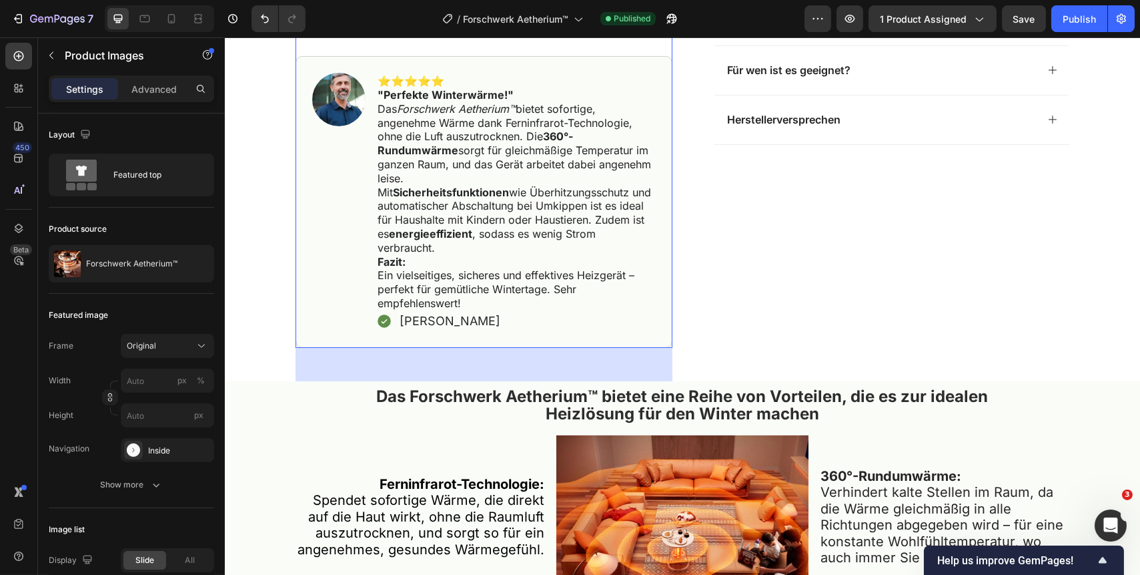
click at [599, 369] on div "80" at bounding box center [483, 374] width 377 height 53
click at [159, 89] on p "Advanced" at bounding box center [153, 89] width 45 height 14
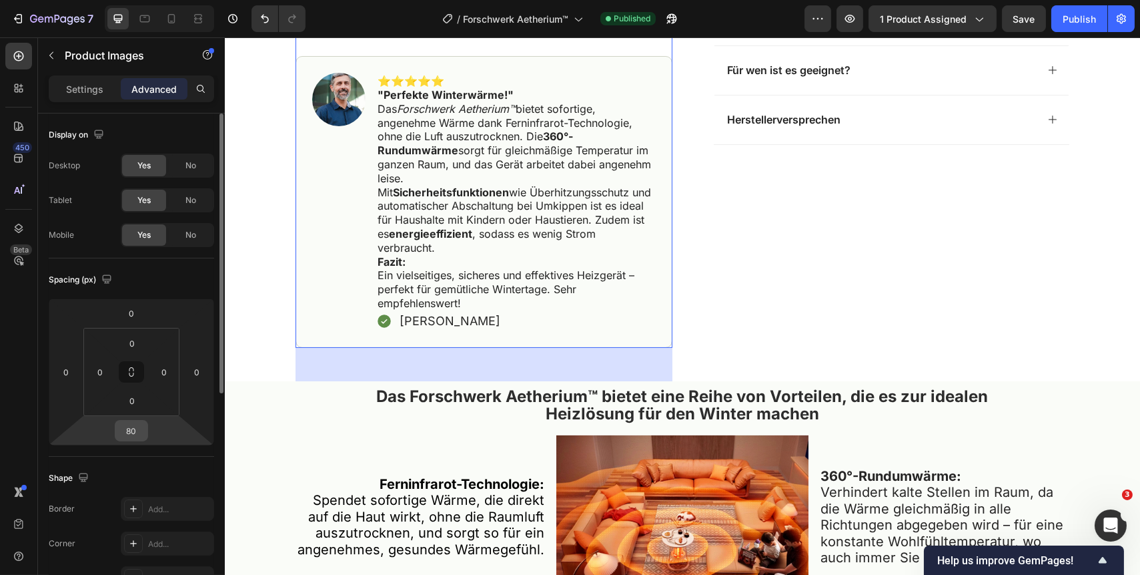
click at [121, 432] on input "80" at bounding box center [131, 430] width 27 height 20
click at [127, 430] on input "80" at bounding box center [131, 430] width 27 height 20
click at [136, 430] on input "80" at bounding box center [131, 430] width 27 height 20
type input "0"
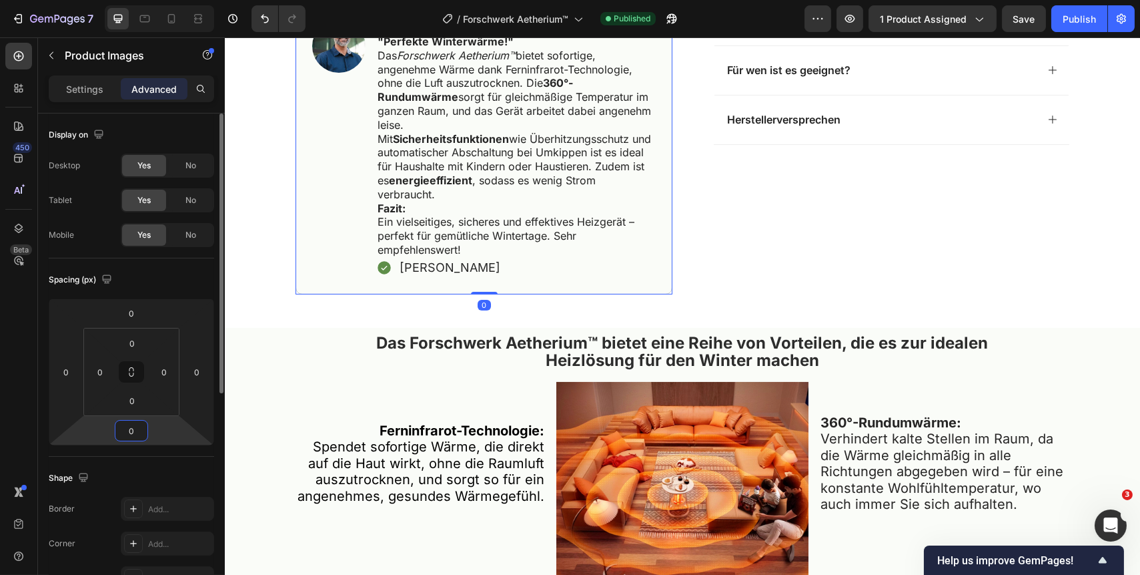
click at [120, 432] on input "0" at bounding box center [131, 430] width 27 height 20
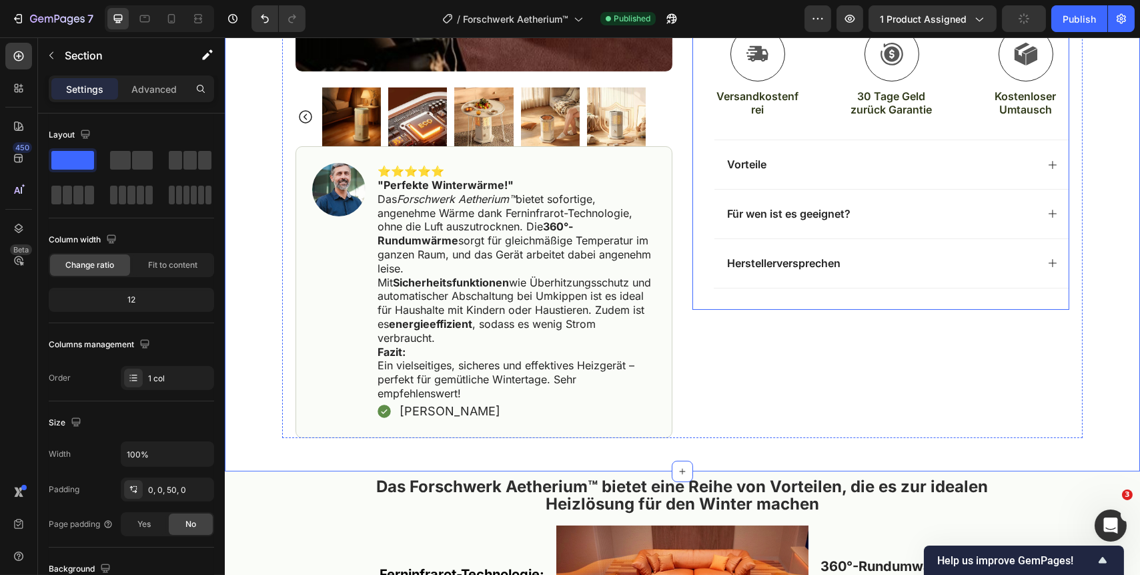
scroll to position [424, 0]
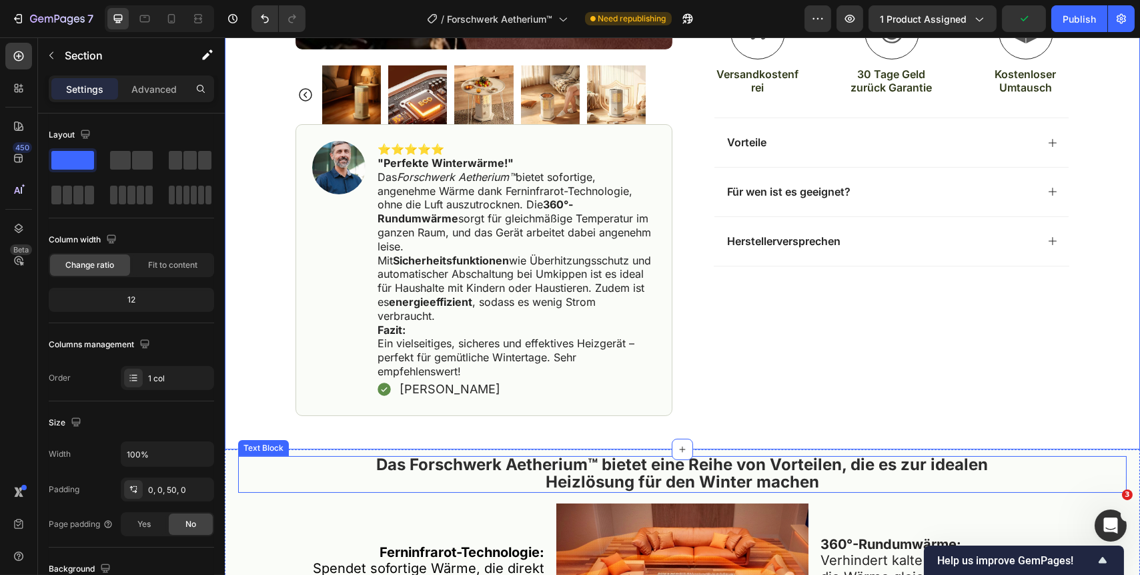
click at [336, 464] on div "Das Forschwerk Aetherium™ bietet eine Reihe von Vorteilen, die es zur idealen H…" at bounding box center [682, 474] width 889 height 37
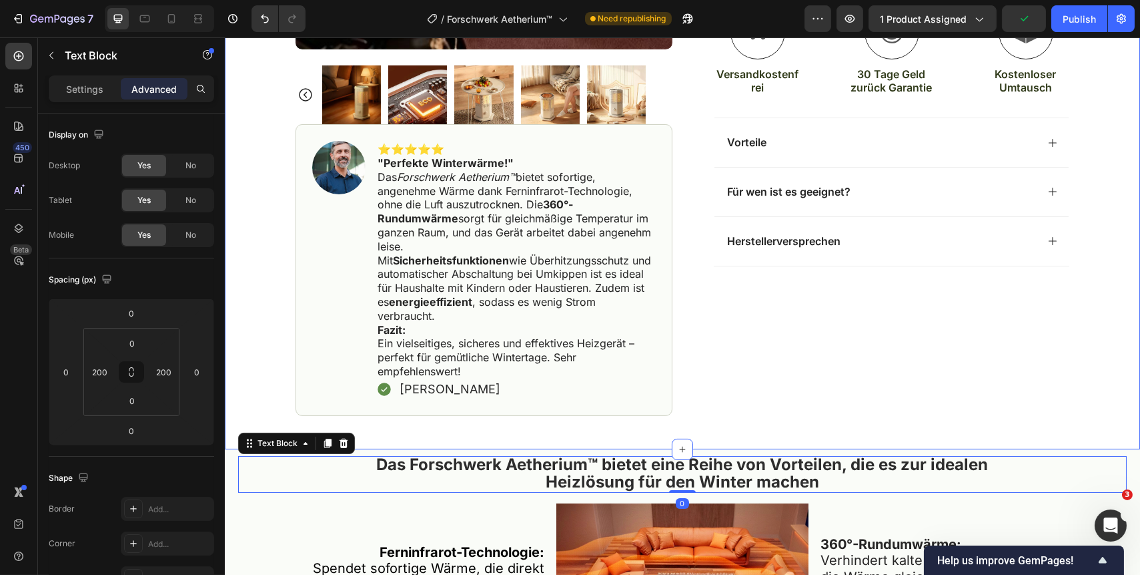
click at [374, 427] on div "Product Images Image ⭐️⭐️⭐️⭐️⭐️ "Perfekte Winterwärme!" Das Forschwerk Aetheriu…" at bounding box center [682, 44] width 916 height 809
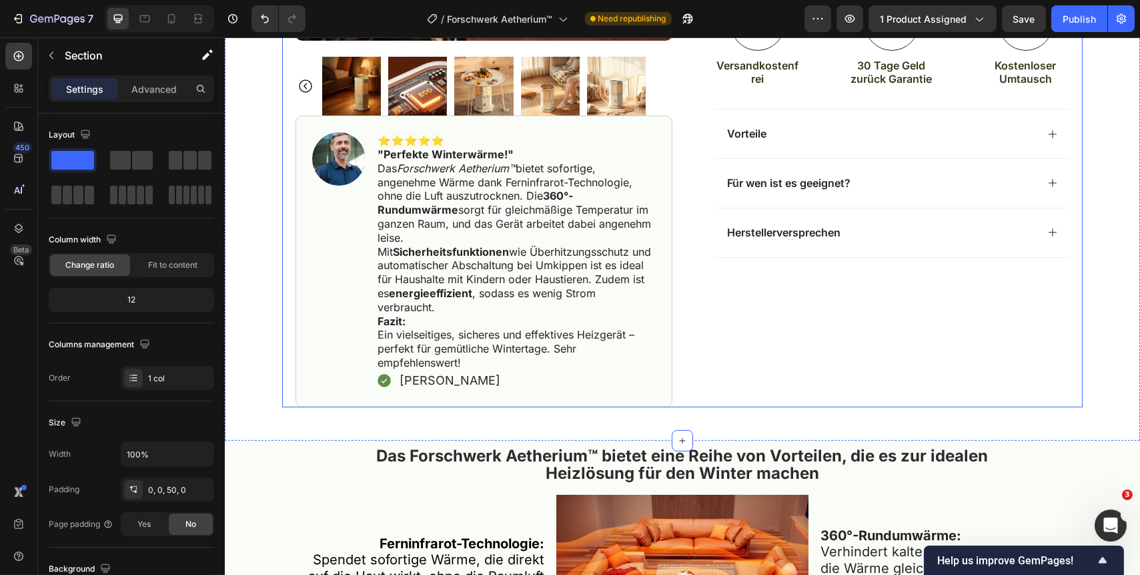
scroll to position [546, 0]
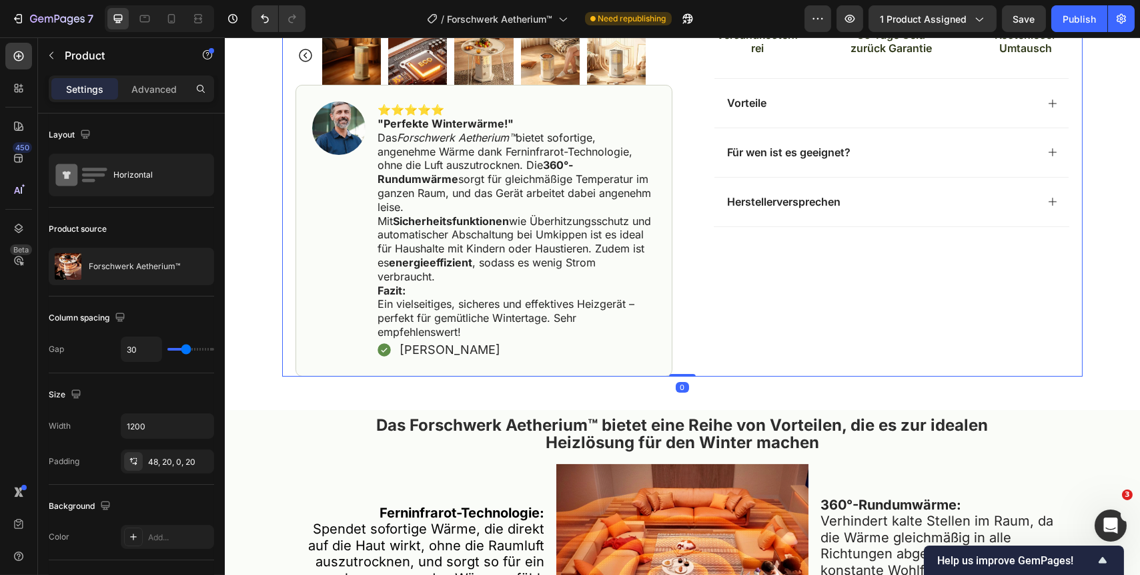
scroll to position [485, 0]
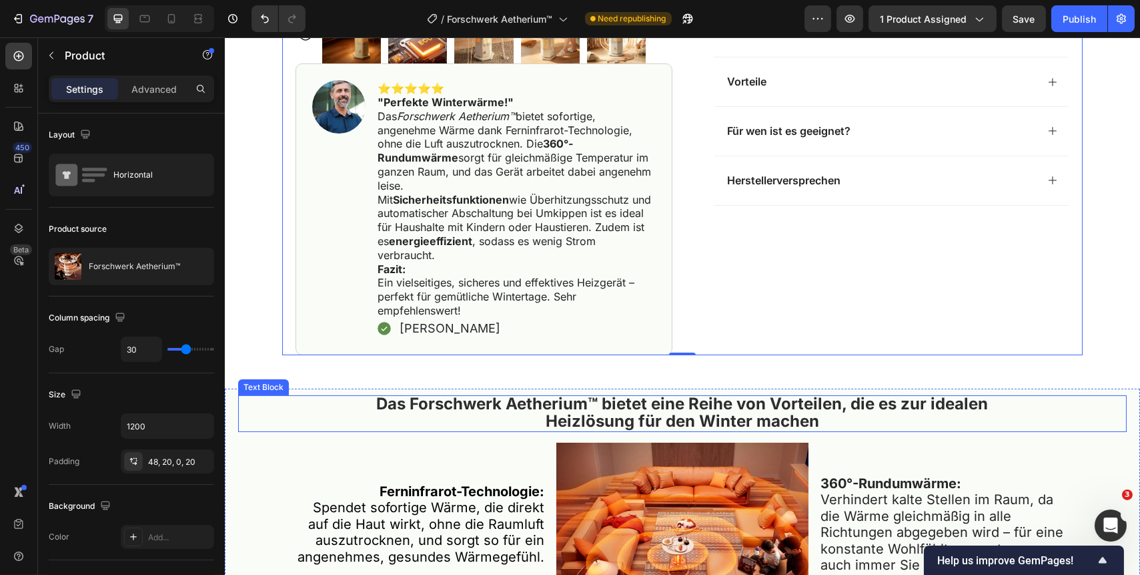
click at [330, 414] on div "Das Forschwerk Aetherium™ bietet eine Reihe von Vorteilen, die es zur idealen H…" at bounding box center [682, 413] width 889 height 37
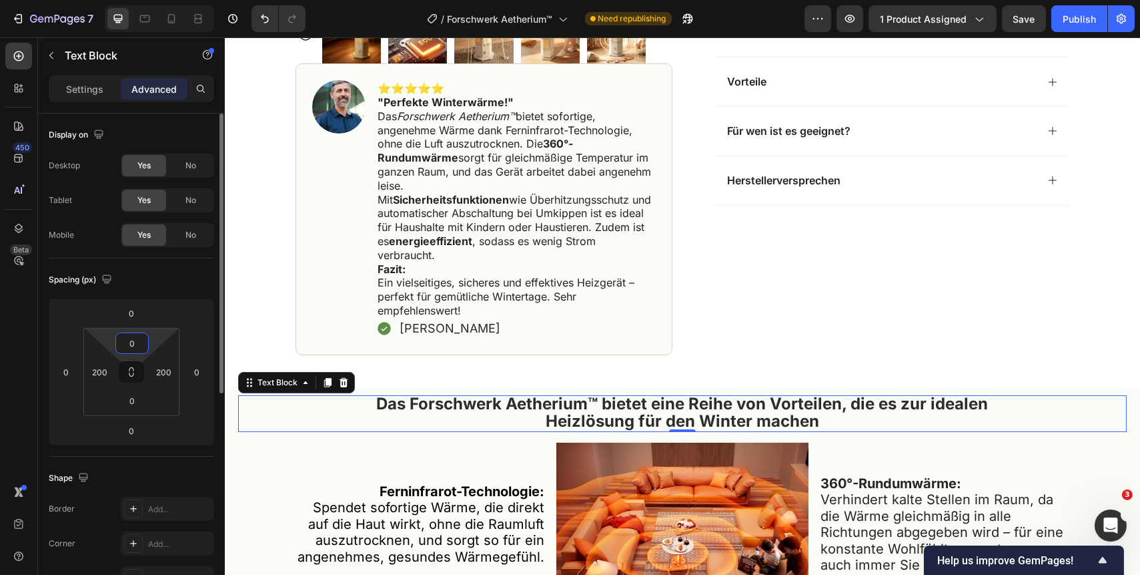
click at [129, 344] on input "0" at bounding box center [132, 343] width 27 height 20
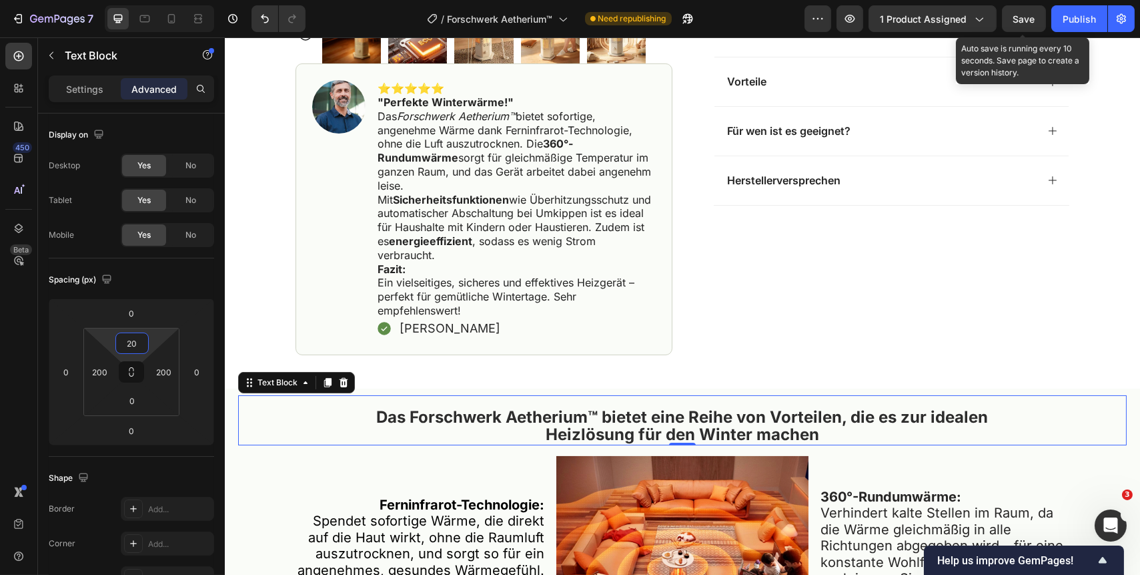
type input "20"
click at [1028, 15] on span "Save" at bounding box center [1025, 18] width 22 height 11
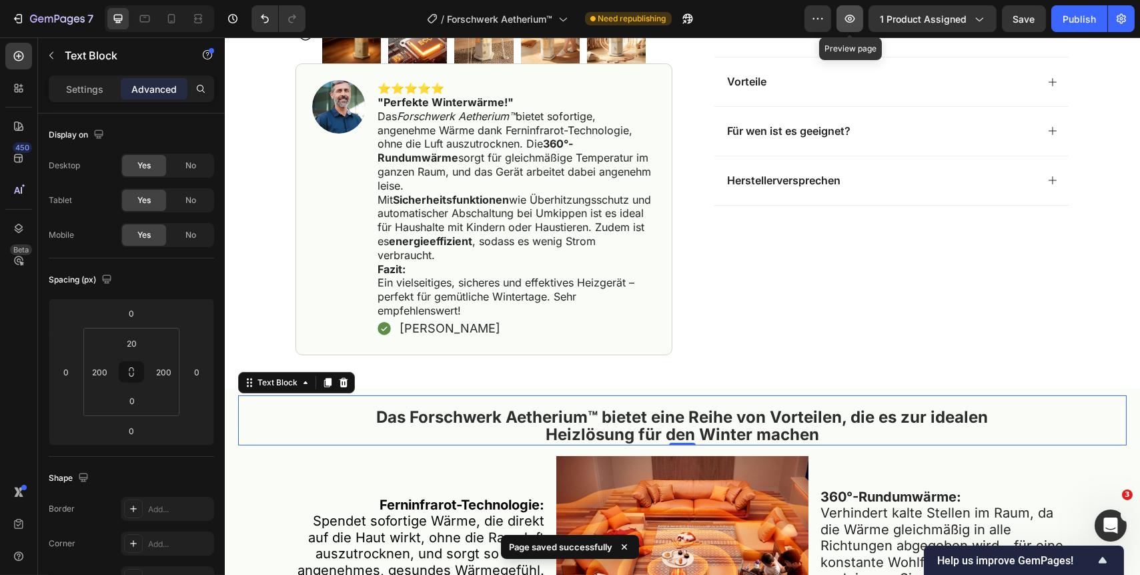
click at [852, 15] on icon "button" at bounding box center [850, 19] width 10 height 8
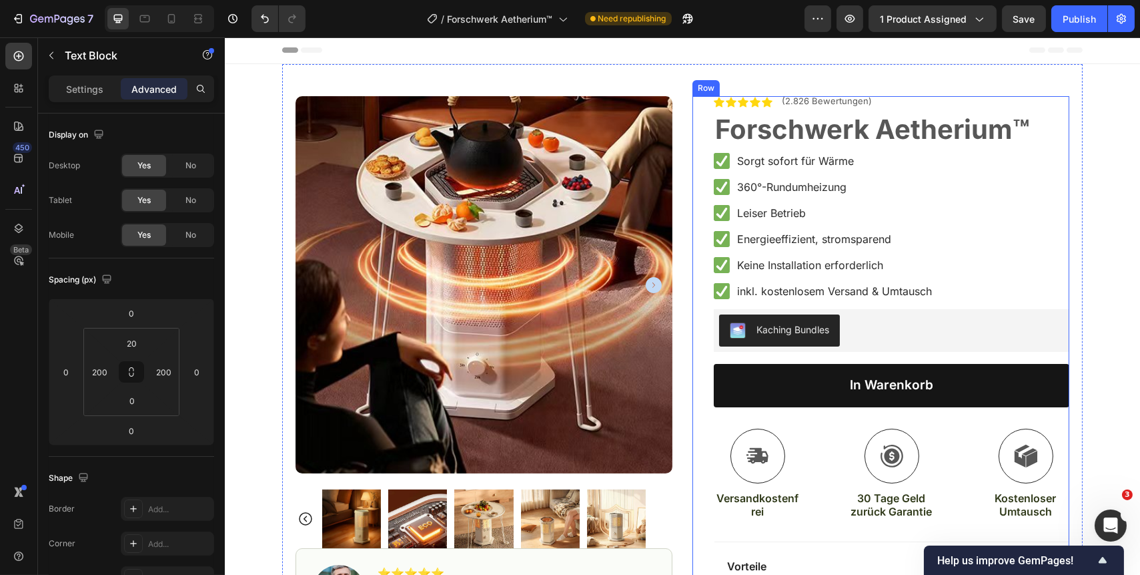
scroll to position [0, 0]
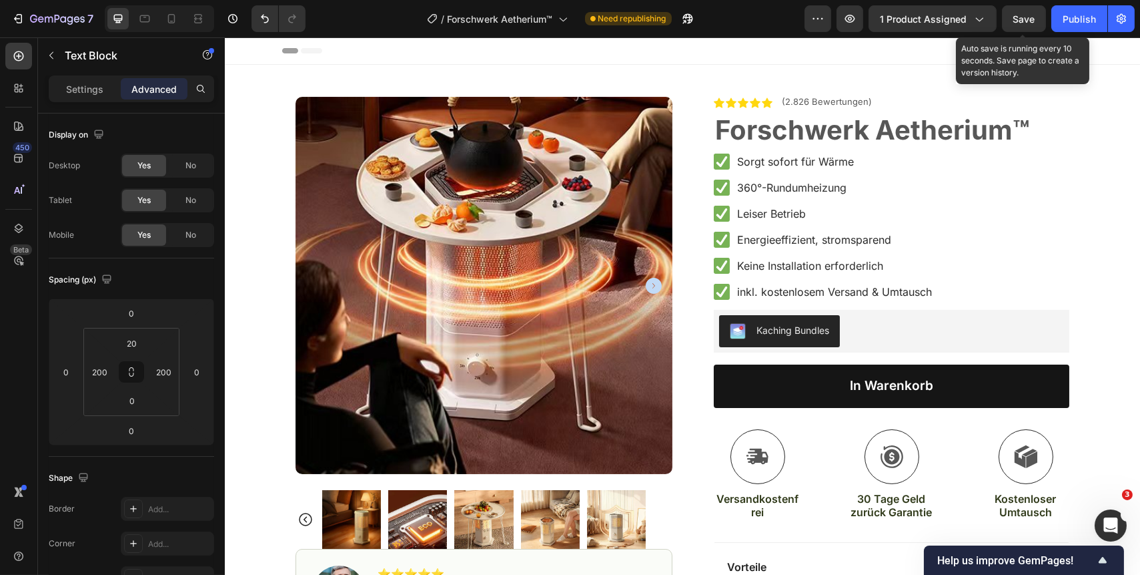
click at [1034, 21] on span "Save" at bounding box center [1025, 18] width 22 height 11
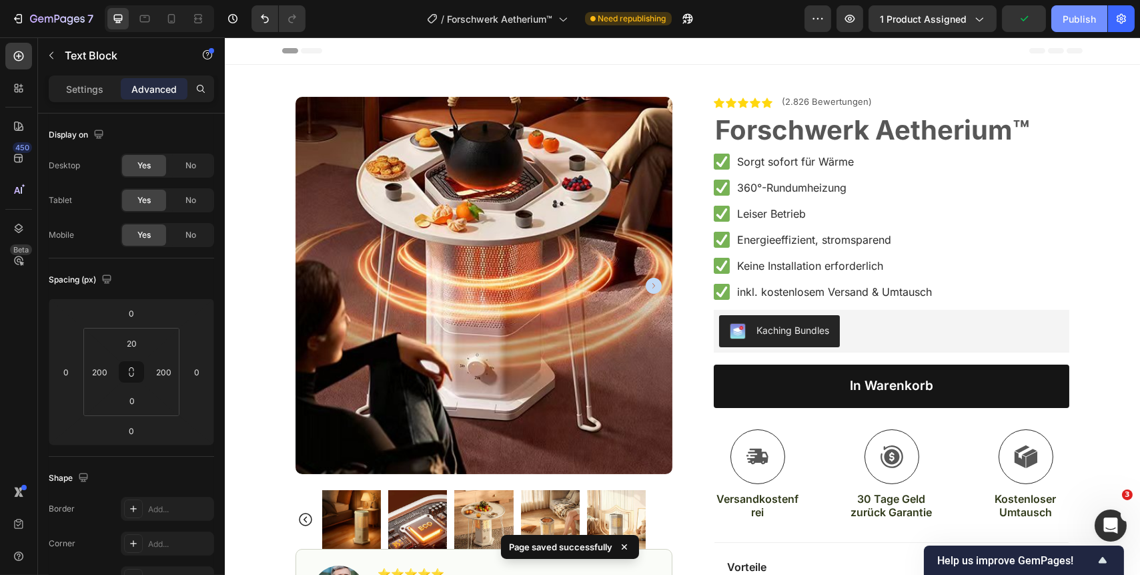
click at [1060, 21] on button "Publish" at bounding box center [1080, 18] width 56 height 27
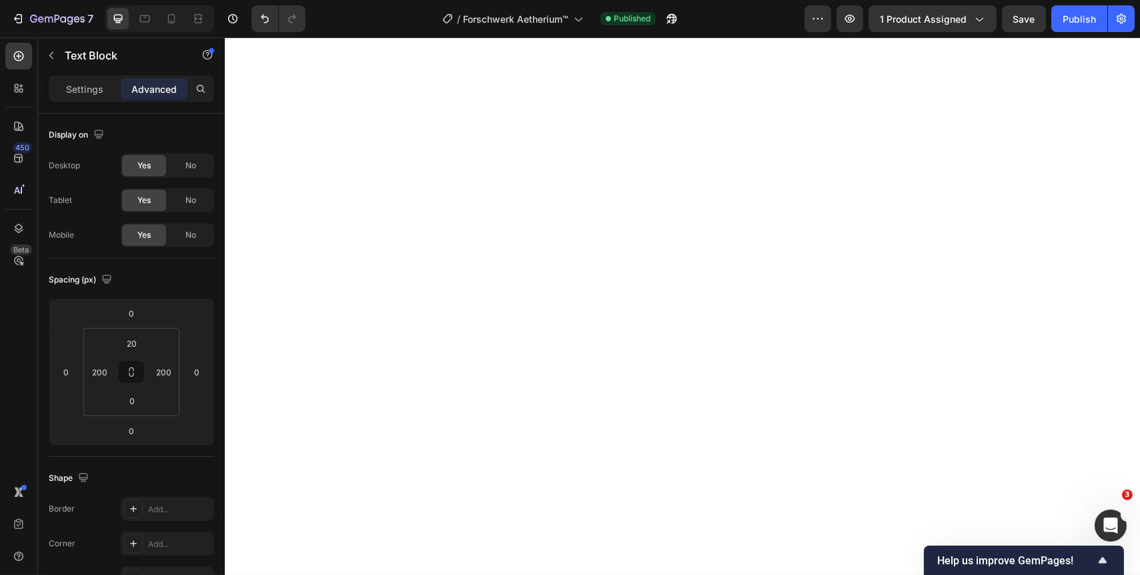
scroll to position [970, 0]
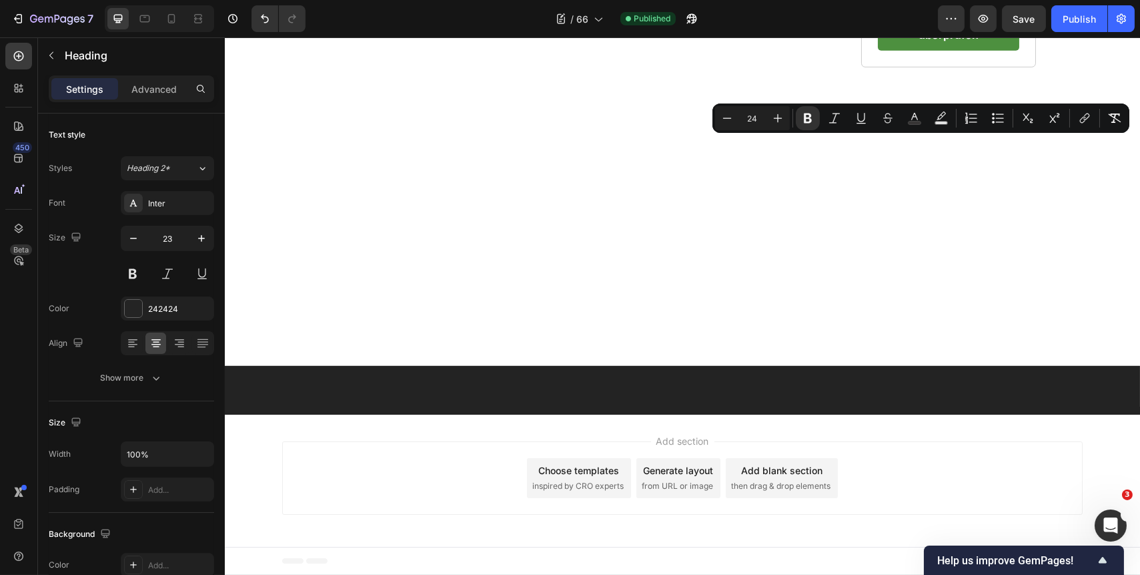
drag, startPoint x: 889, startPoint y: 147, endPoint x: 1000, endPoint y: 149, distance: 110.8
drag, startPoint x: 896, startPoint y: 143, endPoint x: 1002, endPoint y: 143, distance: 106.1
copy strong "Aetherium™"
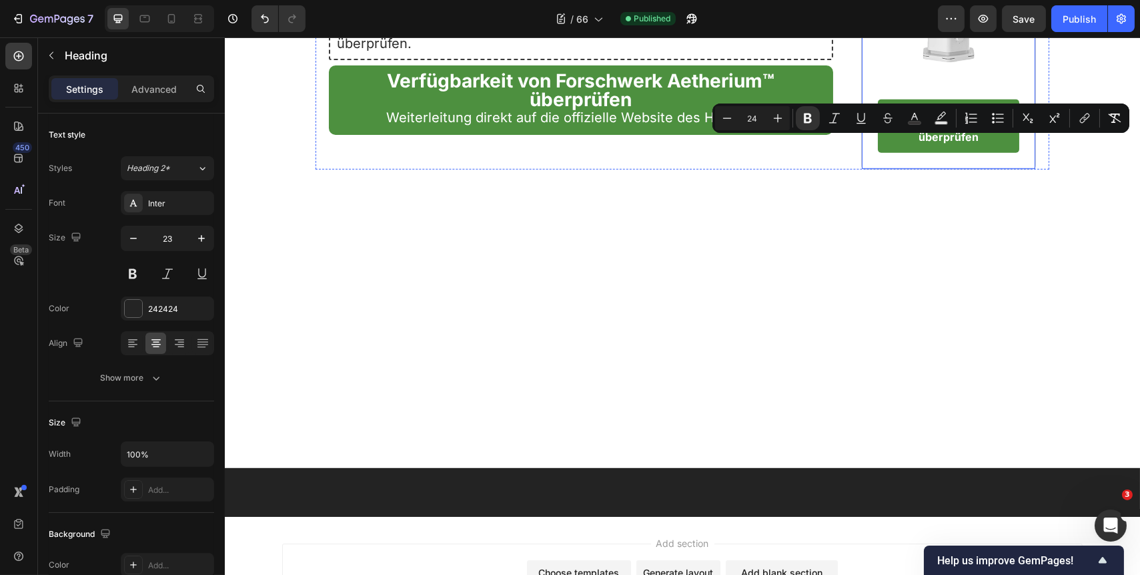
scroll to position [2305, 0]
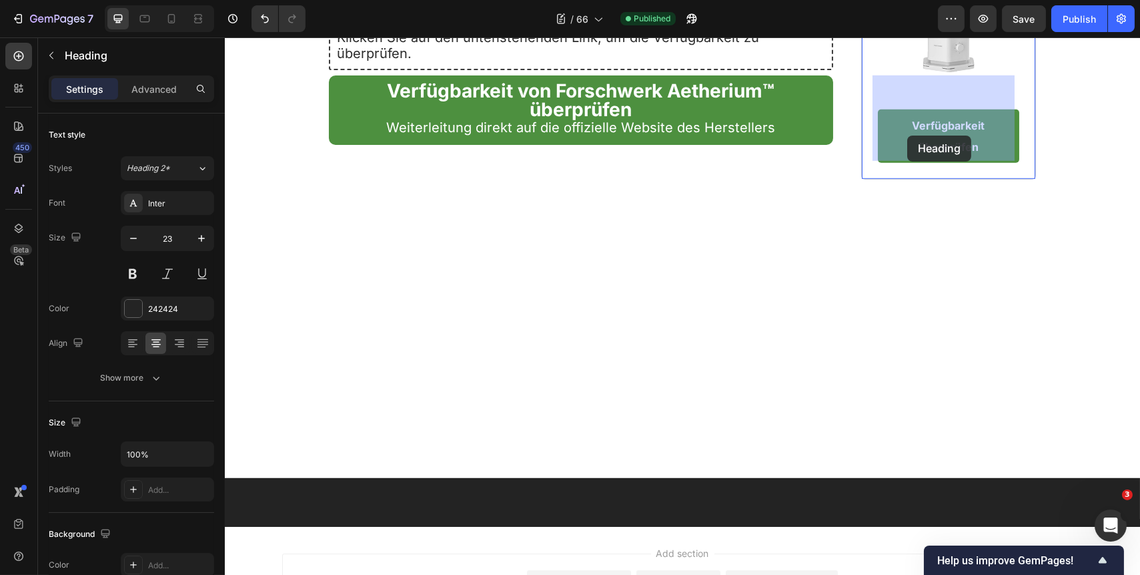
drag, startPoint x: 887, startPoint y: 120, endPoint x: 907, endPoint y: 135, distance: 24.7
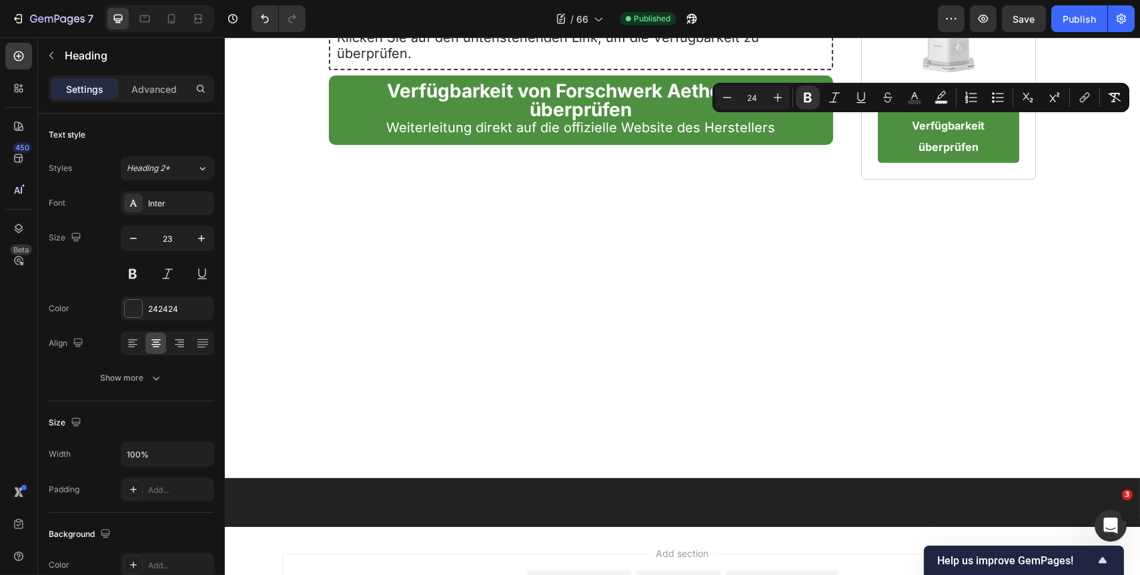
drag, startPoint x: 889, startPoint y: 128, endPoint x: 994, endPoint y: 153, distance: 107.8
copy strong "Forschwerk Aetherium™"
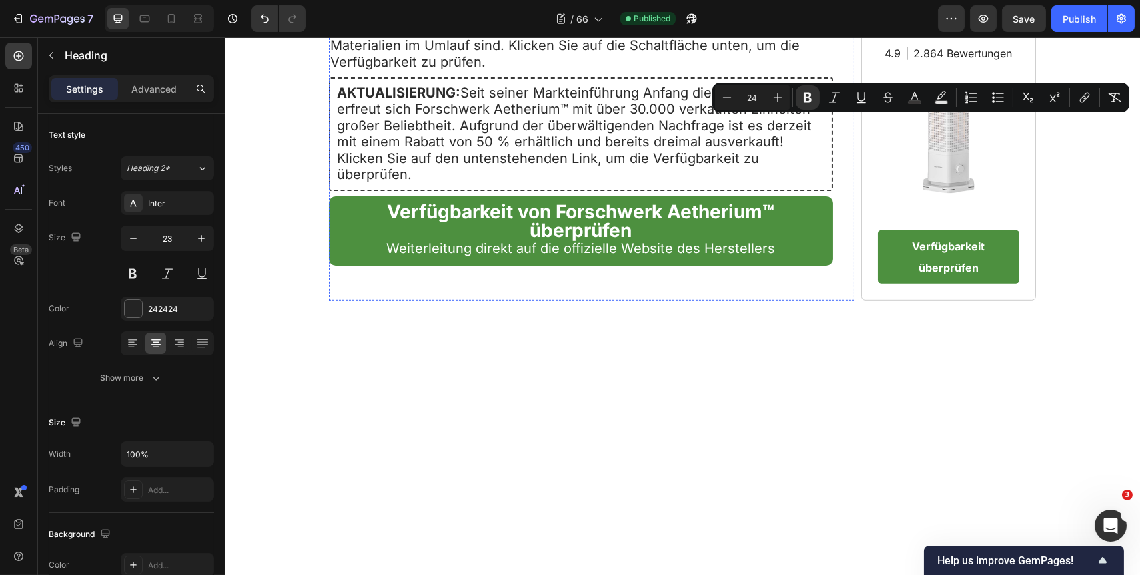
scroll to position [2183, 0]
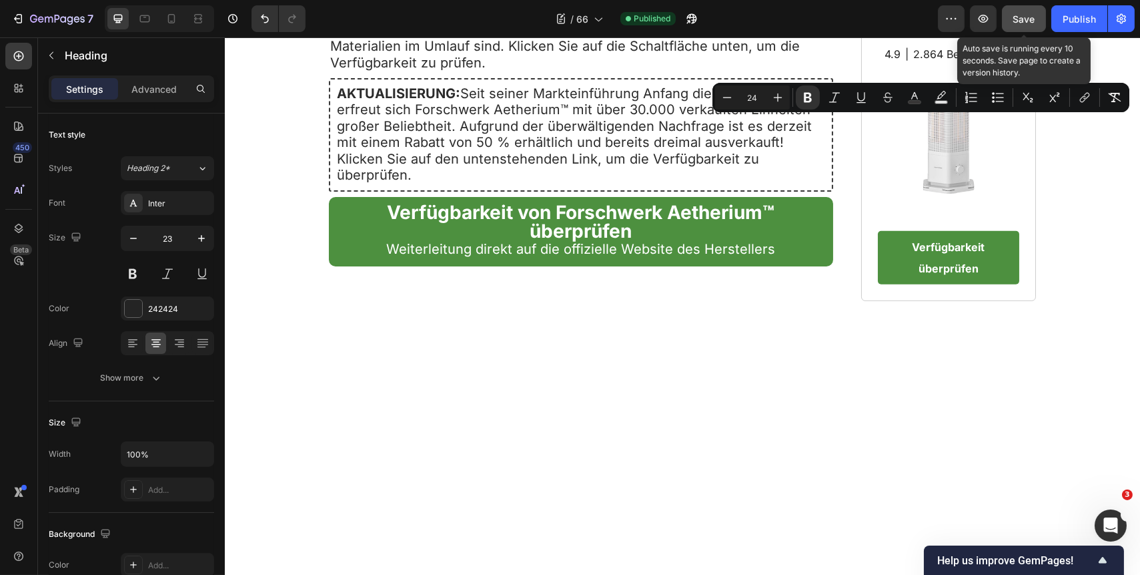
click at [1015, 20] on span "Save" at bounding box center [1025, 18] width 22 height 11
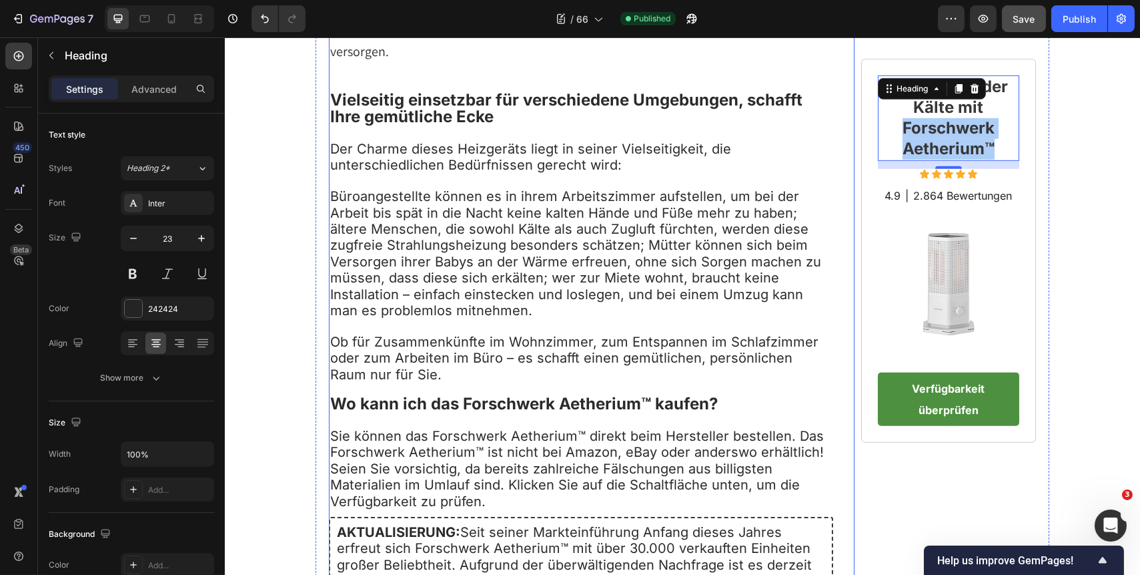
scroll to position [1638, 0]
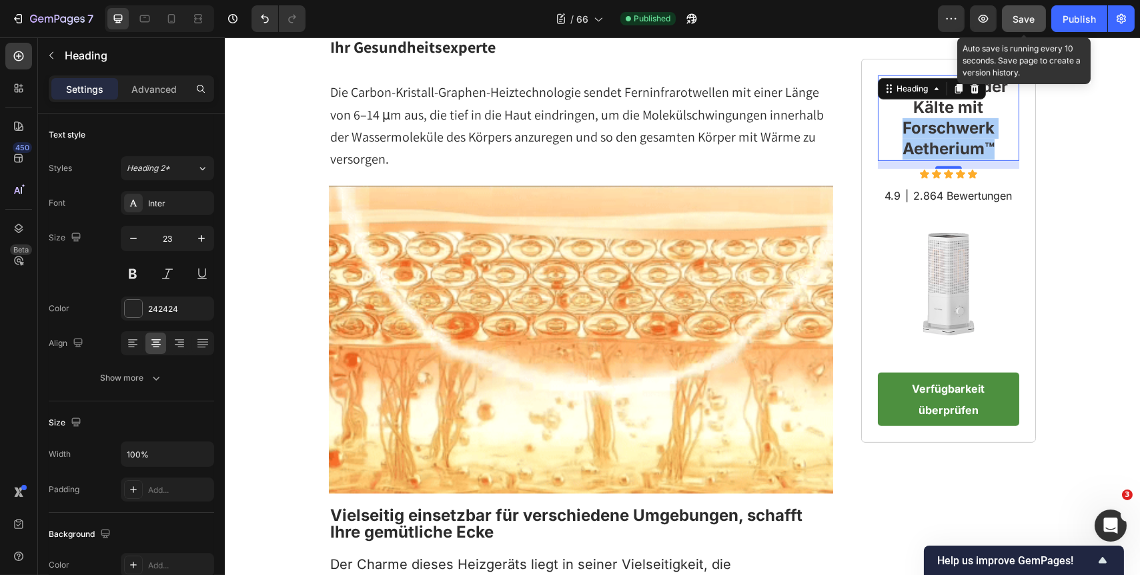
click at [1030, 15] on span "Save" at bounding box center [1025, 18] width 22 height 11
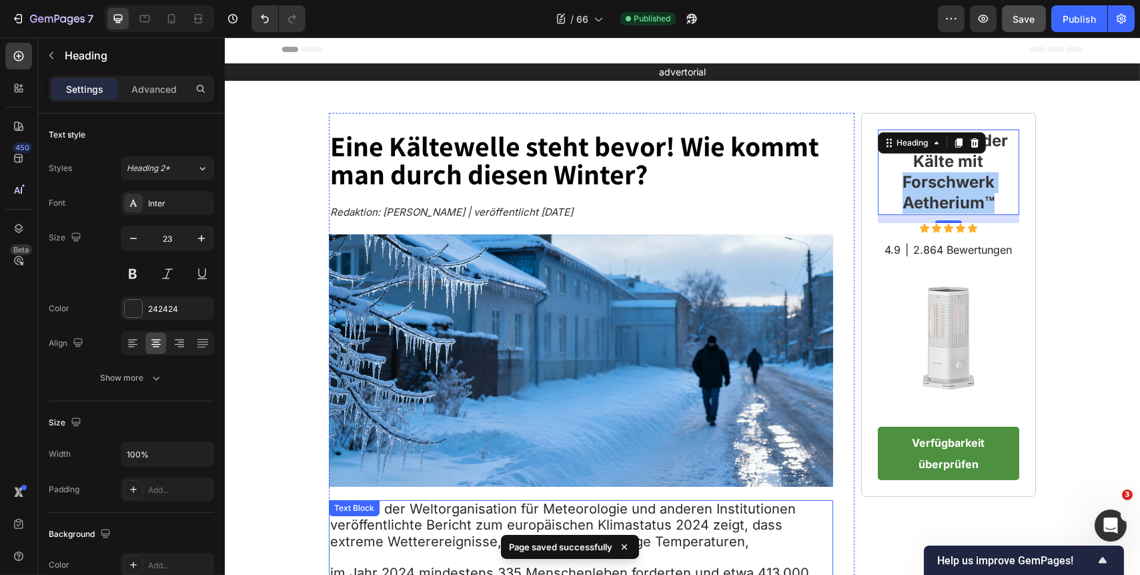
scroll to position [0, 0]
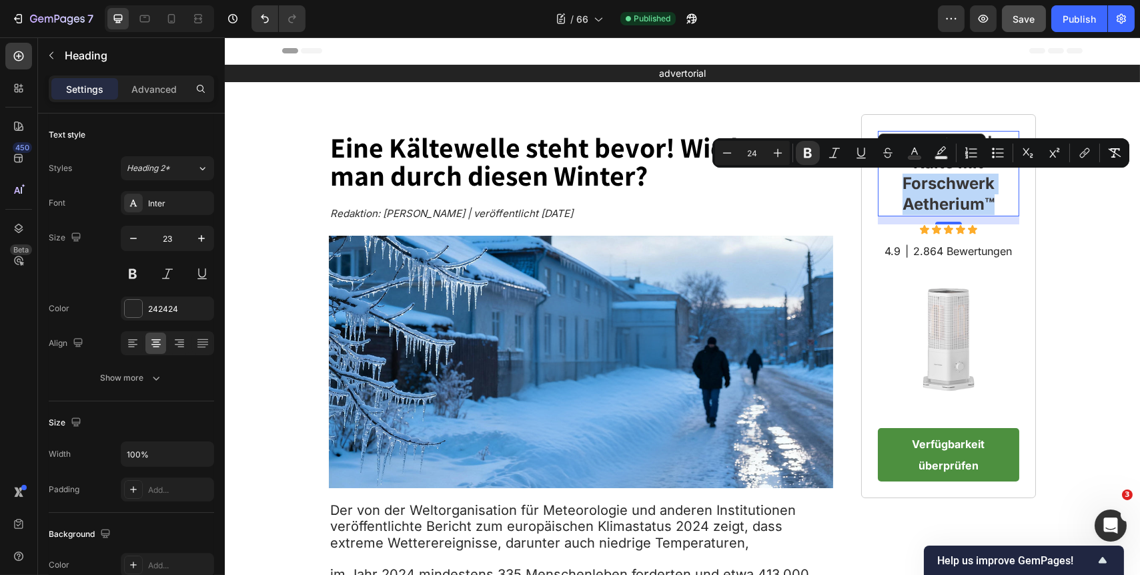
click at [1000, 189] on p "Trotzen Sie der Kälte mit Forschwerk Aetherium™" at bounding box center [948, 173] width 139 height 83
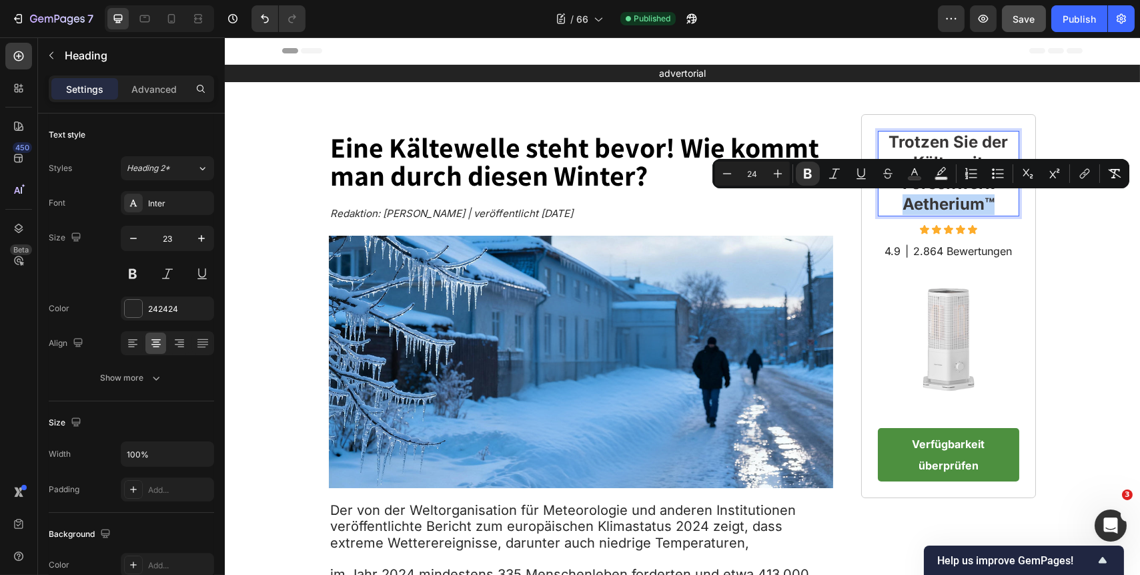
drag, startPoint x: 889, startPoint y: 205, endPoint x: 1000, endPoint y: 204, distance: 110.1
click at [1000, 204] on p "Trotzen Sie der Kälte mit Forschwerk Aetherium™" at bounding box center [948, 173] width 139 height 83
copy strong "Aetherium™"
click at [997, 202] on p "Trotzen Sie der Kälte mit Forschwerk Aetherium™" at bounding box center [948, 173] width 139 height 83
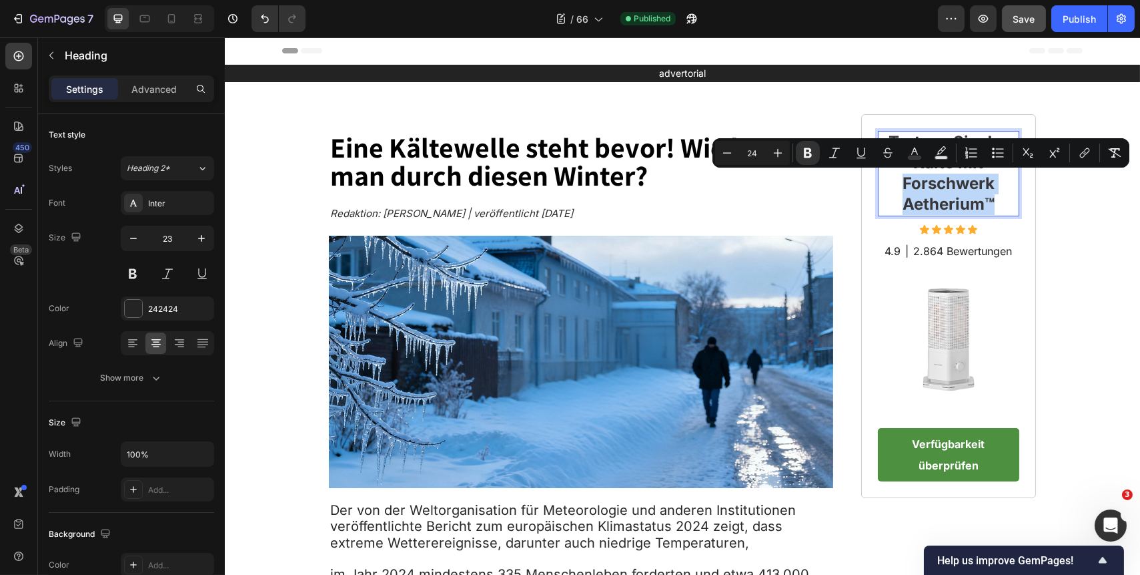
drag, startPoint x: 892, startPoint y: 185, endPoint x: 998, endPoint y: 212, distance: 109.4
click at [998, 212] on p "Trotzen Sie der Kälte mit Forschwerk Aetherium™" at bounding box center [948, 173] width 139 height 83
copy strong "Forschwerk Aetherium™"
click at [995, 203] on p "Trotzen Sie der Kälte mit Forschwerk Aetherium™" at bounding box center [948, 173] width 139 height 83
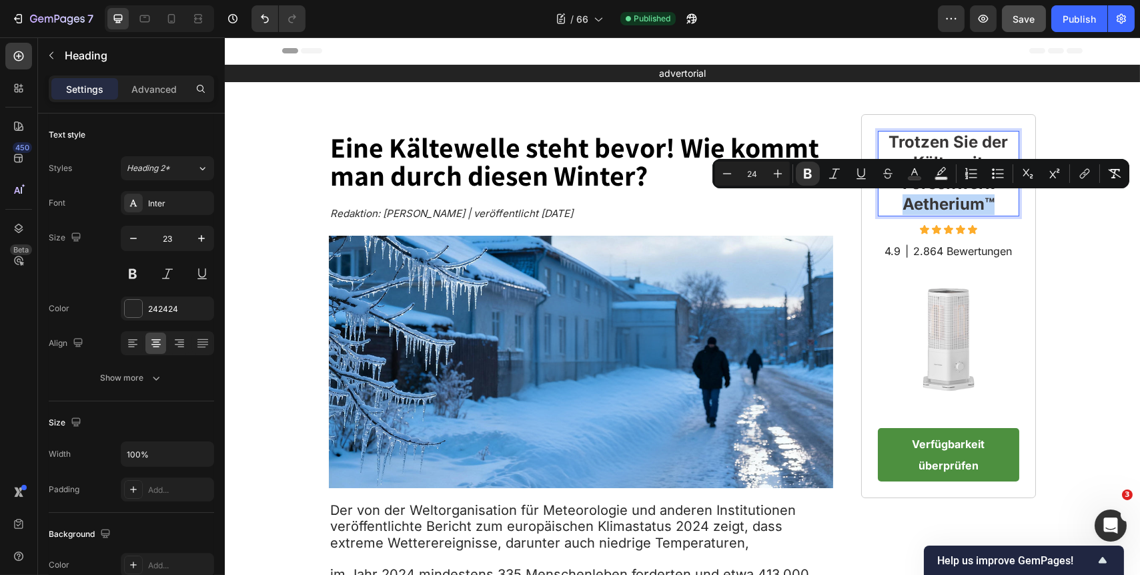
drag, startPoint x: 893, startPoint y: 202, endPoint x: 1000, endPoint y: 202, distance: 106.8
click at [1000, 202] on p "Trotzen Sie der Kälte mit Forschwerk Aetherium™" at bounding box center [948, 173] width 139 height 83
copy strong "Aetherium™"
click at [996, 202] on p "Trotzen Sie der Kälte mit Forschwerk Aetherium™" at bounding box center [948, 173] width 139 height 83
drag, startPoint x: 998, startPoint y: 203, endPoint x: 895, endPoint y: 209, distance: 102.9
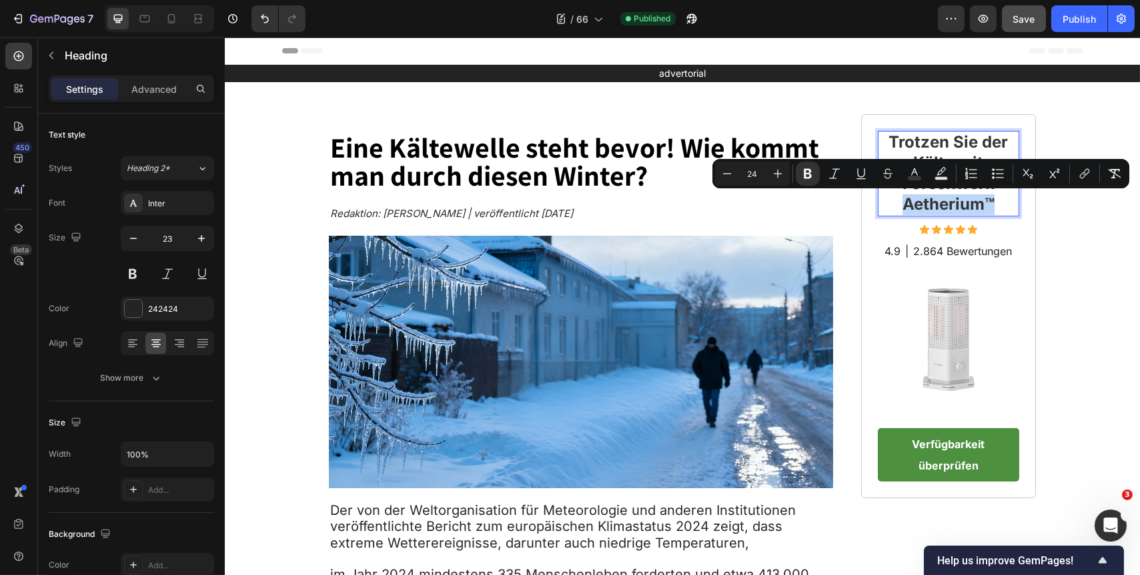
click at [895, 209] on p "Trotzen Sie der Kälte mit Forschwerk Aetherium™" at bounding box center [948, 173] width 139 height 83
copy strong "Aetherium™"
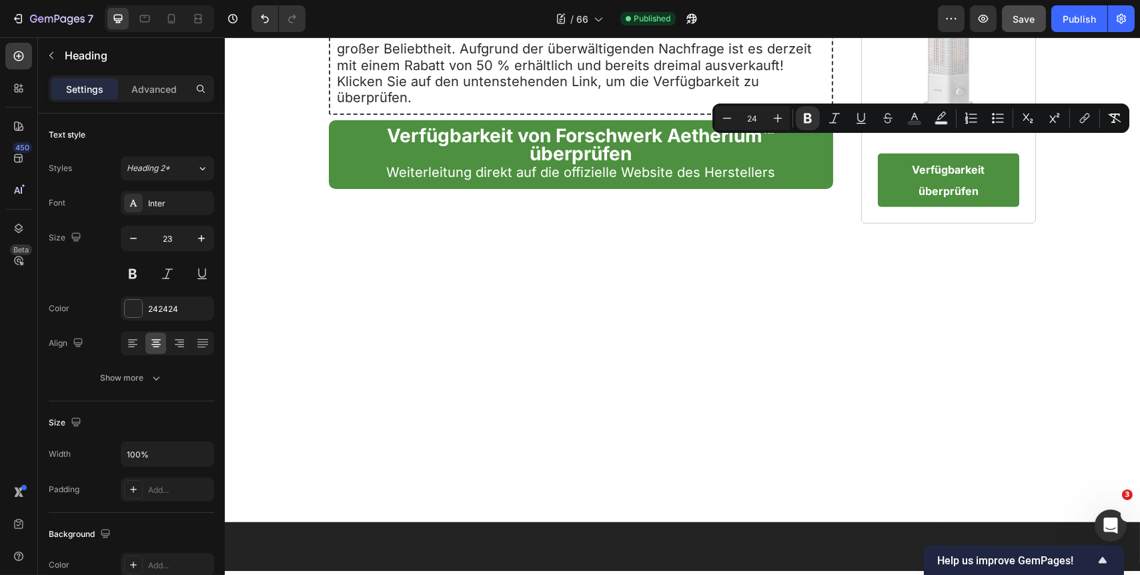
scroll to position [2805, 0]
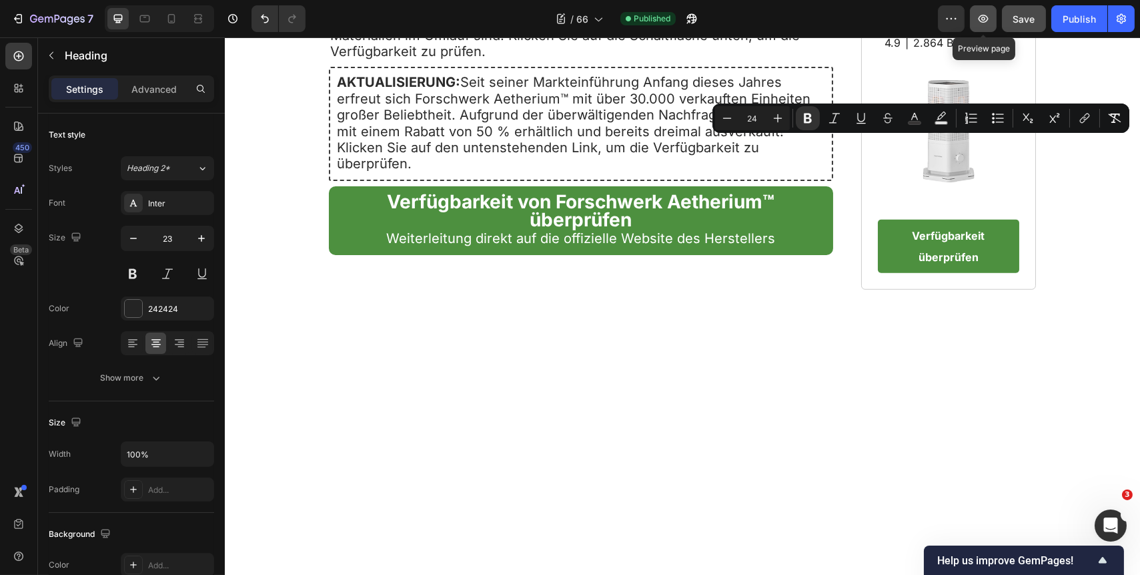
click at [990, 19] on icon "button" at bounding box center [983, 18] width 13 height 13
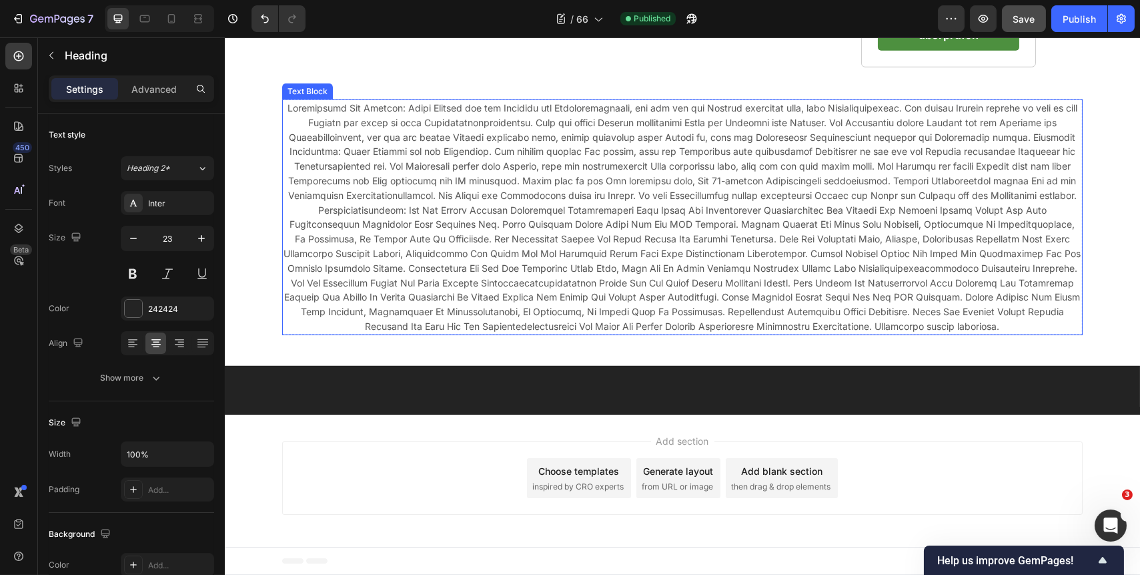
scroll to position [4018, 0]
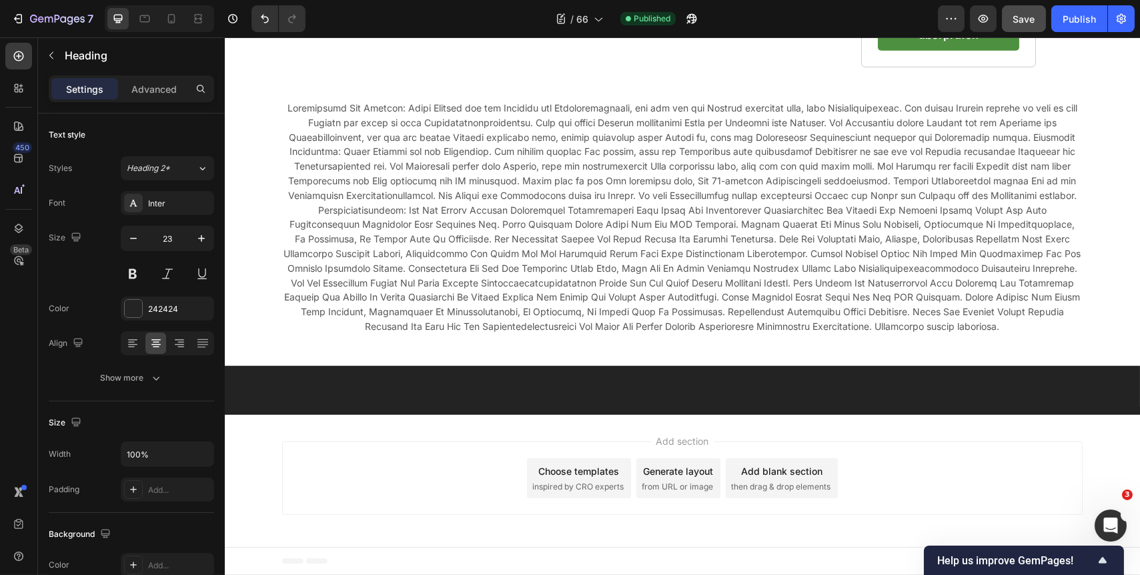
click at [602, 24] on span "Weiterleitung direkt auf die offizielle Website des Herstellers" at bounding box center [580, 16] width 389 height 16
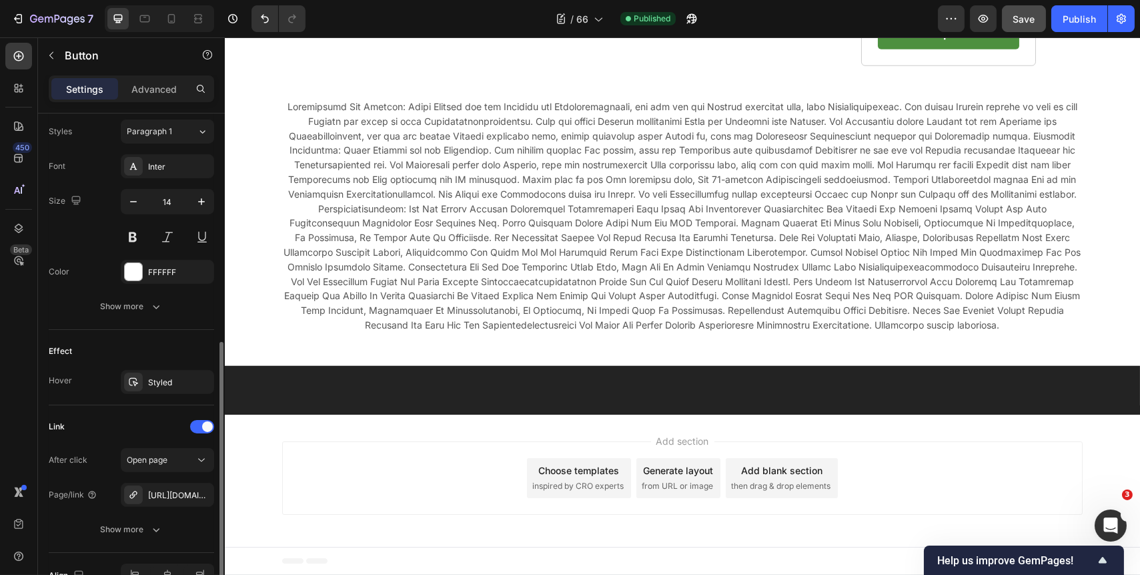
scroll to position [546, 0]
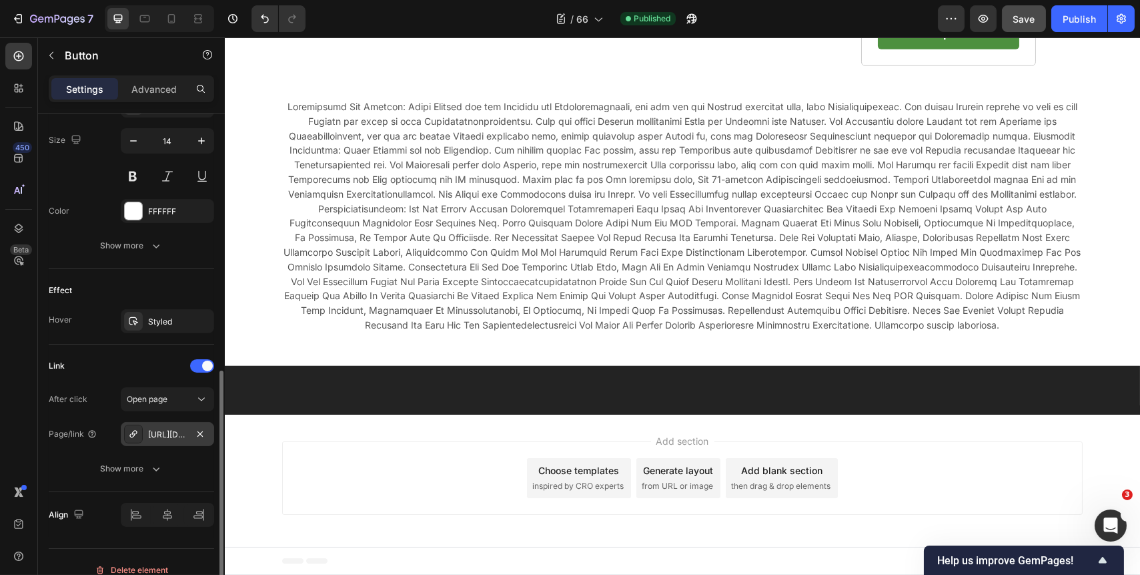
click at [168, 434] on div "[URL][DOMAIN_NAME]" at bounding box center [167, 434] width 39 height 12
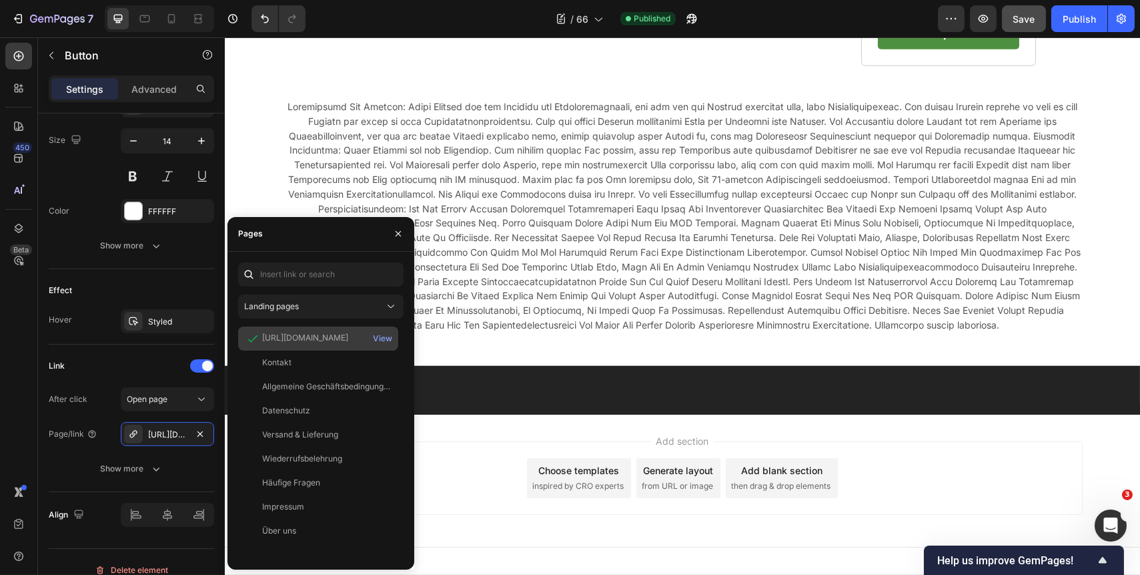
click at [320, 340] on div "[URL][DOMAIN_NAME]" at bounding box center [305, 338] width 86 height 12
click at [967, 40] on strong "Verfügbarkeit überprüfen" at bounding box center [948, 22] width 73 height 35
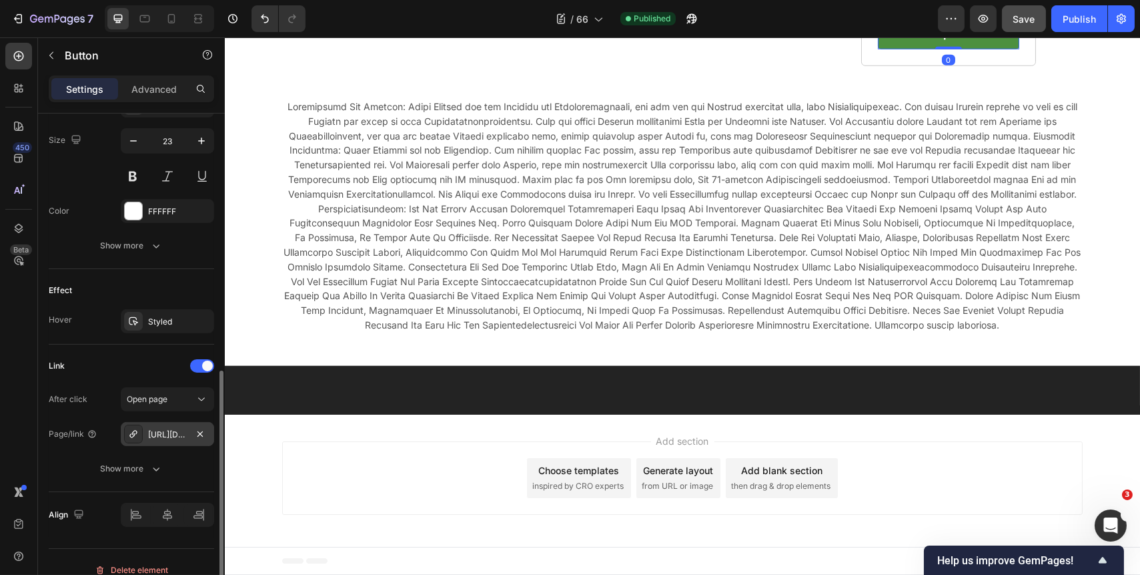
click at [167, 439] on div "[URL][DOMAIN_NAME]" at bounding box center [167, 434] width 93 height 24
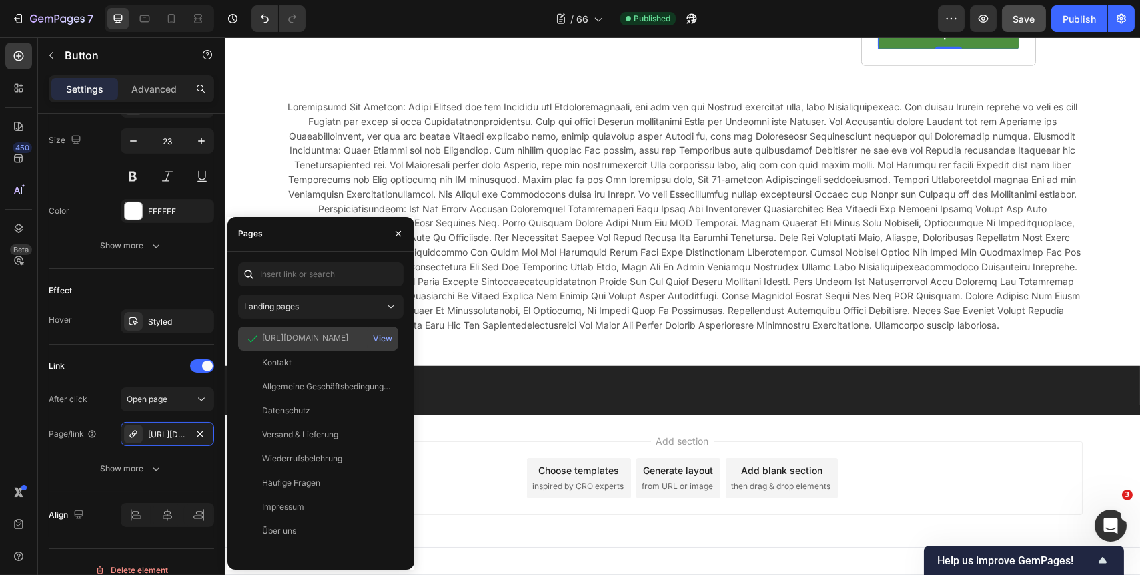
click at [342, 340] on div "[URL][DOMAIN_NAME]" at bounding box center [305, 338] width 86 height 12
click at [379, 338] on div "View" at bounding box center [382, 338] width 19 height 12
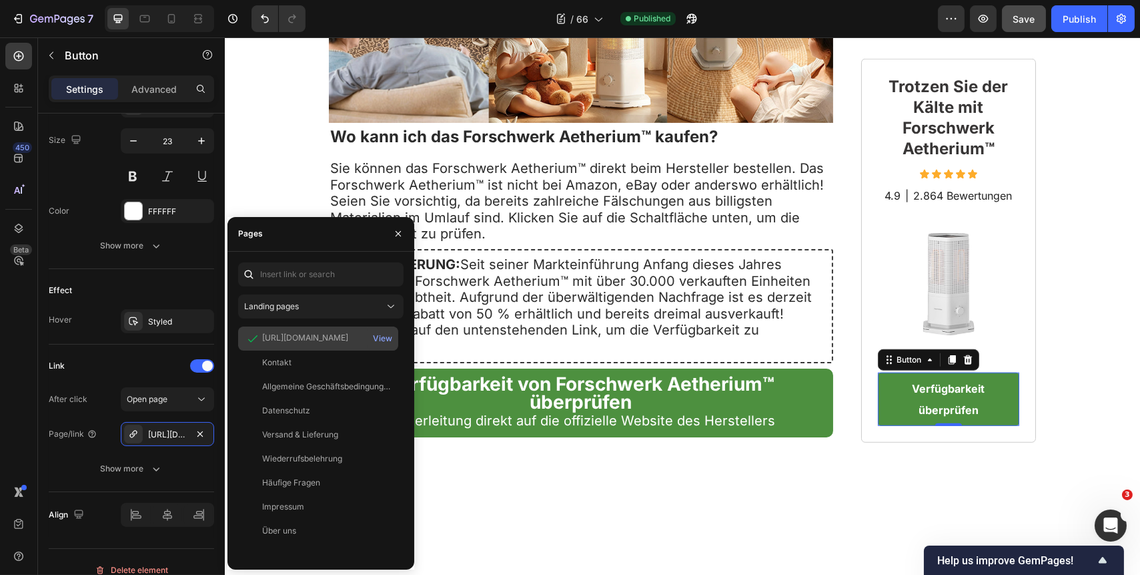
scroll to position [2562, 0]
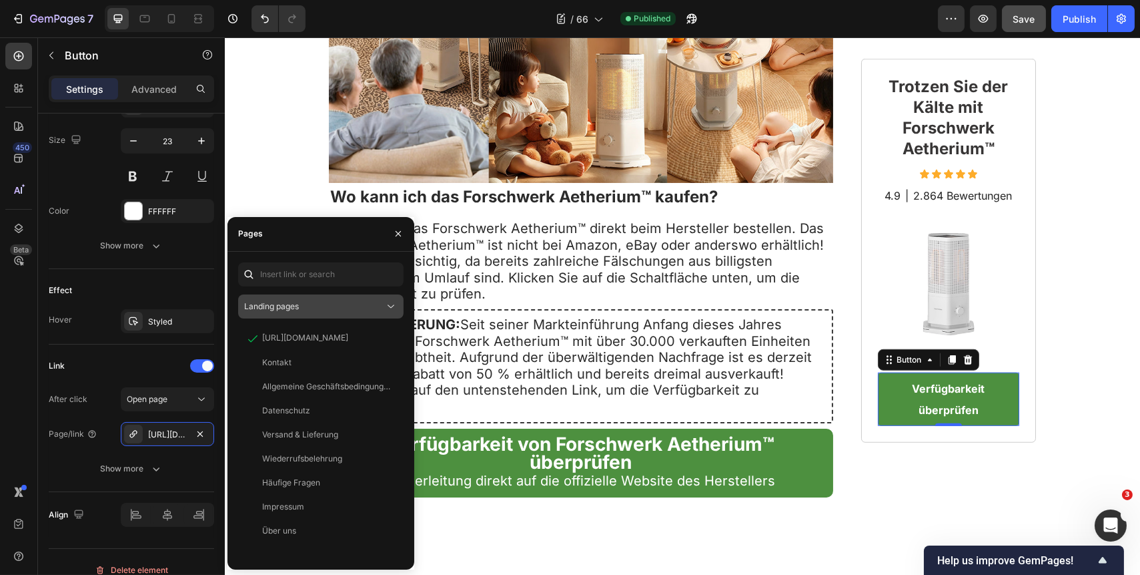
click at [388, 306] on icon at bounding box center [390, 306] width 13 height 13
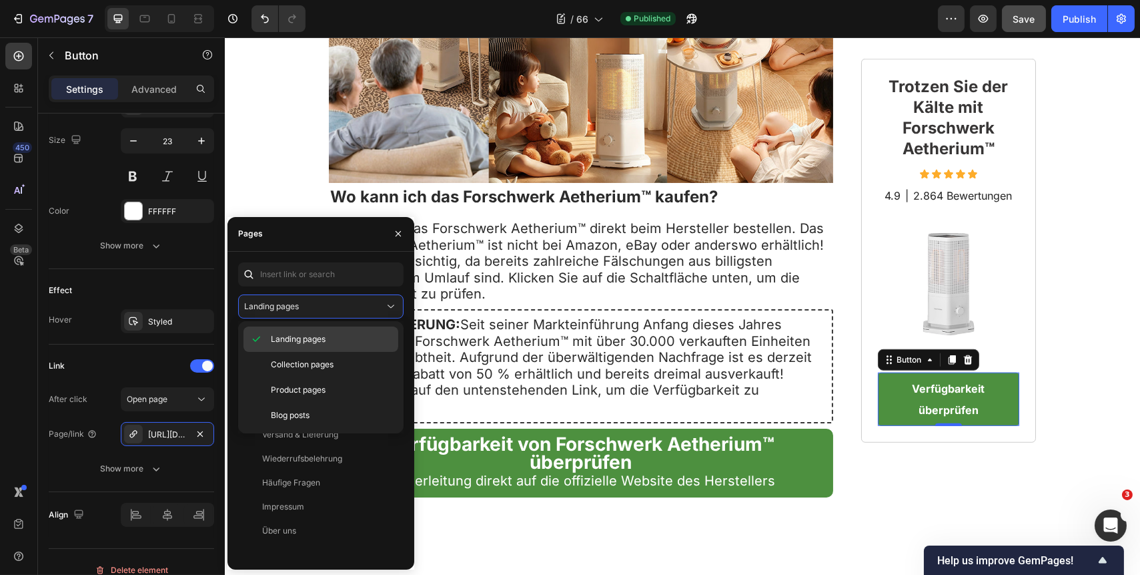
click at [324, 339] on span "Landing pages" at bounding box center [298, 339] width 55 height 12
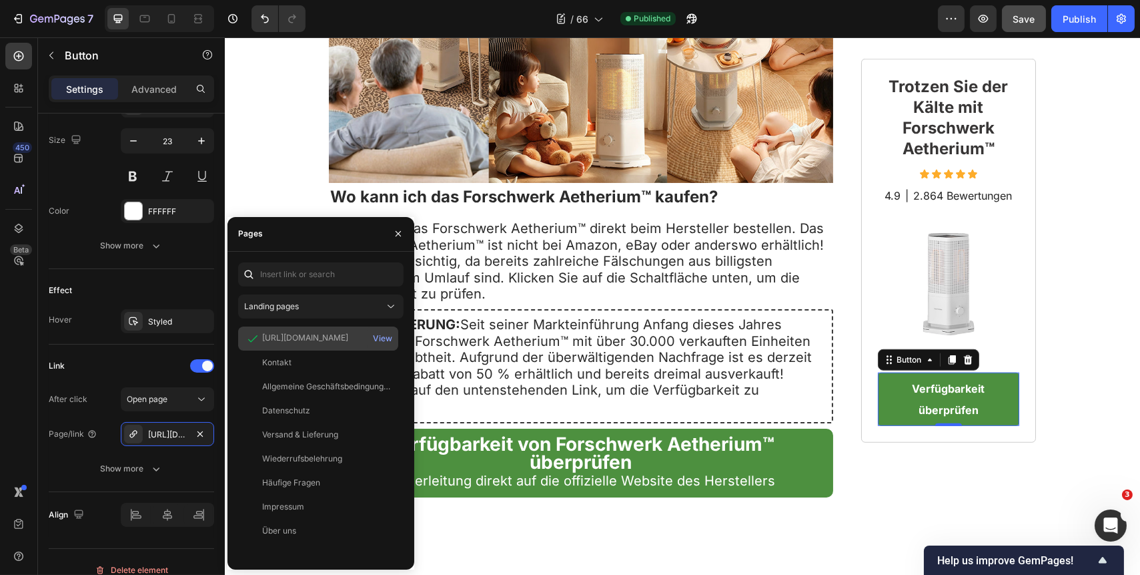
click at [334, 336] on div "[URL][DOMAIN_NAME]" at bounding box center [305, 338] width 86 height 12
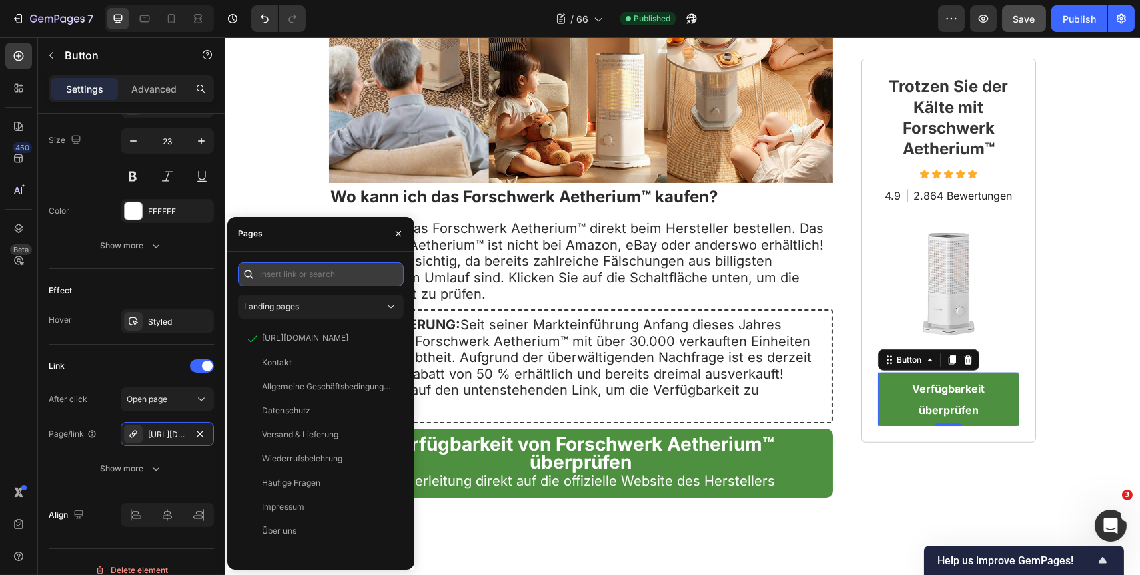
click at [350, 276] on input "text" at bounding box center [320, 274] width 165 height 24
click at [248, 273] on icon at bounding box center [248, 274] width 13 height 13
click at [295, 272] on input "text" at bounding box center [320, 274] width 165 height 24
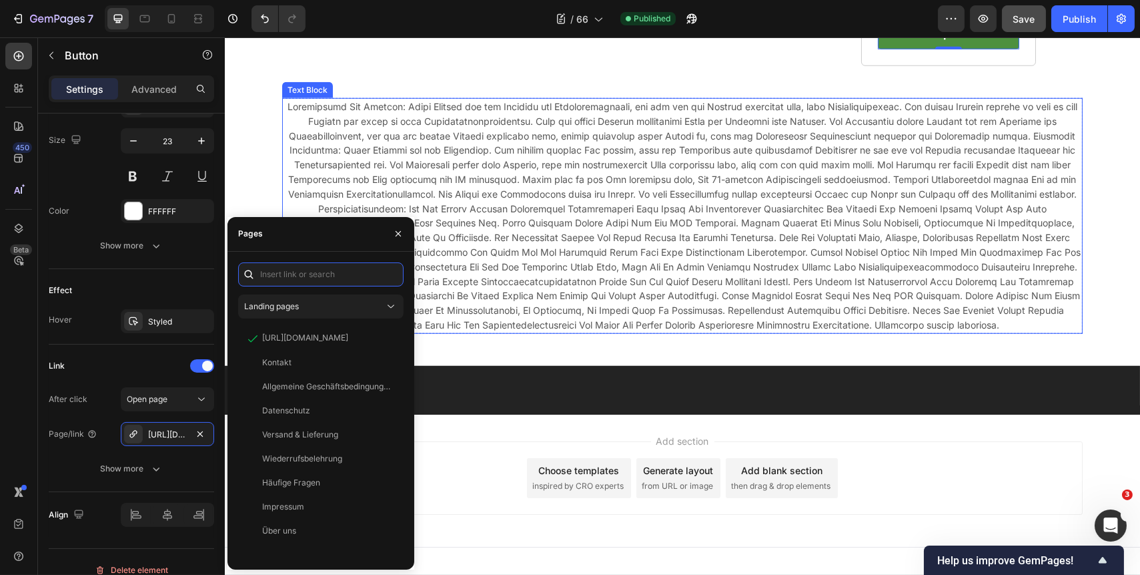
scroll to position [4004, 0]
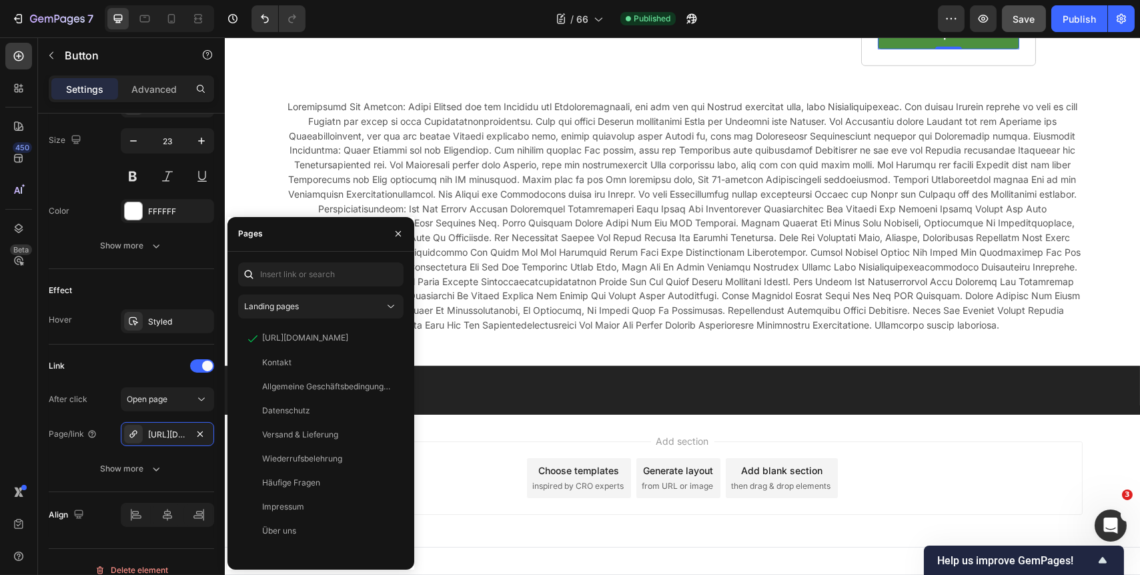
click at [667, 23] on span "Weiterleitung direkt auf die offizielle Website des Herstellers" at bounding box center [580, 15] width 389 height 16
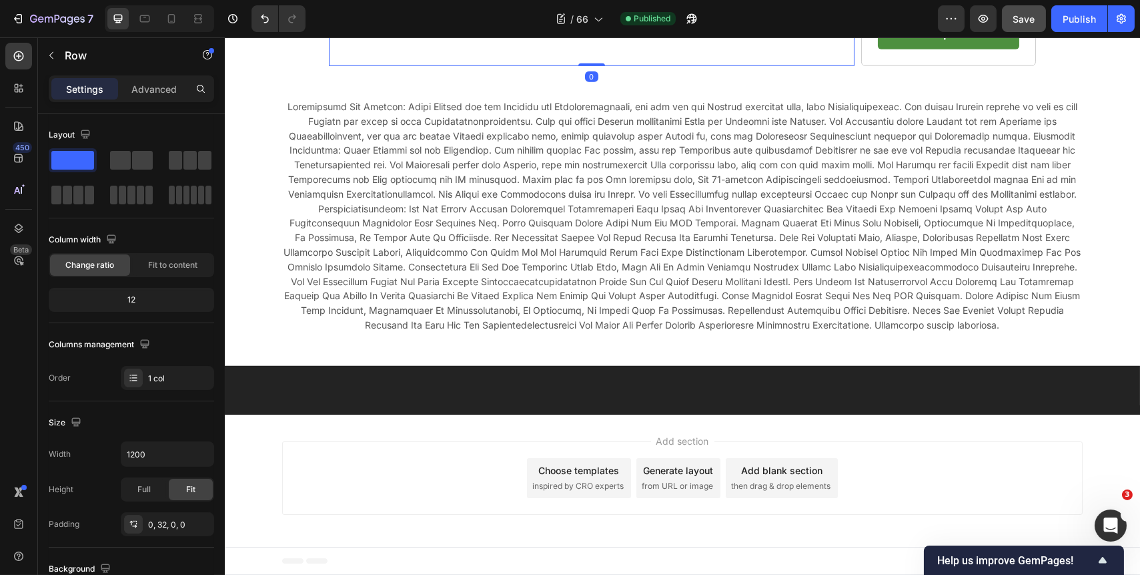
click at [734, 23] on span "Weiterleitung direkt auf die offizielle Website des Herstellers" at bounding box center [580, 15] width 389 height 16
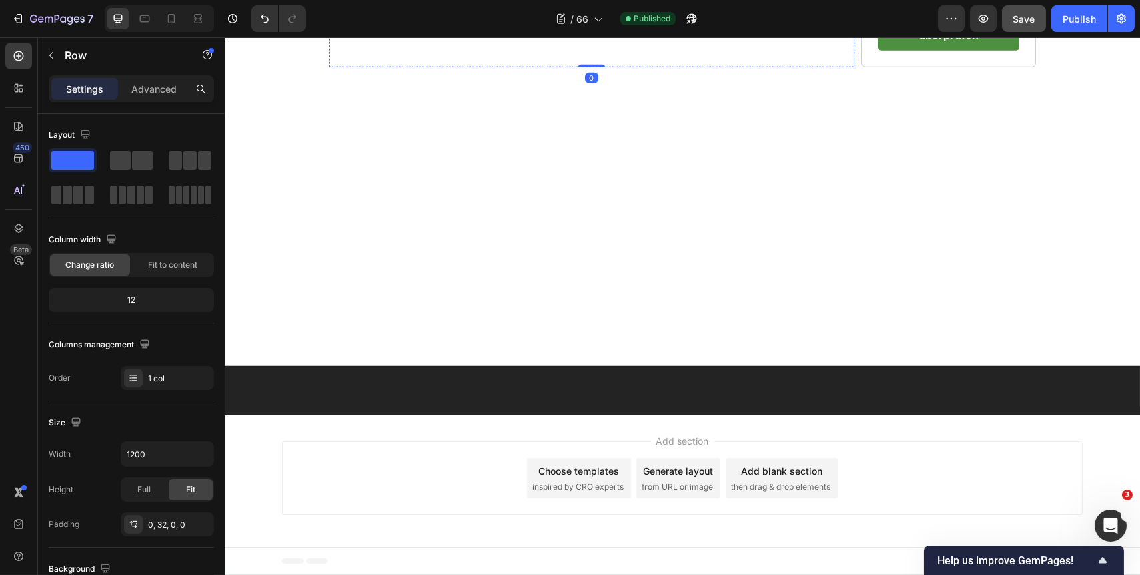
scroll to position [3700, 0]
click at [600, 20] on icon at bounding box center [597, 18] width 13 height 13
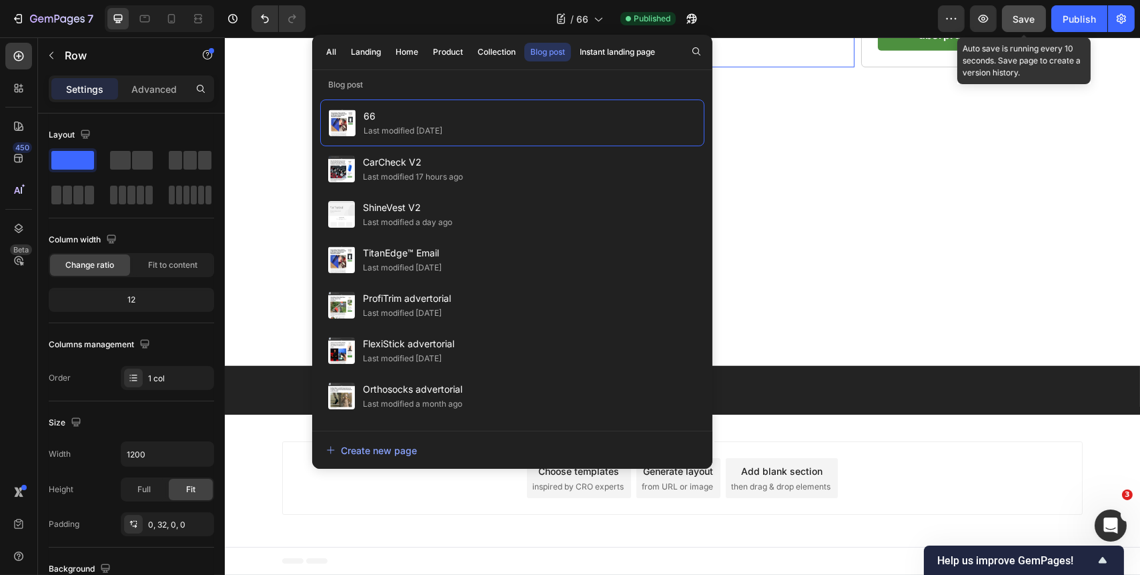
click at [1024, 21] on span "Save" at bounding box center [1025, 18] width 22 height 11
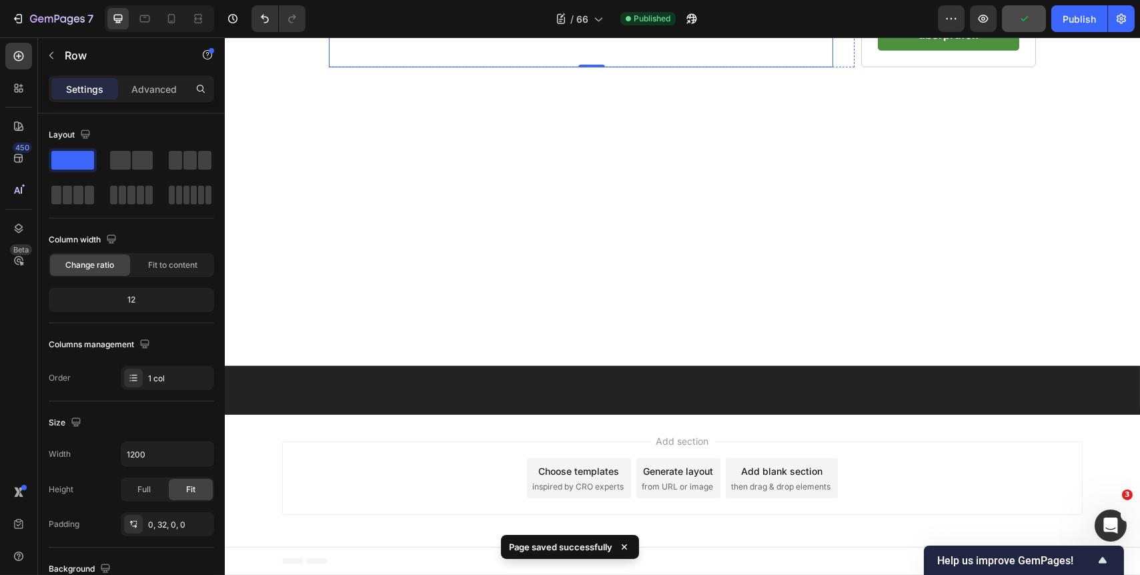
scroll to position [3457, 0]
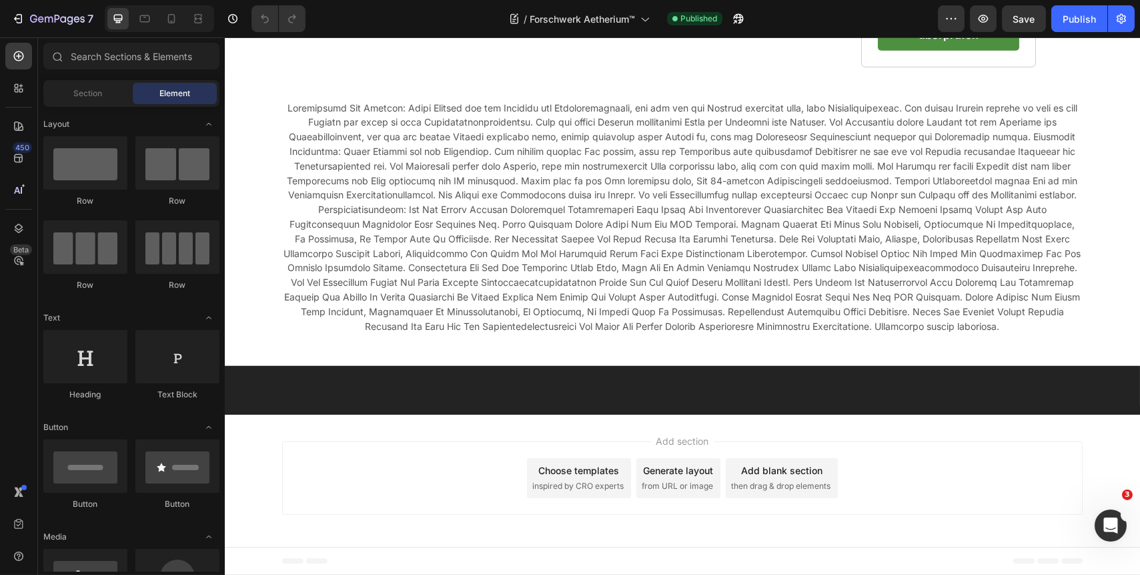
scroll to position [4064, 0]
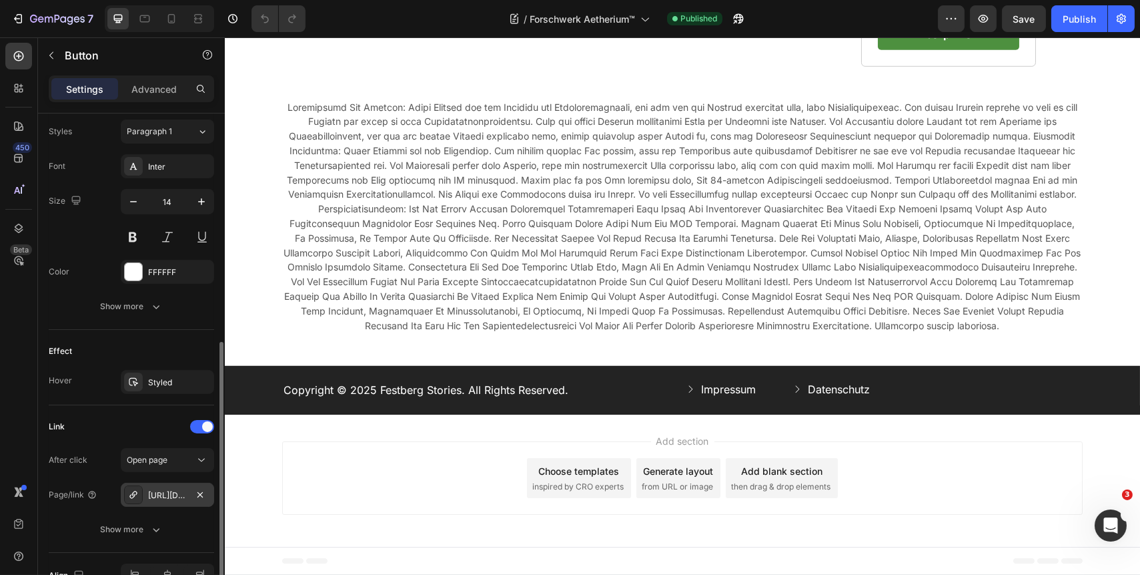
scroll to position [561, 0]
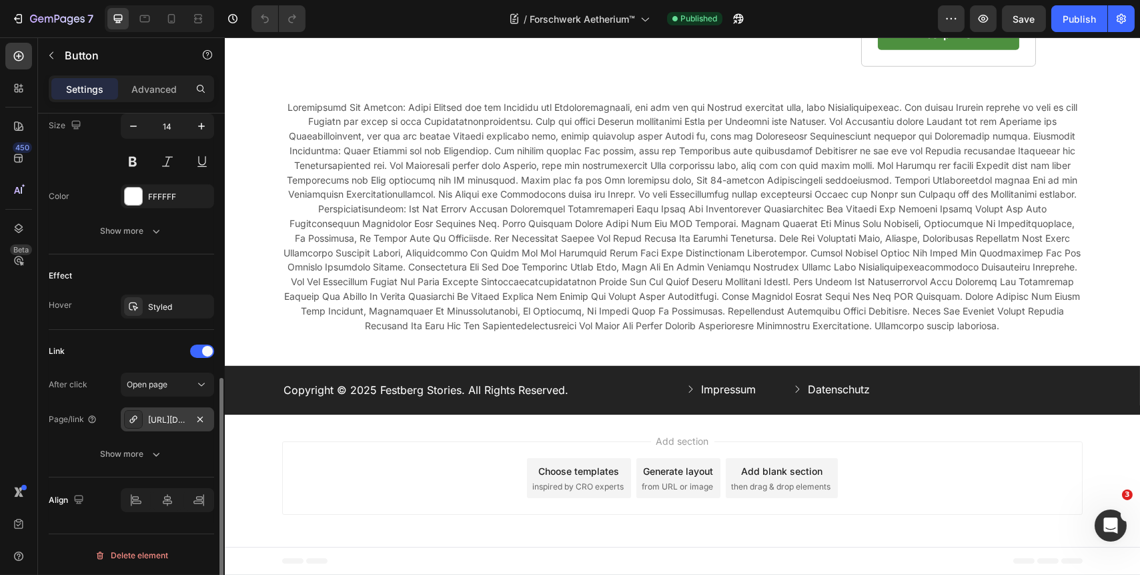
click at [133, 418] on icon at bounding box center [132, 418] width 7 height 7
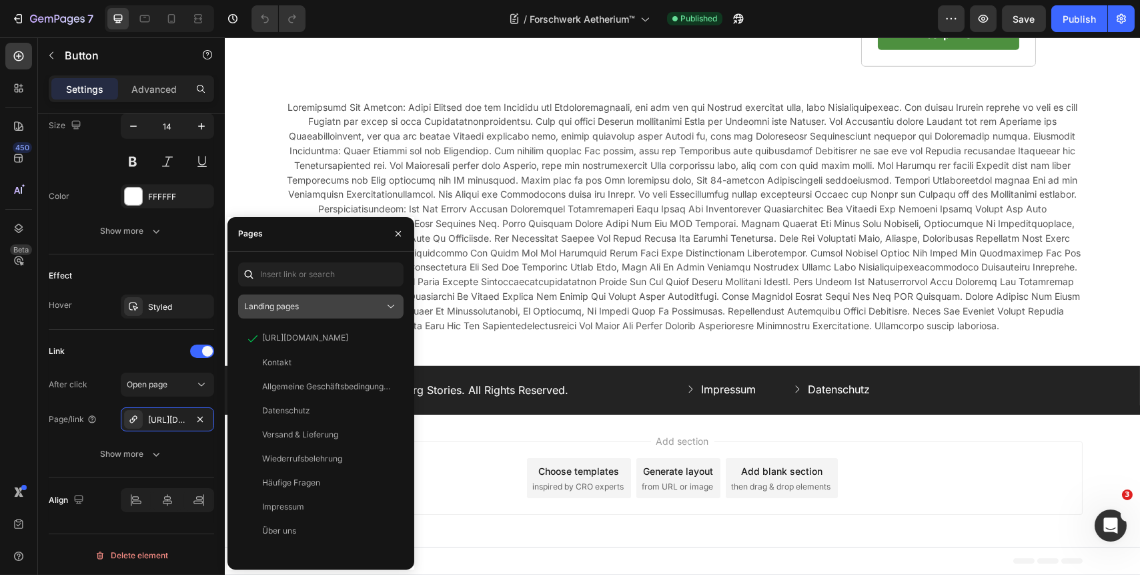
click at [322, 309] on div "Landing pages" at bounding box center [314, 306] width 140 height 12
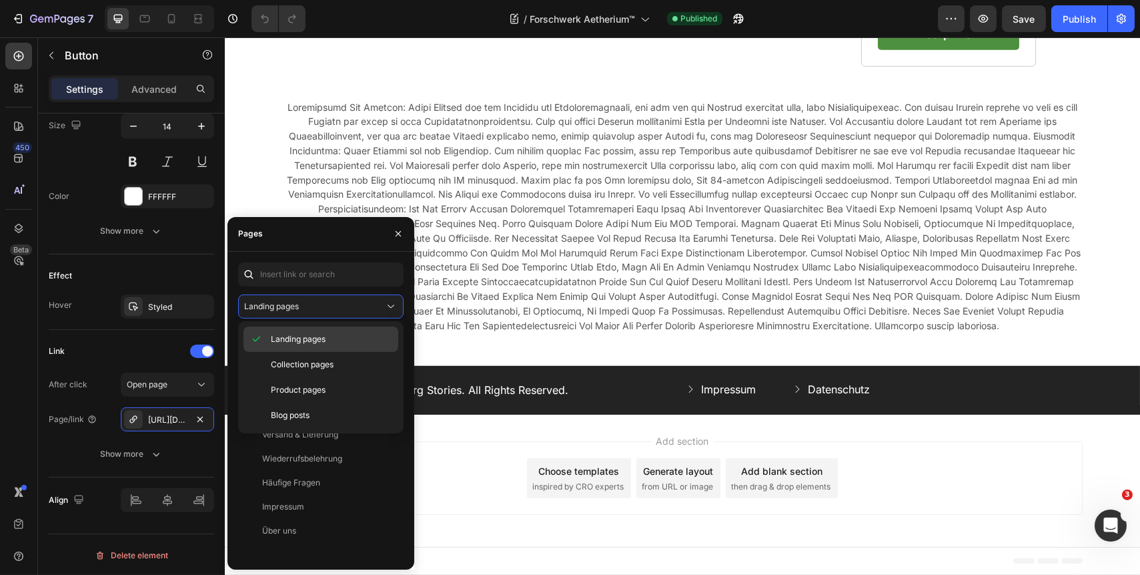
click at [317, 335] on span "Landing pages" at bounding box center [298, 339] width 55 height 12
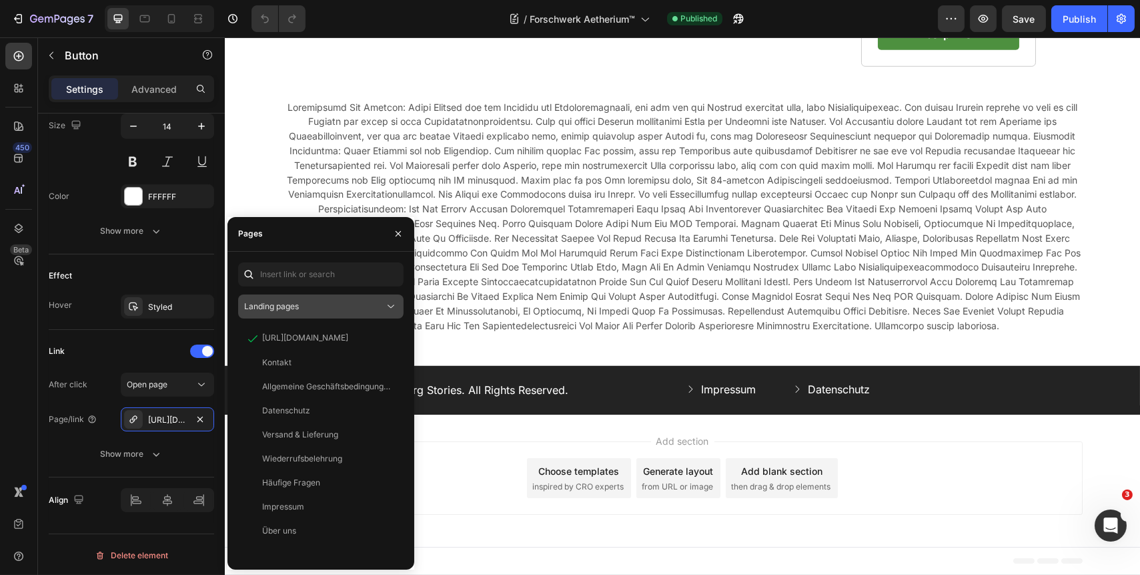
click at [331, 305] on div "Landing pages" at bounding box center [314, 306] width 140 height 12
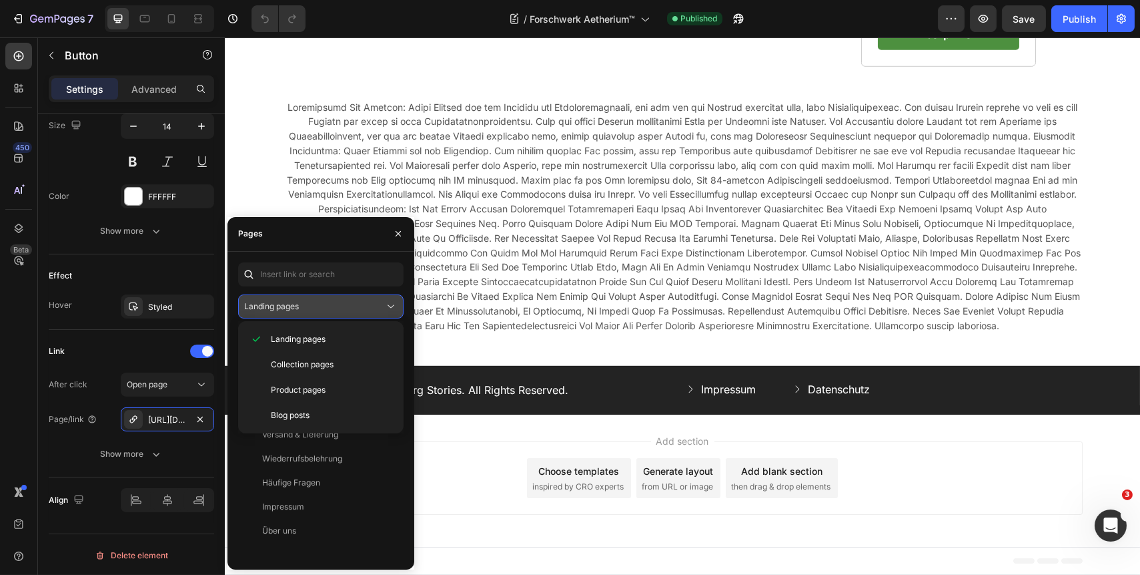
click at [338, 310] on div "Landing pages" at bounding box center [314, 306] width 140 height 12
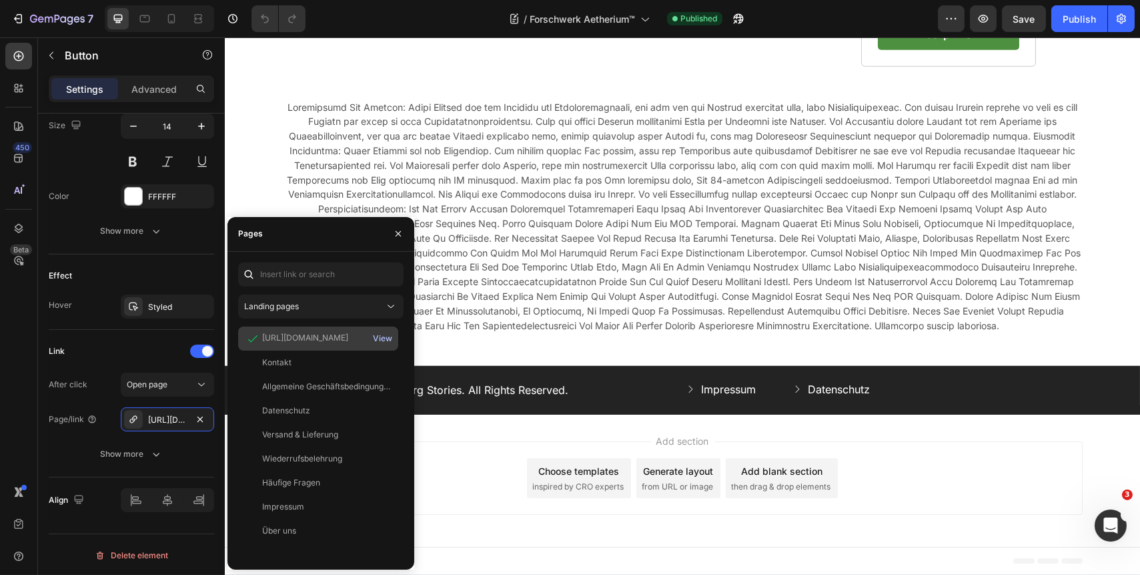
click at [380, 338] on div "View" at bounding box center [382, 338] width 19 height 12
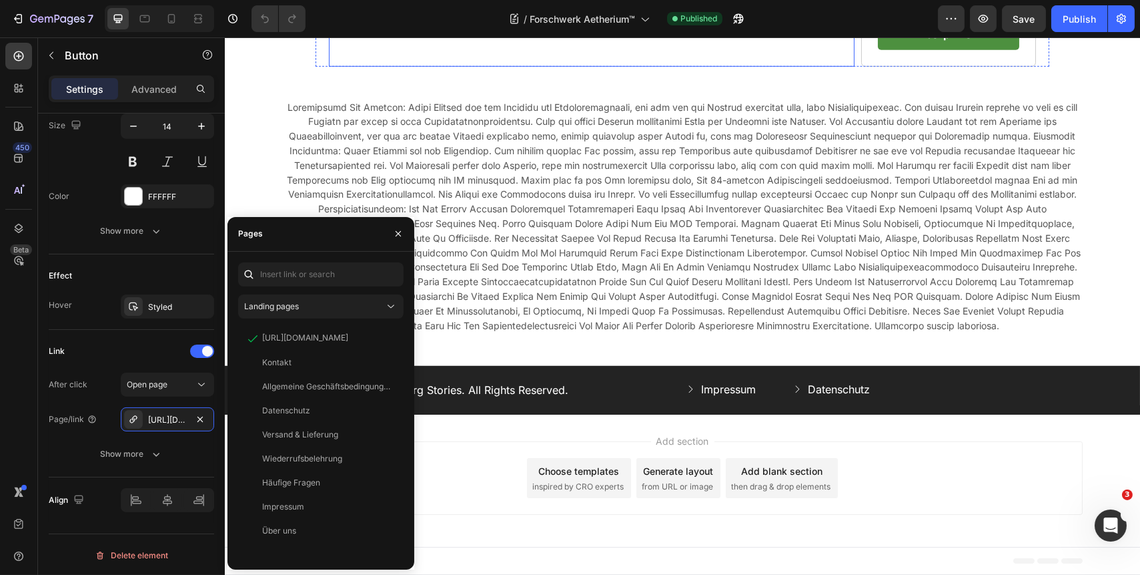
scroll to position [4004, 0]
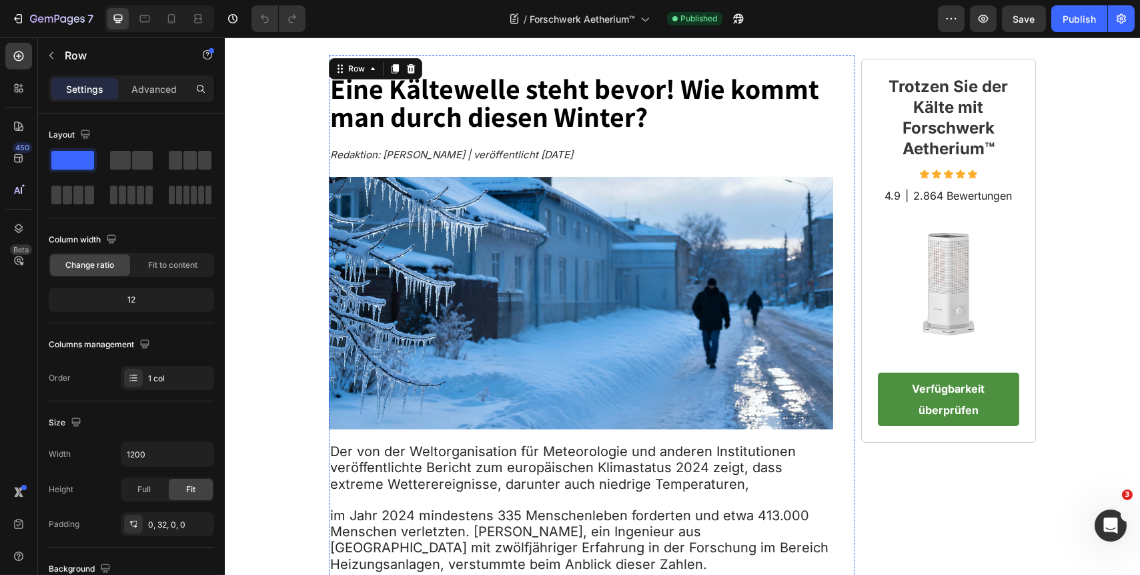
scroll to position [0, 0]
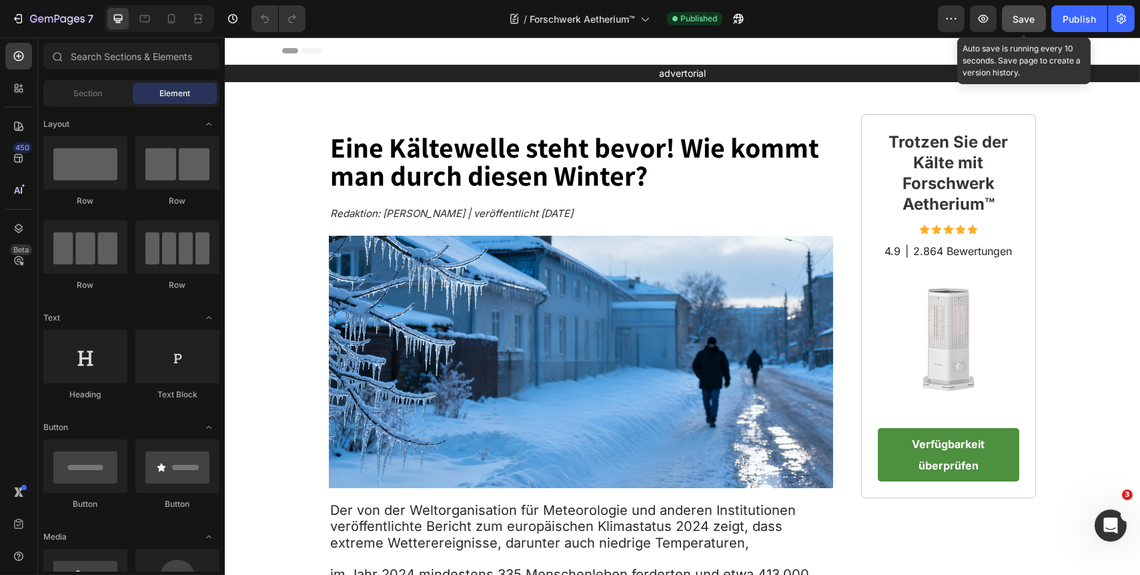
click at [1020, 19] on span "Save" at bounding box center [1025, 18] width 22 height 11
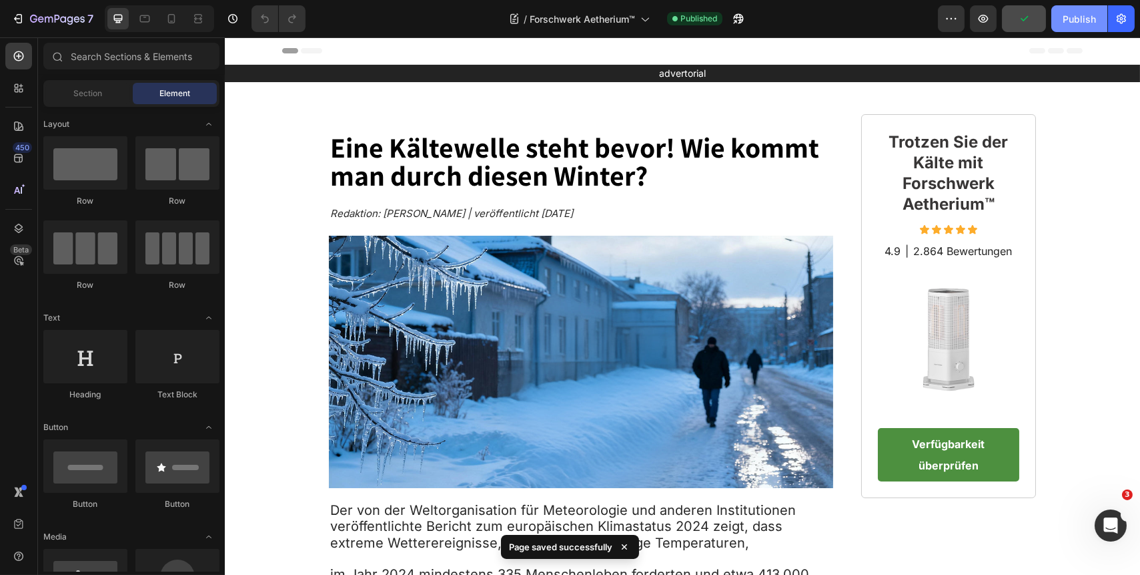
click at [1078, 17] on div "Publish" at bounding box center [1079, 19] width 33 height 14
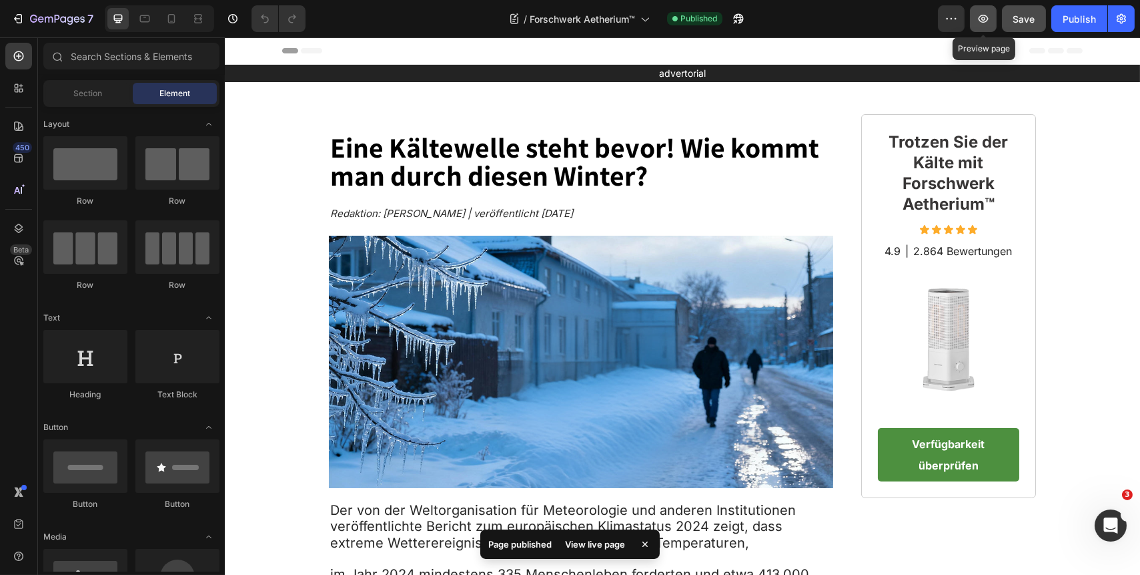
click at [981, 22] on icon "button" at bounding box center [983, 18] width 13 height 13
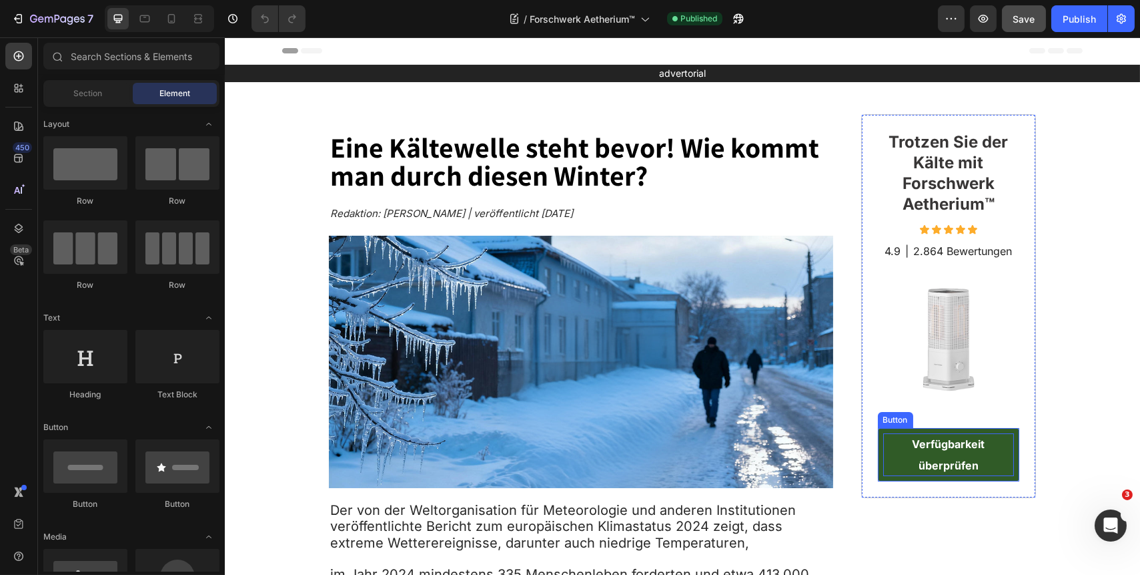
click at [922, 459] on strong "Verfügbarkeit überprüfen" at bounding box center [948, 454] width 73 height 35
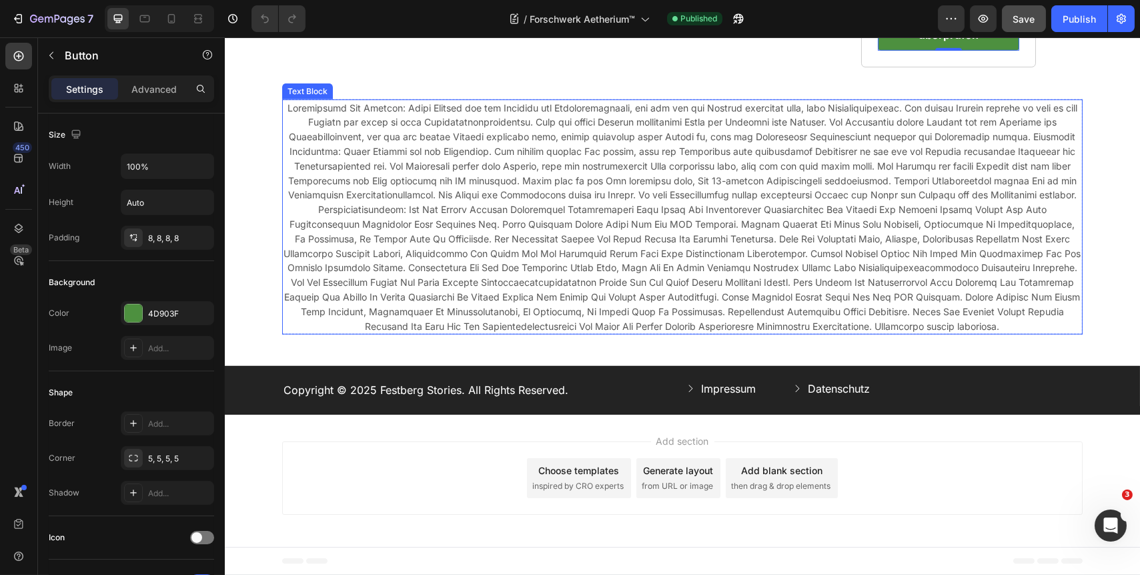
scroll to position [4064, 0]
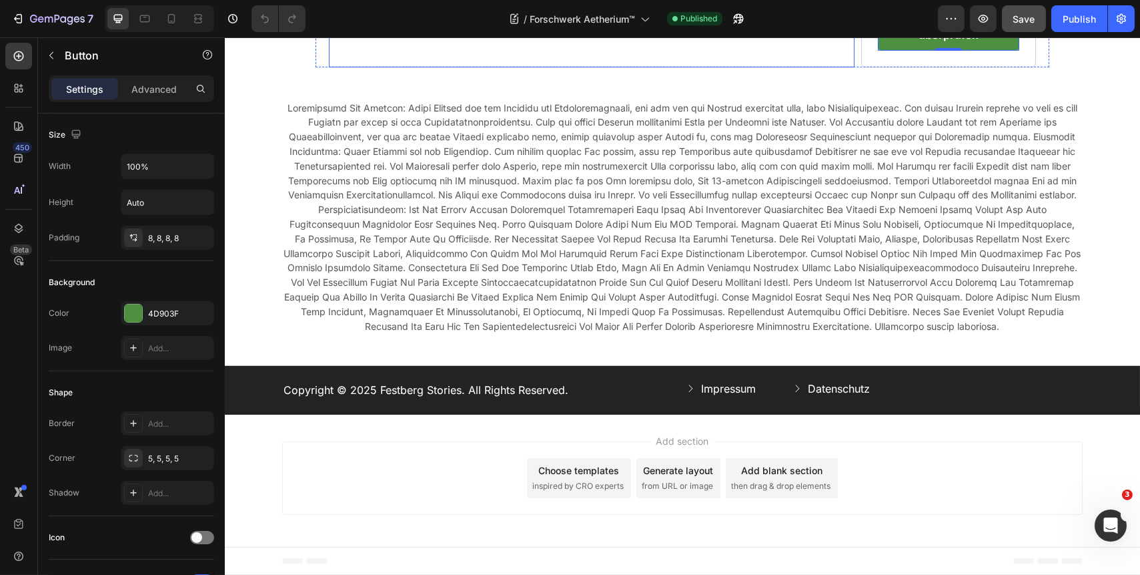
click at [617, 23] on span "Weiterleitung direkt auf die offizielle Website des Herstellers" at bounding box center [580, 15] width 389 height 16
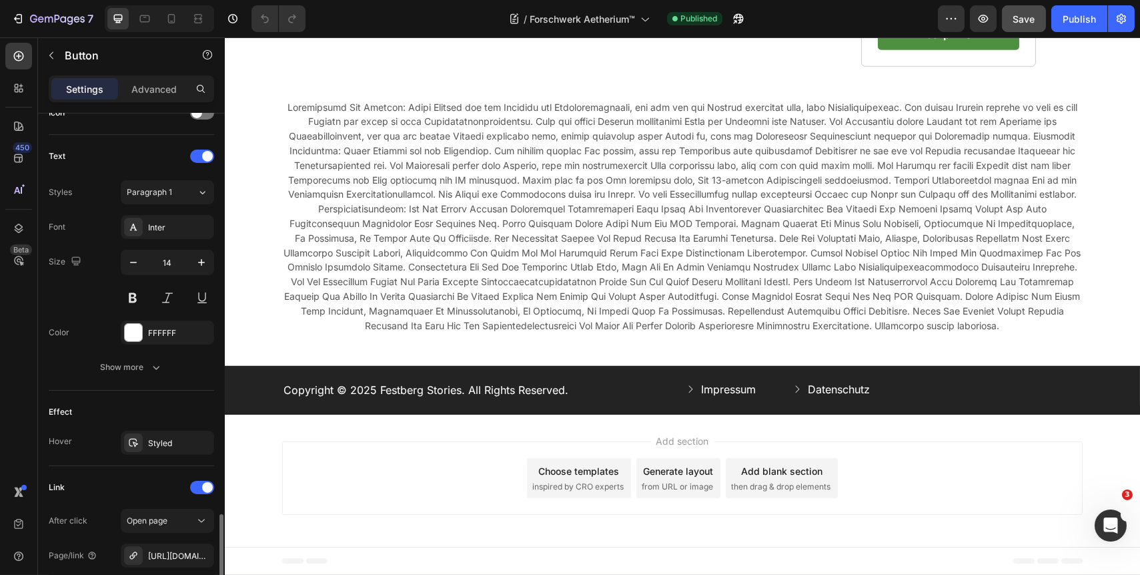
scroll to position [561, 0]
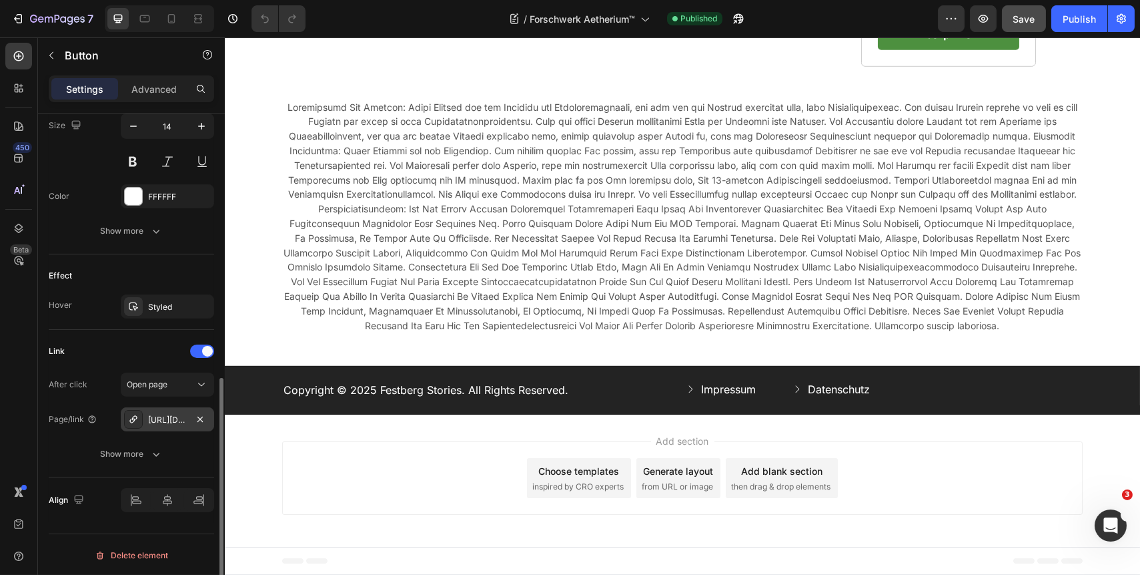
click at [175, 420] on div "[URL][DOMAIN_NAME]" at bounding box center [167, 420] width 39 height 12
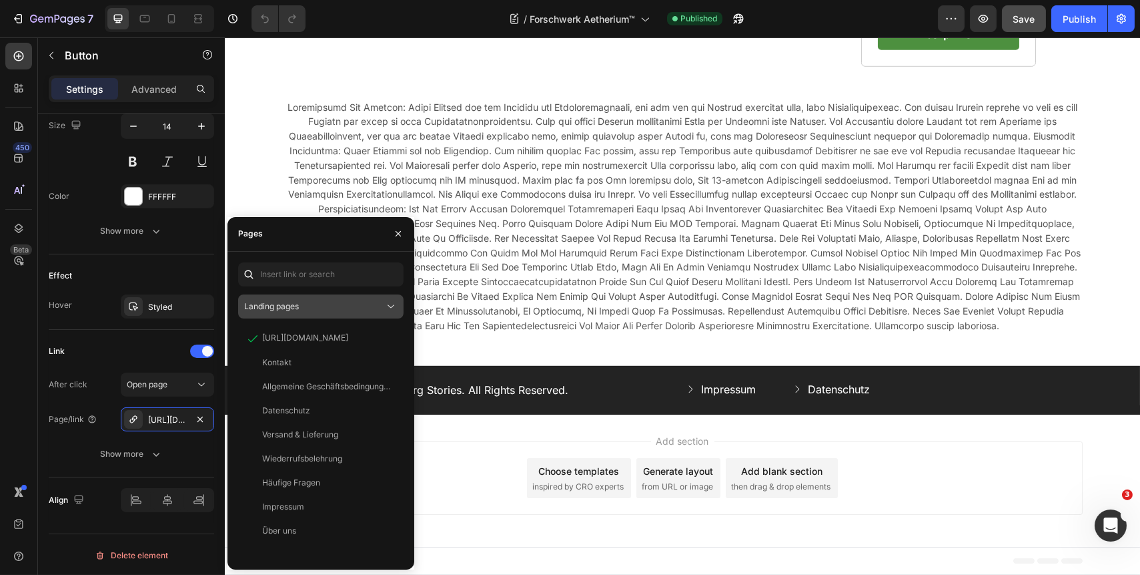
click at [386, 304] on icon at bounding box center [390, 306] width 13 height 13
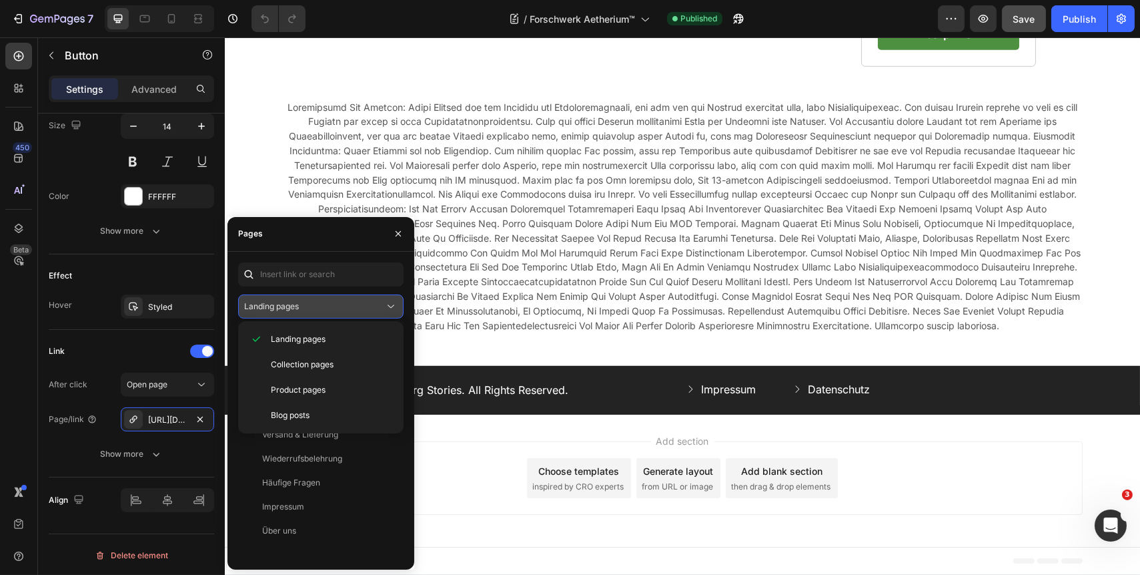
click at [386, 304] on icon at bounding box center [390, 306] width 13 height 13
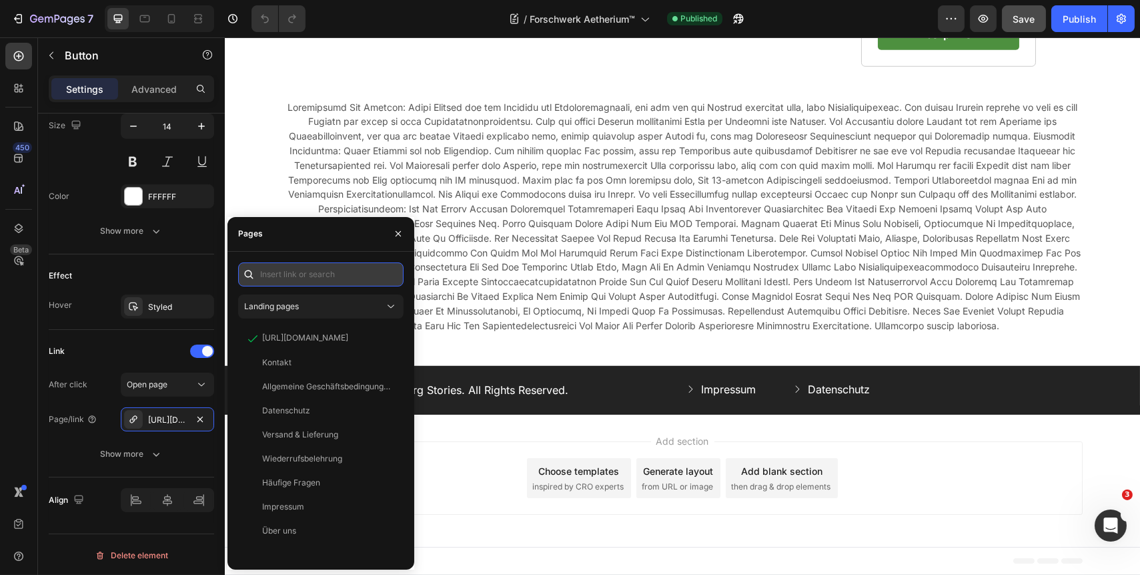
click at [321, 276] on input "text" at bounding box center [320, 274] width 165 height 24
click at [313, 278] on input "text" at bounding box center [320, 274] width 165 height 24
paste input "[URL][DOMAIN_NAME]"
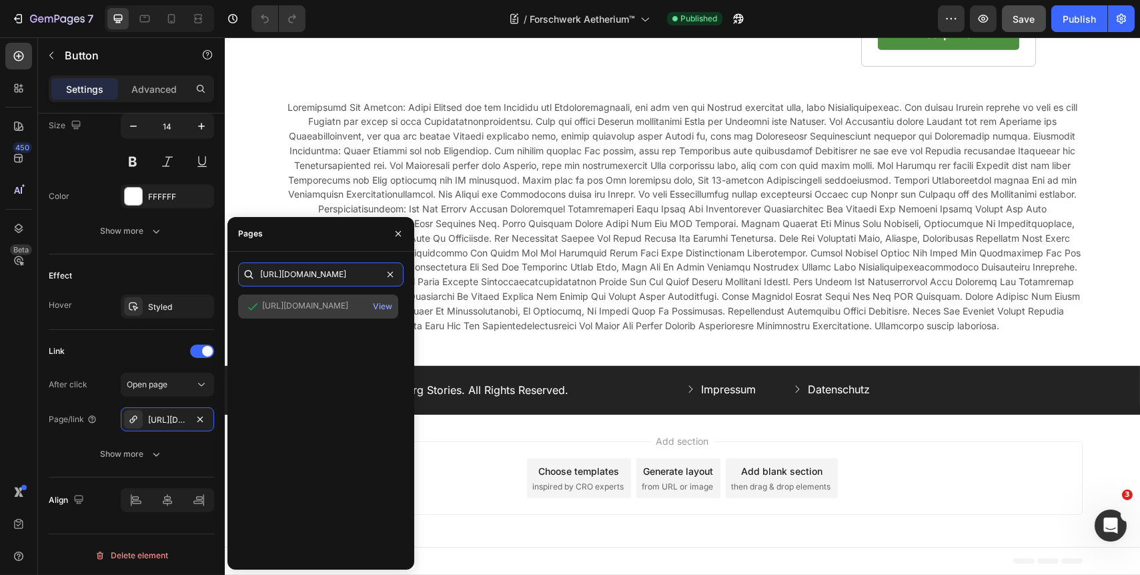
type input "[URL][DOMAIN_NAME]"
click at [313, 306] on div "[URL][DOMAIN_NAME]" at bounding box center [305, 306] width 86 height 12
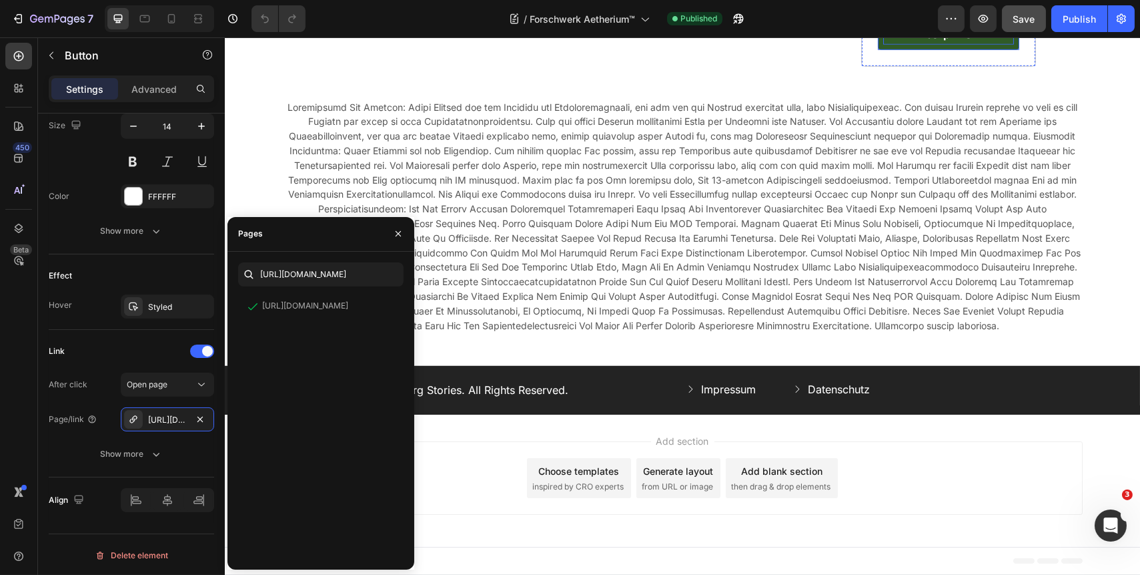
click at [931, 45] on p "Verfügbarkeit überprüfen" at bounding box center [948, 23] width 131 height 43
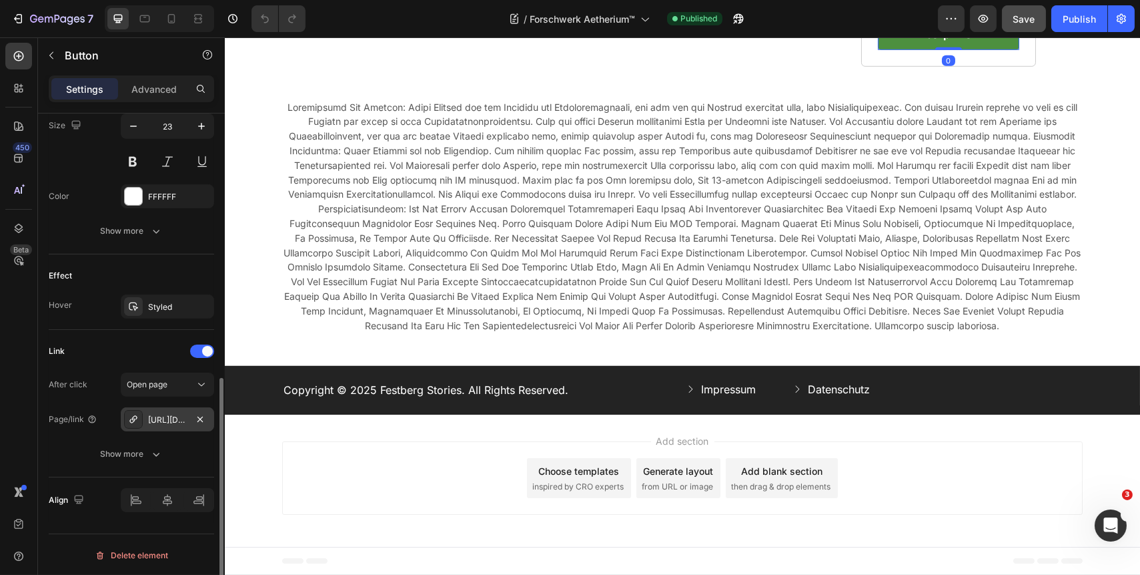
click at [175, 420] on div "[URL][DOMAIN_NAME]" at bounding box center [167, 420] width 39 height 12
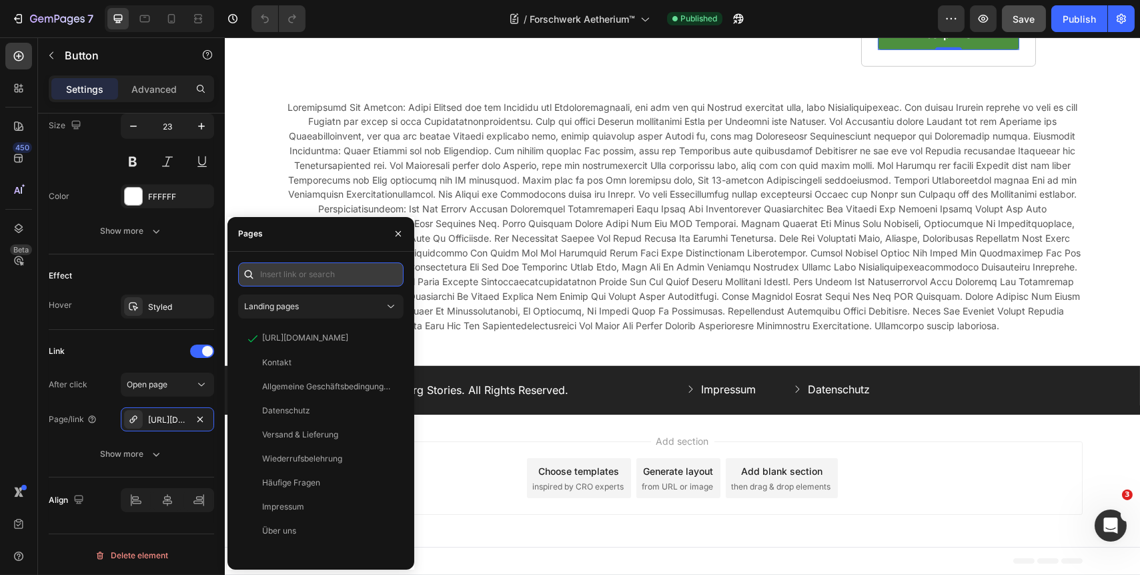
click at [298, 276] on input "text" at bounding box center [320, 274] width 165 height 24
paste input "[URL][DOMAIN_NAME]"
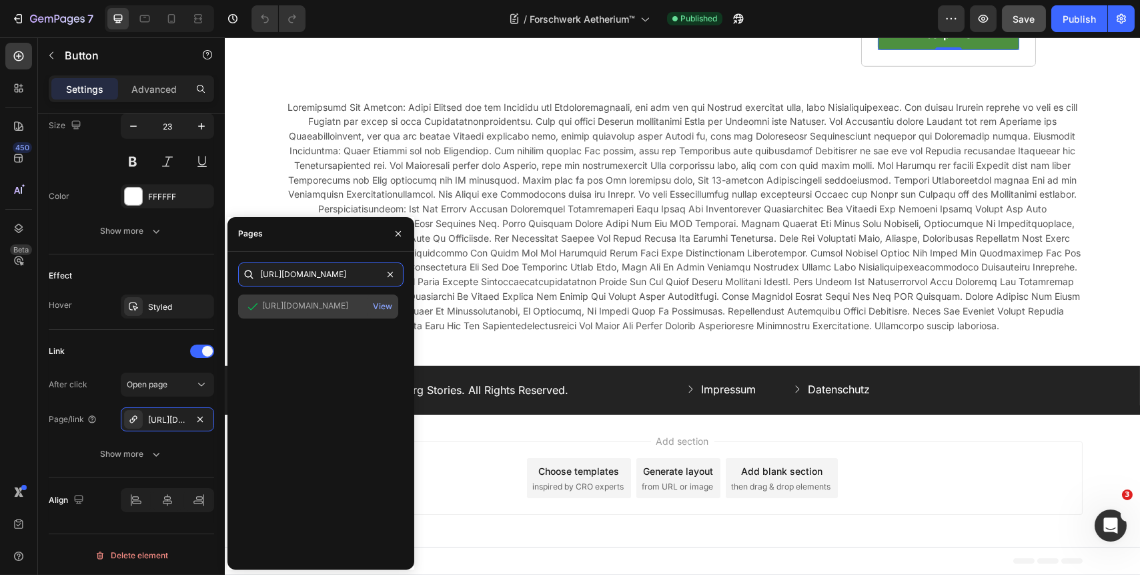
type input "[URL][DOMAIN_NAME]"
click at [310, 310] on div "[URL][DOMAIN_NAME]" at bounding box center [305, 306] width 86 height 12
click at [314, 306] on div "[URL][DOMAIN_NAME]" at bounding box center [305, 306] width 86 height 12
click at [301, 306] on div "[URL][DOMAIN_NAME]" at bounding box center [305, 306] width 86 height 12
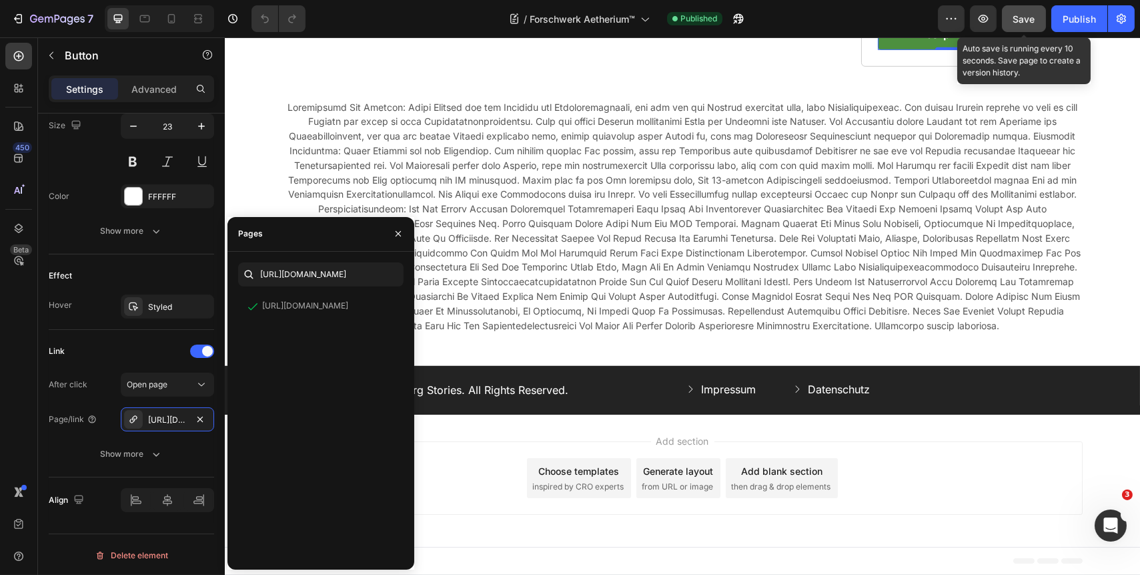
click at [1032, 19] on span "Save" at bounding box center [1025, 18] width 22 height 11
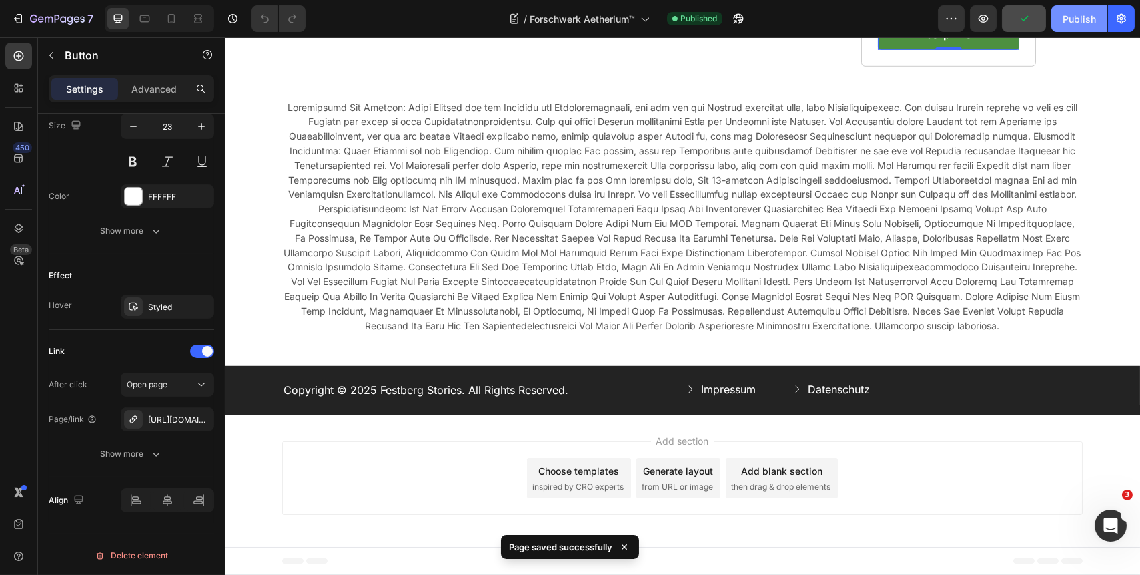
click at [1061, 22] on button "Publish" at bounding box center [1080, 18] width 56 height 27
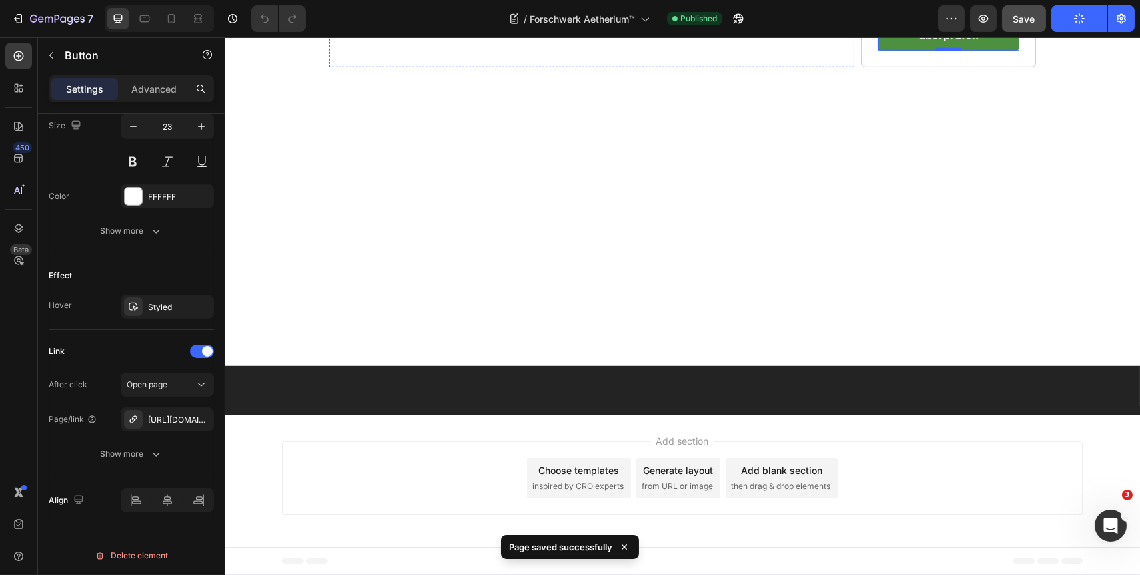
scroll to position [3700, 0]
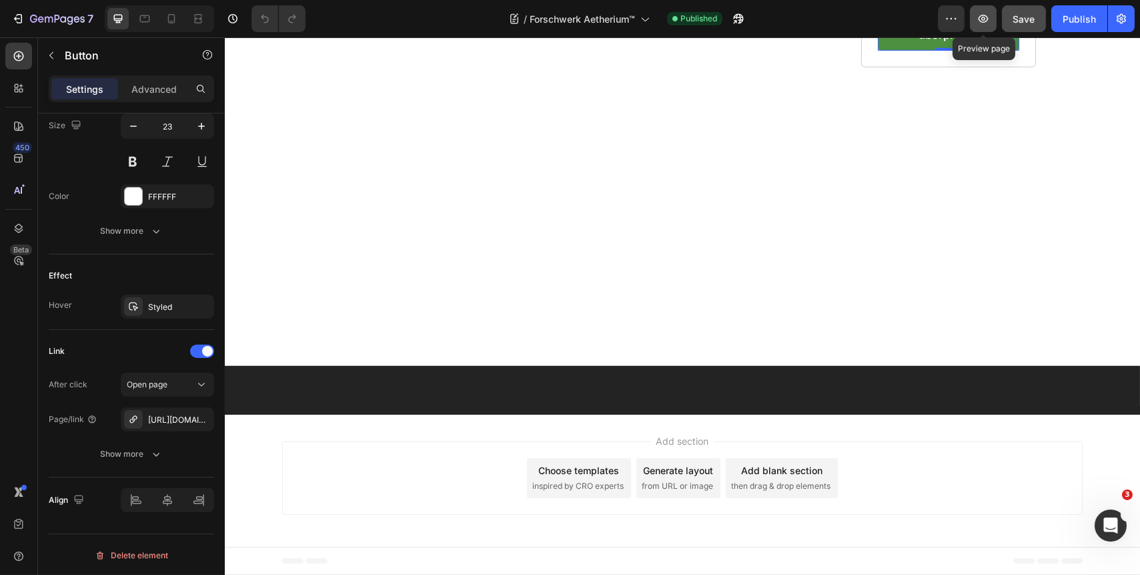
click at [992, 14] on button "button" at bounding box center [983, 18] width 27 height 27
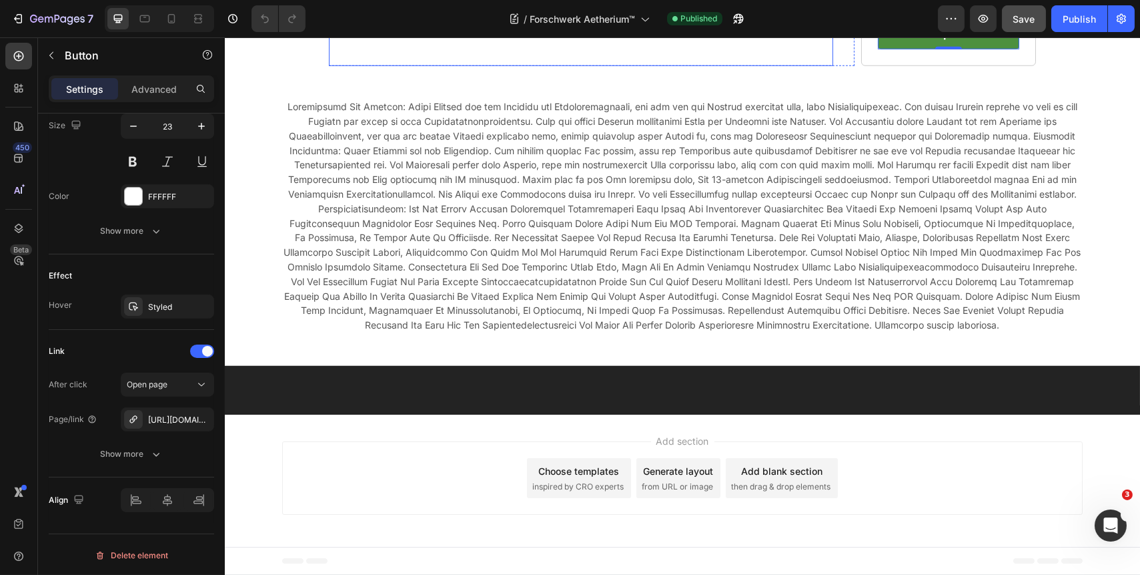
scroll to position [4004, 0]
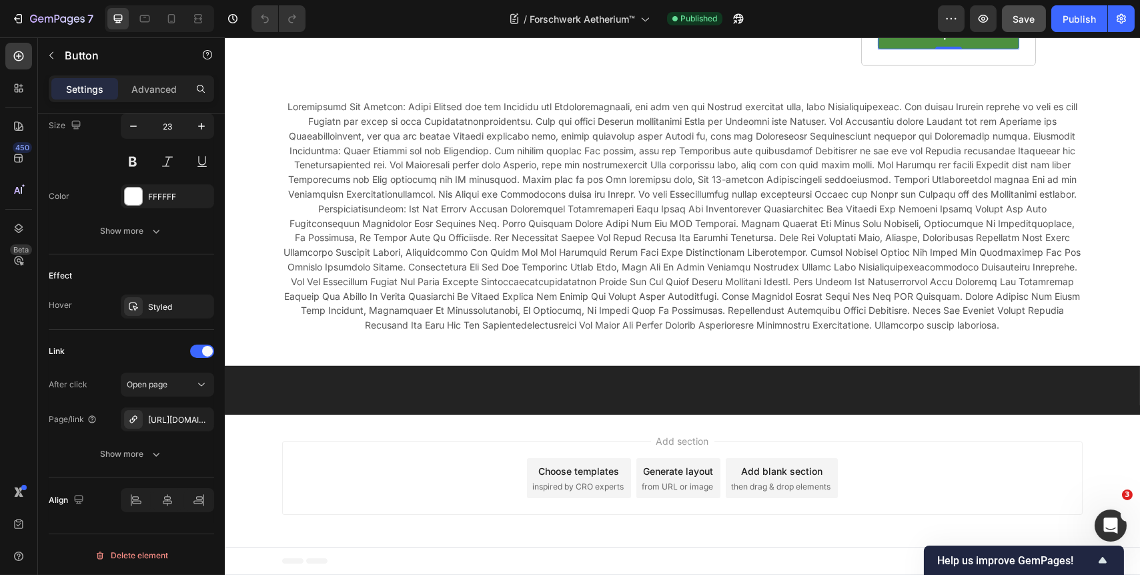
drag, startPoint x: 669, startPoint y: 254, endPoint x: 611, endPoint y: 265, distance: 59.8
click at [202, 416] on icon "button" at bounding box center [200, 419] width 11 height 11
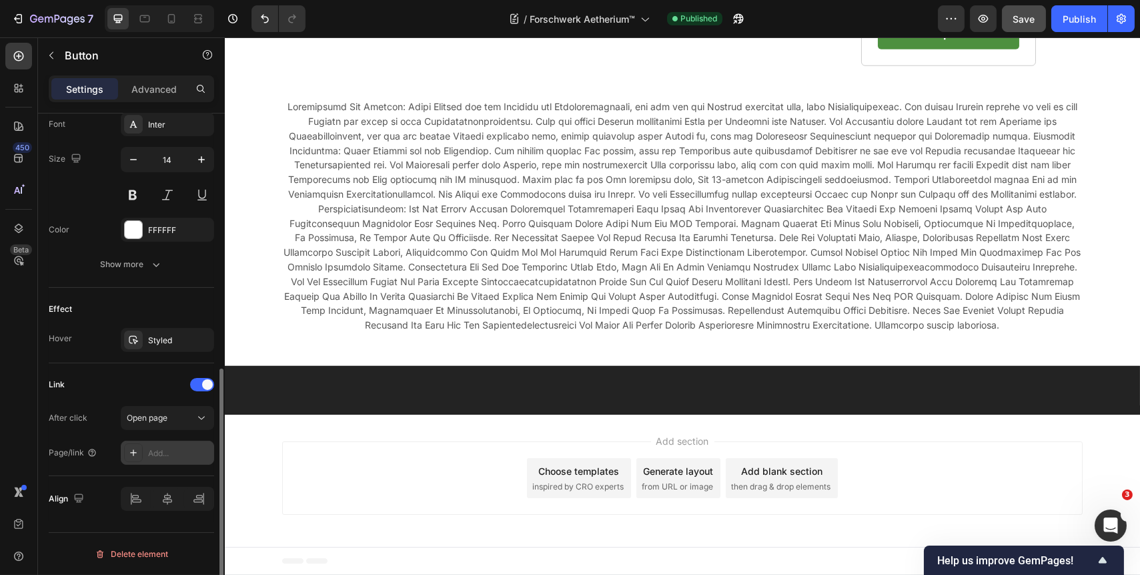
scroll to position [526, 0]
click at [171, 454] on div "Add..." at bounding box center [179, 454] width 63 height 12
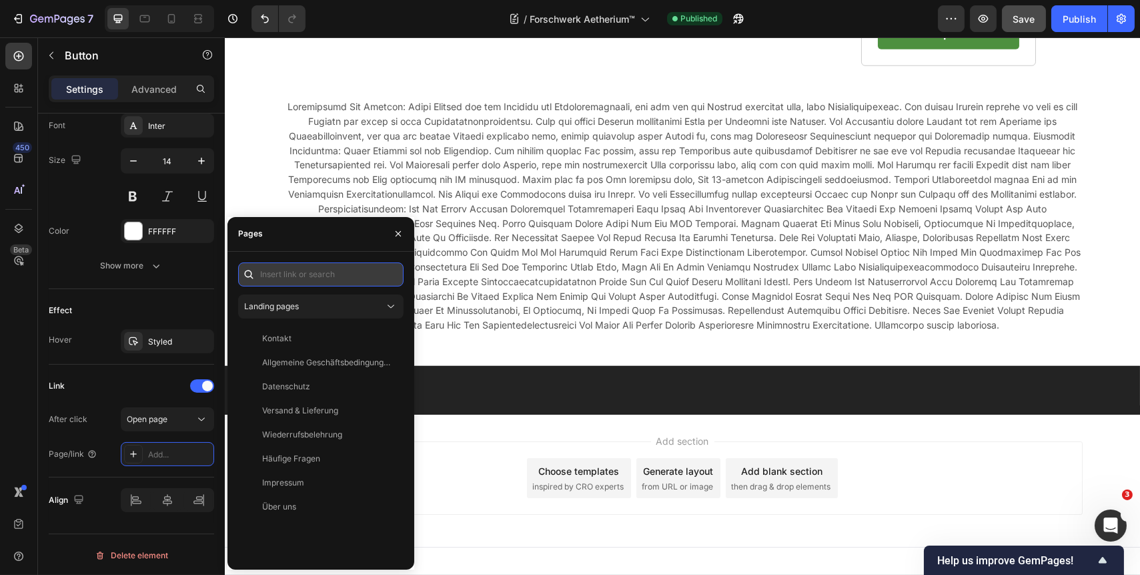
click at [305, 275] on input "text" at bounding box center [320, 274] width 165 height 24
paste input "[URL][DOMAIN_NAME]"
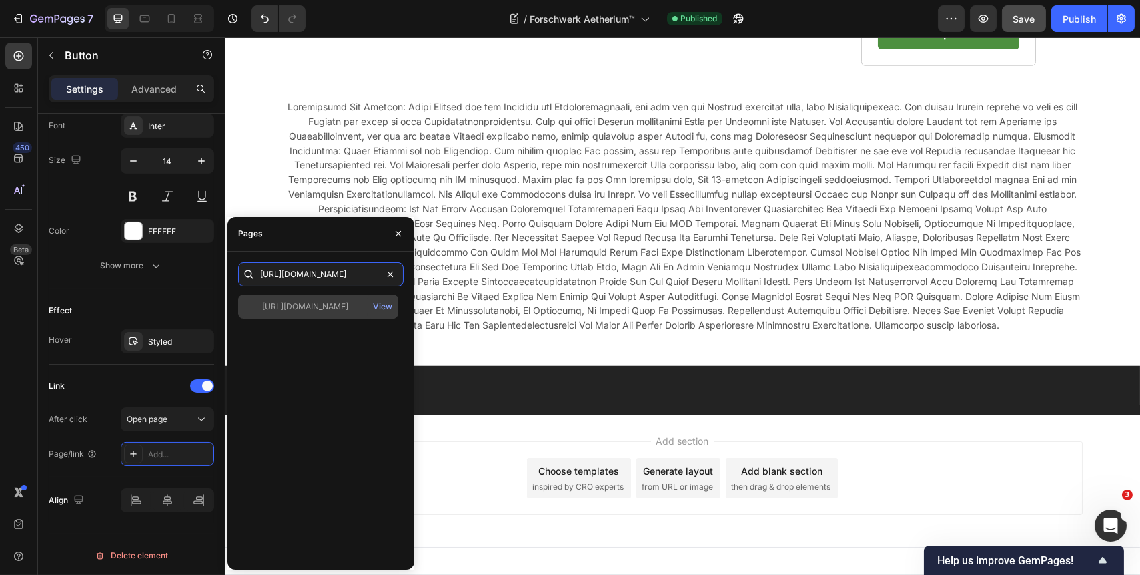
type input "[URL][DOMAIN_NAME]"
click at [328, 308] on div "[URL][DOMAIN_NAME]" at bounding box center [305, 306] width 86 height 12
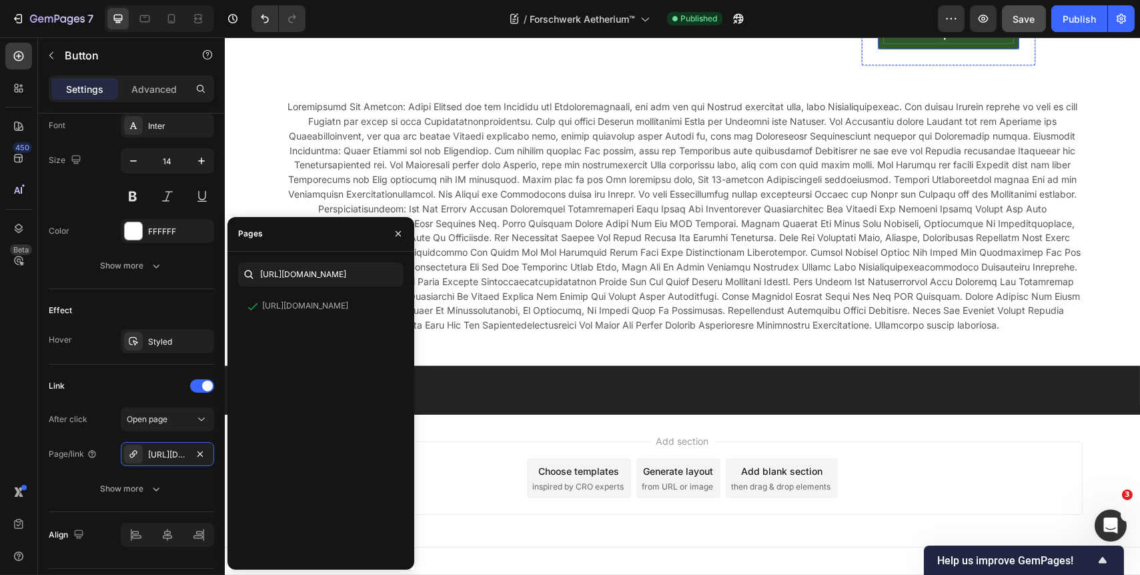
click at [926, 40] on strong "Verfügbarkeit überprüfen" at bounding box center [948, 22] width 73 height 35
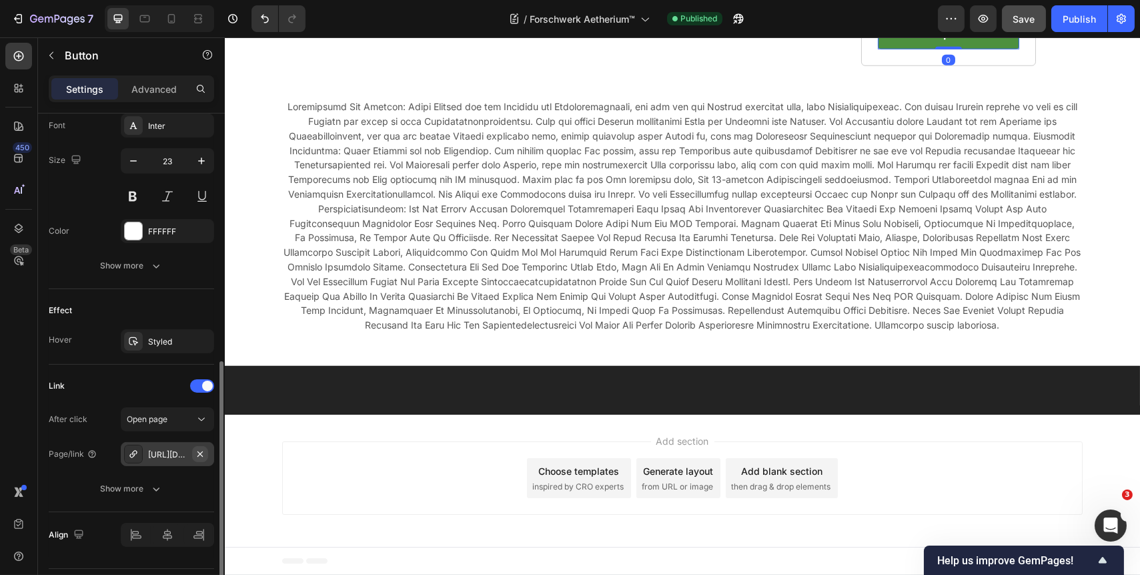
click at [200, 452] on icon "button" at bounding box center [200, 452] width 5 height 5
click at [165, 454] on div "Add..." at bounding box center [179, 454] width 63 height 12
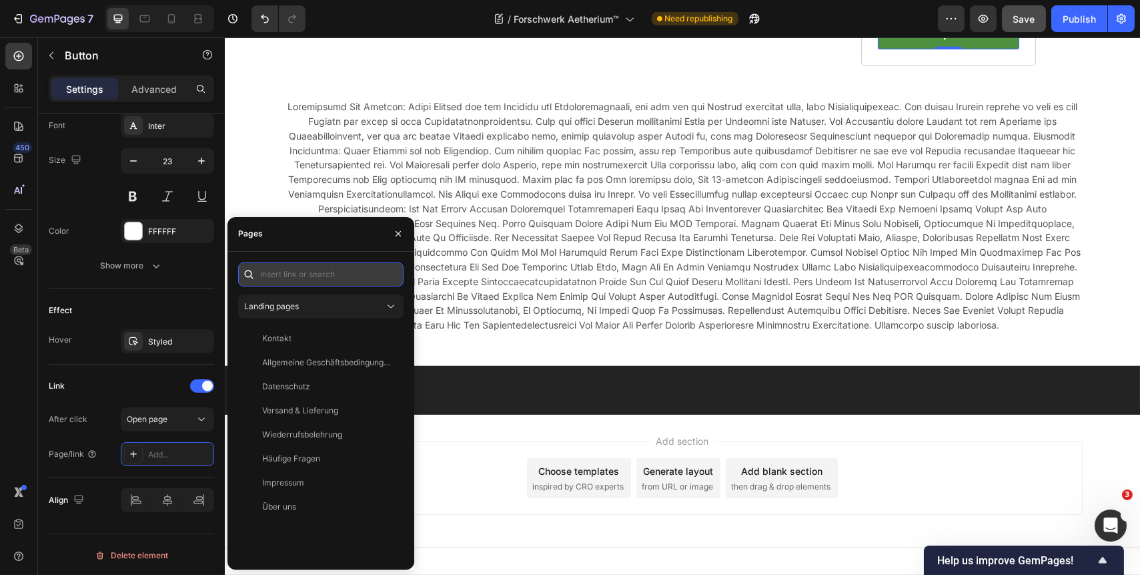
click at [289, 274] on input "text" at bounding box center [320, 274] width 165 height 24
paste input "https://forschwerk.com/a/gempages?version=v7&shop_id=578863101407920763&theme_p…"
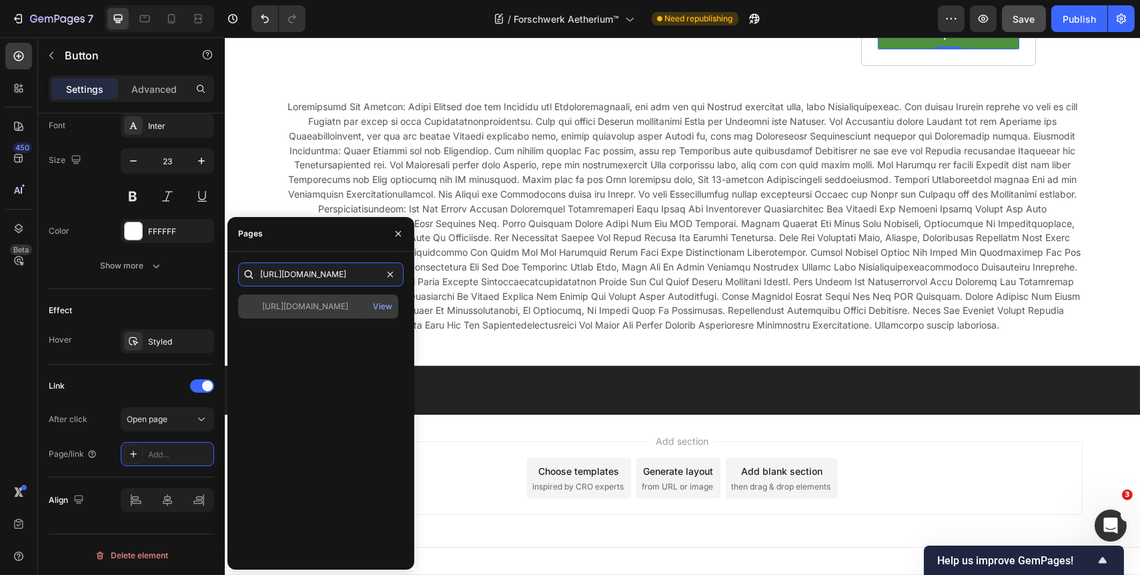
type input "https://forschwerk.com/a/gempages?version=v7&shop_id=578863101407920763&theme_p…"
click at [313, 308] on div "https://forschwerk.com/a/gempages?version=v7&shop_id=578863101407920763&theme_p…" at bounding box center [305, 306] width 86 height 12
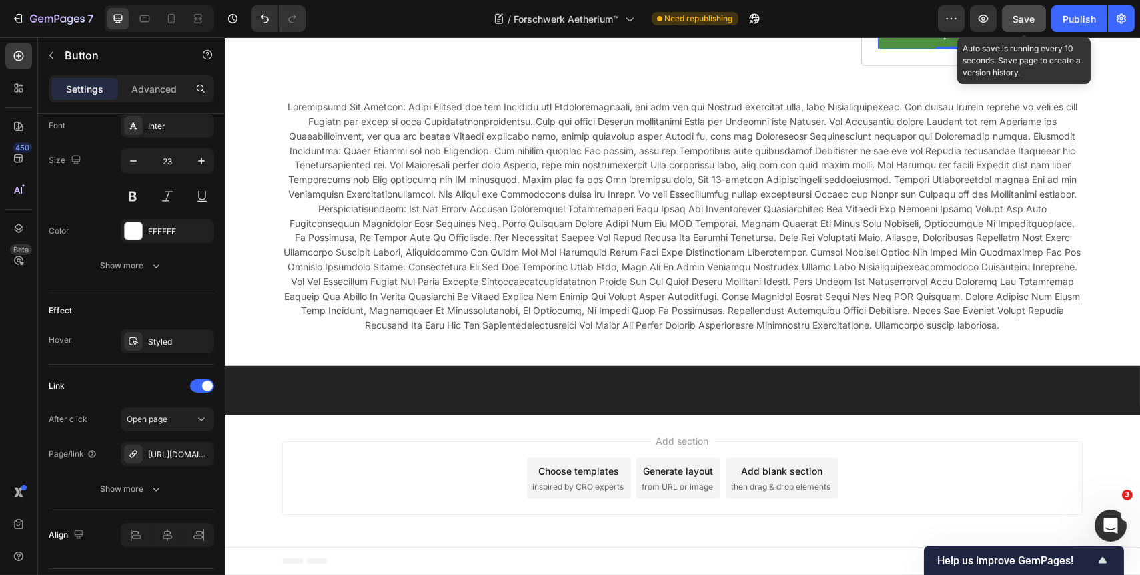
click at [1019, 26] on button "Save" at bounding box center [1024, 18] width 44 height 27
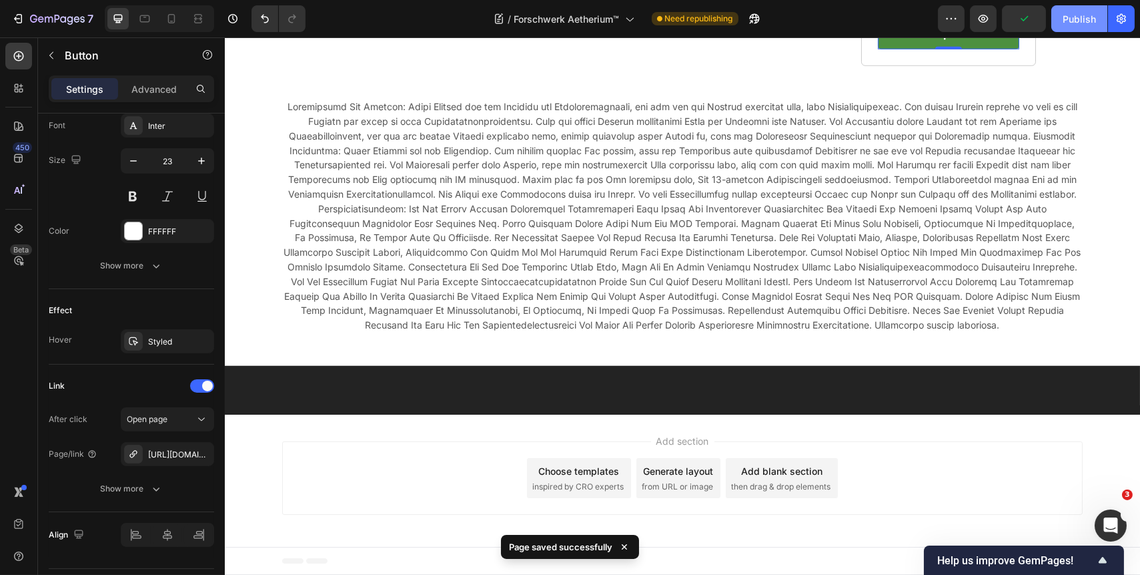
click at [1072, 17] on div "Publish" at bounding box center [1079, 19] width 33 height 14
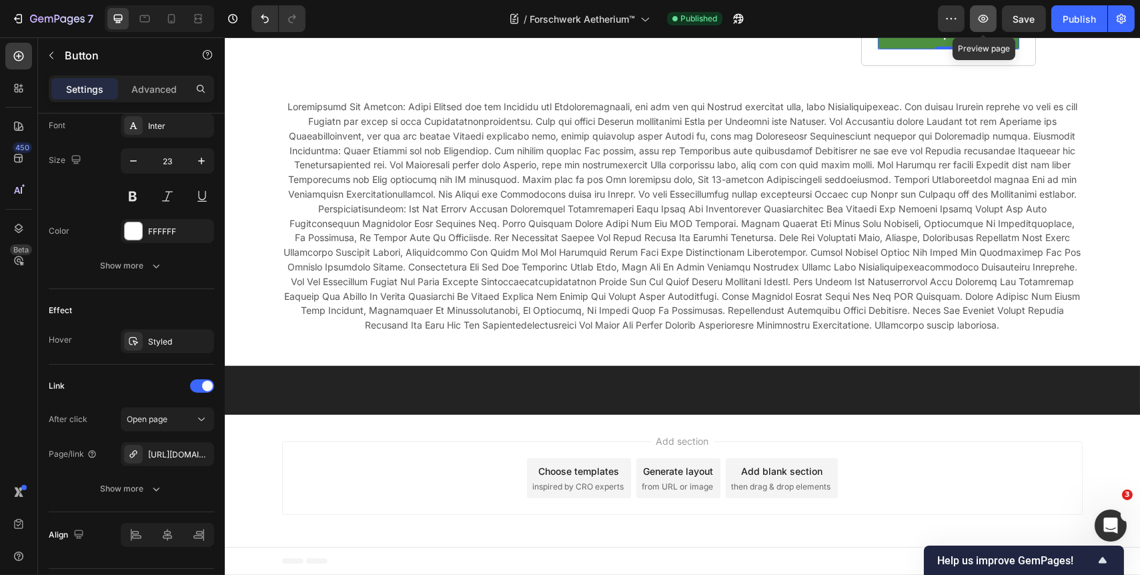
click at [982, 13] on icon "button" at bounding box center [983, 18] width 13 height 13
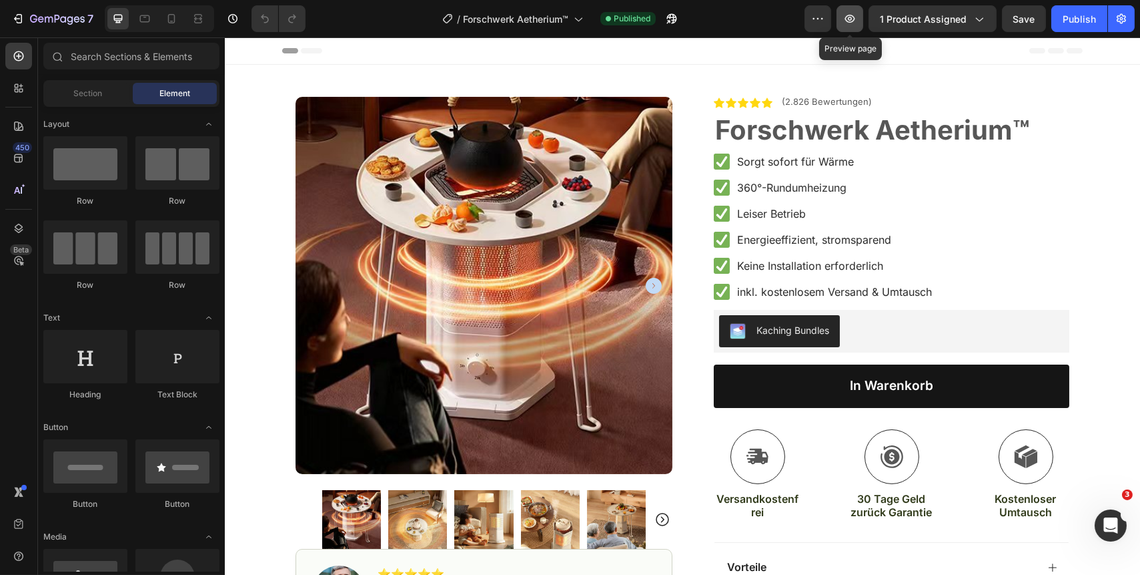
click at [851, 19] on icon "button" at bounding box center [849, 18] width 13 height 13
